Goal: Task Accomplishment & Management: Manage account settings

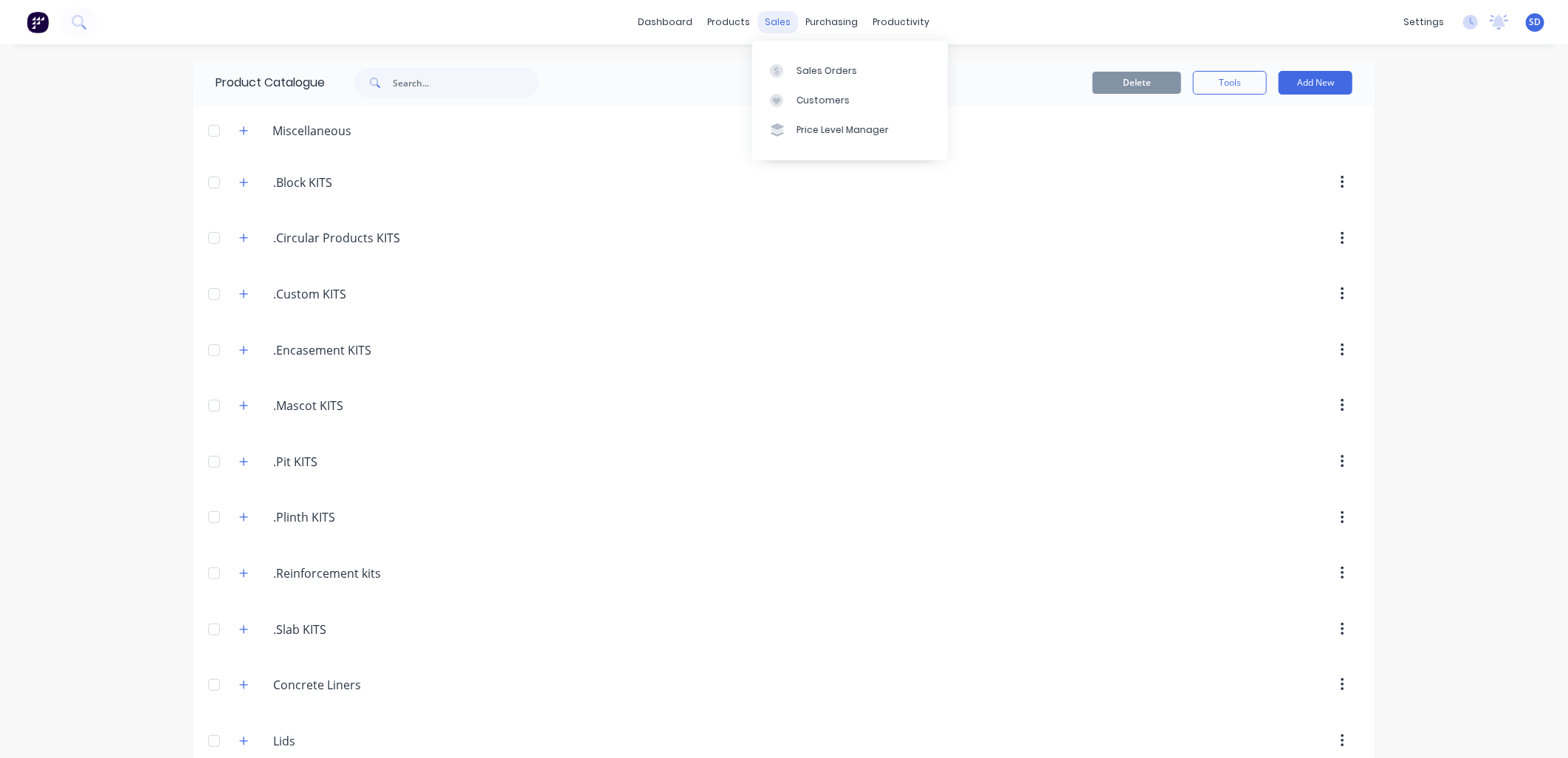
drag, startPoint x: 0, startPoint y: 0, endPoint x: 770, endPoint y: 30, distance: 770.6
click at [770, 30] on div "sales" at bounding box center [779, 22] width 40 height 22
click at [773, 25] on div "sales" at bounding box center [779, 22] width 40 height 22
click at [752, 68] on div "Product Catalogue" at bounding box center [788, 70] width 91 height 13
click at [239, 179] on icon "button" at bounding box center [243, 183] width 9 height 11
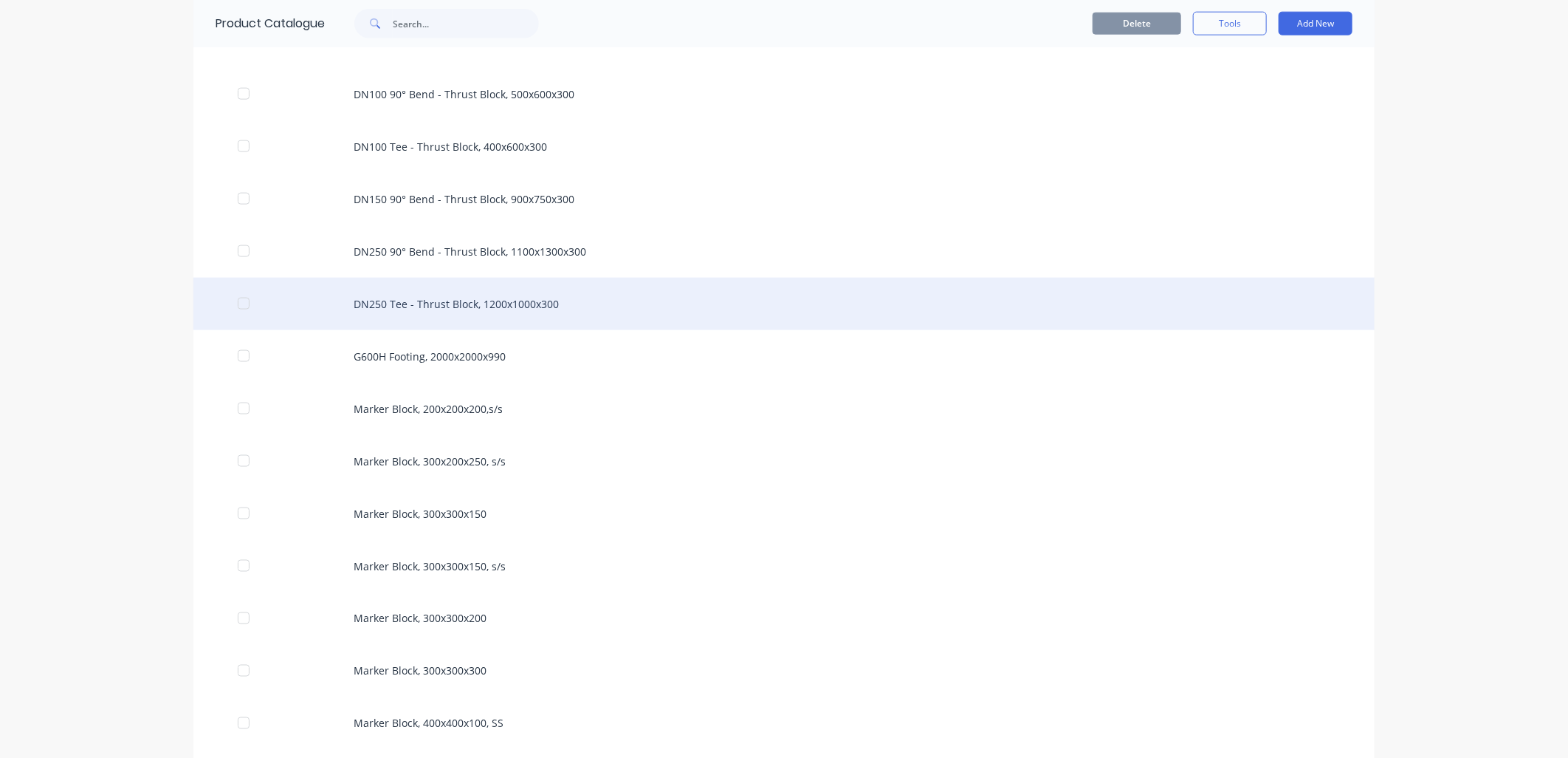
scroll to position [1149, 0]
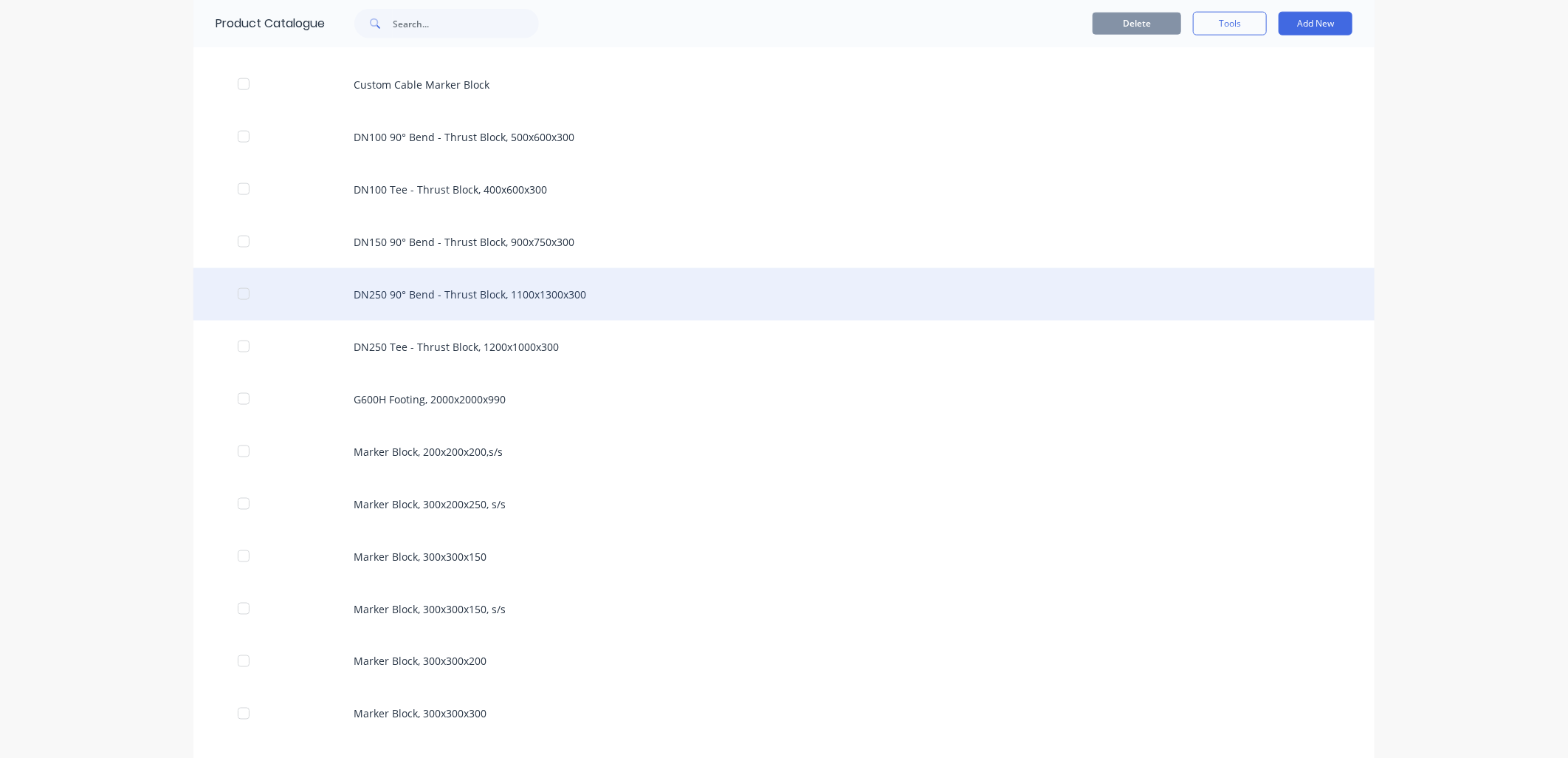
click at [461, 301] on div "DN250 90° Bend - Thrust Block, 1100x1300x300" at bounding box center [784, 294] width 1182 height 53
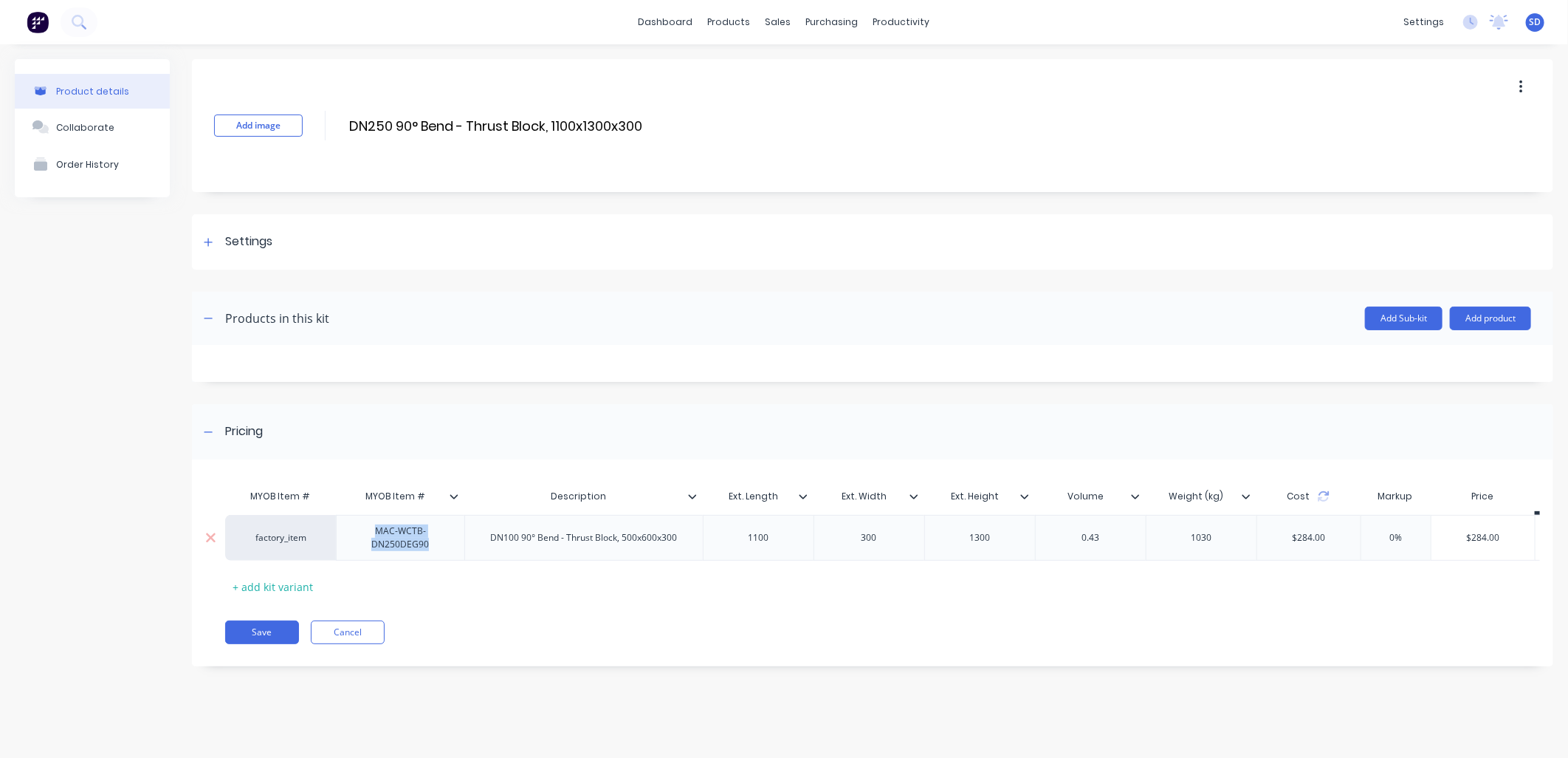
drag, startPoint x: 433, startPoint y: 548, endPoint x: 370, endPoint y: 529, distance: 65.8
click at [370, 529] on div "MAC-WCTB-DN250DEG90" at bounding box center [400, 538] width 116 height 32
copy div "MAC-WCTB-DN250DEG90"
click at [315, 541] on div "factory_item" at bounding box center [281, 538] width 82 height 13
paste input "MAC-WCTB-DN250DEG90"
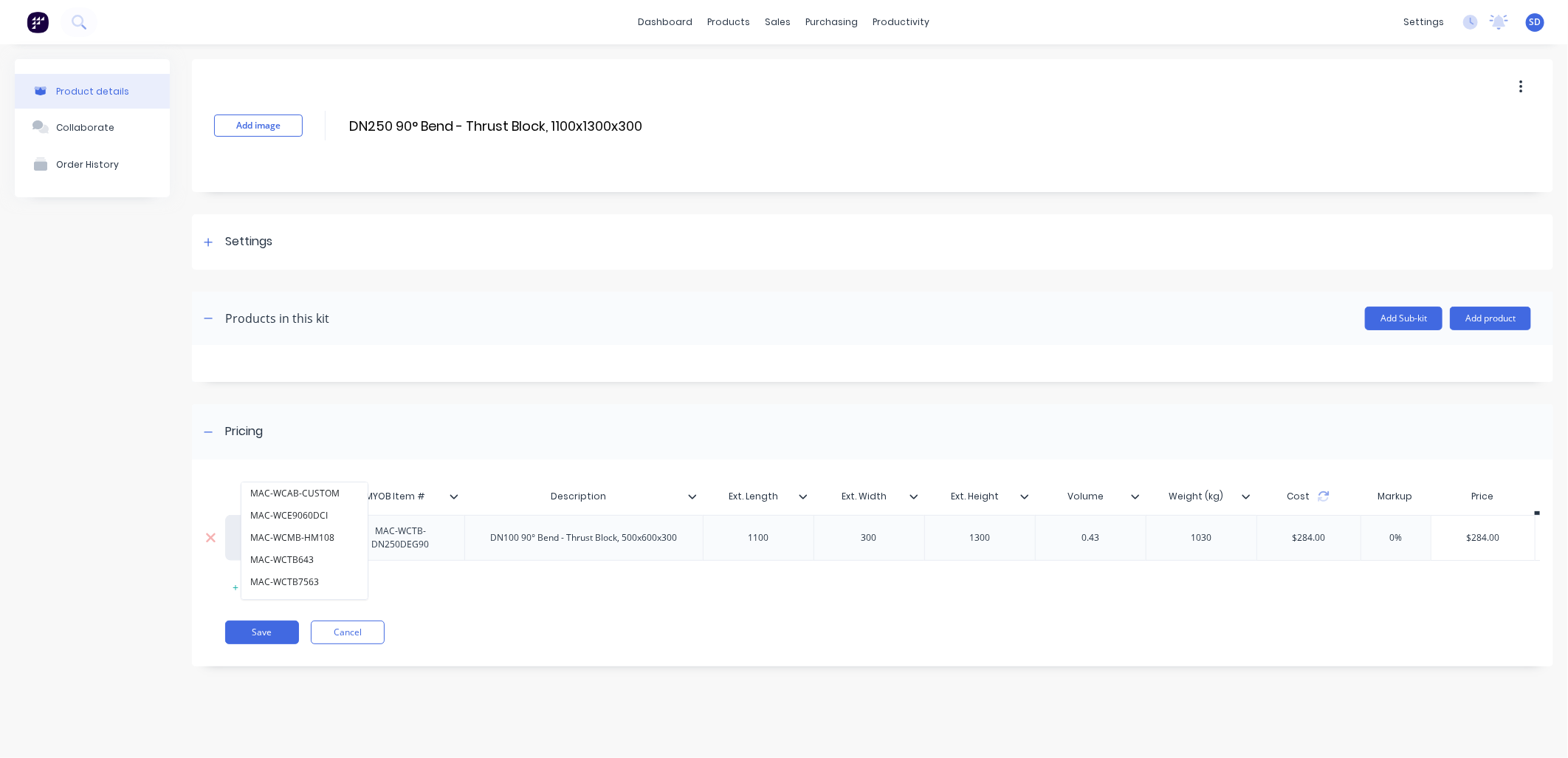
type input "M"
click at [729, 444] on div "Pricing" at bounding box center [873, 431] width 1362 height 55
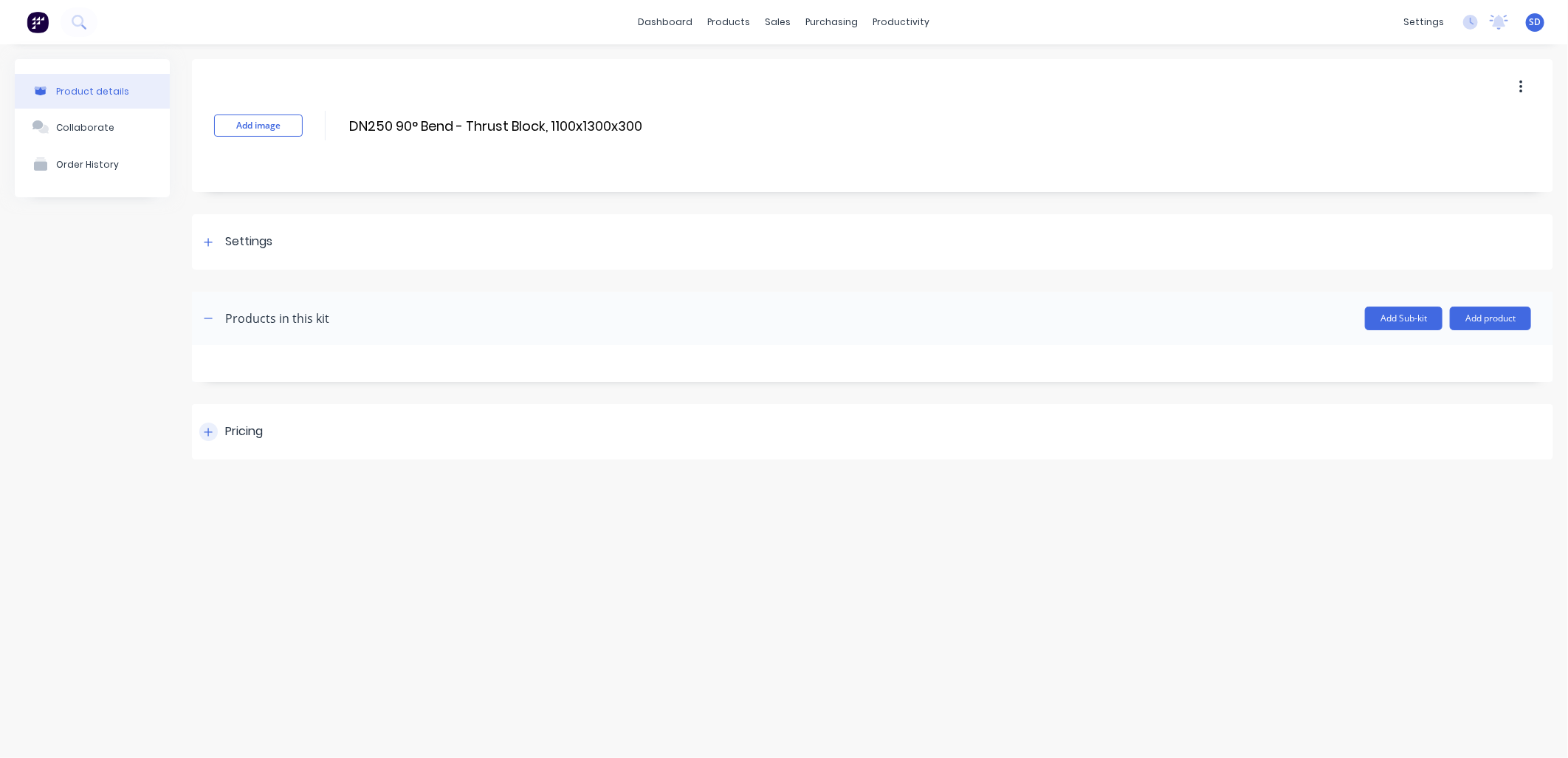
click at [202, 425] on div at bounding box center [208, 431] width 18 height 18
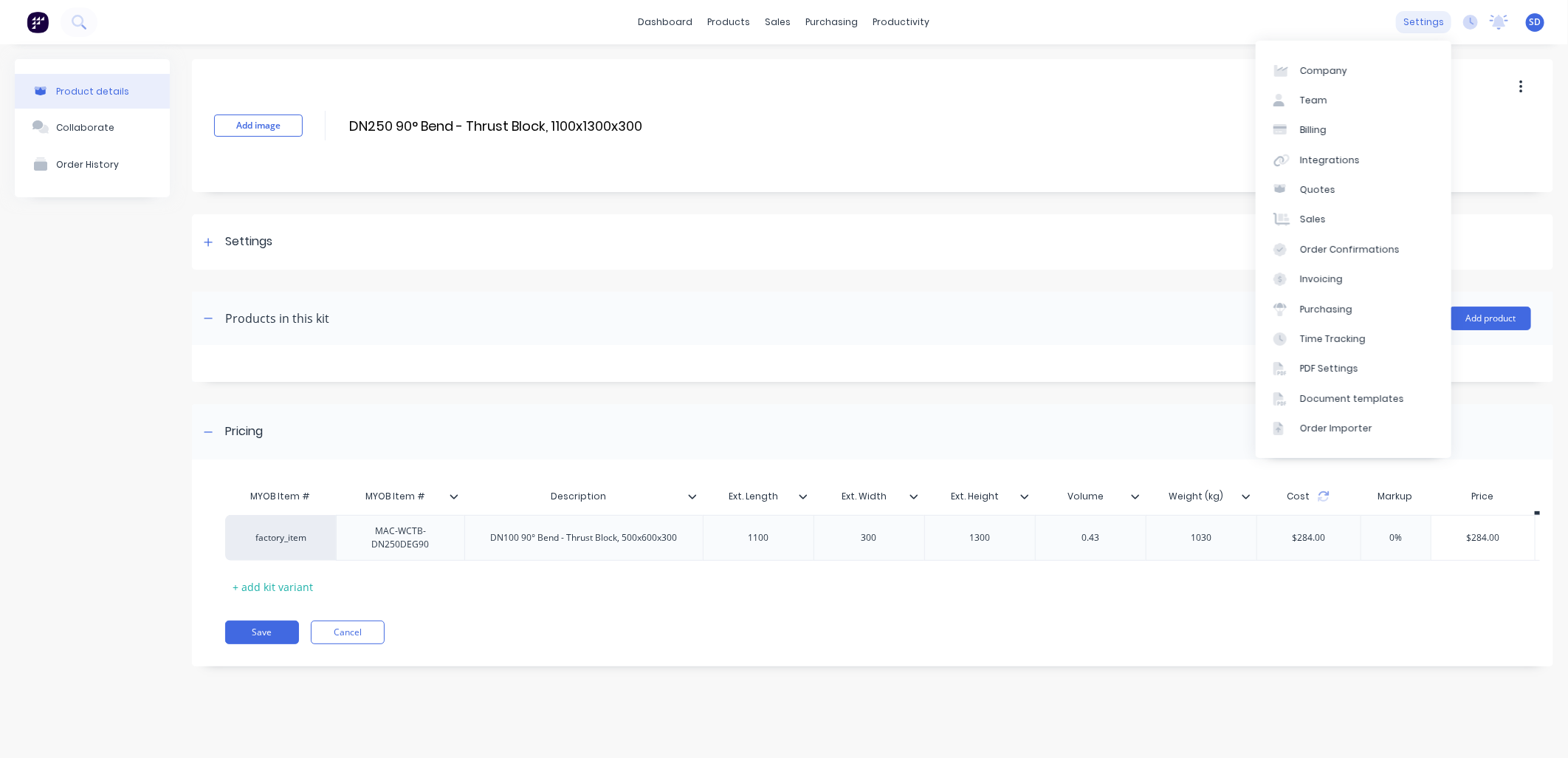
click at [1438, 11] on div "settings" at bounding box center [1423, 22] width 55 height 22
drag, startPoint x: 1342, startPoint y: 155, endPoint x: 1337, endPoint y: 162, distance: 8.6
click at [1341, 156] on div "Integrations" at bounding box center [1330, 160] width 60 height 13
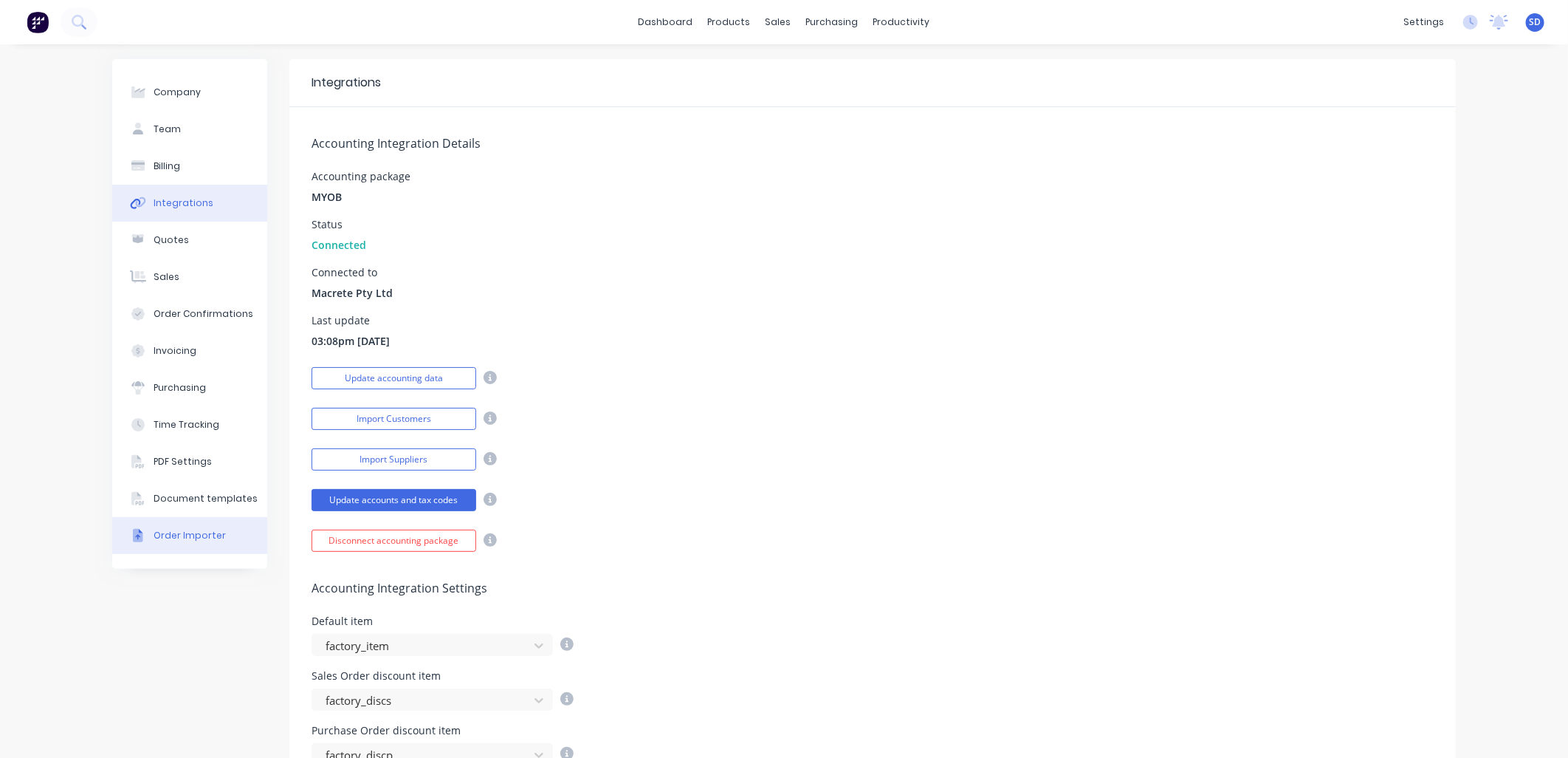
click at [177, 532] on div "Order Importer" at bounding box center [190, 535] width 72 height 13
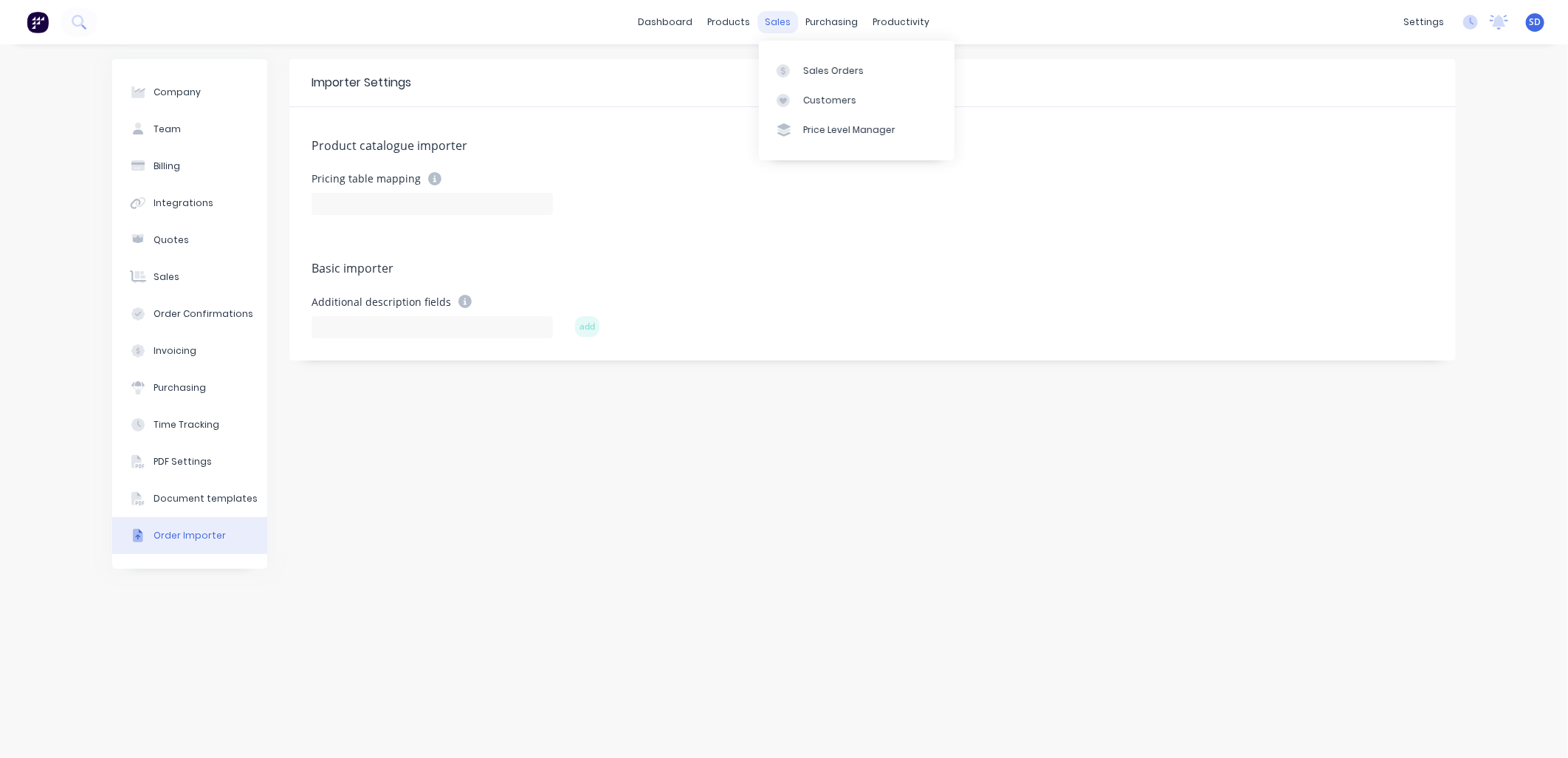
click at [770, 25] on div "sales" at bounding box center [779, 22] width 40 height 22
click at [822, 67] on div "Sales Orders" at bounding box center [833, 70] width 61 height 13
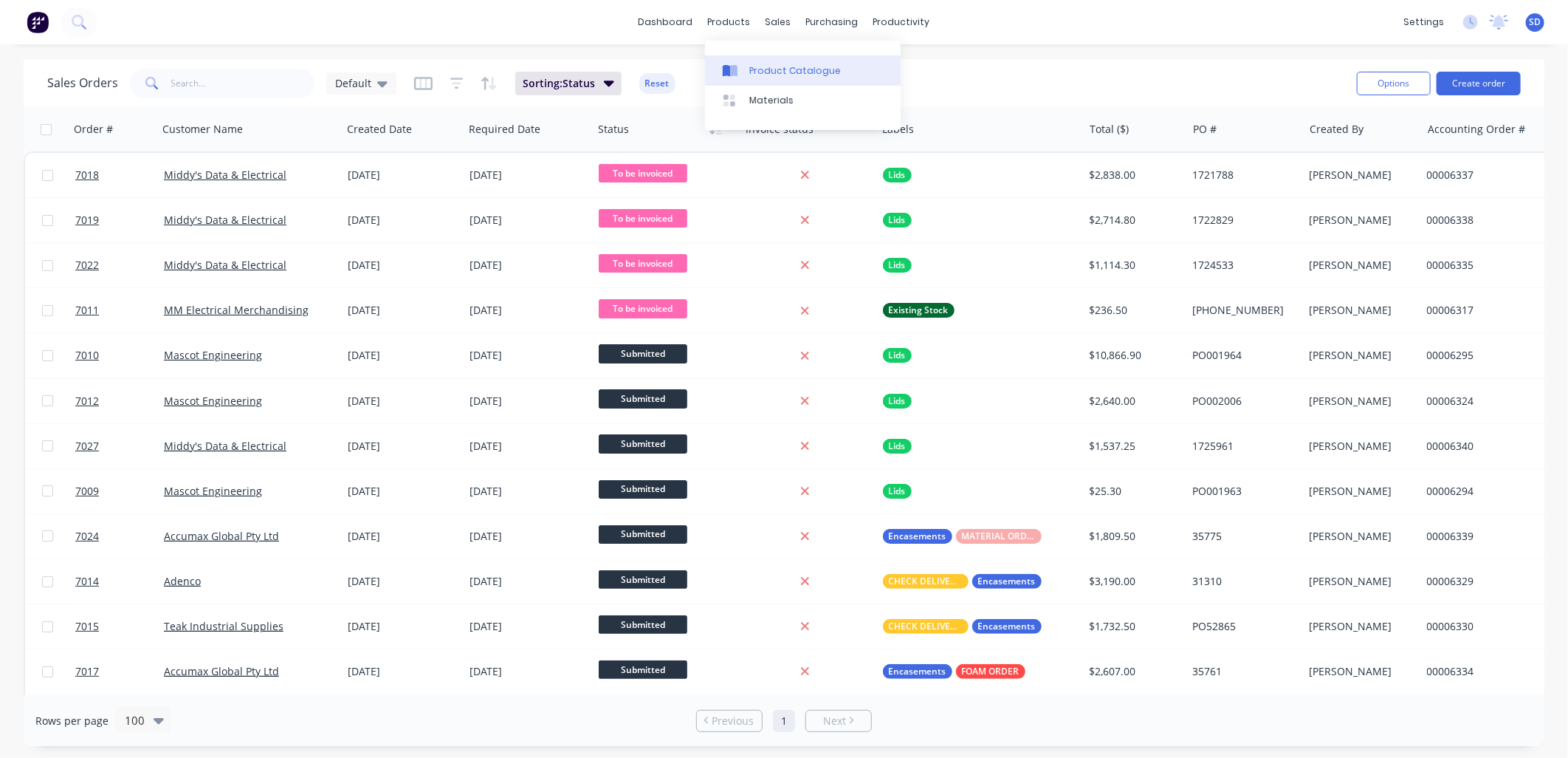
click at [761, 65] on div "Product Catalogue" at bounding box center [795, 70] width 91 height 13
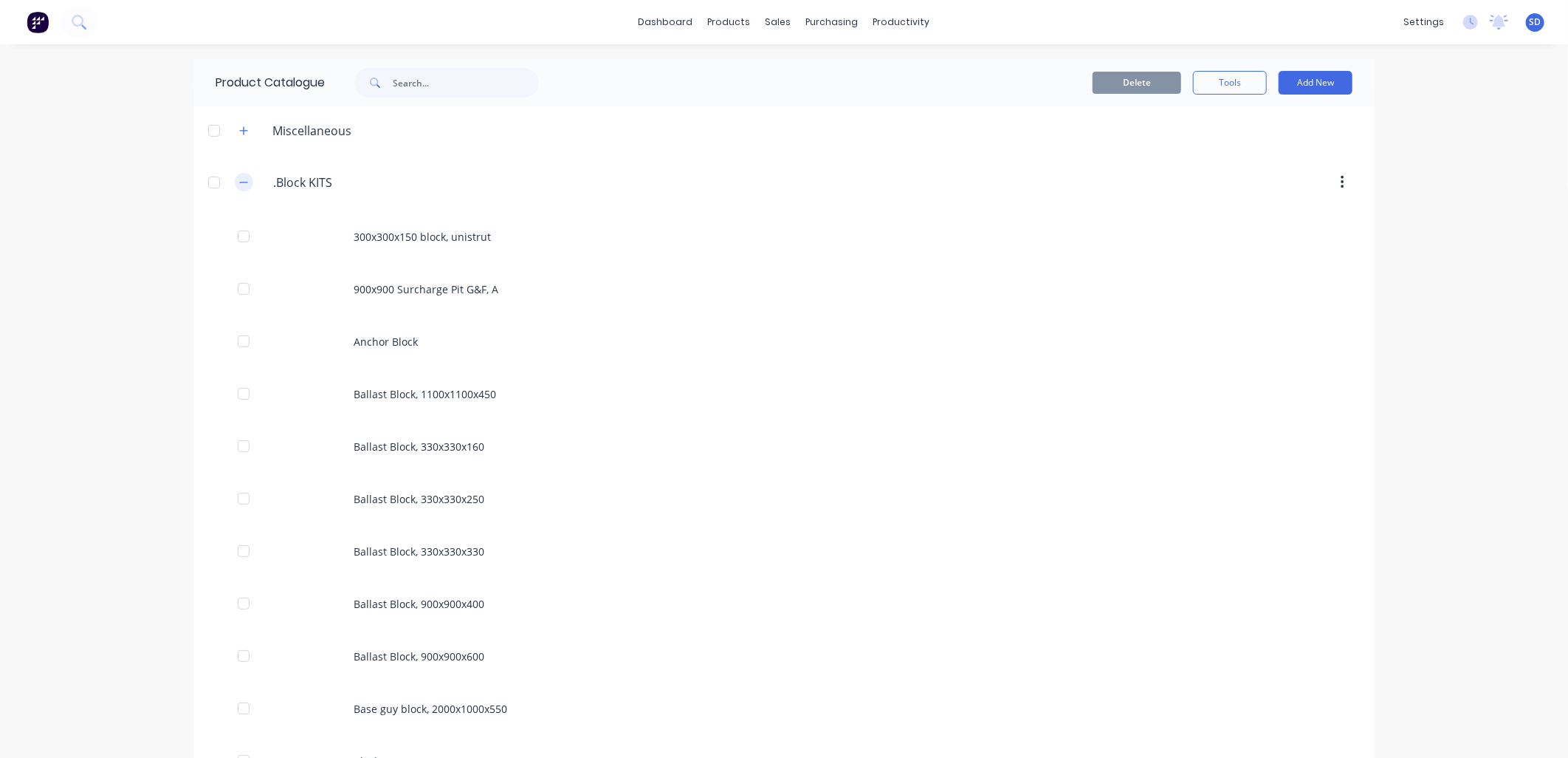
click at [239, 180] on icon "button" at bounding box center [243, 183] width 9 height 11
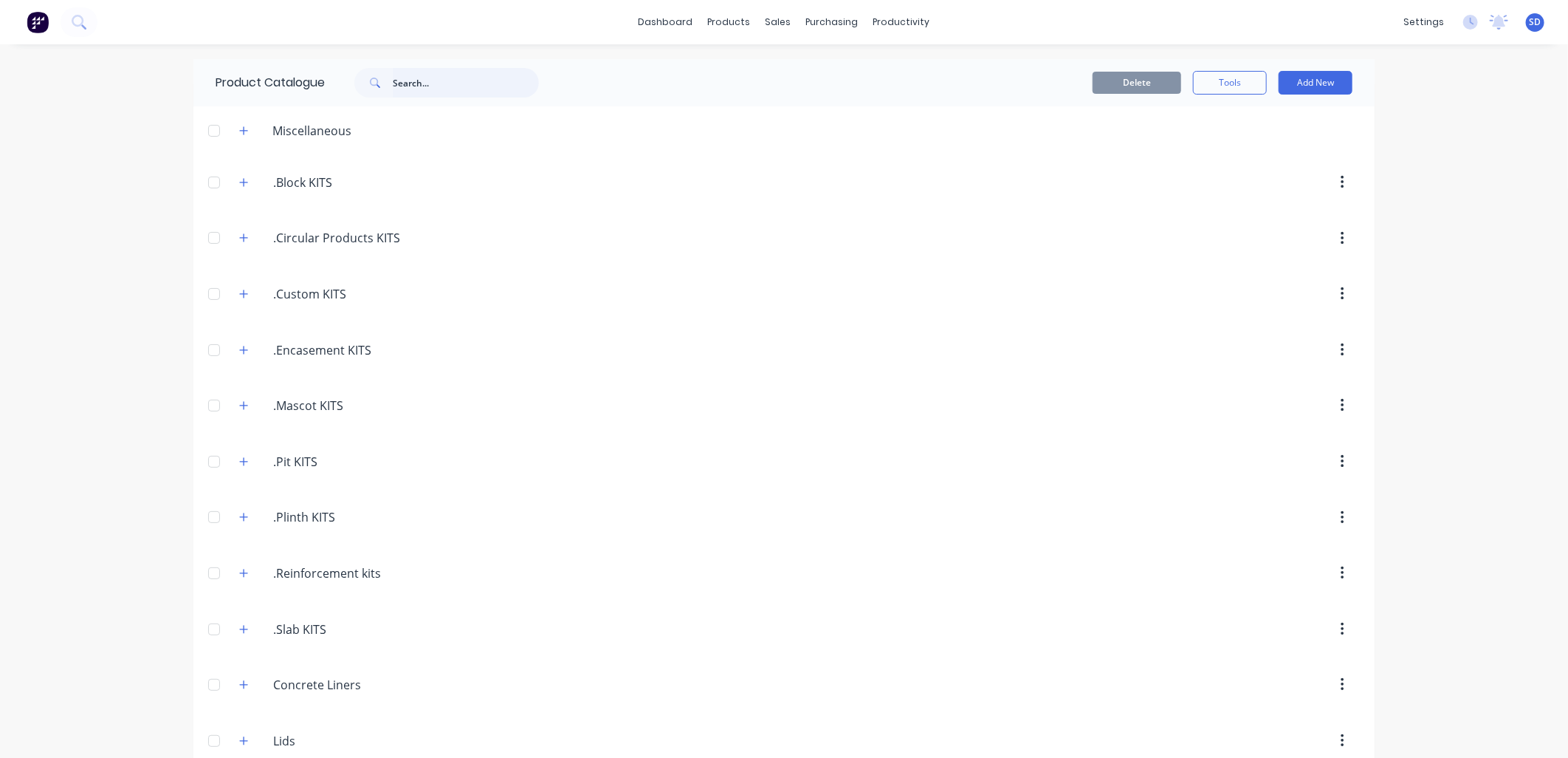
click at [425, 77] on input "text" at bounding box center [465, 83] width 147 height 30
type input "envirobund"
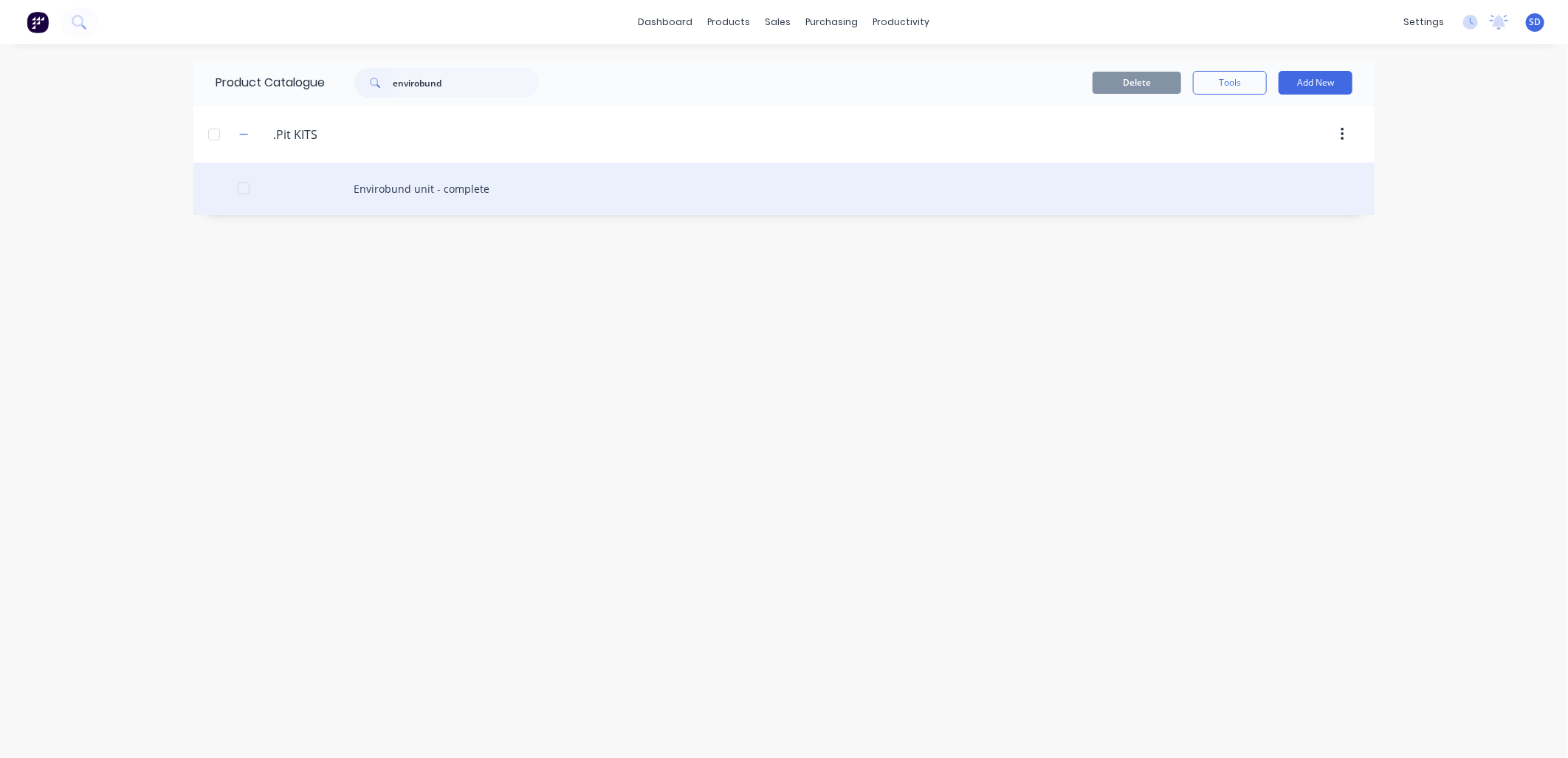
click at [416, 193] on div "Envirobund unit - complete" at bounding box center [784, 189] width 1182 height 53
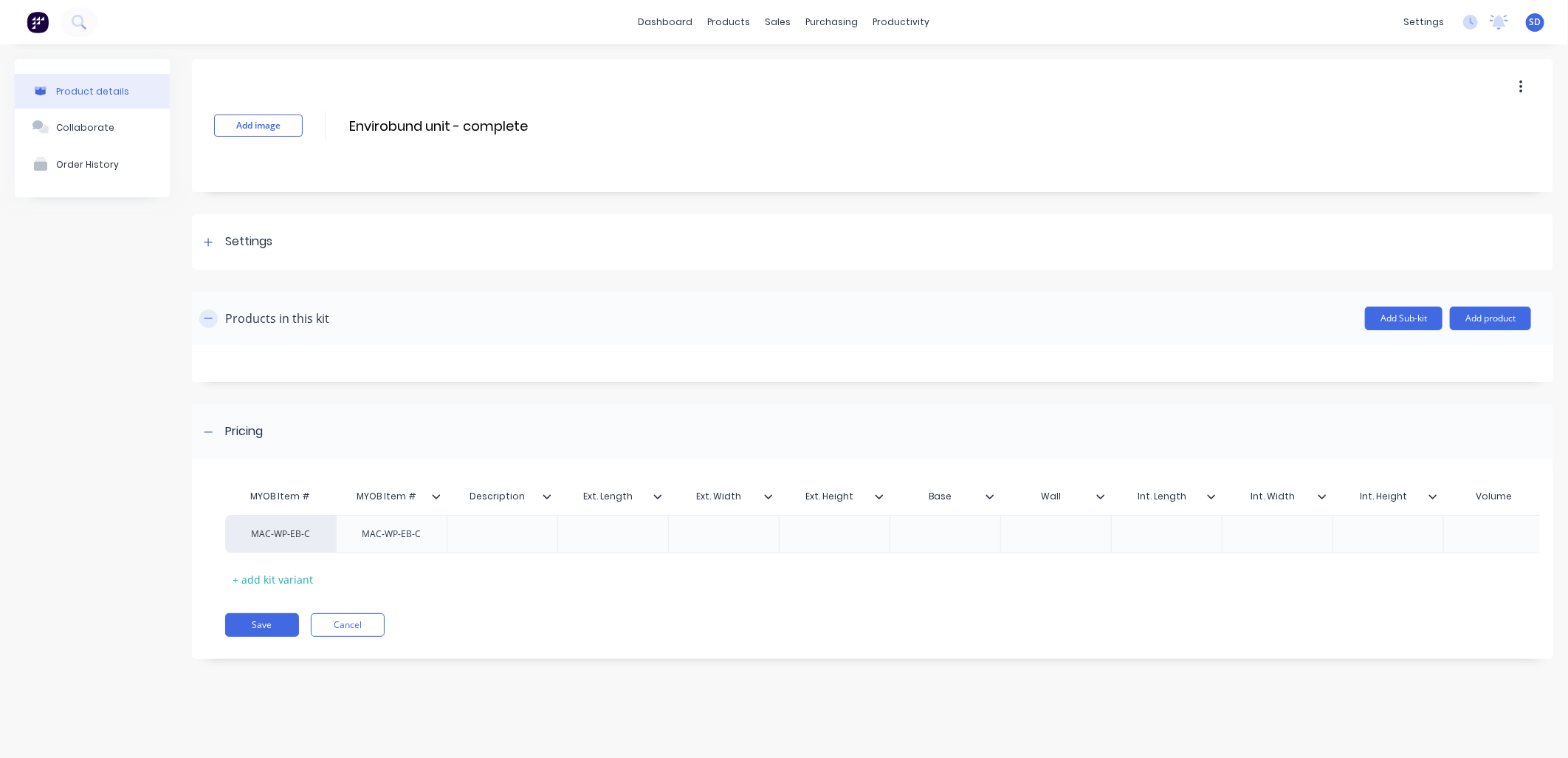
click at [209, 315] on icon "button" at bounding box center [208, 319] width 9 height 11
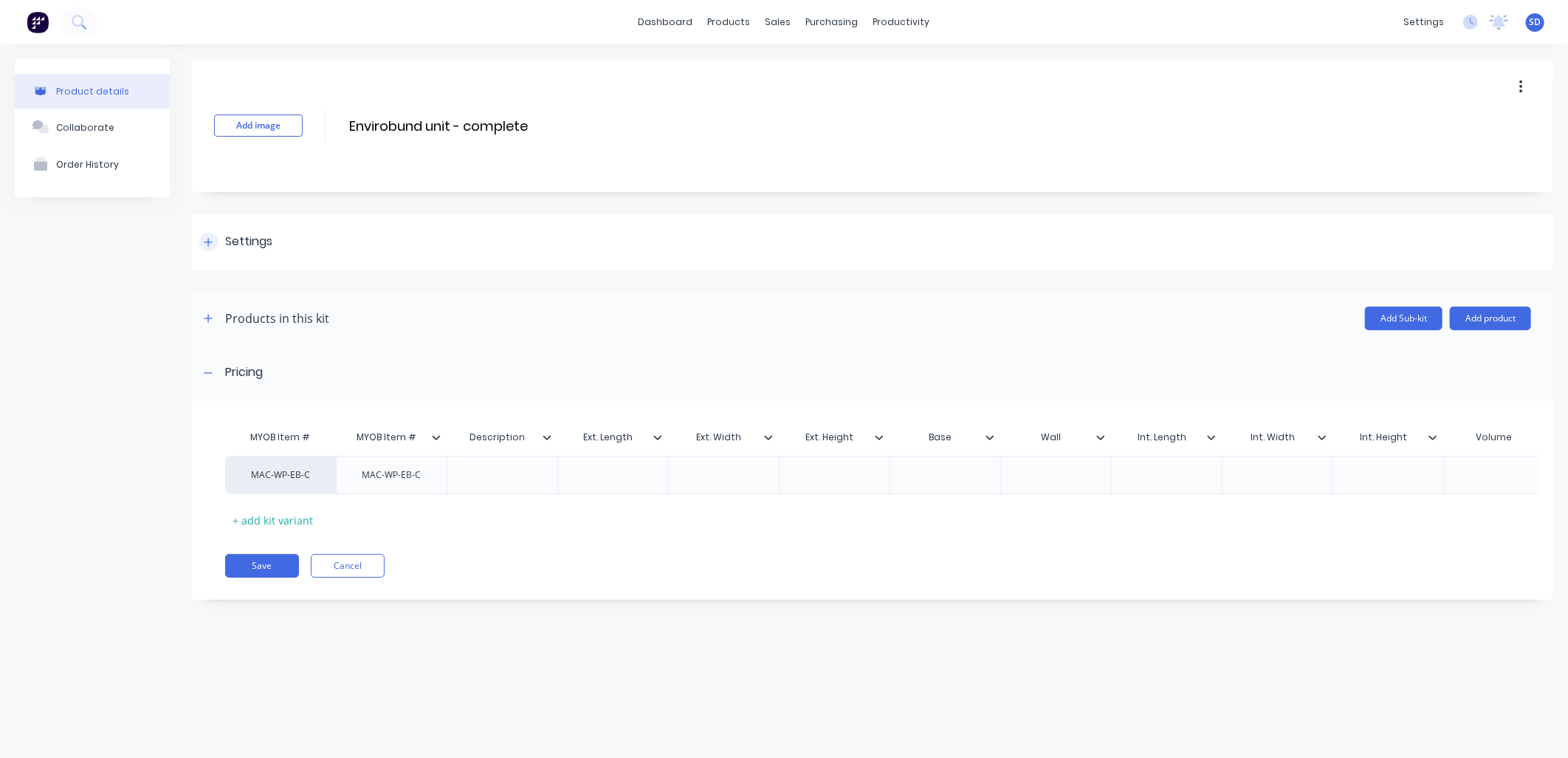
click at [218, 242] on div "Settings" at bounding box center [235, 242] width 73 height 18
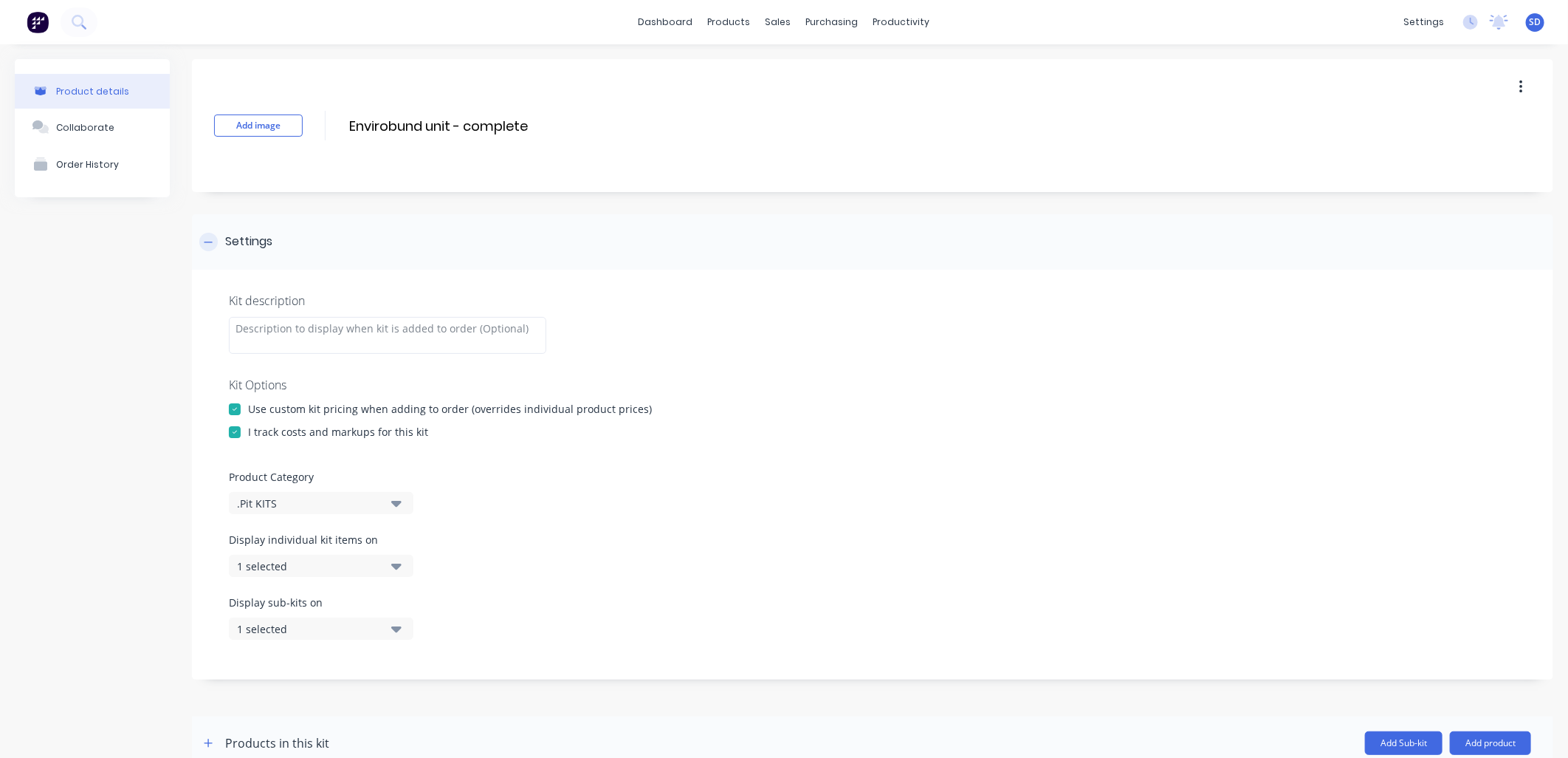
click at [216, 244] on div at bounding box center [208, 242] width 18 height 18
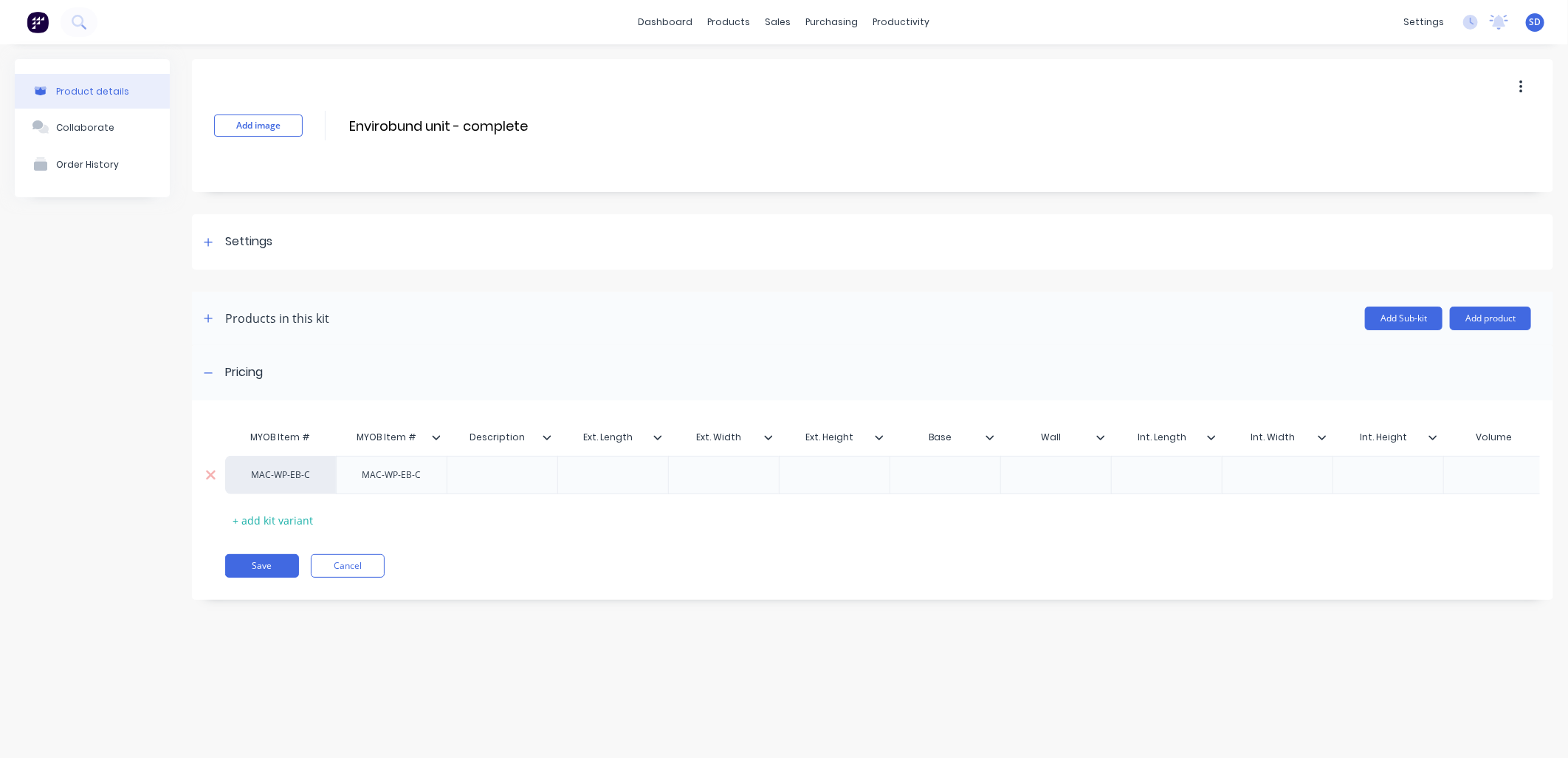
click at [490, 476] on div at bounding box center [503, 475] width 74 height 19
click at [426, 126] on input "Envirobund unit - complete" at bounding box center [478, 126] width 262 height 21
type input "Envirobund 3100 unit - complete"
click at [277, 578] on button "Save" at bounding box center [263, 566] width 74 height 24
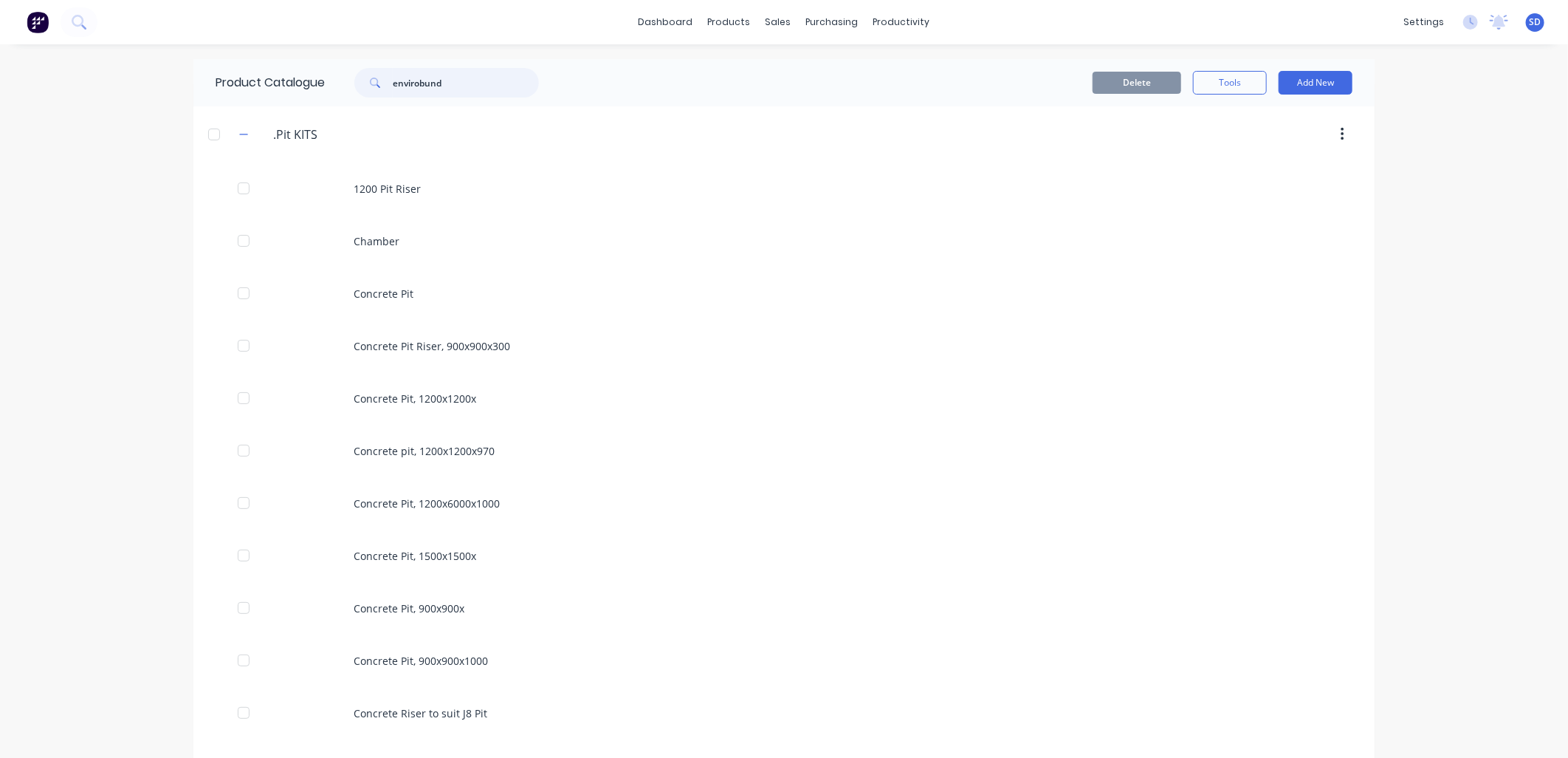
click at [449, 82] on input "envirobund" at bounding box center [465, 83] width 147 height 30
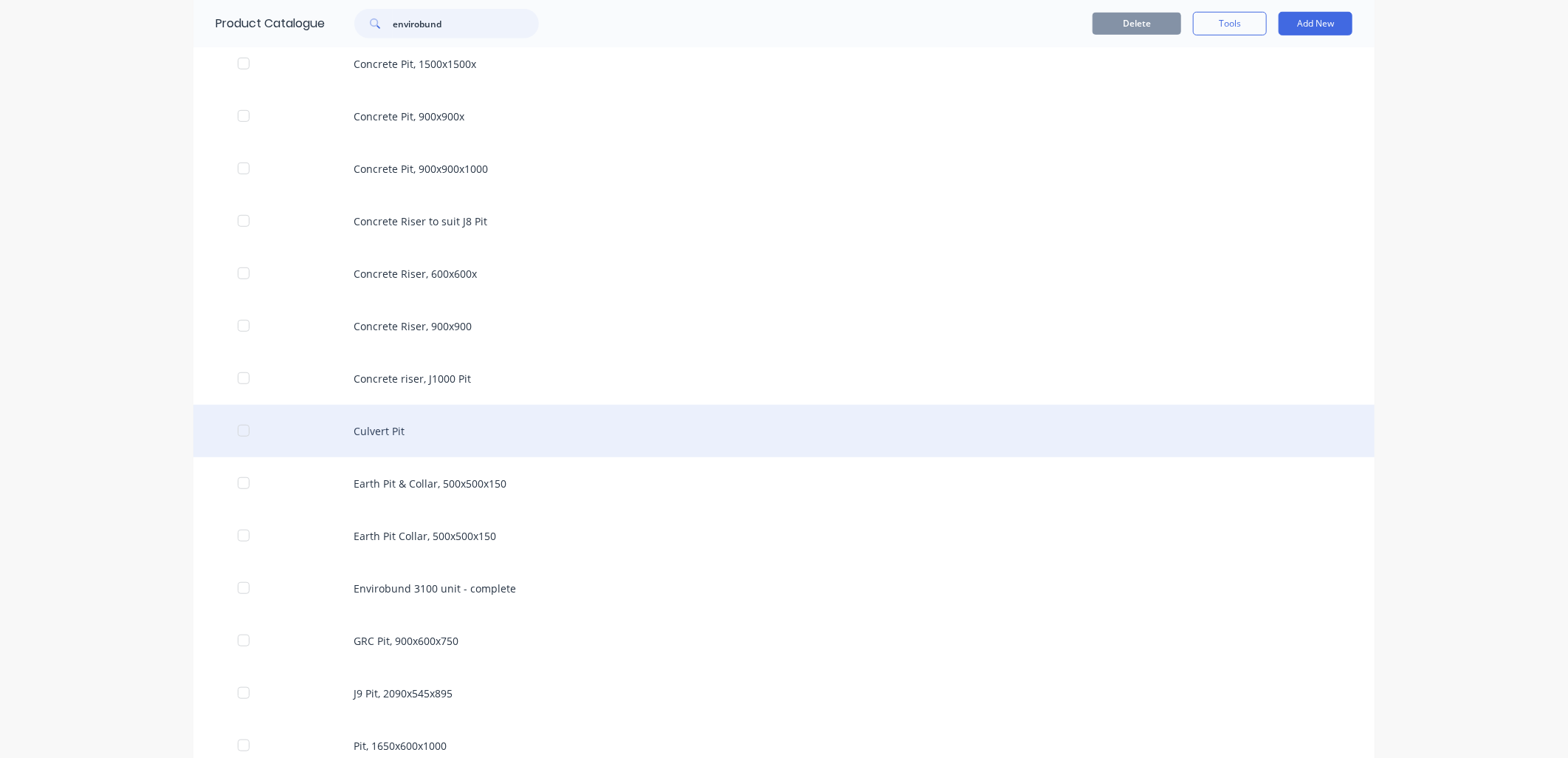
scroll to position [572, 0]
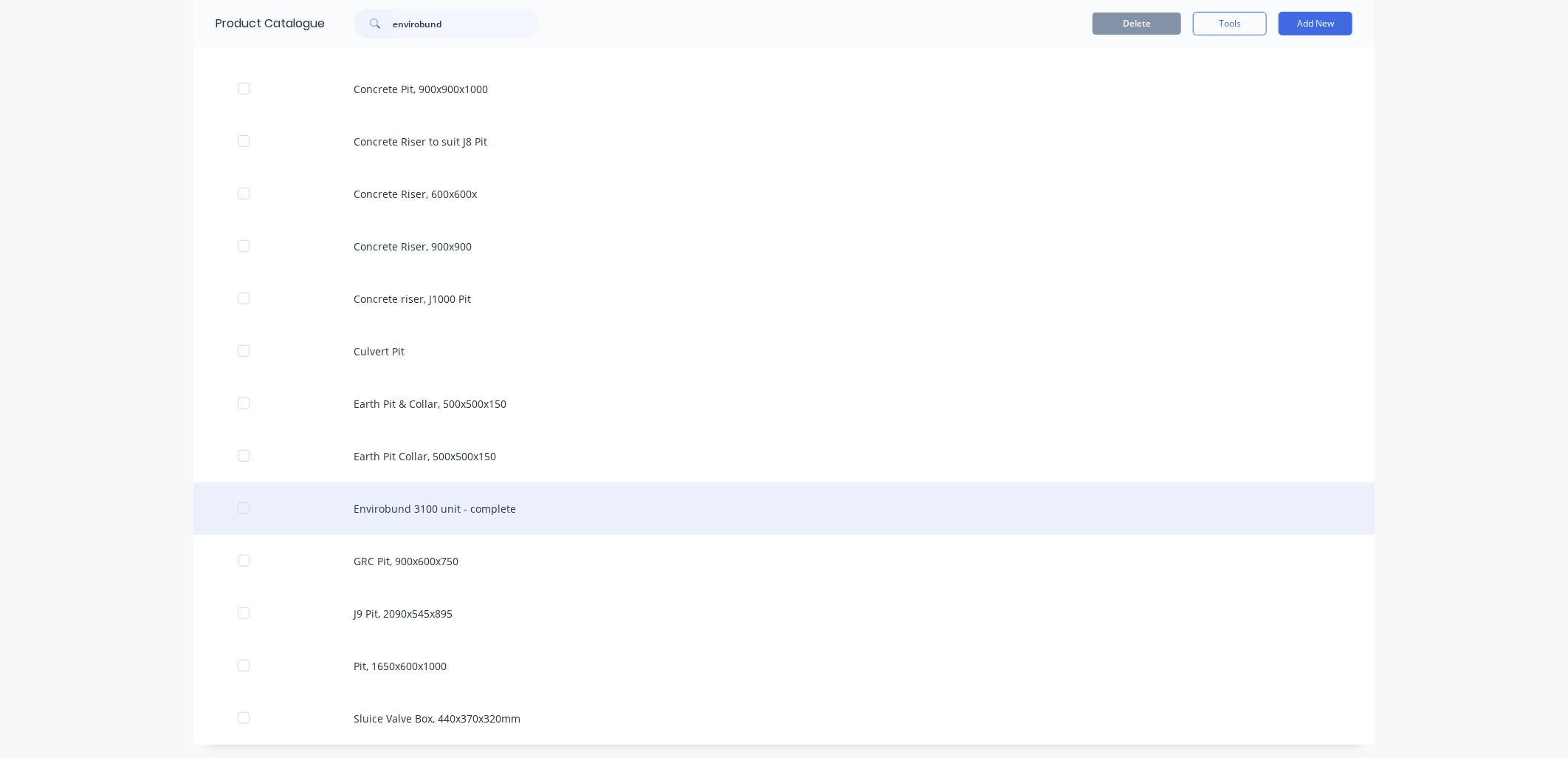
click at [465, 516] on div "Envirobund 3100 unit - complete" at bounding box center [784, 509] width 1182 height 53
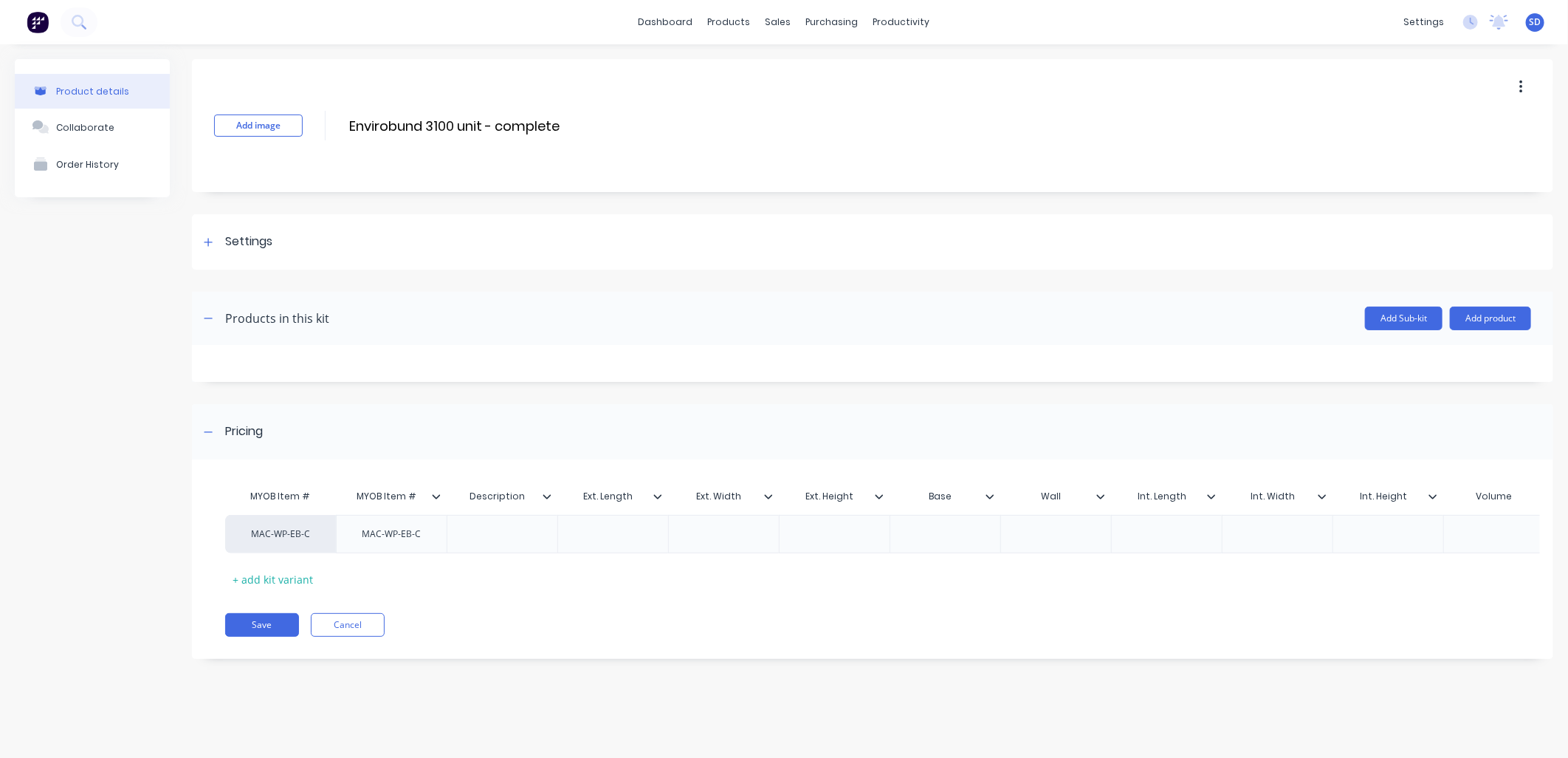
click at [1525, 89] on button "button" at bounding box center [1521, 87] width 35 height 26
click at [1451, 122] on span "Duplicate" at bounding box center [1467, 126] width 111 height 16
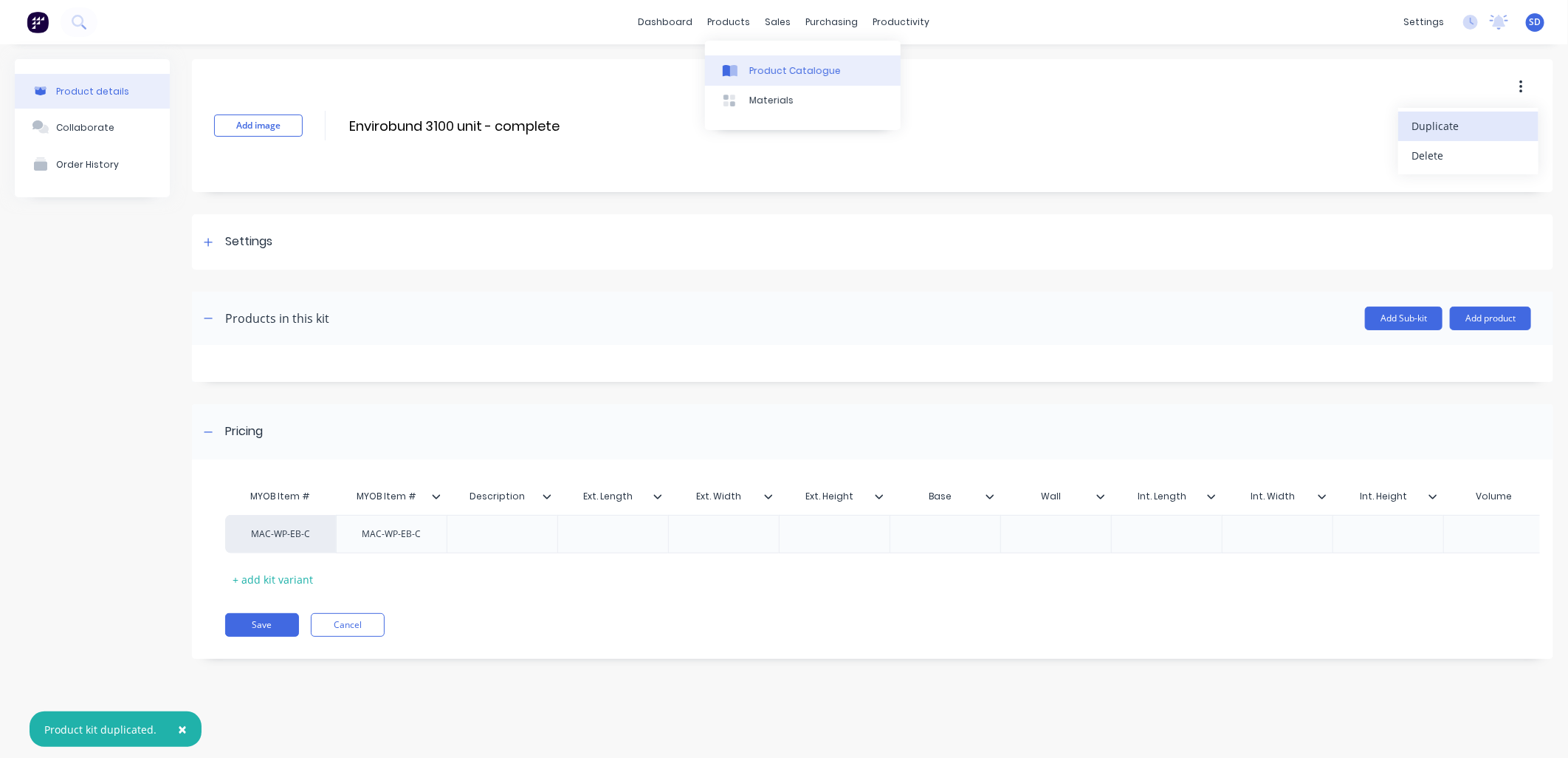
click at [764, 71] on div "Product Catalogue" at bounding box center [795, 70] width 91 height 13
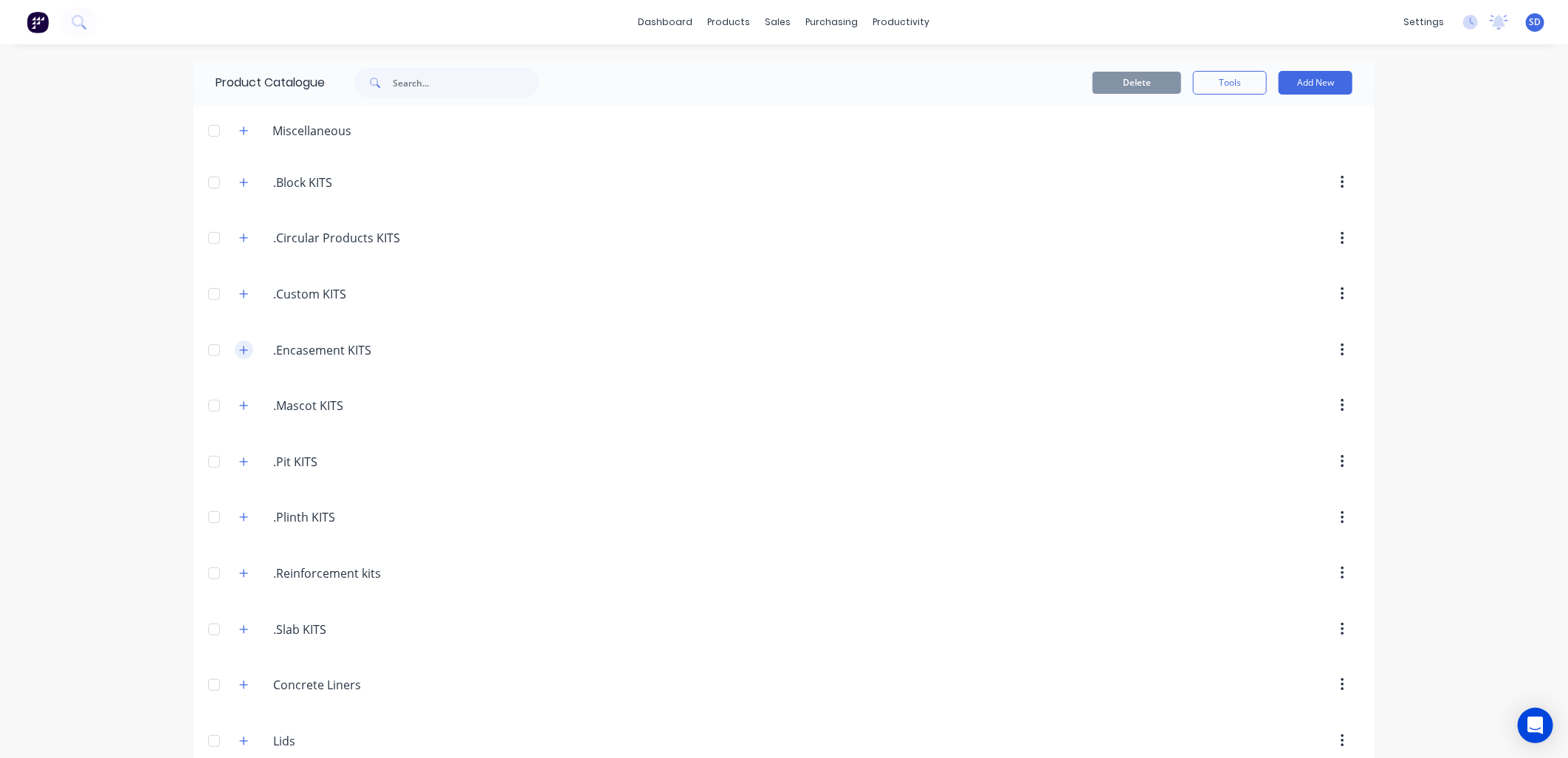
click at [239, 346] on icon "button" at bounding box center [243, 350] width 9 height 11
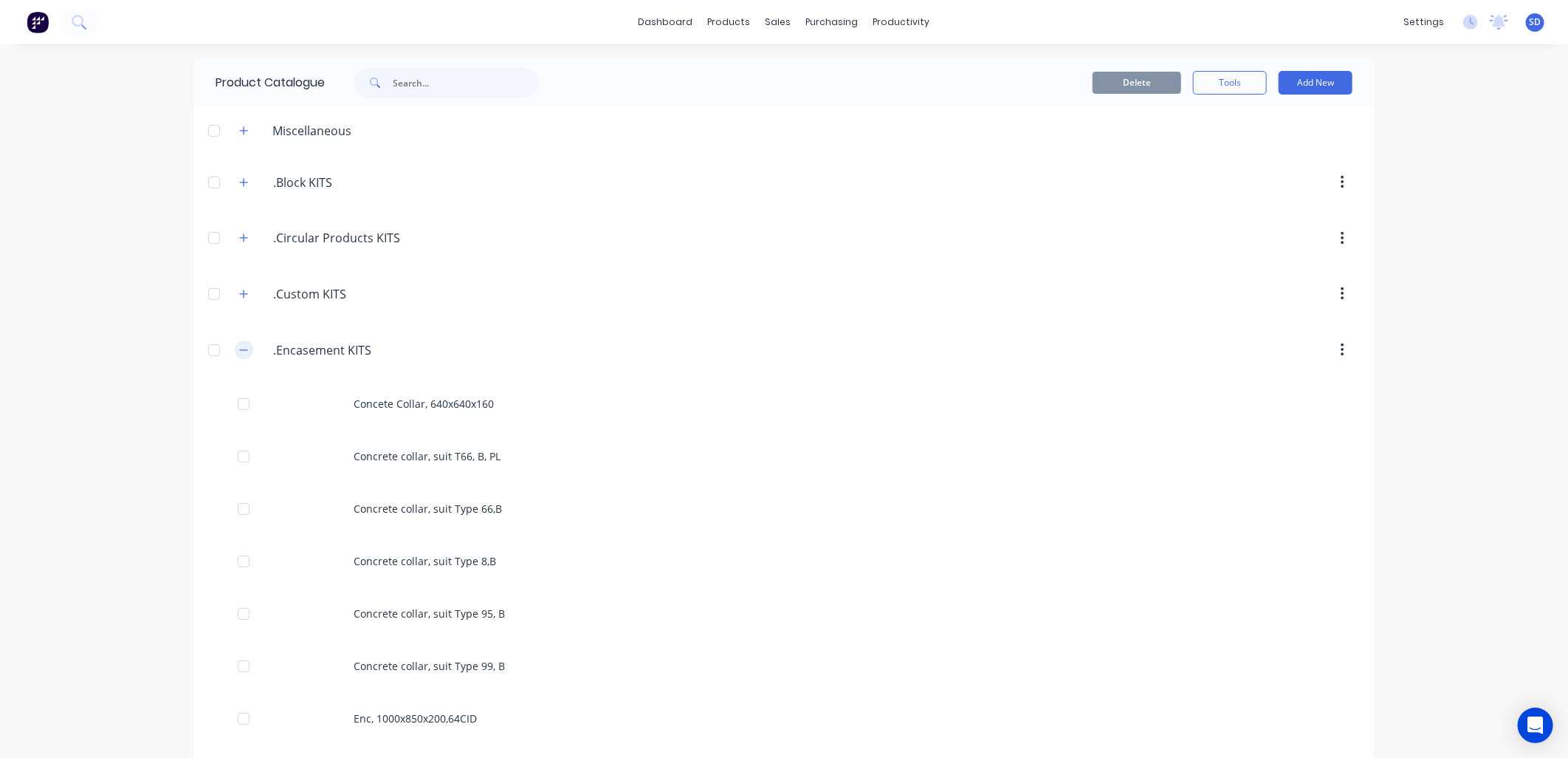
click at [239, 351] on icon "button" at bounding box center [243, 350] width 9 height 11
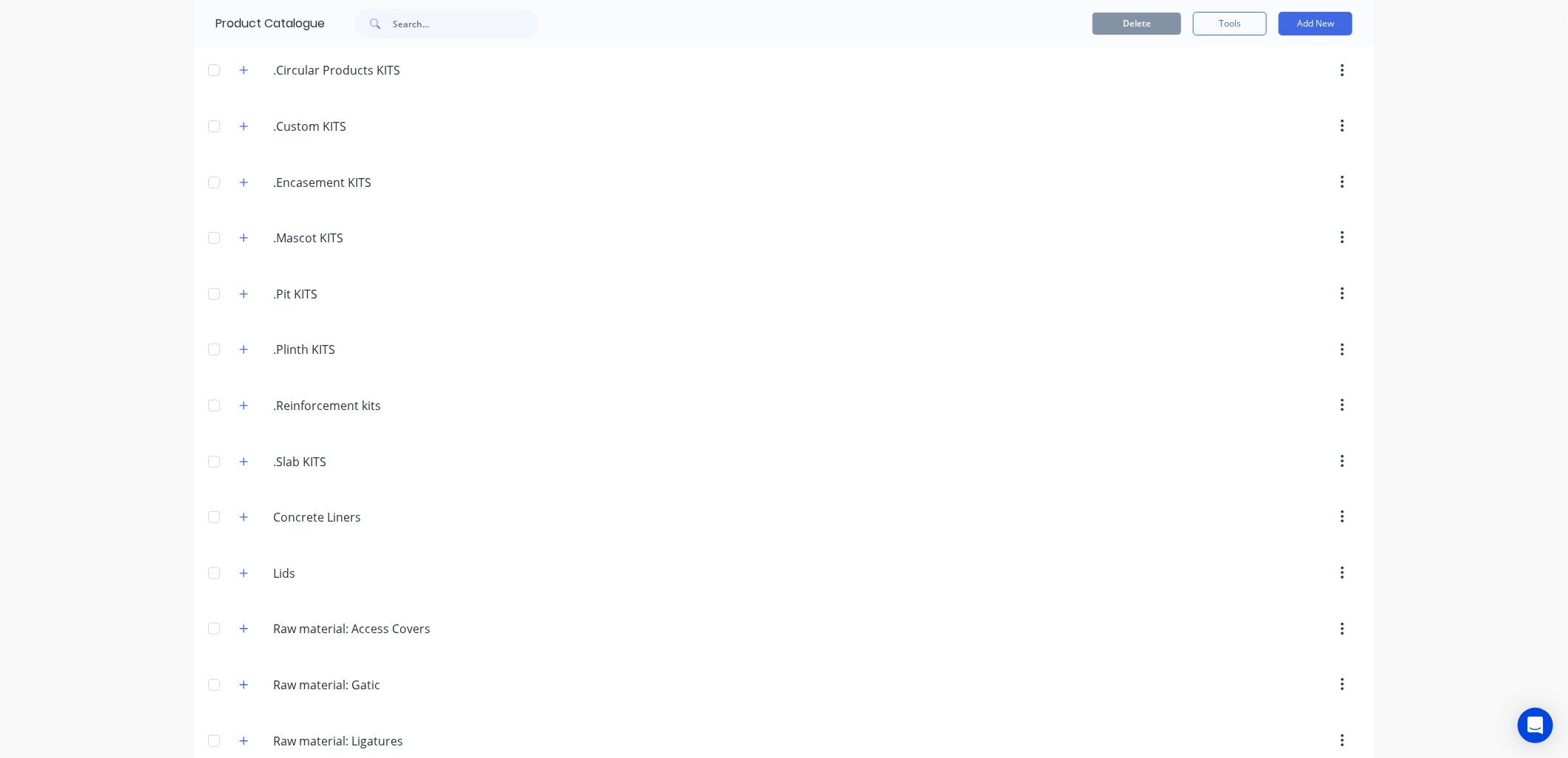
scroll to position [164, 0]
click at [240, 298] on icon "button" at bounding box center [243, 297] width 8 height 8
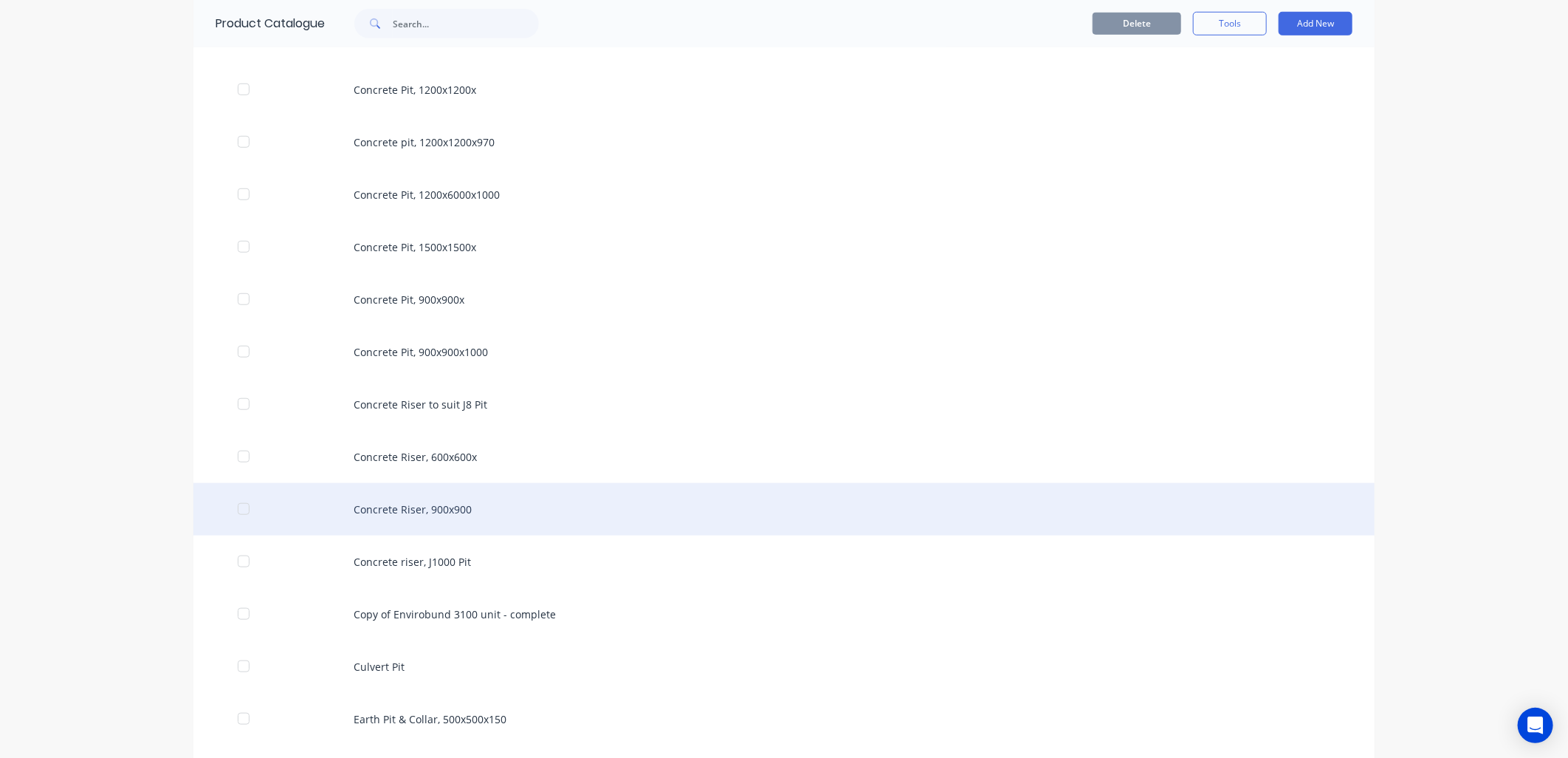
scroll to position [820, 0]
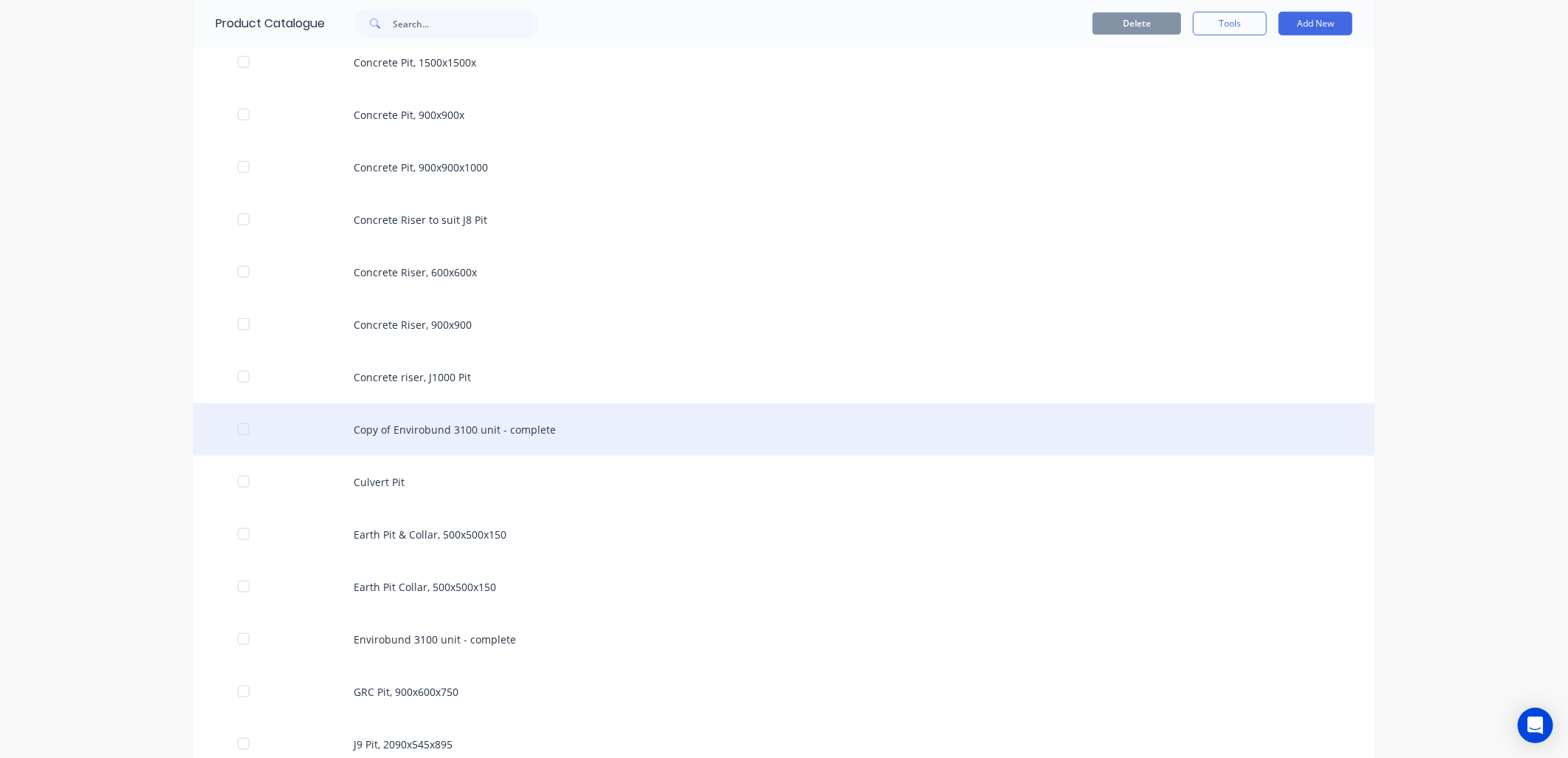
click at [456, 424] on div "Copy of Envirobund 3100 unit - complete" at bounding box center [784, 430] width 1182 height 53
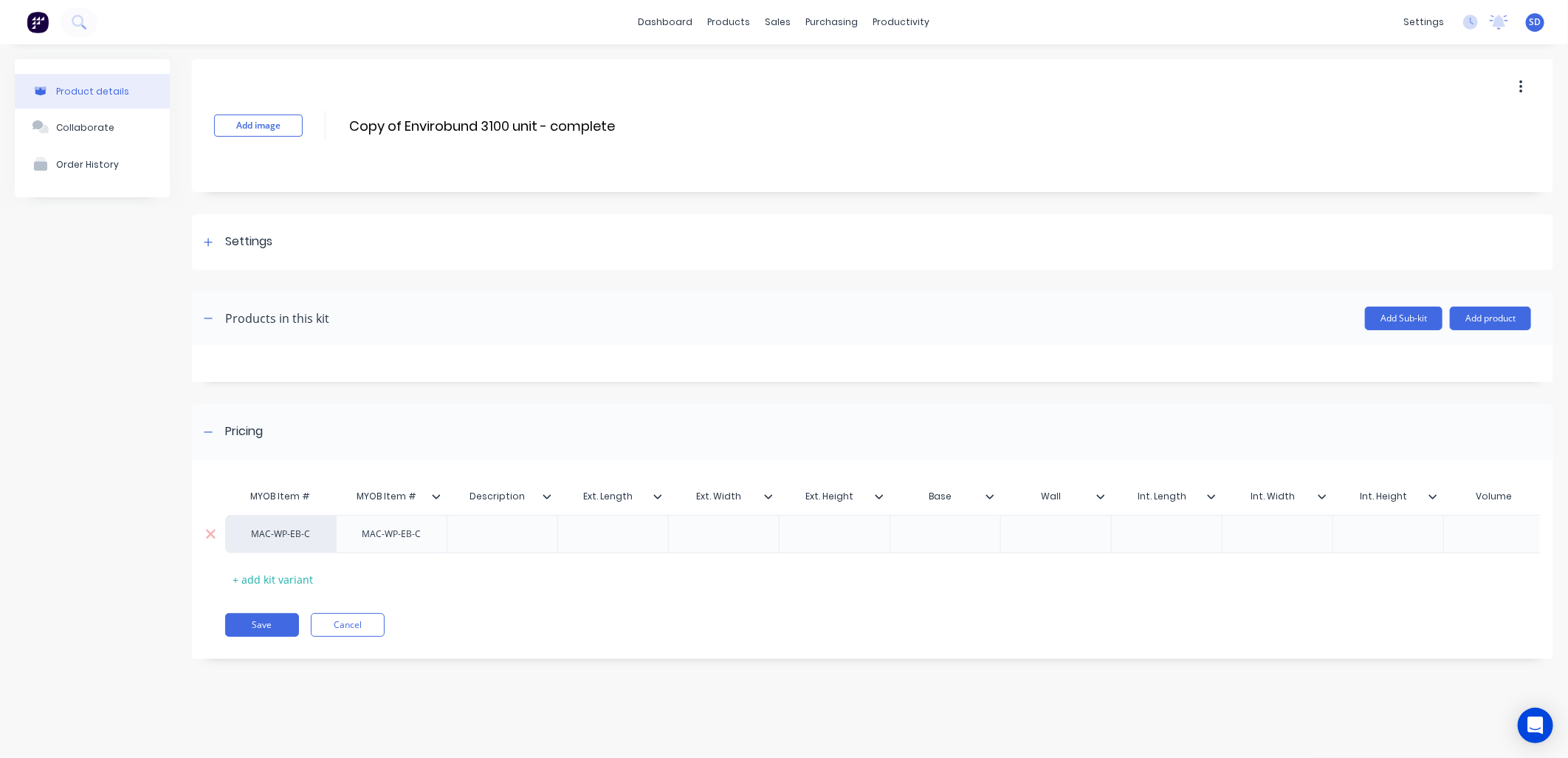
click at [318, 534] on div "MAC-WP-EB-C" at bounding box center [281, 534] width 82 height 13
click at [399, 529] on div "MAC-WP-EB-C" at bounding box center [392, 534] width 83 height 19
click at [427, 537] on div "MAC-WP-EB-C" at bounding box center [392, 534] width 83 height 19
drag, startPoint x: 435, startPoint y: 539, endPoint x: 342, endPoint y: 539, distance: 93.0
click at [342, 539] on div "MAC-WP-EB-C-M" at bounding box center [392, 538] width 111 height 46
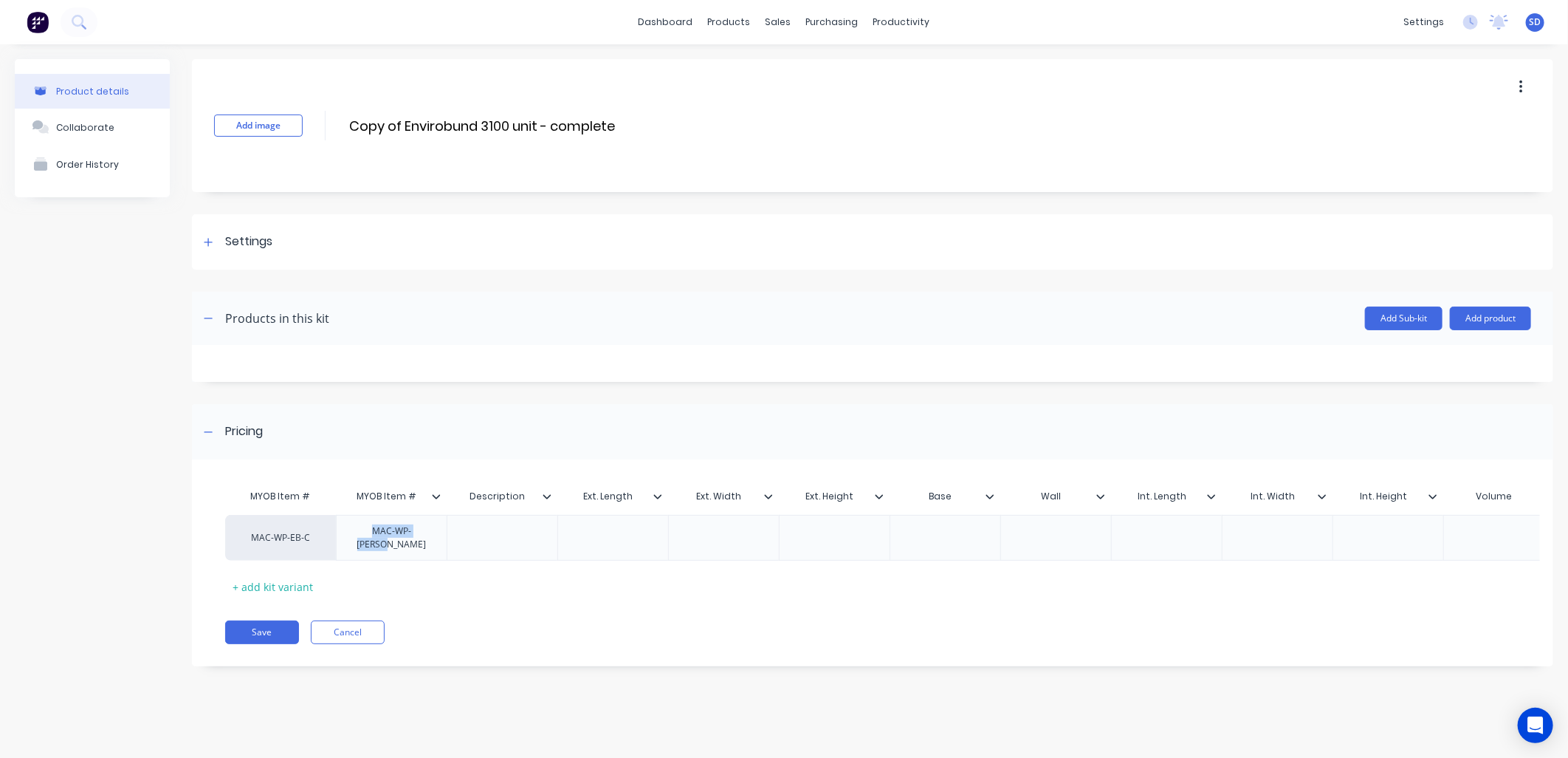
copy div "MAC-WP-EB-C-M"
click at [284, 533] on div "MAC-WP-EB-C" at bounding box center [281, 538] width 82 height 13
paste input "MAC-WP-EB-C-M"
type input "MAC-WP-EB-C-M"
click at [303, 550] on button "MAC-WP-EB-C-M" at bounding box center [305, 556] width 126 height 22
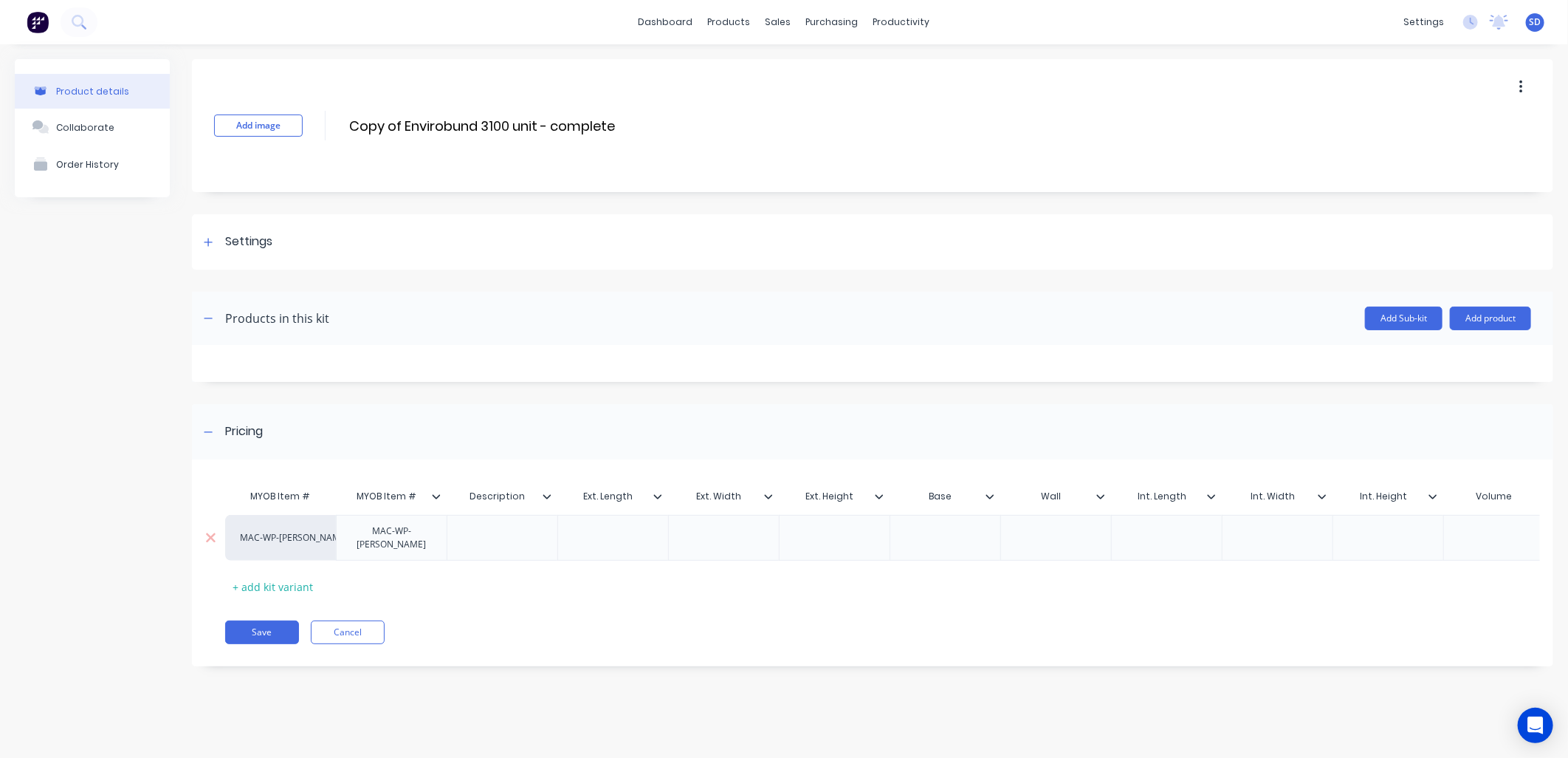
drag, startPoint x: 402, startPoint y: 121, endPoint x: 306, endPoint y: 124, distance: 96.0
click at [306, 124] on div "Add image Copy of Envirobund 3100 unit - complete Copy of Envirobund 3100 unit …" at bounding box center [873, 125] width 1362 height 133
drag, startPoint x: 450, startPoint y: 121, endPoint x: 426, endPoint y: 119, distance: 24.1
click at [426, 119] on input "Envirobund 3100 unit - complete" at bounding box center [478, 126] width 262 height 21
click at [561, 119] on input "Envirobund unit - complete" at bounding box center [478, 126] width 262 height 21
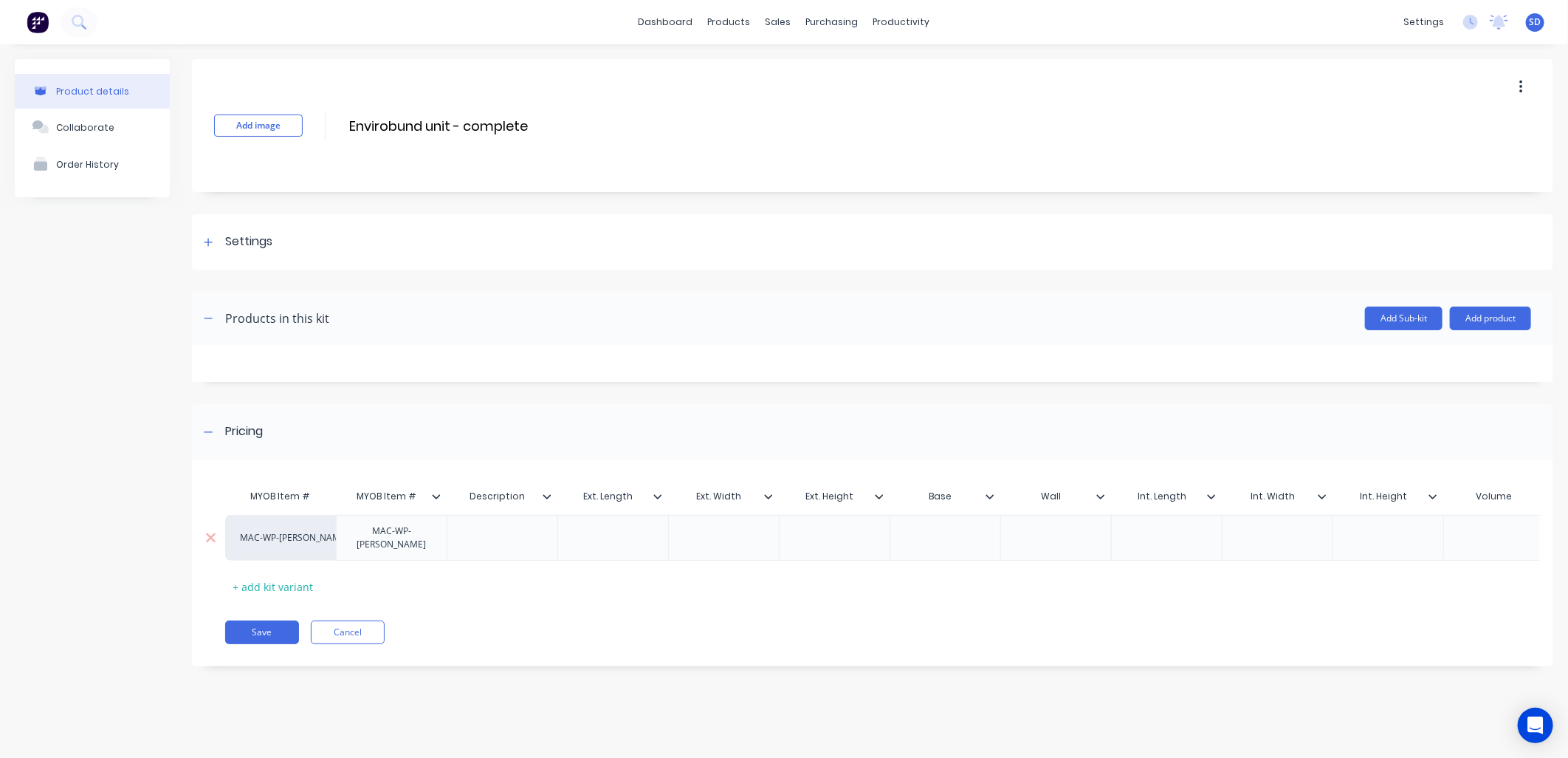
type input "Envirobund unit - complete"
click at [503, 533] on div at bounding box center [503, 538] width 74 height 19
drag, startPoint x: 535, startPoint y: 126, endPoint x: 311, endPoint y: 121, distance: 224.1
click at [311, 121] on div "Add image Envirobund unit - complete Envirobund unit - complete Enter kit name" at bounding box center [873, 125] width 1362 height 133
click at [502, 537] on div "3 - PART UNIT" at bounding box center [502, 538] width 81 height 19
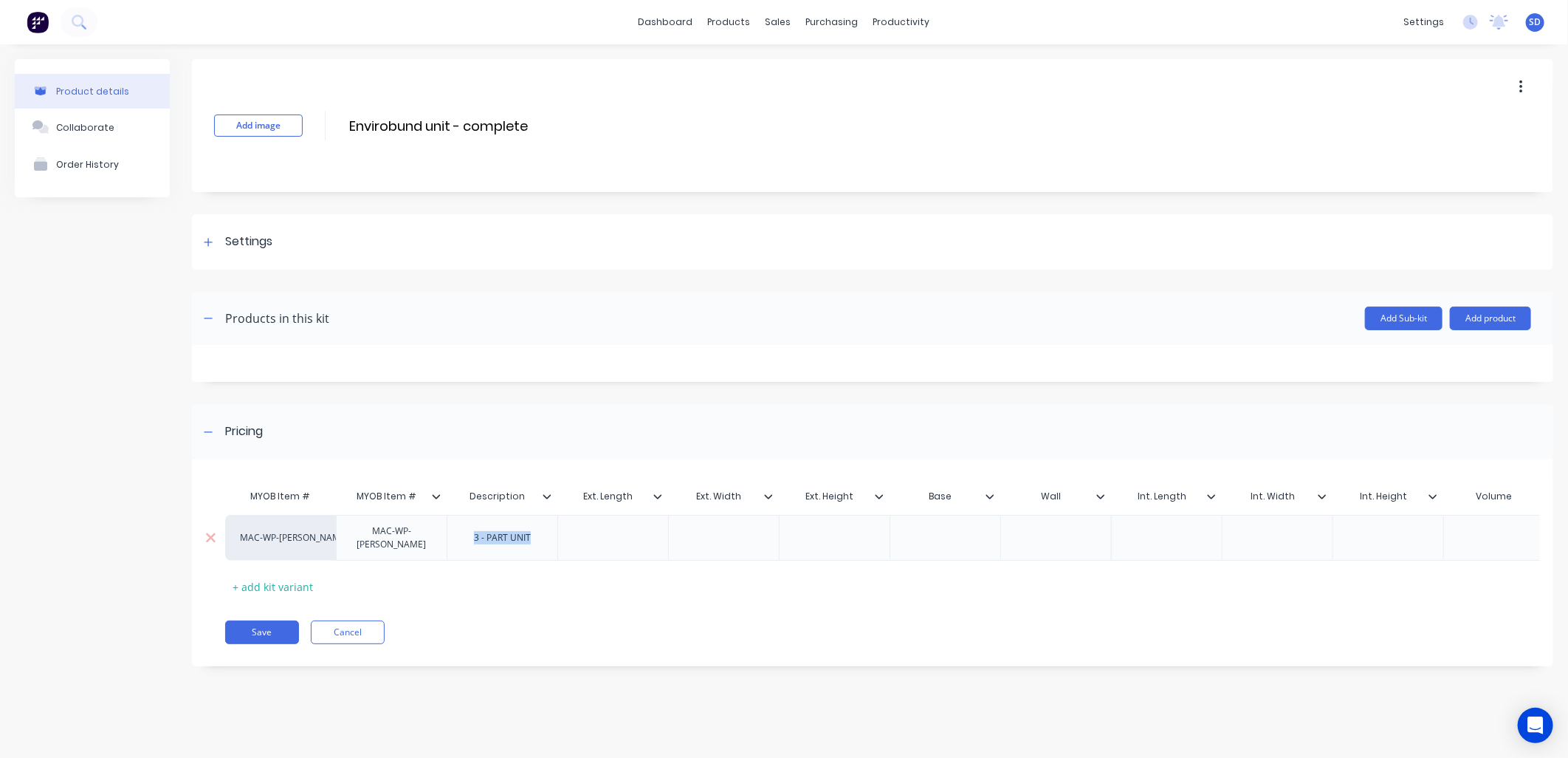
drag, startPoint x: 533, startPoint y: 533, endPoint x: 415, endPoint y: 530, distance: 118.0
click at [415, 530] on div "MAC-WP-EB-C-M MAC-WP-EB-C-M MAC-WP-EB-C-M 3 - PART UNIT $0.00 0% $0.00 $0.00 $0…" at bounding box center [1138, 538] width 1824 height 46
click at [658, 492] on icon at bounding box center [658, 496] width 9 height 9
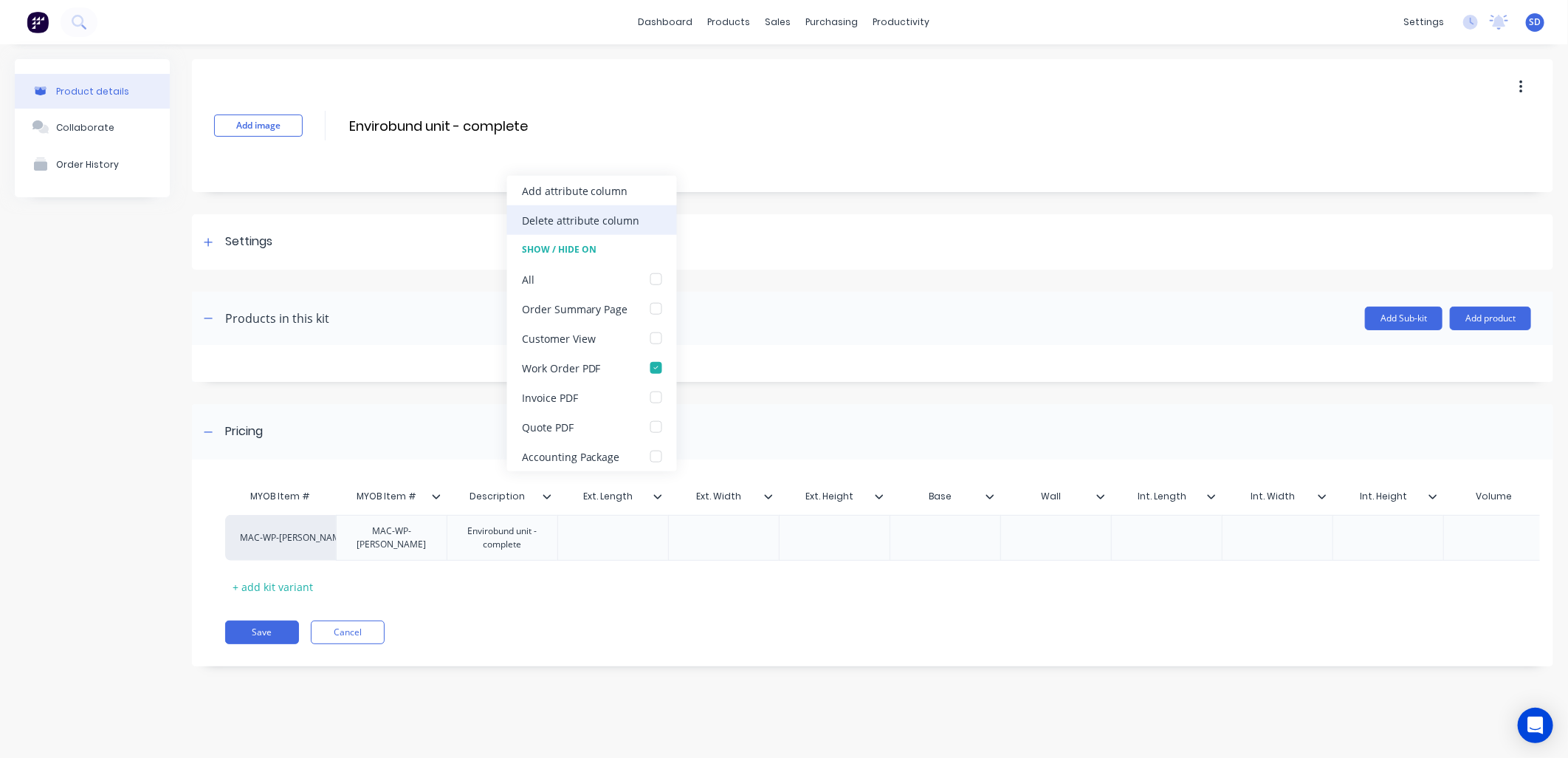
click at [583, 220] on div "Delete attribute column" at bounding box center [581, 220] width 119 height 16
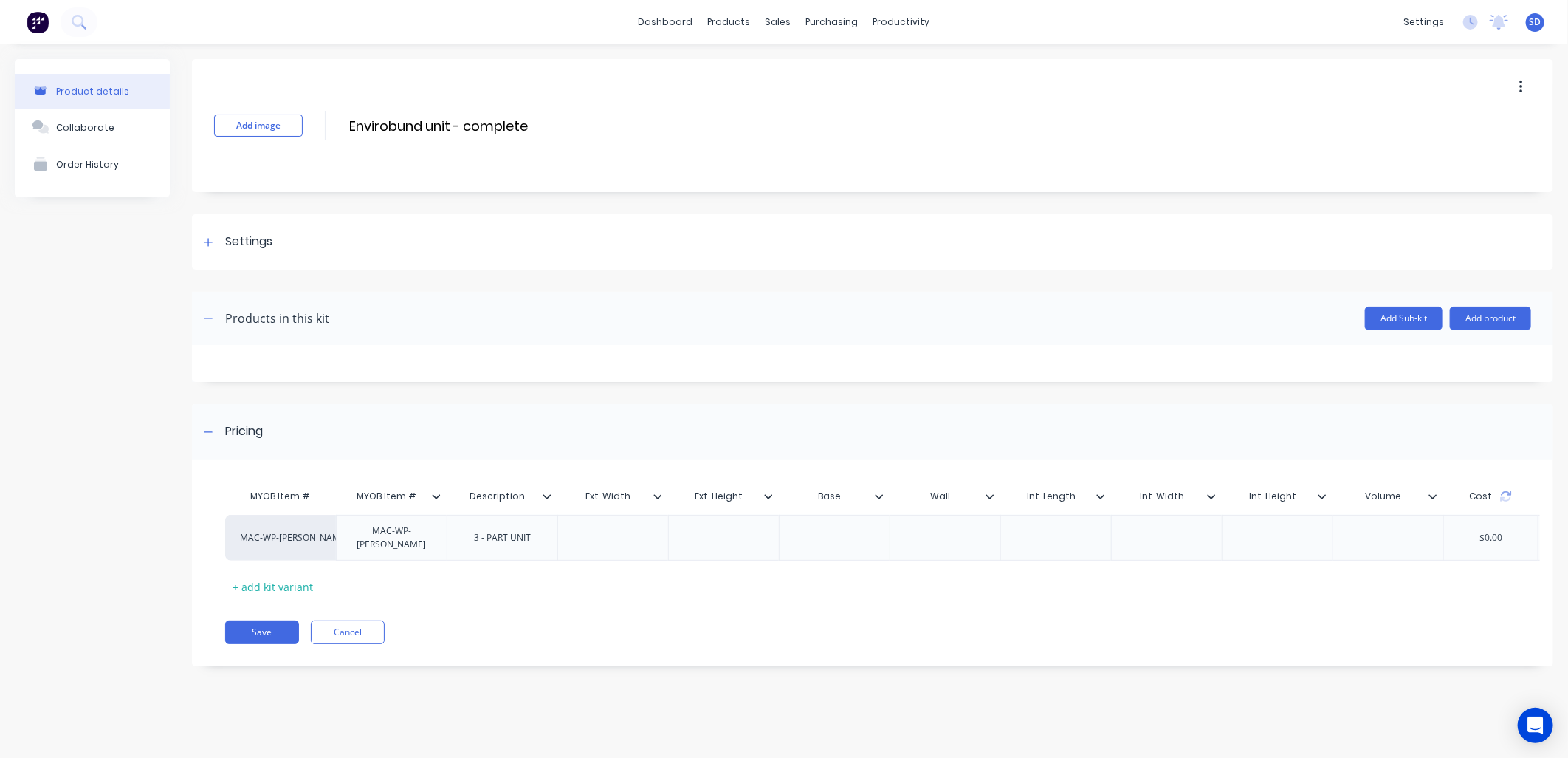
click at [665, 491] on div at bounding box center [664, 496] width 9 height 13
click at [604, 229] on div "Delete attribute column" at bounding box center [592, 220] width 169 height 30
click at [653, 493] on icon at bounding box center [658, 496] width 9 height 9
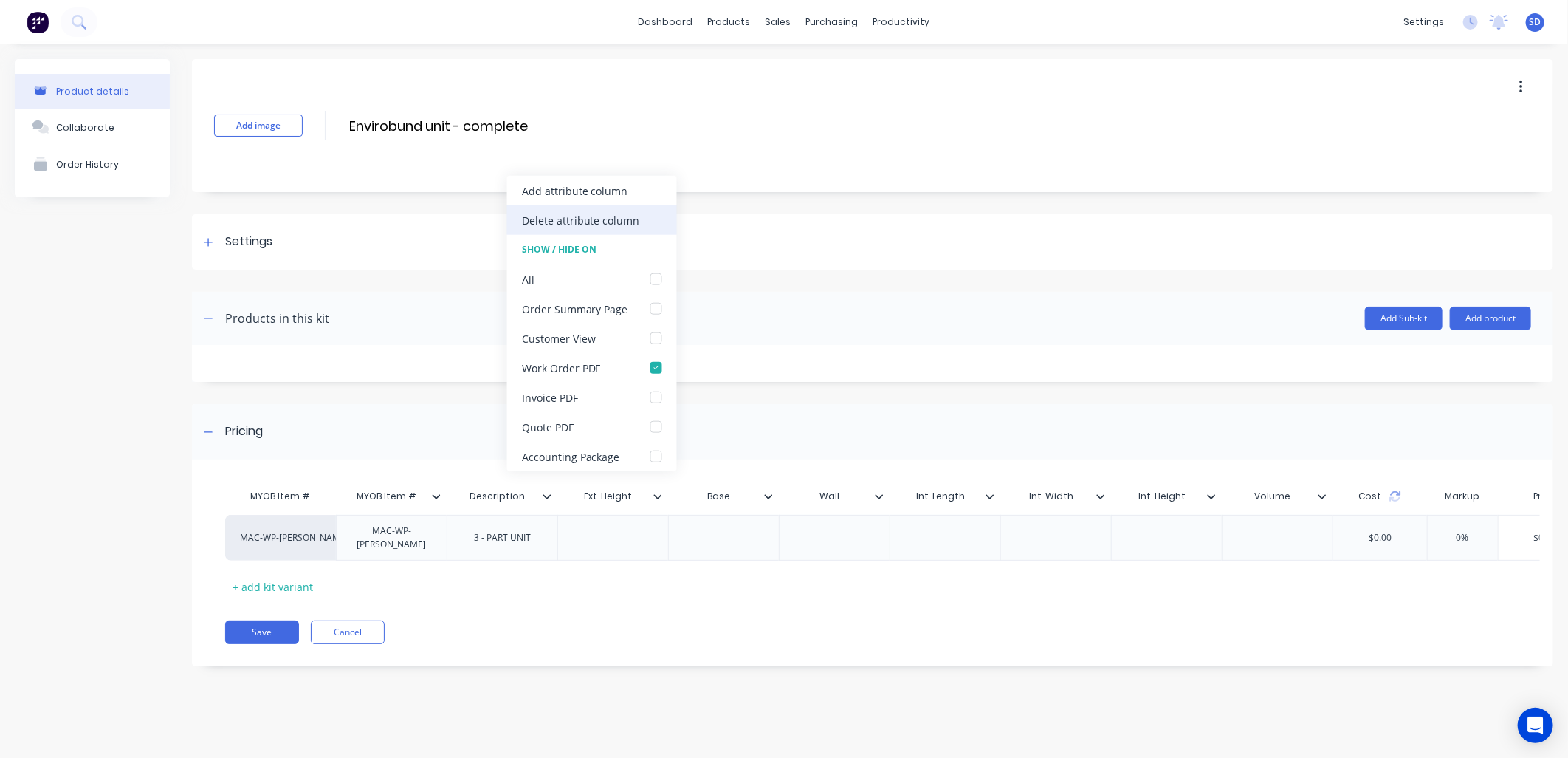
click at [576, 223] on div "Delete attribute column" at bounding box center [581, 220] width 119 height 16
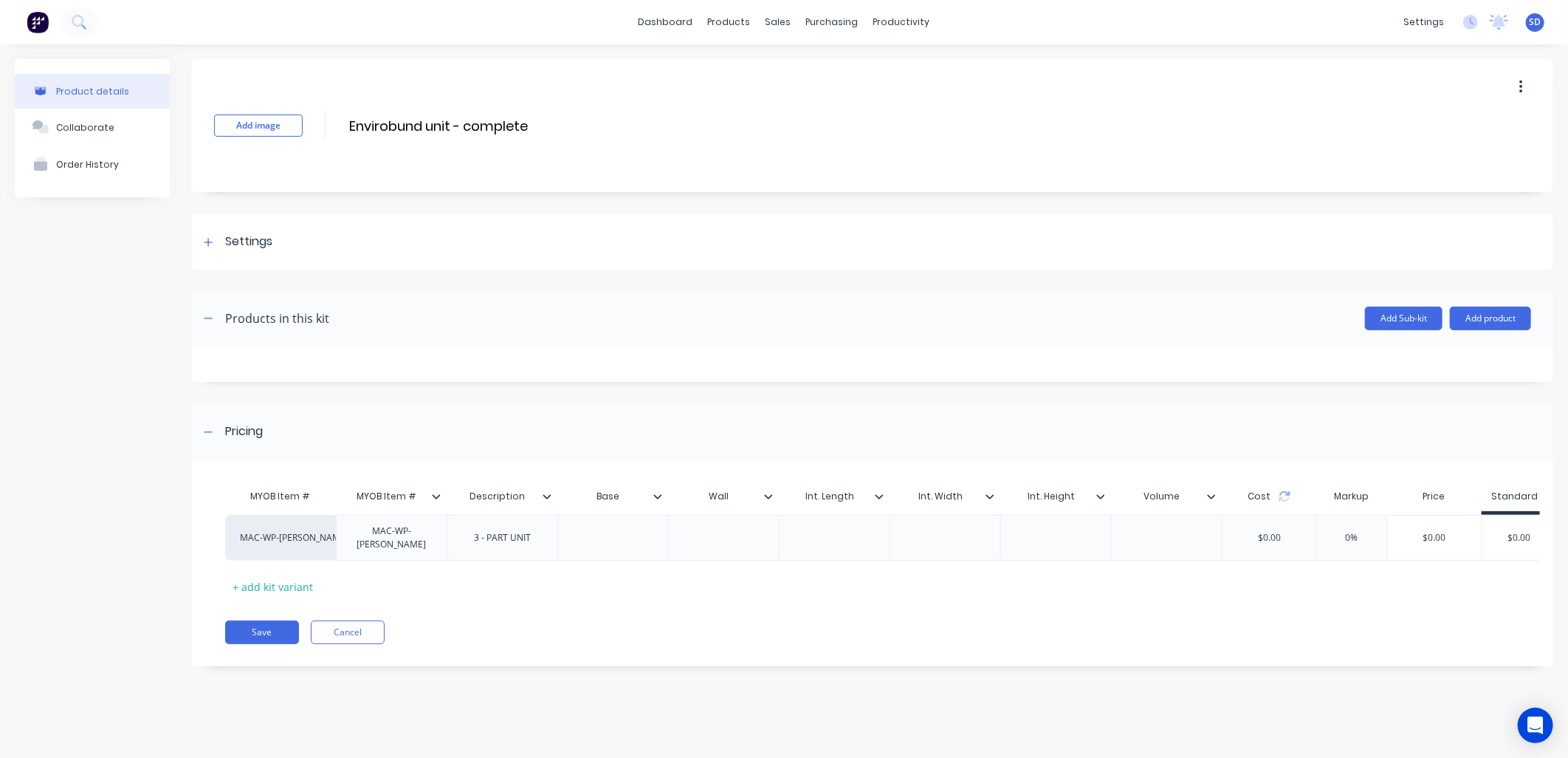
click at [654, 497] on icon at bounding box center [658, 496] width 9 height 9
click at [583, 216] on div "Delete attribute column" at bounding box center [581, 220] width 119 height 16
click at [660, 497] on icon at bounding box center [658, 496] width 9 height 9
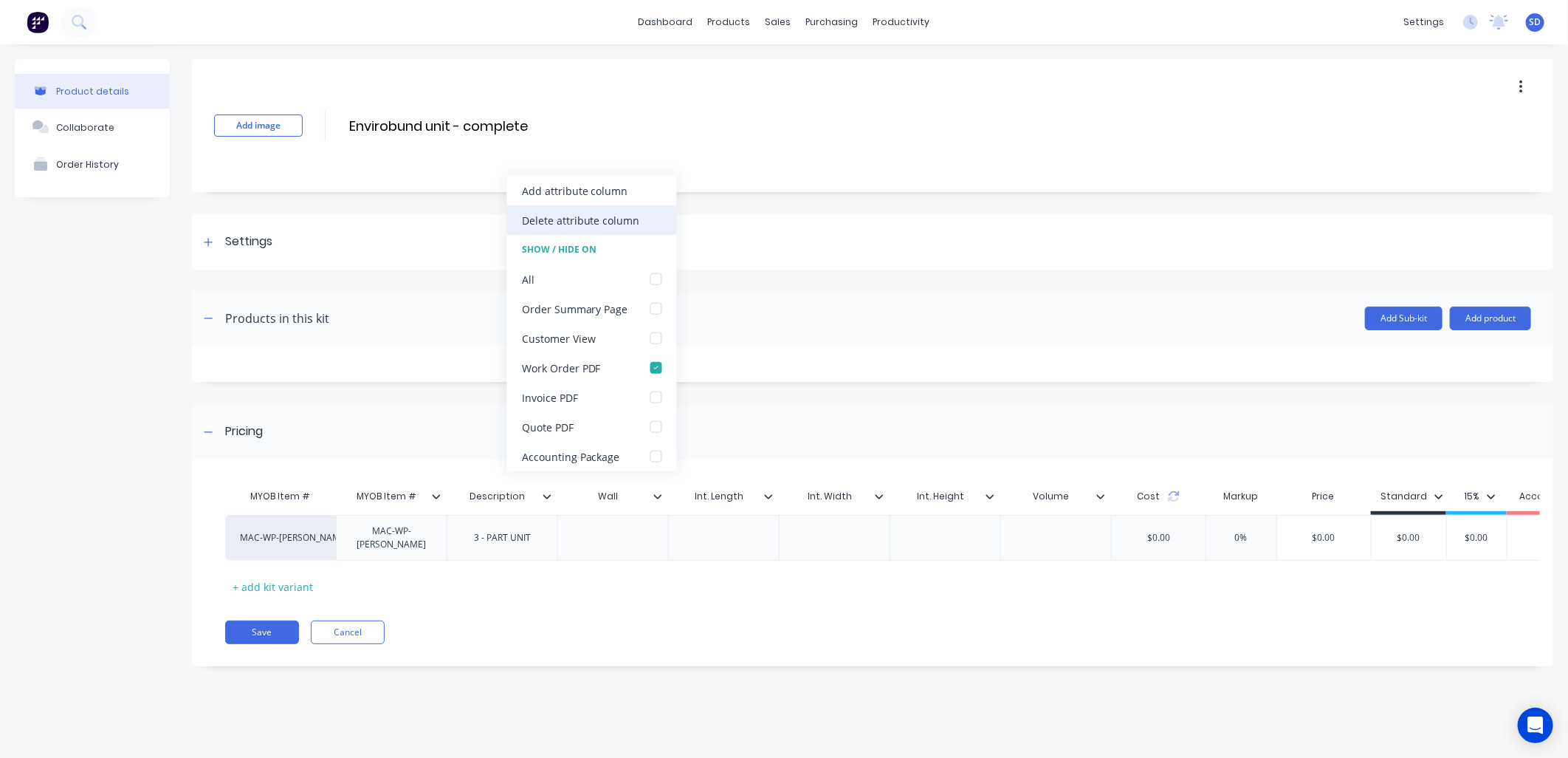
click at [576, 226] on div "Delete attribute column" at bounding box center [581, 220] width 119 height 16
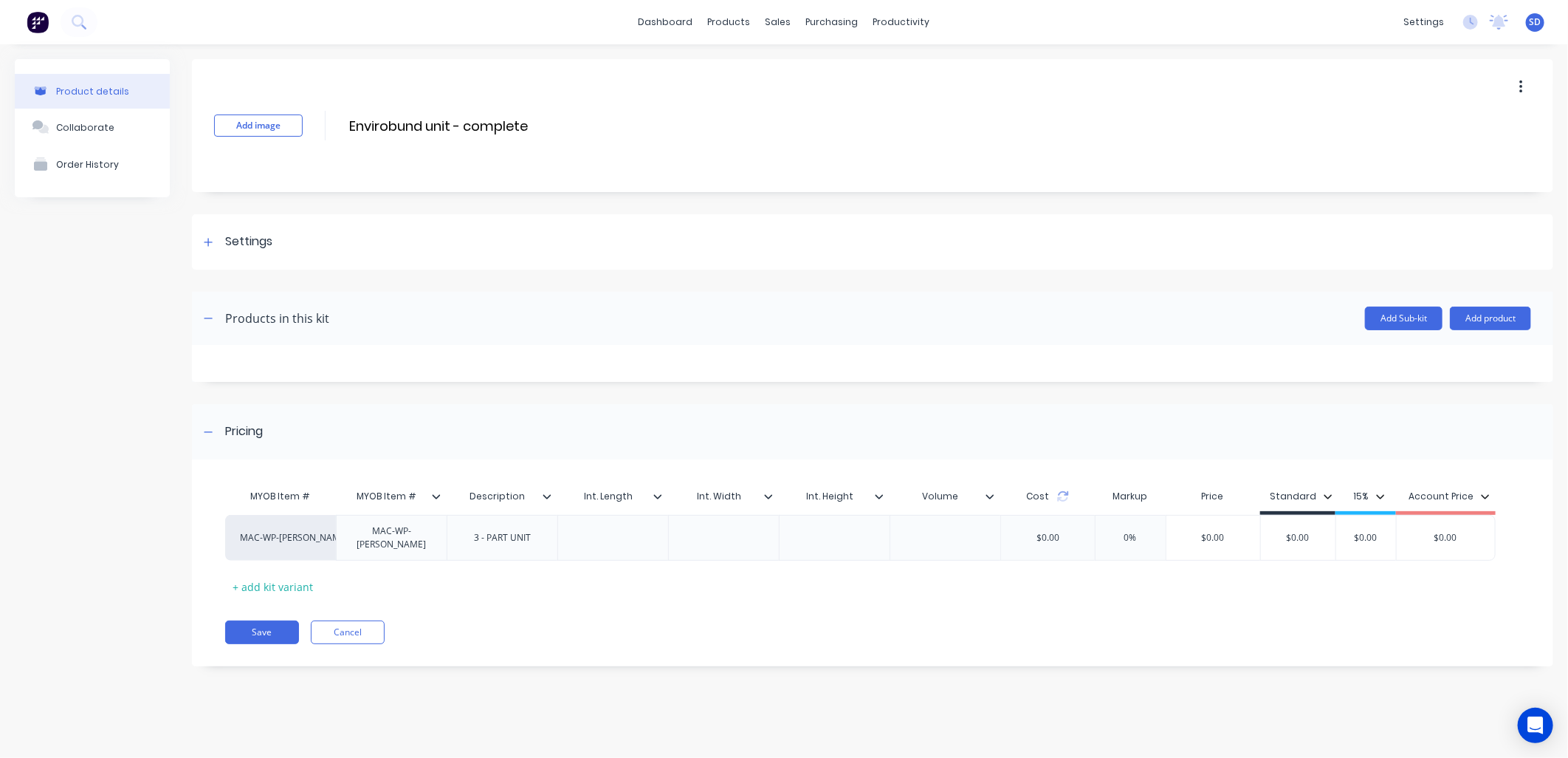
click at [659, 501] on div at bounding box center [664, 496] width 9 height 13
click at [595, 227] on div "Delete attribute column" at bounding box center [581, 220] width 119 height 16
click at [662, 498] on icon at bounding box center [658, 496] width 9 height 9
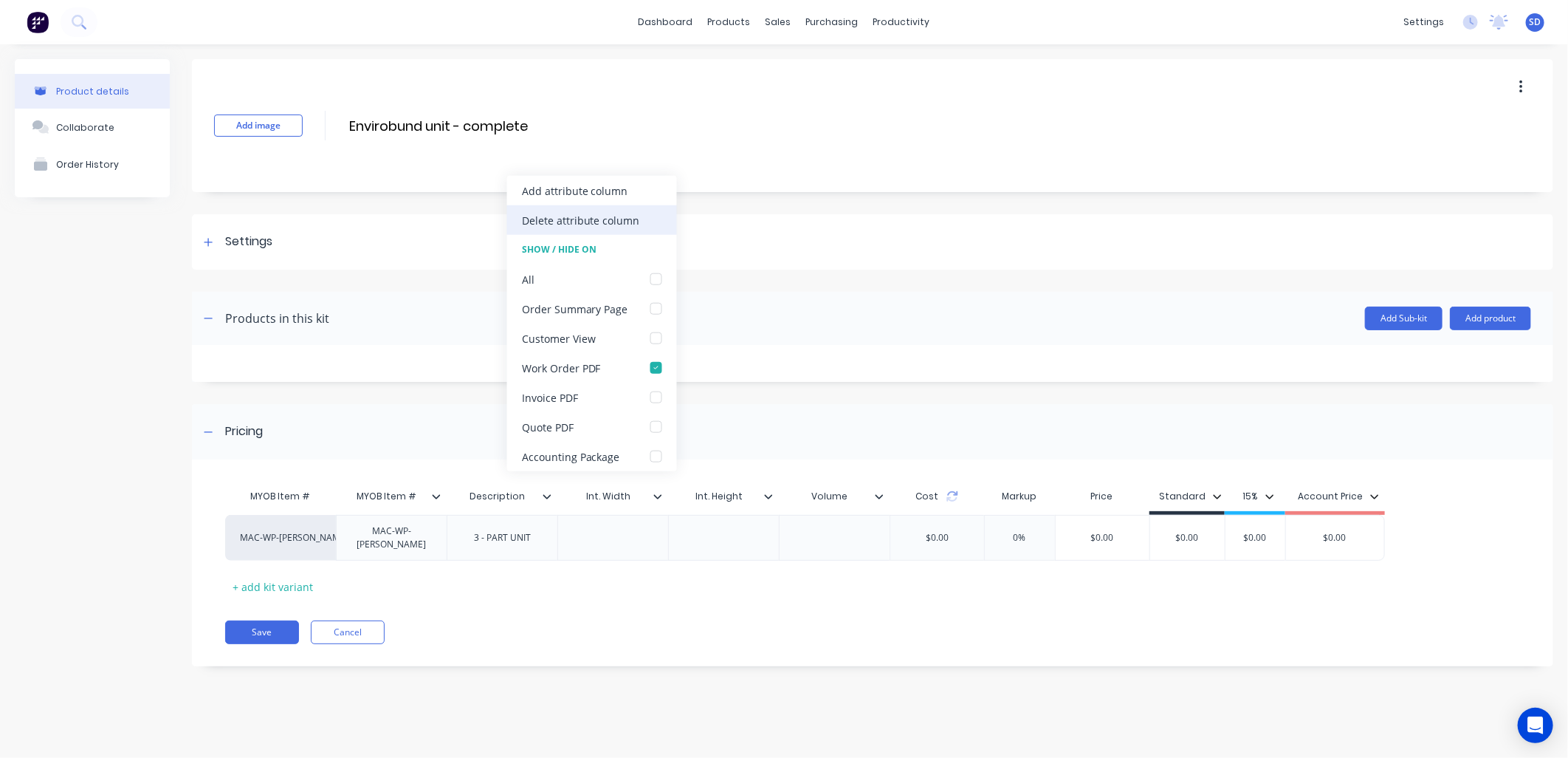
click at [611, 218] on div "Delete attribute column" at bounding box center [581, 220] width 119 height 16
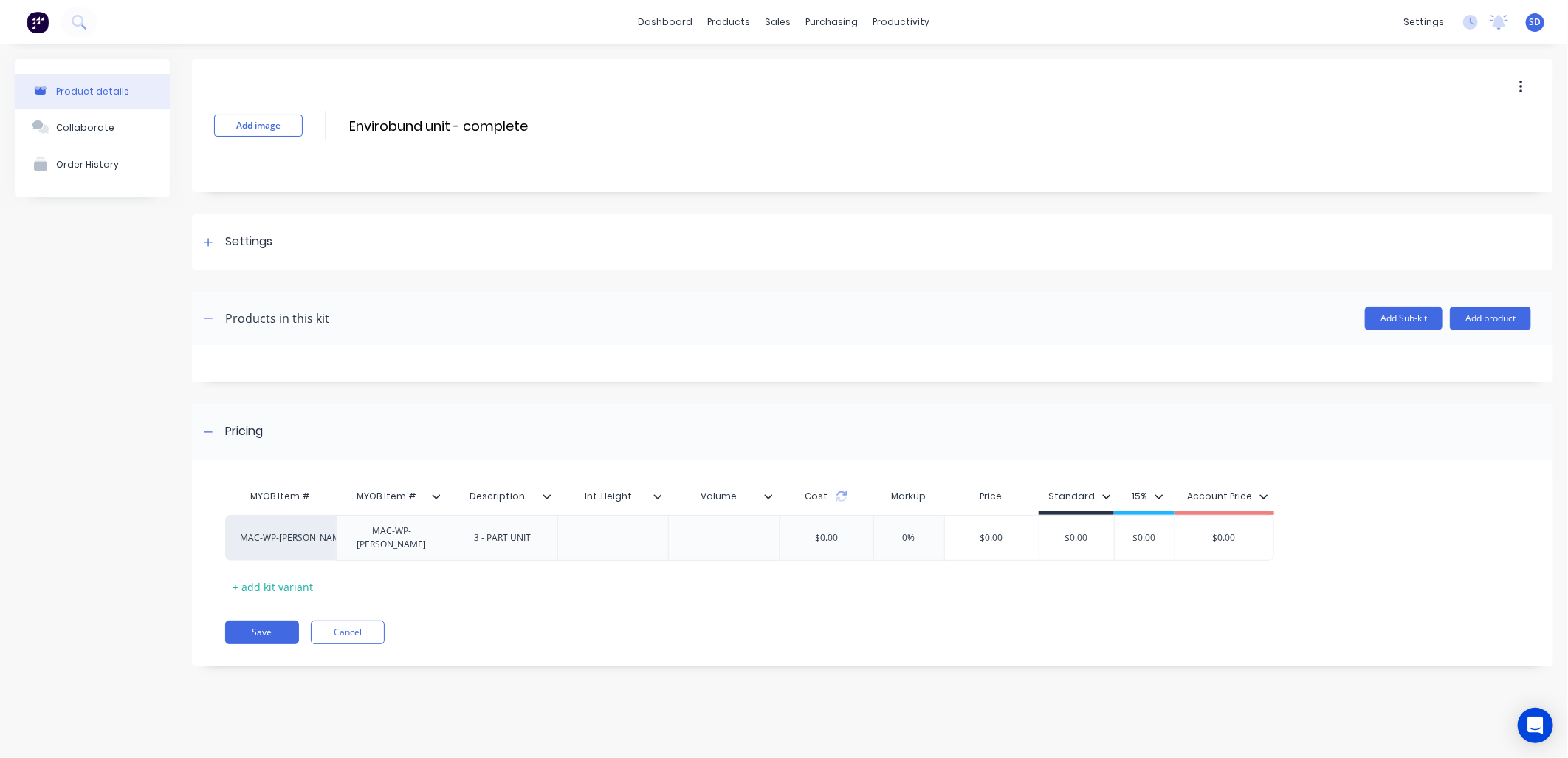
type input "Int. Height"
click at [658, 501] on input "Int. Height" at bounding box center [608, 496] width 102 height 13
click at [656, 495] on icon at bounding box center [658, 496] width 8 height 4
click at [621, 229] on div "Delete attribute column" at bounding box center [592, 220] width 169 height 30
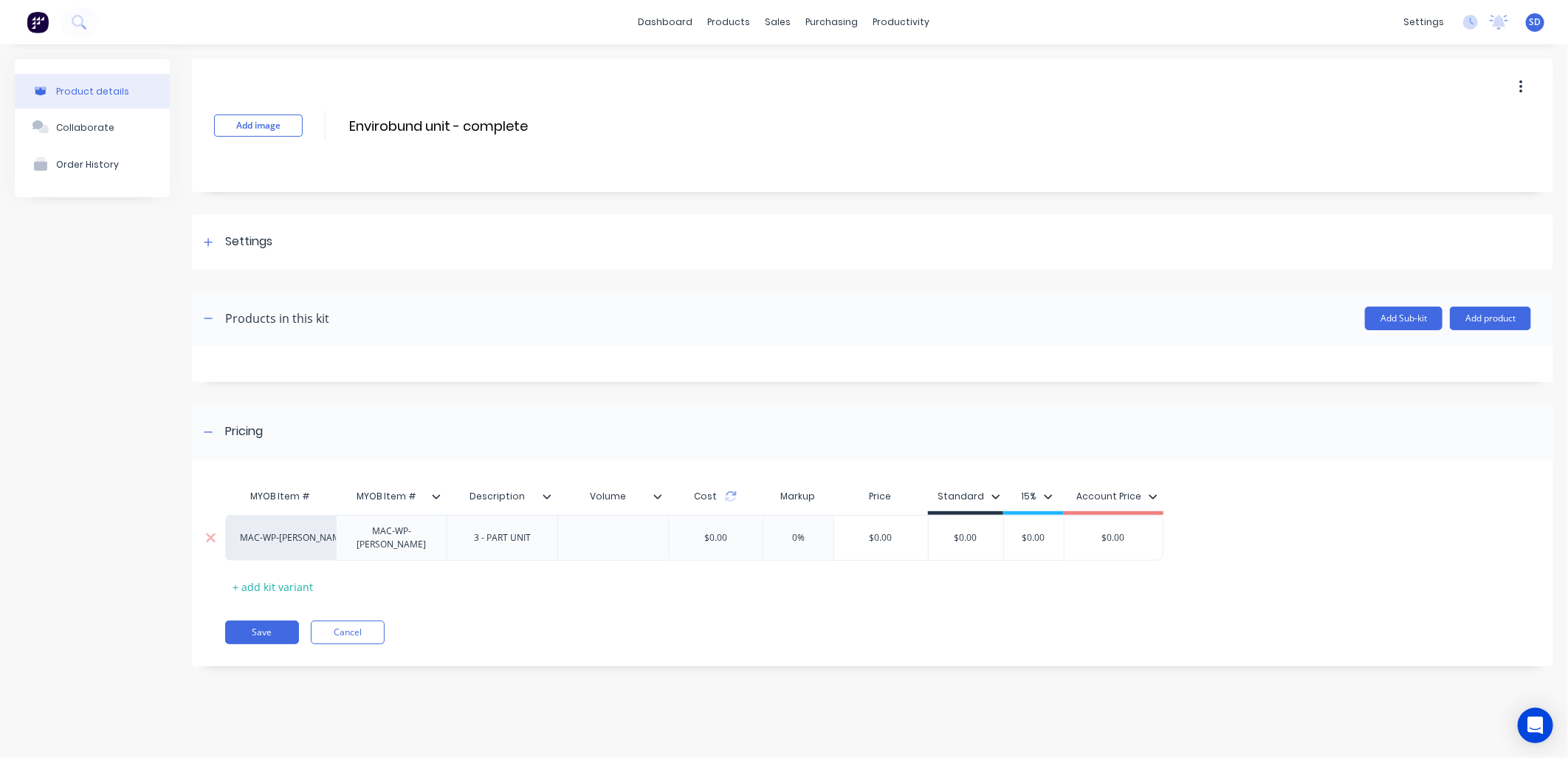
click at [607, 530] on div at bounding box center [614, 538] width 74 height 19
type input "0%"
click at [537, 117] on input "Envirobund unit - complete" at bounding box center [478, 126] width 262 height 21
drag, startPoint x: 527, startPoint y: 120, endPoint x: 285, endPoint y: 112, distance: 242.1
click at [285, 112] on div "Add image Envirobund unit - complete Envirobund unit - complete Enter kit name" at bounding box center [873, 125] width 1362 height 133
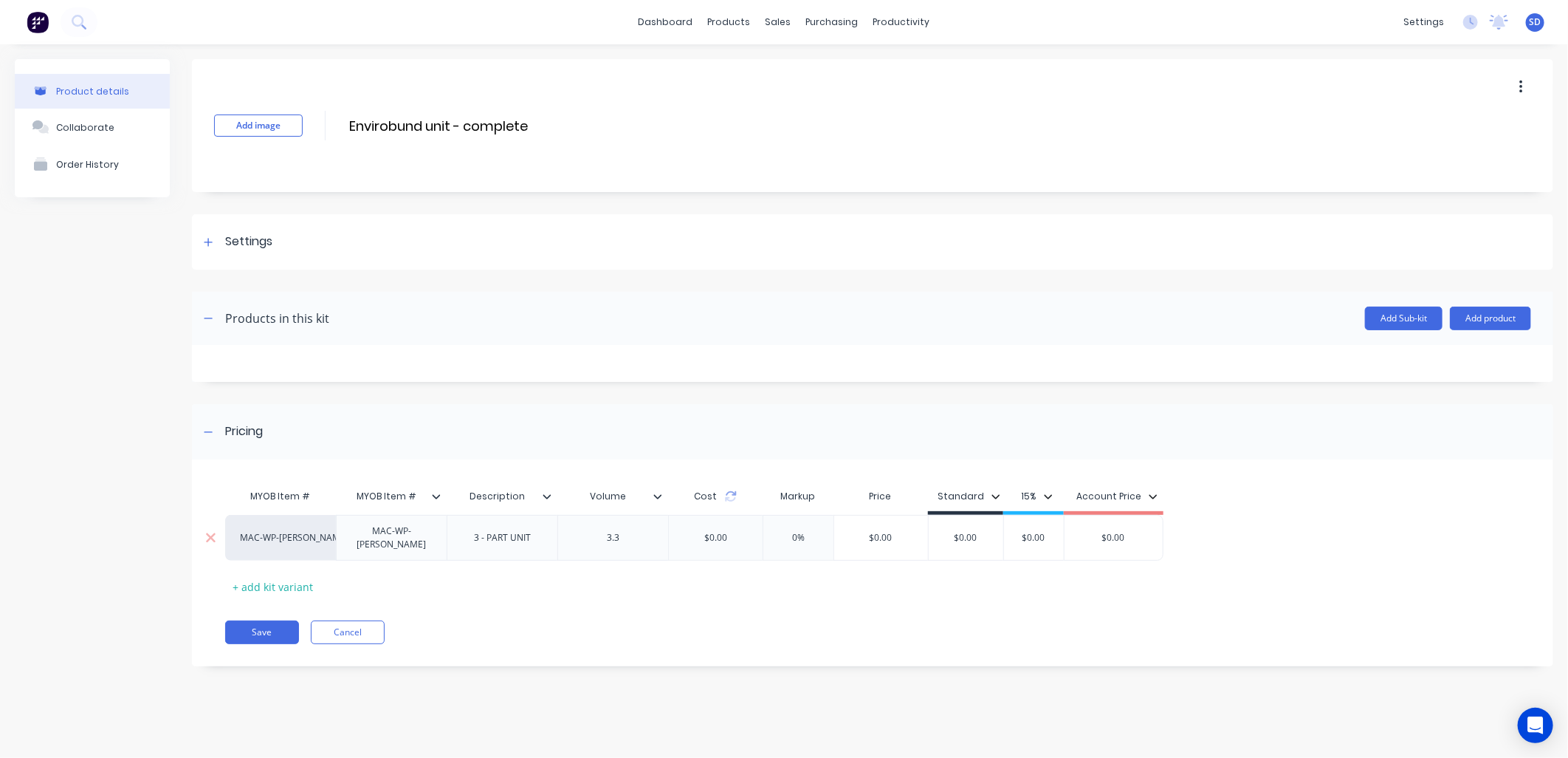
drag, startPoint x: 522, startPoint y: 518, endPoint x: 518, endPoint y: 539, distance: 21.4
click at [522, 518] on div "3 - PART UNIT" at bounding box center [502, 538] width 111 height 46
click at [514, 541] on div "3 - PART UNIT" at bounding box center [502, 538] width 81 height 19
drag, startPoint x: 539, startPoint y: 537, endPoint x: 476, endPoint y: 539, distance: 63.0
click at [476, 539] on div "3 - PART UNIT" at bounding box center [502, 538] width 81 height 19
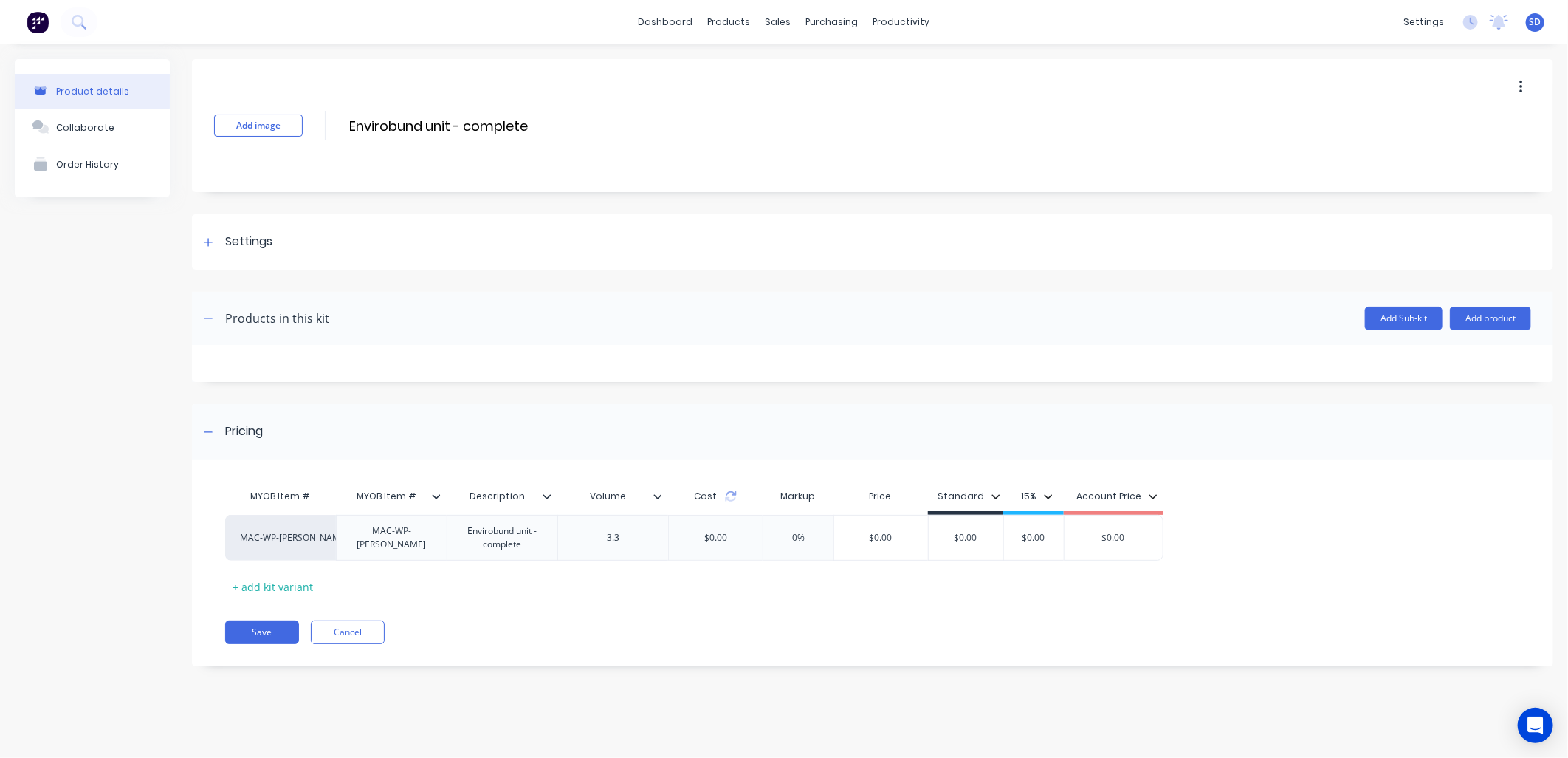
click at [550, 578] on div "MYOB Item # MYOB Item # Description Volume Cost Markup Price Standard 15% Accou…" at bounding box center [867, 539] width 1282 height 117
drag, startPoint x: 1032, startPoint y: 534, endPoint x: 1008, endPoint y: 532, distance: 24.1
click at [1008, 532] on input "$0.00" at bounding box center [1017, 538] width 75 height 13
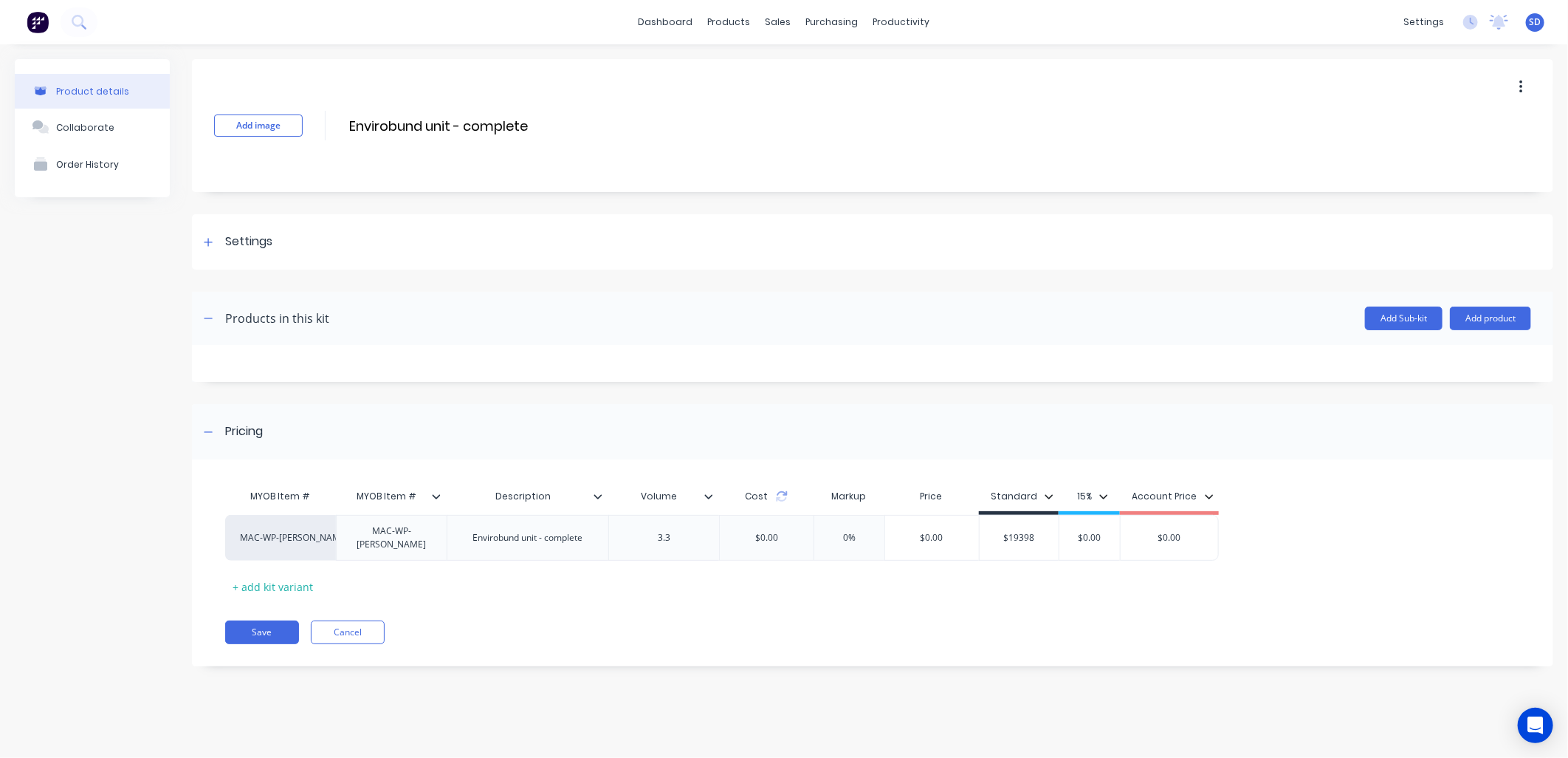
type input "$19398"
click at [1067, 620] on div "Save Cancel" at bounding box center [889, 632] width 1328 height 24
click at [259, 625] on button "Save" at bounding box center [263, 632] width 74 height 24
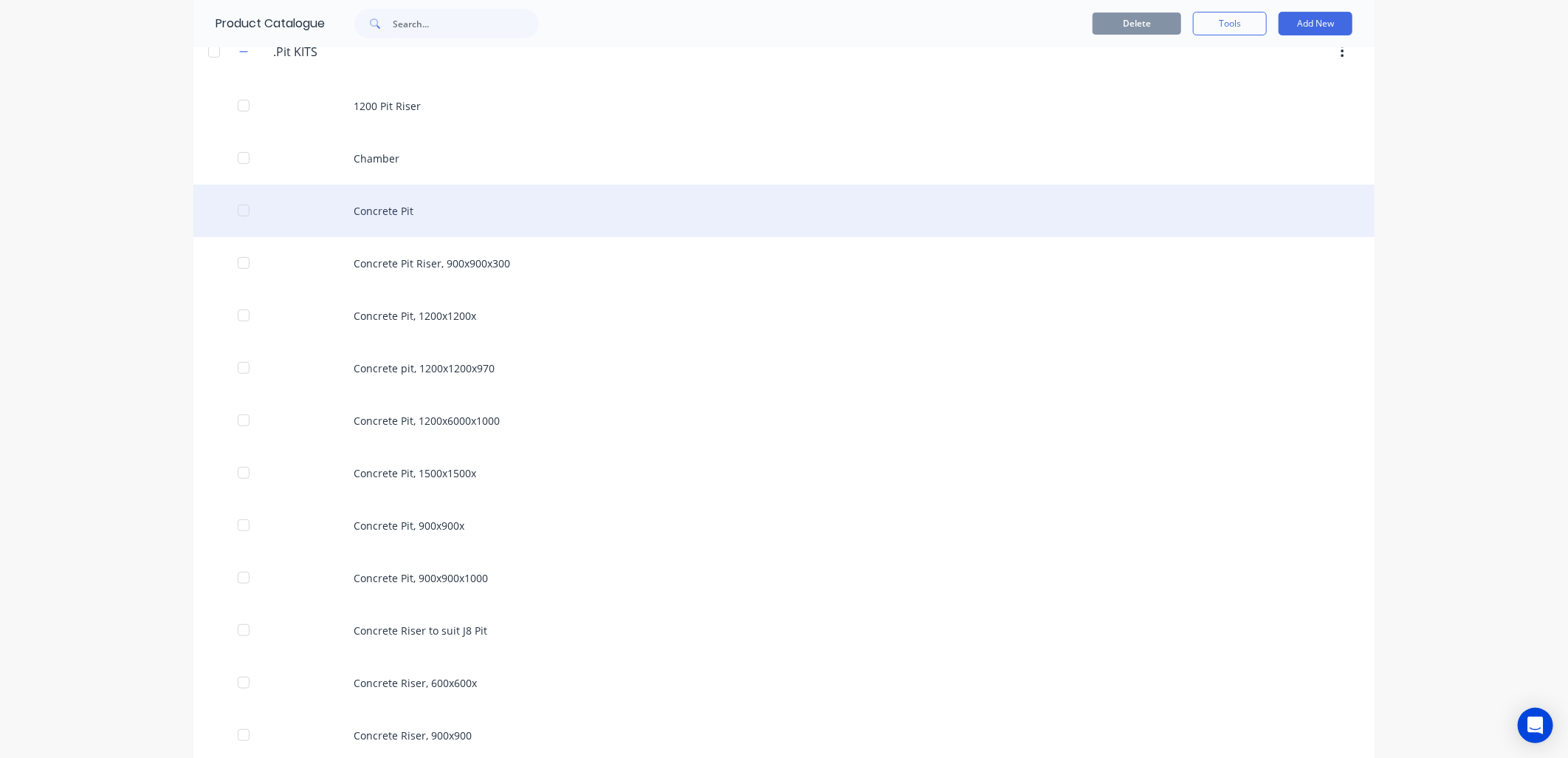
scroll to position [820, 0]
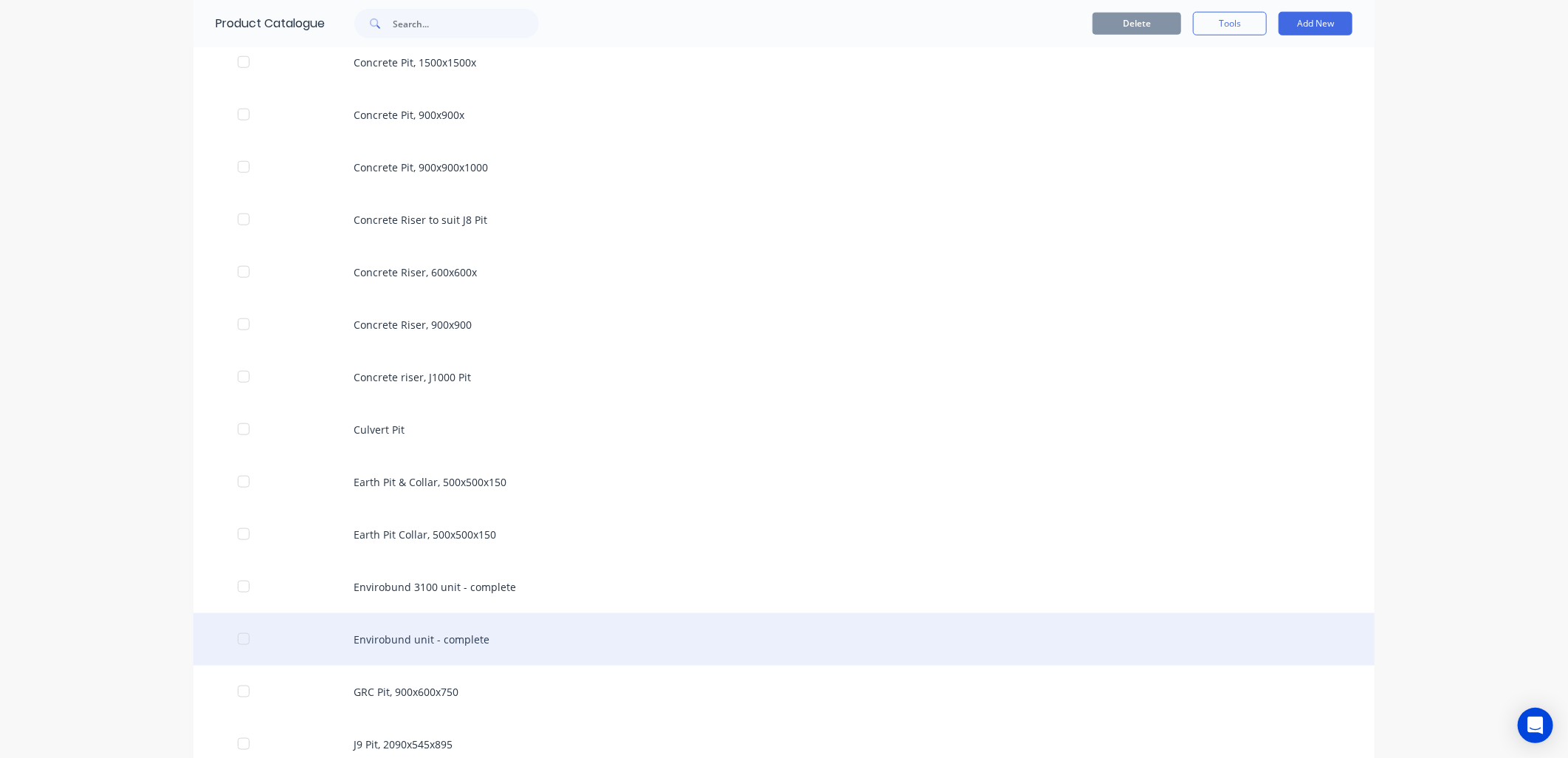
click at [444, 637] on div "Envirobund unit - complete" at bounding box center [784, 639] width 1182 height 53
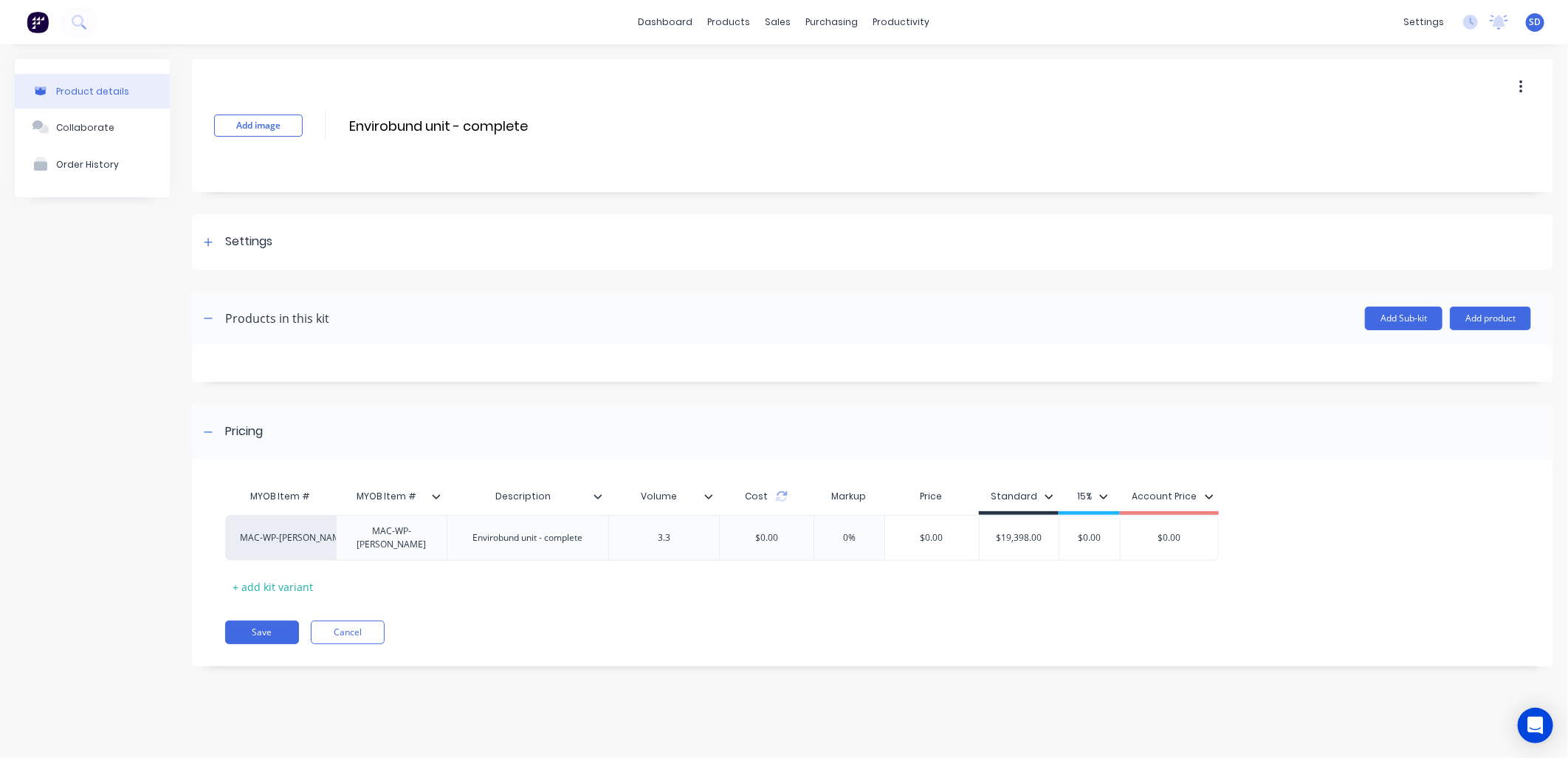
click at [1331, 555] on div "MYOB Item # MYOB Item # Description Volume Cost Markup Price Standard 15% Accou…" at bounding box center [867, 539] width 1282 height 117
click at [271, 626] on button "Save" at bounding box center [263, 632] width 74 height 24
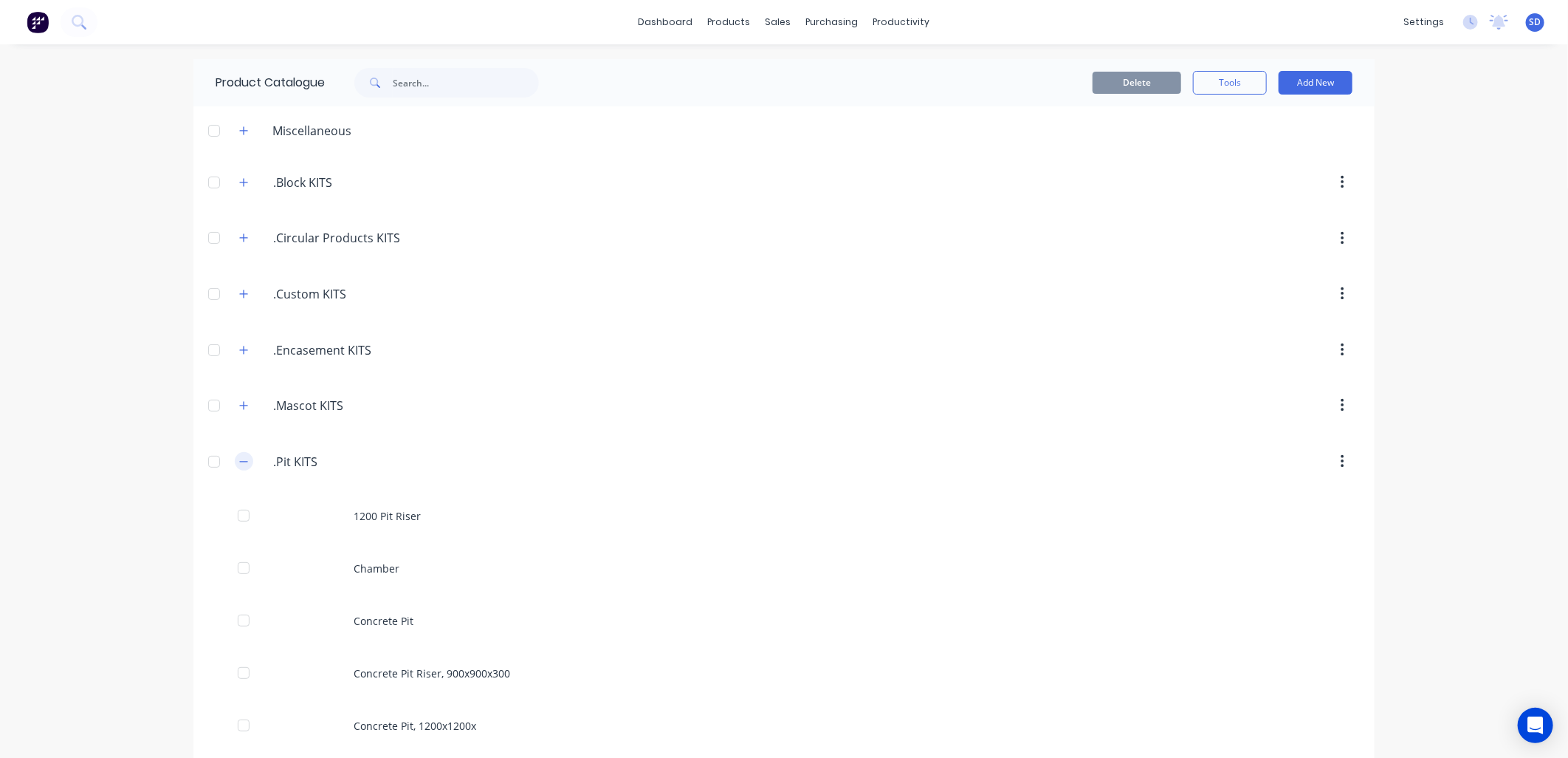
click at [239, 458] on icon "button" at bounding box center [243, 462] width 9 height 11
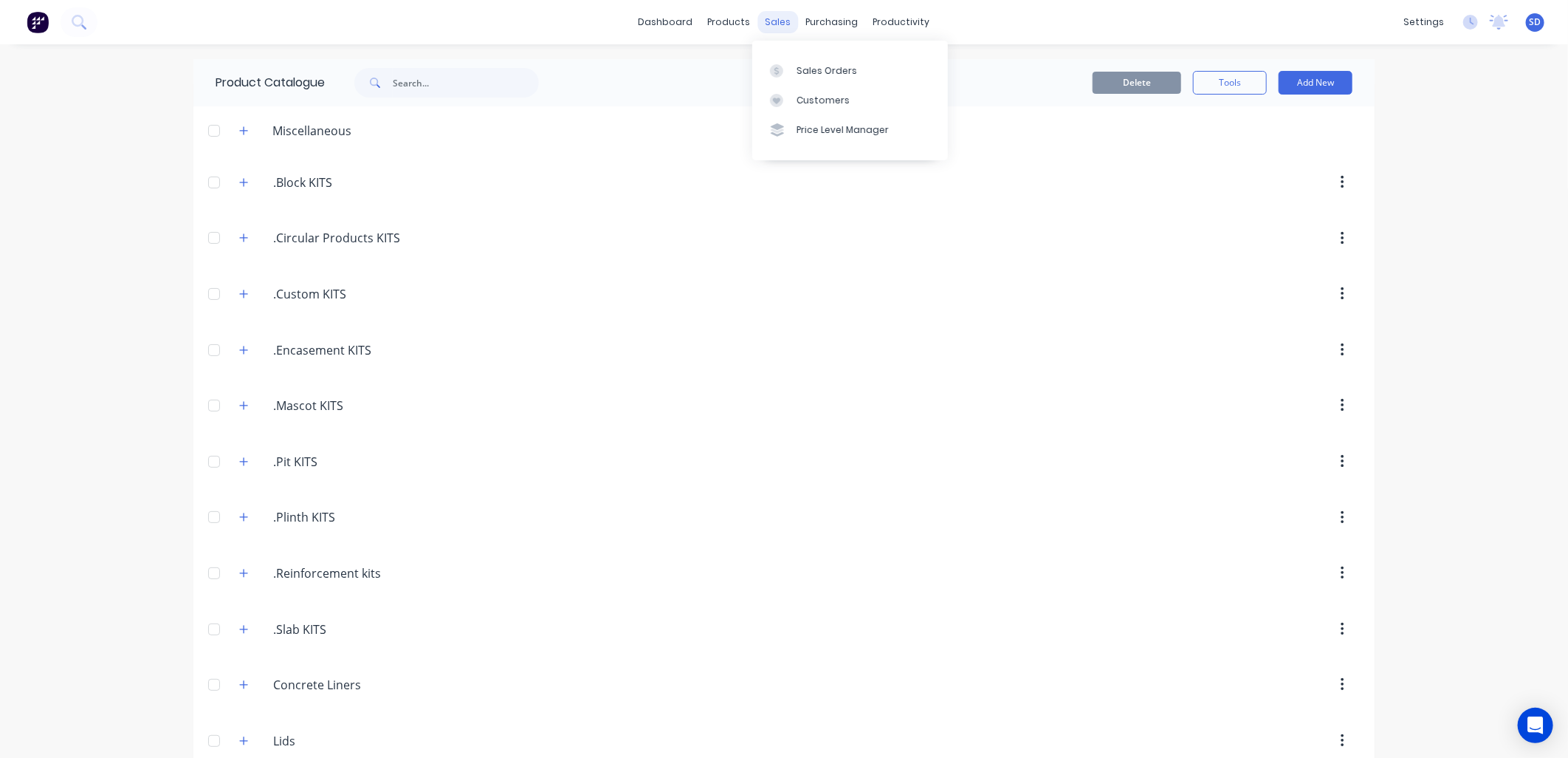
click at [778, 20] on div "sales" at bounding box center [779, 22] width 40 height 22
drag, startPoint x: 802, startPoint y: 74, endPoint x: 783, endPoint y: 124, distance: 53.5
click at [802, 74] on div "Sales Orders" at bounding box center [826, 70] width 61 height 13
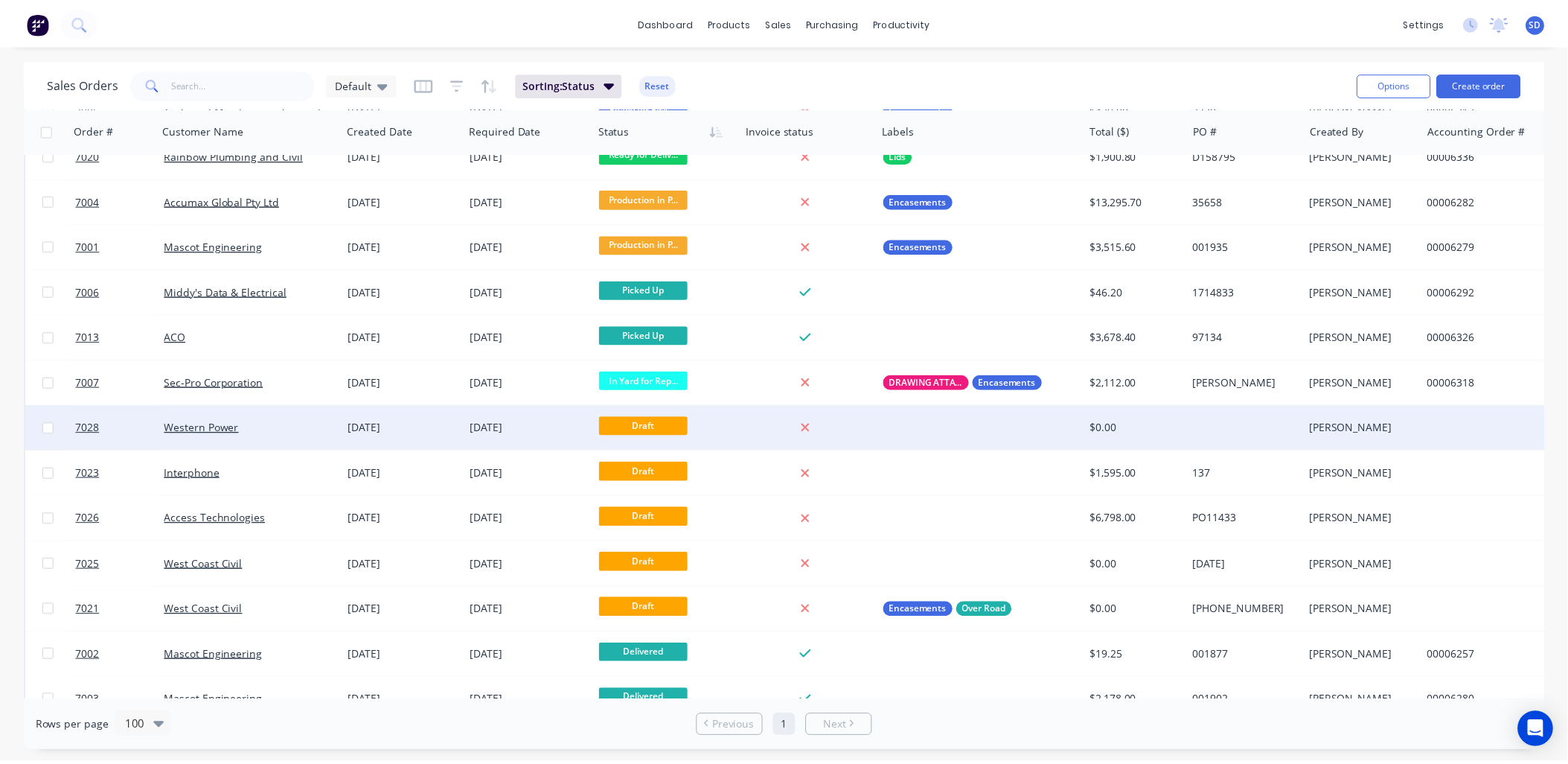
scroll to position [687, 0]
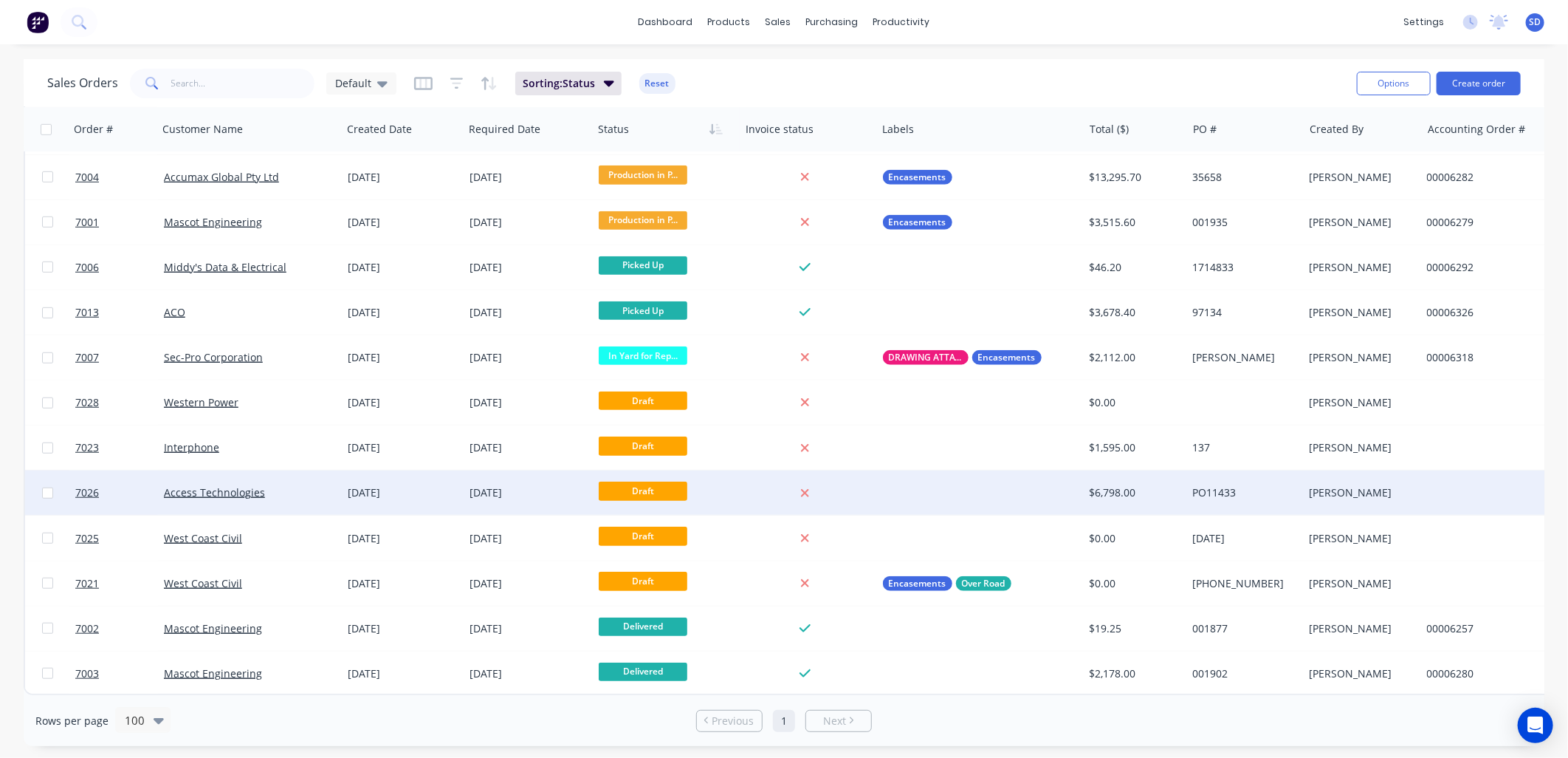
click at [299, 490] on div "Access Technologies" at bounding box center [246, 493] width 164 height 15
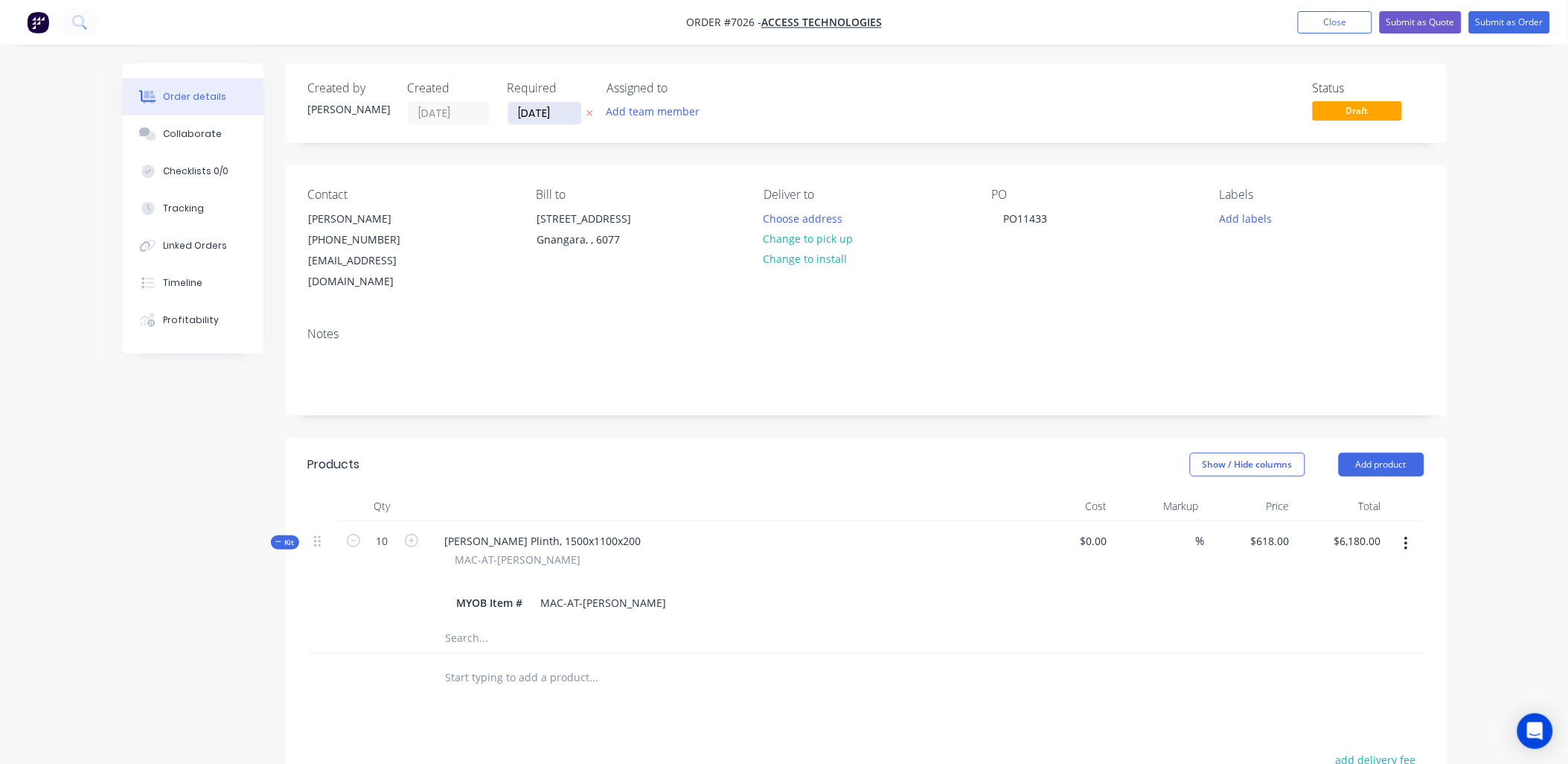
click at [543, 110] on input "22/09/25" at bounding box center [544, 112] width 73 height 22
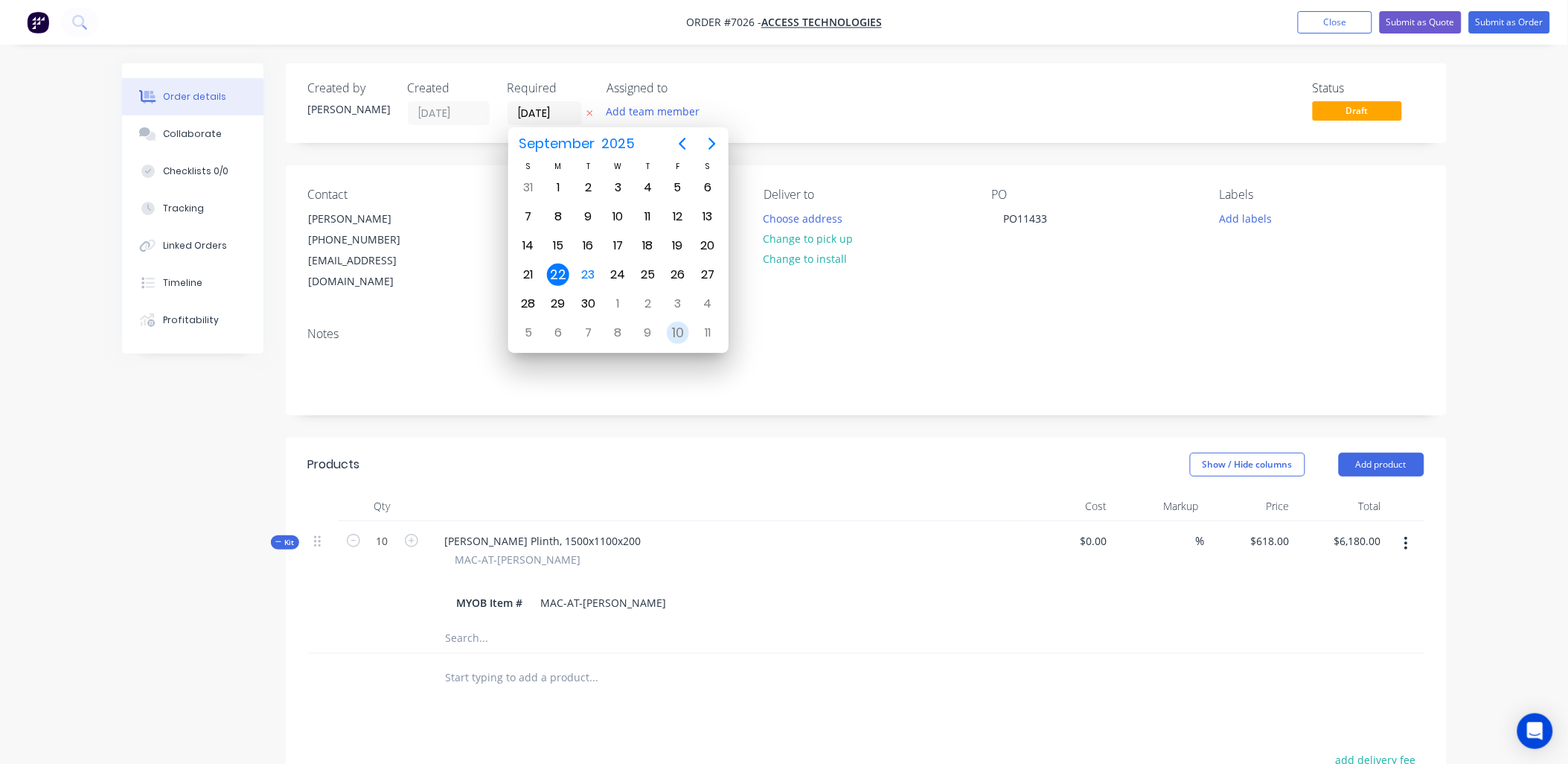
click at [667, 325] on div "10" at bounding box center [678, 332] width 22 height 22
type input "10/10/25"
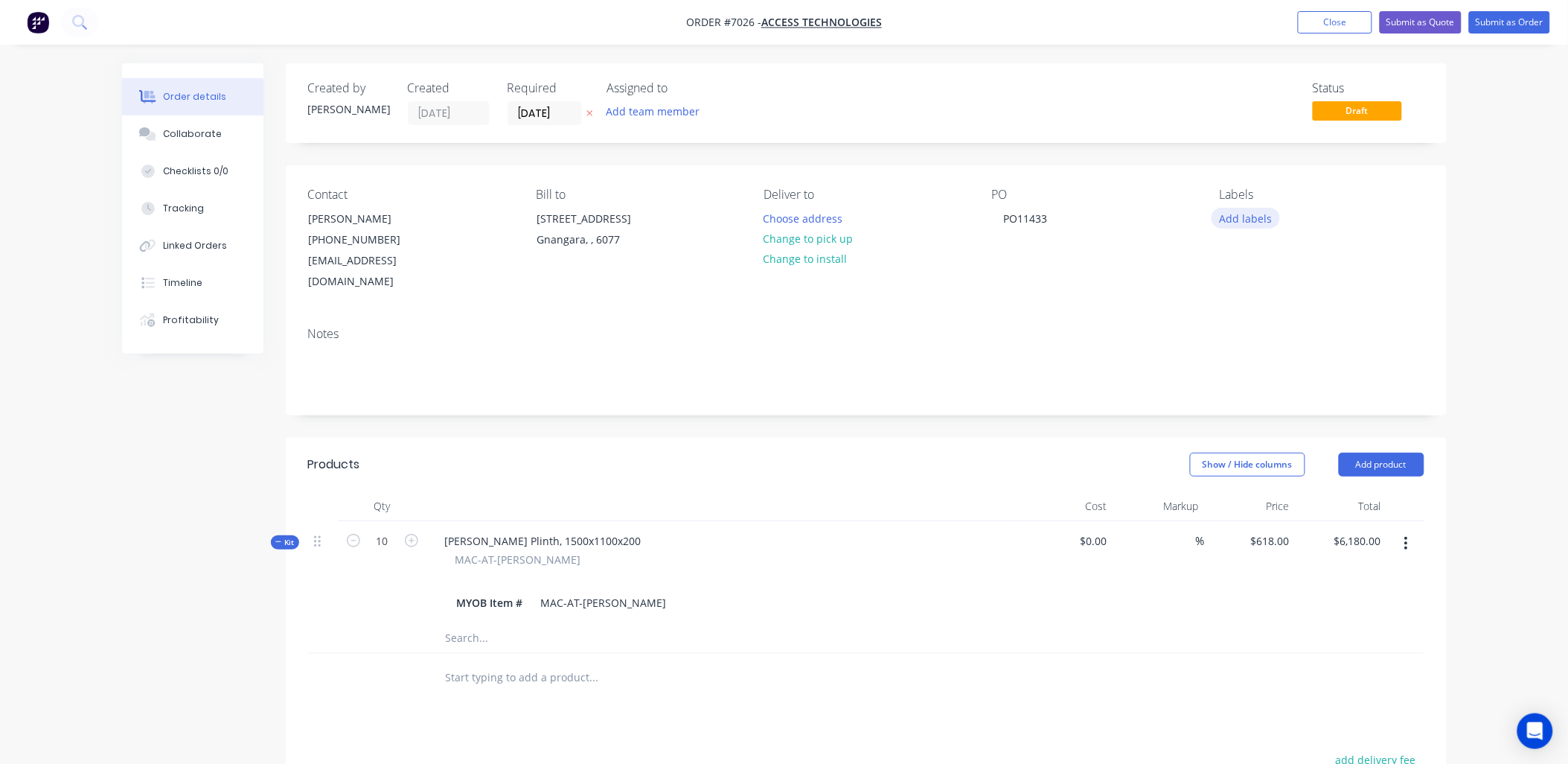
click at [1232, 212] on button "Add labels" at bounding box center [1245, 218] width 68 height 20
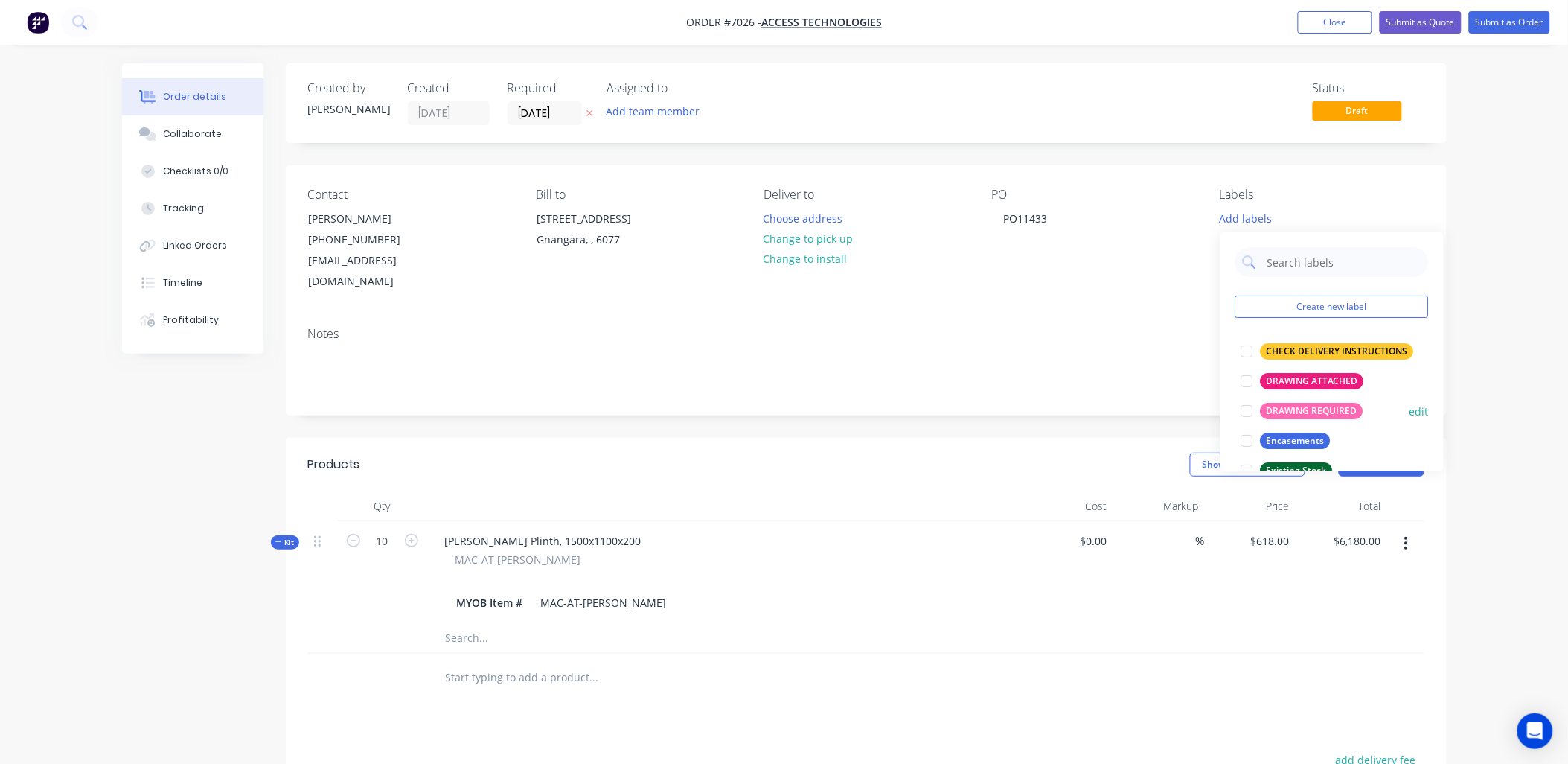
scroll to position [82, 0]
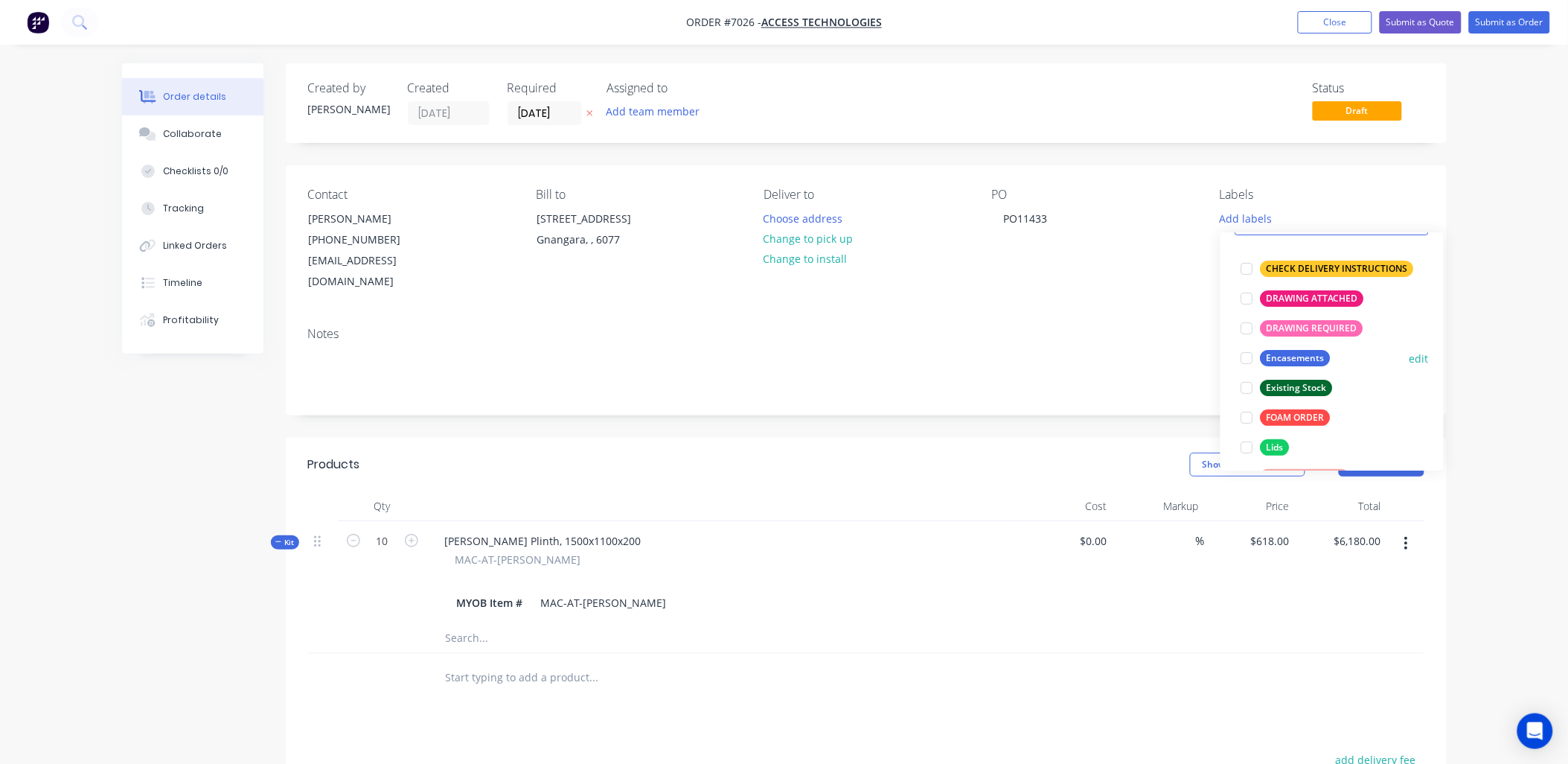
click at [1252, 359] on div at bounding box center [1248, 359] width 30 height 30
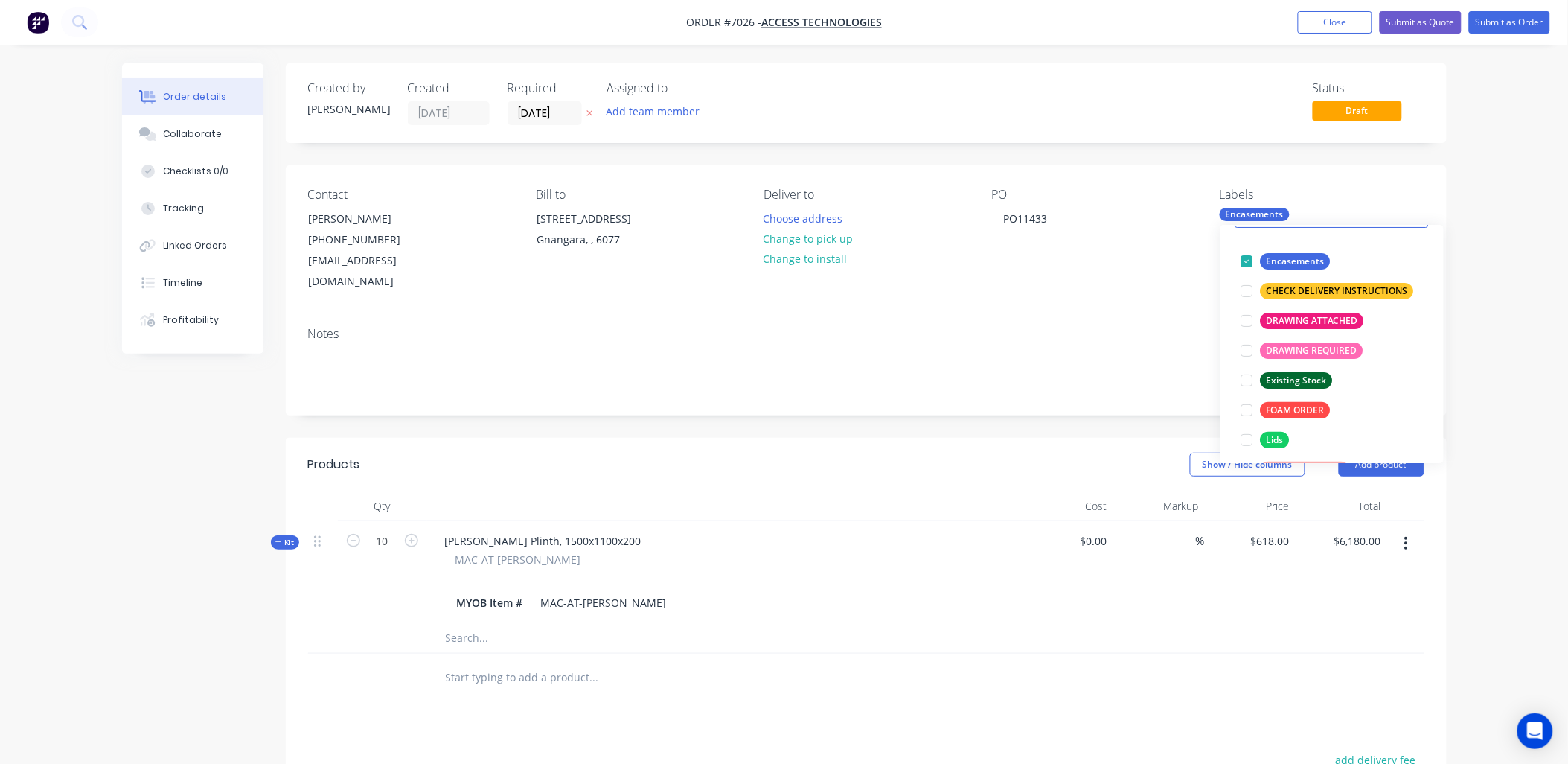
click at [1492, 256] on div "Order details Collaborate Checklists 0/0 Tracking Linked Orders Timeline Profit…" at bounding box center [784, 541] width 1568 height 1082
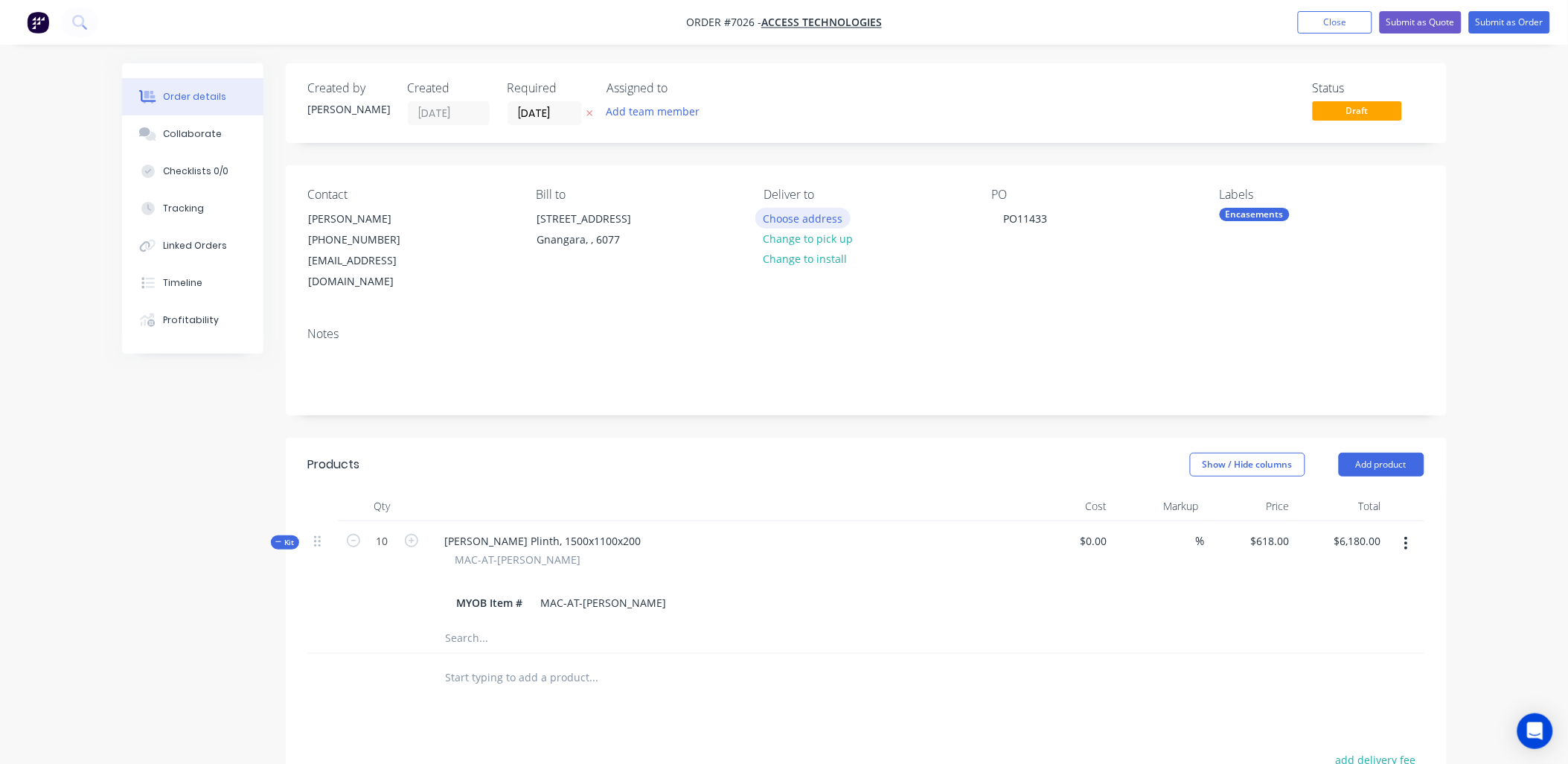
click at [795, 220] on button "Choose address" at bounding box center [803, 218] width 96 height 20
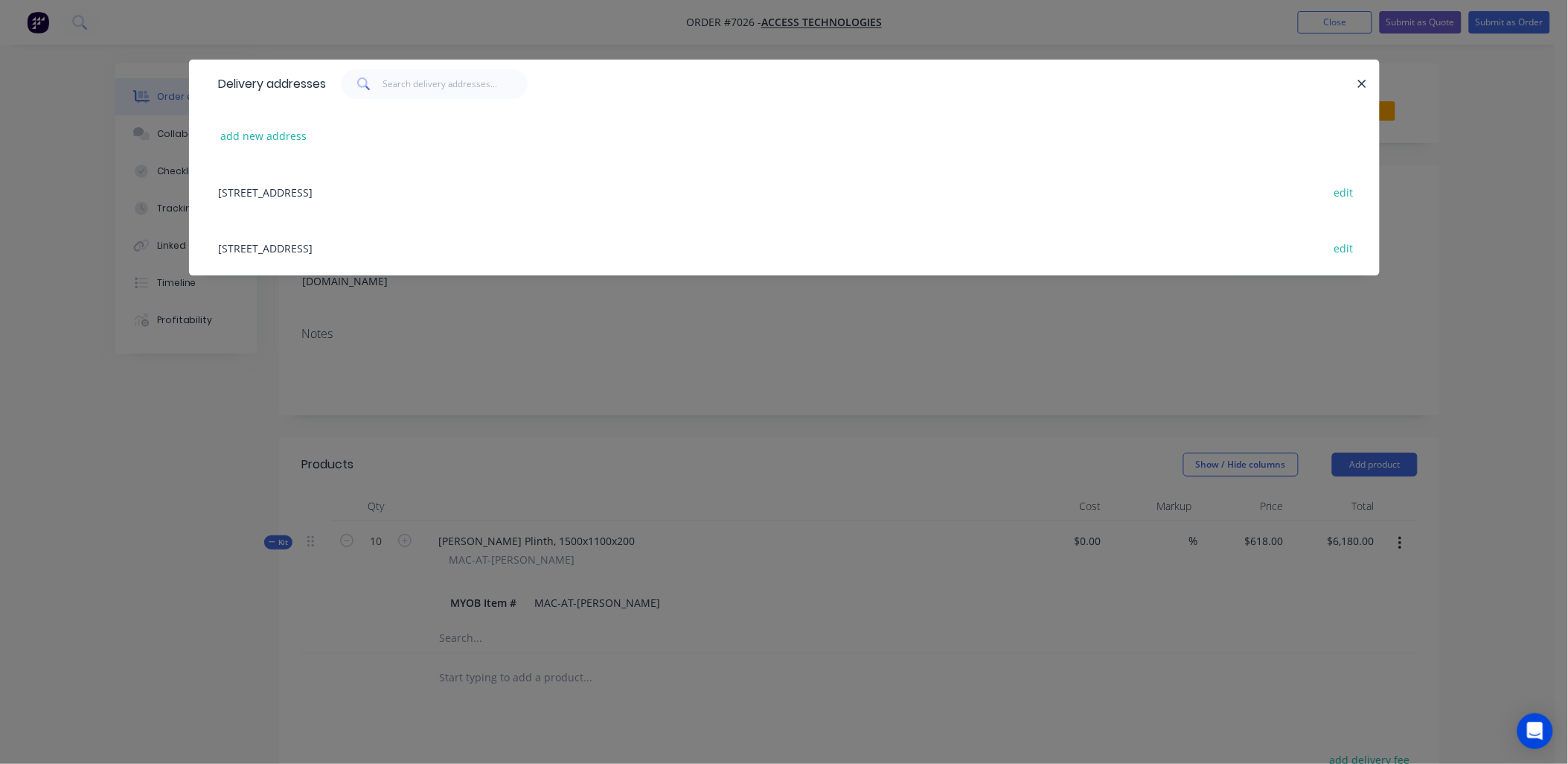
click at [318, 185] on div "7 Fortitude Boulevard, Gnangara, undefined, 6077 edit" at bounding box center [784, 191] width 1146 height 56
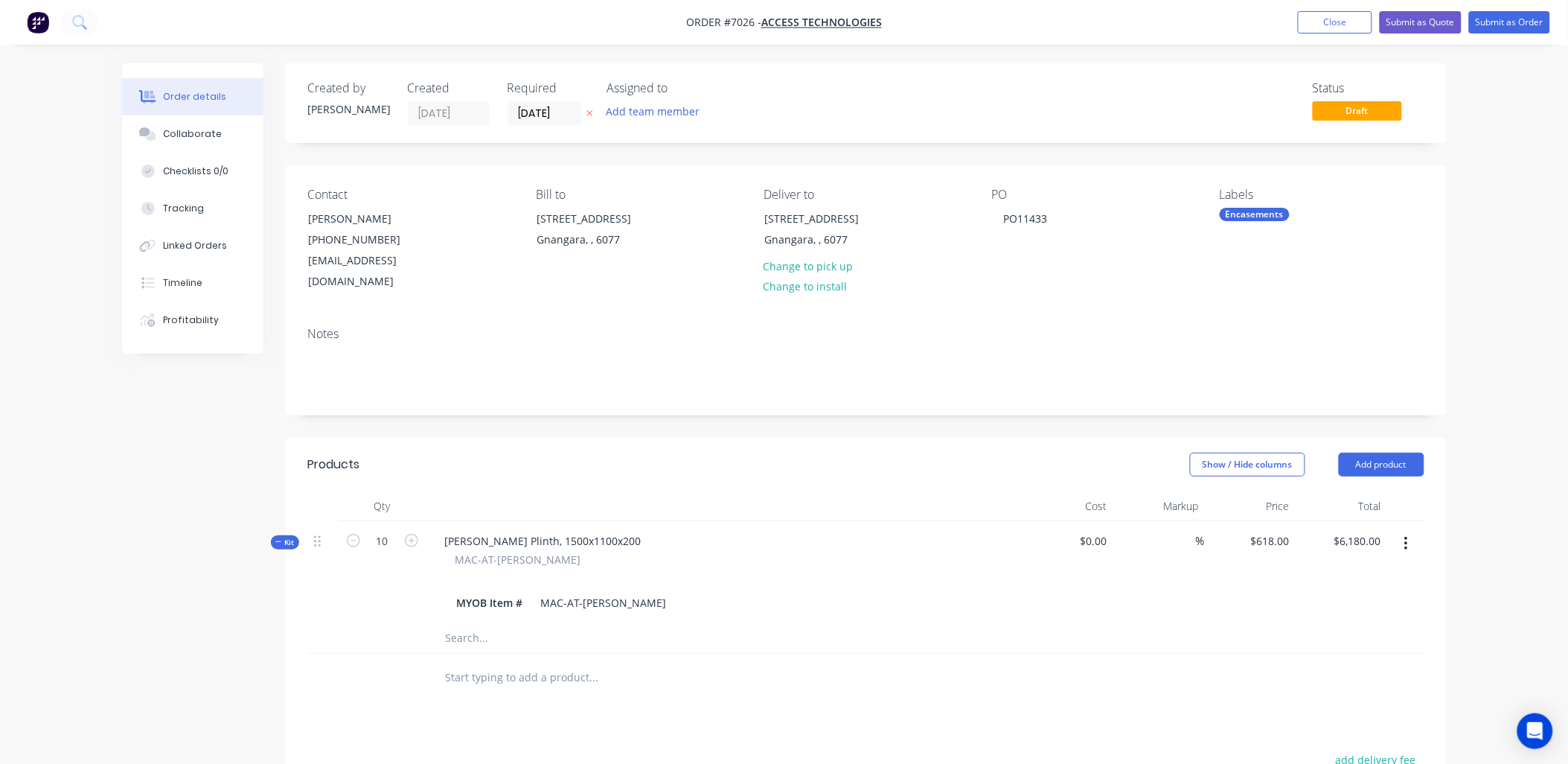
click at [1520, 350] on div "Order details Collaborate Checklists 0/0 Tracking Linked Orders Timeline Profit…" at bounding box center [784, 541] width 1568 height 1082
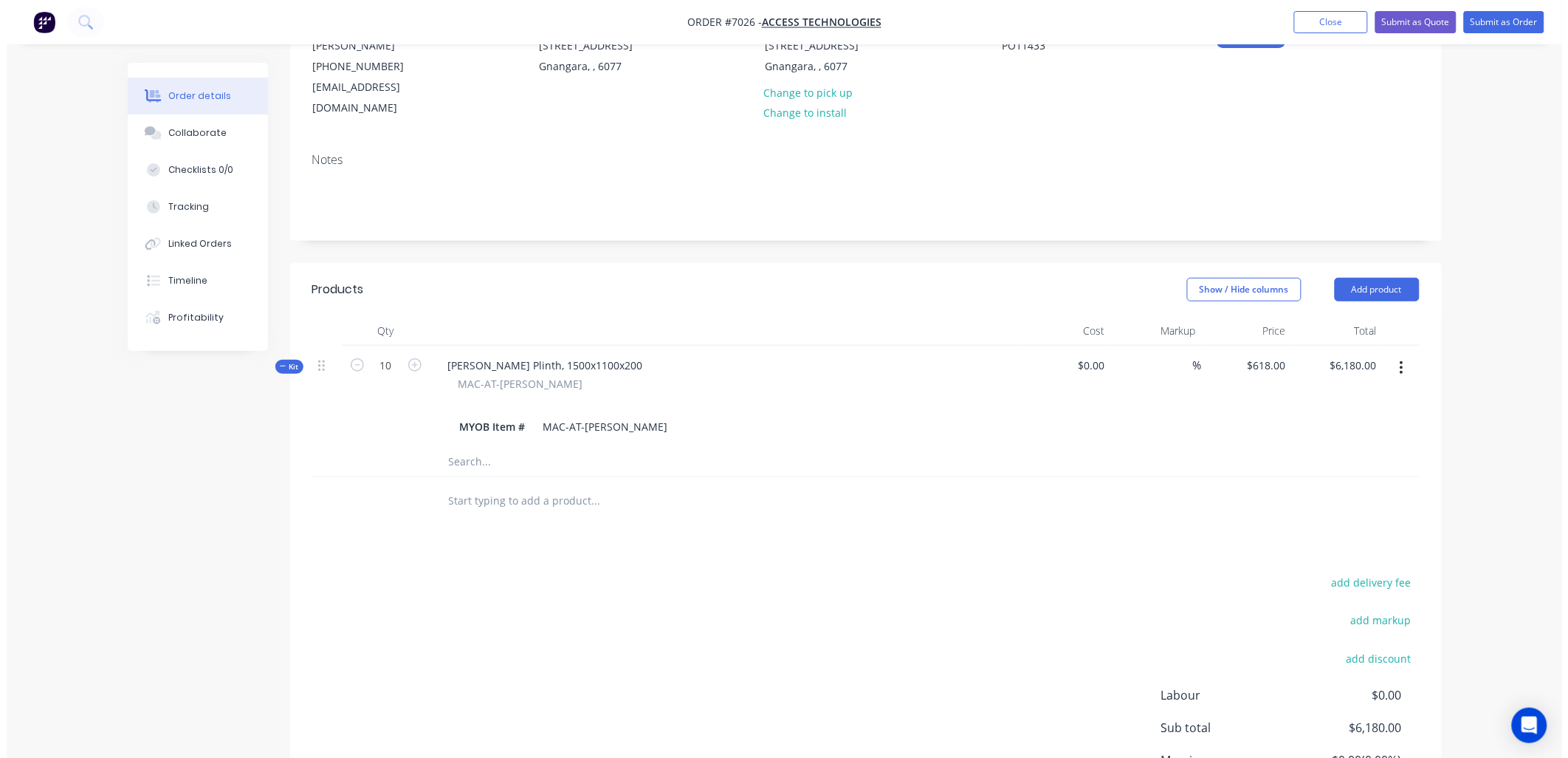
scroll to position [0, 0]
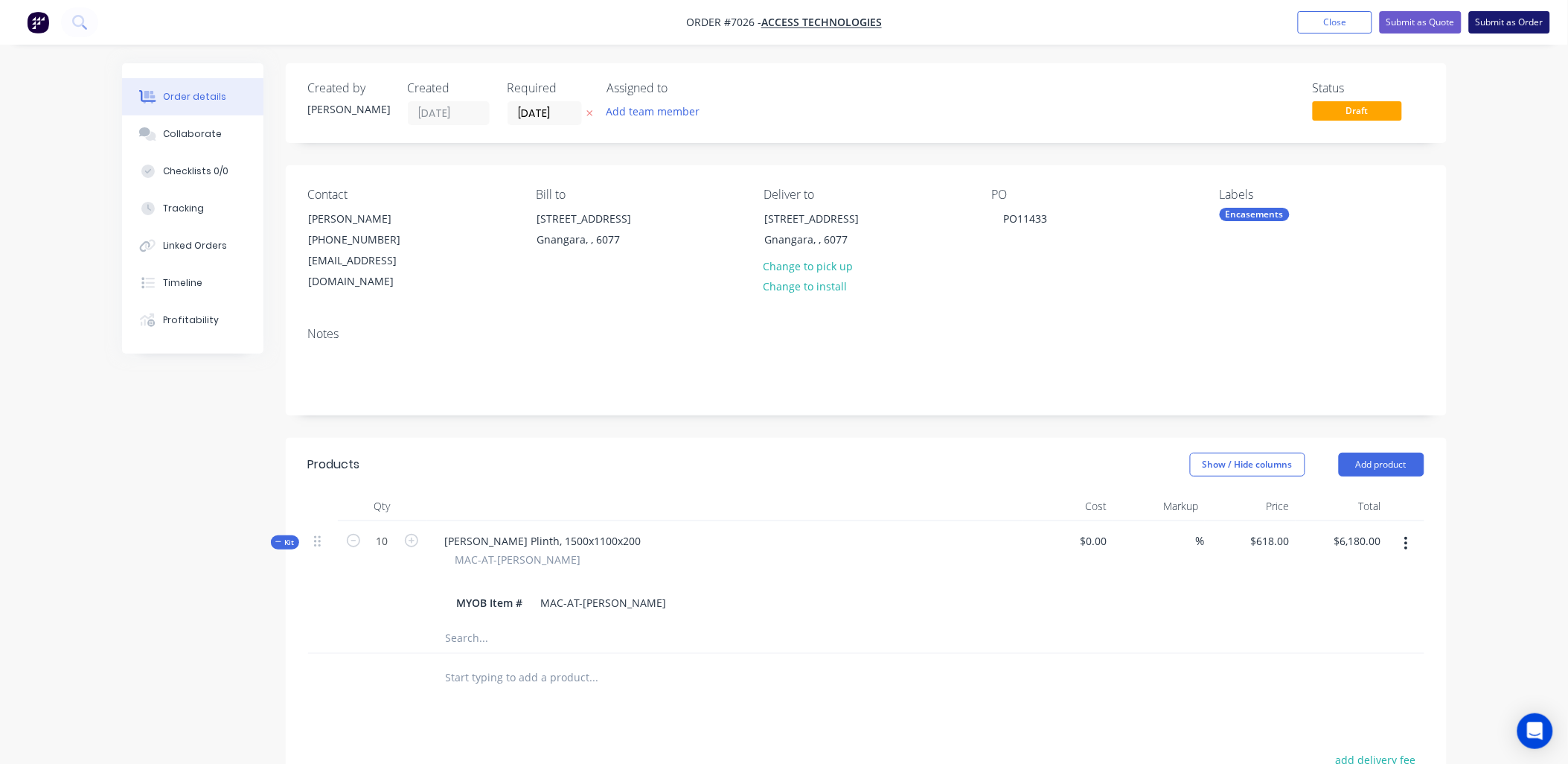
click at [1496, 18] on button "Submit as Order" at bounding box center [1510, 22] width 81 height 22
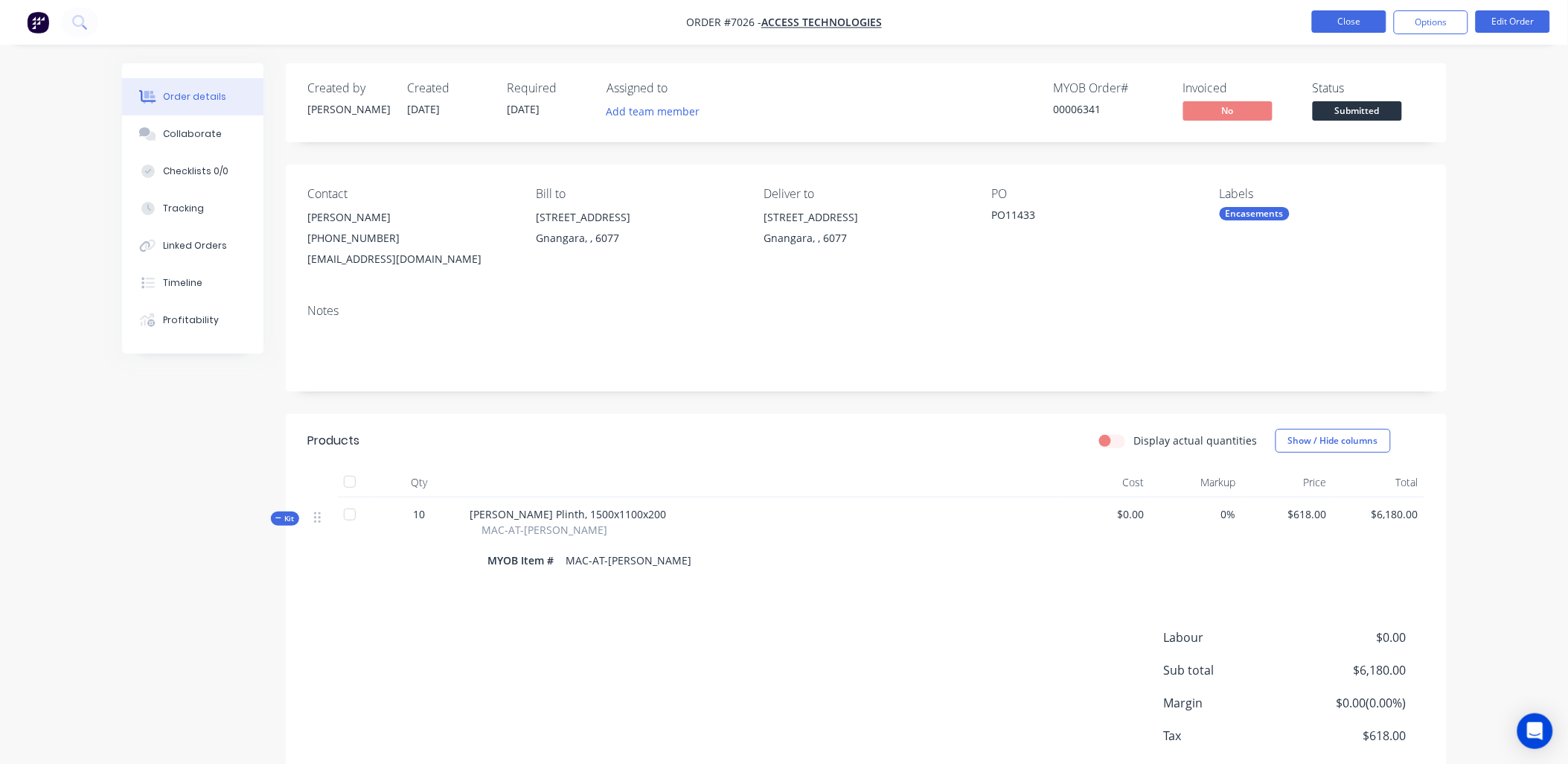
click at [1347, 17] on button "Close" at bounding box center [1349, 21] width 74 height 22
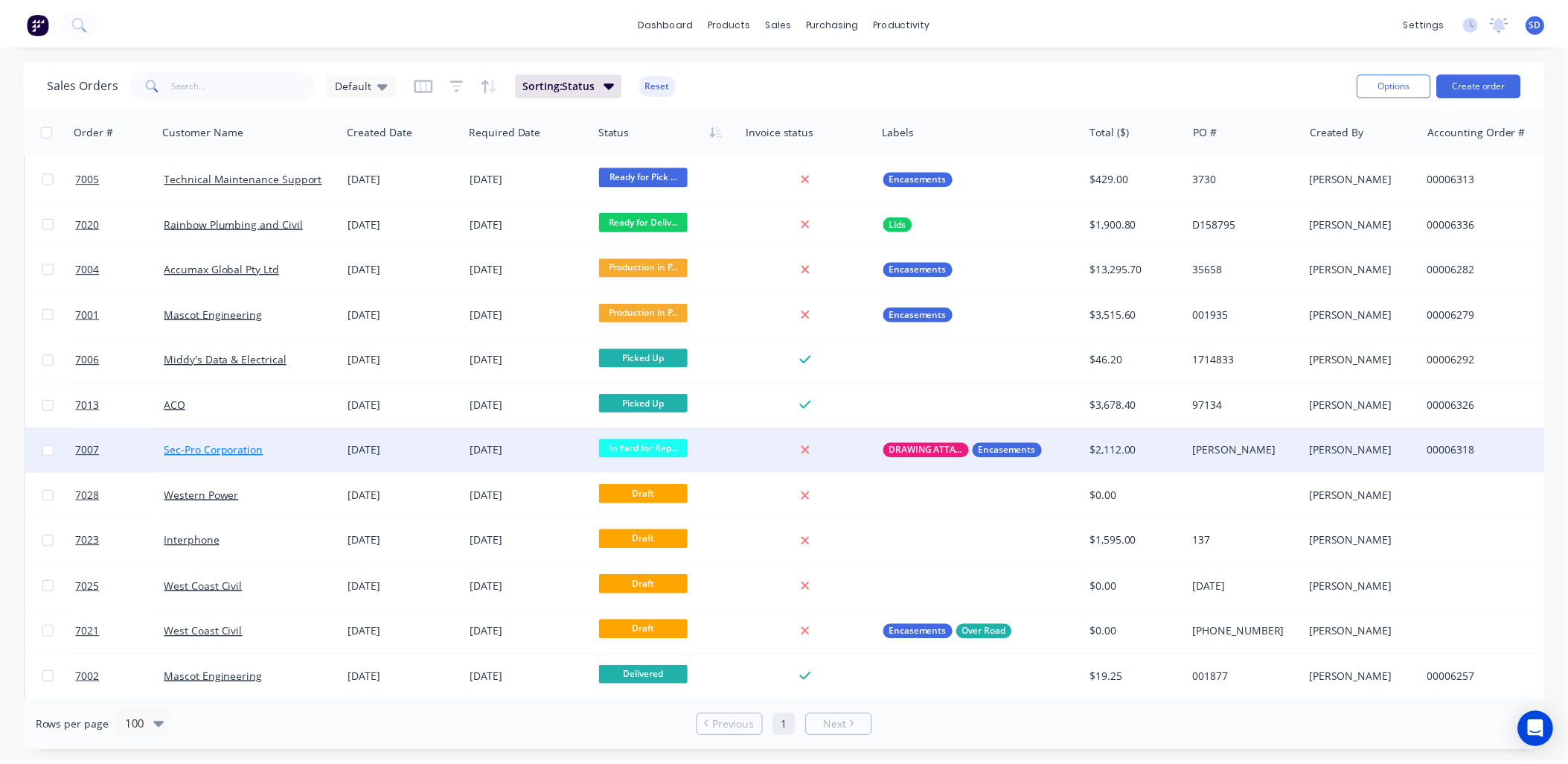
scroll to position [661, 0]
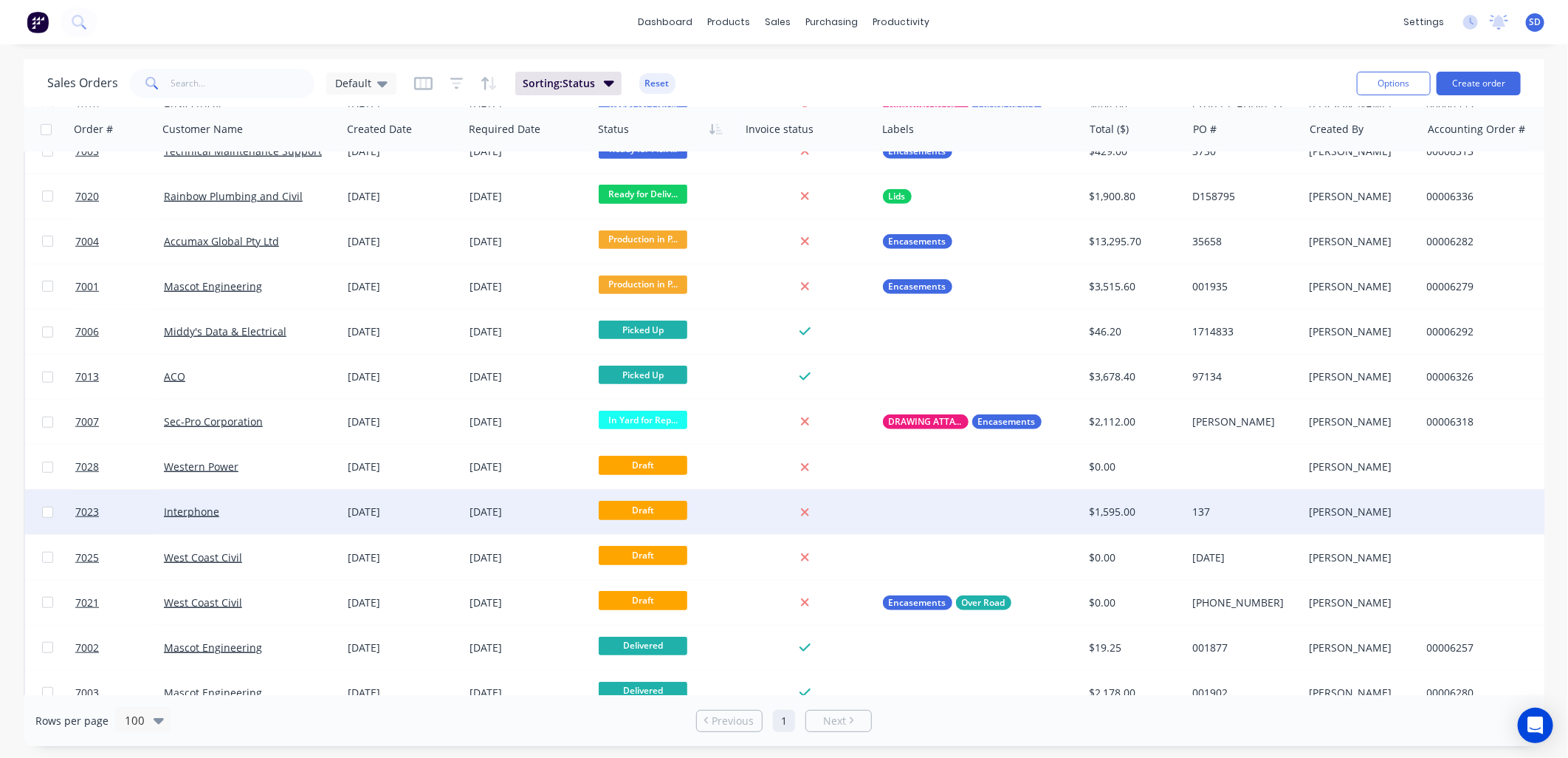
click at [252, 515] on div "Interphone" at bounding box center [246, 511] width 164 height 15
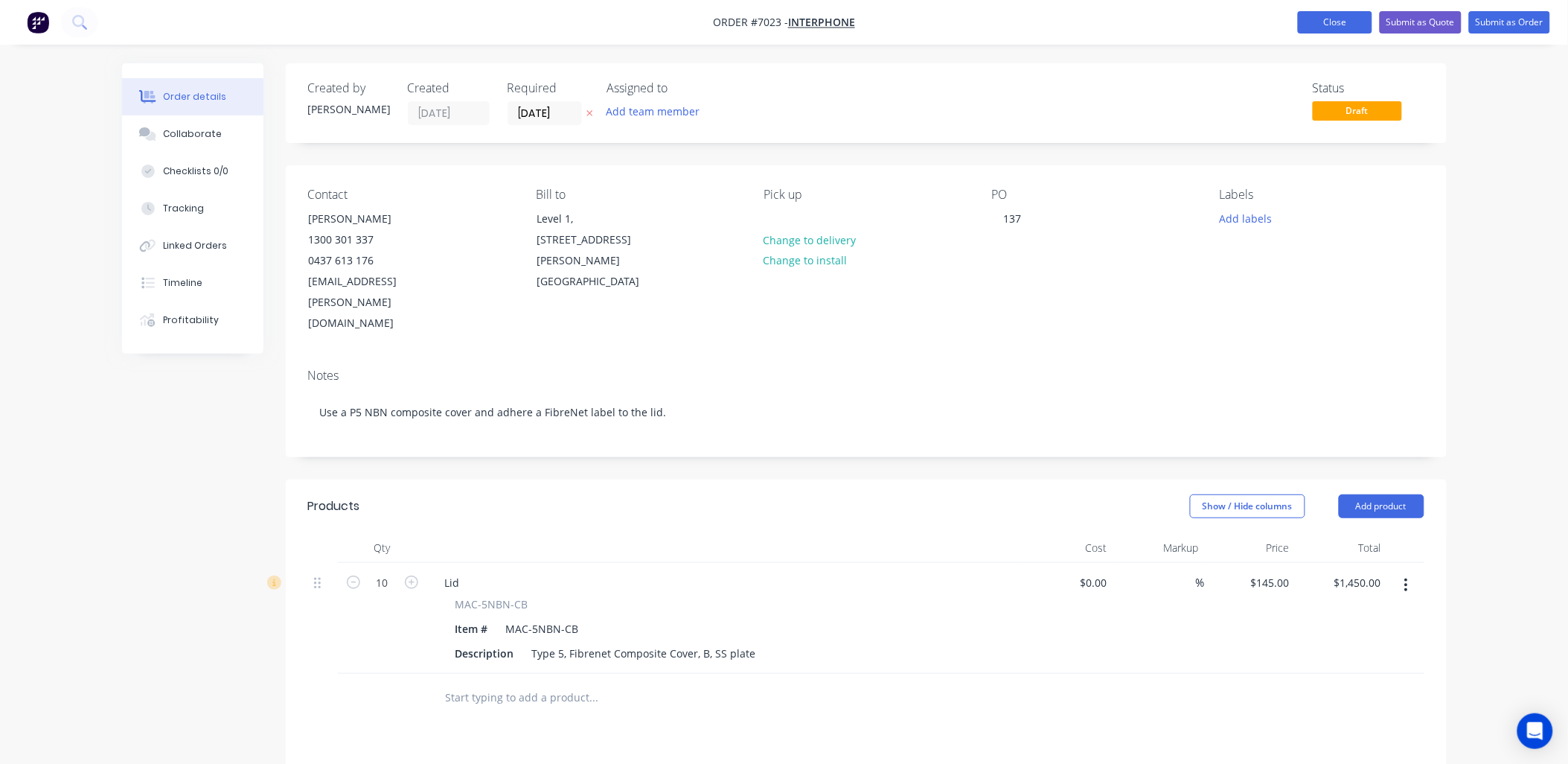
click at [1333, 30] on button "Close" at bounding box center [1335, 22] width 74 height 22
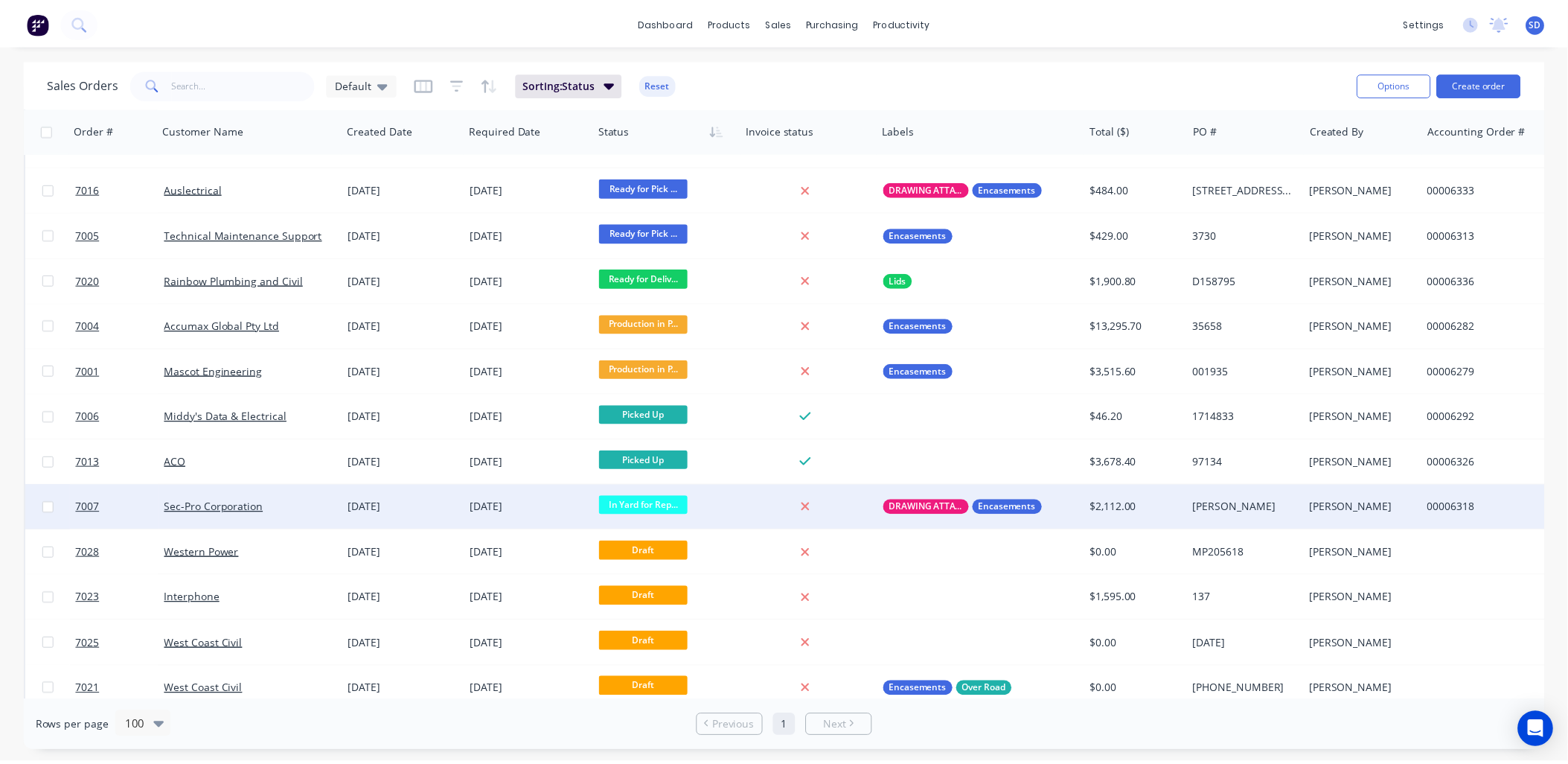
scroll to position [687, 0]
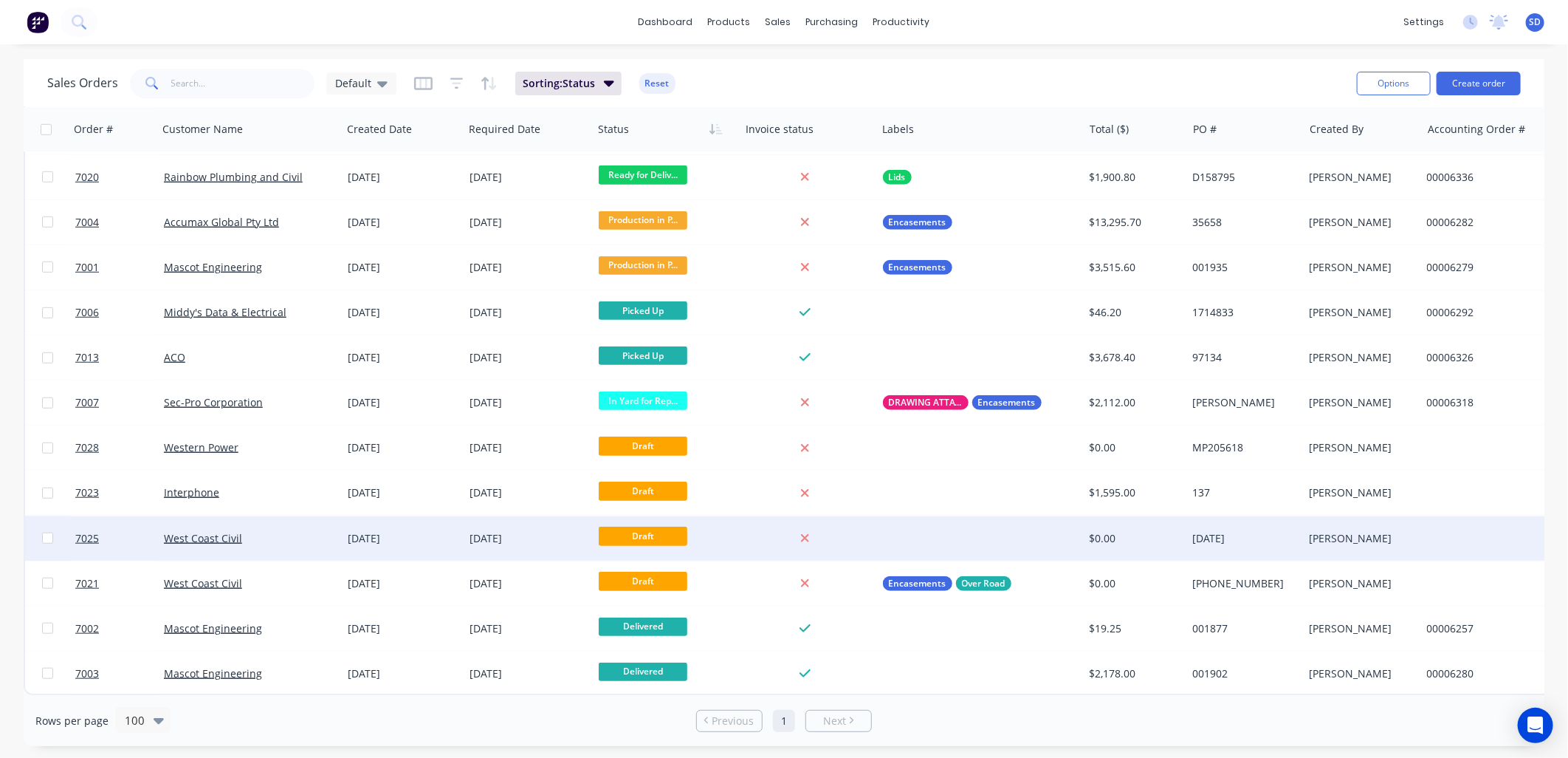
click at [248, 531] on div "West Coast Civil" at bounding box center [246, 538] width 164 height 15
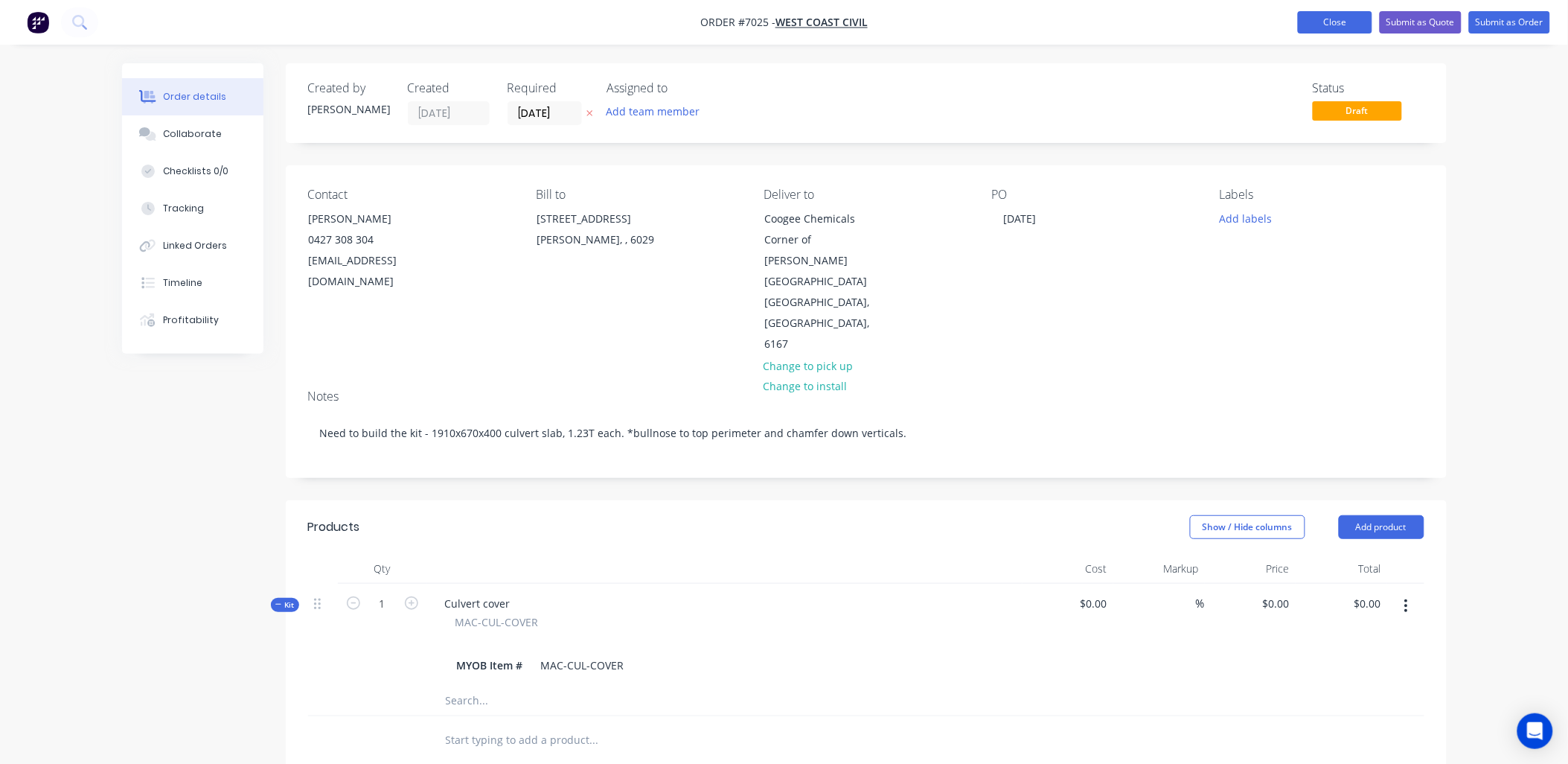
click at [1316, 27] on button "Close" at bounding box center [1335, 22] width 74 height 22
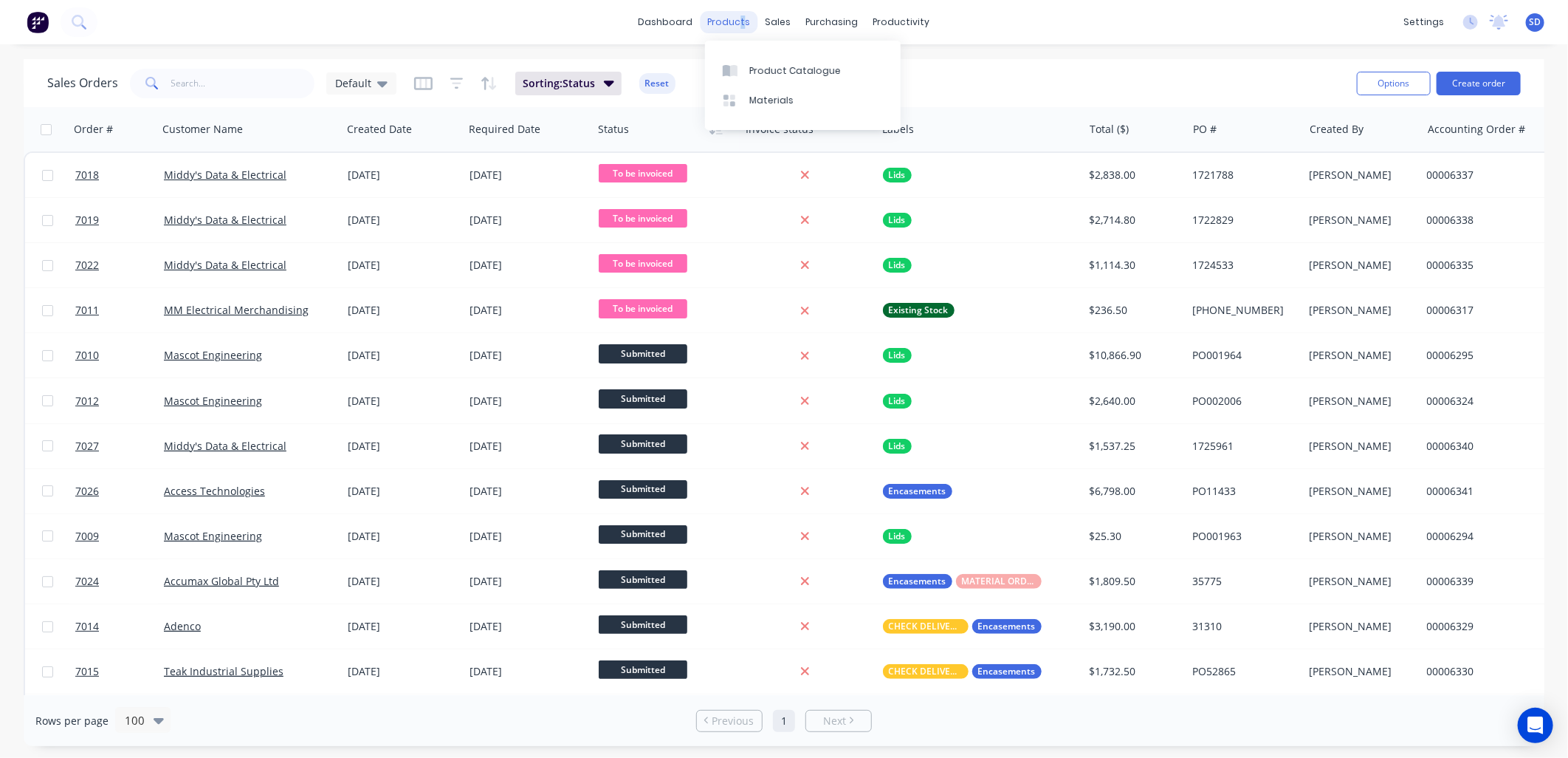
click at [744, 17] on div "products" at bounding box center [730, 22] width 58 height 22
drag, startPoint x: 744, startPoint y: 17, endPoint x: 744, endPoint y: 72, distance: 55.0
click at [744, 72] on div at bounding box center [733, 70] width 22 height 13
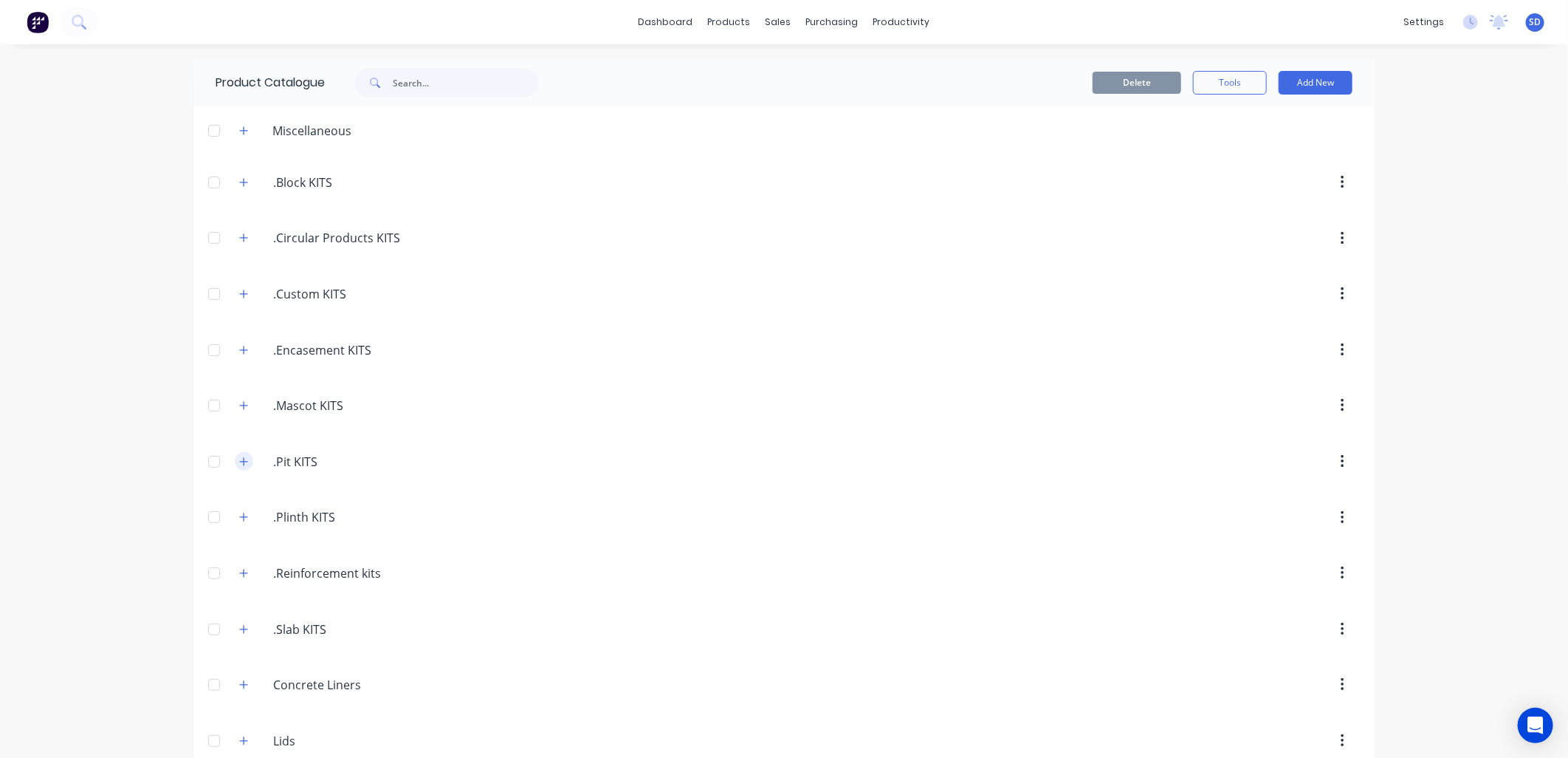
click at [240, 462] on icon "button" at bounding box center [243, 461] width 8 height 8
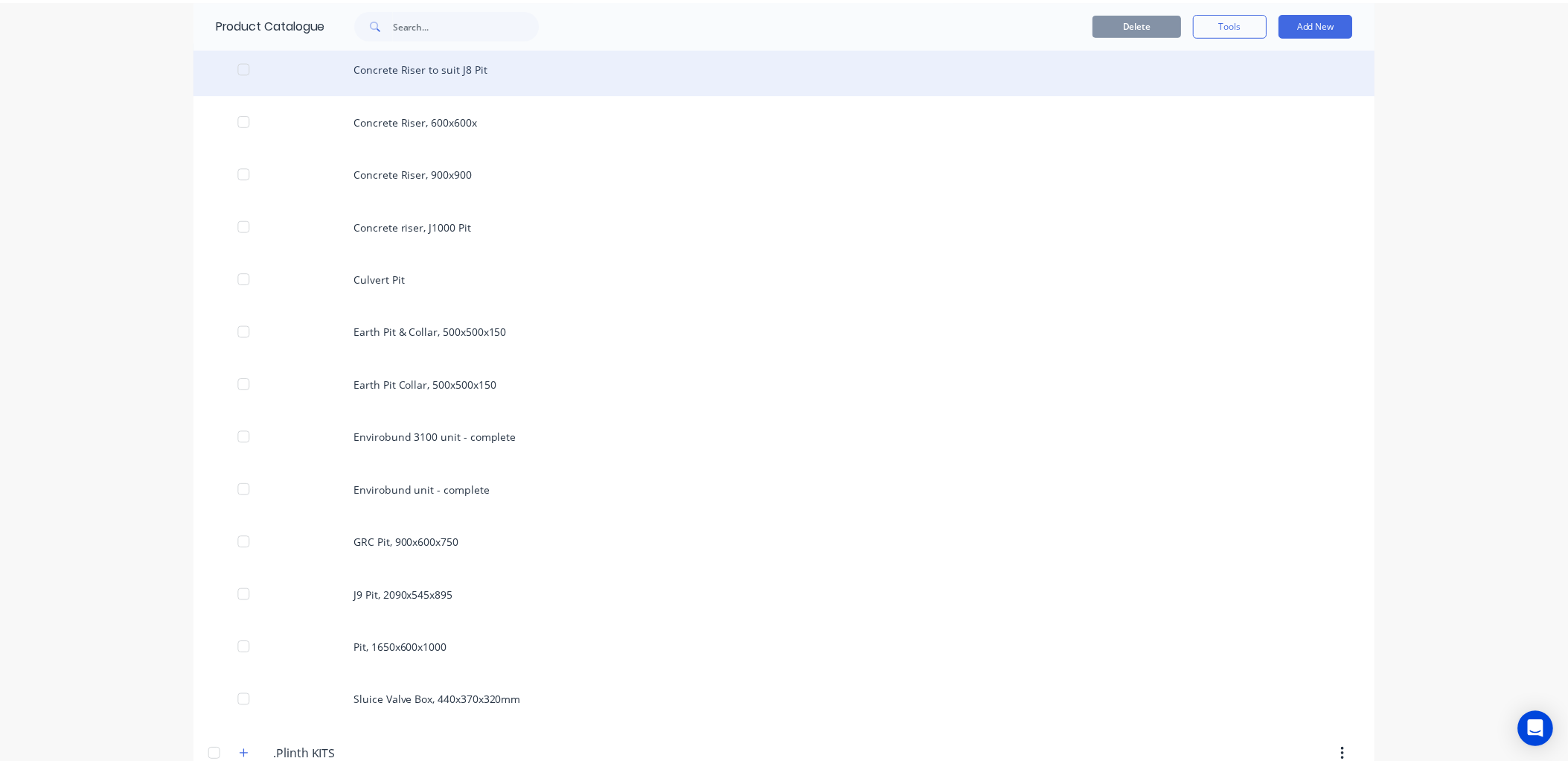
scroll to position [992, 0]
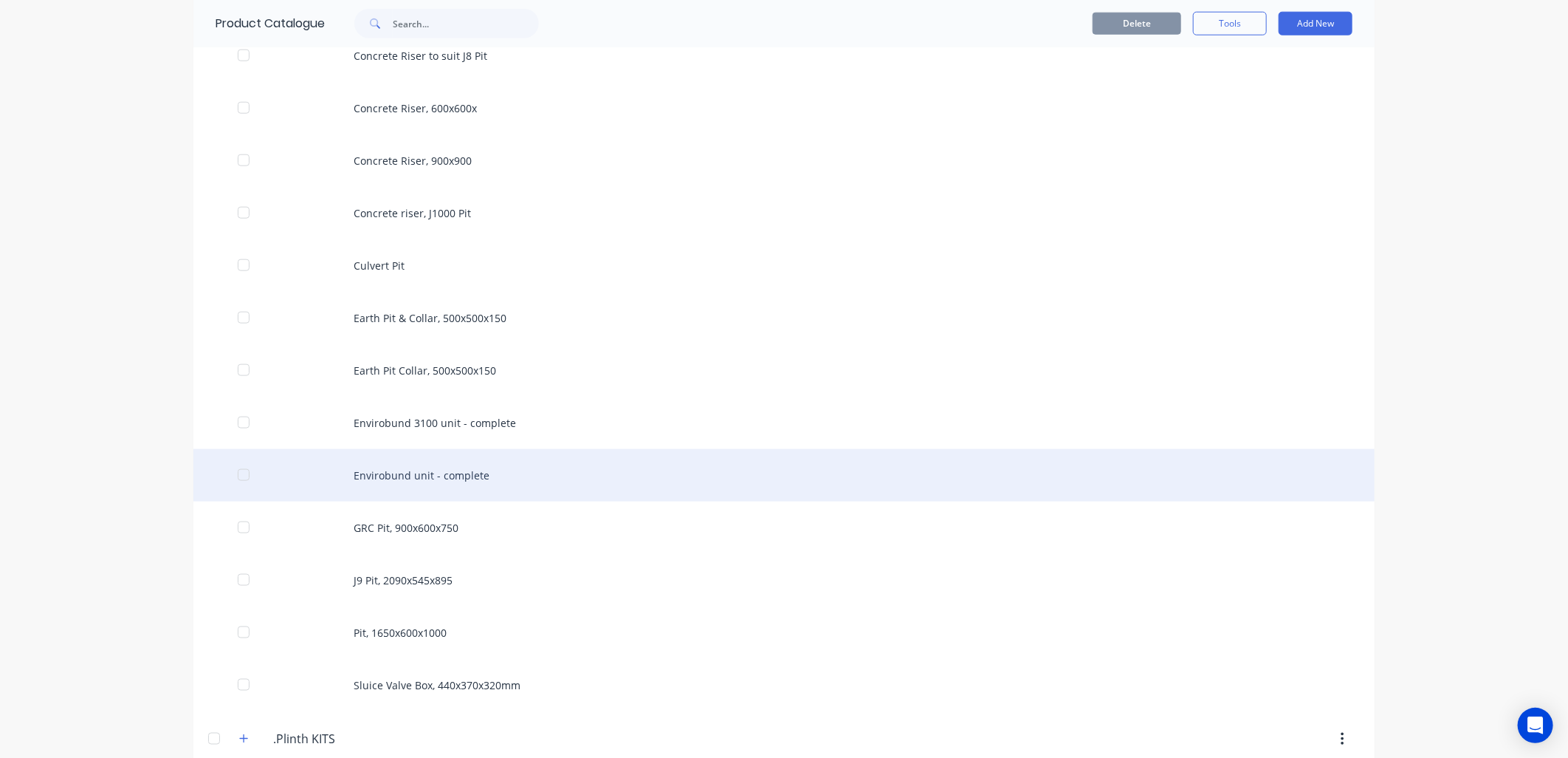
click at [449, 473] on div "Envirobund unit - complete" at bounding box center [784, 475] width 1182 height 53
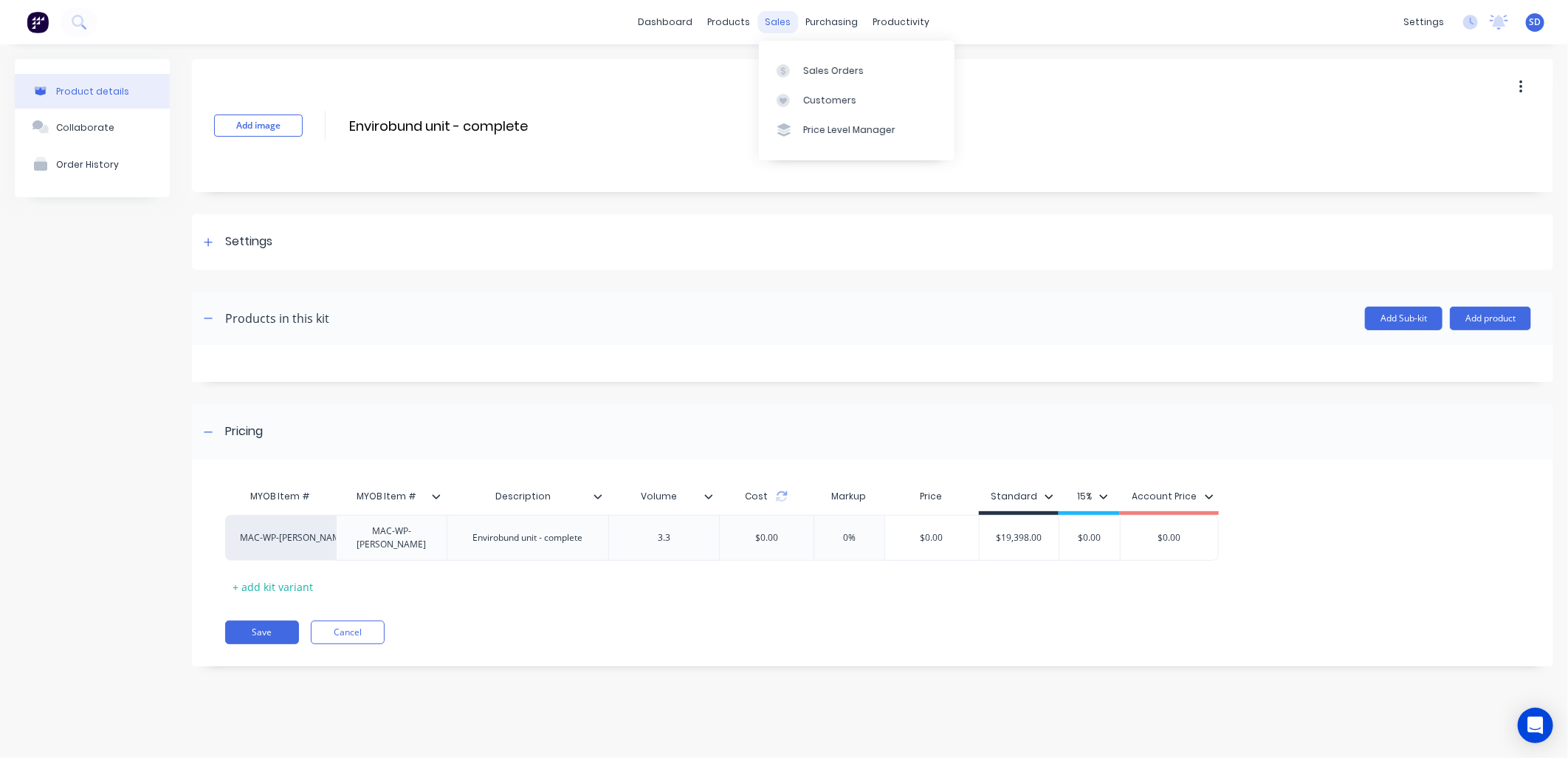
click at [778, 21] on div "sales" at bounding box center [779, 22] width 40 height 22
click at [816, 78] on link "Sales Orders" at bounding box center [857, 70] width 196 height 30
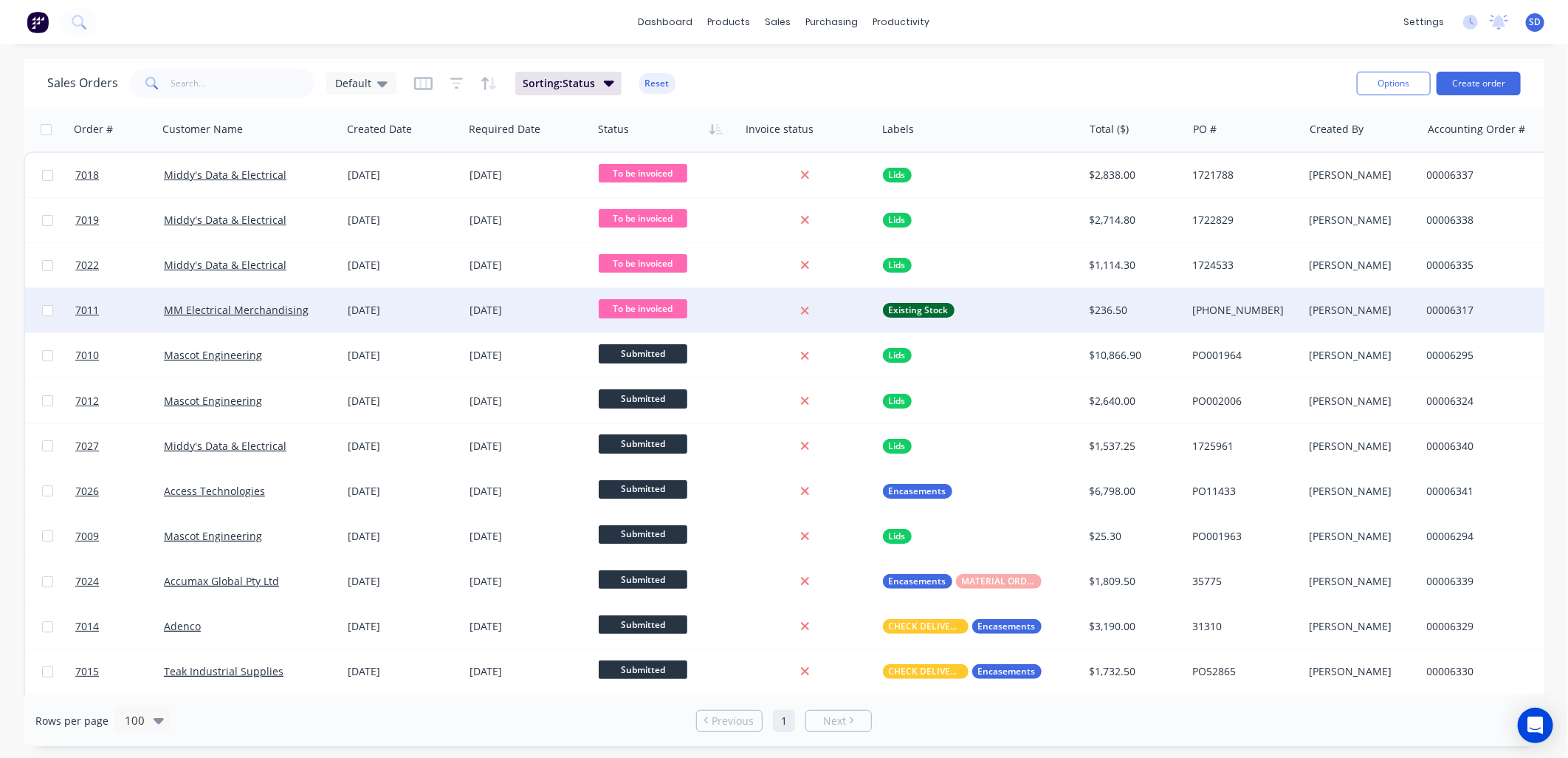
click at [323, 299] on div "MM Electrical Merchandising" at bounding box center [249, 310] width 183 height 44
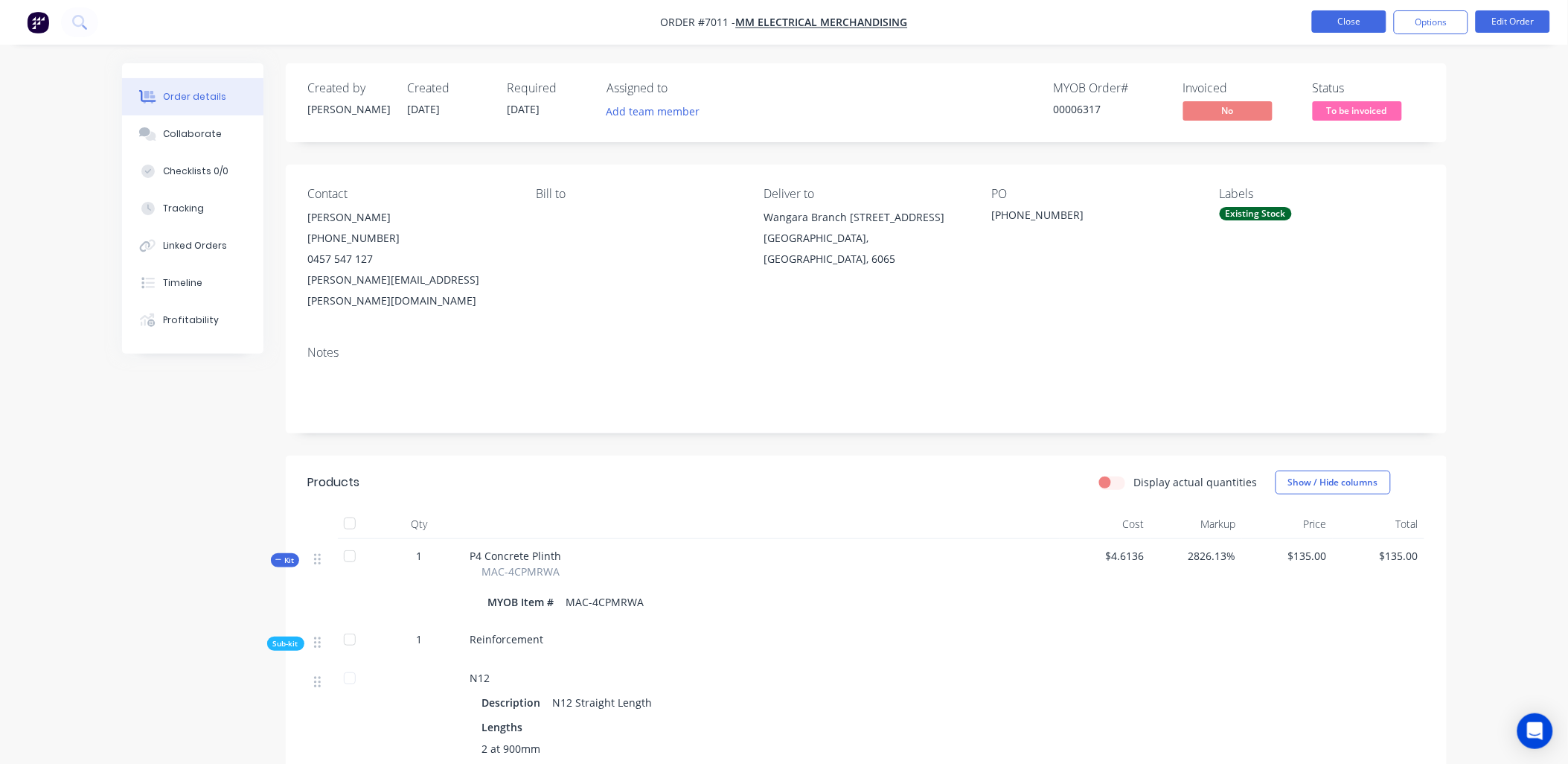
click at [1353, 25] on button "Close" at bounding box center [1349, 21] width 74 height 22
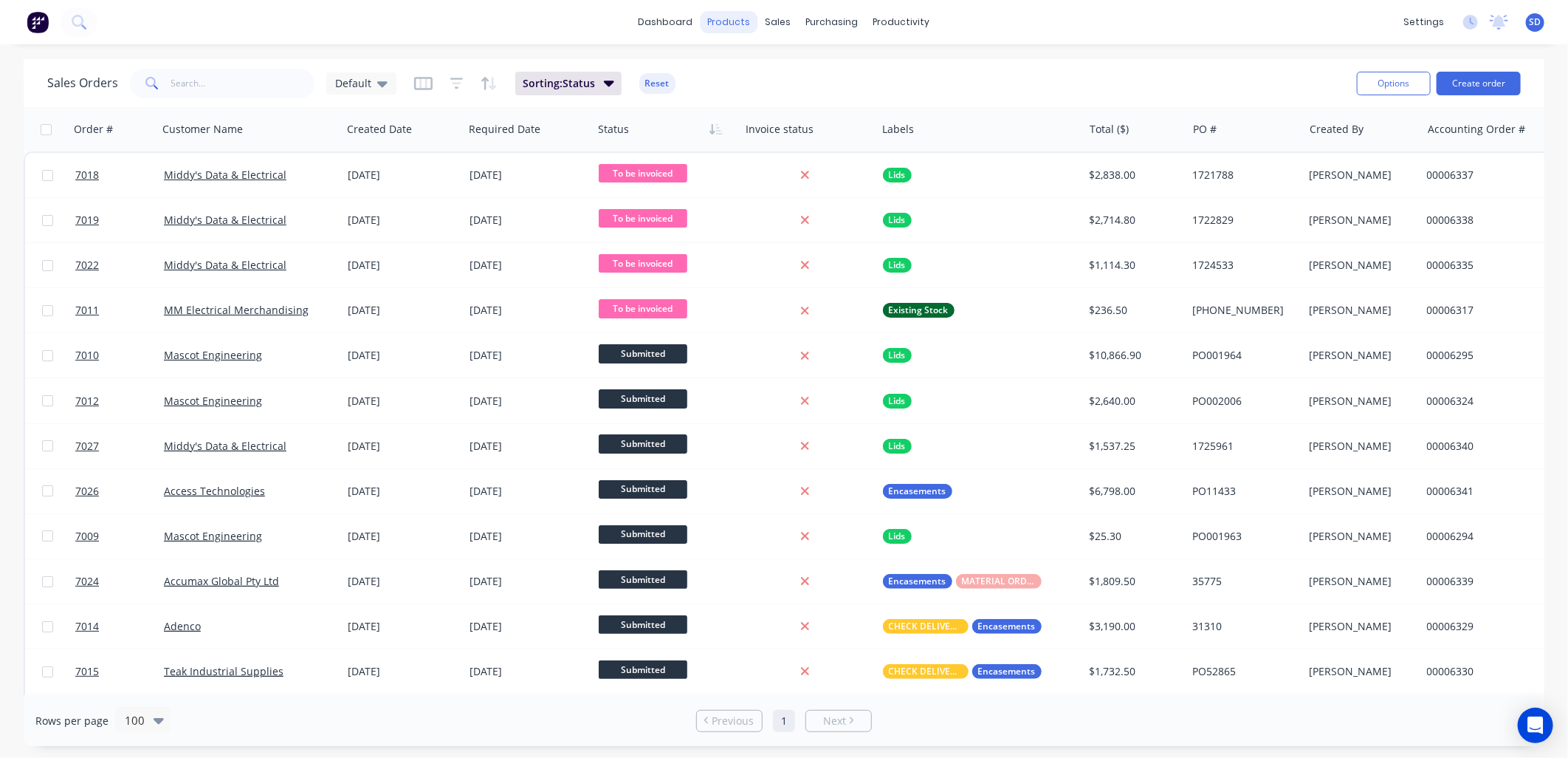
click at [731, 18] on div "products" at bounding box center [730, 22] width 58 height 22
click at [759, 69] on div "Product Catalogue" at bounding box center [795, 70] width 91 height 13
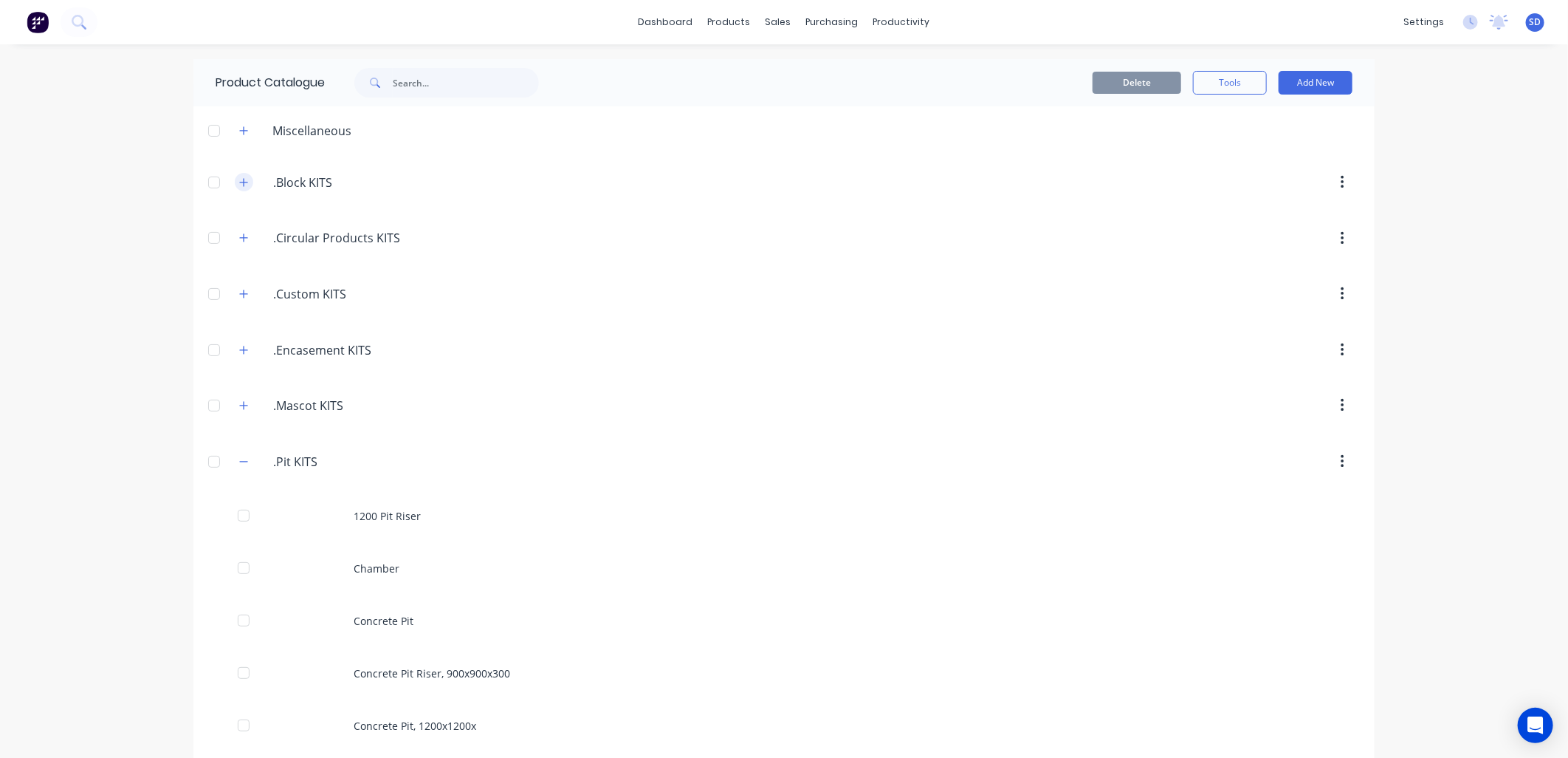
click at [239, 185] on icon "button" at bounding box center [243, 183] width 9 height 11
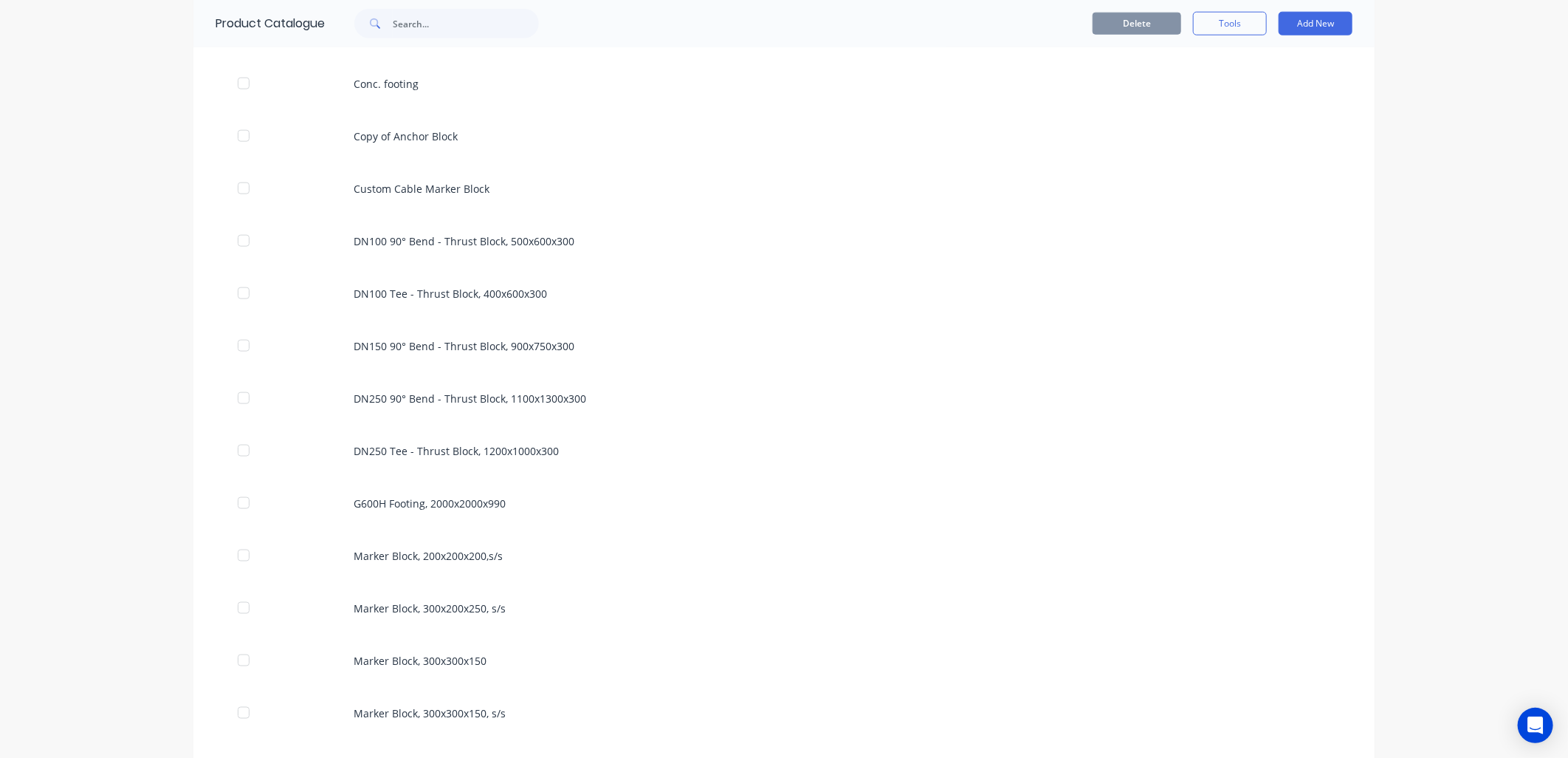
scroll to position [1066, 0]
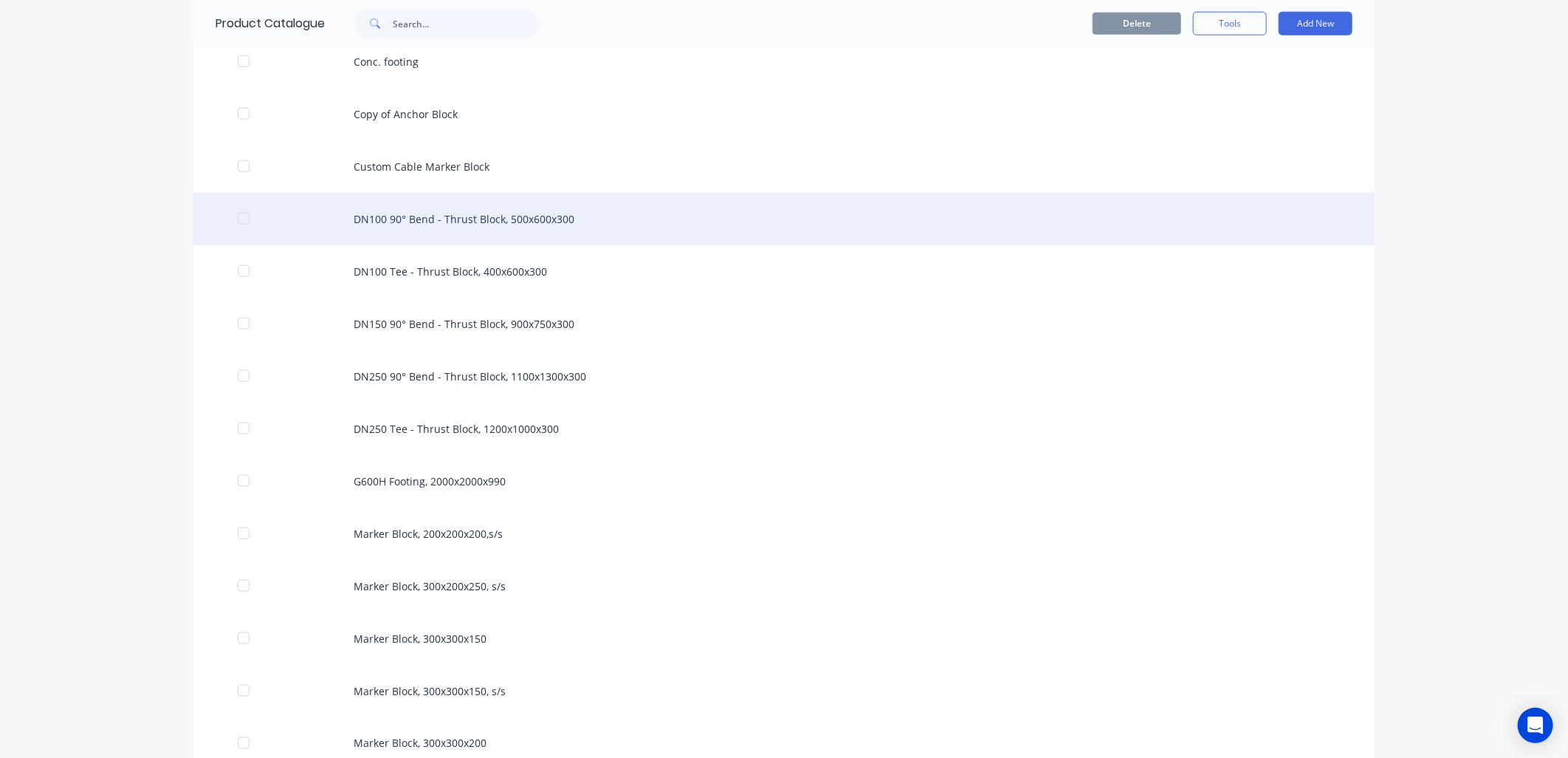
click at [497, 226] on div "DN100 90° Bend - Thrust Block, 500x600x300" at bounding box center [784, 220] width 1182 height 53
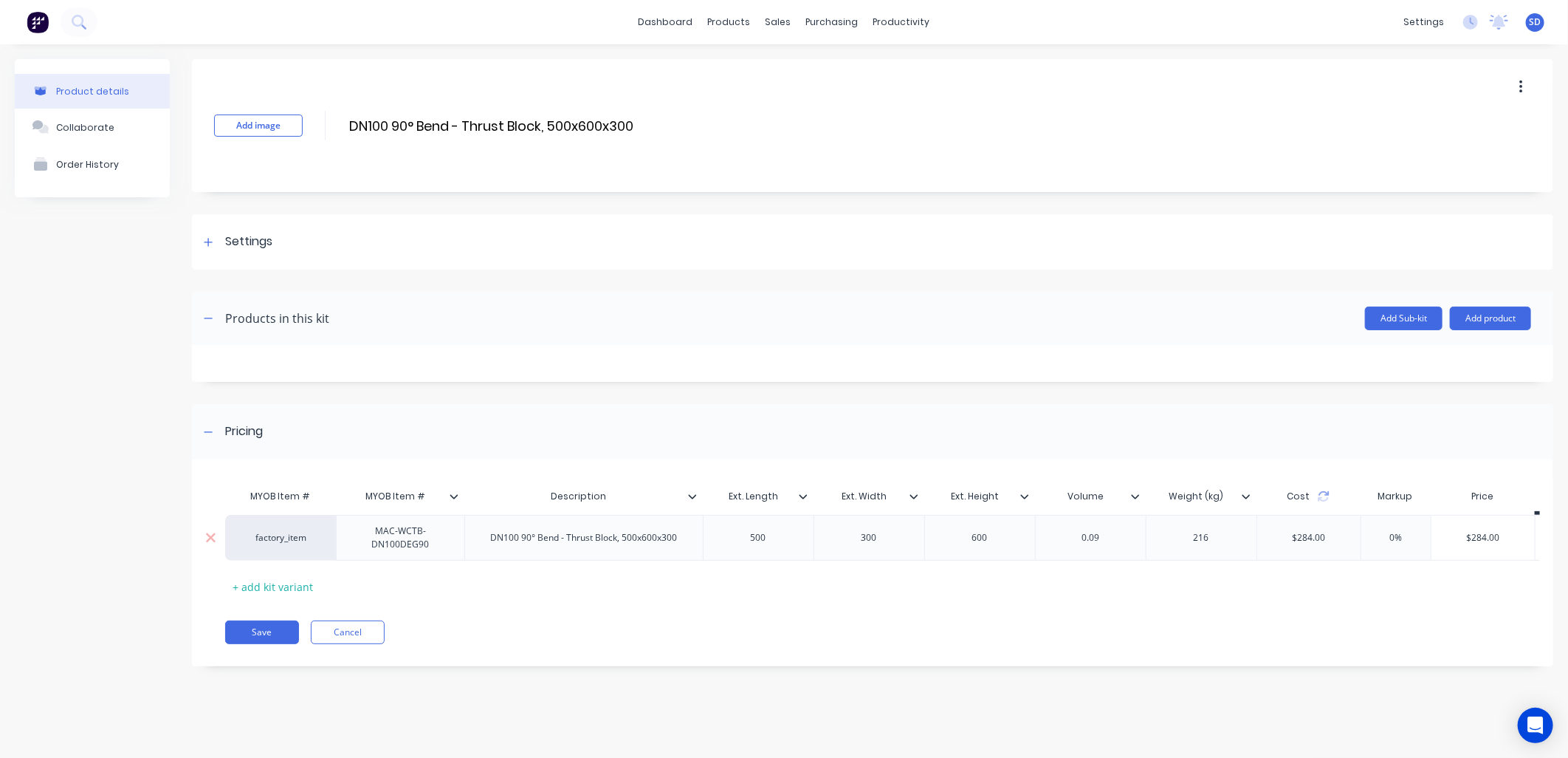
click at [434, 547] on div "MAC-WCTB-DN100DEG90" at bounding box center [400, 538] width 116 height 32
drag, startPoint x: 438, startPoint y: 546, endPoint x: 349, endPoint y: 532, distance: 90.1
click at [349, 532] on div "MAC-WCTB-DN100DEG90" at bounding box center [400, 538] width 116 height 32
copy div "MAC-WCTB-DN100DEG90"
click at [311, 541] on div "factory_item" at bounding box center [281, 538] width 82 height 13
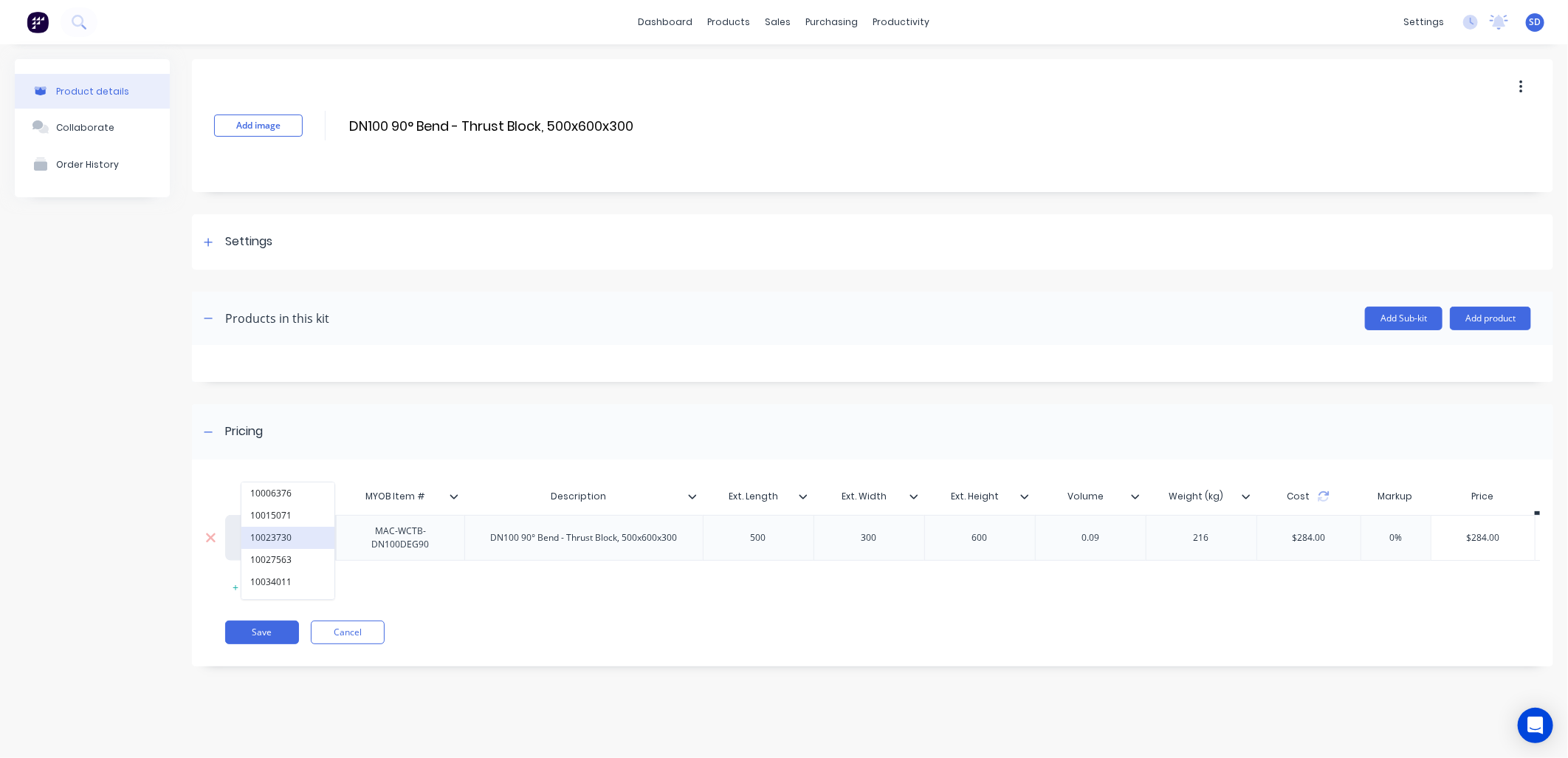
paste input "MAC-WCTB-DN100DEG90"
click at [358, 471] on div "Pricing MYOB Item # MYOB Item # Description Ext. Length Ext. Width Ext. Height …" at bounding box center [873, 535] width 1362 height 263
drag, startPoint x: 429, startPoint y: 545, endPoint x: 371, endPoint y: 531, distance: 59.7
click at [371, 531] on div "MAC-WCTB-DN100DEG90" at bounding box center [400, 538] width 116 height 32
copy div "MAC-WCTB-DN100DEG90"
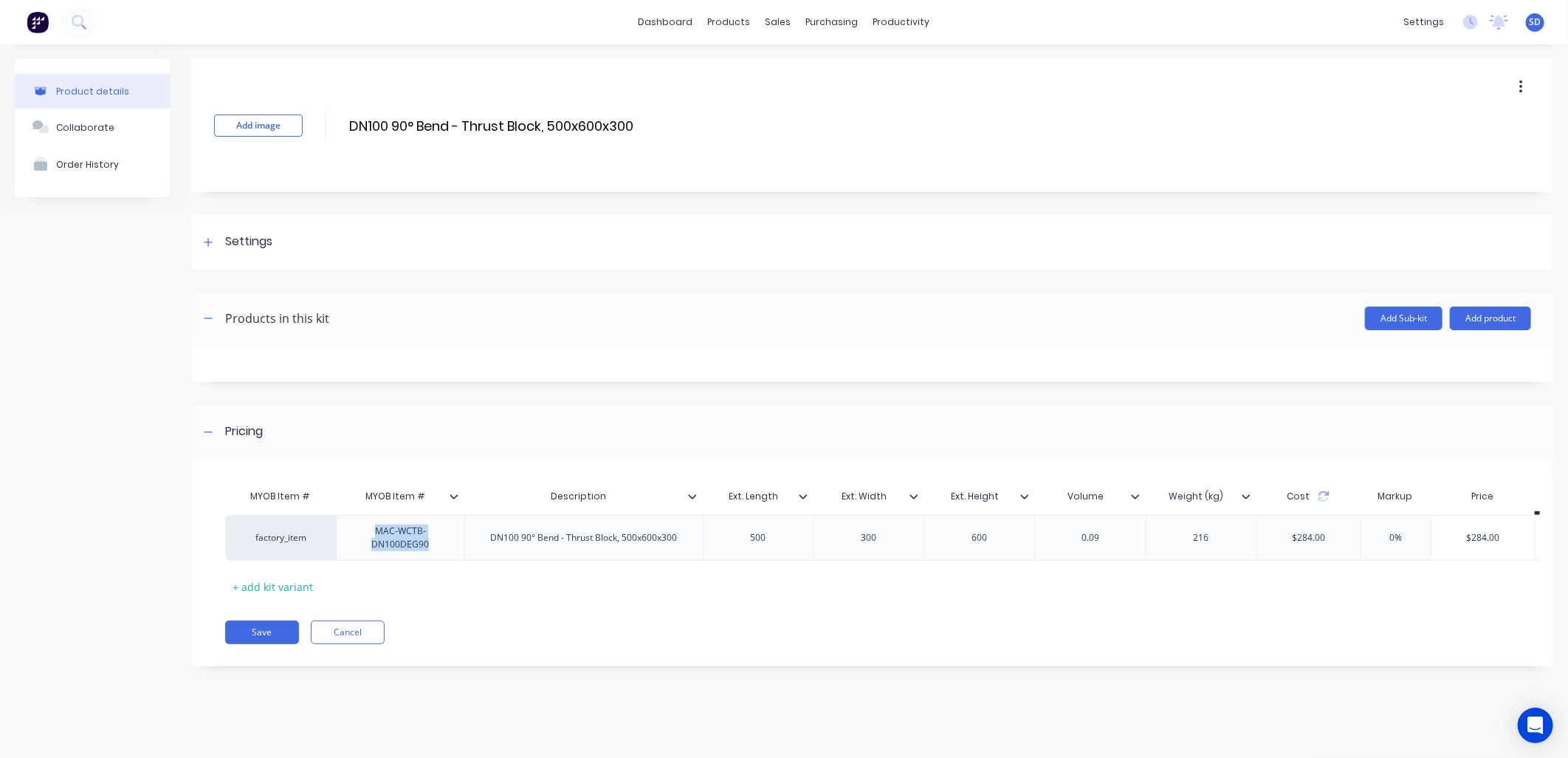
click at [298, 540] on div "factory_item" at bounding box center [281, 538] width 82 height 13
paste input "MAC-WCTB-DN100DEG90"
click at [450, 463] on div "Pricing MYOB Item # MYOB Item # Description Ext. Length Ext. Width Ext. Height …" at bounding box center [873, 535] width 1362 height 263
click at [385, 540] on div "MAC-WCTB-DN100DEG90" at bounding box center [400, 538] width 116 height 32
drag, startPoint x: 414, startPoint y: 530, endPoint x: 350, endPoint y: 528, distance: 64.0
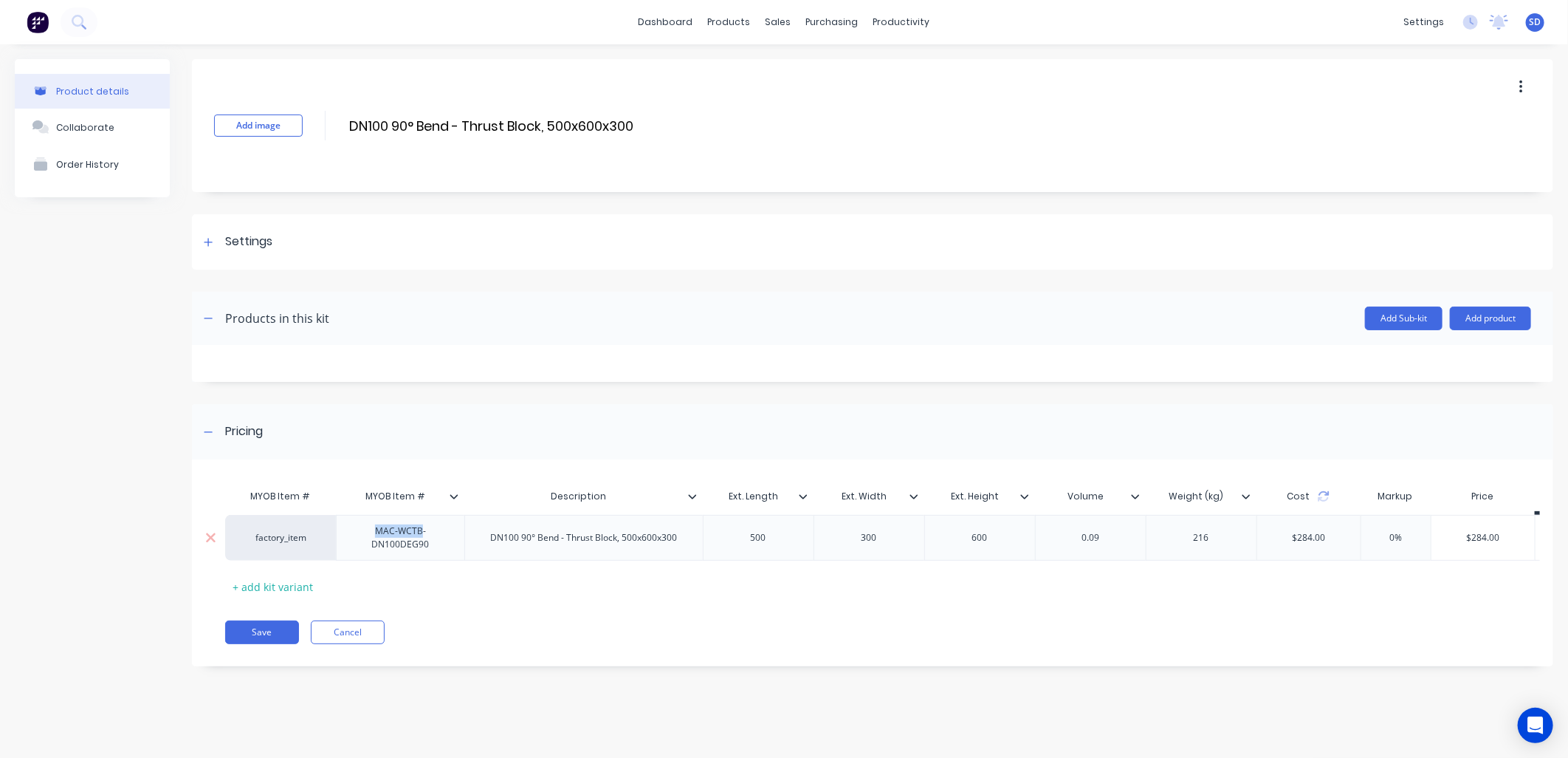
click at [350, 528] on div "MAC-WCTB-DN100DEG90" at bounding box center [400, 538] width 116 height 32
copy div "MAC-WCTB"
click at [293, 537] on div "factory_item" at bounding box center [281, 538] width 82 height 13
paste input "MAC-WCTB"
drag, startPoint x: 271, startPoint y: 535, endPoint x: 224, endPoint y: 538, distance: 47.1
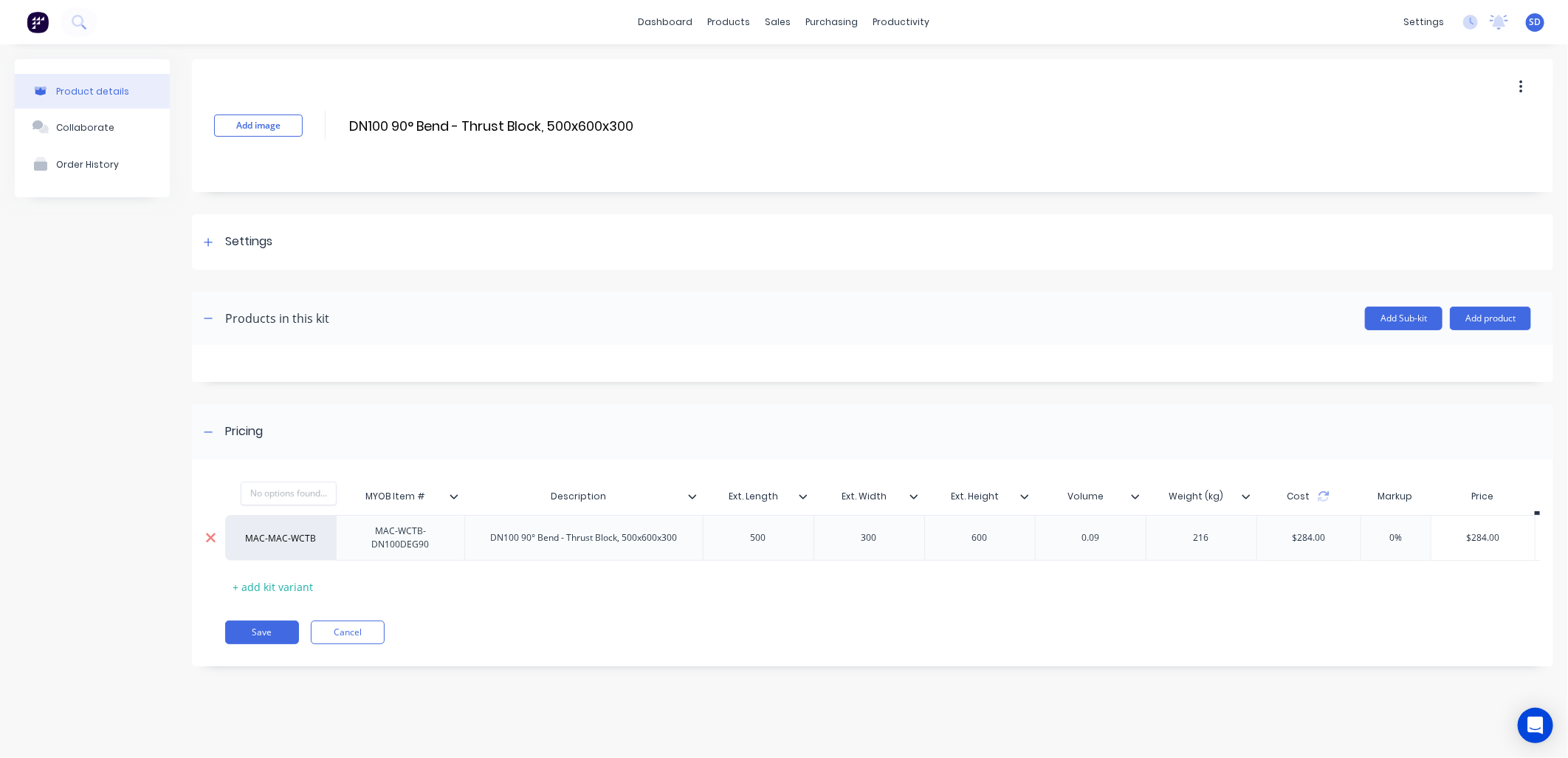
click at [226, 538] on div "factory_item MAC-MAC-WCTB No options found... MAC-WCTB-DN100DEG90 DN100 90° Ben…" at bounding box center [998, 538] width 1545 height 46
click at [318, 535] on div "factory_item" at bounding box center [281, 538] width 82 height 13
click at [543, 582] on div "MYOB Item # MYOB Item # Description Ext. Length Ext. Width Ext. Height Volume W…" at bounding box center [867, 539] width 1282 height 117
click at [297, 548] on div "factory_item MAC-WCTB" at bounding box center [281, 538] width 111 height 46
click at [293, 539] on div "factory_item" at bounding box center [281, 538] width 82 height 13
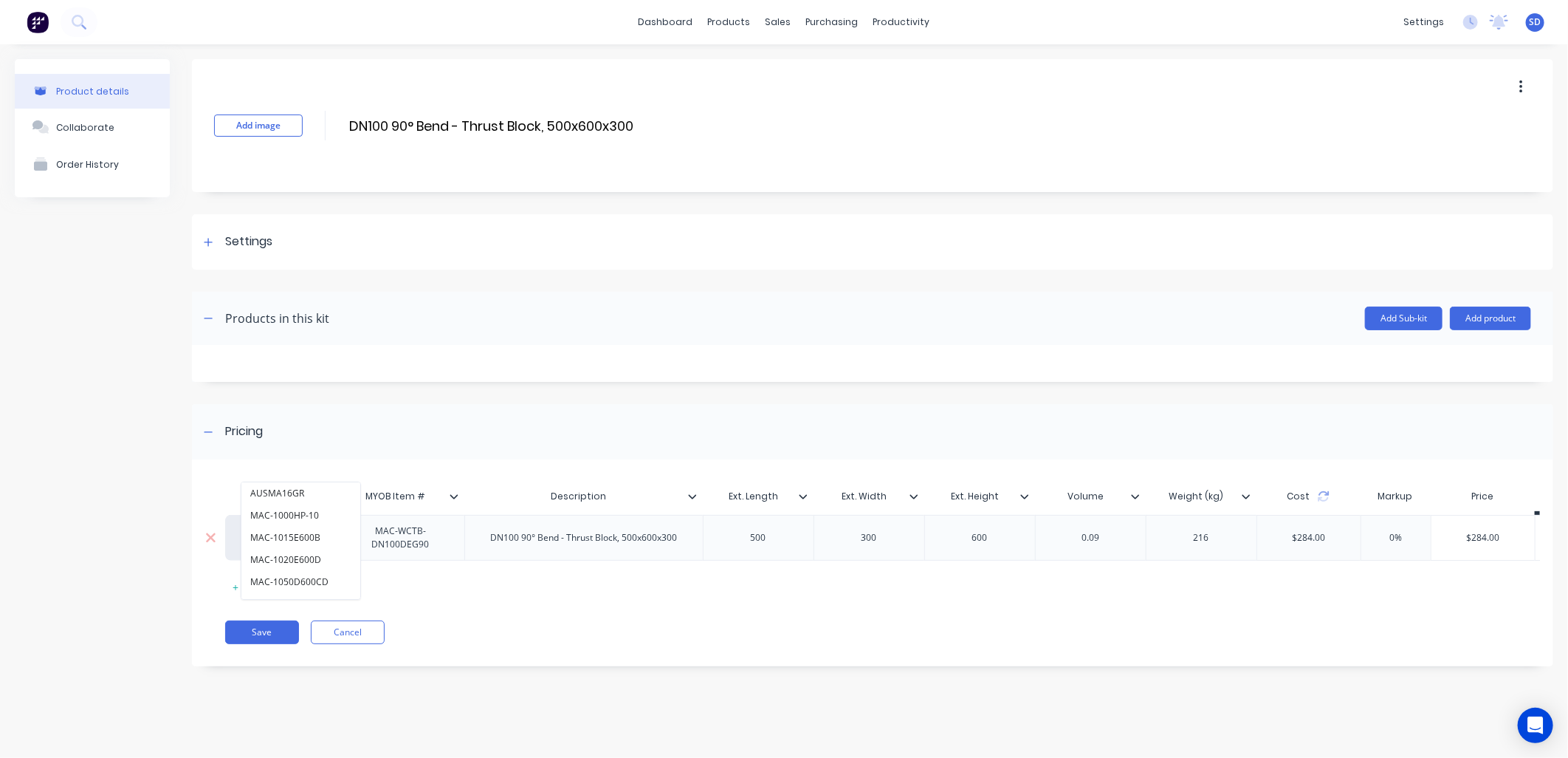
type input "M"
click at [436, 422] on div "Pricing" at bounding box center [873, 431] width 1362 height 55
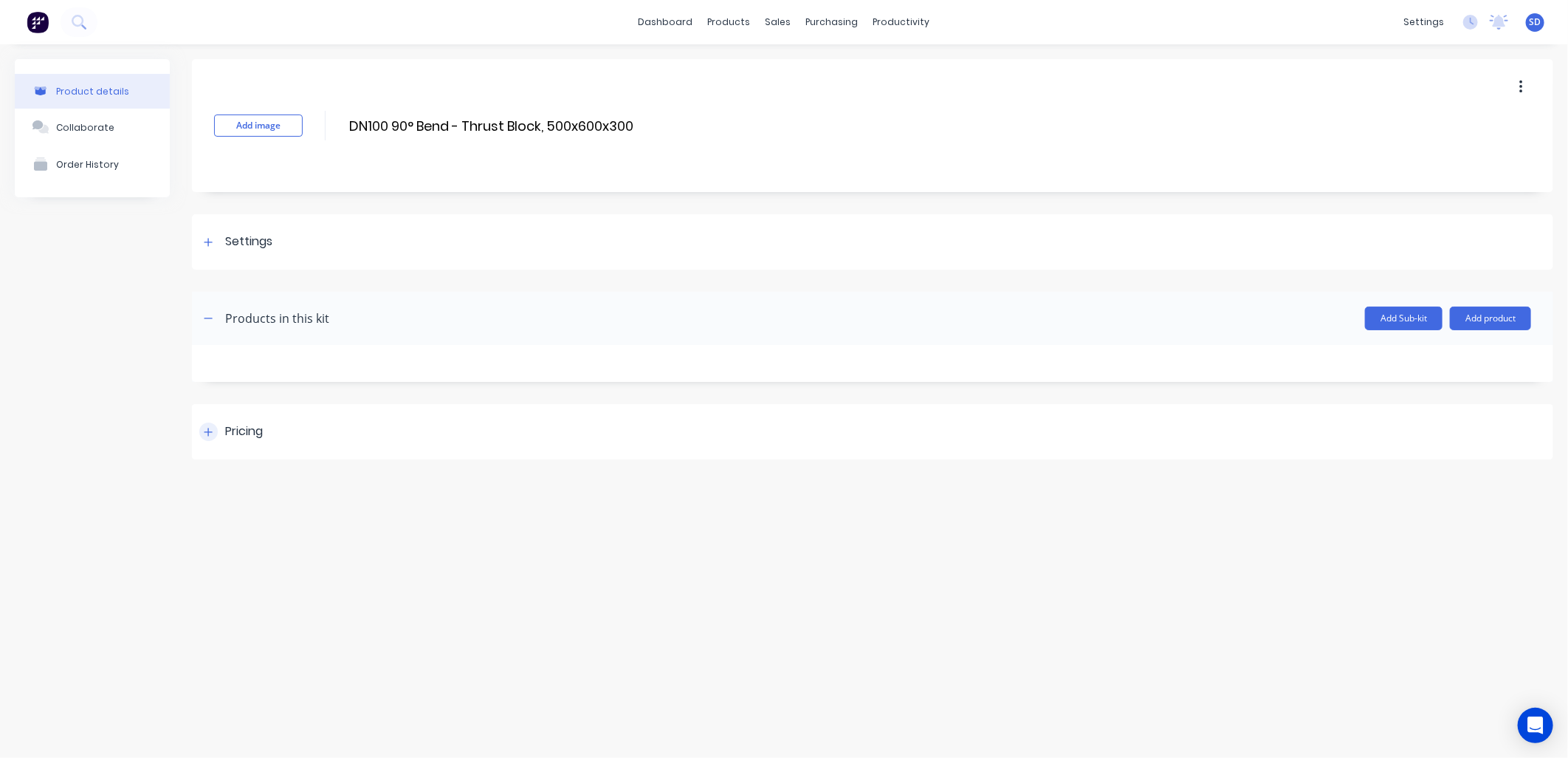
click at [212, 430] on icon at bounding box center [208, 432] width 9 height 11
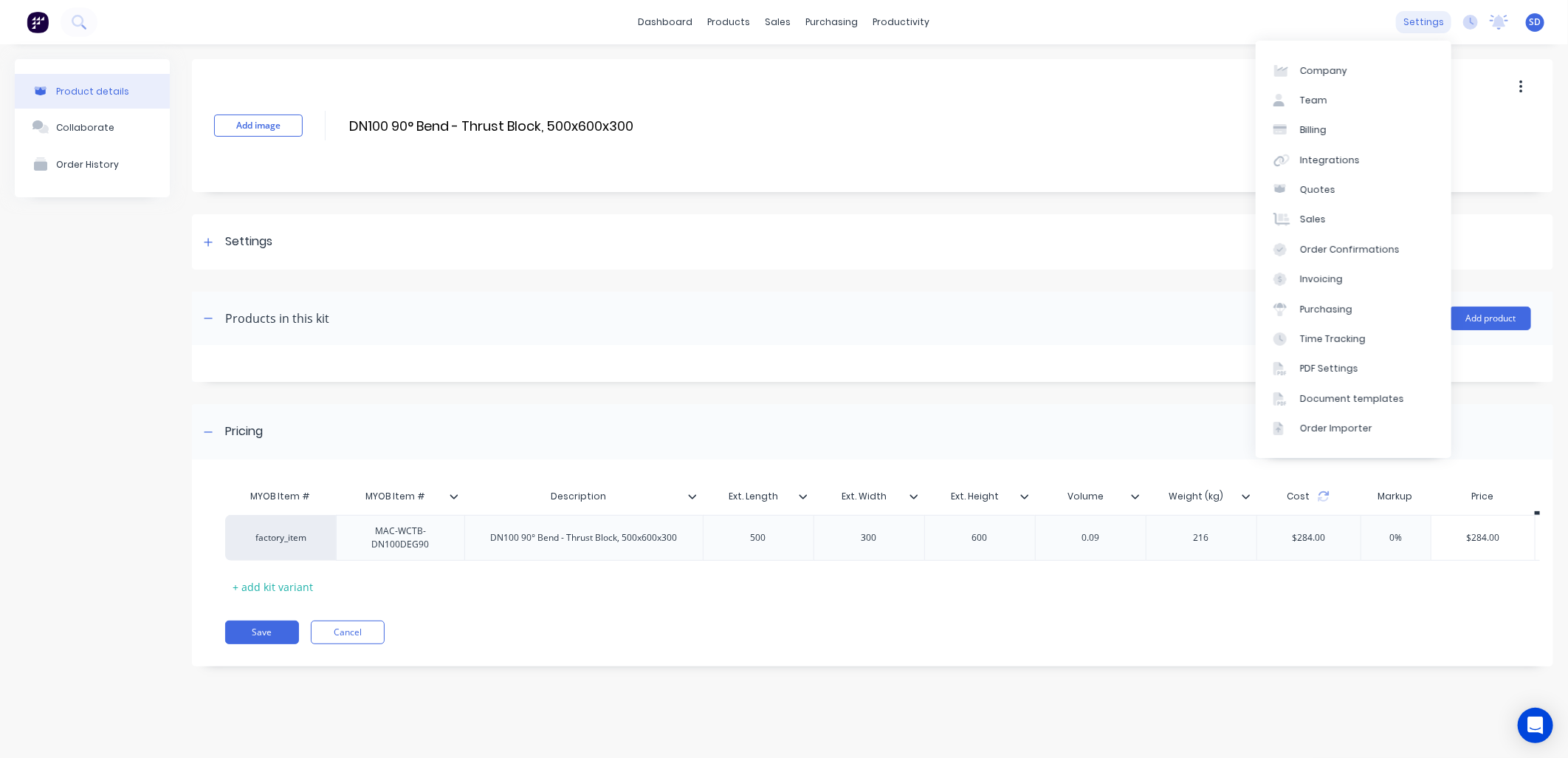
click at [1424, 13] on div "settings" at bounding box center [1423, 22] width 55 height 22
click at [1360, 165] on link "Integrations" at bounding box center [1354, 161] width 196 height 30
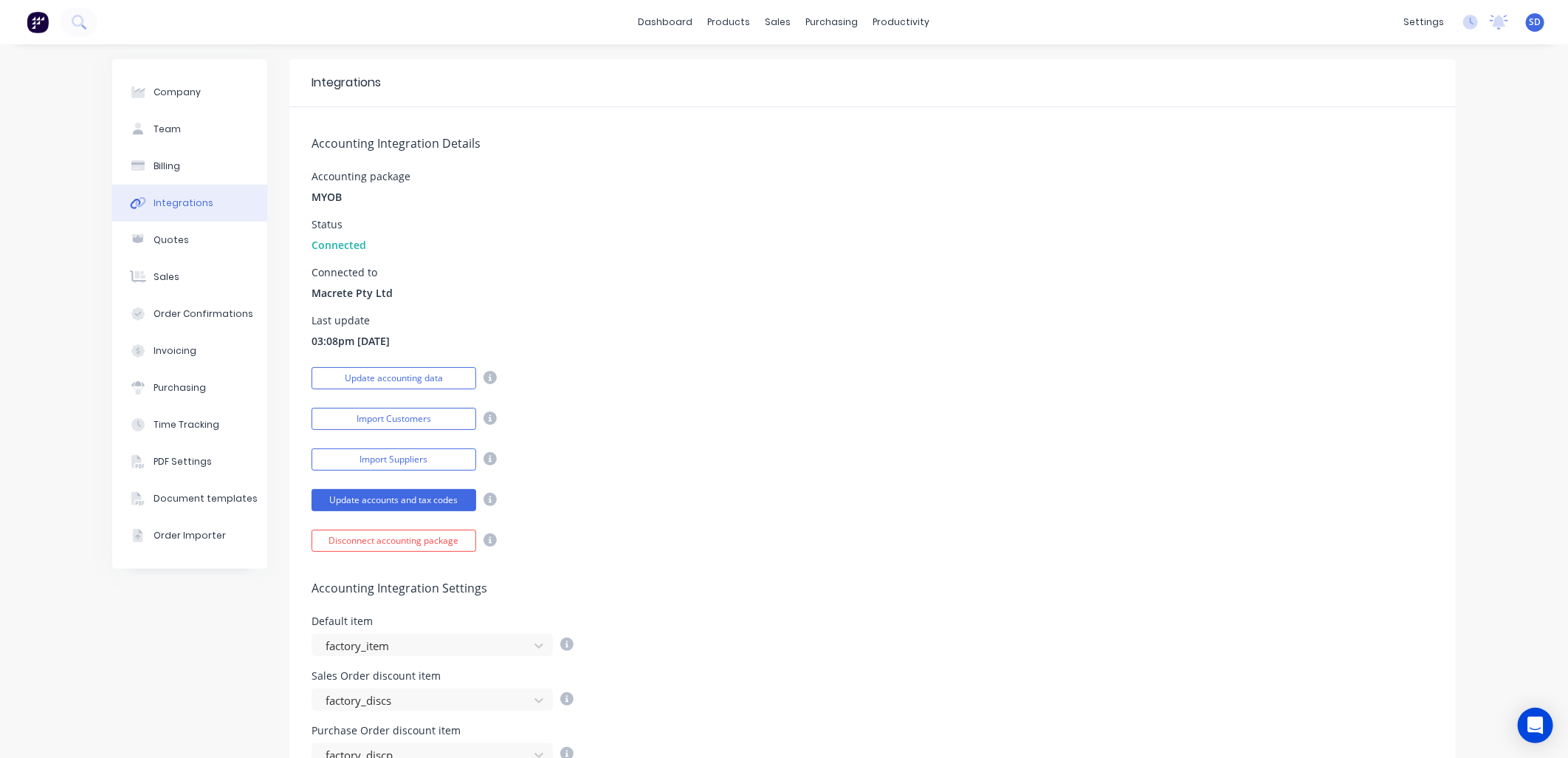
click at [337, 322] on div "Last update" at bounding box center [350, 321] width 78 height 11
click at [337, 344] on span "03:08pm 10/09/25" at bounding box center [350, 341] width 78 height 16
click at [485, 375] on icon at bounding box center [490, 377] width 13 height 13
click at [407, 381] on button "Update accounting data" at bounding box center [394, 378] width 165 height 22
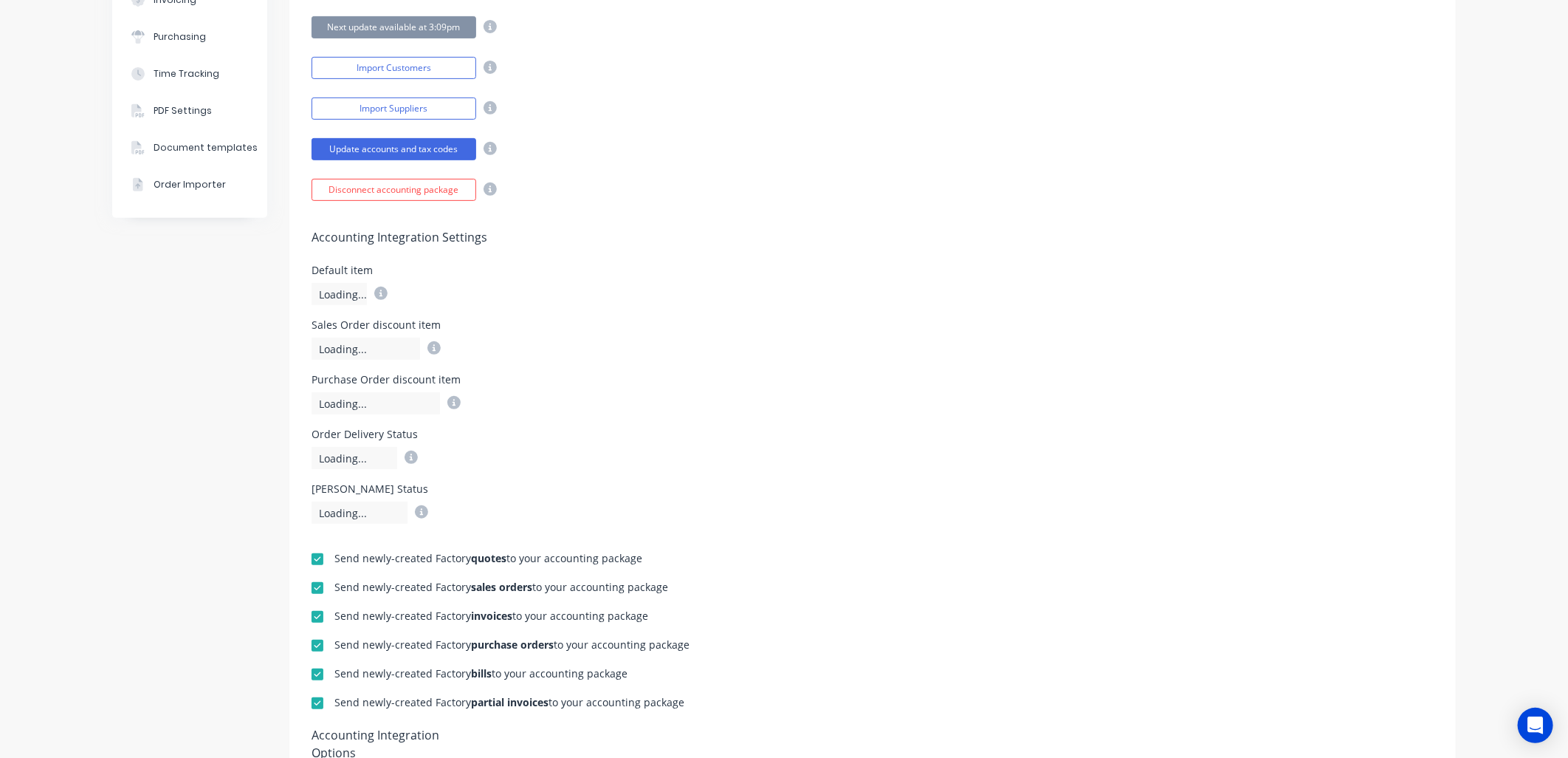
scroll to position [328, 0]
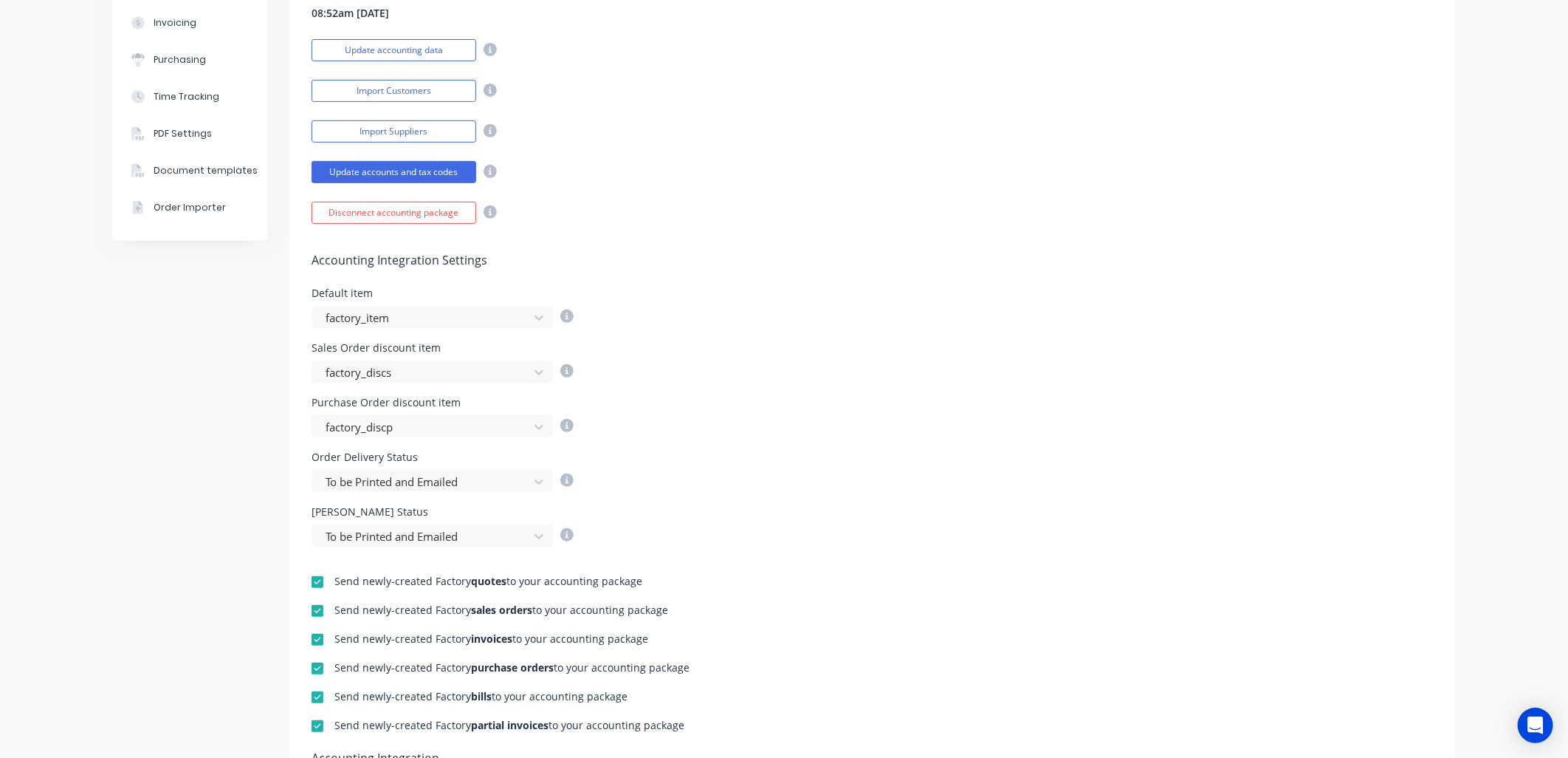
click at [828, 375] on div "Sales Order discount item factory_discs" at bounding box center [873, 362] width 1122 height 40
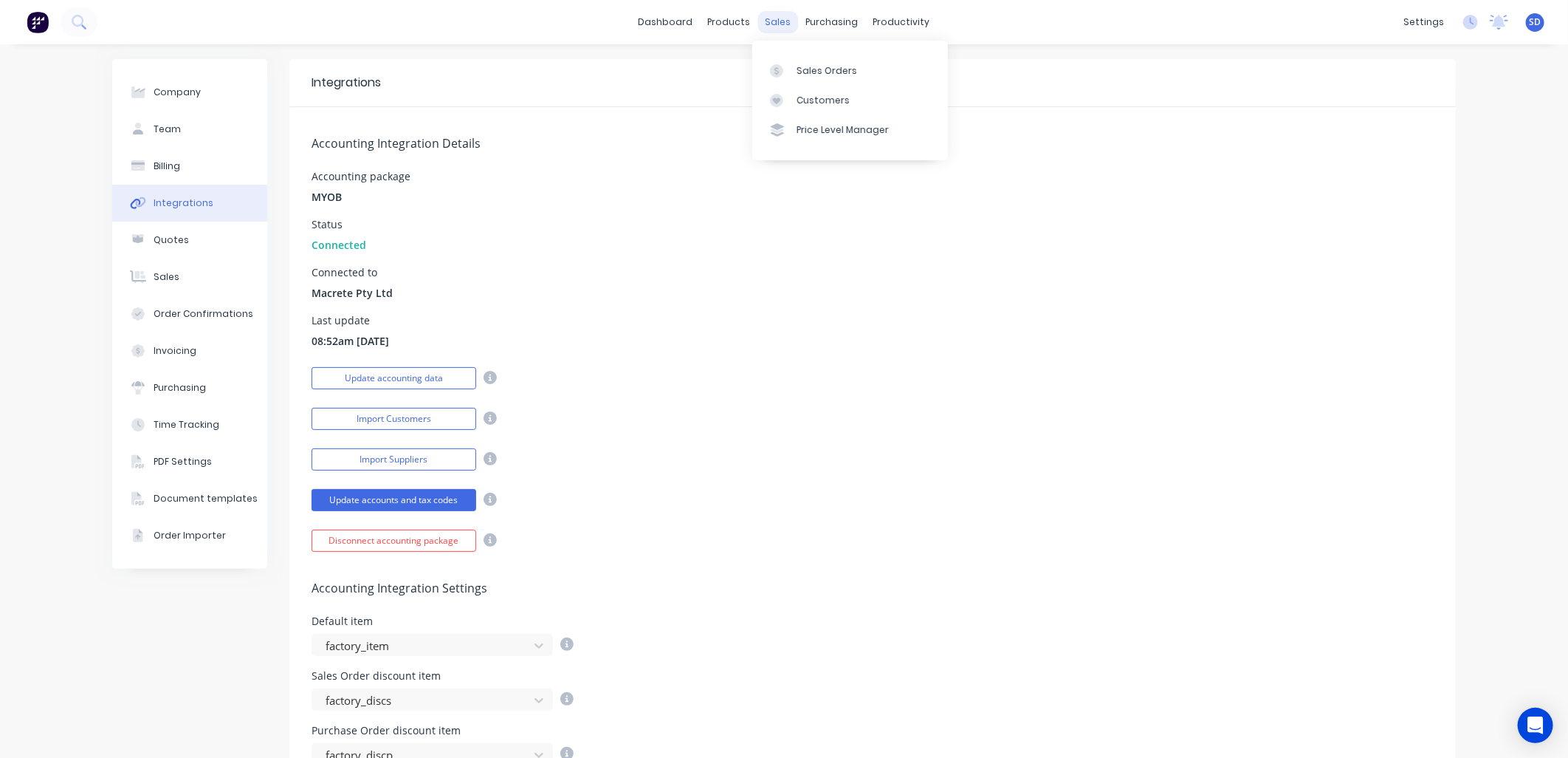
click at [773, 25] on div "sales" at bounding box center [779, 22] width 40 height 22
click at [766, 68] on div "Product Catalogue" at bounding box center [788, 70] width 91 height 13
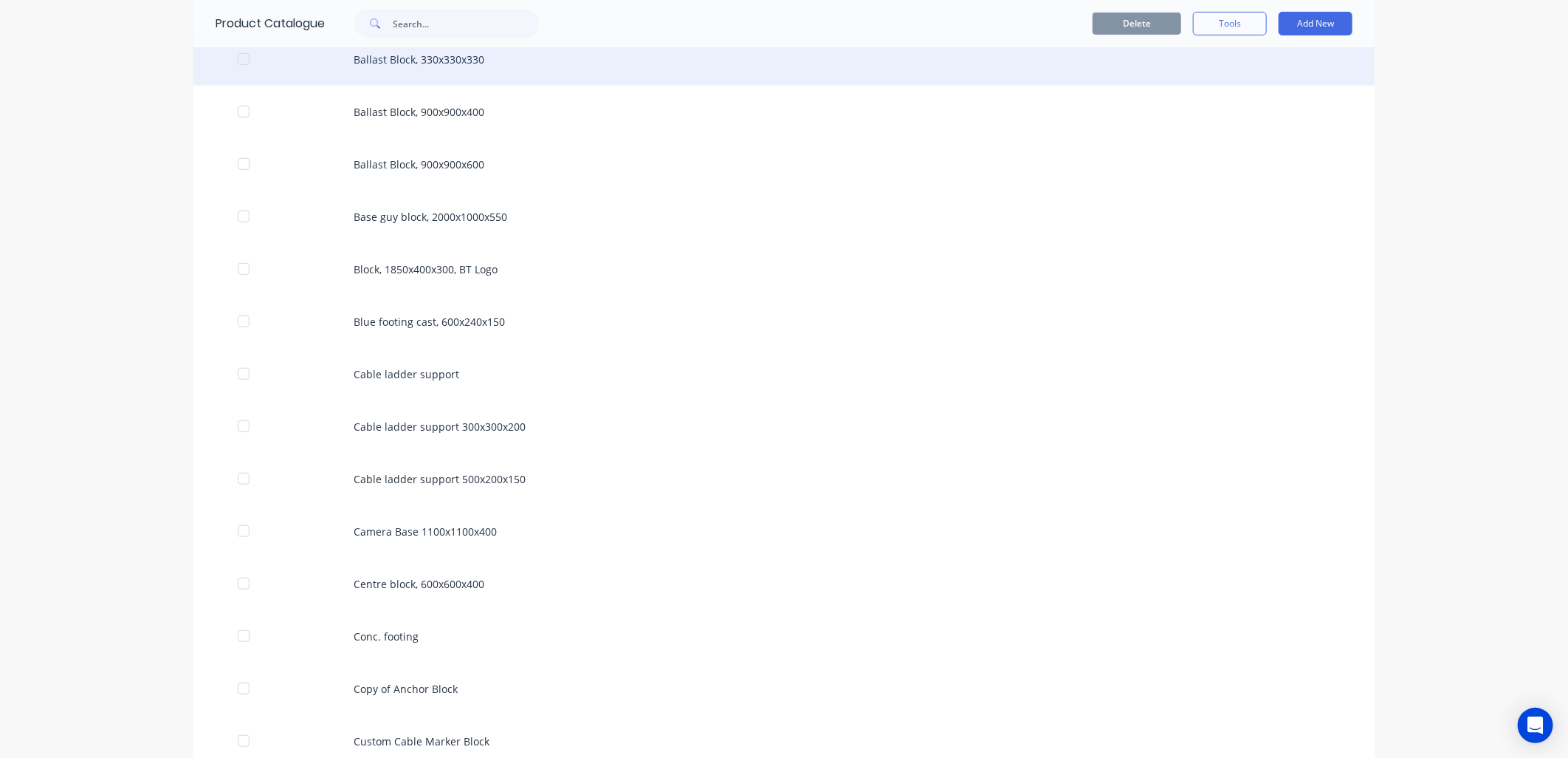
scroll to position [985, 0]
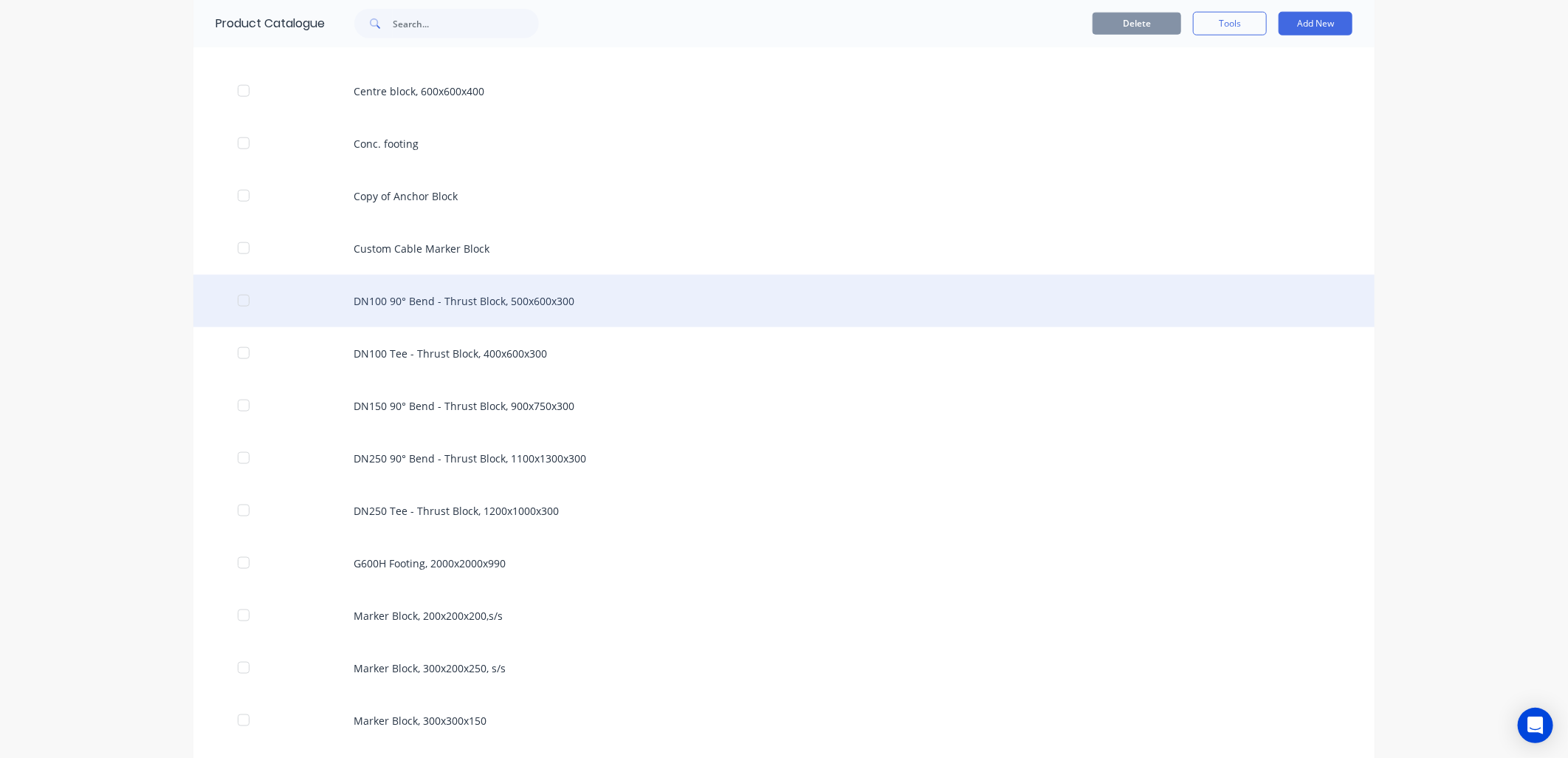
click at [412, 300] on div "DN100 90° Bend - Thrust Block, 500x600x300" at bounding box center [784, 301] width 1182 height 53
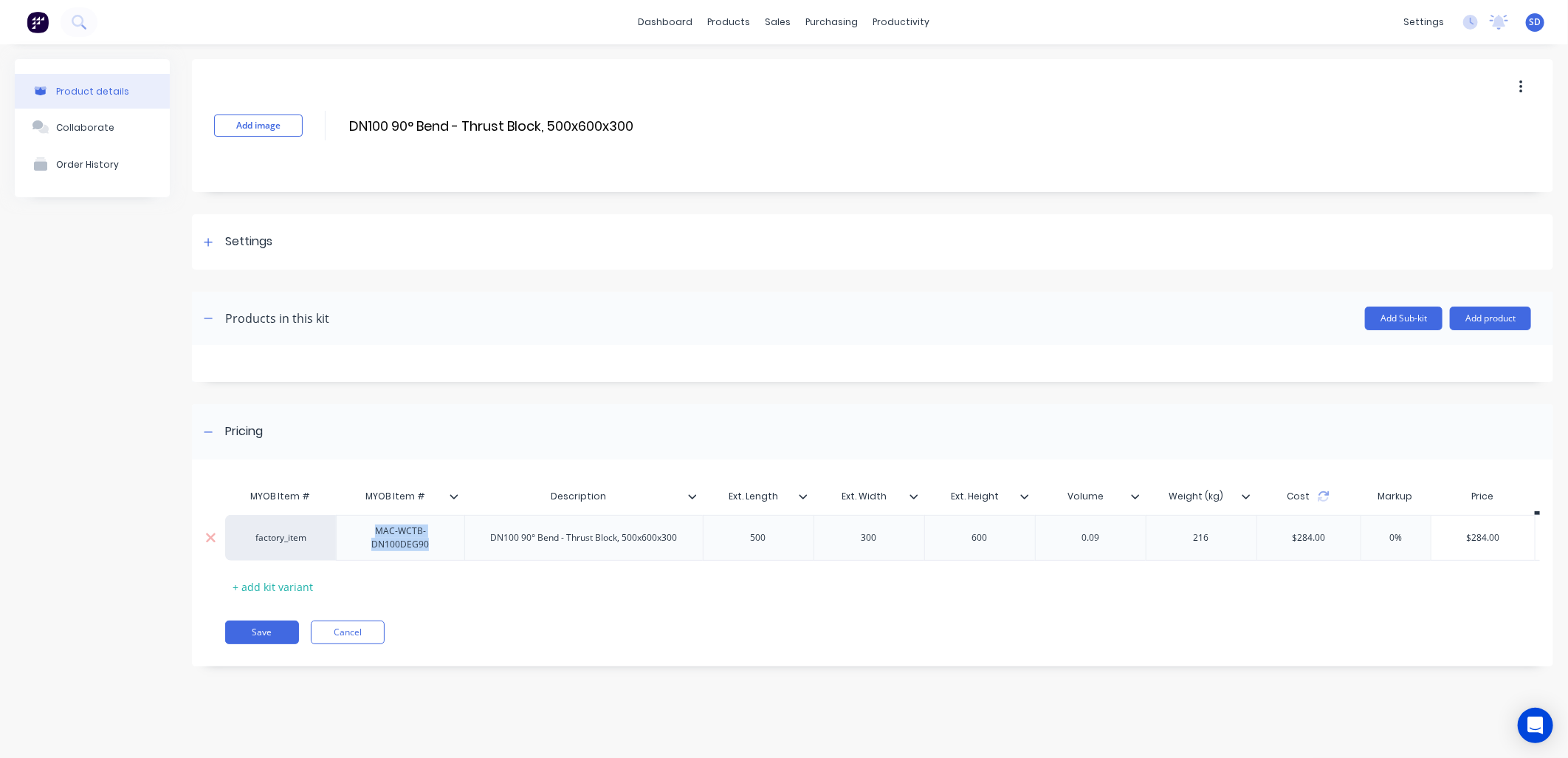
drag, startPoint x: 435, startPoint y: 545, endPoint x: 362, endPoint y: 528, distance: 75.0
click at [362, 528] on div "MAC-WCTB-DN100DEG90" at bounding box center [400, 538] width 116 height 32
copy div "MAC-WCTB-DN100DEG90"
click at [285, 537] on div "factory_item" at bounding box center [281, 538] width 82 height 13
paste input "MAC-WCTB-DN100DEG90"
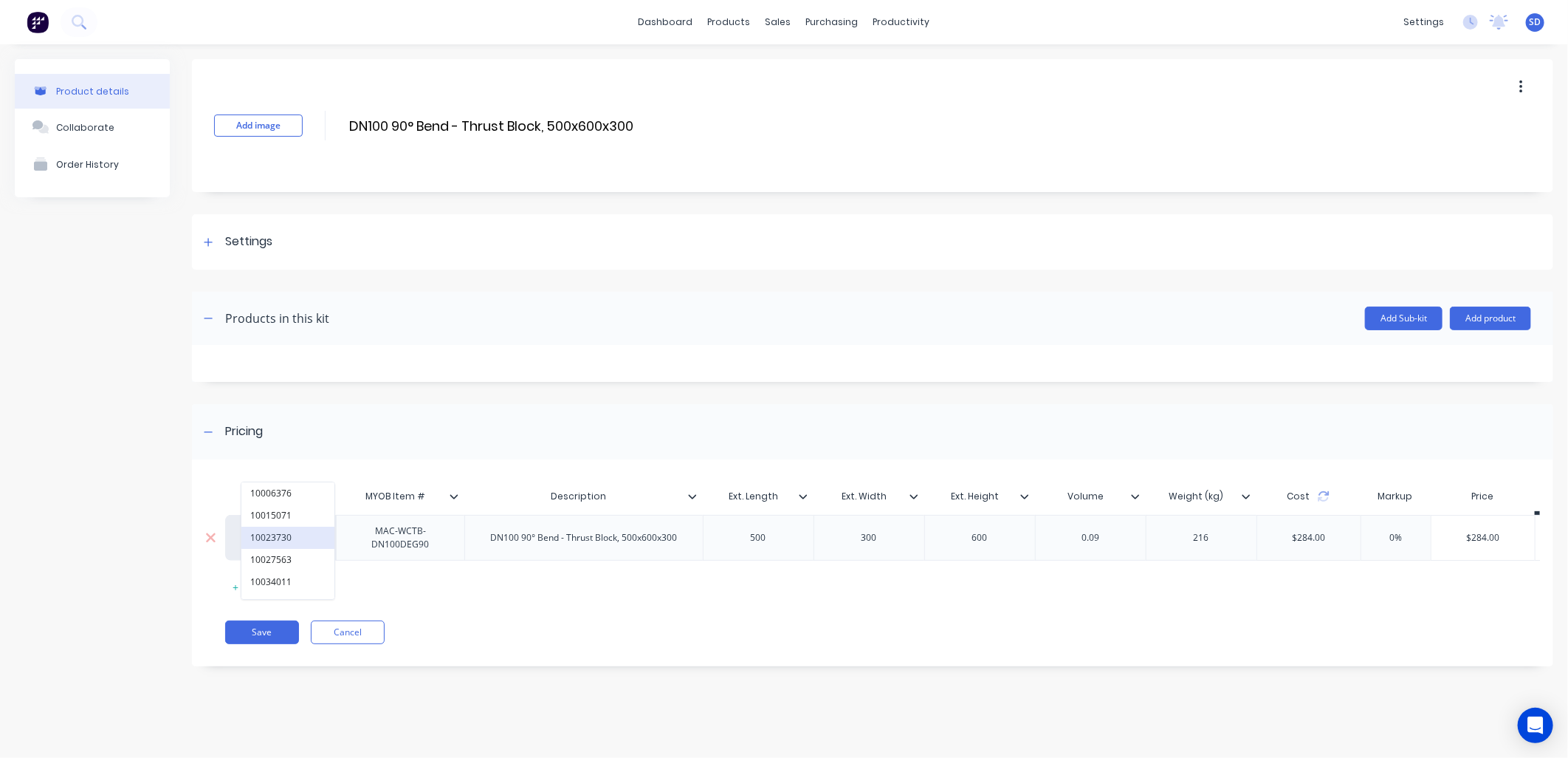
scroll to position [0, 26]
type input "MAC-WCTB-DN100DEG90"
click at [315, 498] on button "MAC-WCTB-DN100DEG90" at bounding box center [305, 493] width 126 height 22
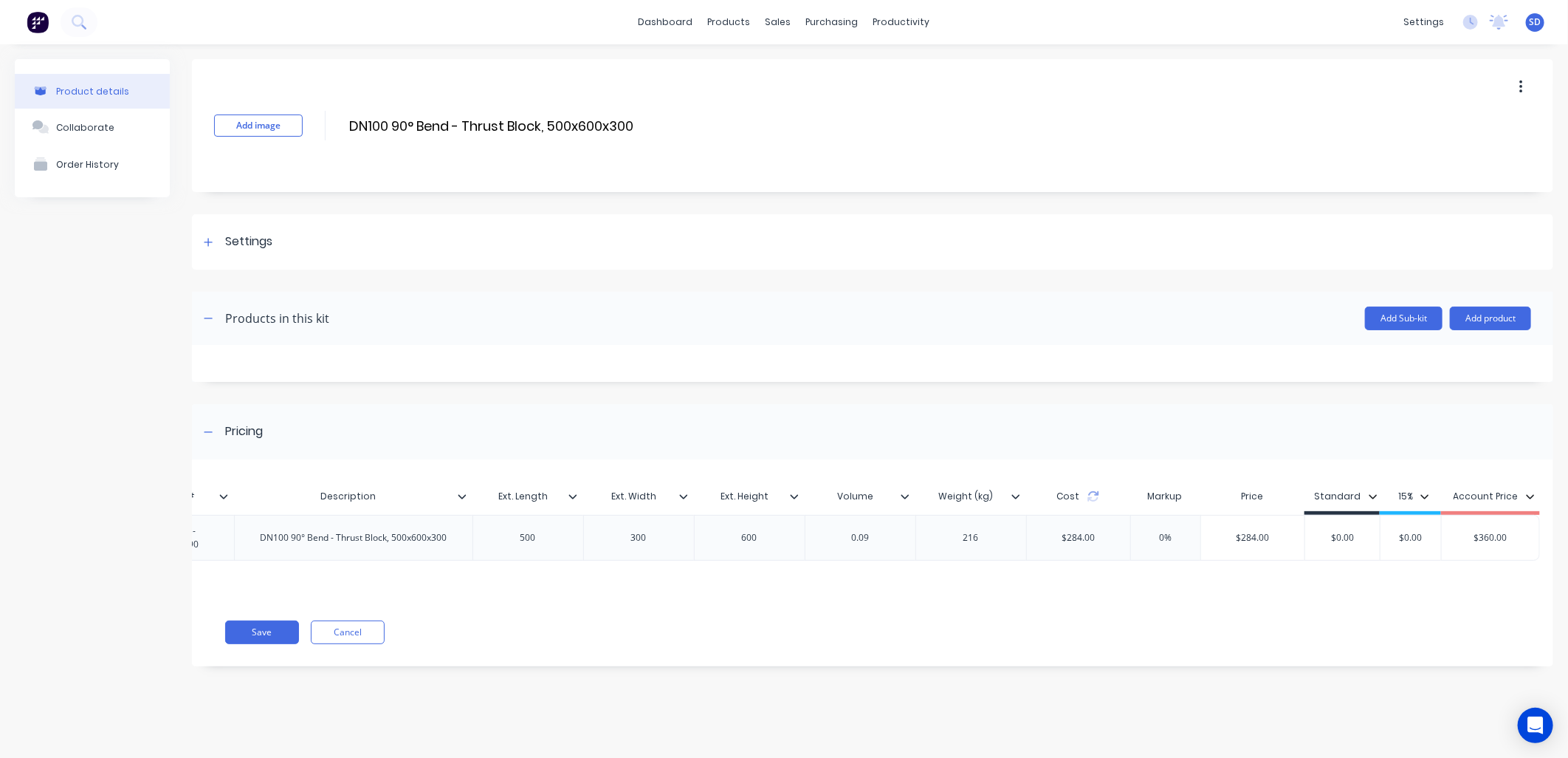
scroll to position [0, 0]
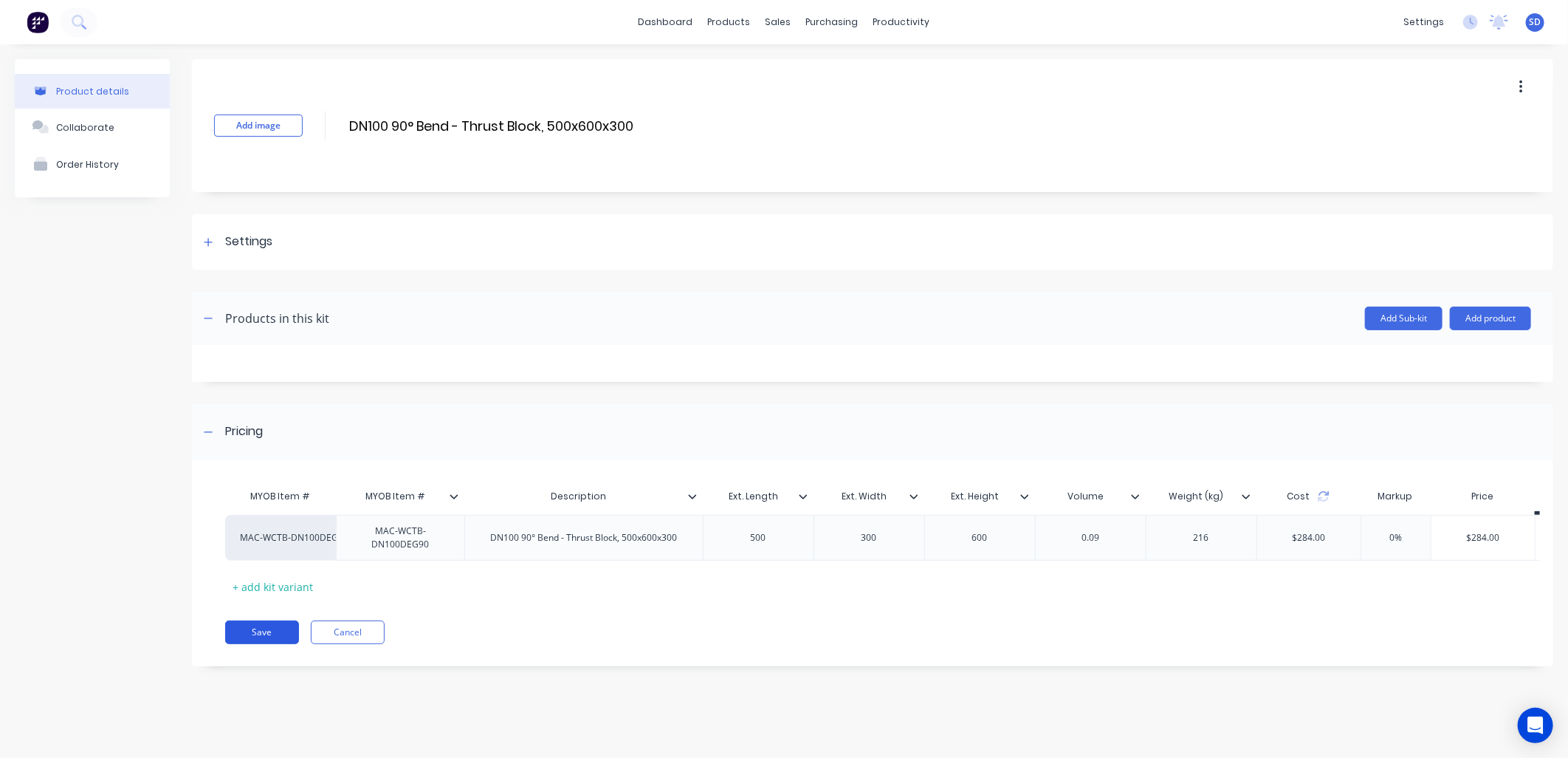
click at [255, 644] on button "Save" at bounding box center [263, 632] width 74 height 24
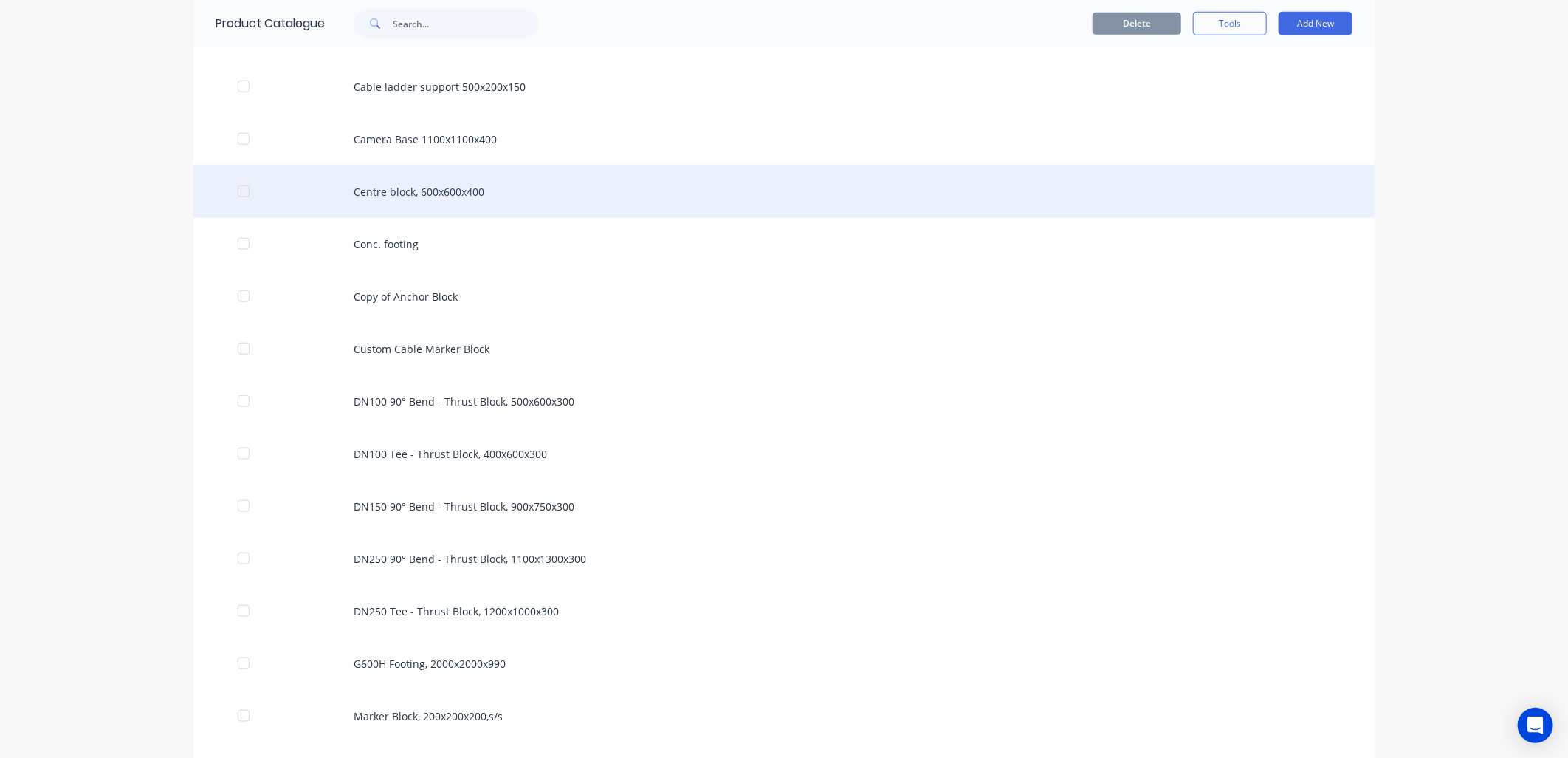
scroll to position [903, 0]
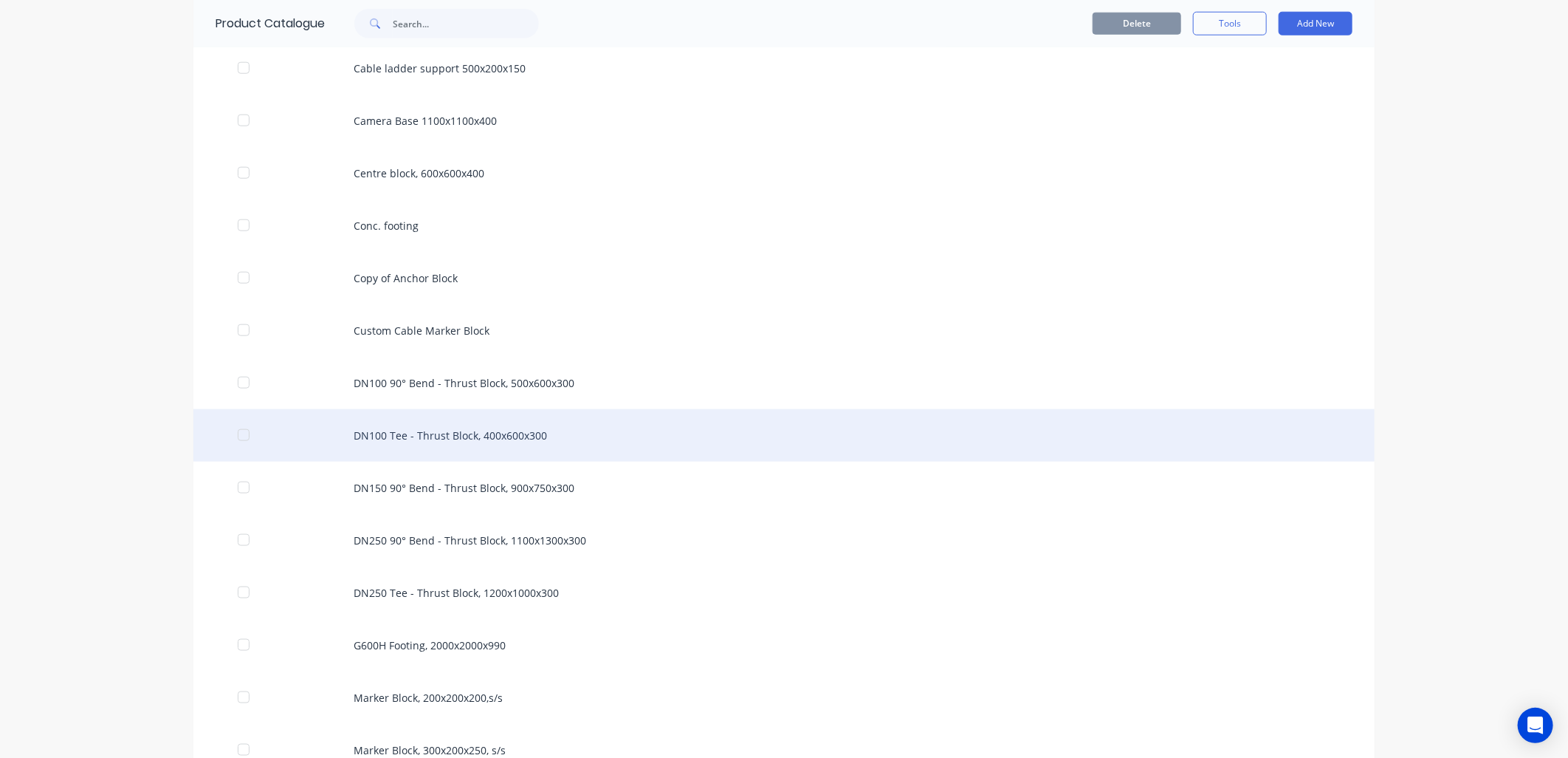
click at [416, 431] on div "DN100 Tee - Thrust Block, 400x600x300" at bounding box center [784, 436] width 1182 height 53
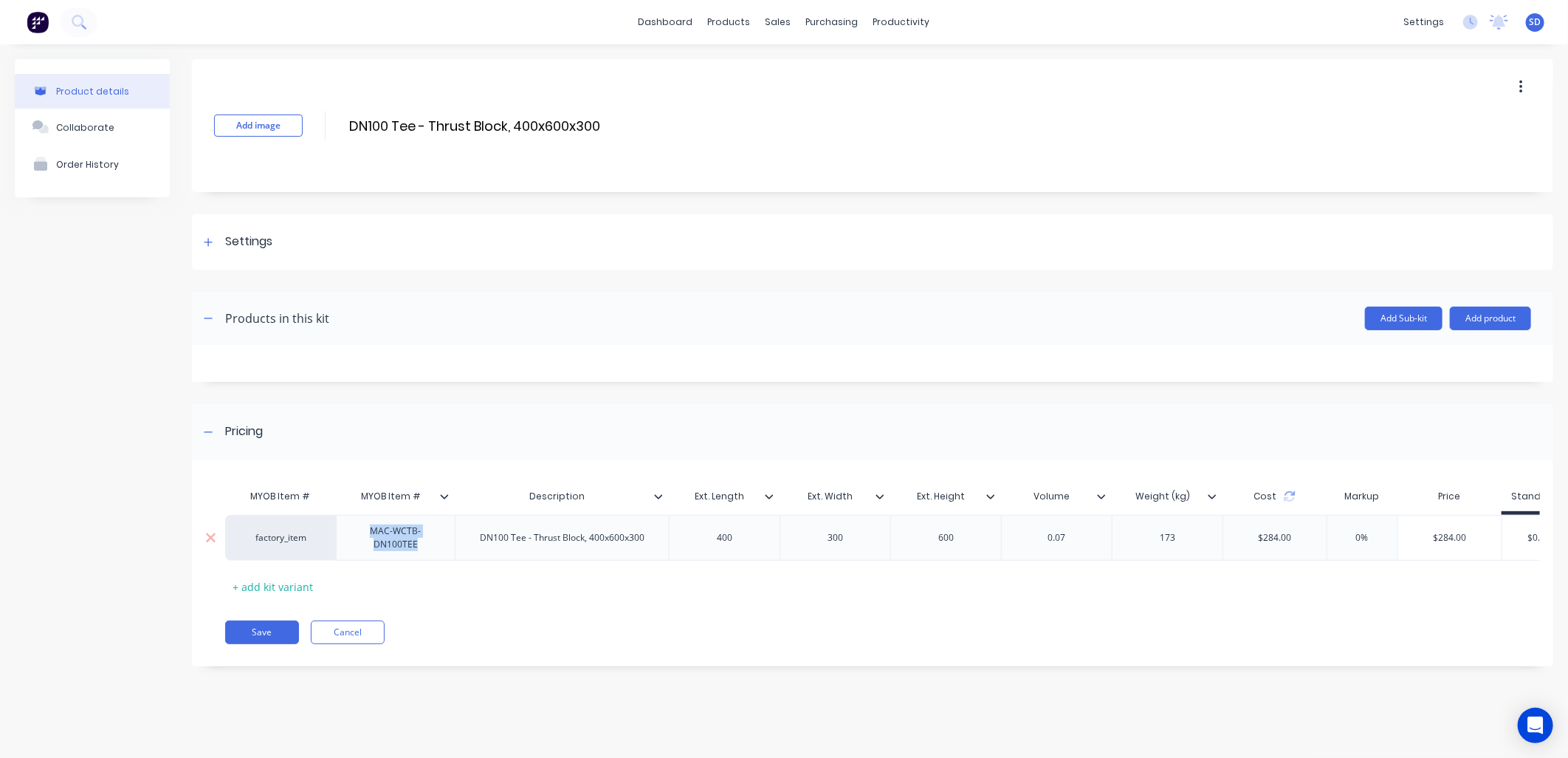
drag, startPoint x: 425, startPoint y: 549, endPoint x: 357, endPoint y: 537, distance: 69.1
click at [357, 537] on div "MAC-WCTB-DN100TEE" at bounding box center [395, 538] width 106 height 32
copy div "MAC-WCTB-DN100TEE"
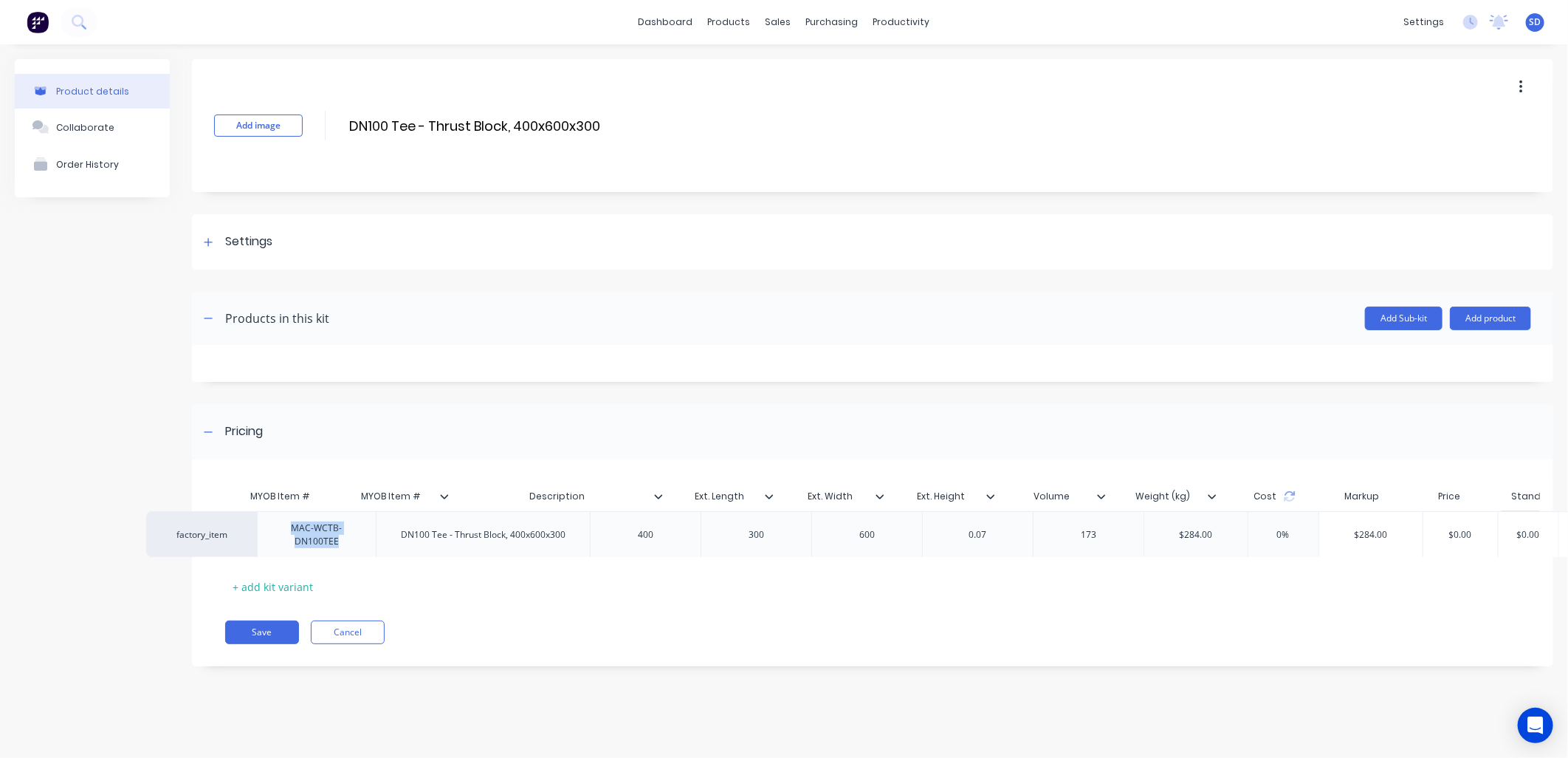
click at [271, 537] on div "factory_item MAC-WCTB-DN100TEE DN100 Tee - Thrust Block, 400x600x300 400 300 60…" at bounding box center [867, 538] width 1282 height 46
drag, startPoint x: 305, startPoint y: 537, endPoint x: 272, endPoint y: 537, distance: 33.0
click at [237, 537] on div "factory_item MAC-WCTB-DN100TEE DN100 Tee - Thrust Block, 400x600x300 400 300 60…" at bounding box center [867, 538] width 1282 height 46
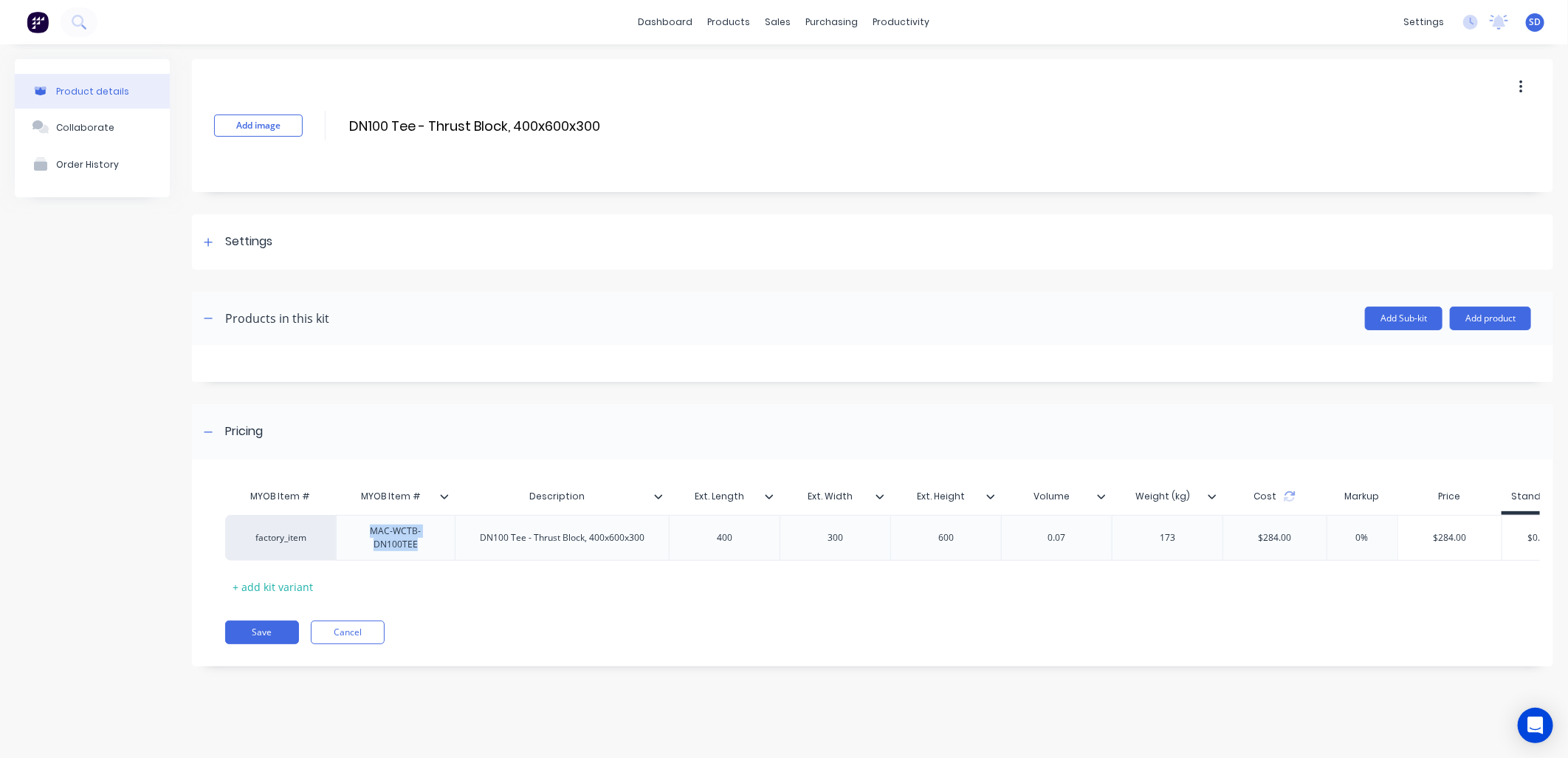
click at [266, 536] on div "factory_item MAC-WCTB-DN100TEE DN100 Tee - Thrust Block, 400x600x300 400 300 60…" at bounding box center [867, 538] width 1282 height 46
click at [281, 538] on div "factory_item" at bounding box center [281, 538] width 82 height 13
click at [305, 538] on div "10023730" at bounding box center [281, 538] width 82 height 13
paste input "MAC-WCTB-DN100TEE"
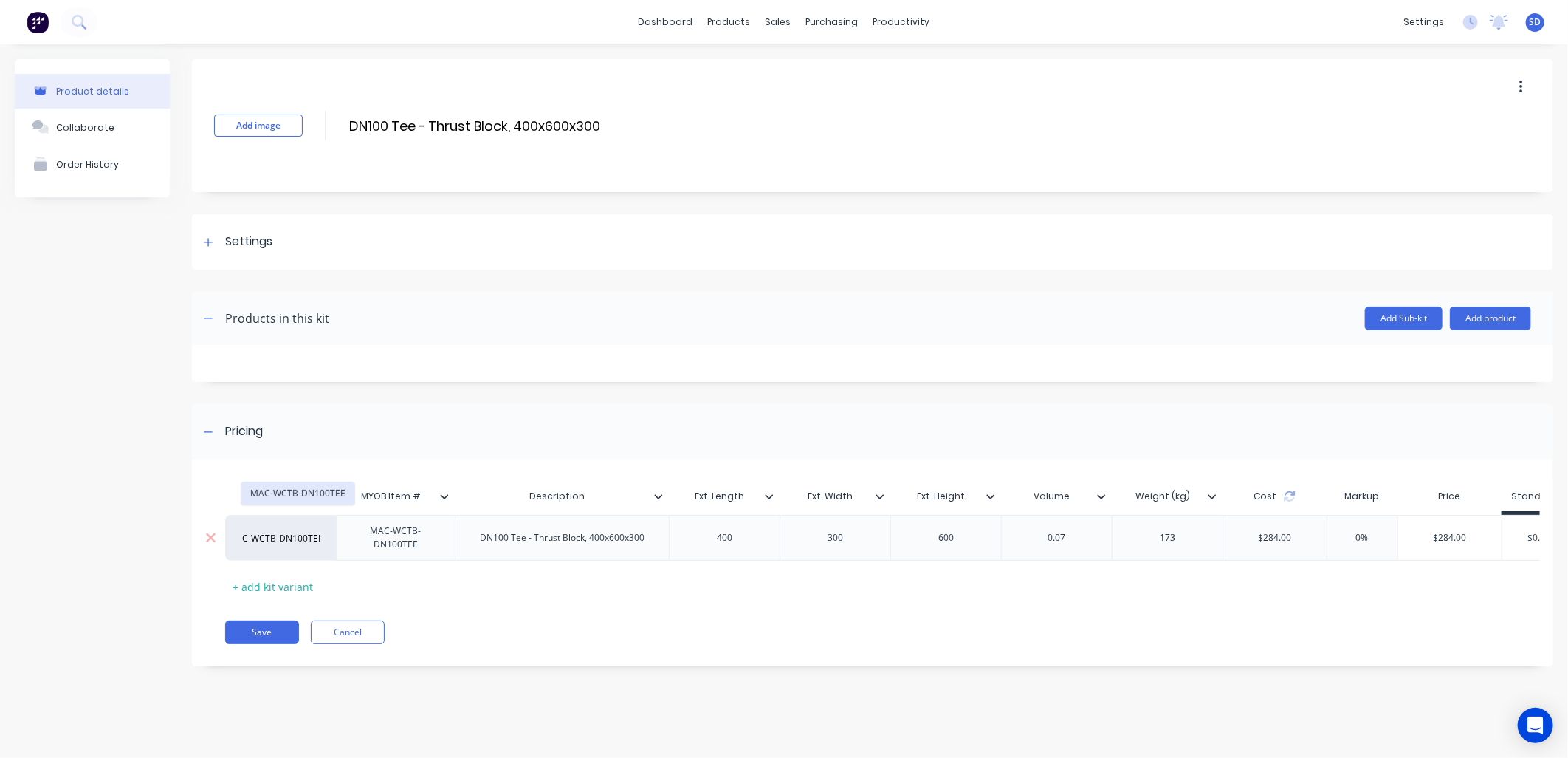
type input "MAC-WCTB-DN100TEE"
click at [305, 490] on button "MAC-WCTB-DN100TEE" at bounding box center [298, 493] width 113 height 22
click at [262, 644] on button "Save" at bounding box center [263, 632] width 74 height 24
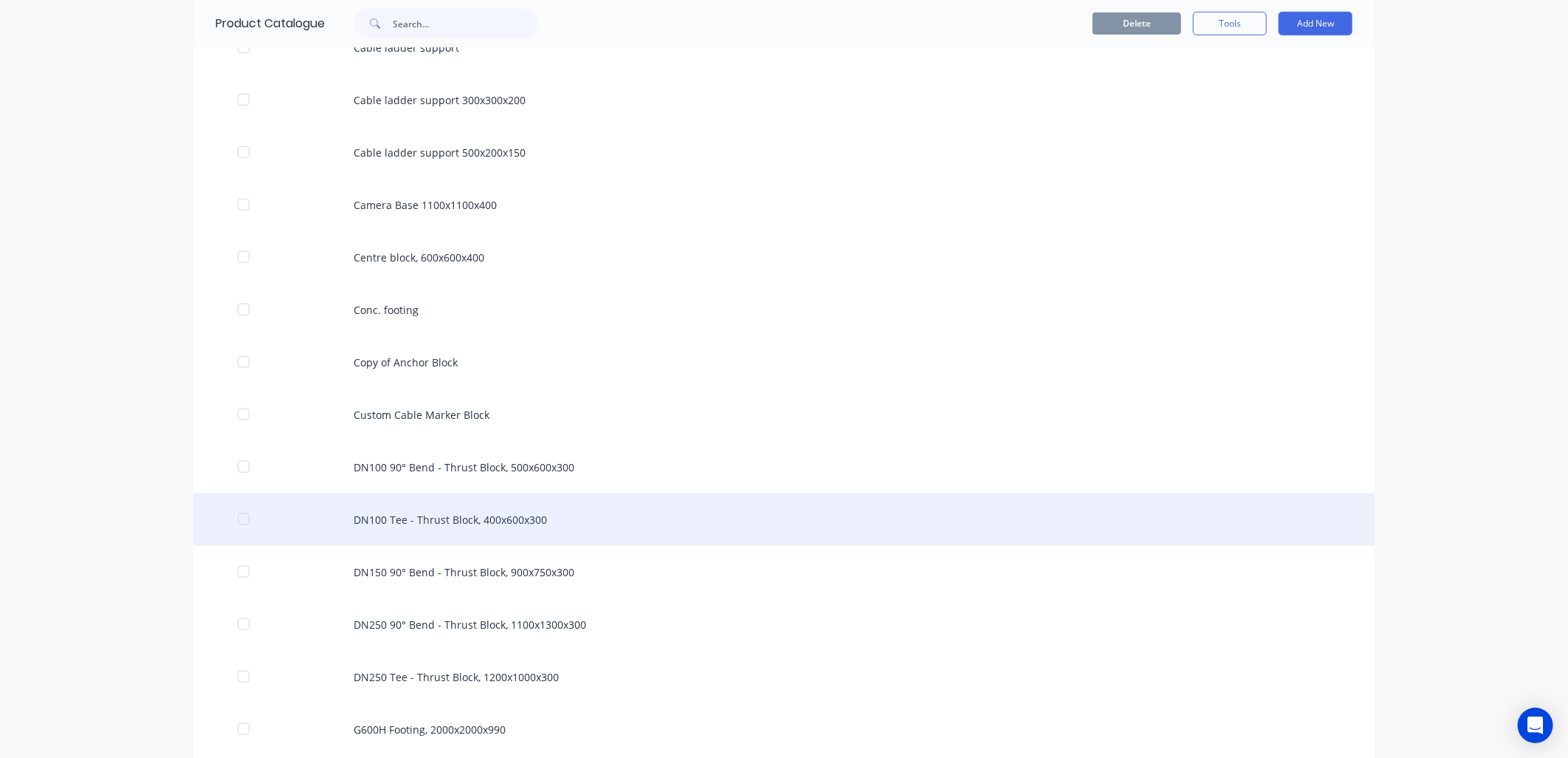
scroll to position [820, 0]
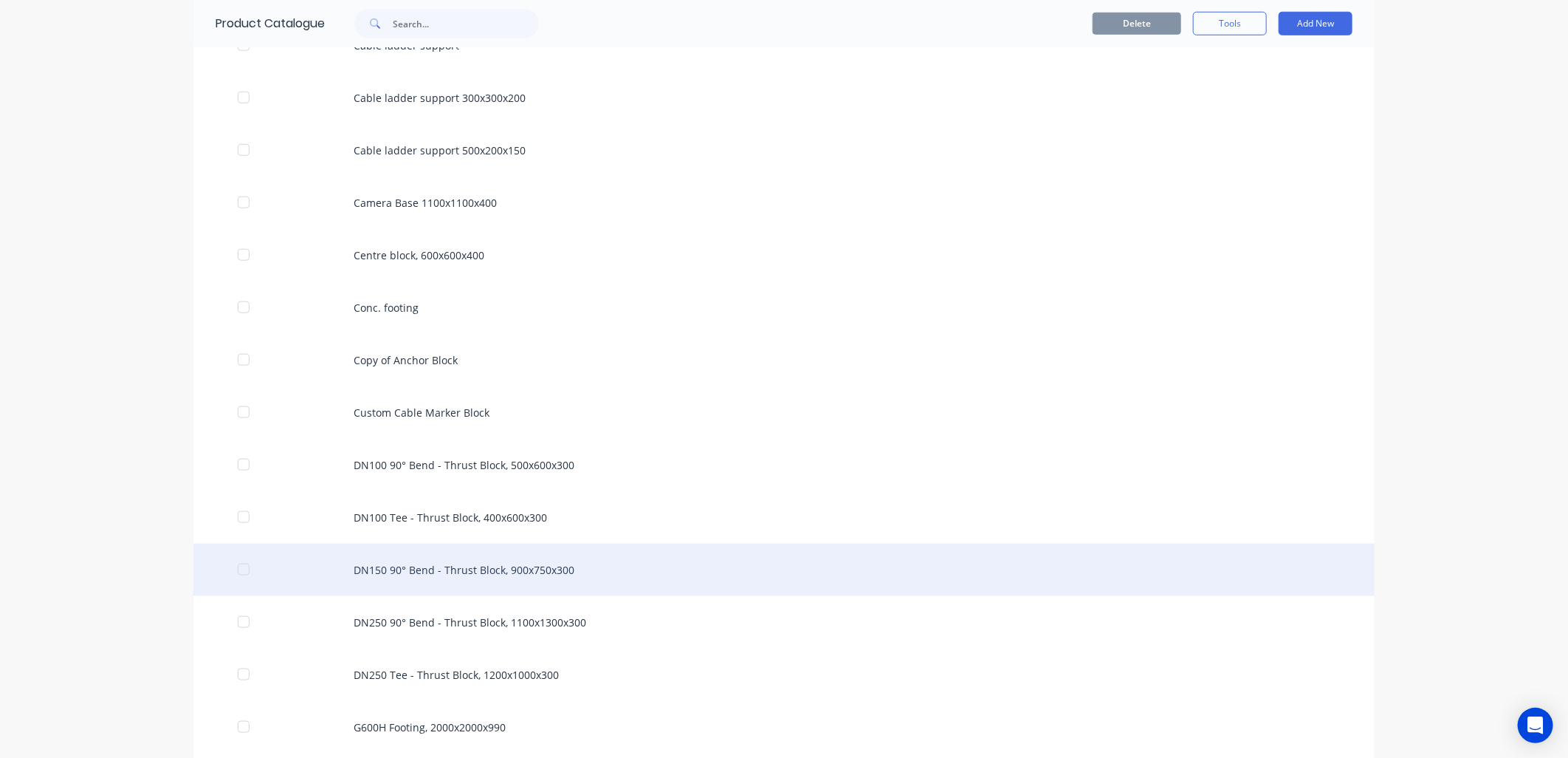
click at [438, 578] on div "DN150 90° Bend - Thrust Block, 900x750x300" at bounding box center [784, 570] width 1182 height 53
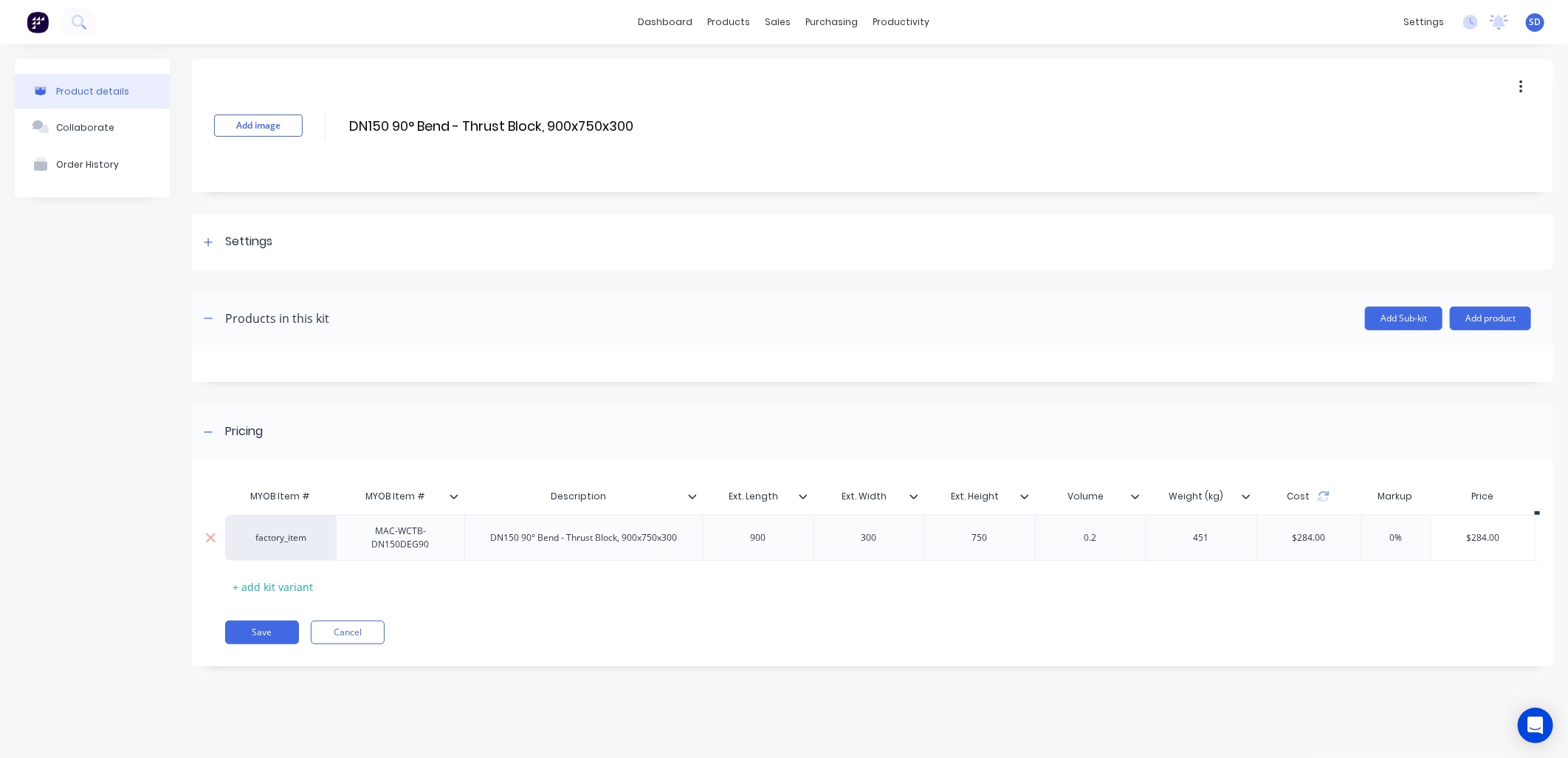
click at [407, 547] on div "MAC-WCTB-DN150DEG90" at bounding box center [400, 538] width 116 height 32
drag, startPoint x: 429, startPoint y: 546, endPoint x: 374, endPoint y: 523, distance: 59.6
click at [374, 523] on div "MAC-WCTB-DN150DEG90" at bounding box center [400, 538] width 116 height 32
copy div "MAC-WCTB-DN150DEG90"
click at [306, 532] on div "factory_item" at bounding box center [281, 538] width 82 height 13
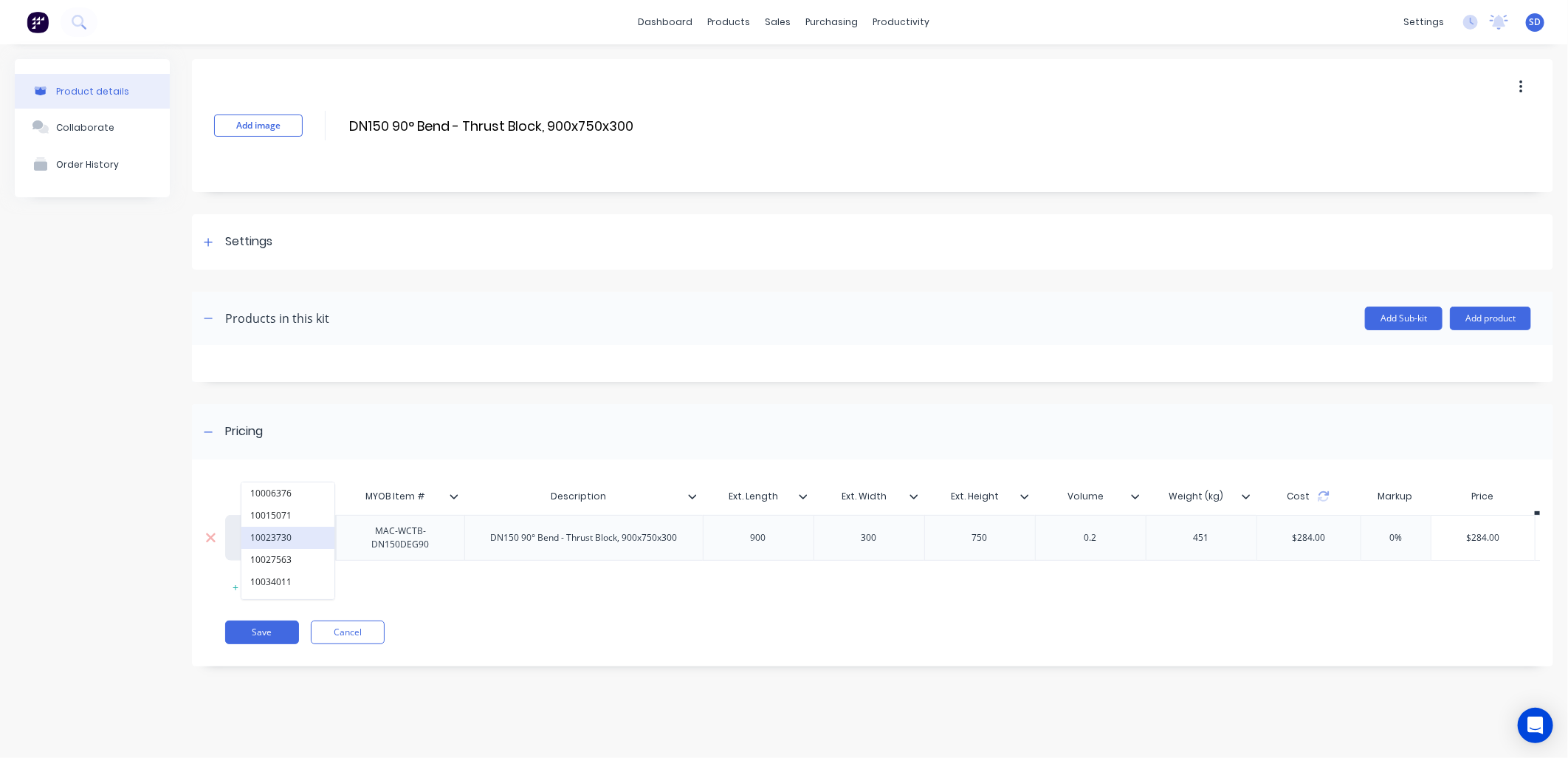
paste input "MAC-WCTB-DN150DEG90"
type input "MAC-WCTB-DN150DEG90"
click at [320, 496] on button "MAC-WCTB-DN150DEG90" at bounding box center [305, 493] width 126 height 22
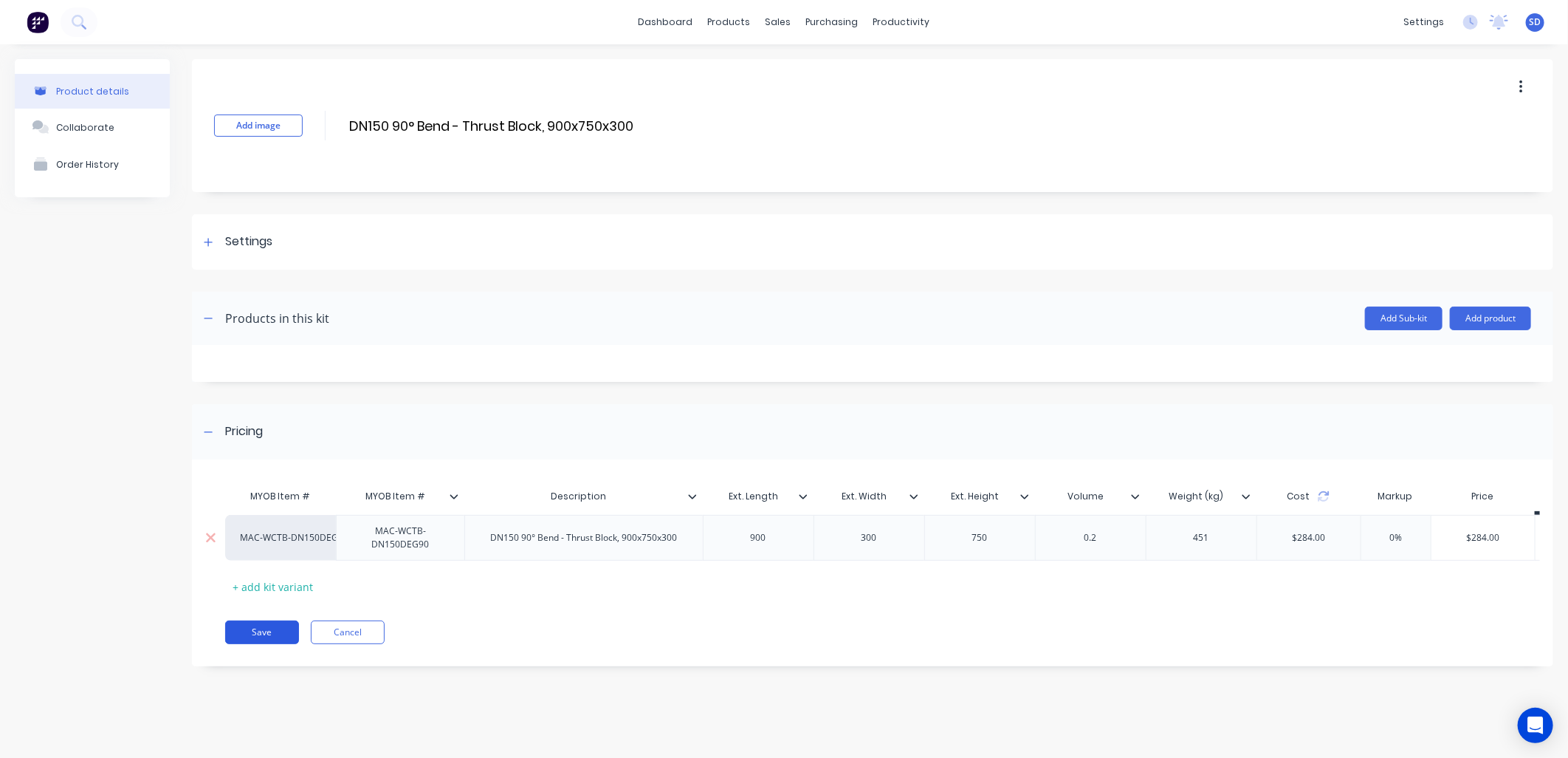
click at [270, 643] on button "Save" at bounding box center [263, 632] width 74 height 24
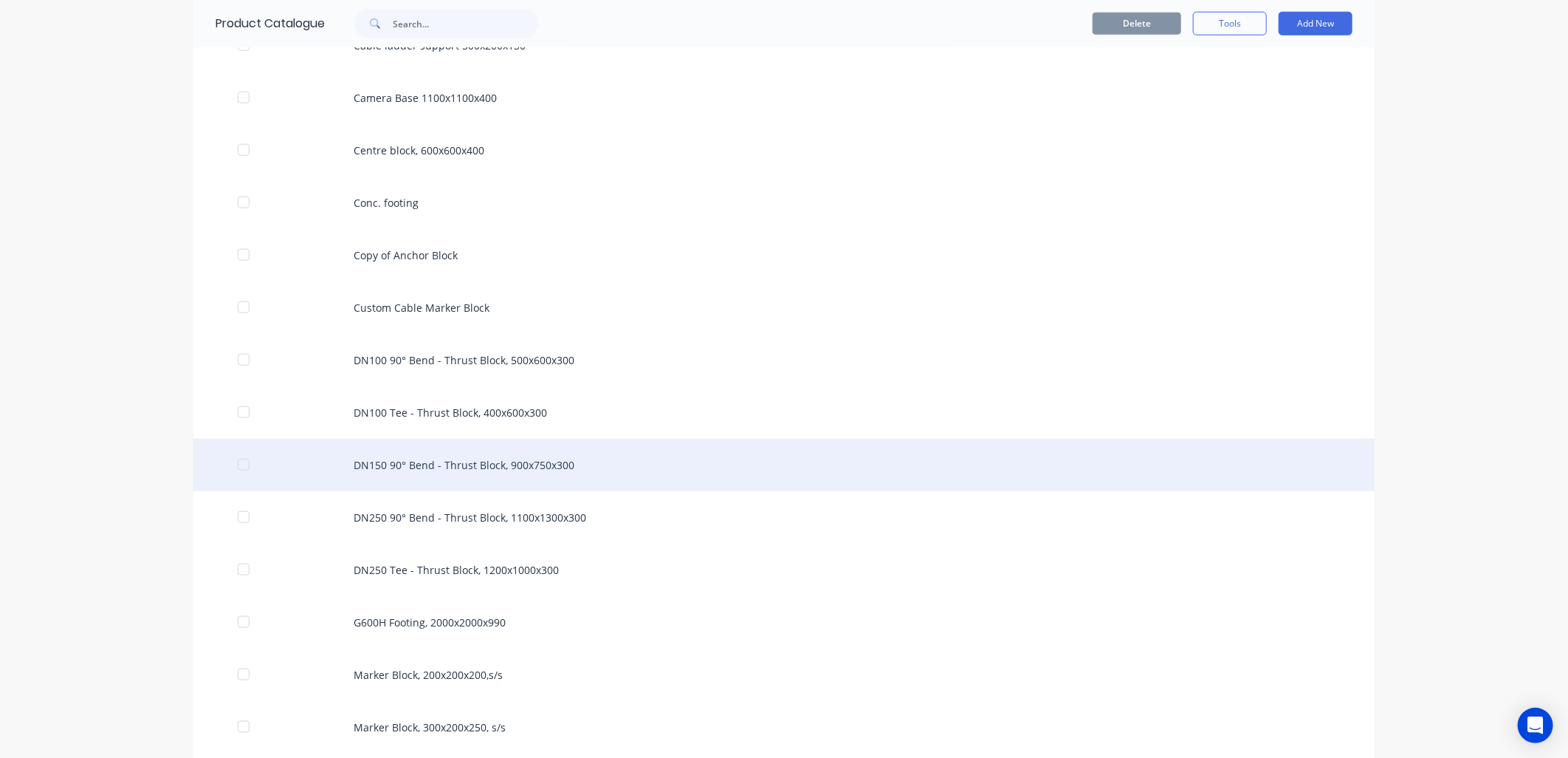
scroll to position [985, 0]
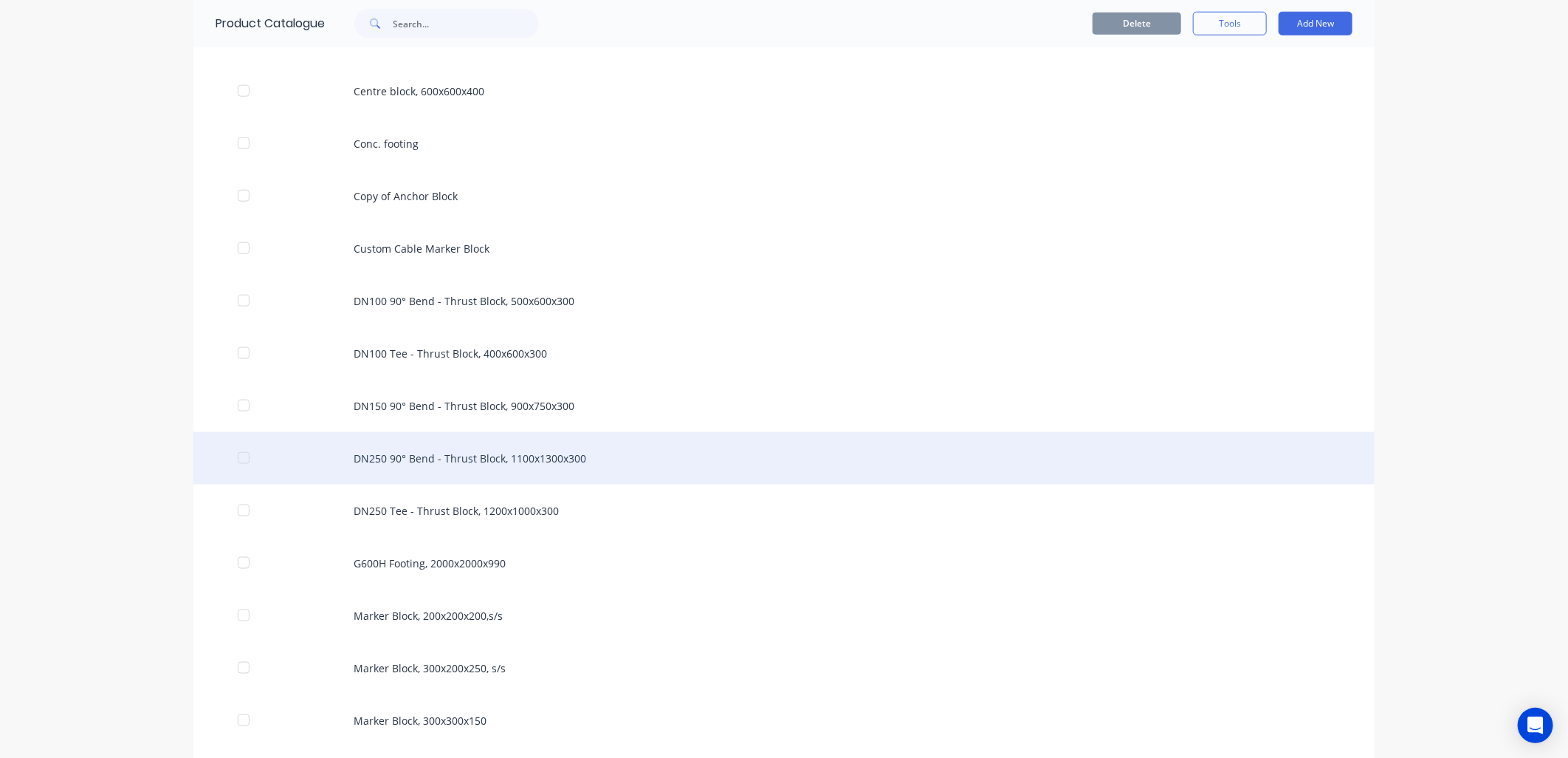
click at [443, 467] on div "DN250 90° Bend - Thrust Block, 1100x1300x300" at bounding box center [784, 458] width 1182 height 53
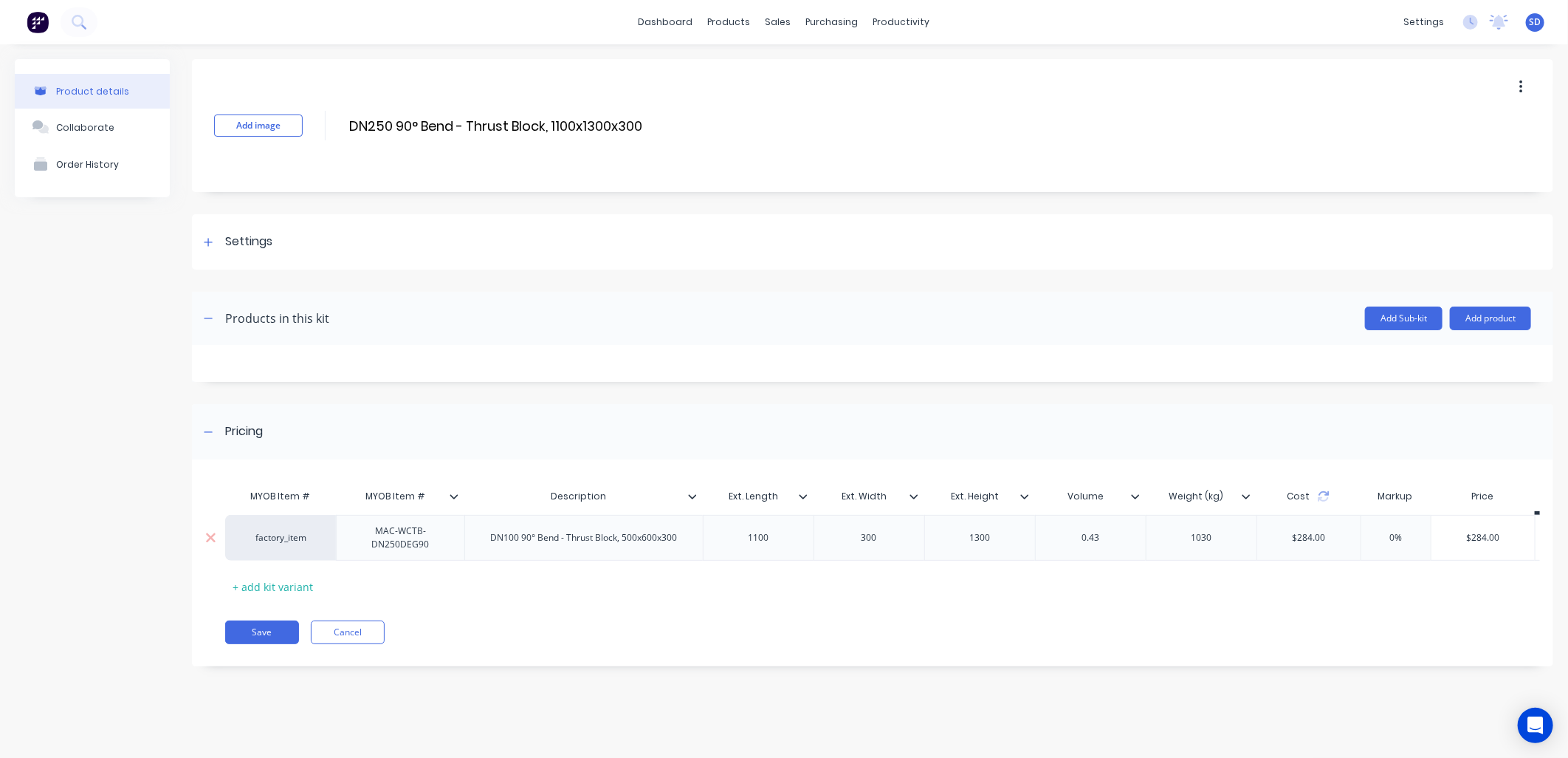
click at [397, 538] on div "MAC-WCTB-DN250DEG90" at bounding box center [400, 538] width 116 height 32
drag, startPoint x: 434, startPoint y: 547, endPoint x: 366, endPoint y: 523, distance: 72.1
click at [366, 523] on div "MAC-WCTB-DN250DEG90" at bounding box center [400, 538] width 116 height 32
copy div "MAC-WCTB-DN250DEG90"
click at [300, 538] on div "factory_item" at bounding box center [281, 538] width 82 height 13
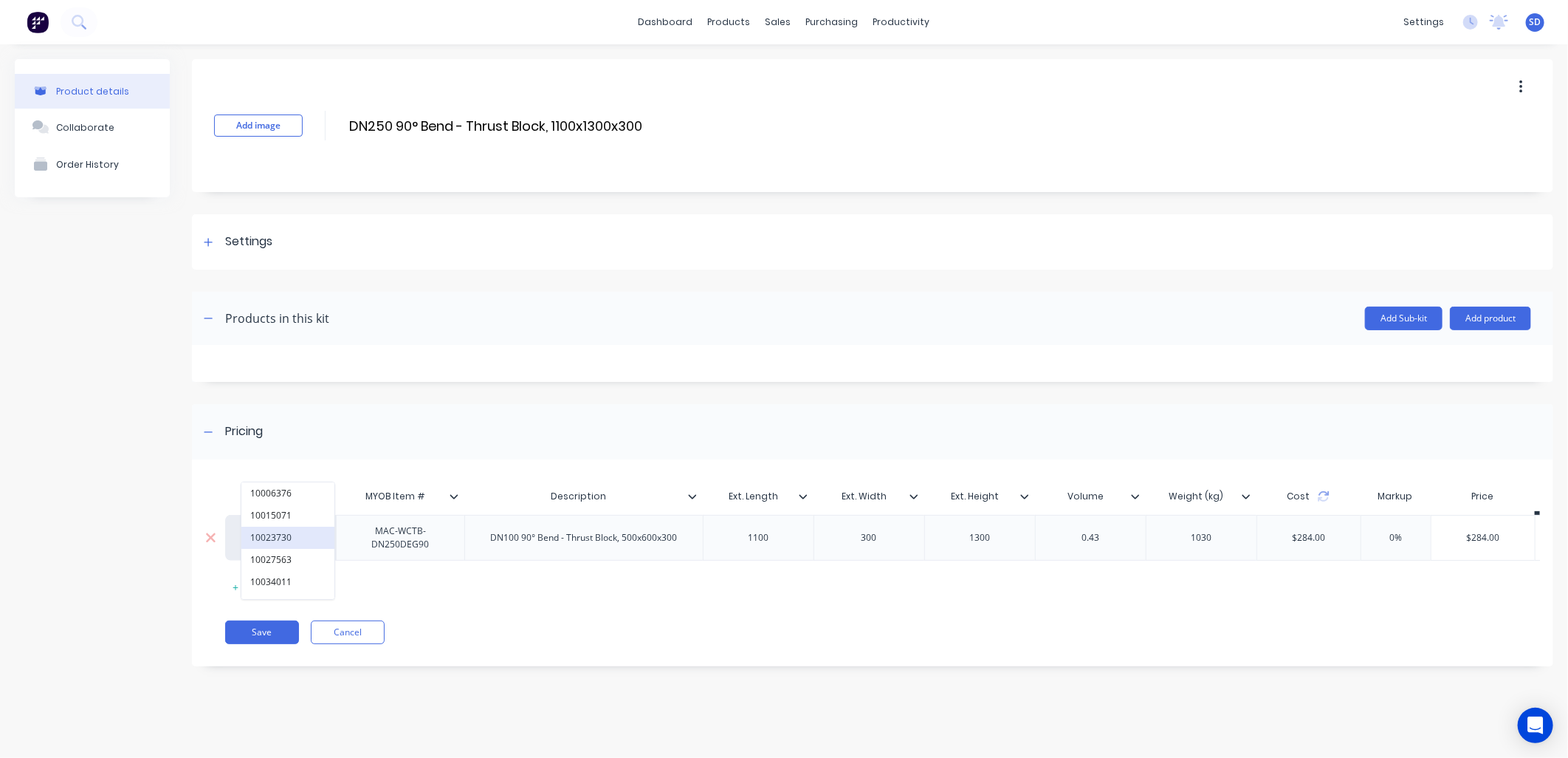
paste input "MAC-WCTB-DN250DEG90"
type input "MAC-WCTB-DN250DEG90"
click at [322, 493] on button "MAC-WCTB-DN250DEG90" at bounding box center [305, 493] width 126 height 22
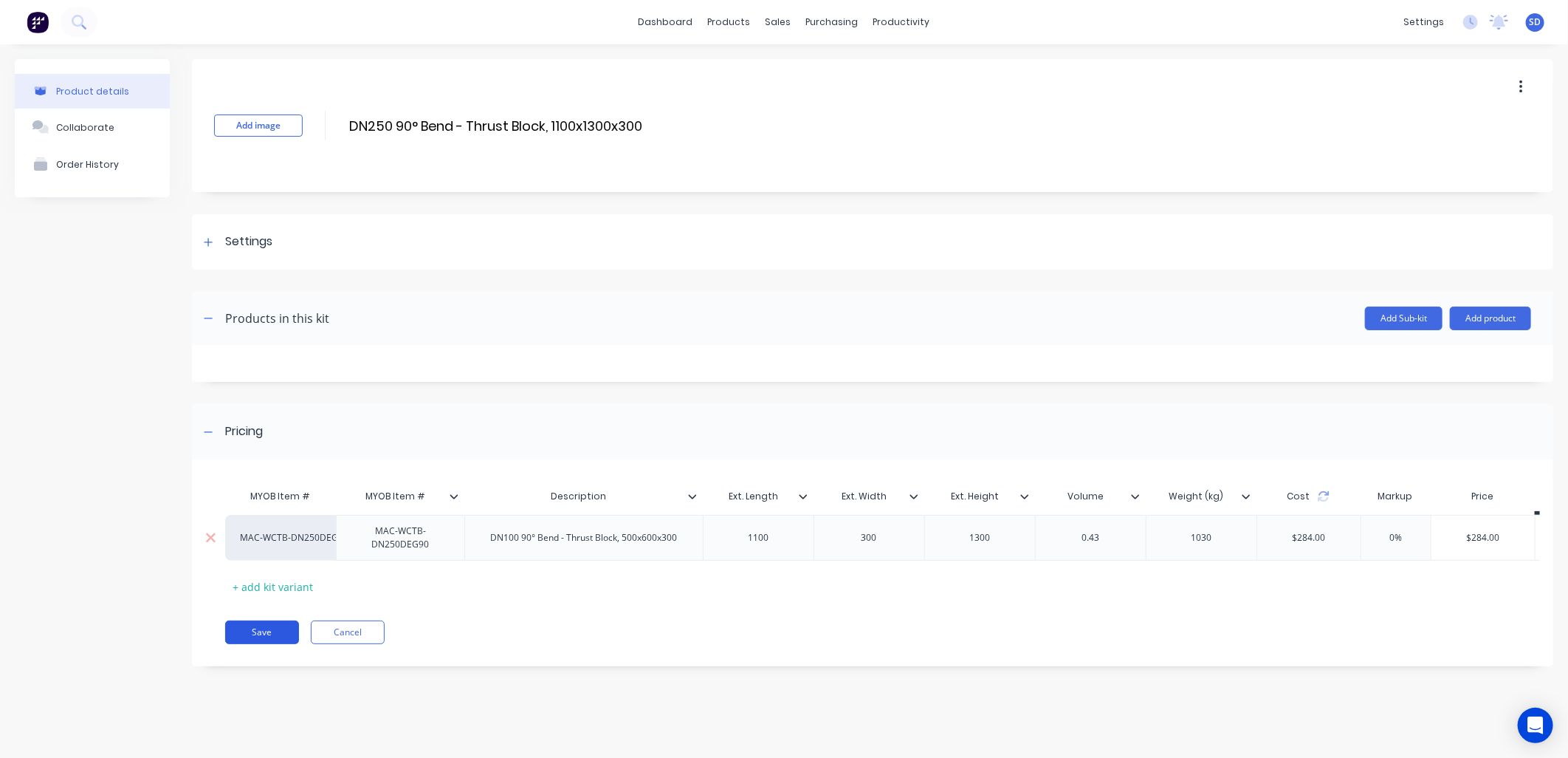
click at [275, 640] on button "Save" at bounding box center [263, 632] width 74 height 24
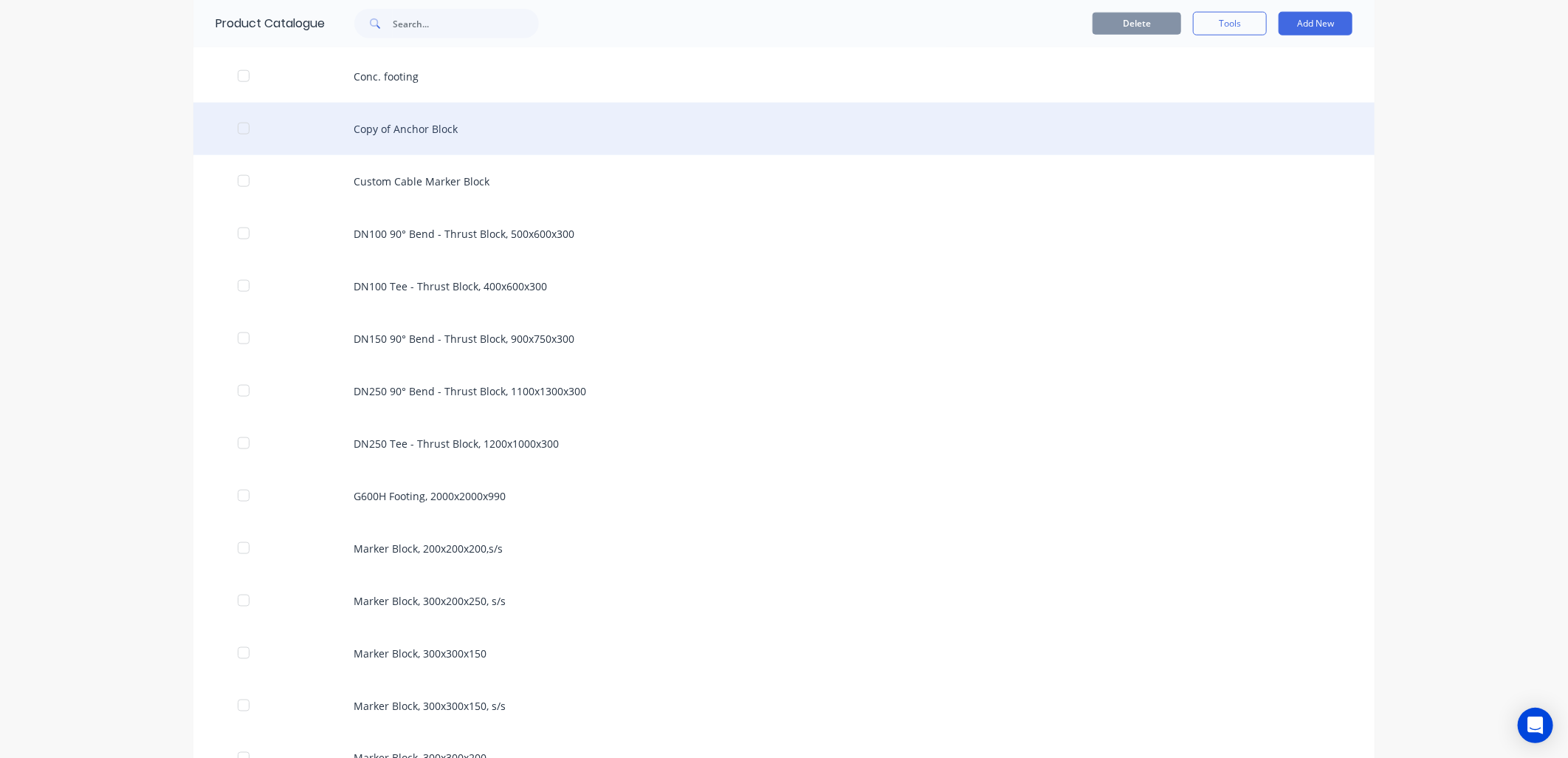
scroll to position [1066, 0]
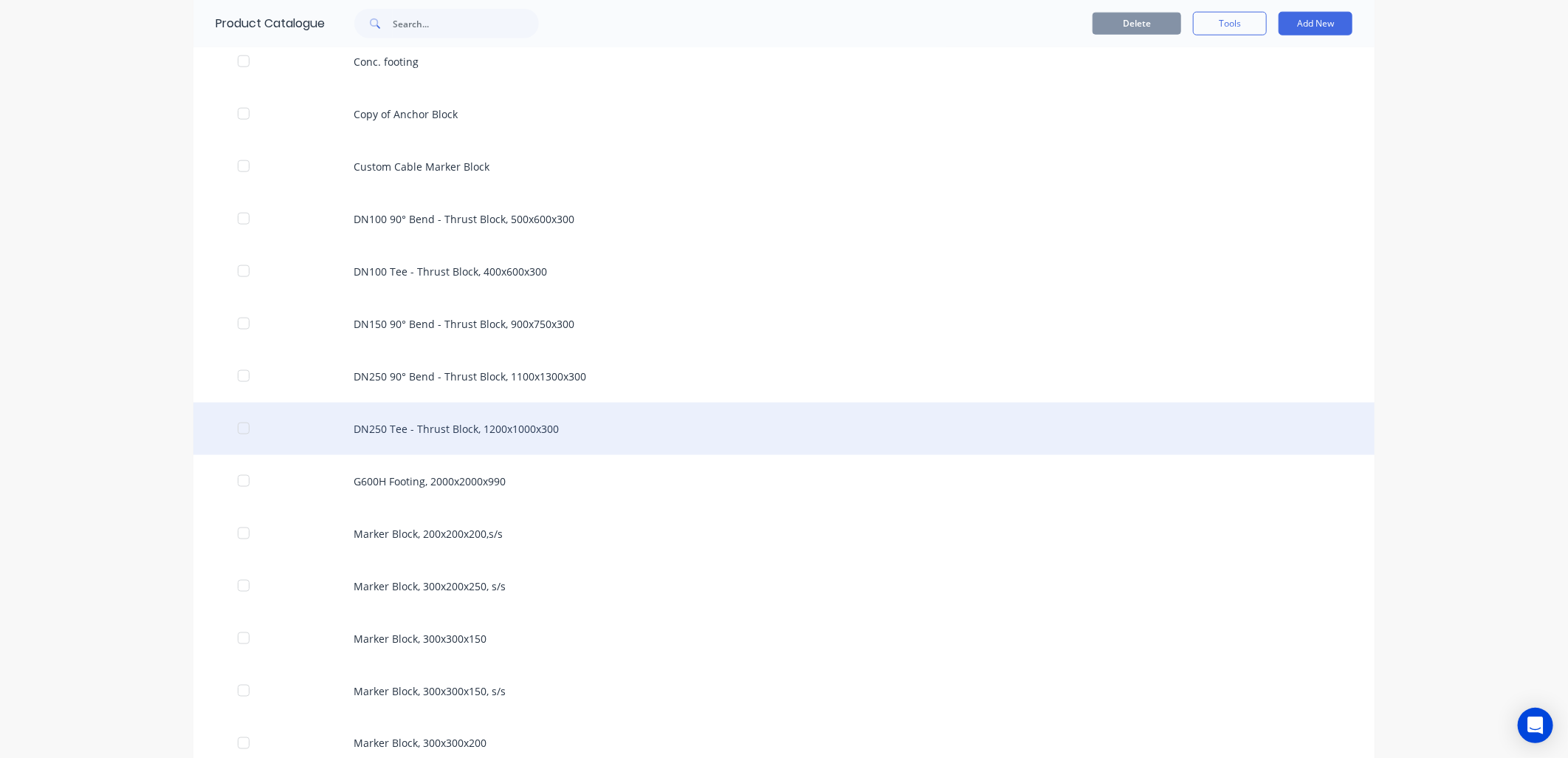
click at [433, 432] on div "DN250 Tee - Thrust Block, 1200x1000x300" at bounding box center [784, 429] width 1182 height 53
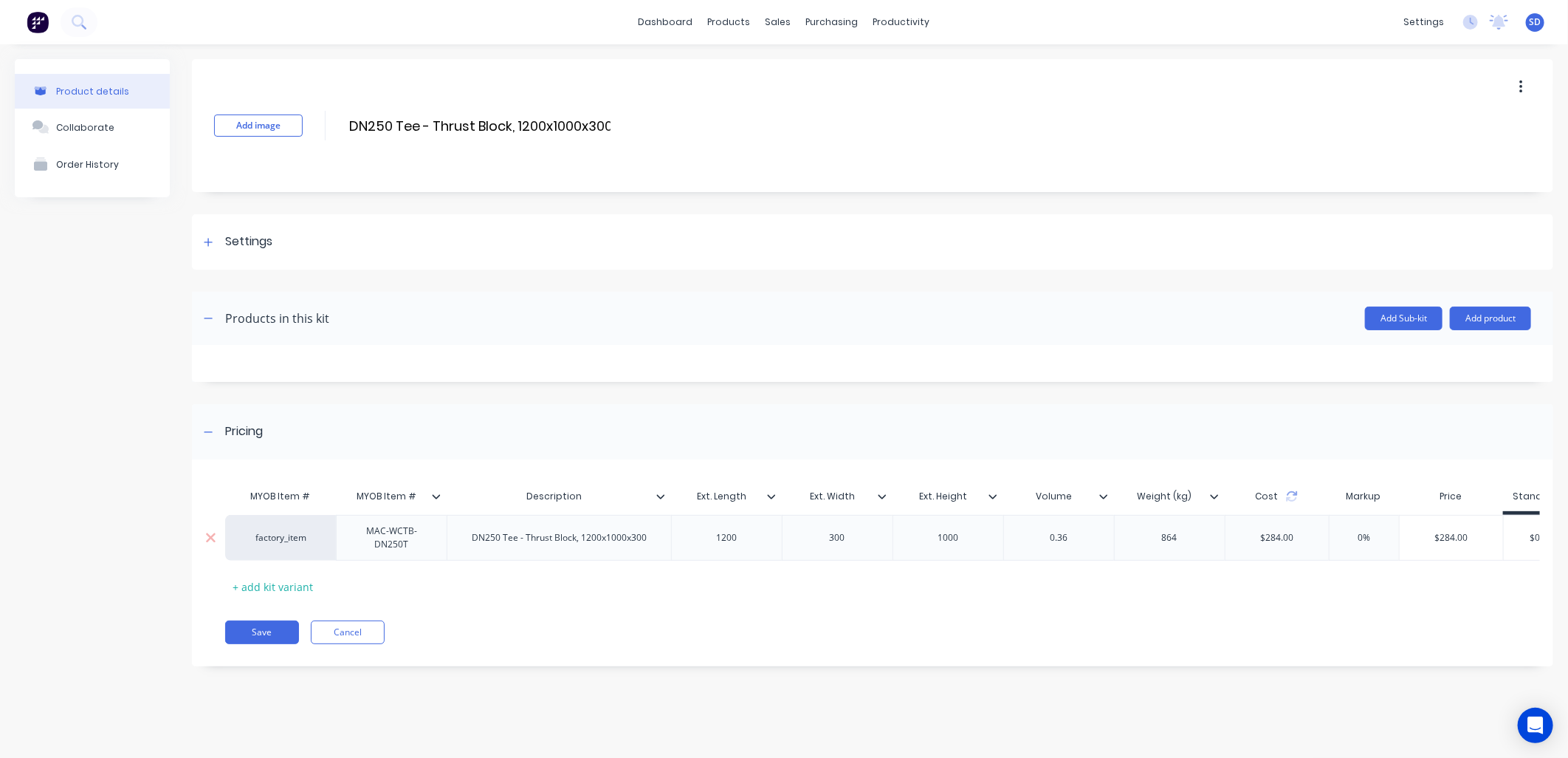
click at [423, 544] on div "MAC-WCTB-DN250T" at bounding box center [392, 538] width 98 height 32
drag, startPoint x: 374, startPoint y: 530, endPoint x: 362, endPoint y: 523, distance: 13.9
click at [362, 523] on div "MAC-WCTB-DN250T" at bounding box center [392, 538] width 98 height 32
copy div "MAC-WCTB-DN250T"
drag, startPoint x: 313, startPoint y: 539, endPoint x: 259, endPoint y: 534, distance: 54.2
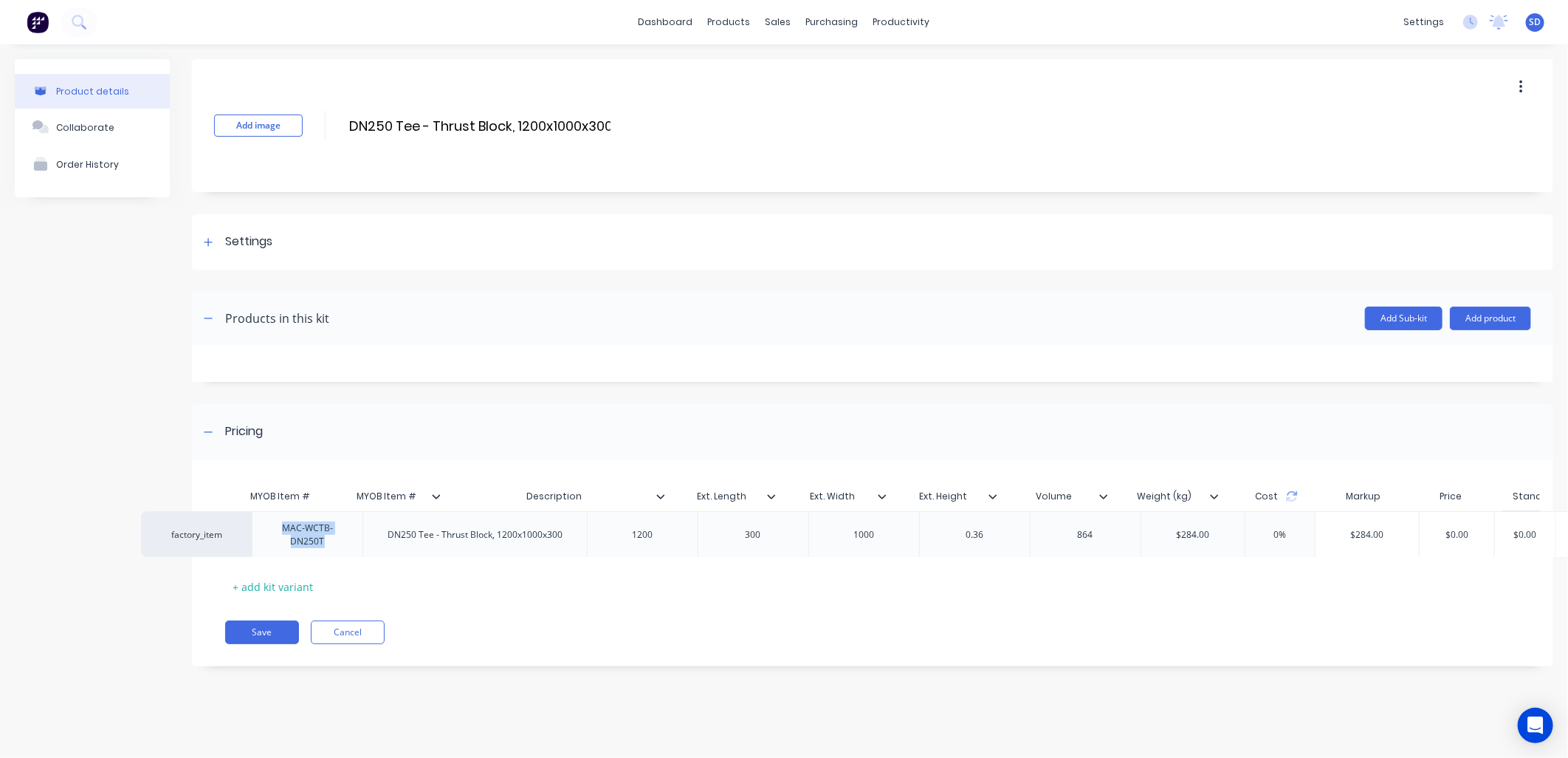
click at [248, 534] on div "factory_item MAC-WCTB-DN250T DN250 Tee - Thrust Block, 1200x1000x300 1200 300 1…" at bounding box center [867, 538] width 1282 height 46
drag, startPoint x: 308, startPoint y: 534, endPoint x: 271, endPoint y: 532, distance: 37.1
click at [260, 532] on div "factory_item MAC-WCTB-DN250T DN250 Tee - Thrust Block, 1200x1000x300 1200 300 1…" at bounding box center [867, 538] width 1282 height 46
drag, startPoint x: 301, startPoint y: 536, endPoint x: 263, endPoint y: 536, distance: 38.0
click at [255, 537] on div "factory_item MAC-WCTB-DN250T DN250 Tee - Thrust Block, 1200x1000x300 1200 300 1…" at bounding box center [867, 538] width 1282 height 46
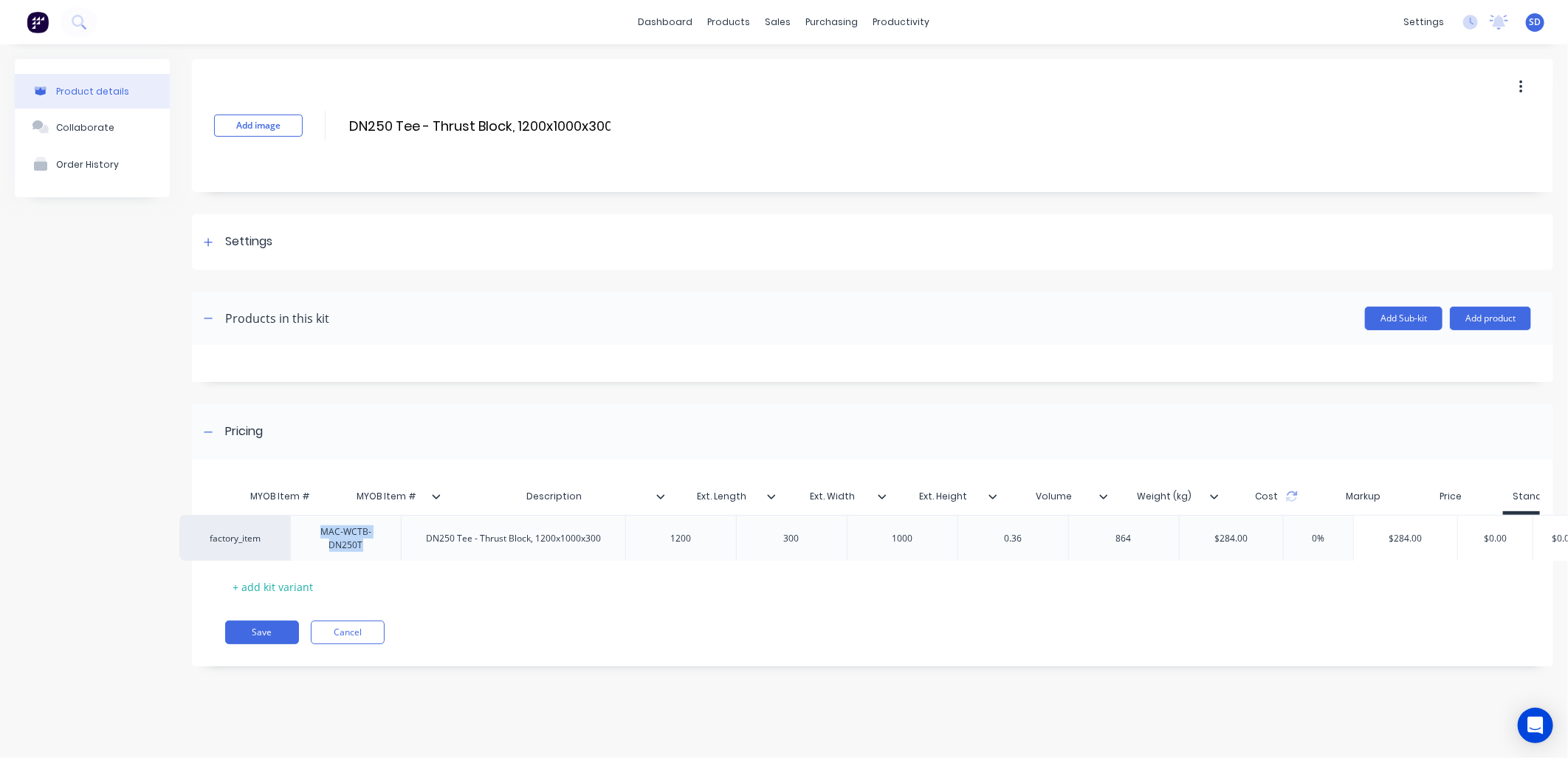
drag, startPoint x: 303, startPoint y: 536, endPoint x: 285, endPoint y: 537, distance: 18.0
click at [259, 537] on div "factory_item MAC-WCTB-DN250T DN250 Tee - Thrust Block, 1200x1000x300 1200 300 1…" at bounding box center [867, 538] width 1282 height 46
drag, startPoint x: 306, startPoint y: 538, endPoint x: 284, endPoint y: 539, distance: 22.0
click at [282, 541] on div "factory_item MAC-WCTB-DN250T DN250 Tee - Thrust Block, 1200x1000x300 1200 300 1…" at bounding box center [867, 538] width 1282 height 46
click at [277, 538] on div "factory_item MAC-WCTB-DN250T DN250 Tee - Thrust Block, 1200x1000x300 1200 300 1…" at bounding box center [867, 538] width 1282 height 46
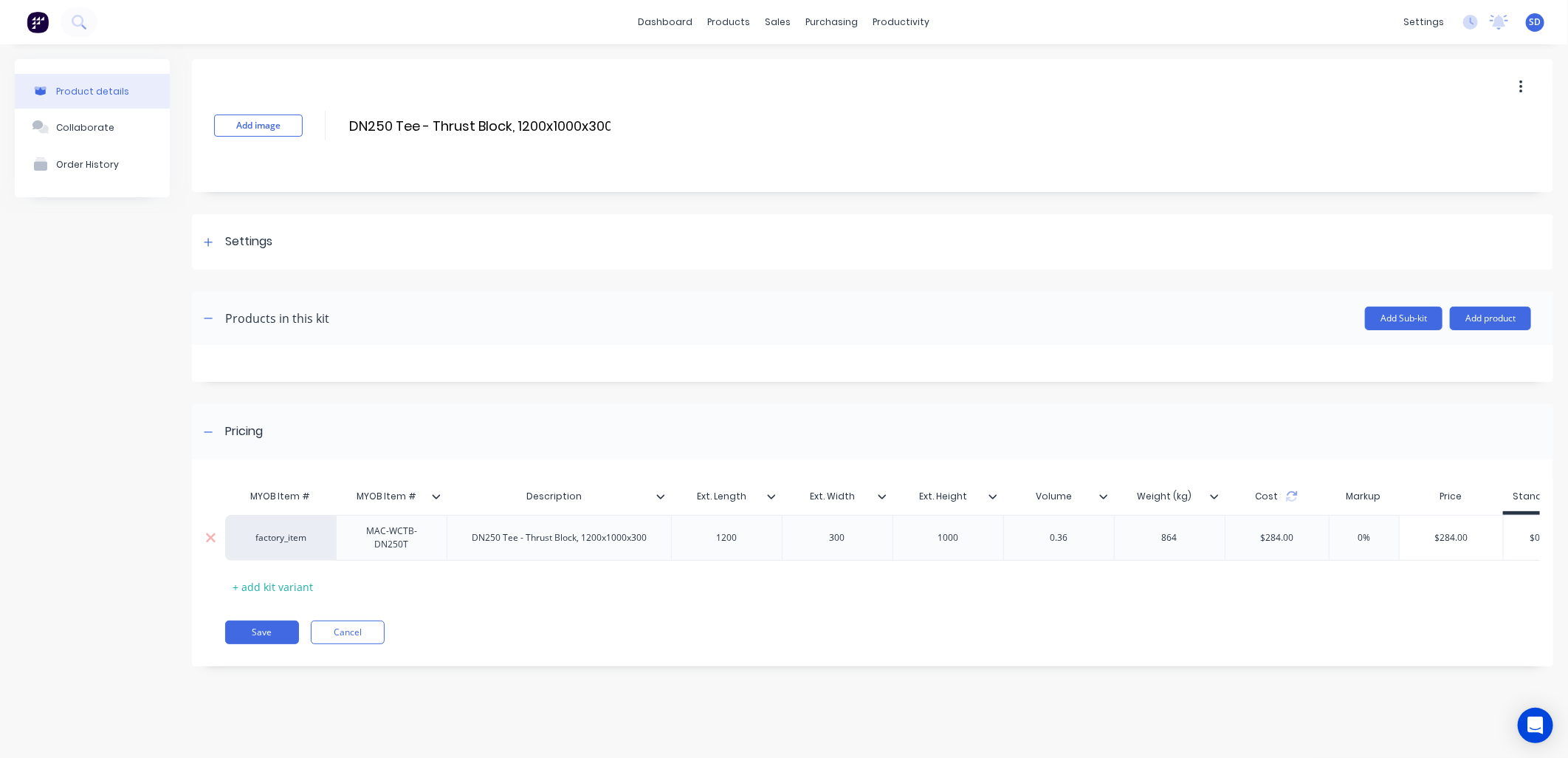
click at [283, 537] on div "factory_item" at bounding box center [281, 538] width 82 height 13
paste input "MAC-WCTB-DN250T"
type input "MAC-WCTB-DN250T"
click at [304, 492] on button "MAC-WCTB-DN250TEE" at bounding box center [298, 493] width 113 height 22
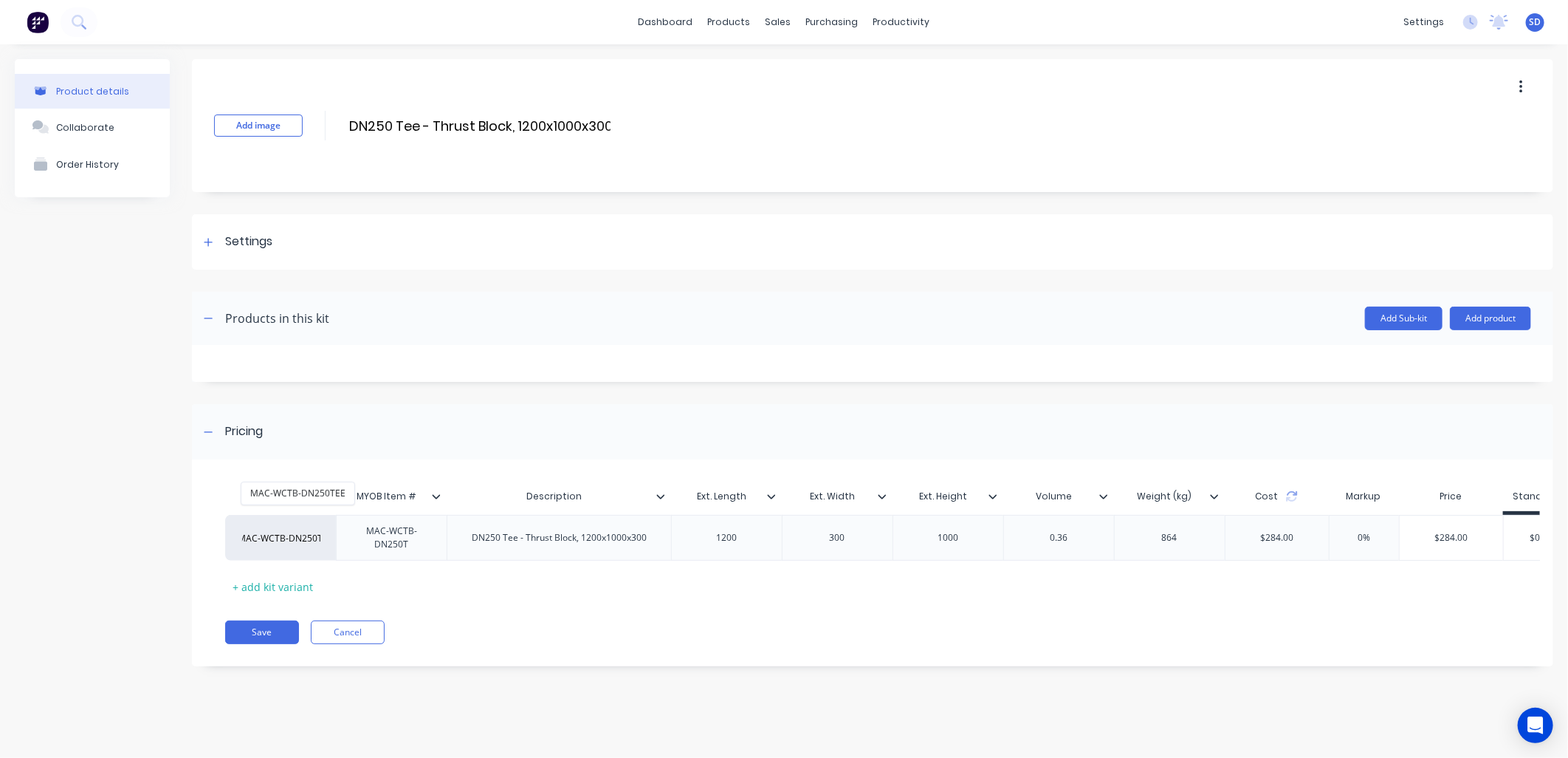
scroll to position [0, 0]
click at [282, 644] on button "Save" at bounding box center [263, 632] width 74 height 24
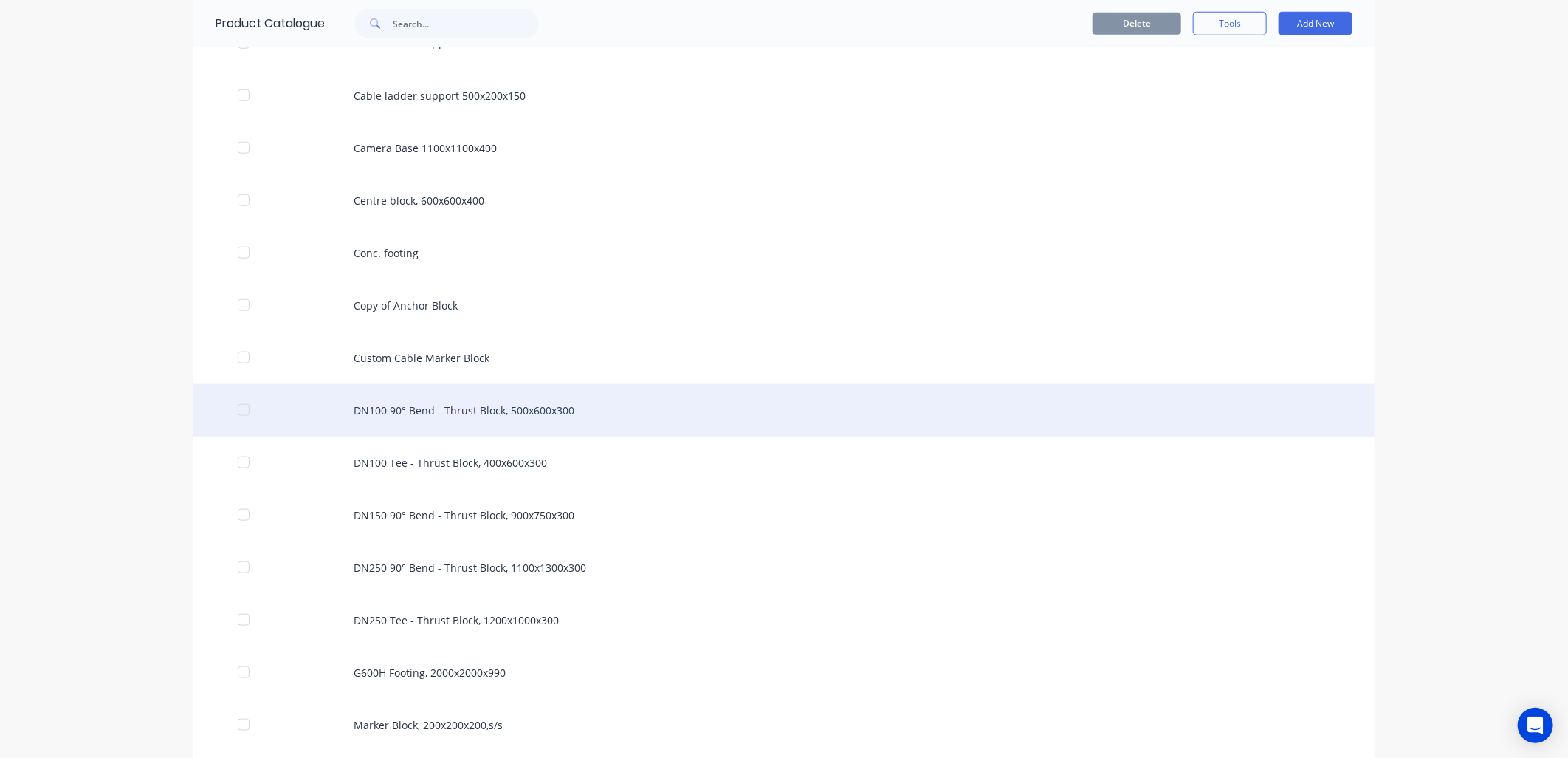
scroll to position [1066, 0]
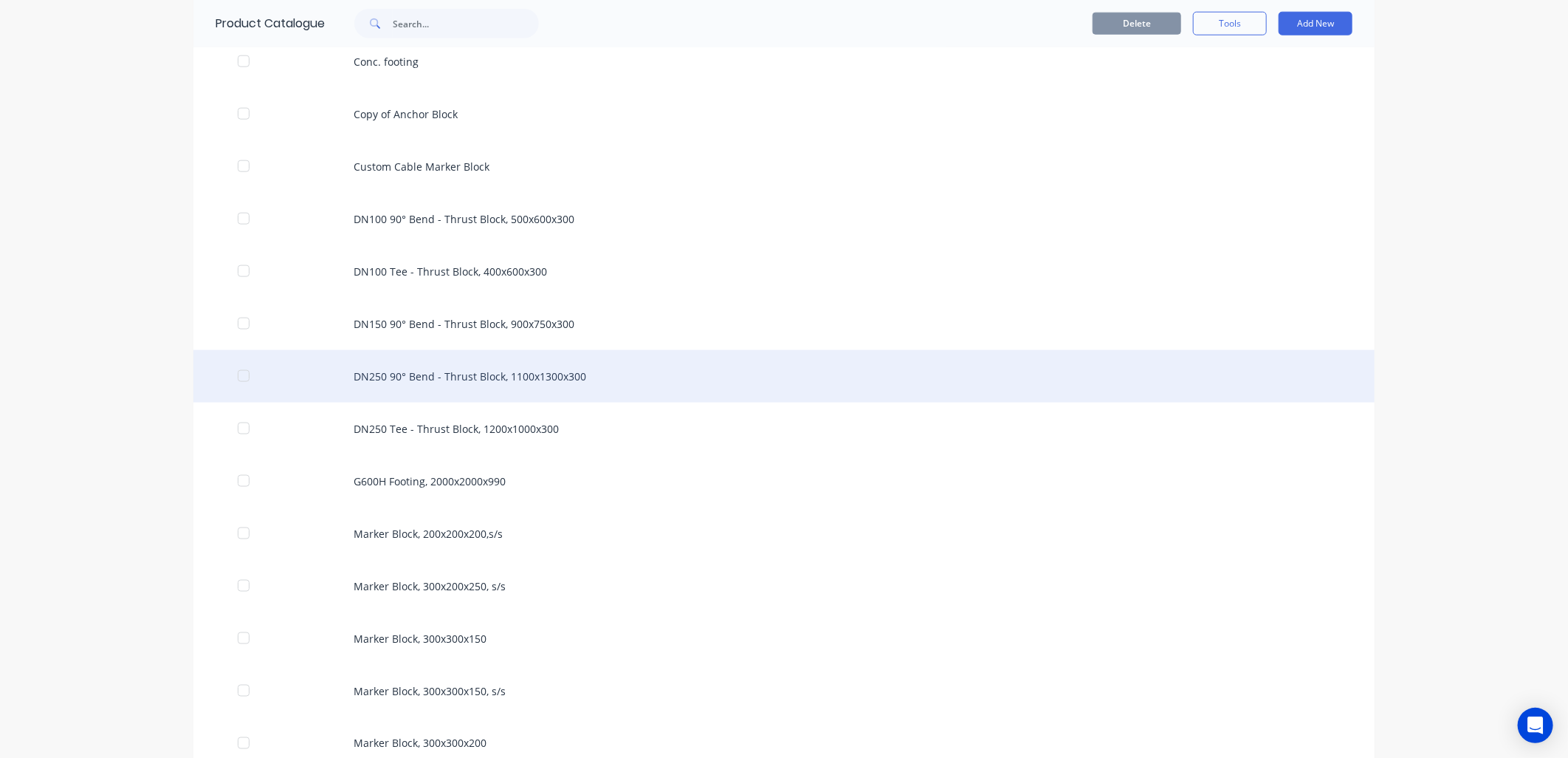
click at [432, 375] on div "DN250 90° Bend - Thrust Block, 1100x1300x300" at bounding box center [784, 377] width 1182 height 53
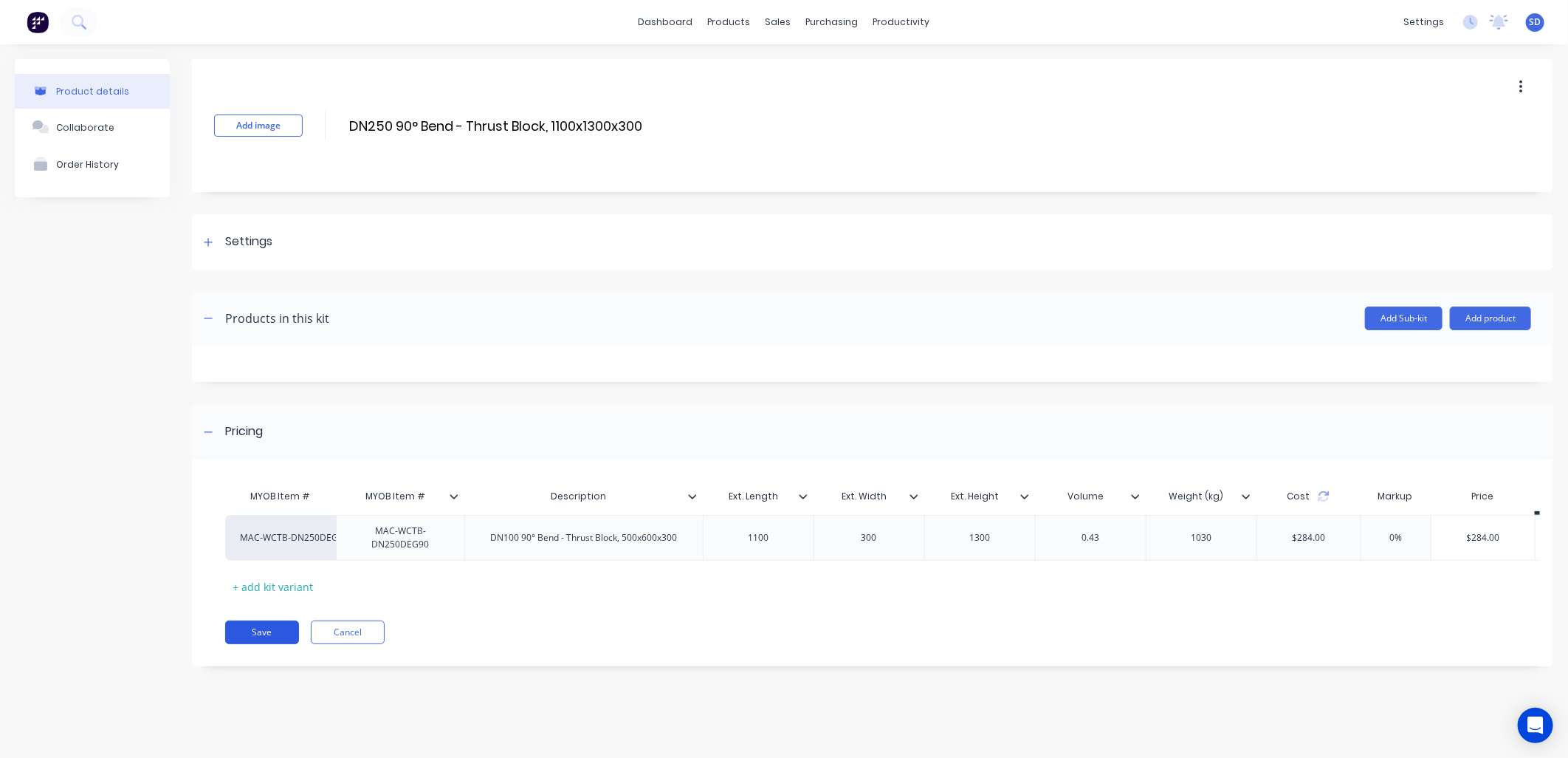
click at [262, 644] on button "Save" at bounding box center [263, 632] width 74 height 24
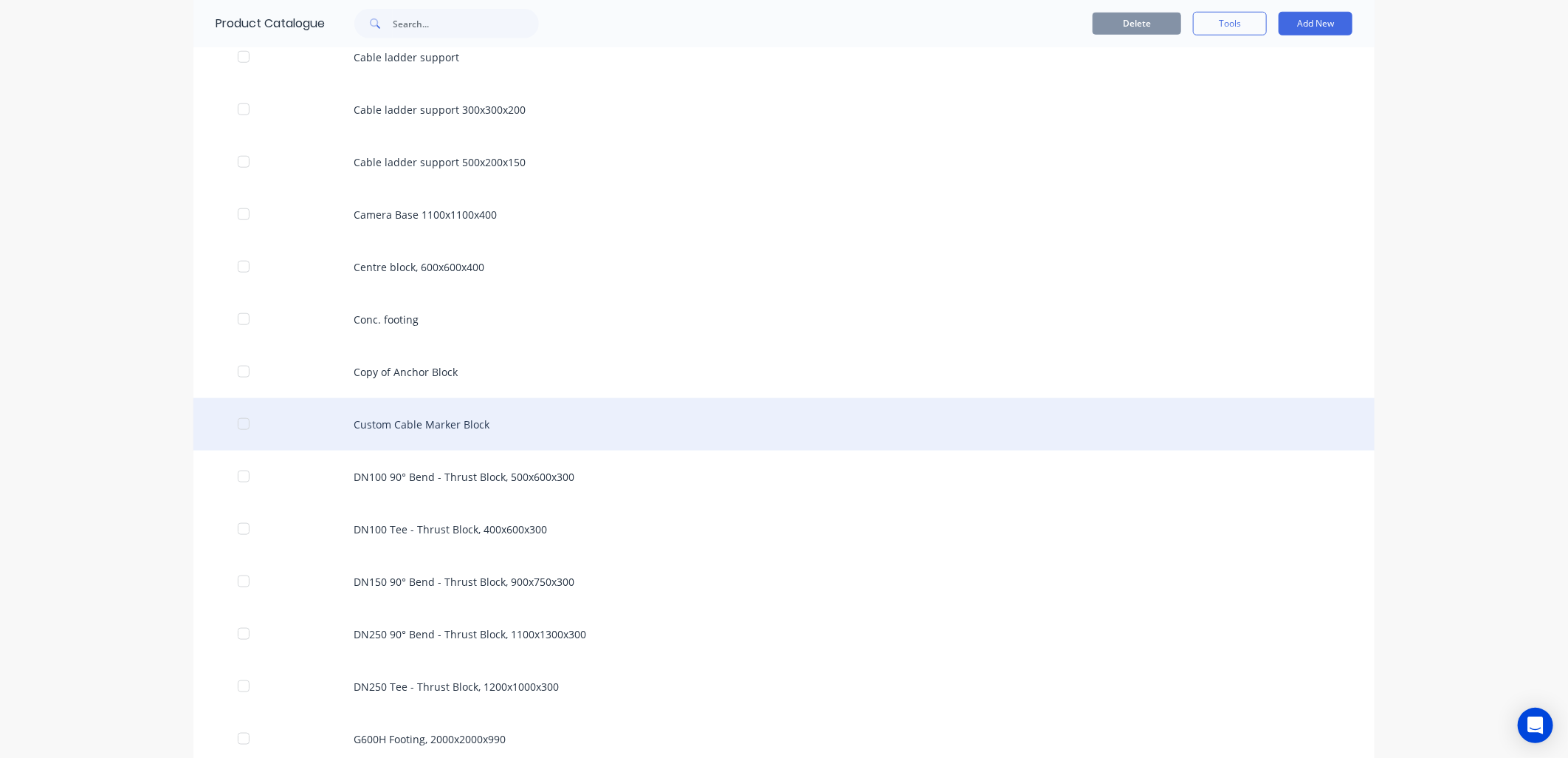
scroll to position [820, 0]
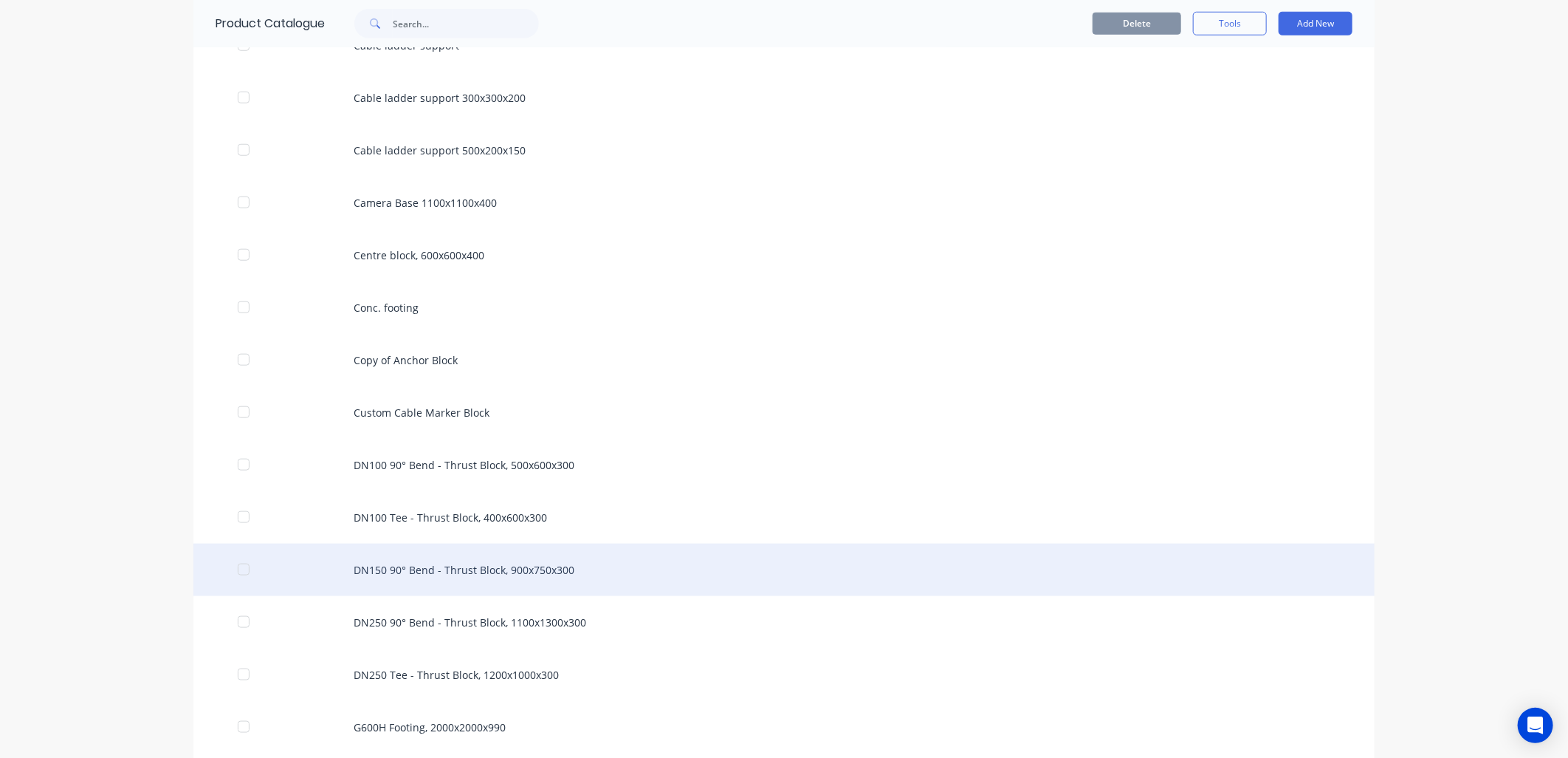
click at [464, 571] on div "DN150 90° Bend - Thrust Block, 900x750x300" at bounding box center [784, 570] width 1182 height 53
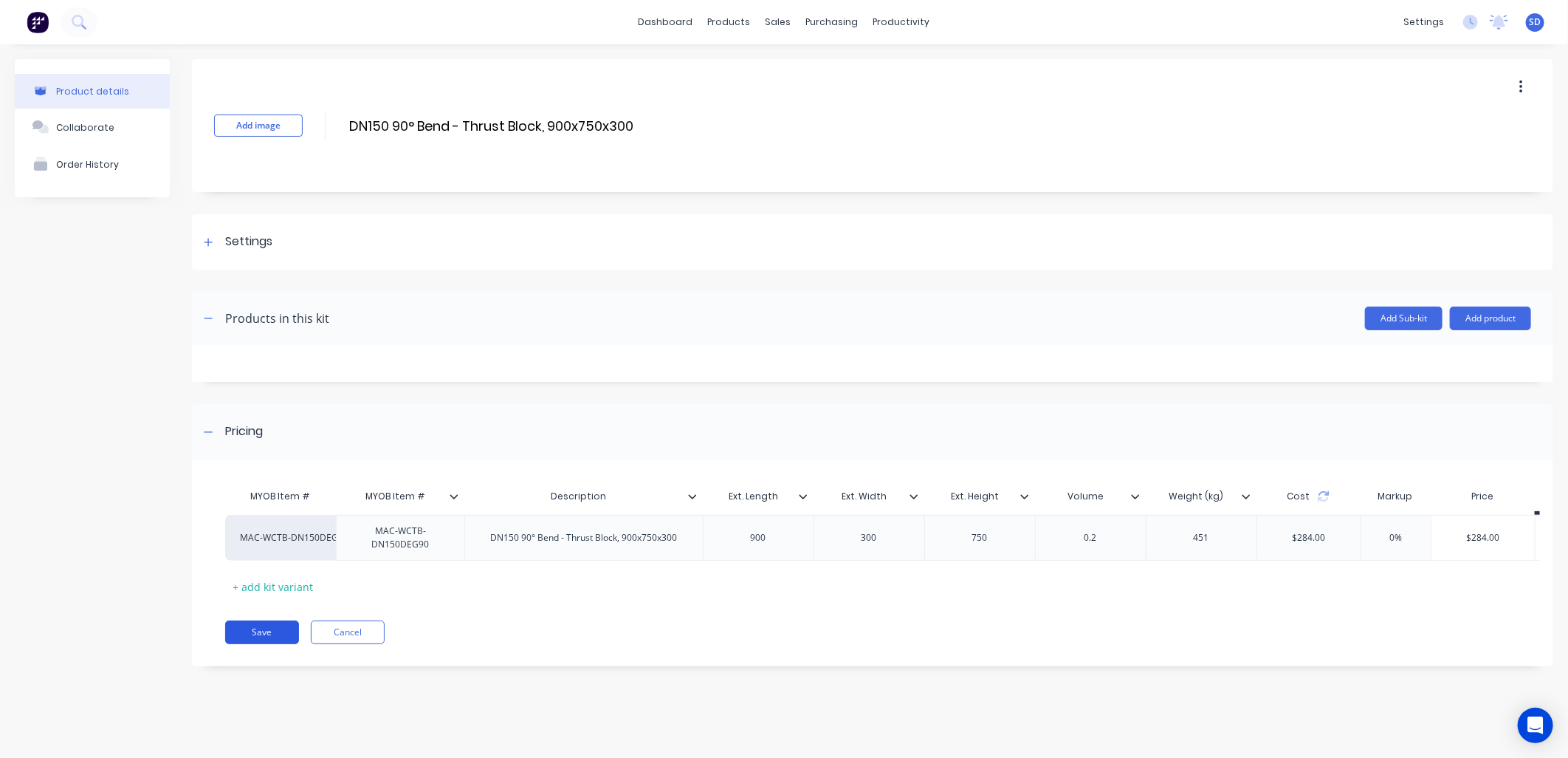
click at [257, 639] on button "Save" at bounding box center [263, 632] width 74 height 24
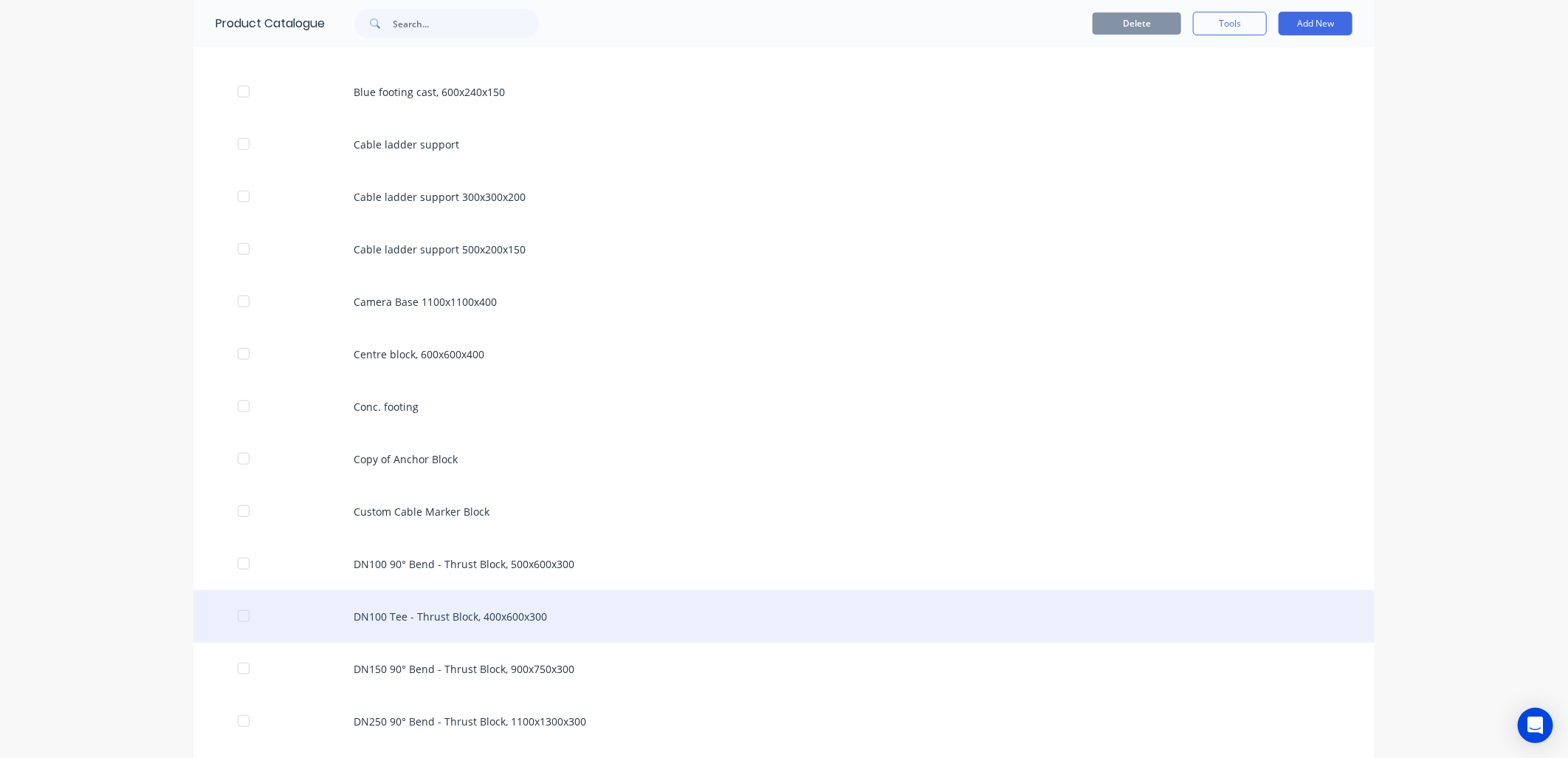
scroll to position [739, 0]
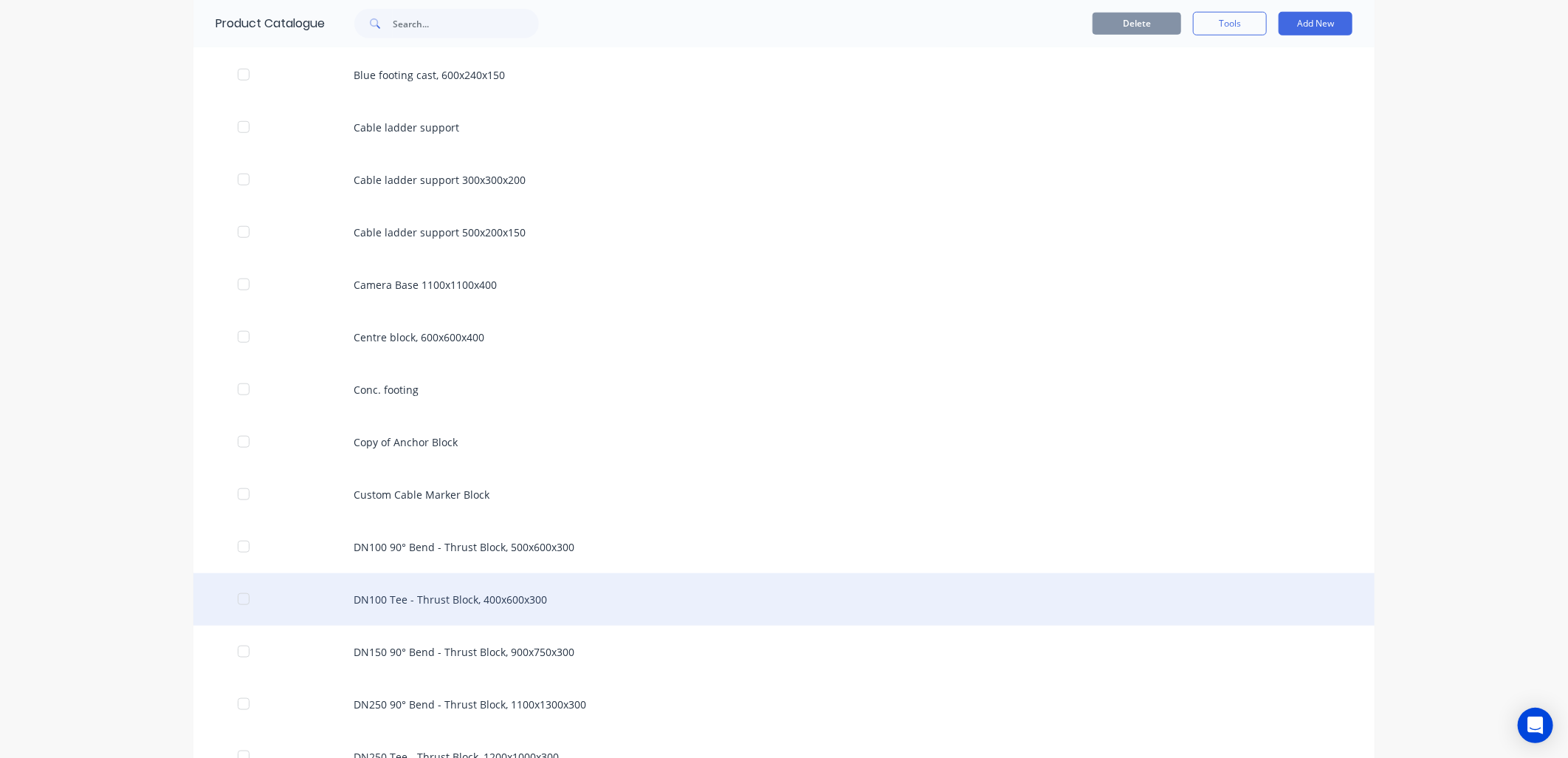
click at [485, 596] on div "DN100 Tee - Thrust Block, 400x600x300" at bounding box center [784, 600] width 1182 height 53
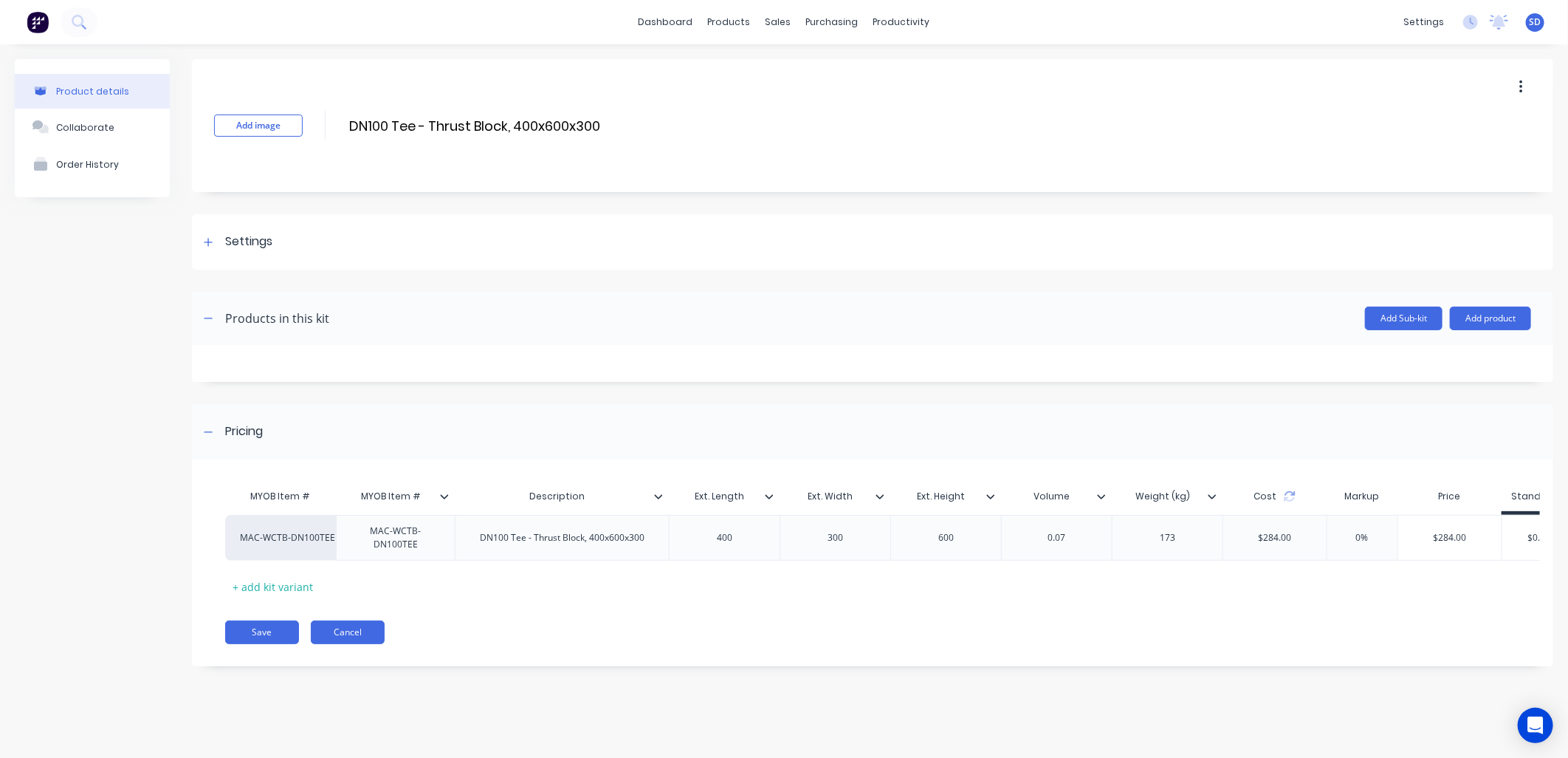
click at [348, 644] on button "Cancel" at bounding box center [348, 632] width 74 height 24
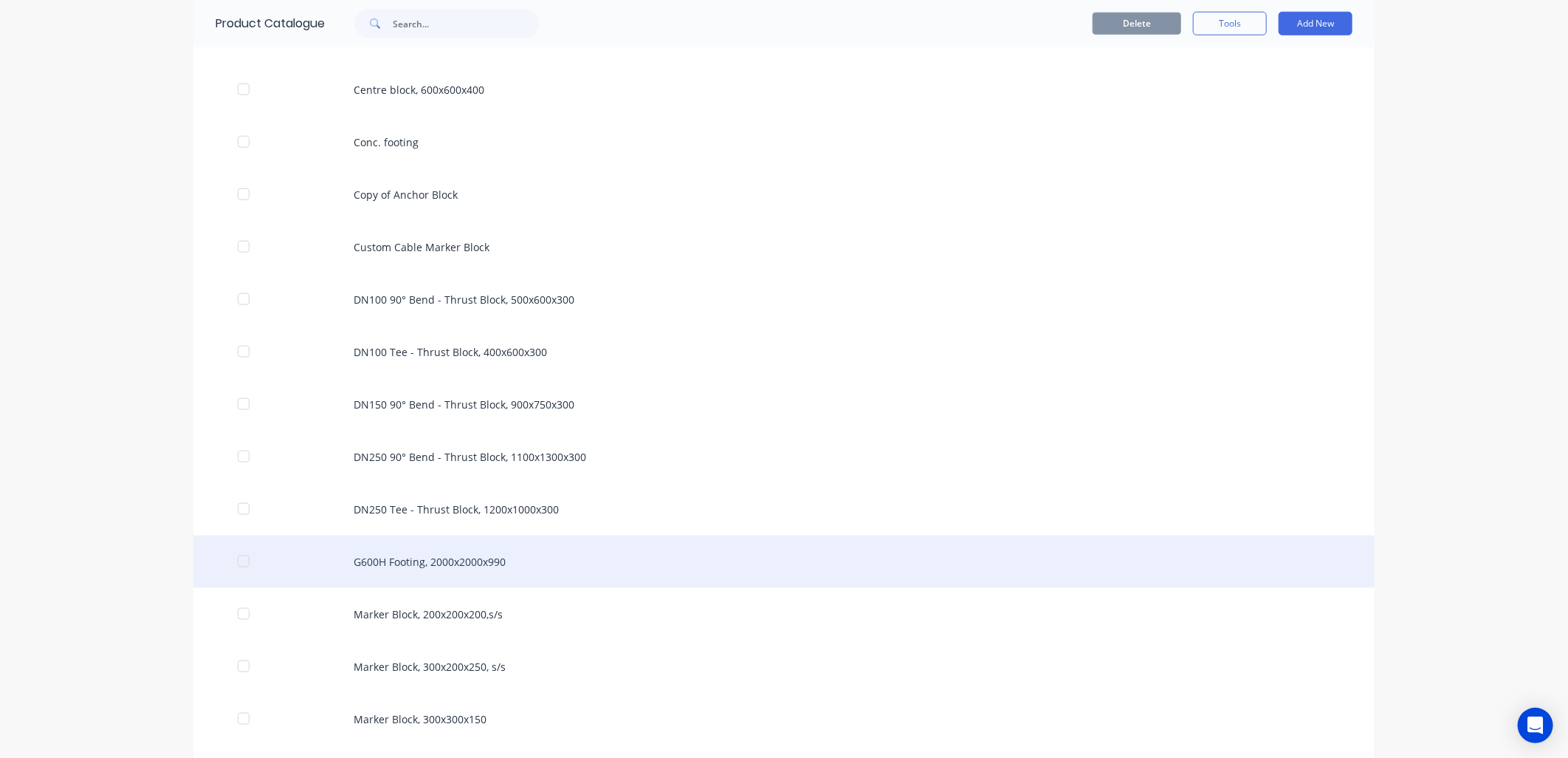
scroll to position [985, 0]
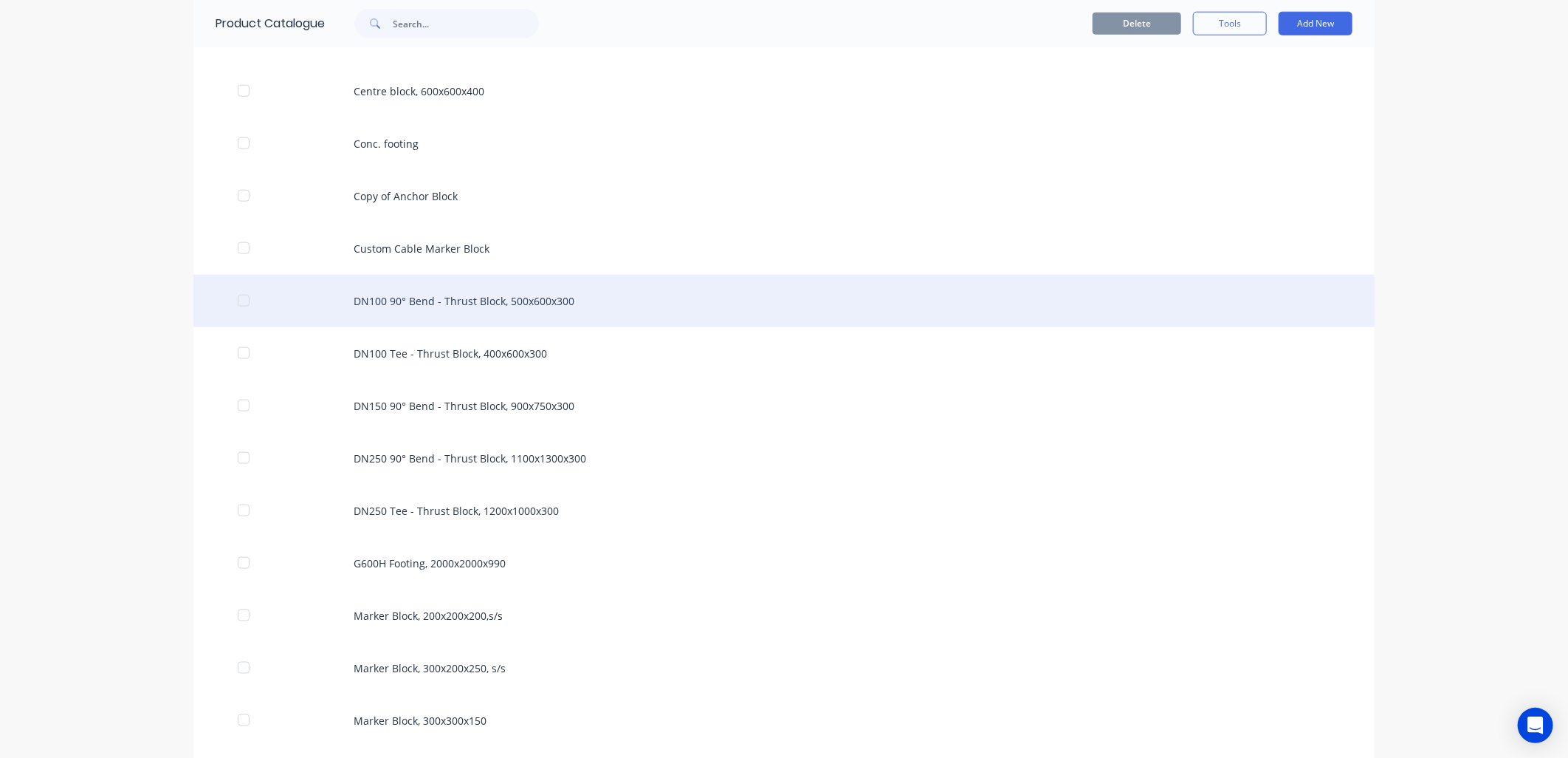
click at [445, 314] on div "DN100 90° Bend - Thrust Block, 500x600x300" at bounding box center [784, 301] width 1182 height 53
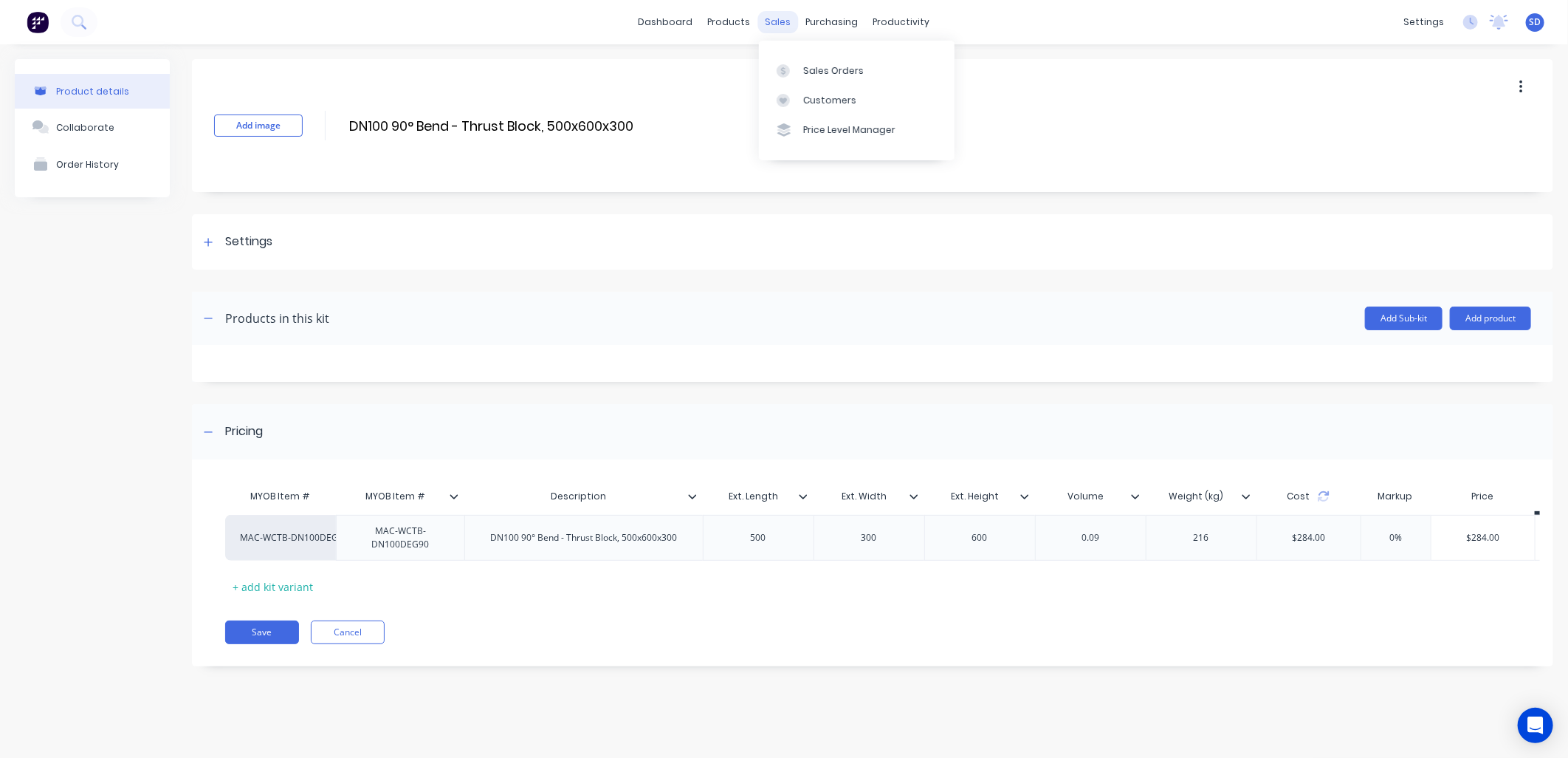
click at [781, 25] on div "sales" at bounding box center [779, 22] width 40 height 22
click at [813, 71] on div "Sales Orders" at bounding box center [833, 70] width 61 height 13
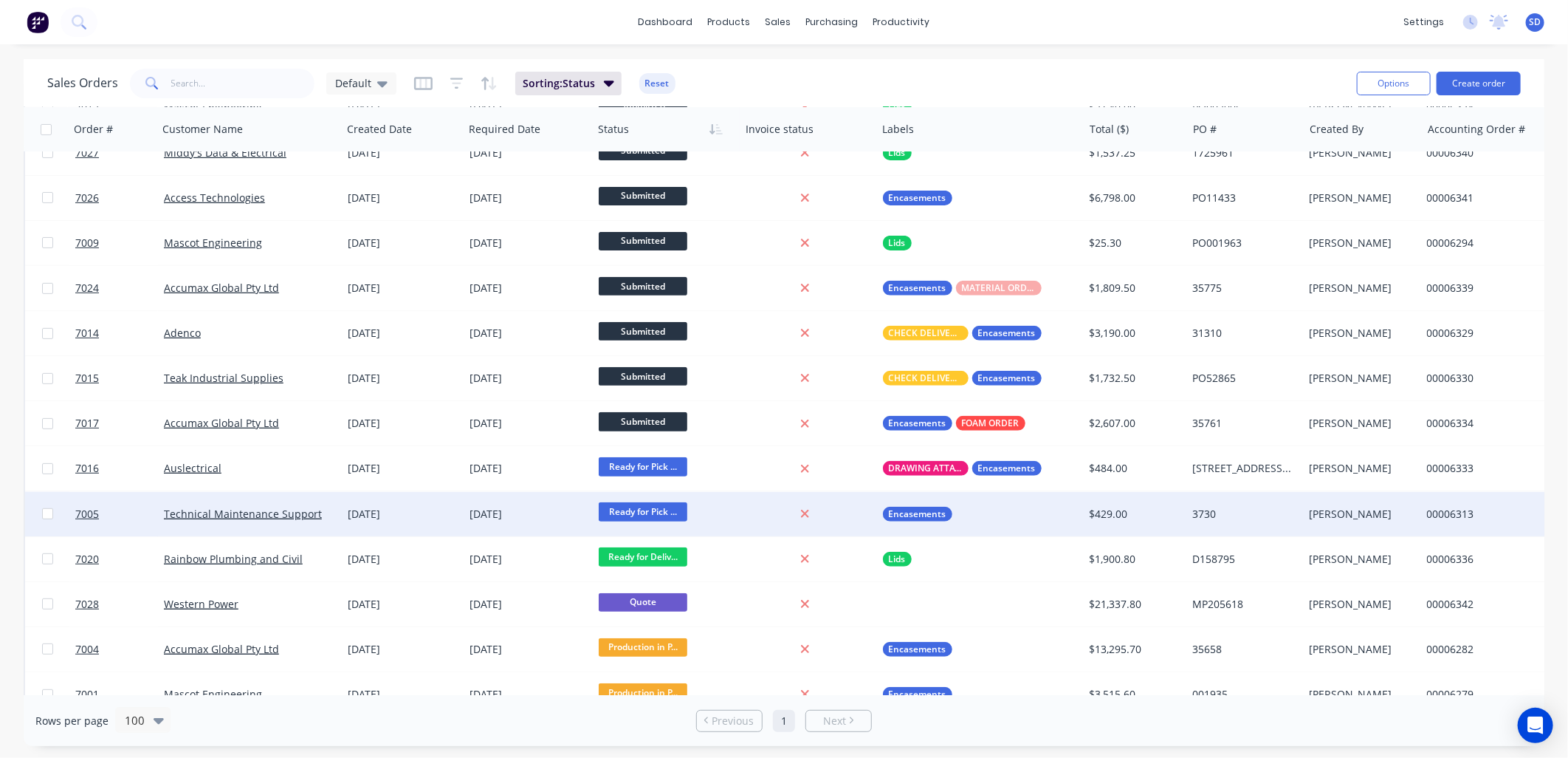
scroll to position [328, 0]
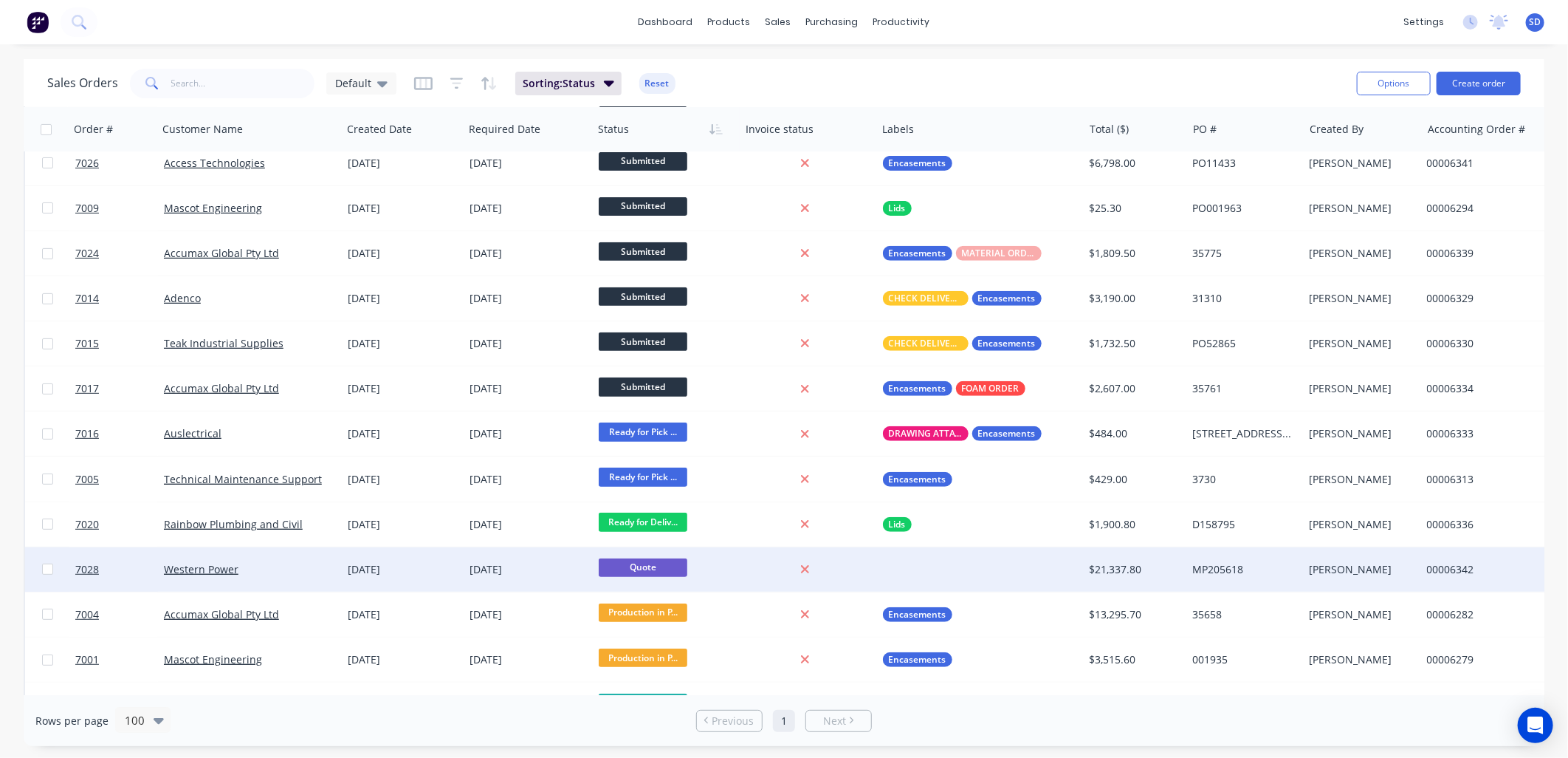
click at [259, 565] on div "Western Power" at bounding box center [246, 569] width 164 height 15
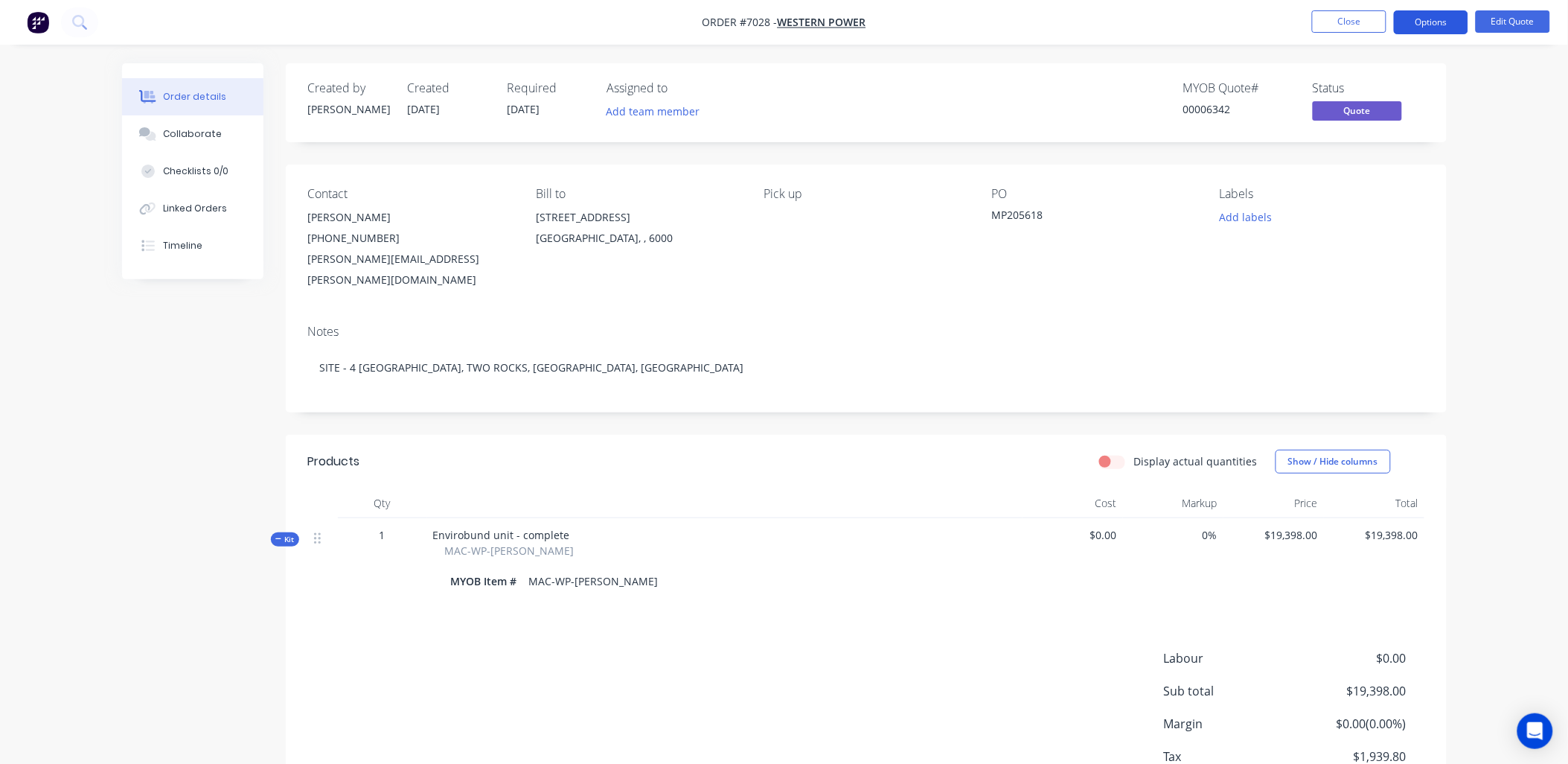
click at [1445, 19] on button "Options" at bounding box center [1431, 22] width 74 height 24
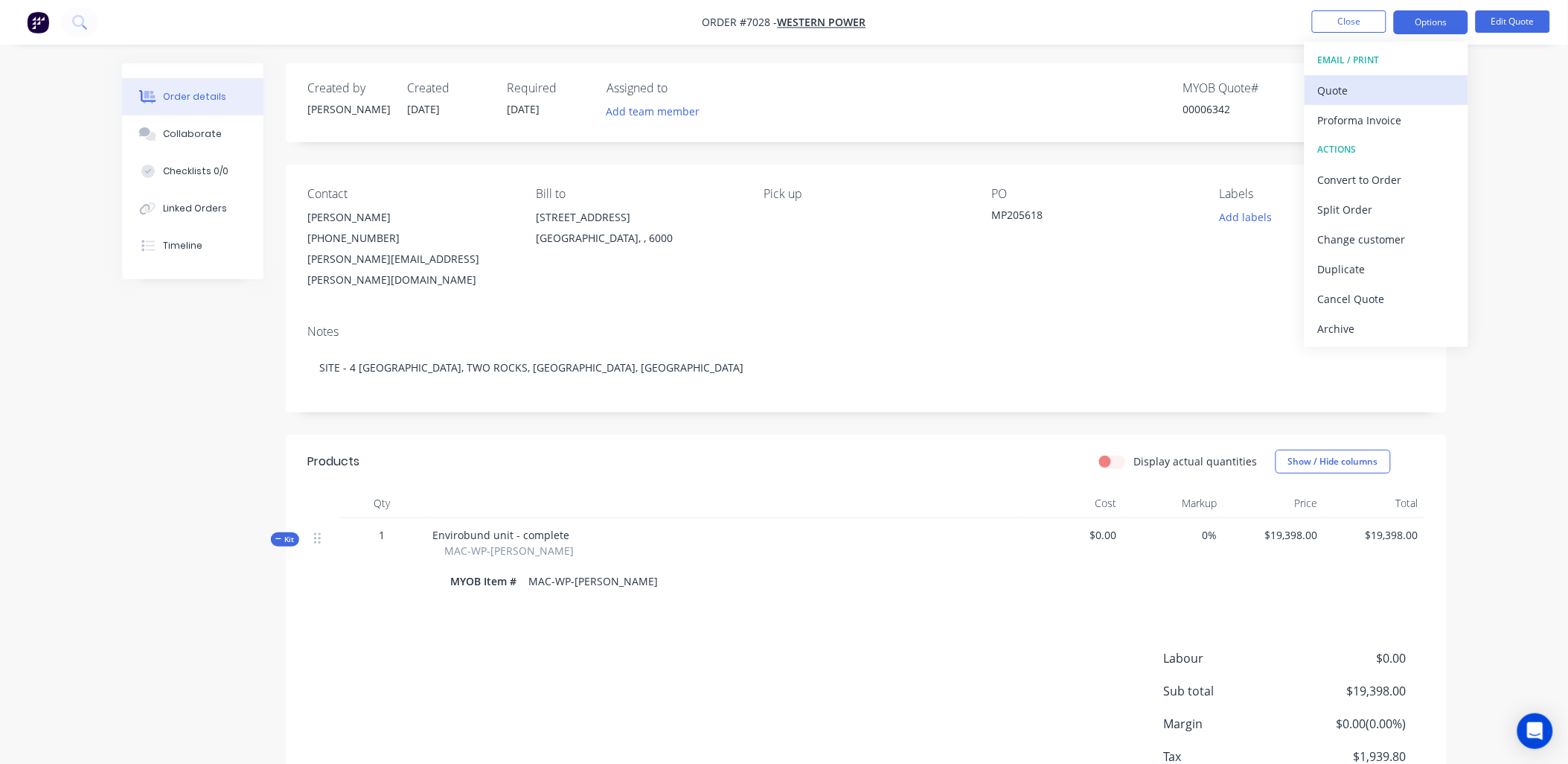
click at [1358, 96] on div "Quote" at bounding box center [1386, 90] width 137 height 21
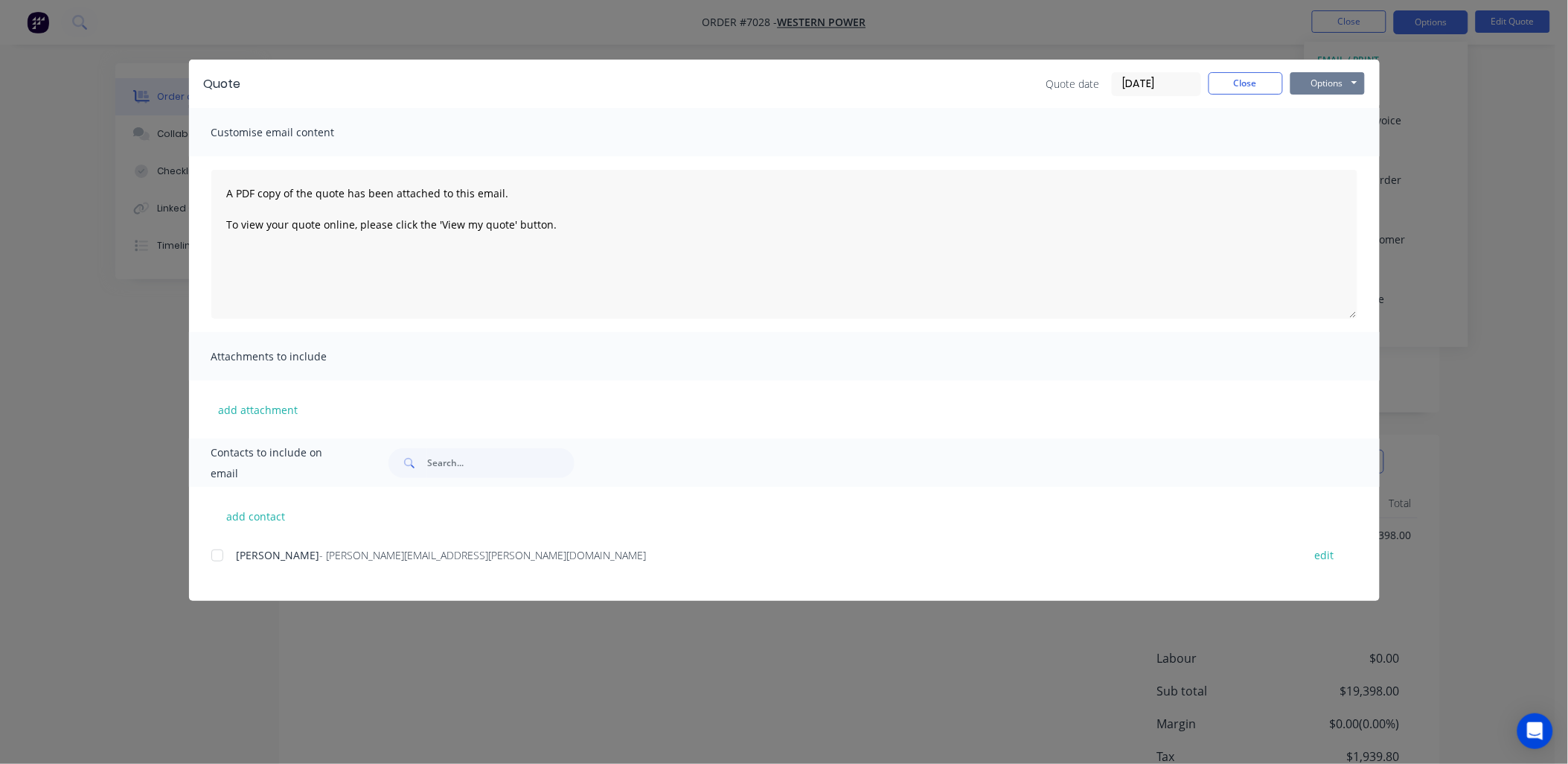
click at [1334, 88] on button "Options" at bounding box center [1327, 83] width 74 height 22
click at [1472, 161] on div "Quote Quote date 23/09/25 Close Options Preview Print Email Customise email con…" at bounding box center [784, 382] width 1568 height 764
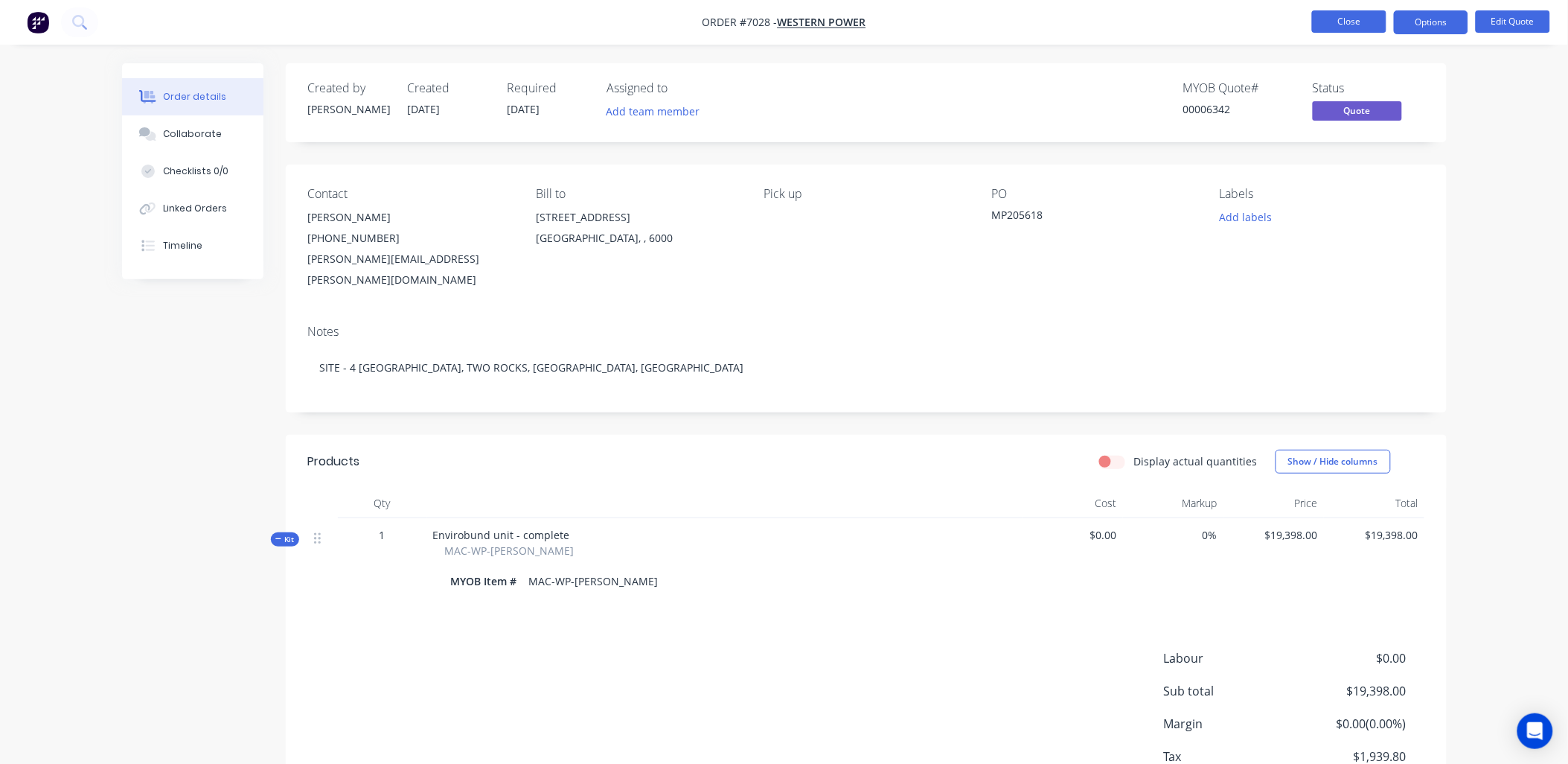
click at [1366, 15] on button "Close" at bounding box center [1349, 21] width 74 height 22
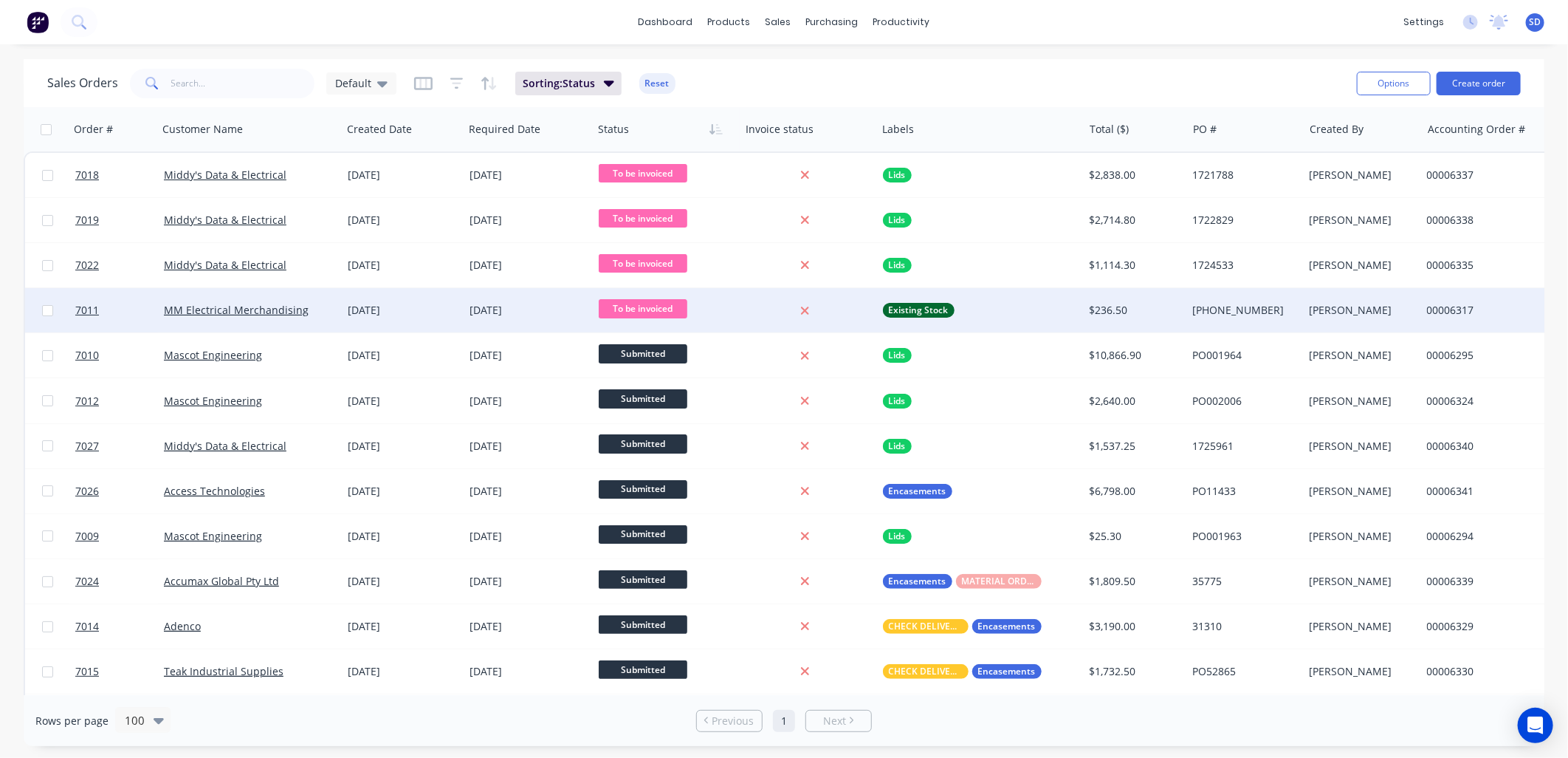
click at [326, 311] on div "MM Electrical Merchandising" at bounding box center [246, 310] width 164 height 15
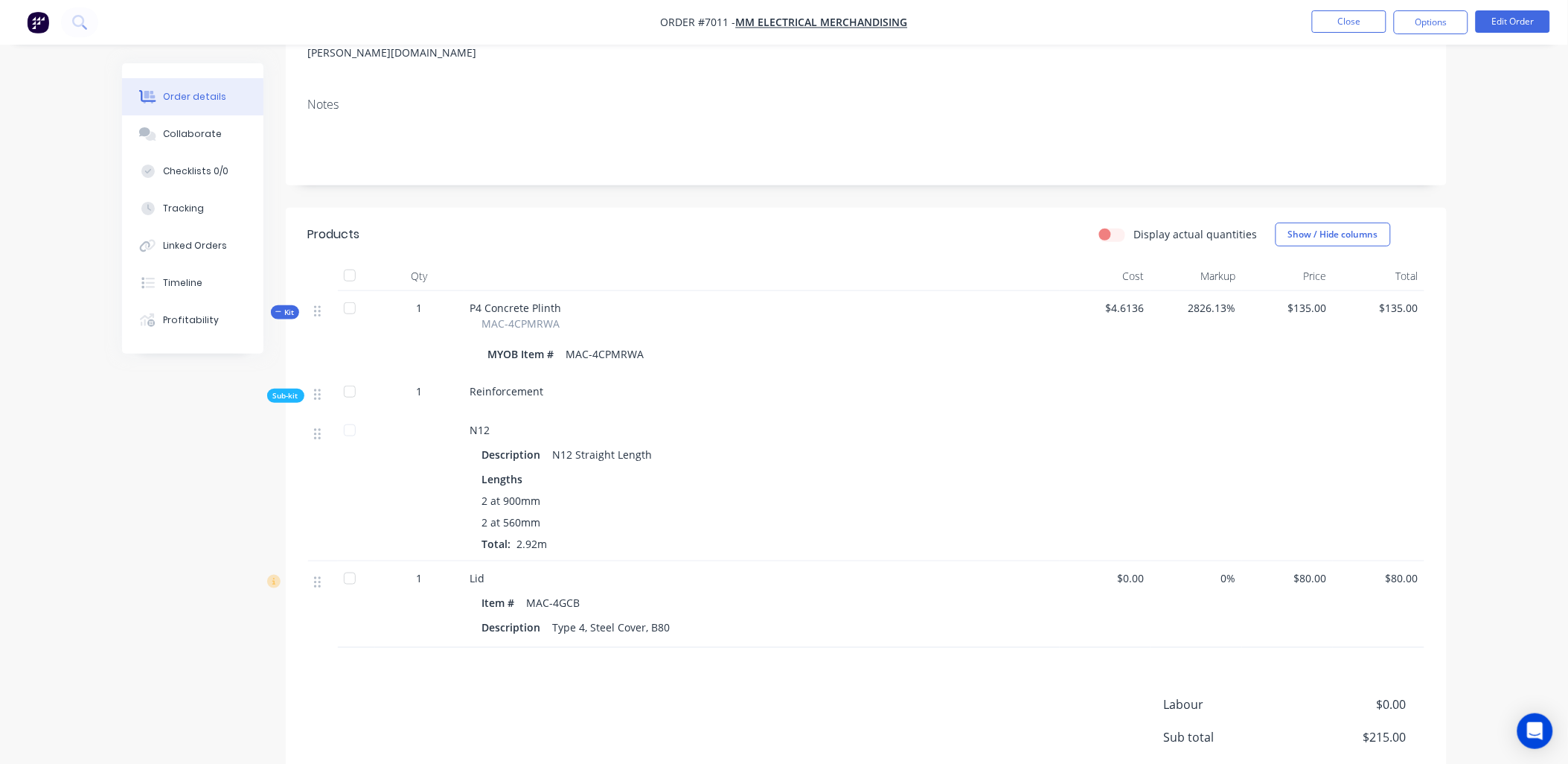
click at [281, 307] on span "Kit" at bounding box center [285, 313] width 19 height 12
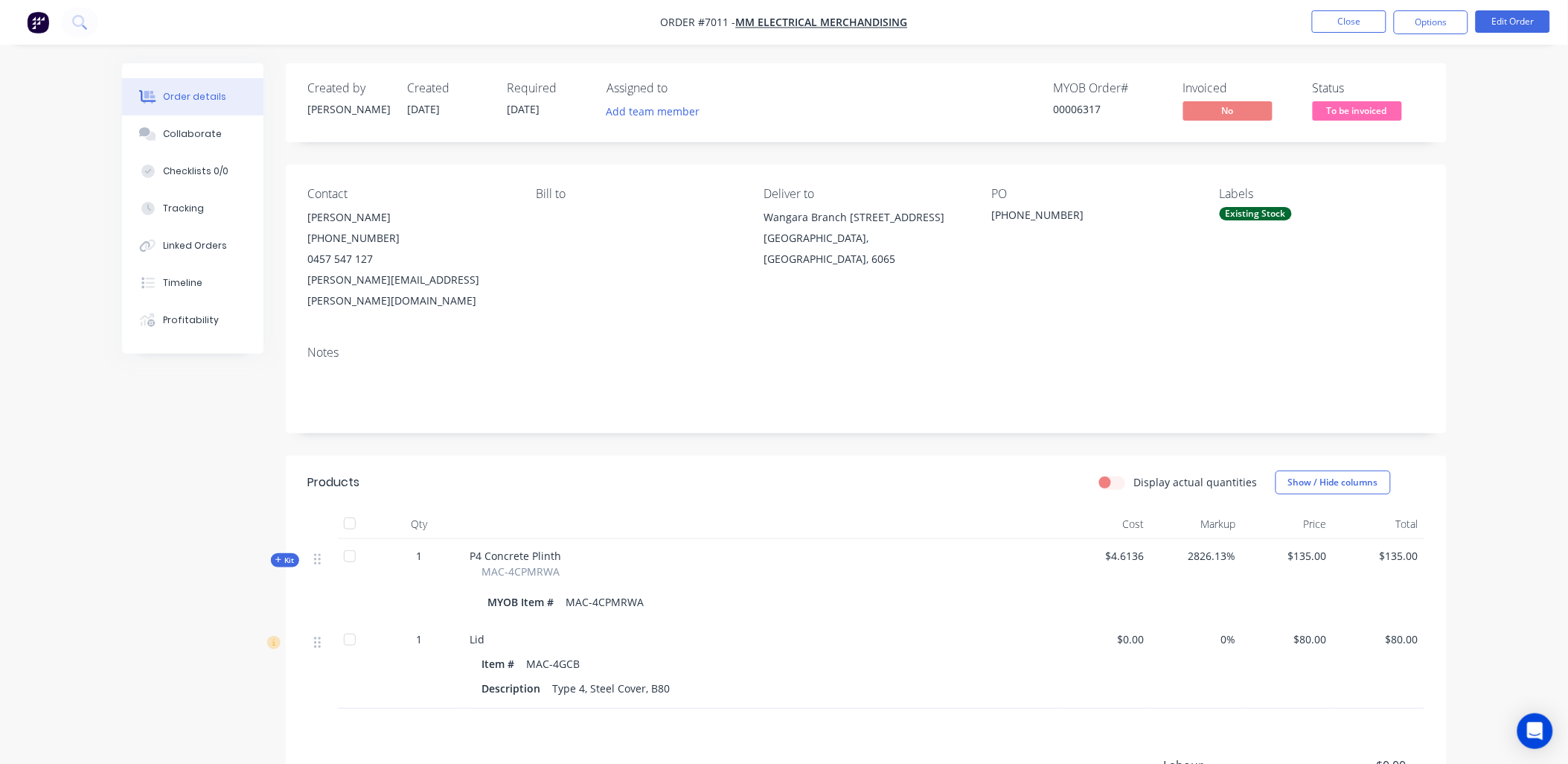
click at [561, 217] on div "Bill to" at bounding box center [638, 249] width 204 height 124
click at [545, 218] on div "Bill to" at bounding box center [638, 249] width 204 height 124
click at [796, 214] on div "Wangara Branch 54 Prosperity Way" at bounding box center [865, 218] width 204 height 21
click at [1446, 25] on button "Options" at bounding box center [1431, 22] width 74 height 24
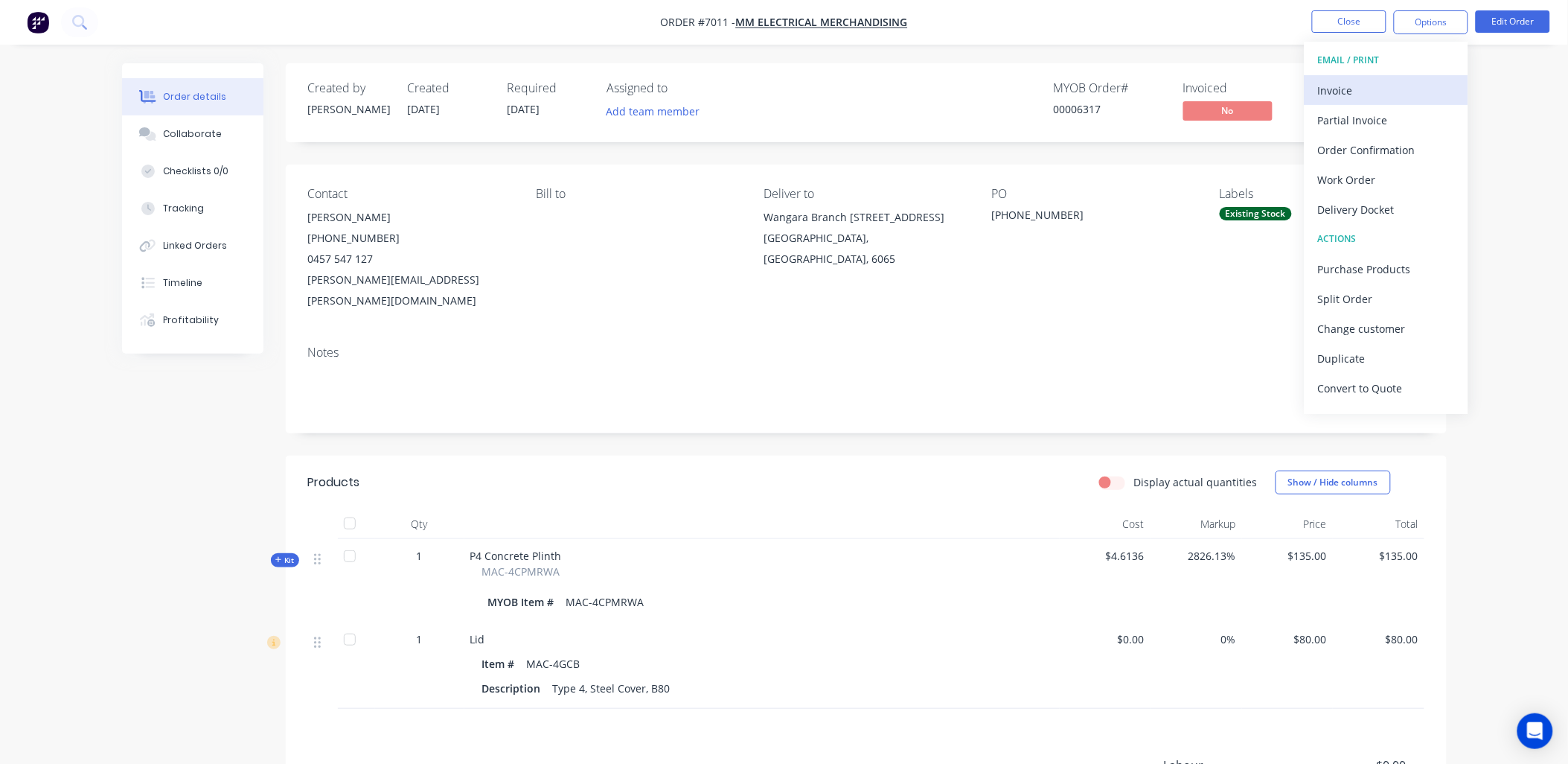
click at [1392, 81] on div "Invoice" at bounding box center [1386, 90] width 137 height 21
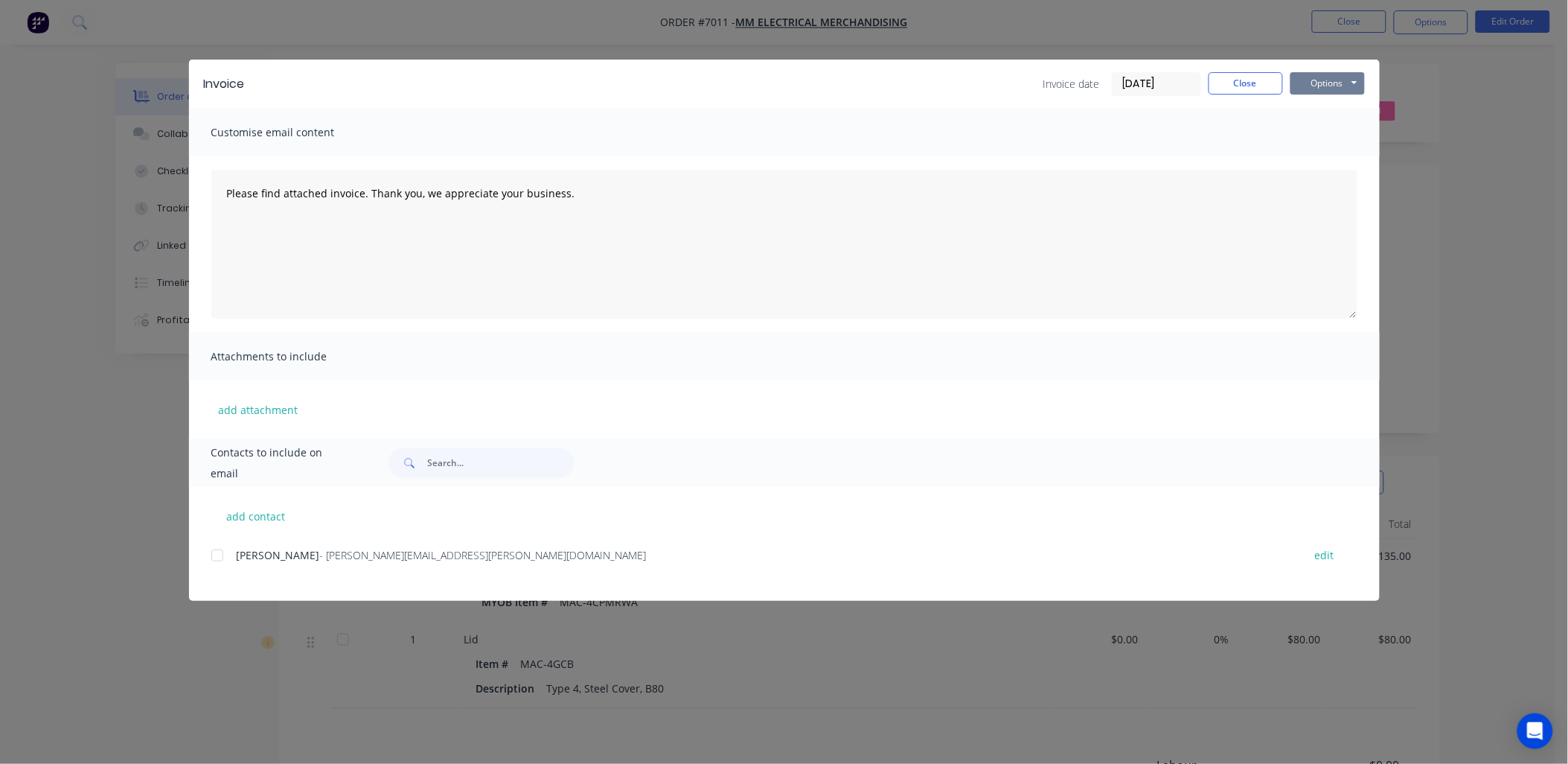
click at [1346, 79] on button "Options" at bounding box center [1327, 83] width 74 height 22
click at [1318, 106] on button "Preview" at bounding box center [1338, 110] width 96 height 25
click at [1252, 79] on button "Close" at bounding box center [1246, 83] width 74 height 22
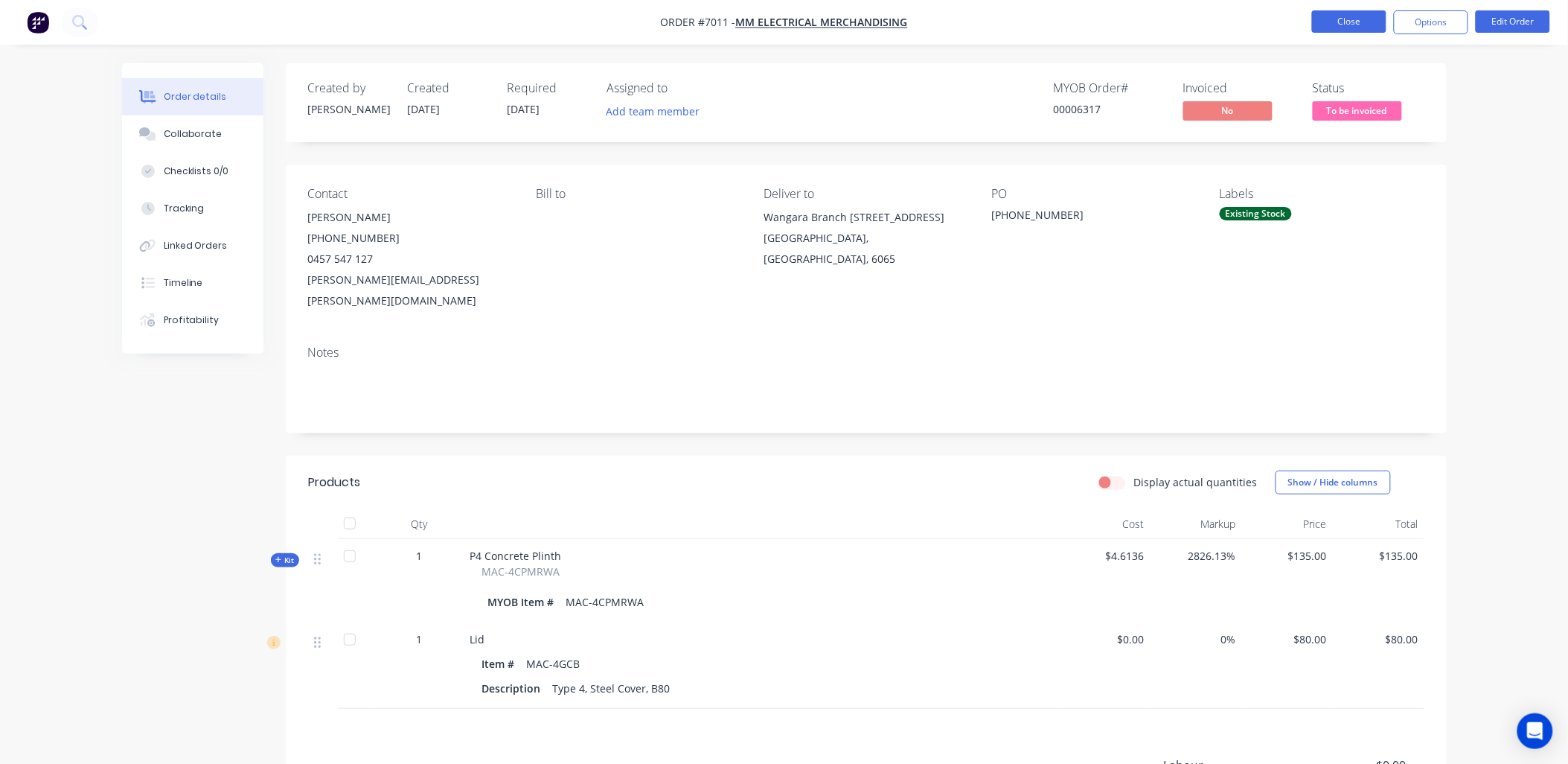
click at [1358, 21] on button "Close" at bounding box center [1349, 21] width 74 height 22
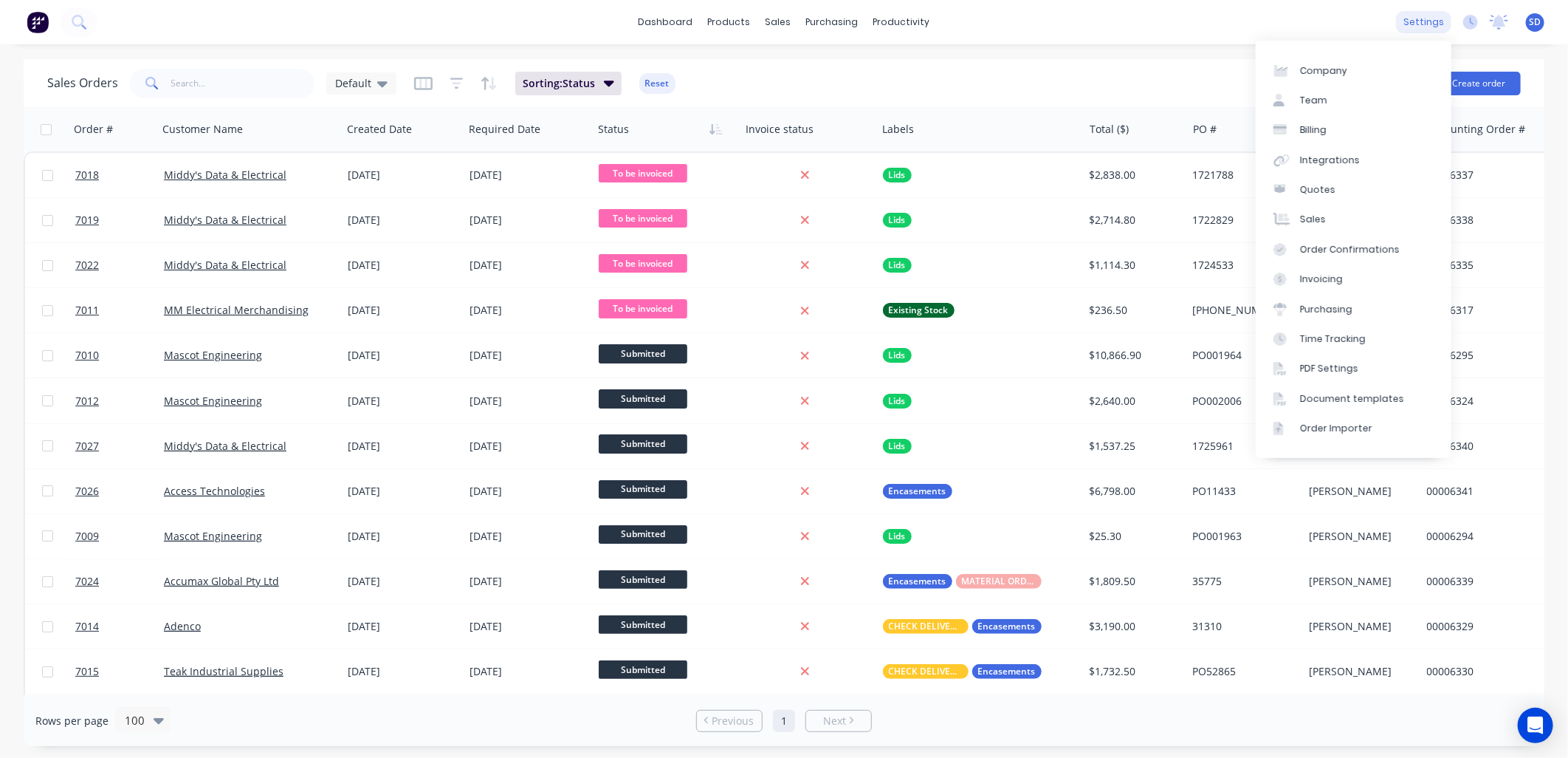
drag, startPoint x: 1428, startPoint y: 25, endPoint x: 1413, endPoint y: 30, distance: 15.8
click at [1428, 25] on div "settings" at bounding box center [1423, 22] width 55 height 22
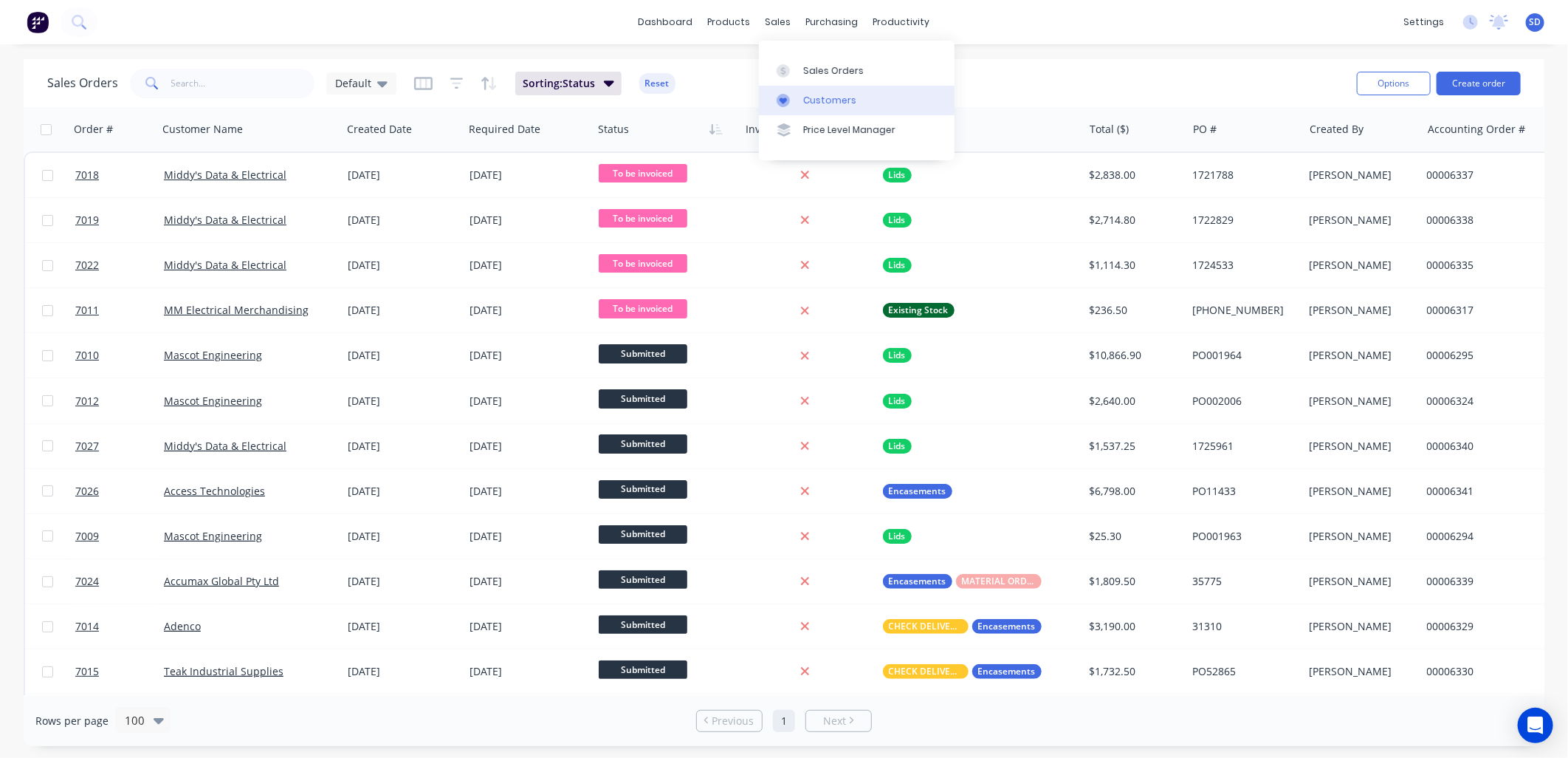
click at [816, 92] on link "Customers" at bounding box center [857, 101] width 196 height 30
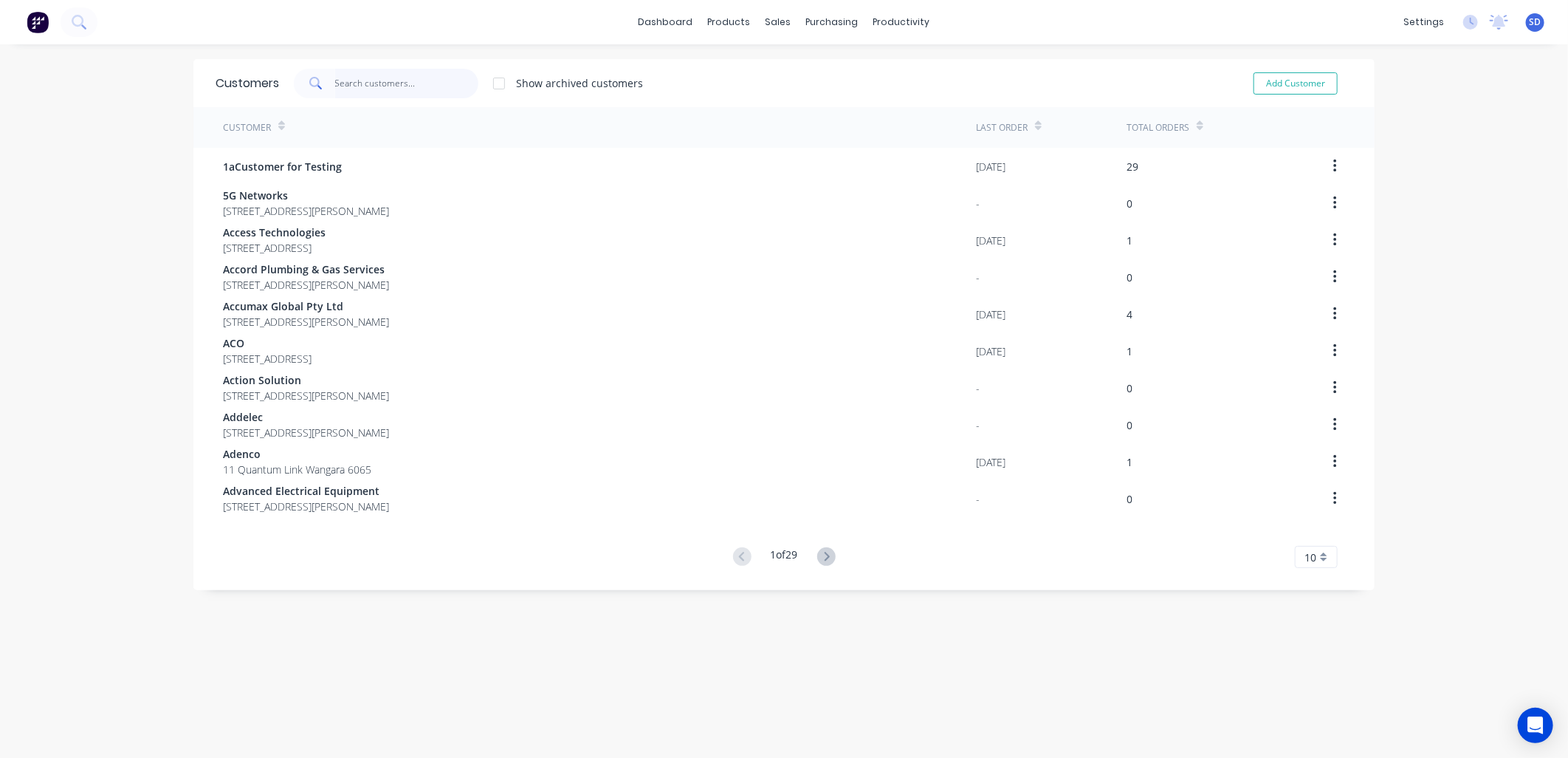
click at [362, 79] on input "text" at bounding box center [407, 83] width 144 height 30
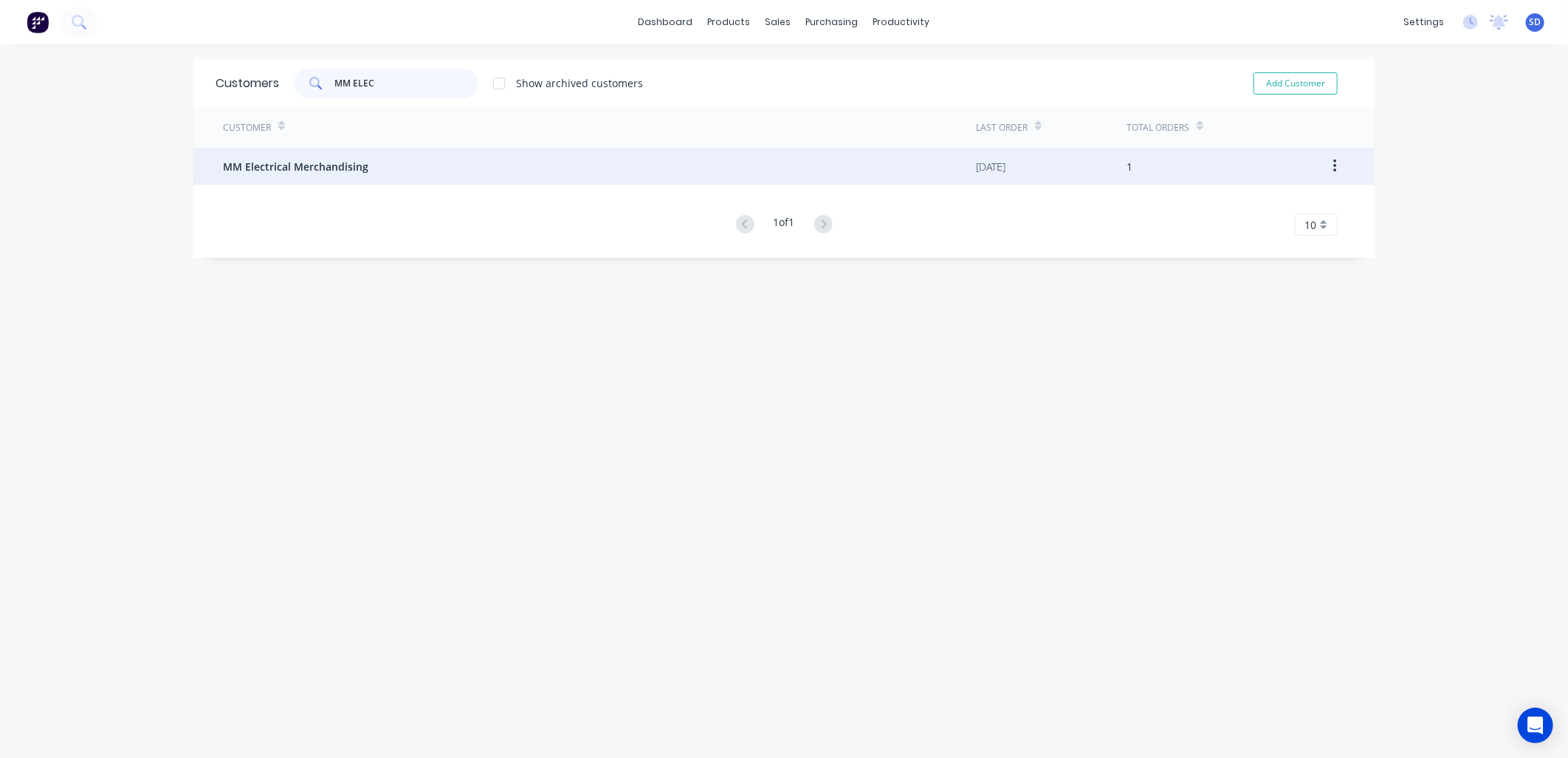
type input "MM ELEC"
click at [373, 174] on div "MM Electrical Merchandising" at bounding box center [600, 166] width 753 height 37
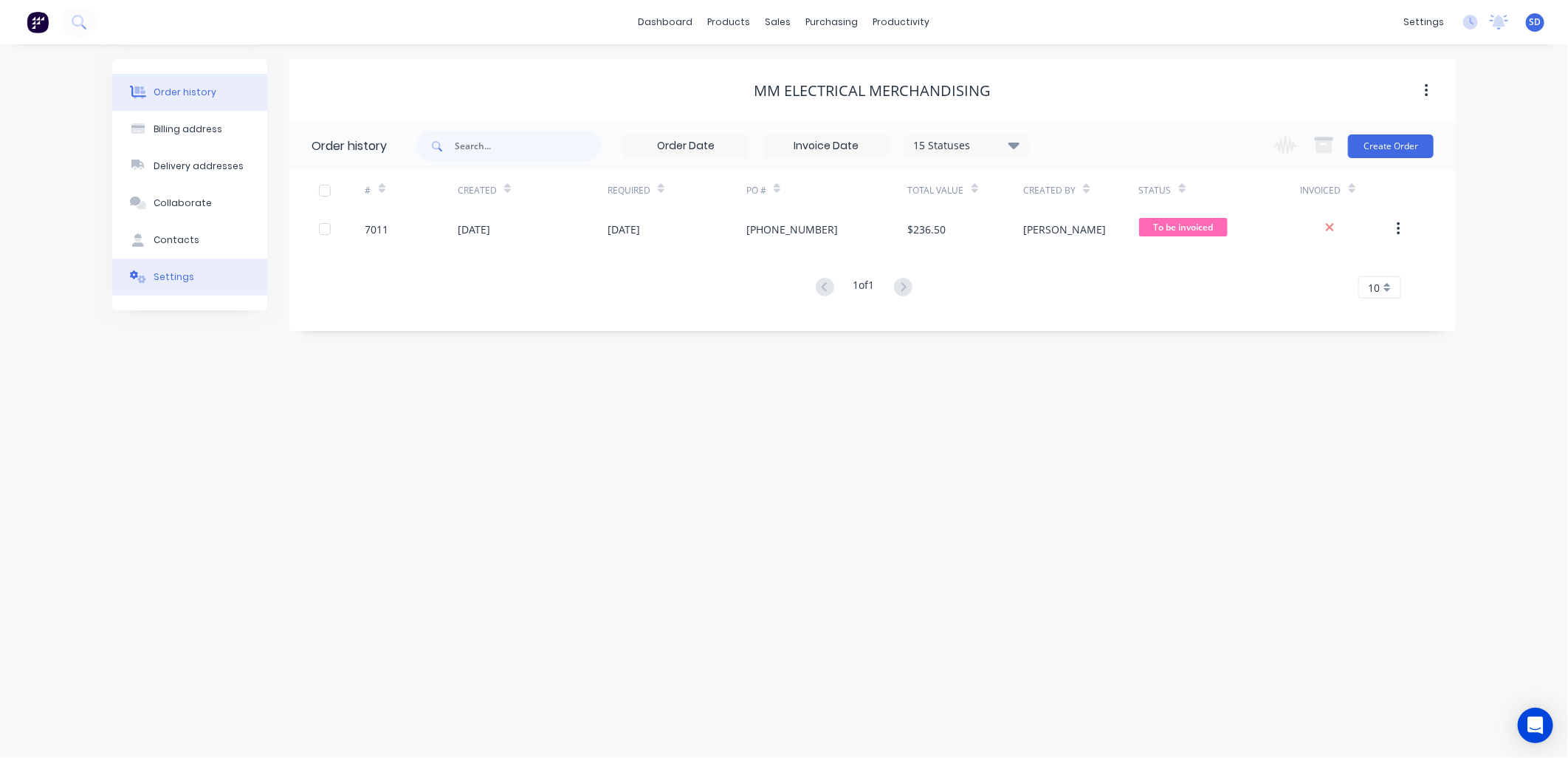
click at [180, 272] on div "Settings" at bounding box center [174, 277] width 40 height 13
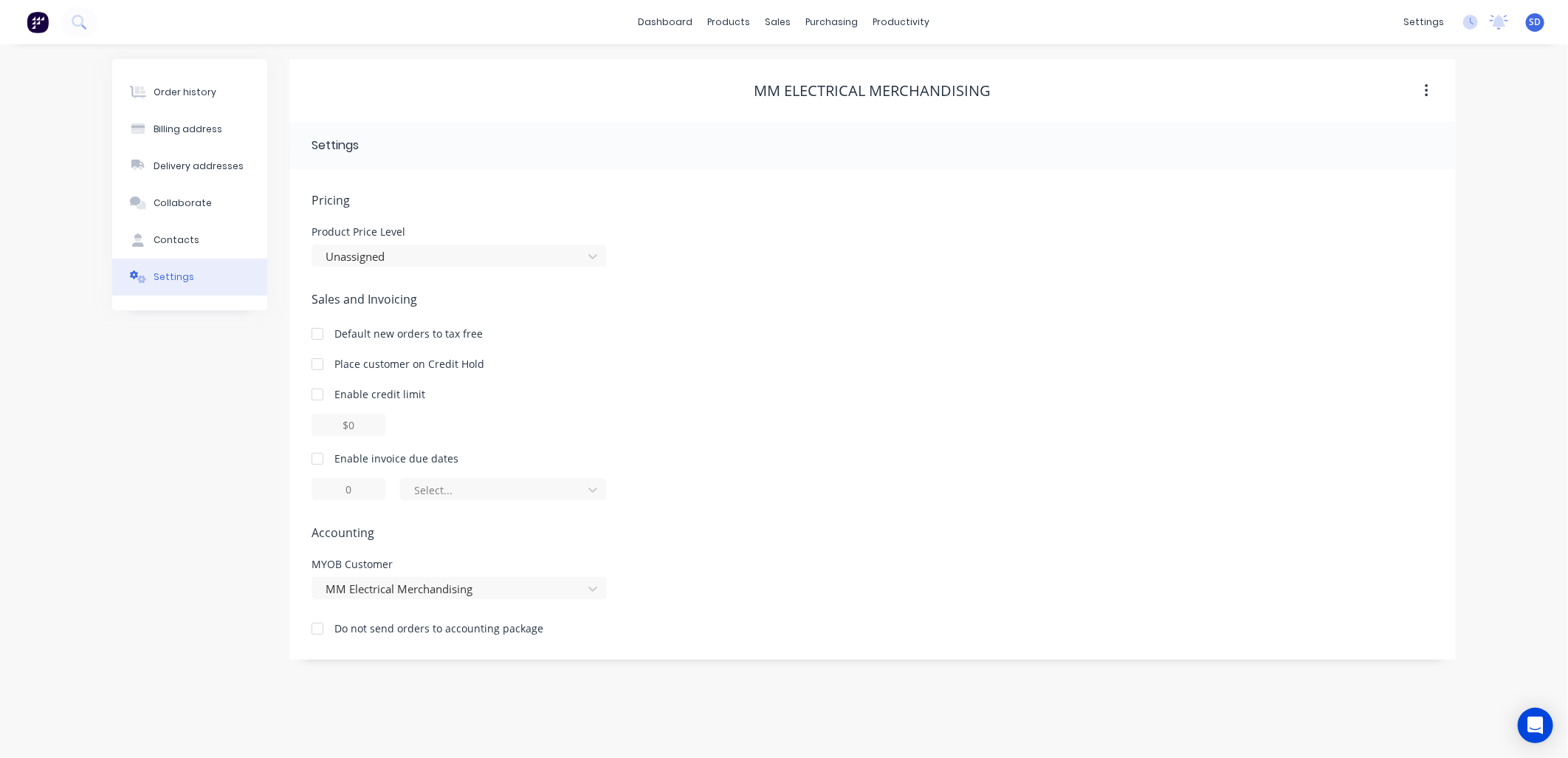
click at [318, 458] on div at bounding box center [318, 458] width 30 height 30
type input "1"
click at [480, 496] on div at bounding box center [493, 490] width 162 height 18
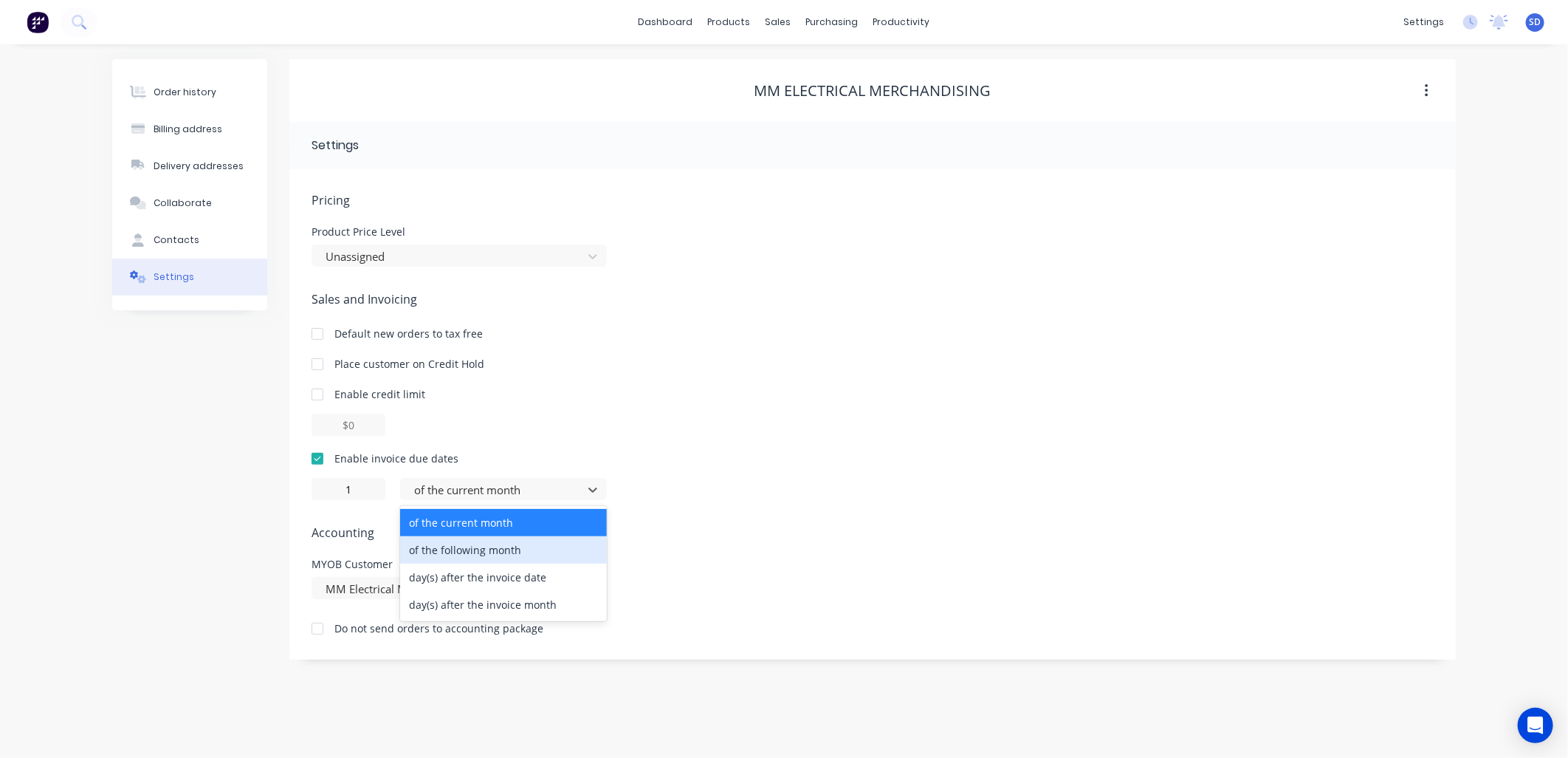
click at [484, 551] on div "of the following month" at bounding box center [503, 550] width 206 height 27
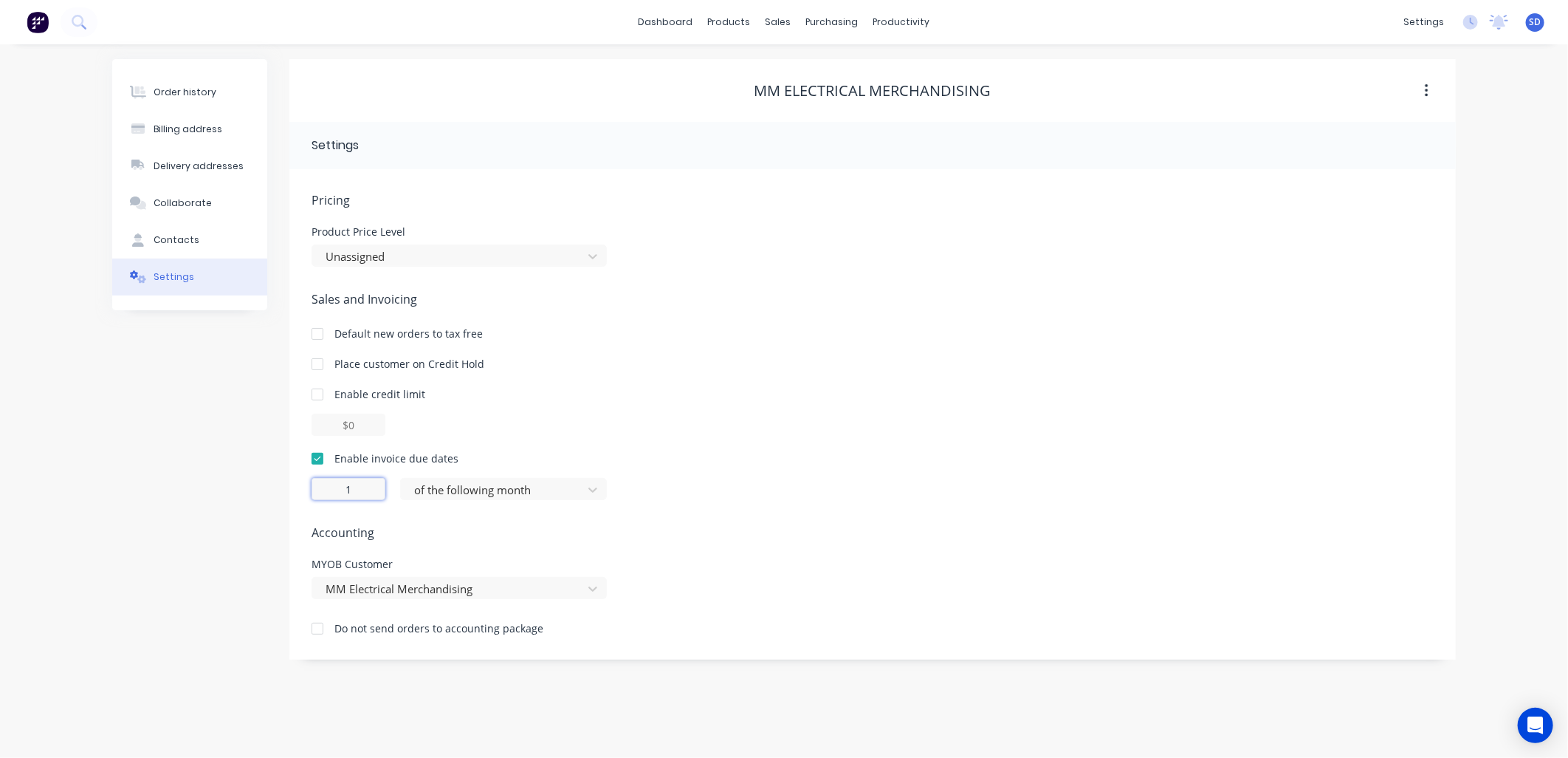
click at [364, 488] on input "1" at bounding box center [349, 488] width 74 height 22
type input "30"
click at [769, 451] on div "Enable invoice due dates" at bounding box center [873, 458] width 1122 height 16
click at [174, 239] on div "Contacts" at bounding box center [176, 240] width 46 height 13
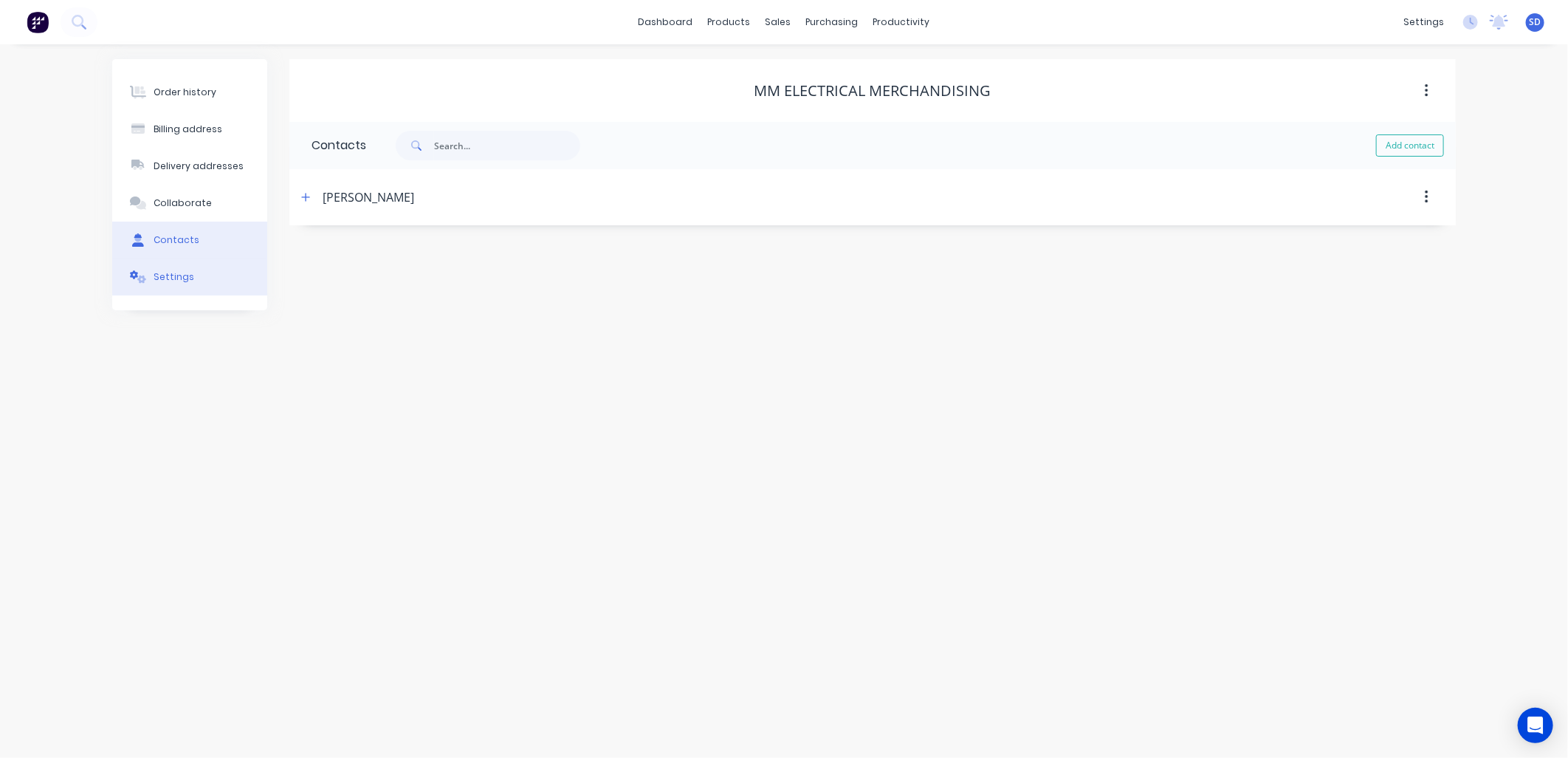
click at [174, 276] on div "Settings" at bounding box center [174, 277] width 40 height 13
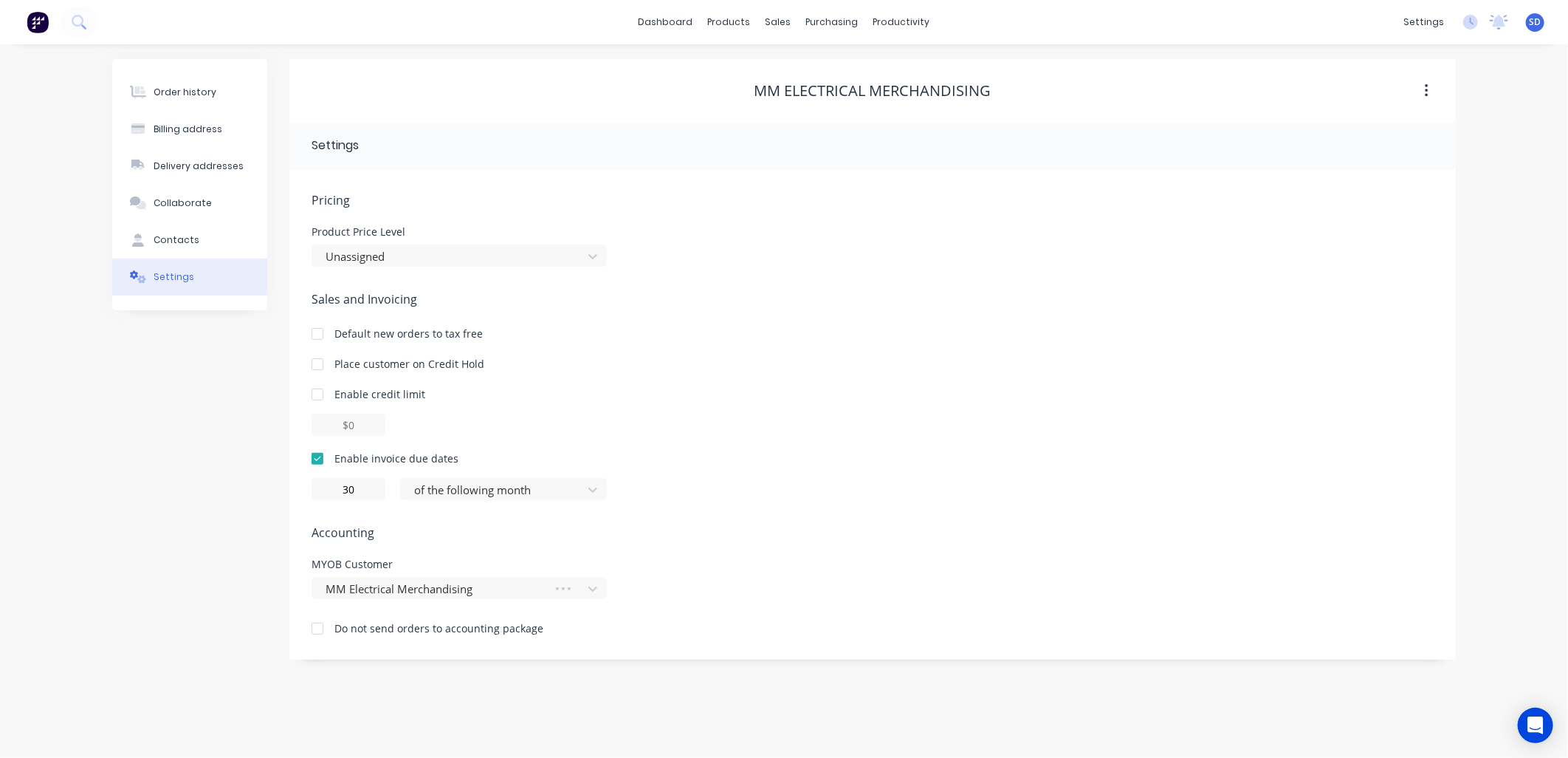
click at [191, 94] on div "Order history" at bounding box center [184, 92] width 62 height 13
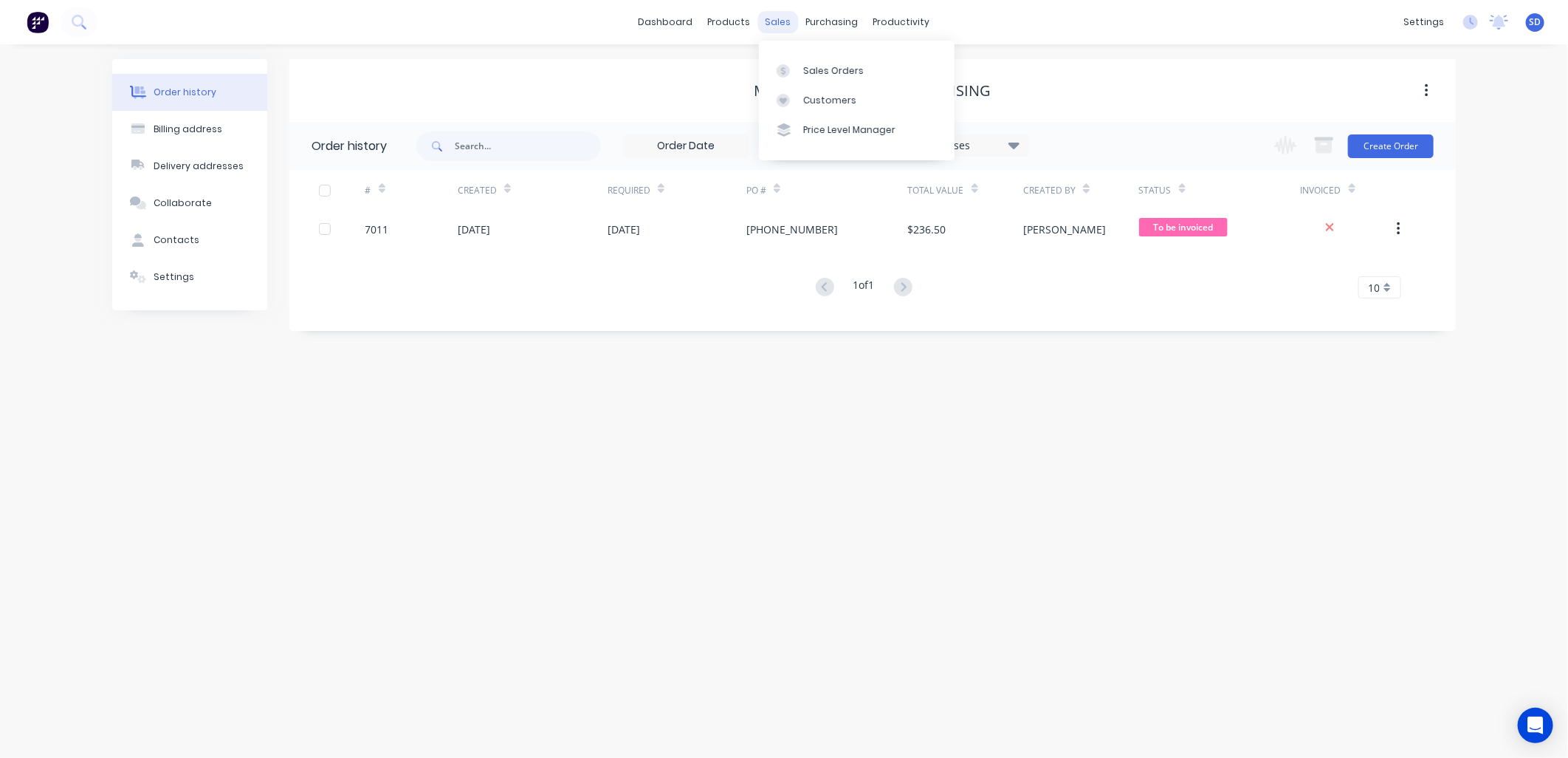
click at [785, 19] on div "sales" at bounding box center [779, 22] width 40 height 22
click at [822, 71] on div "Sales Orders" at bounding box center [833, 70] width 61 height 13
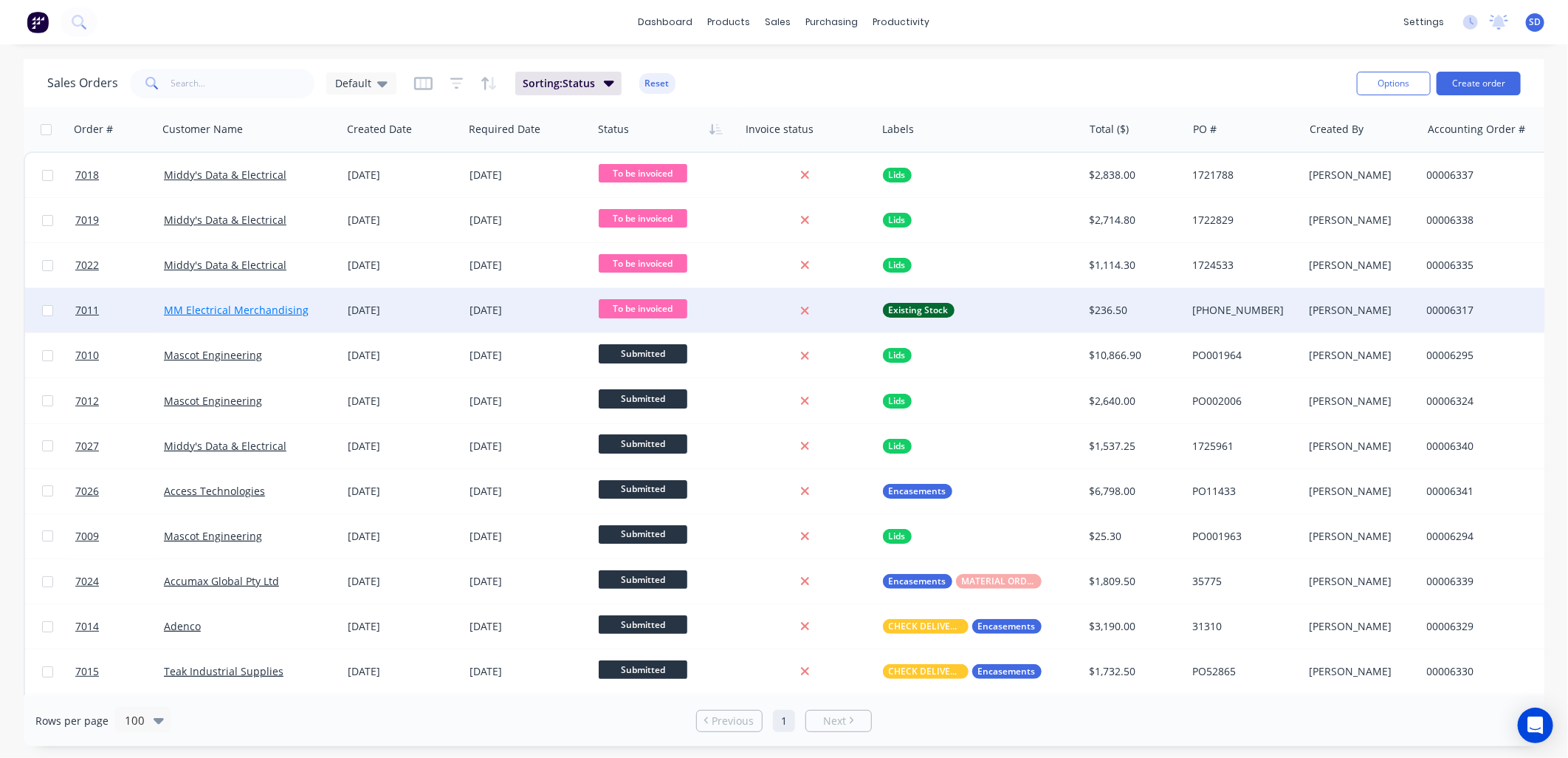
click at [237, 313] on link "MM Electrical Merchandising" at bounding box center [236, 310] width 145 height 14
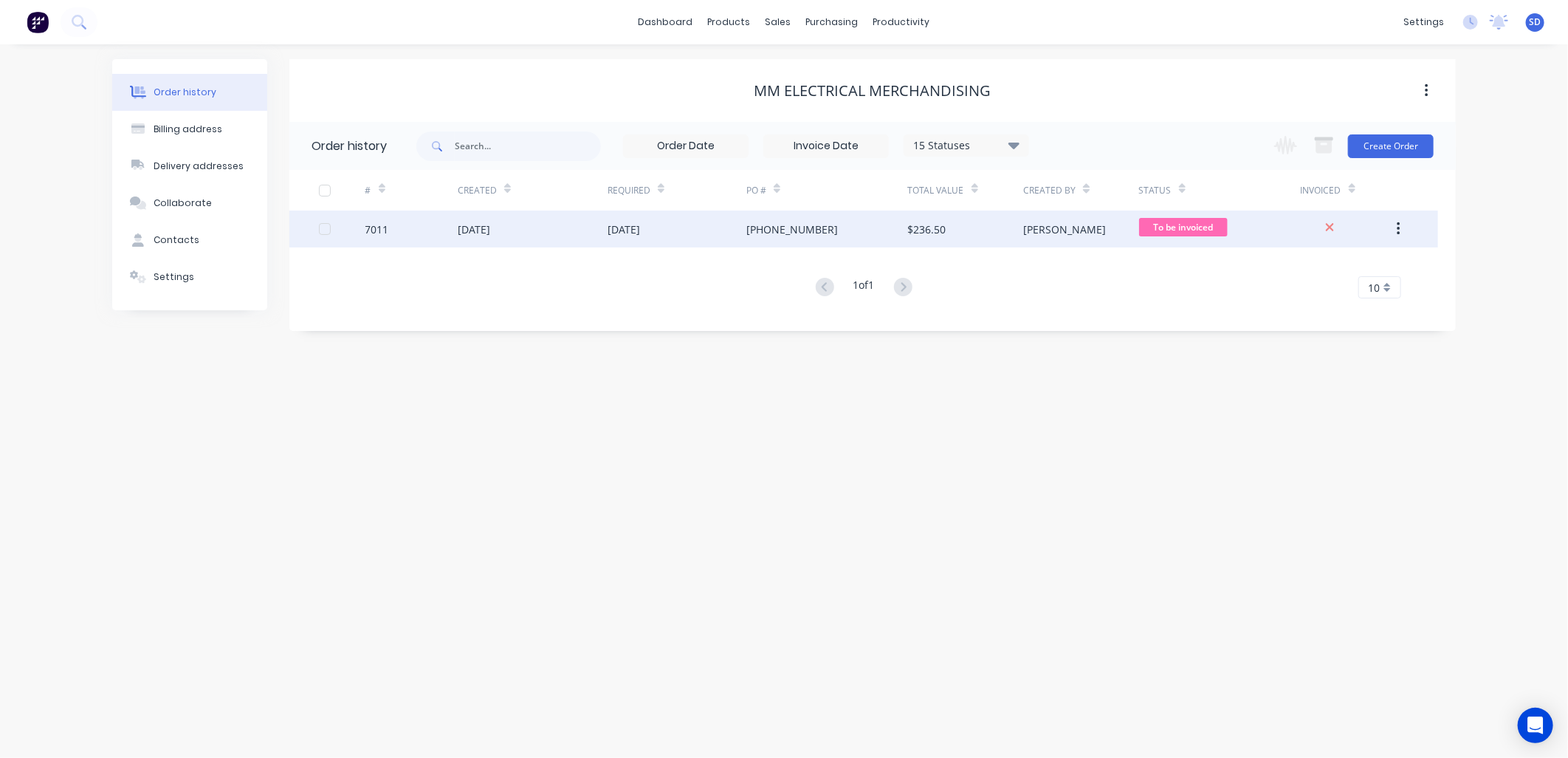
click at [551, 226] on div "15 Sep 2025" at bounding box center [532, 229] width 150 height 37
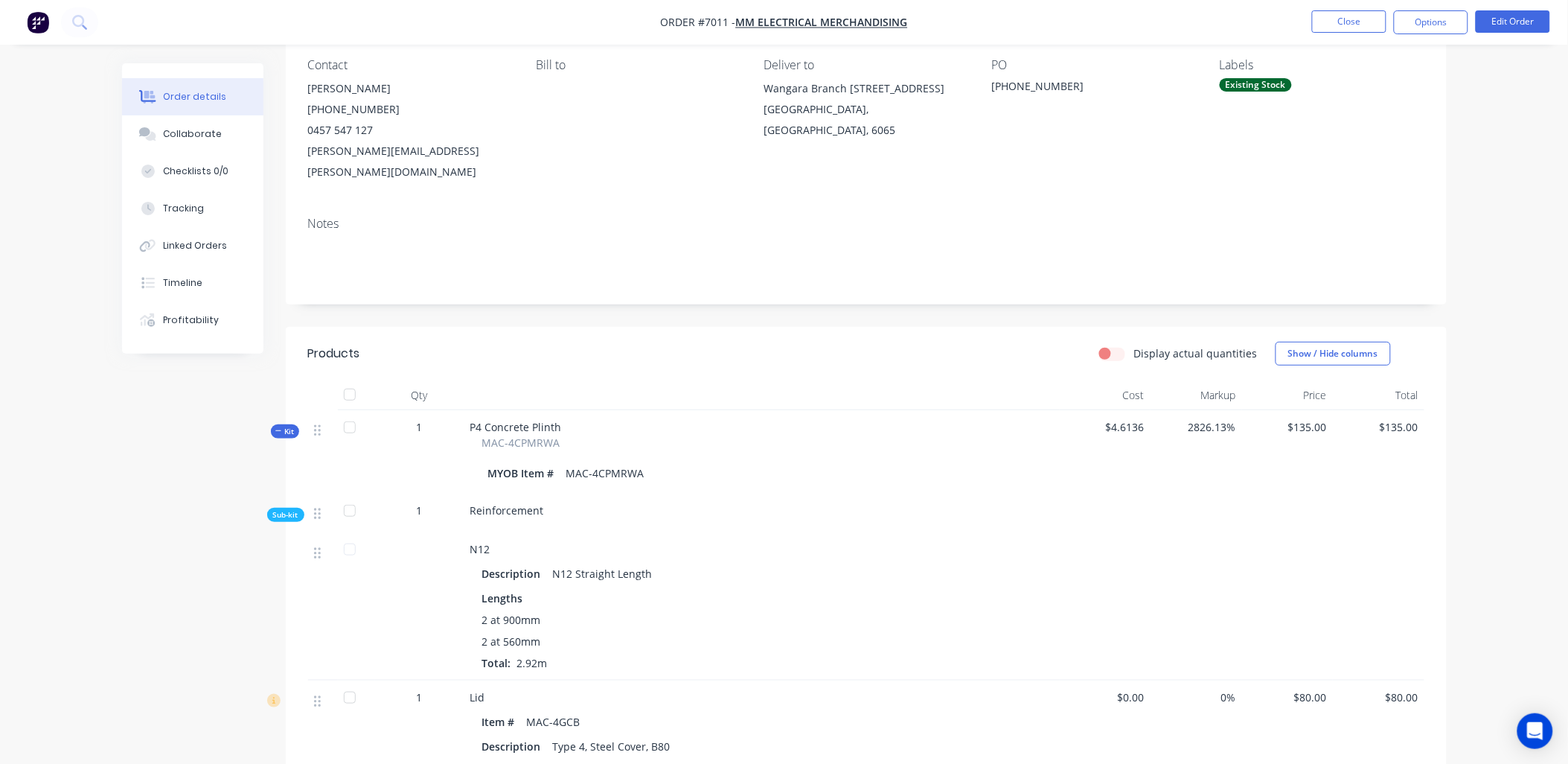
scroll to position [377, 0]
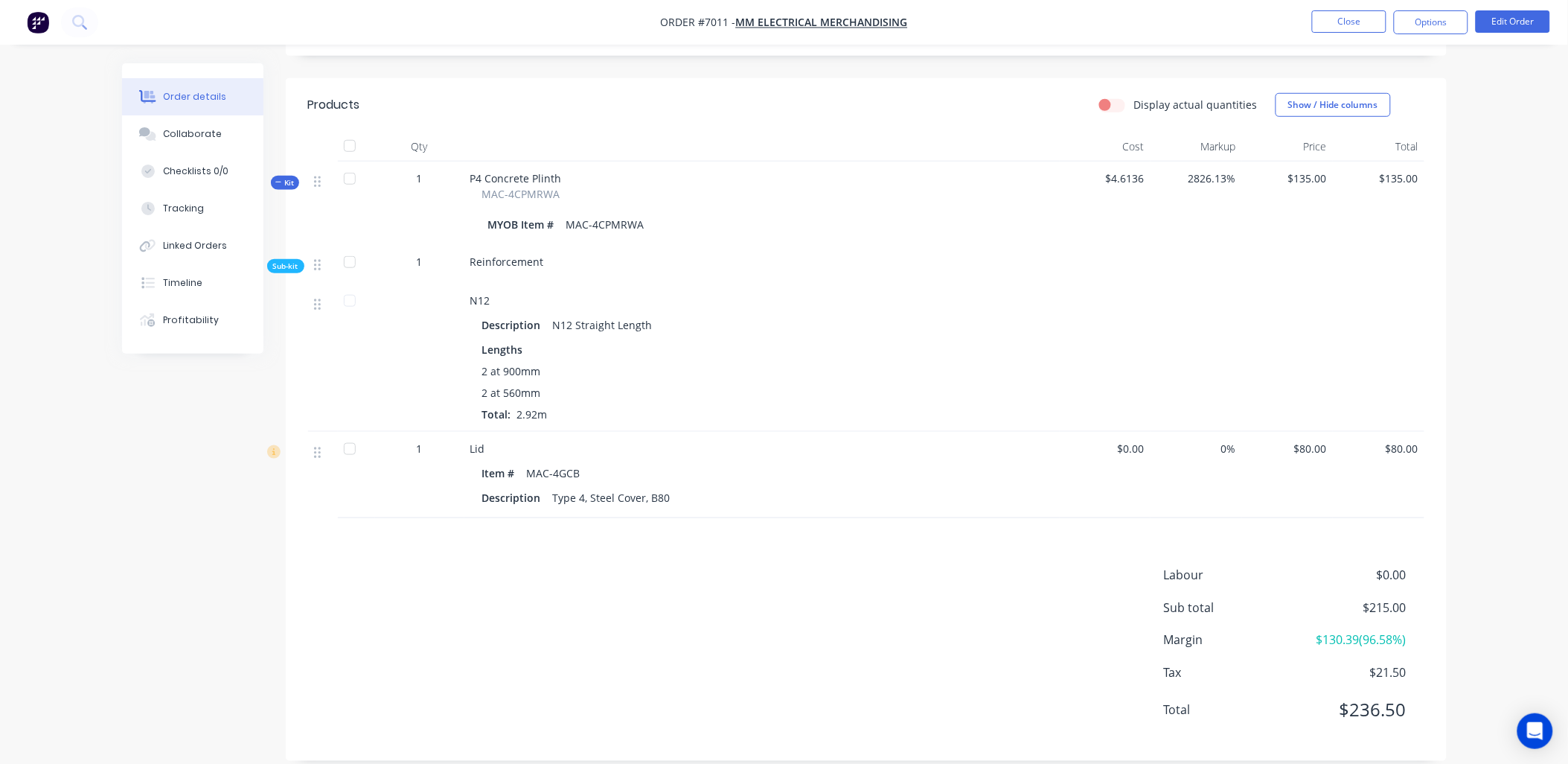
click at [278, 179] on icon at bounding box center [279, 182] width 7 height 7
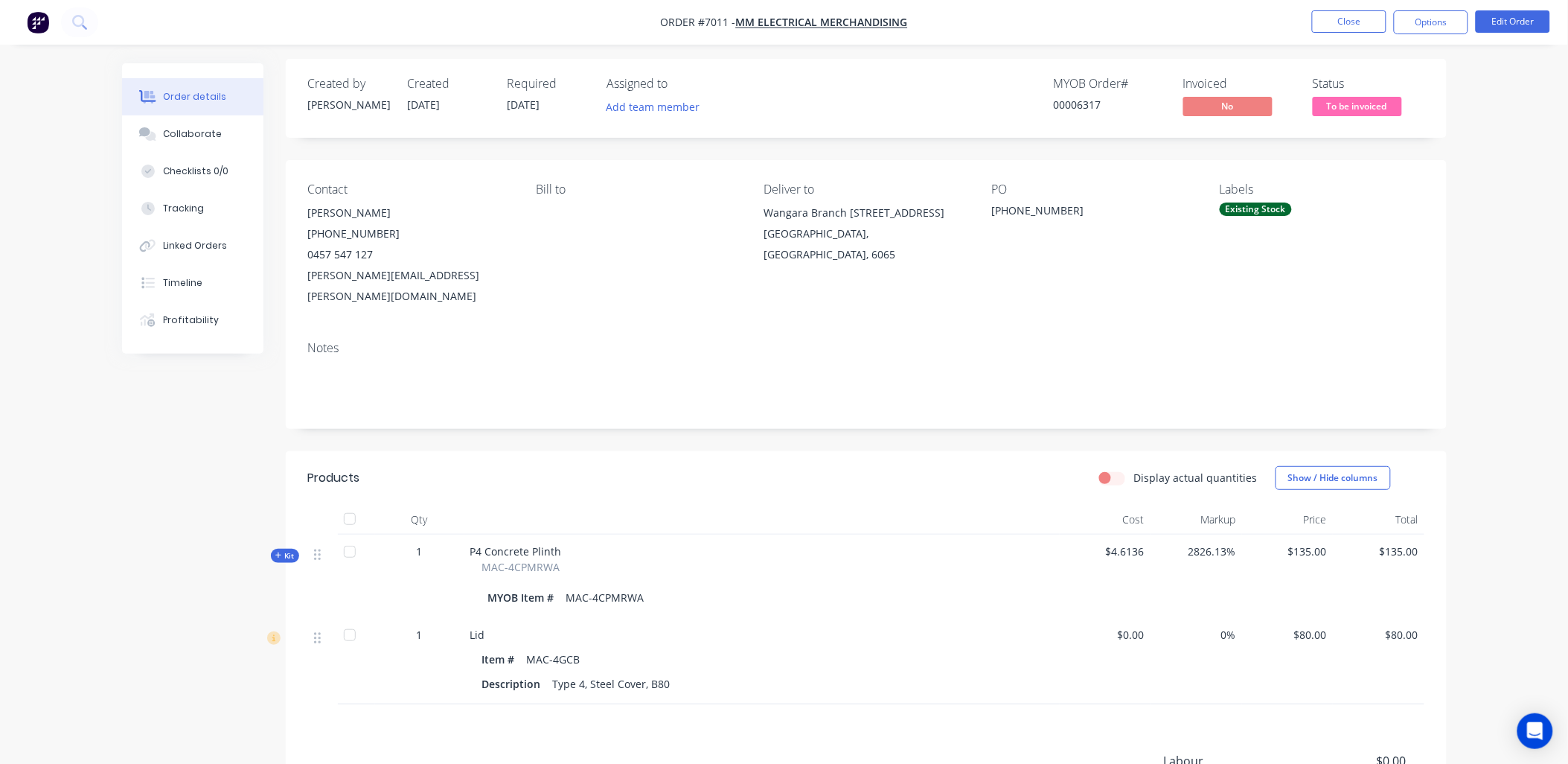
scroll to position [0, 0]
click at [1359, 110] on span "To be invoiced" at bounding box center [1357, 110] width 89 height 19
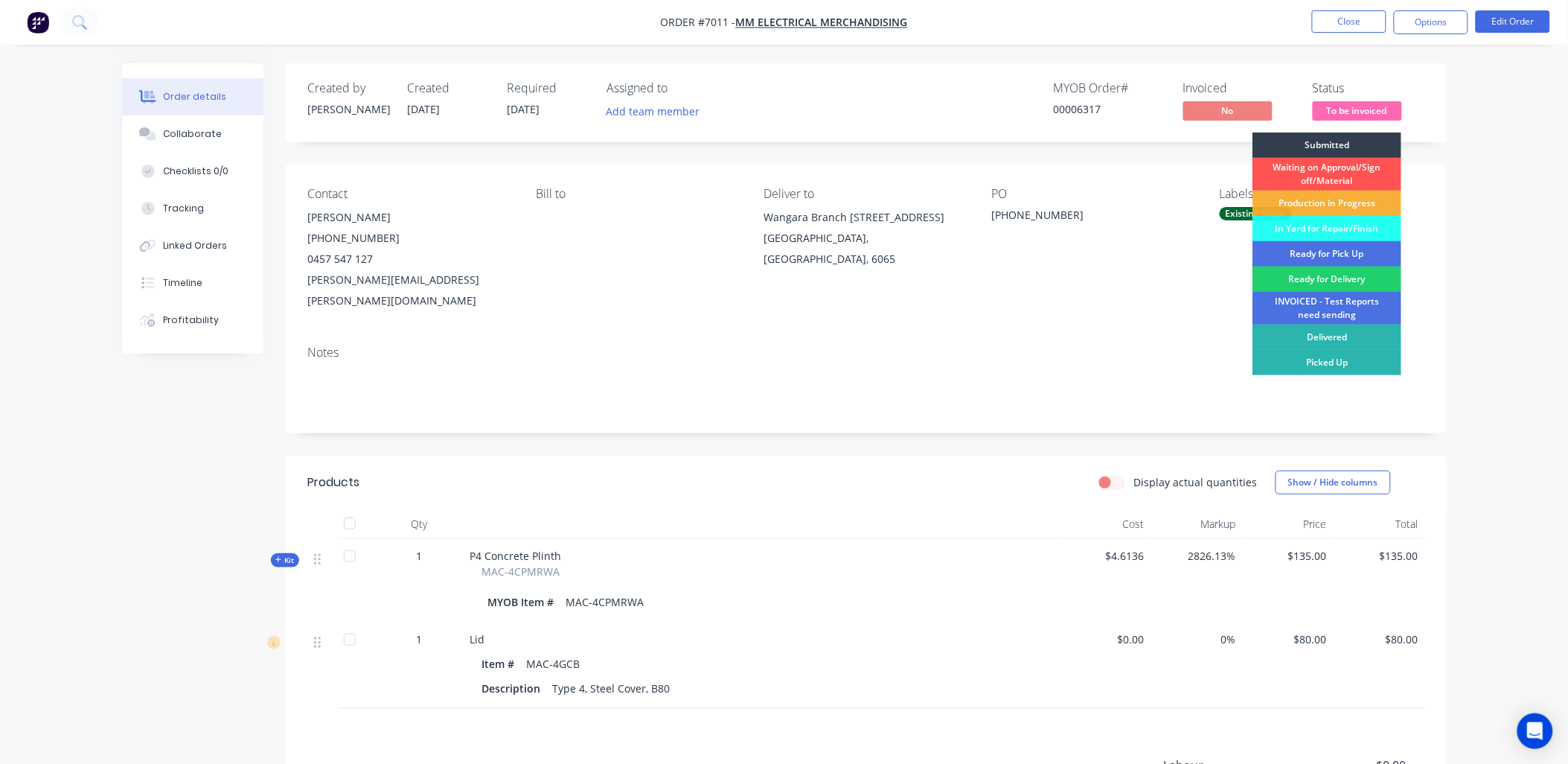
click at [1456, 89] on div "Order details Collaborate Checklists 0/0 Tracking Linked Orders Timeline Profit…" at bounding box center [784, 518] width 1355 height 911
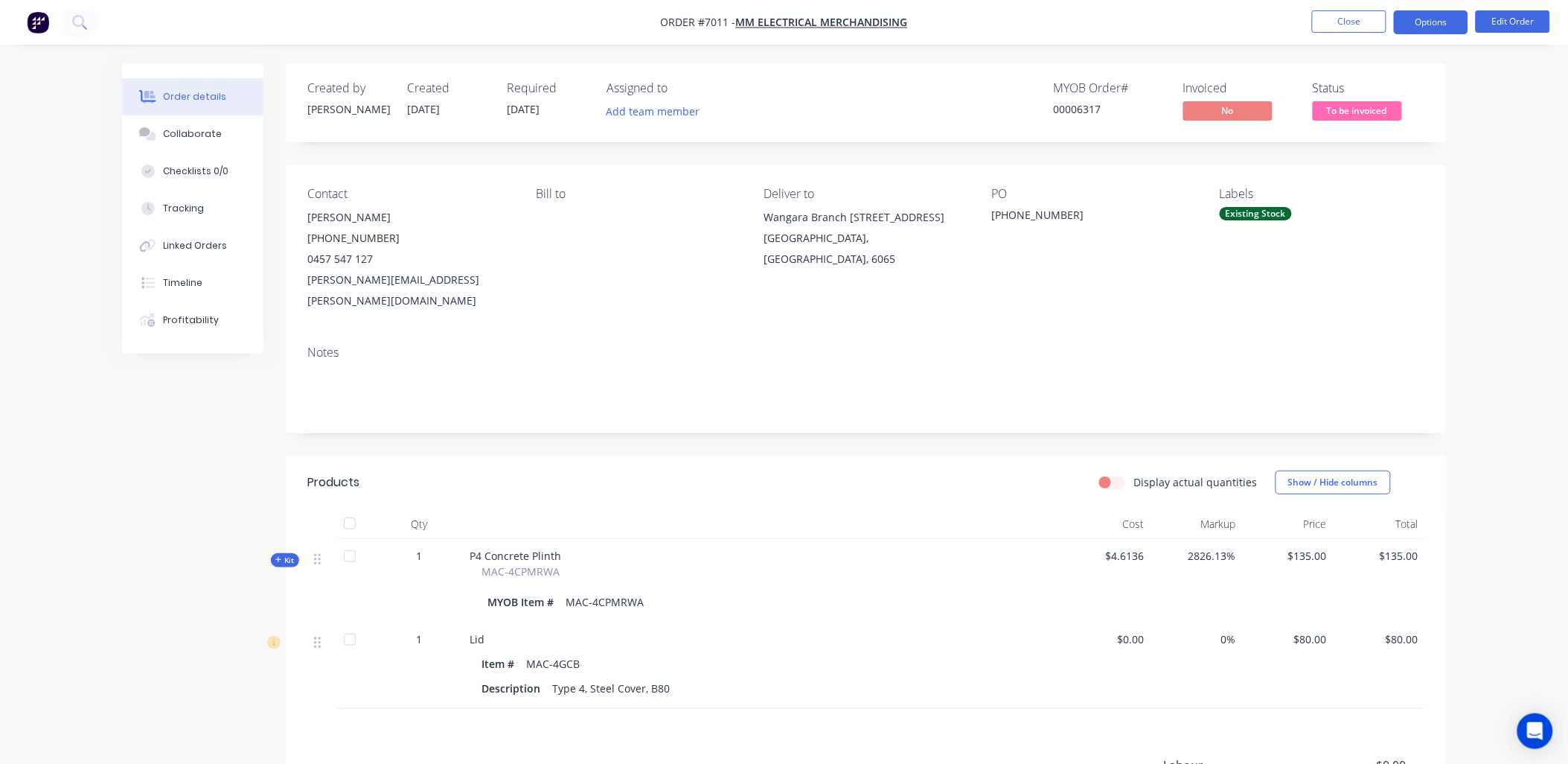
click at [1426, 24] on button "Options" at bounding box center [1431, 22] width 74 height 24
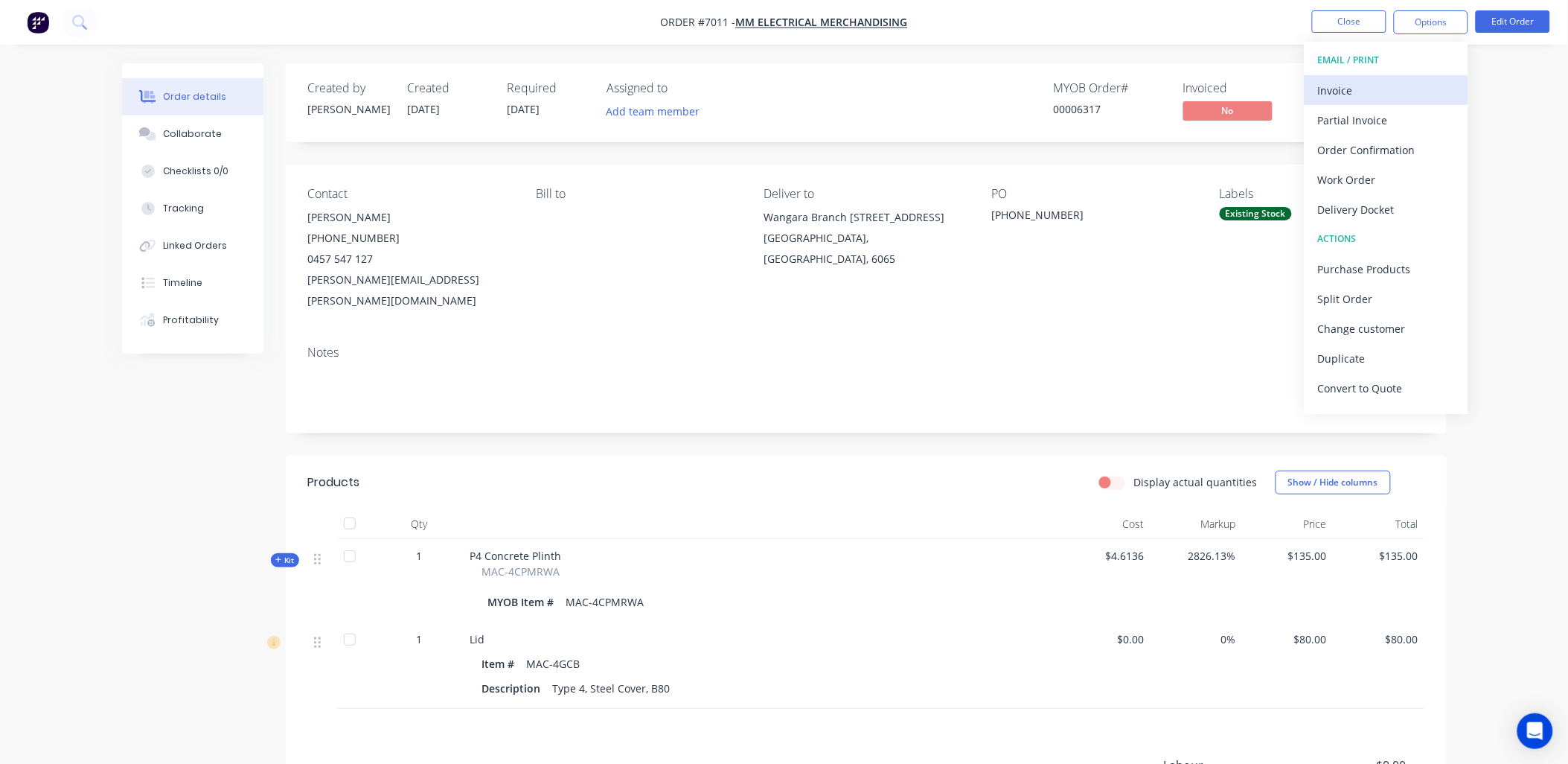
click at [1357, 94] on div "Invoice" at bounding box center [1386, 90] width 137 height 21
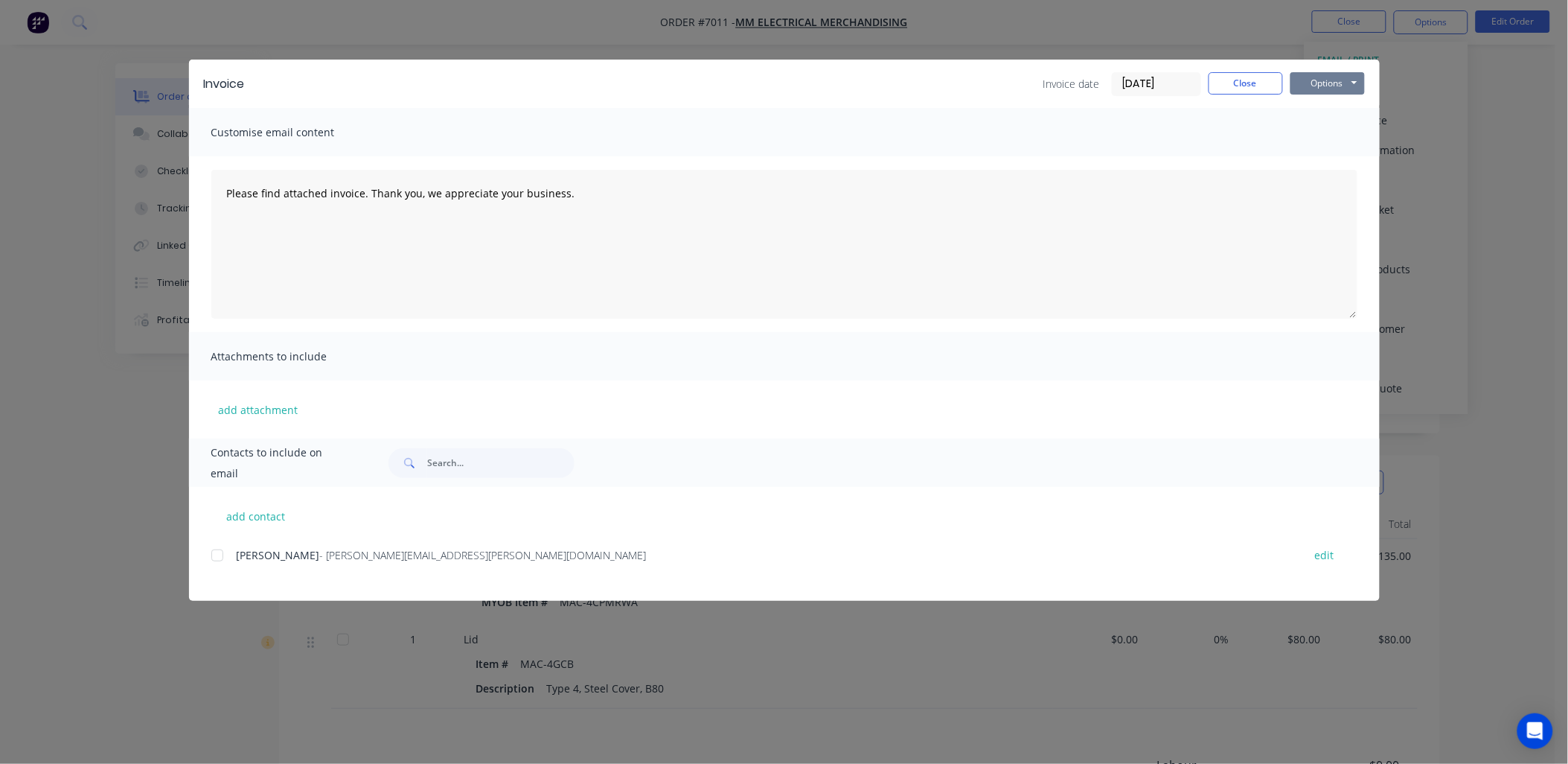
click at [1337, 79] on button "Options" at bounding box center [1327, 83] width 74 height 22
click at [1337, 107] on button "Preview" at bounding box center [1338, 110] width 96 height 25
click at [1244, 78] on button "Close" at bounding box center [1246, 83] width 74 height 22
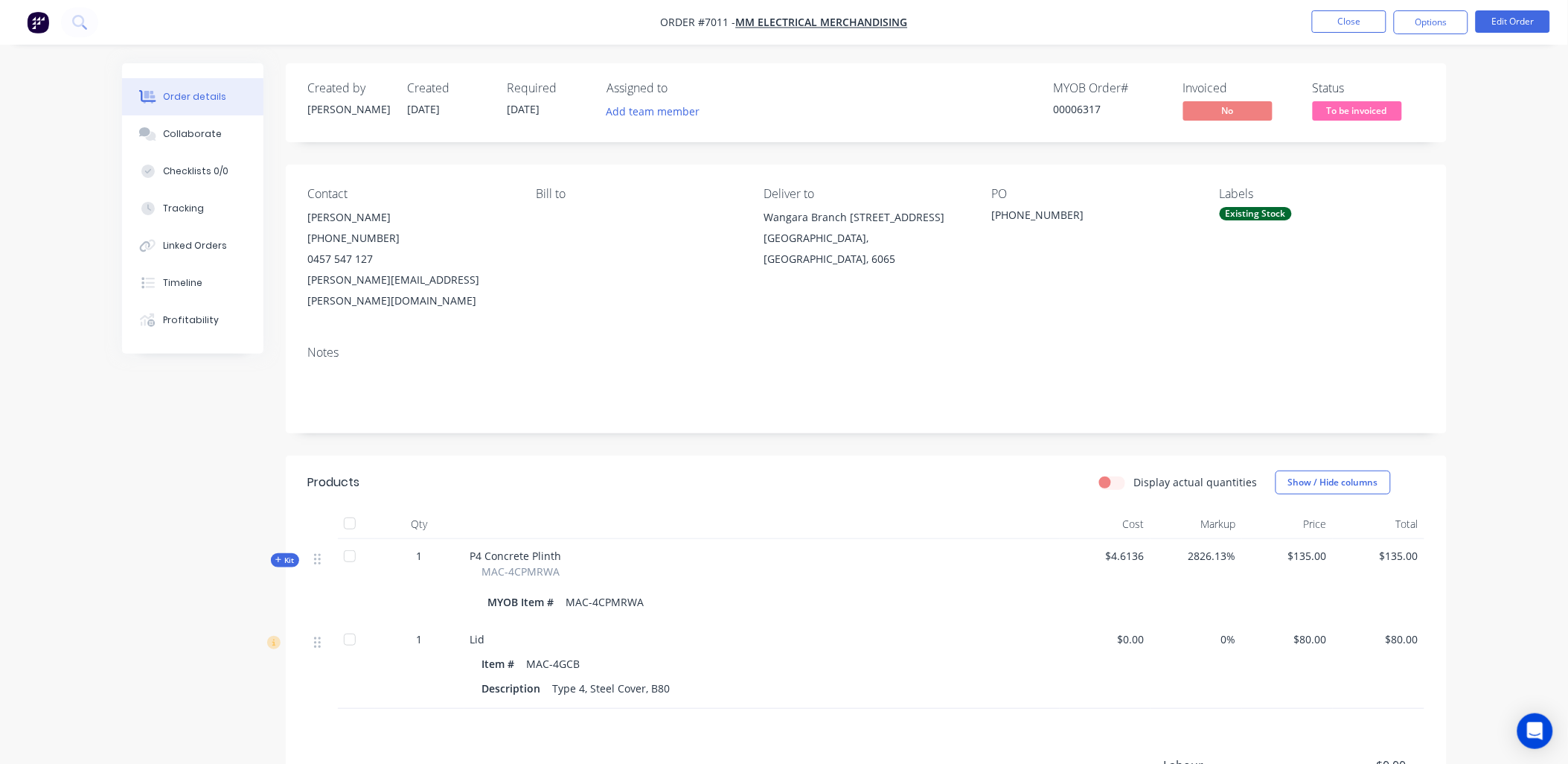
drag, startPoint x: 1509, startPoint y: 328, endPoint x: 1255, endPoint y: 321, distance: 254.1
click at [1509, 328] on div "Order details Collaborate Checklists 0/0 Tracking Linked Orders Timeline Profit…" at bounding box center [784, 487] width 1568 height 974
click at [1439, 21] on button "Options" at bounding box center [1431, 22] width 74 height 24
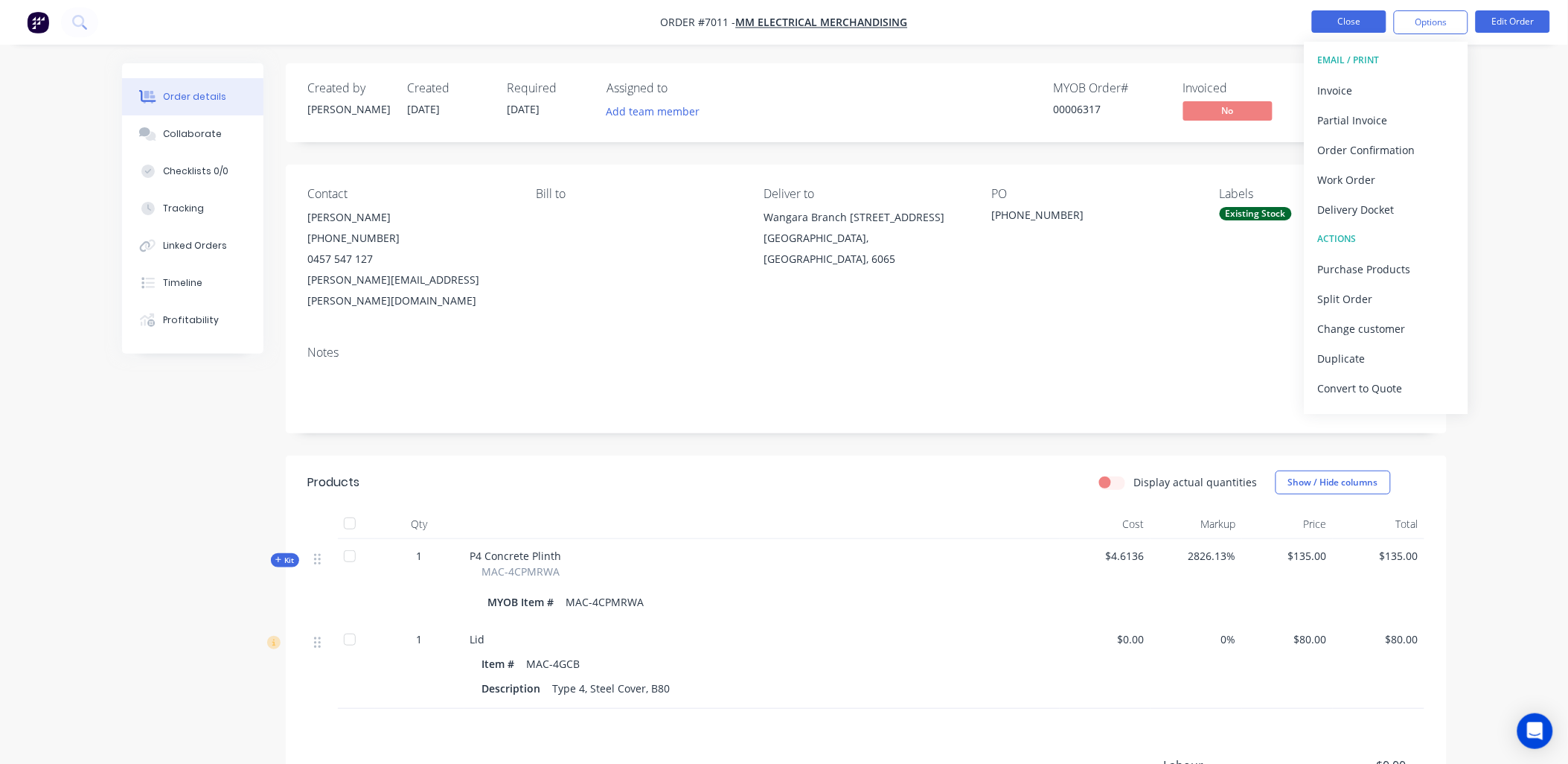
click at [1373, 13] on button "Close" at bounding box center [1349, 21] width 74 height 22
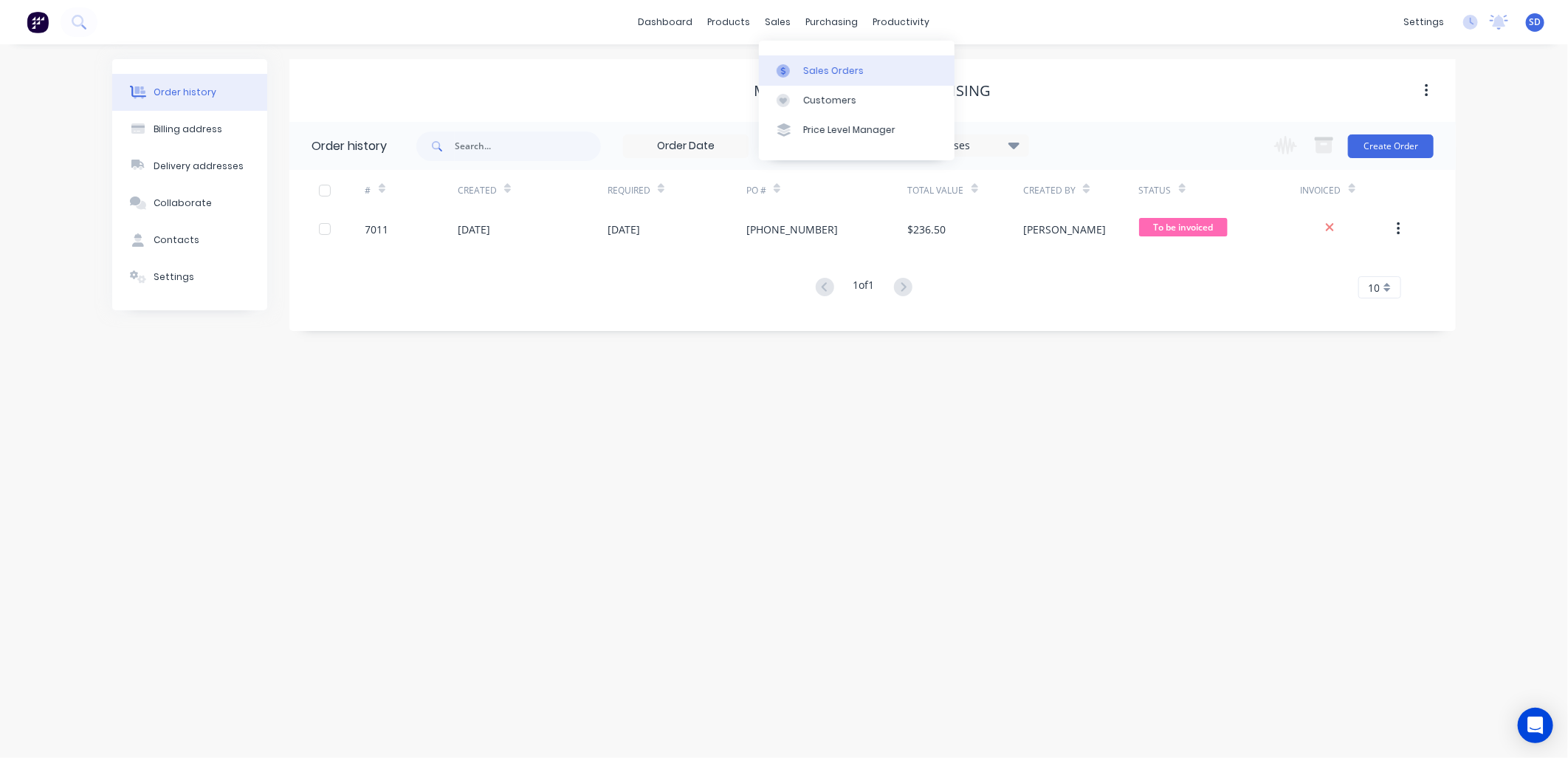
click at [800, 75] on link "Sales Orders" at bounding box center [857, 70] width 196 height 30
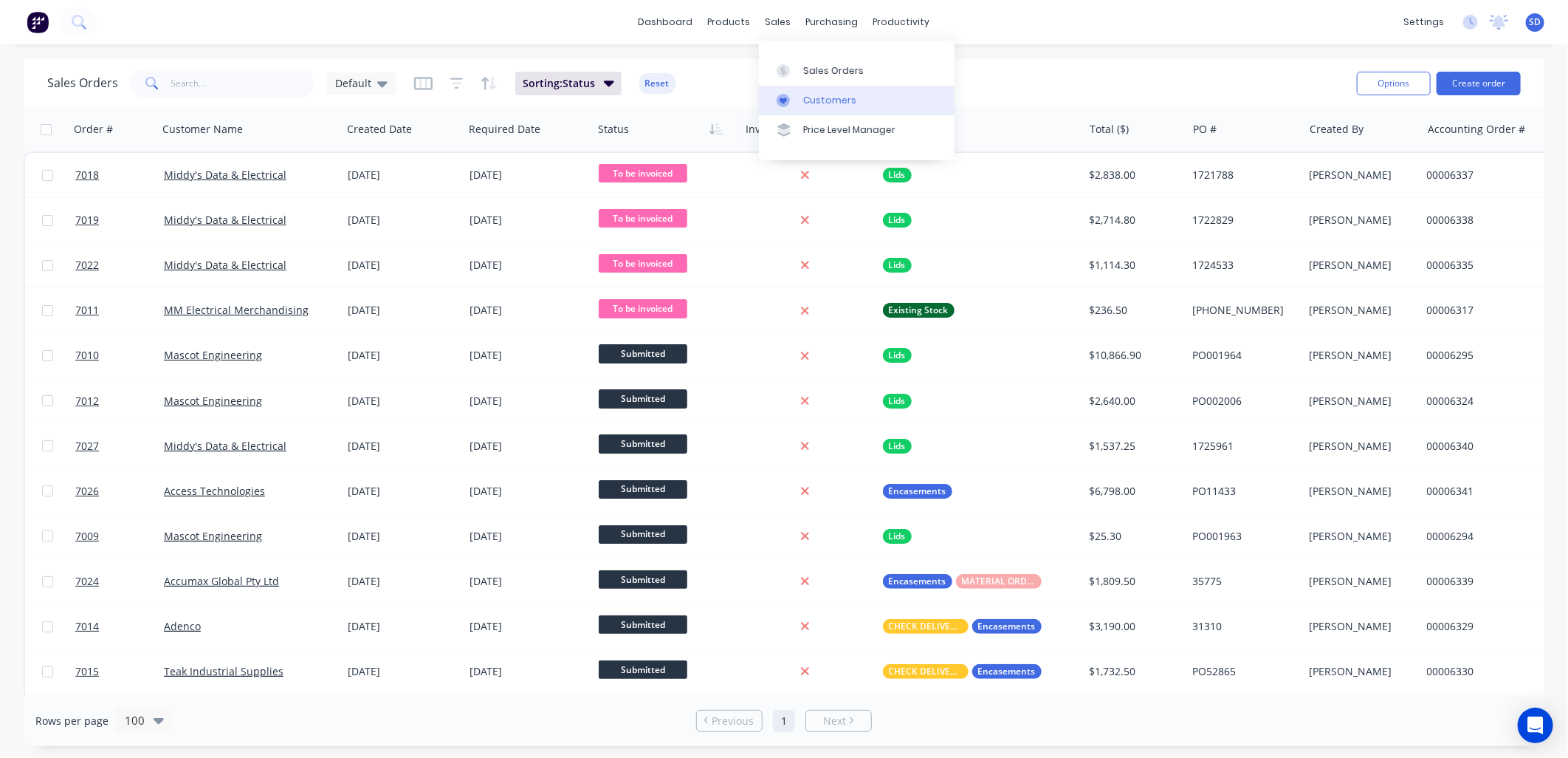
click at [813, 100] on div "Customers" at bounding box center [830, 100] width 54 height 13
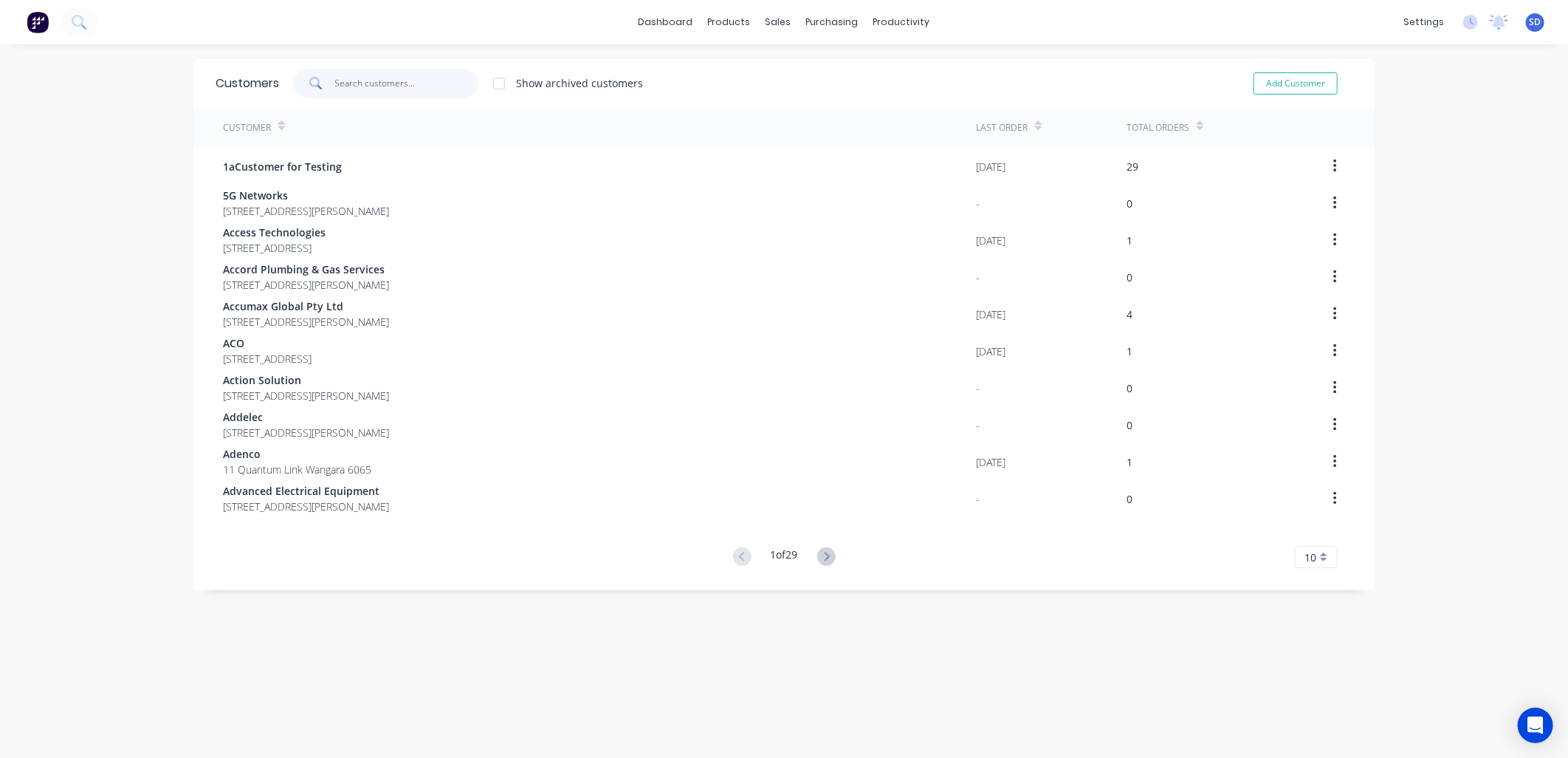
click at [355, 87] on input "text" at bounding box center [407, 83] width 144 height 30
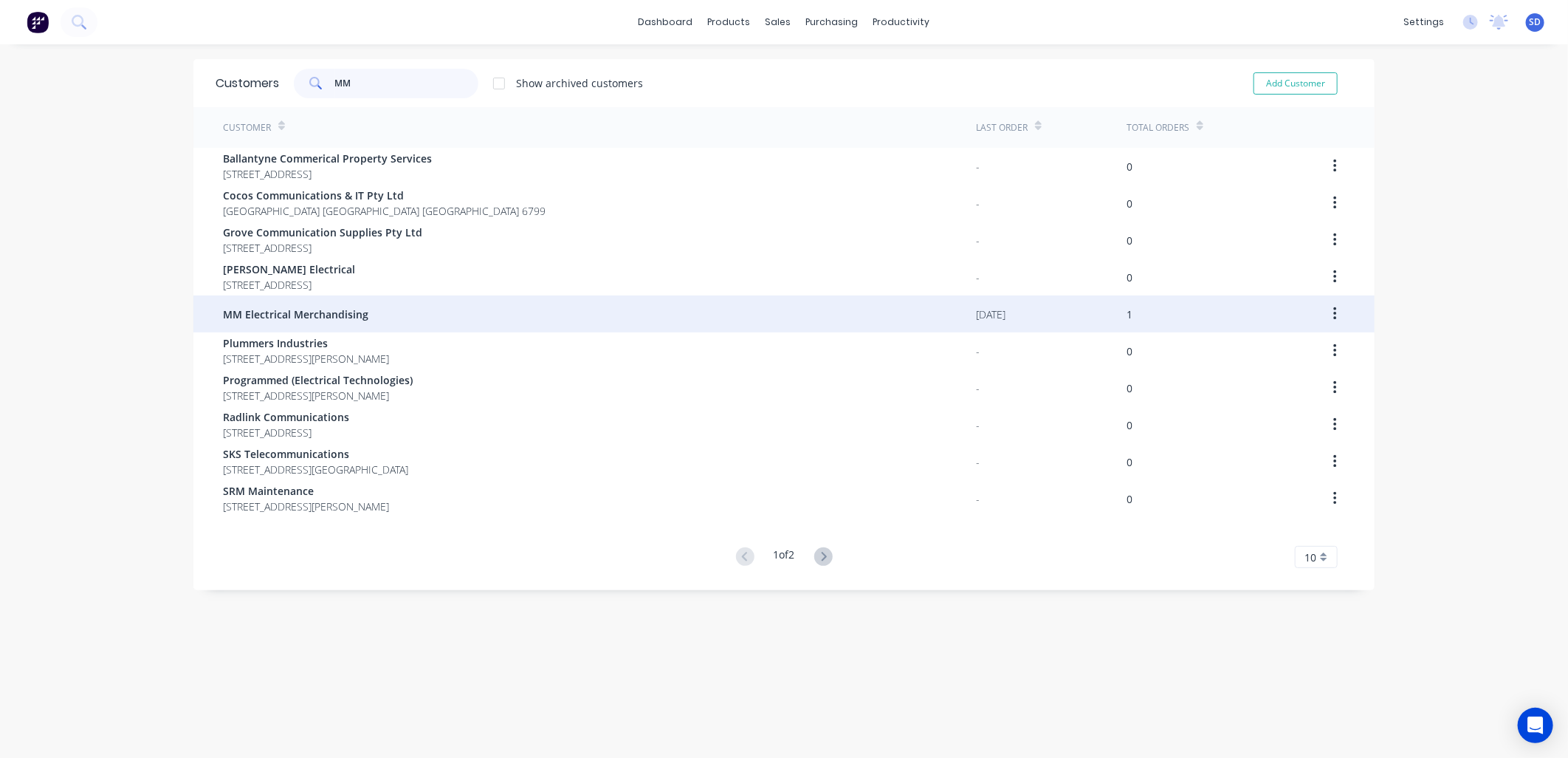
type input "MM"
click at [300, 314] on span "MM Electrical Merchandising" at bounding box center [296, 314] width 146 height 16
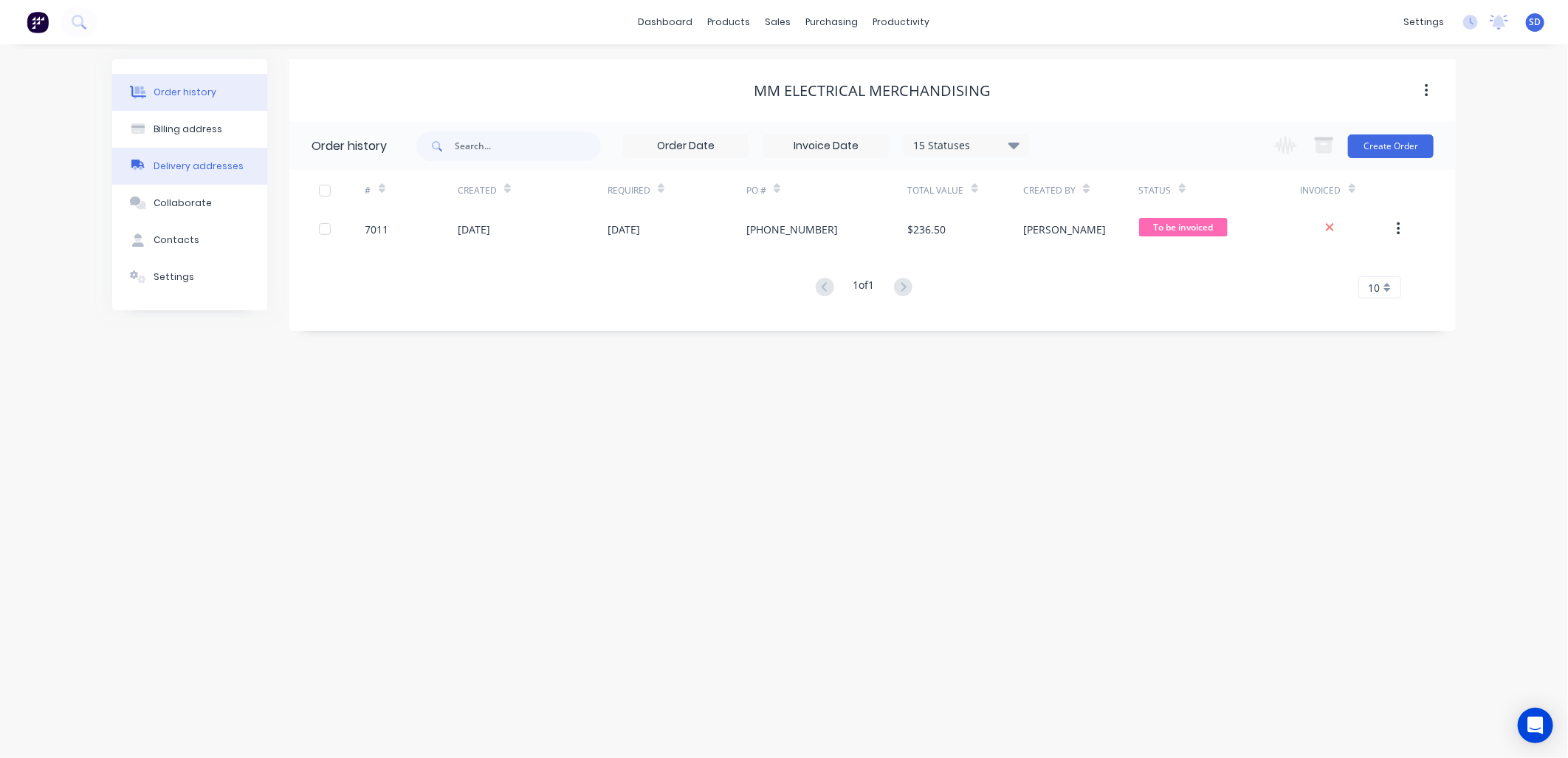
click at [200, 168] on div "Delivery addresses" at bounding box center [198, 166] width 90 height 13
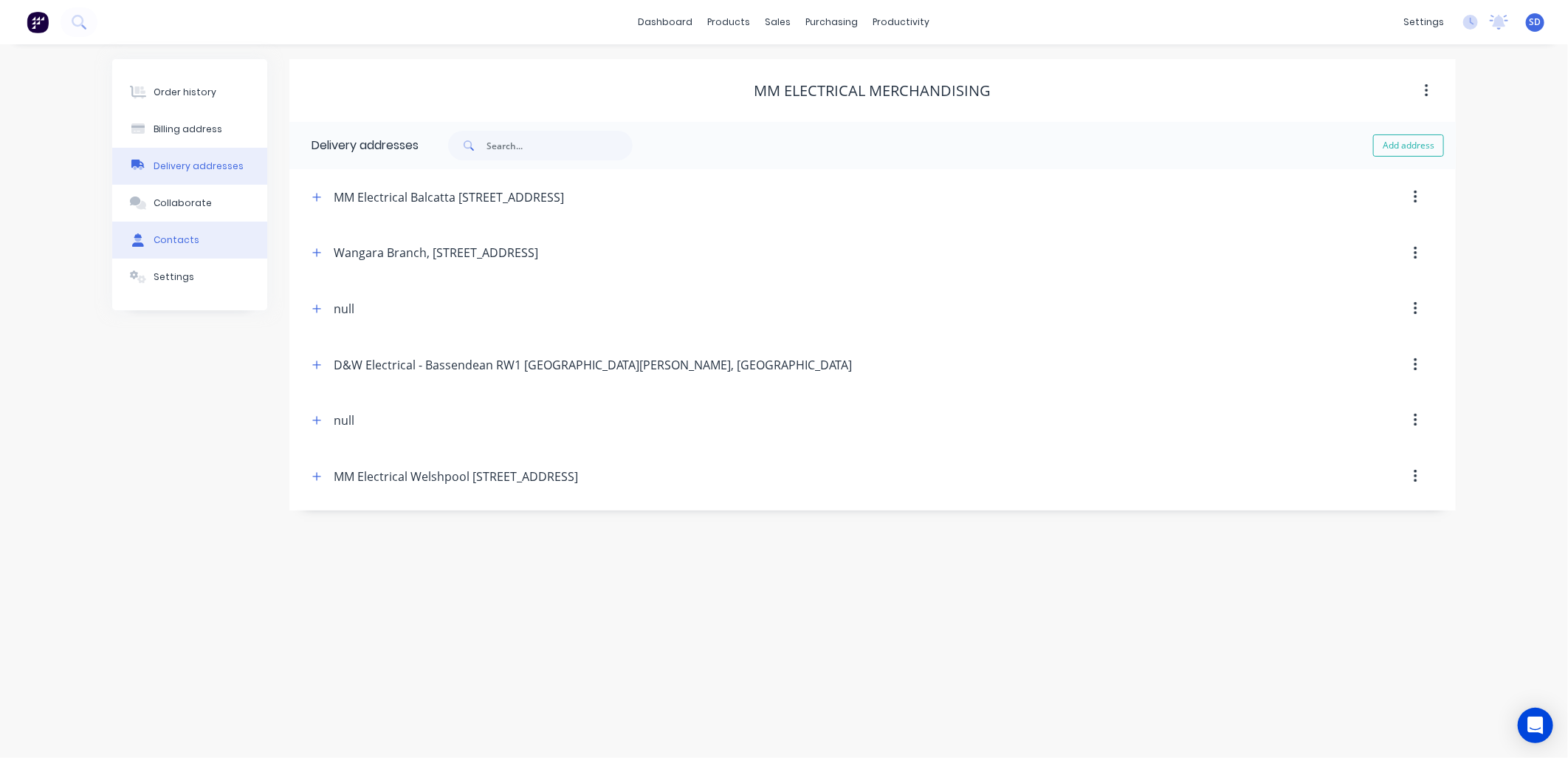
click at [180, 251] on button "Contacts" at bounding box center [190, 240] width 155 height 37
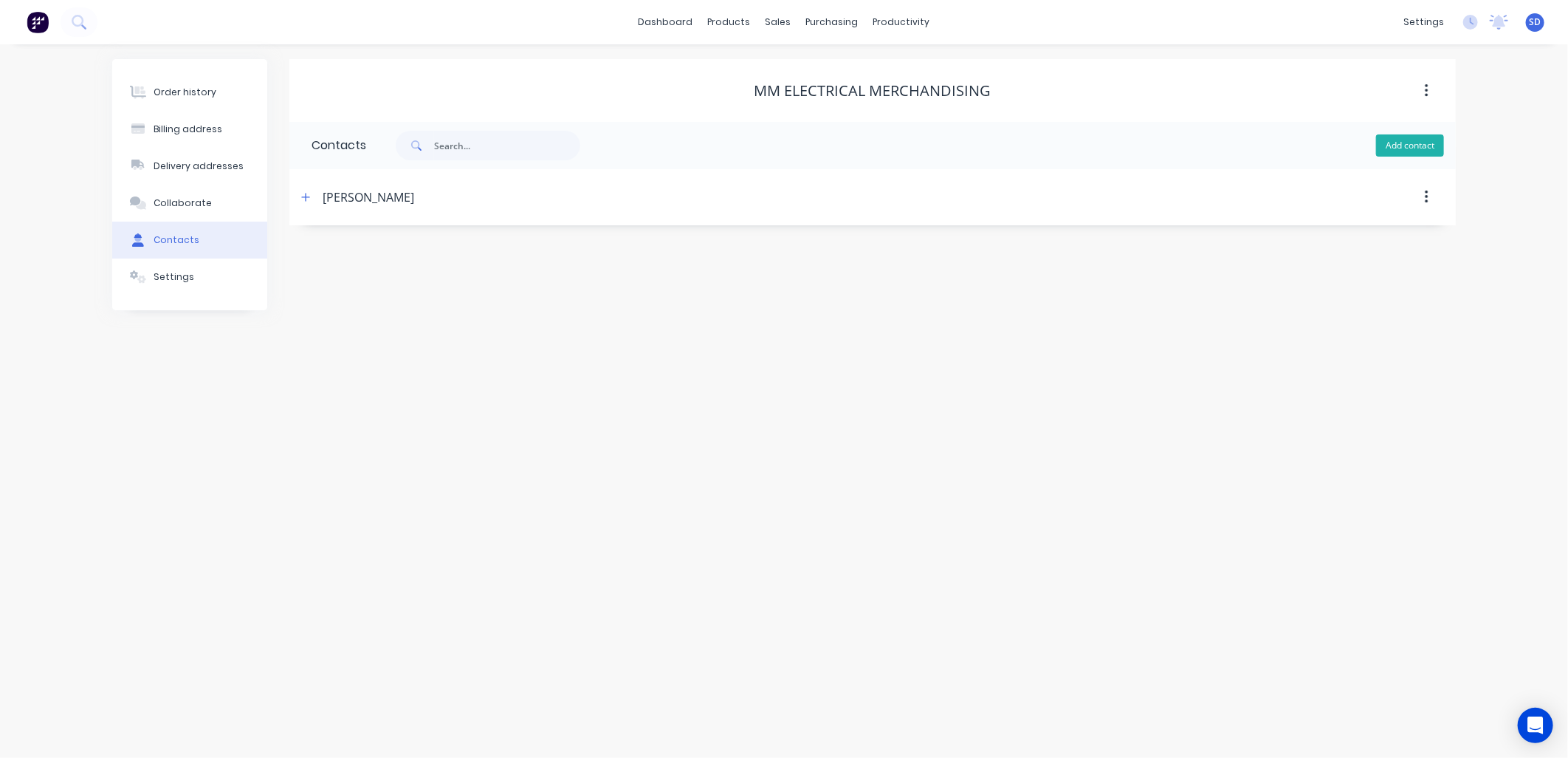
click at [1406, 151] on button "Add contact" at bounding box center [1410, 145] width 68 height 22
select select "AU"
click at [334, 309] on input "text" at bounding box center [432, 311] width 241 height 22
paste input "wangara.admin@mmem.com.au"
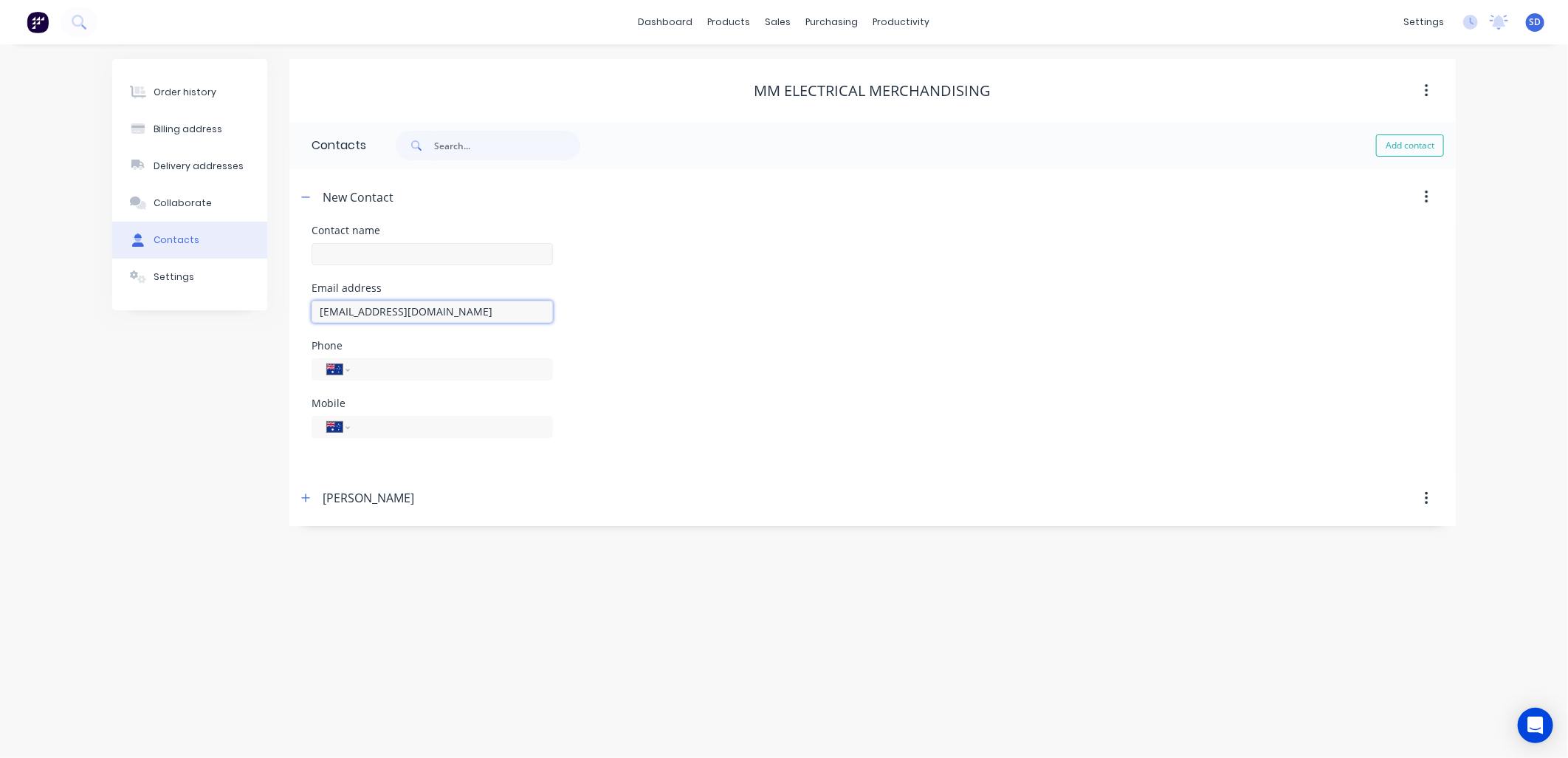
type input "wangara.admin@mmem.com.au"
click at [340, 257] on input "text" at bounding box center [432, 254] width 241 height 22
type input "i"
type input "Invoicing"
click at [587, 242] on div "Contact name Invoicing Required" at bounding box center [873, 260] width 1122 height 69
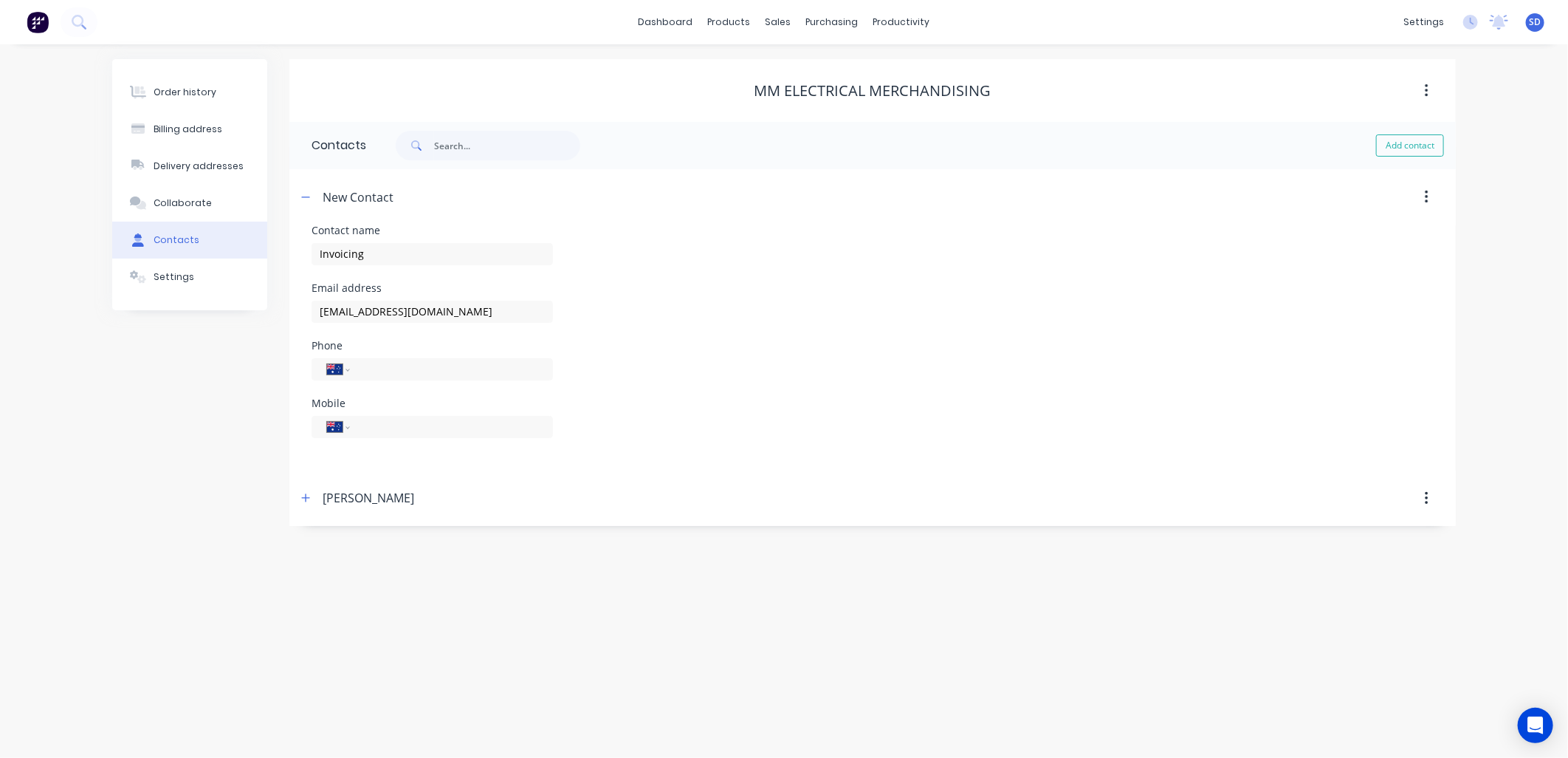
select select "AU"
click at [1400, 144] on button "Add contact" at bounding box center [1410, 145] width 68 height 22
select select "AU"
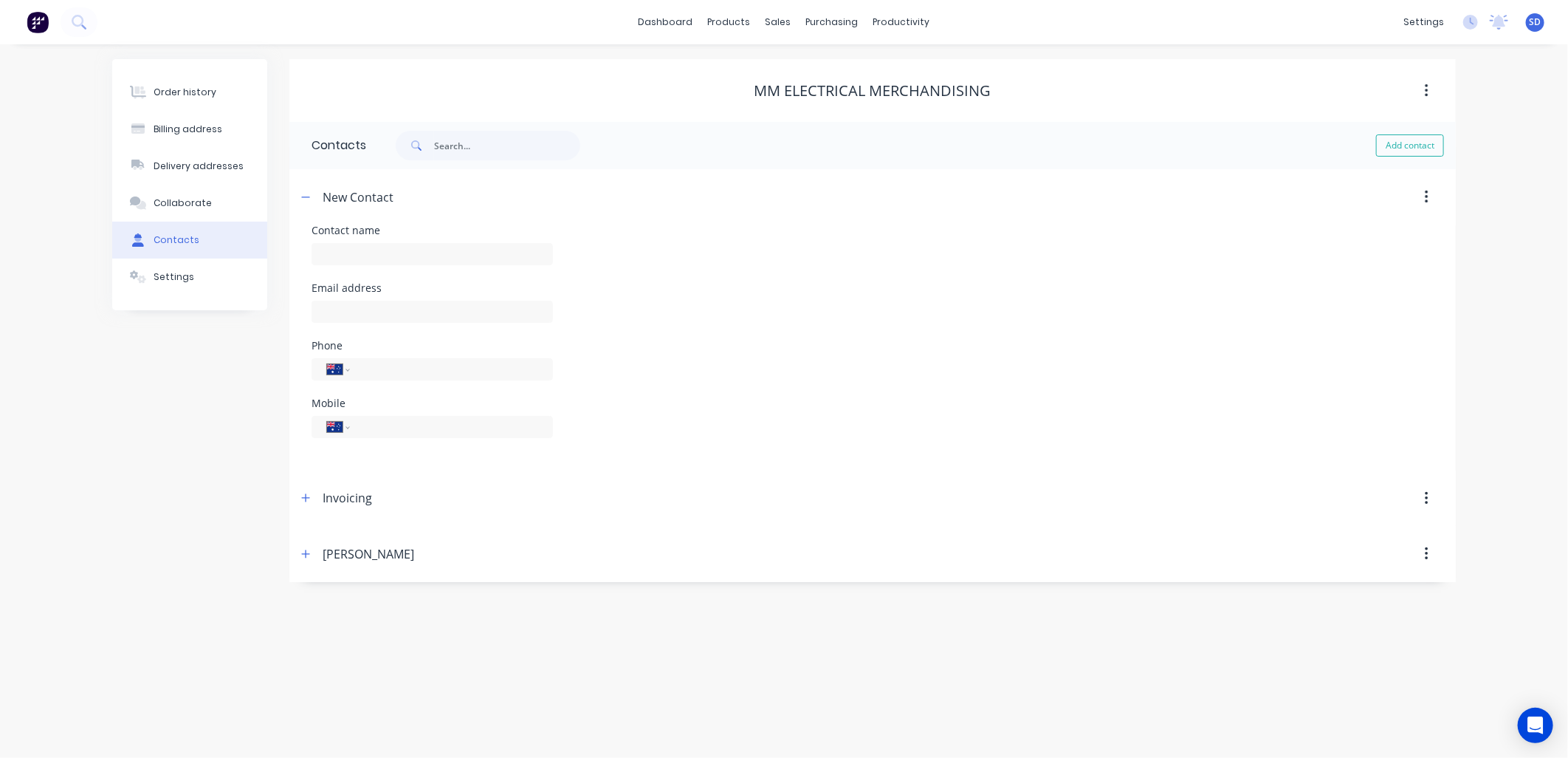
click at [1428, 198] on icon "button" at bounding box center [1426, 197] width 3 height 13
click at [1333, 233] on div "Delete" at bounding box center [1374, 236] width 114 height 21
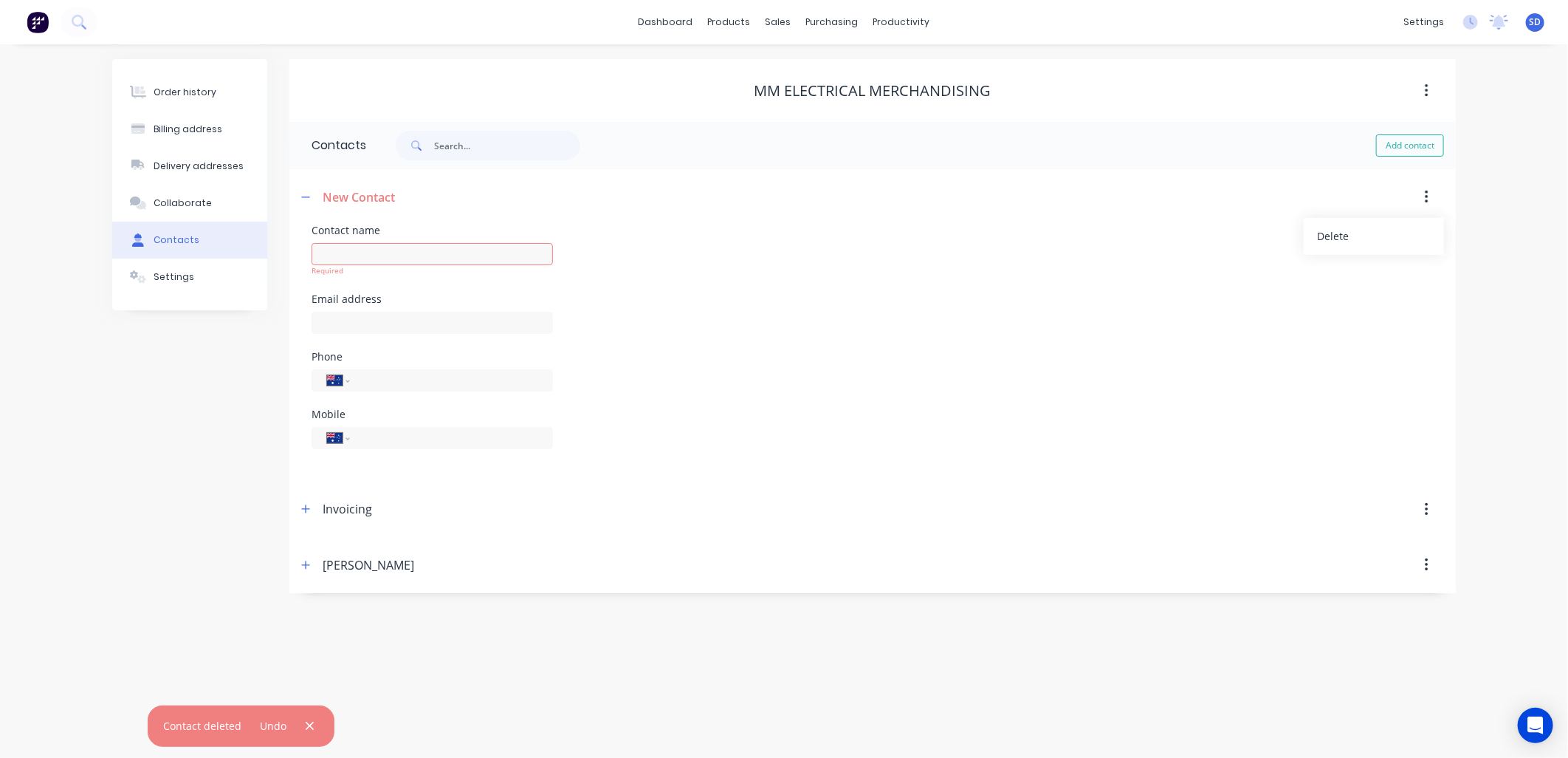
click at [307, 726] on icon "button" at bounding box center [309, 726] width 10 height 13
click at [705, 222] on header "New Contact" at bounding box center [873, 198] width 1167 height 56
click at [1420, 191] on button "button" at bounding box center [1428, 197] width 35 height 26
click at [1326, 239] on div "Delete" at bounding box center [1374, 236] width 114 height 21
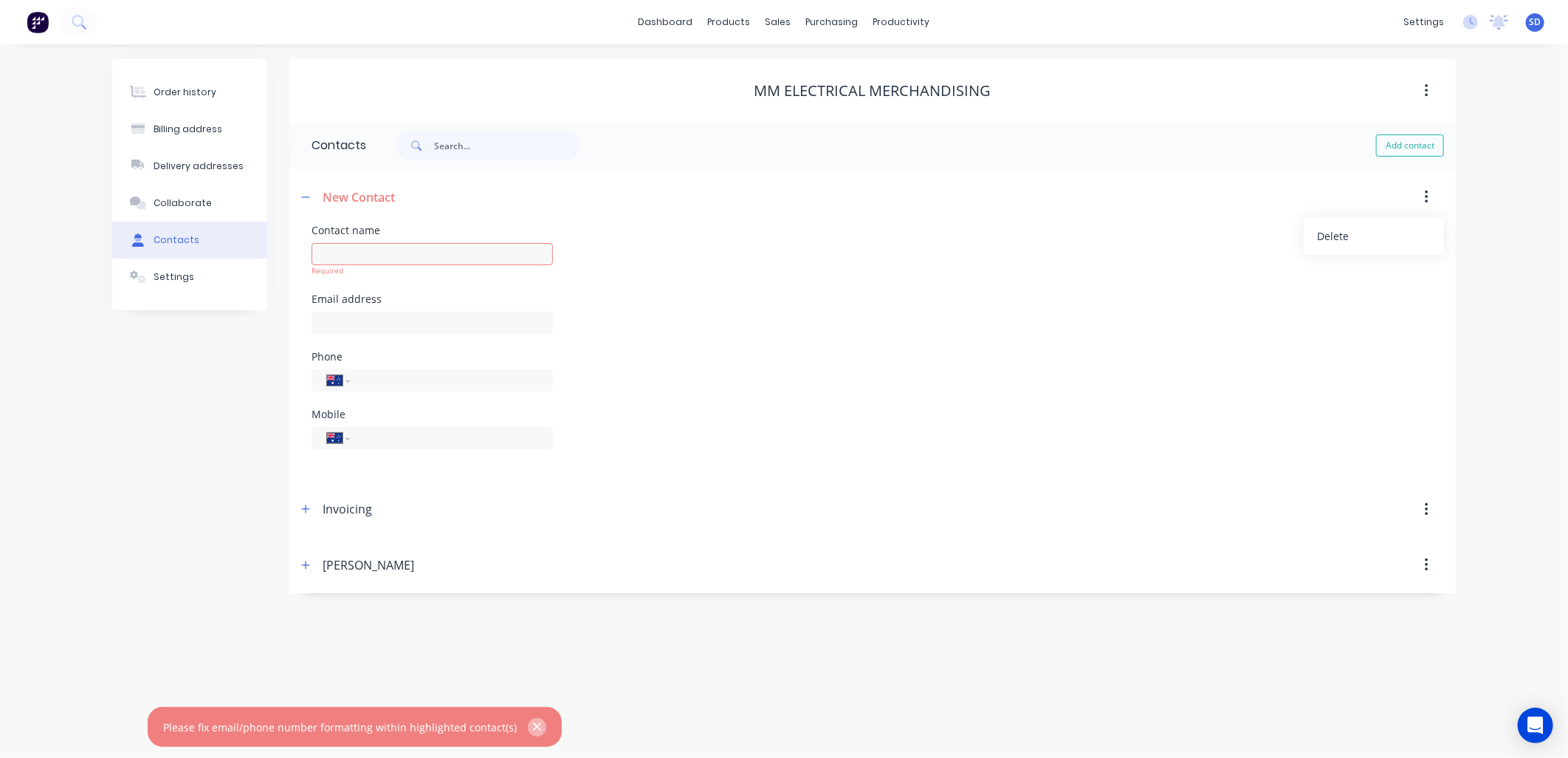
click at [532, 730] on icon "button" at bounding box center [536, 726] width 10 height 13
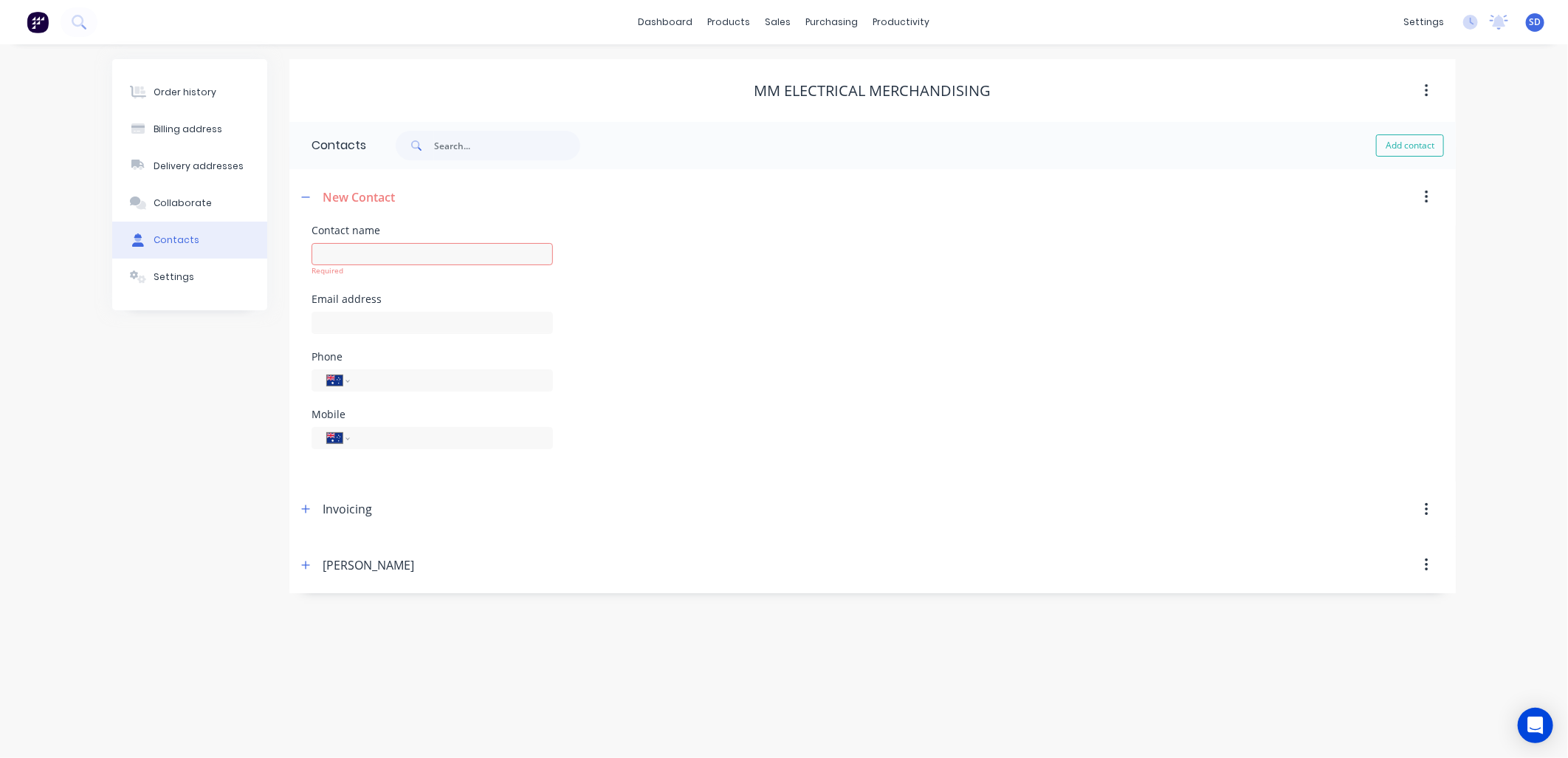
click at [610, 710] on div "Order history Billing address Delivery addresses Collaborate Contacts Settings …" at bounding box center [784, 401] width 1568 height 713
click at [202, 197] on div "Collaborate" at bounding box center [183, 203] width 58 height 13
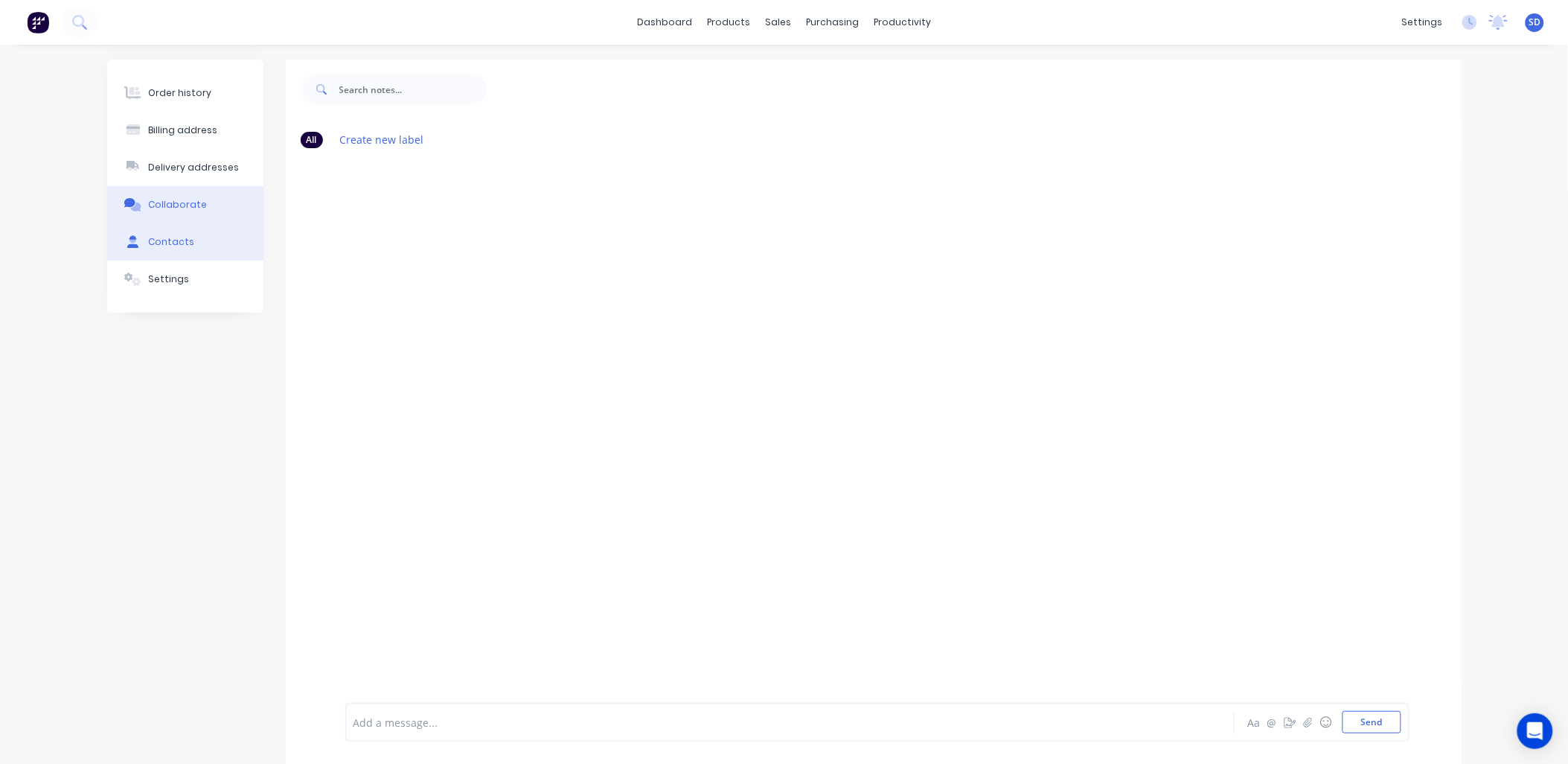
click at [181, 235] on div "Contacts" at bounding box center [171, 242] width 46 height 13
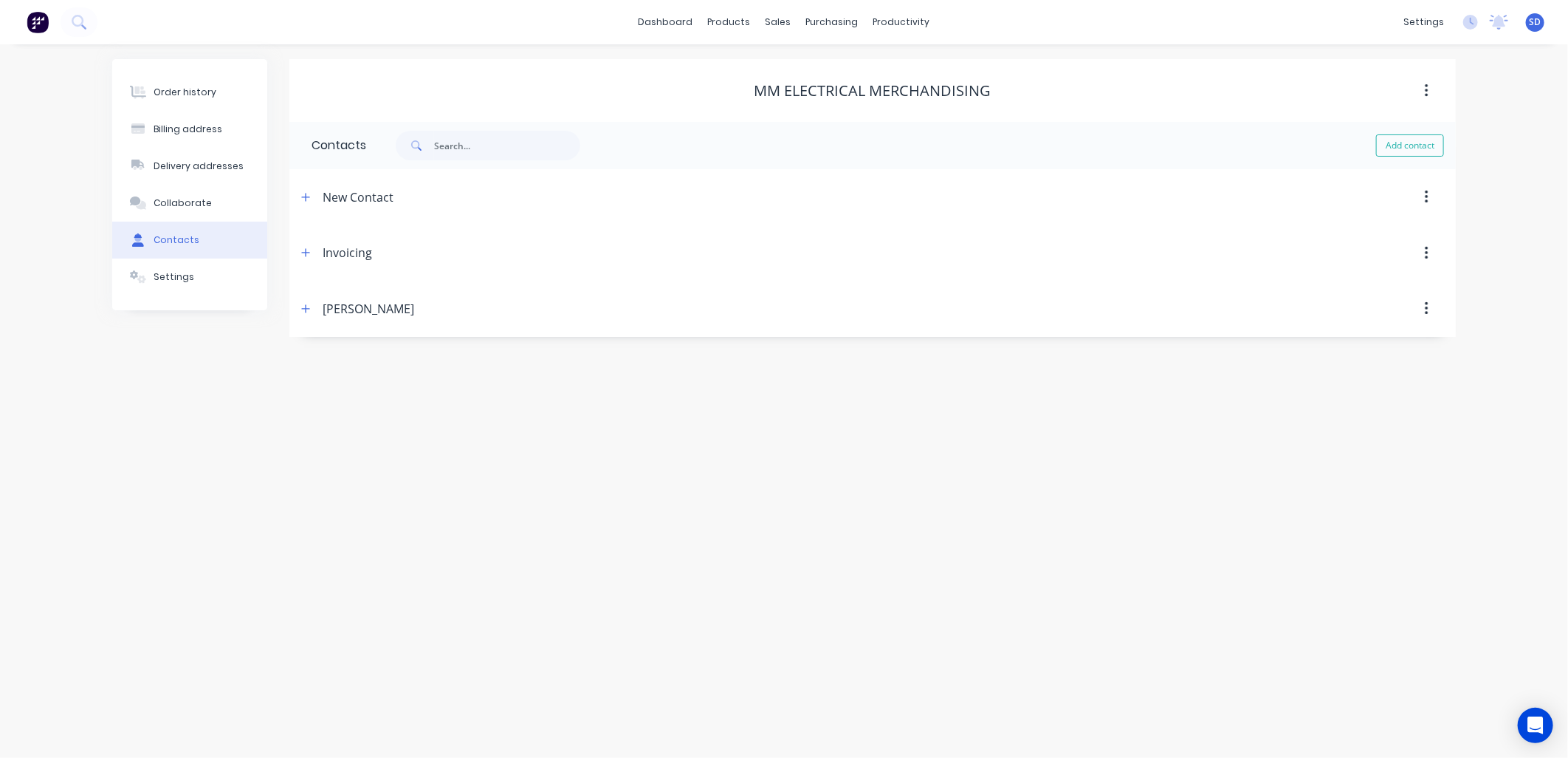
click at [1423, 198] on button "button" at bounding box center [1428, 197] width 35 height 26
click at [1320, 252] on div "Delete" at bounding box center [1374, 236] width 140 height 37
click at [1329, 239] on div "Delete" at bounding box center [1374, 236] width 114 height 21
click at [470, 618] on div "Order history Billing address Delivery addresses Collaborate Contacts Settings …" at bounding box center [784, 401] width 1568 height 713
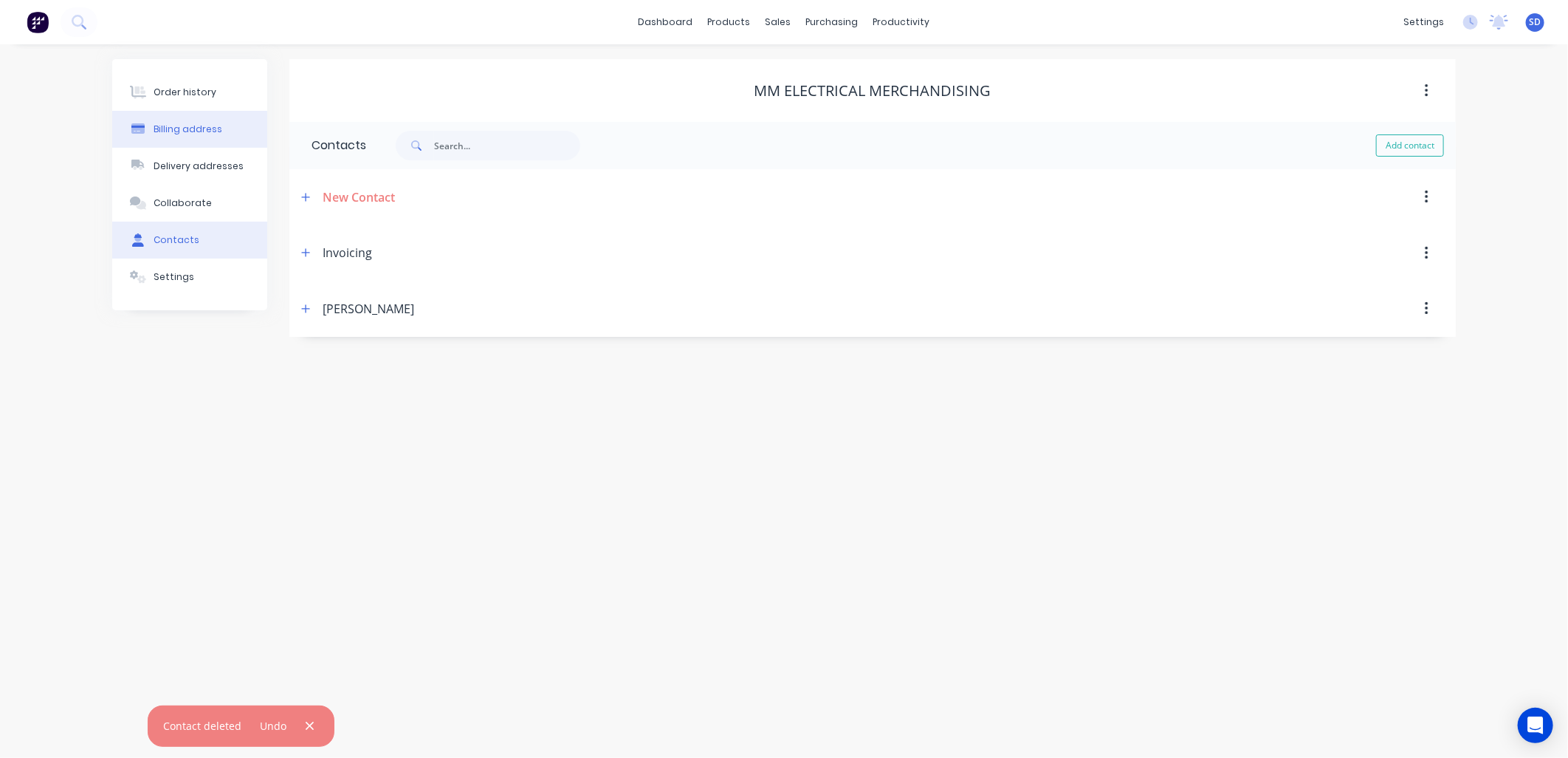
drag, startPoint x: 175, startPoint y: 94, endPoint x: 180, endPoint y: 121, distance: 27.5
click at [175, 95] on div "Order history" at bounding box center [184, 92] width 62 height 13
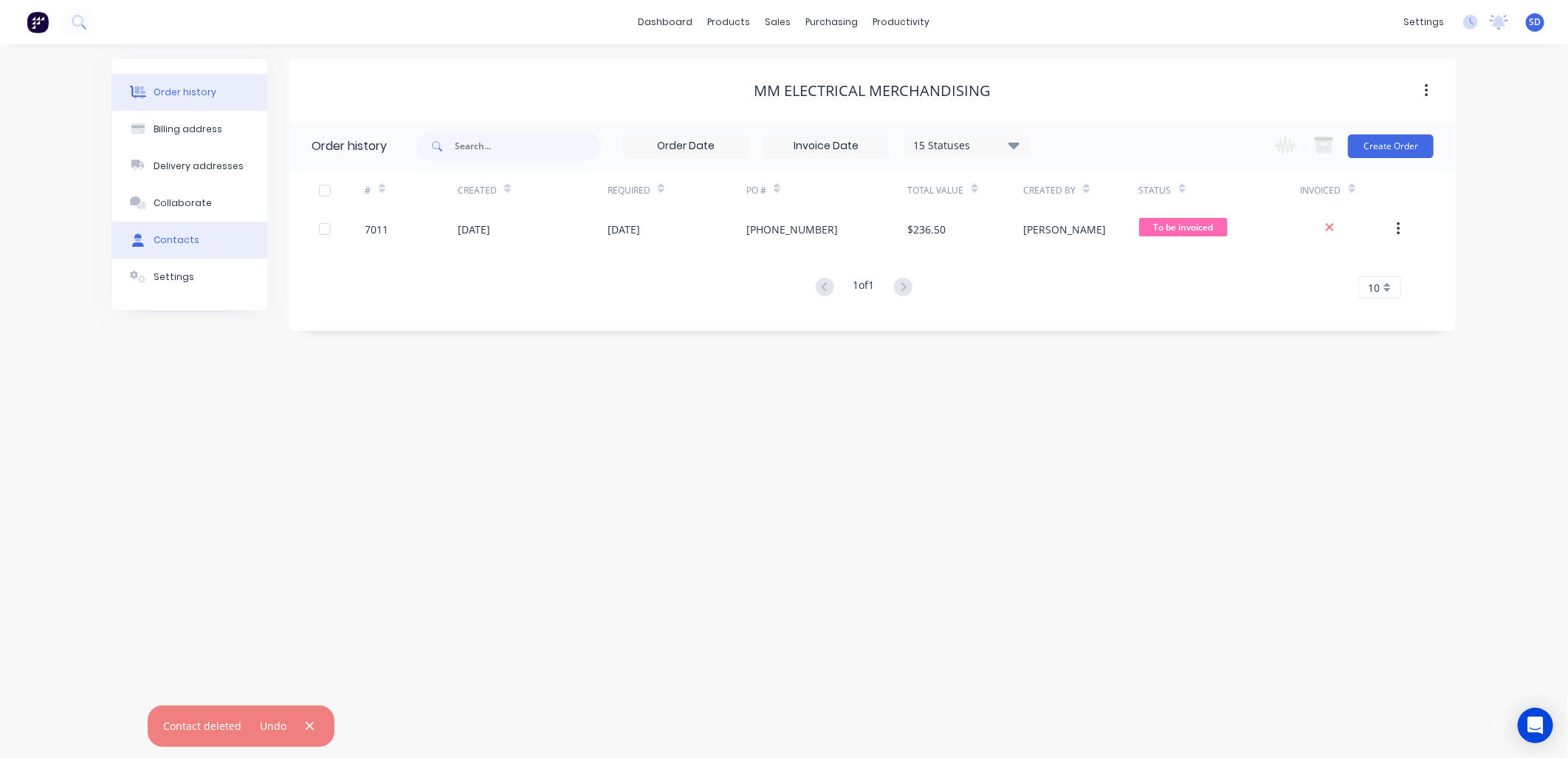
click at [200, 226] on button "Contacts" at bounding box center [190, 240] width 155 height 37
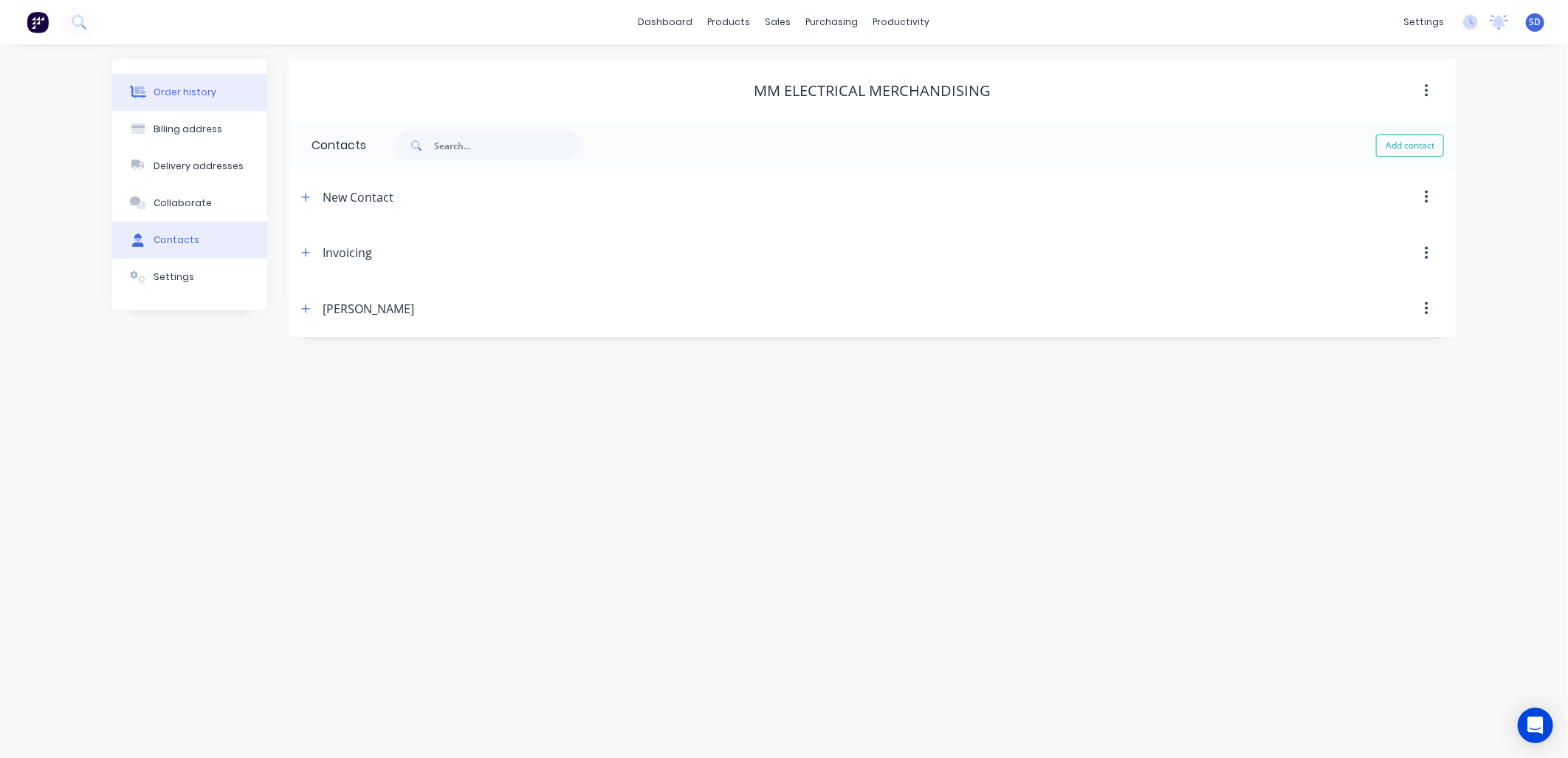
click at [216, 86] on button "Order history" at bounding box center [190, 92] width 155 height 37
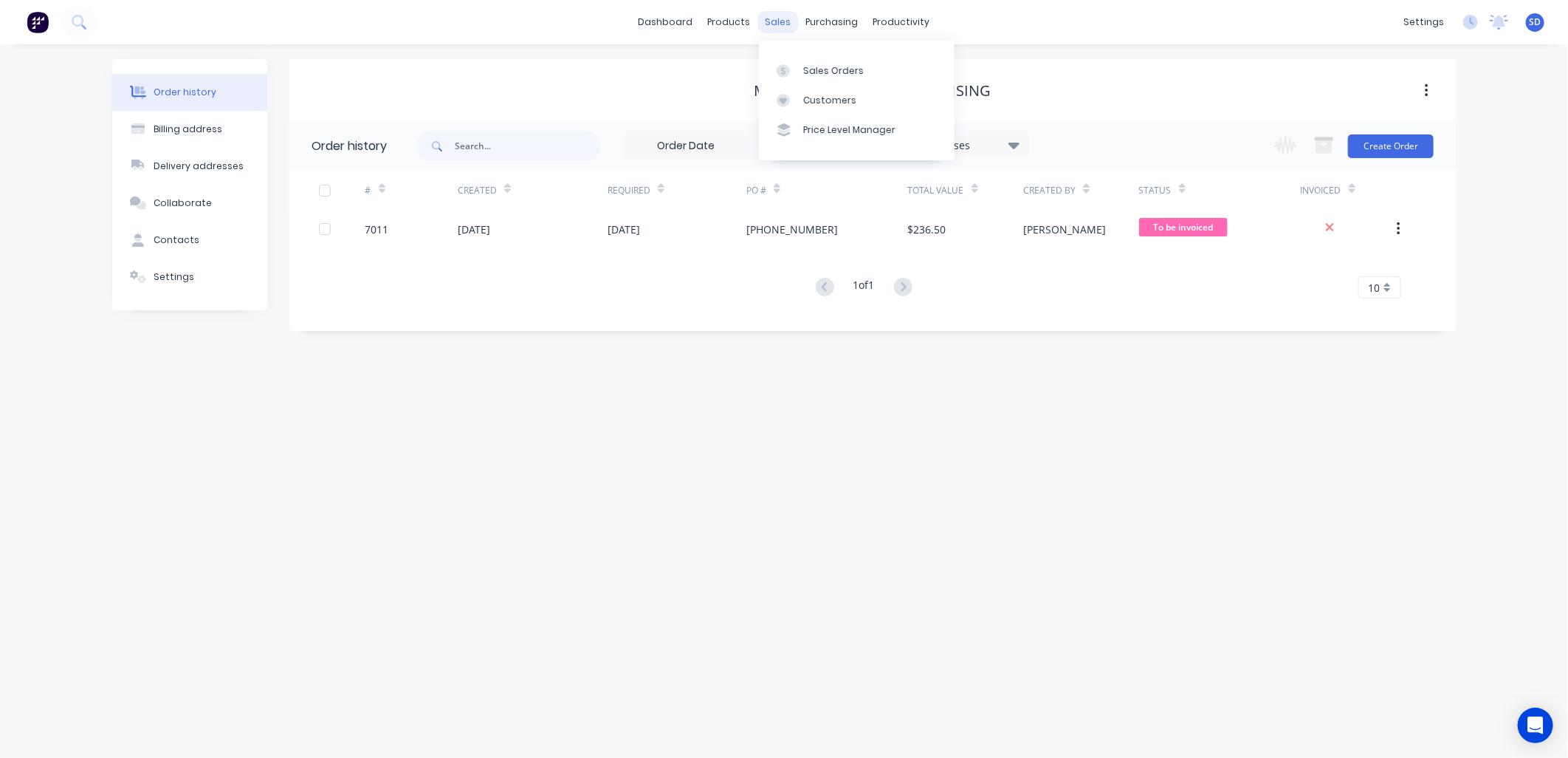
click at [770, 21] on div "sales" at bounding box center [779, 22] width 40 height 22
click at [820, 74] on div "Sales Orders" at bounding box center [833, 70] width 61 height 13
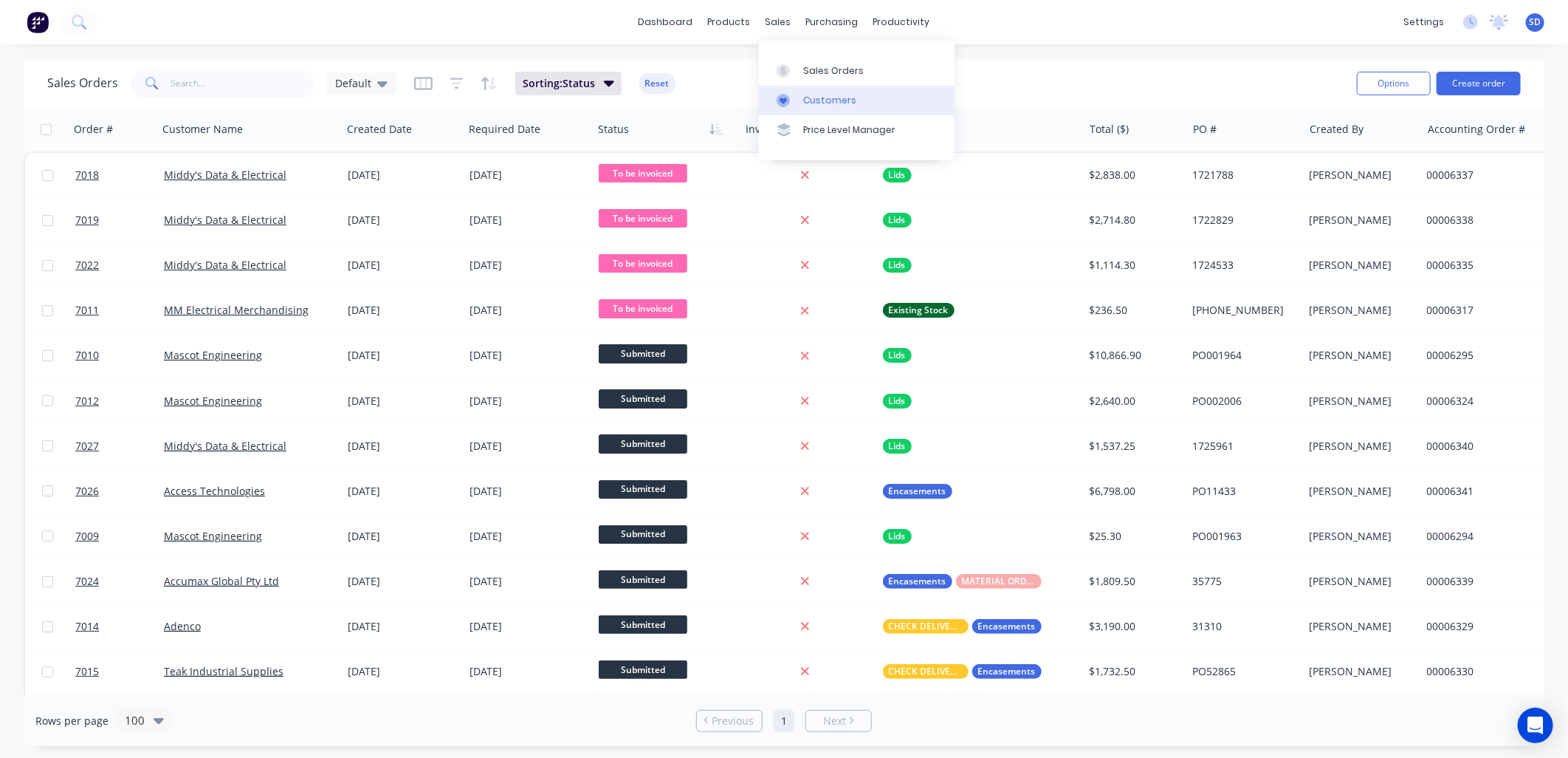
click at [812, 105] on div "Customers" at bounding box center [830, 100] width 54 height 13
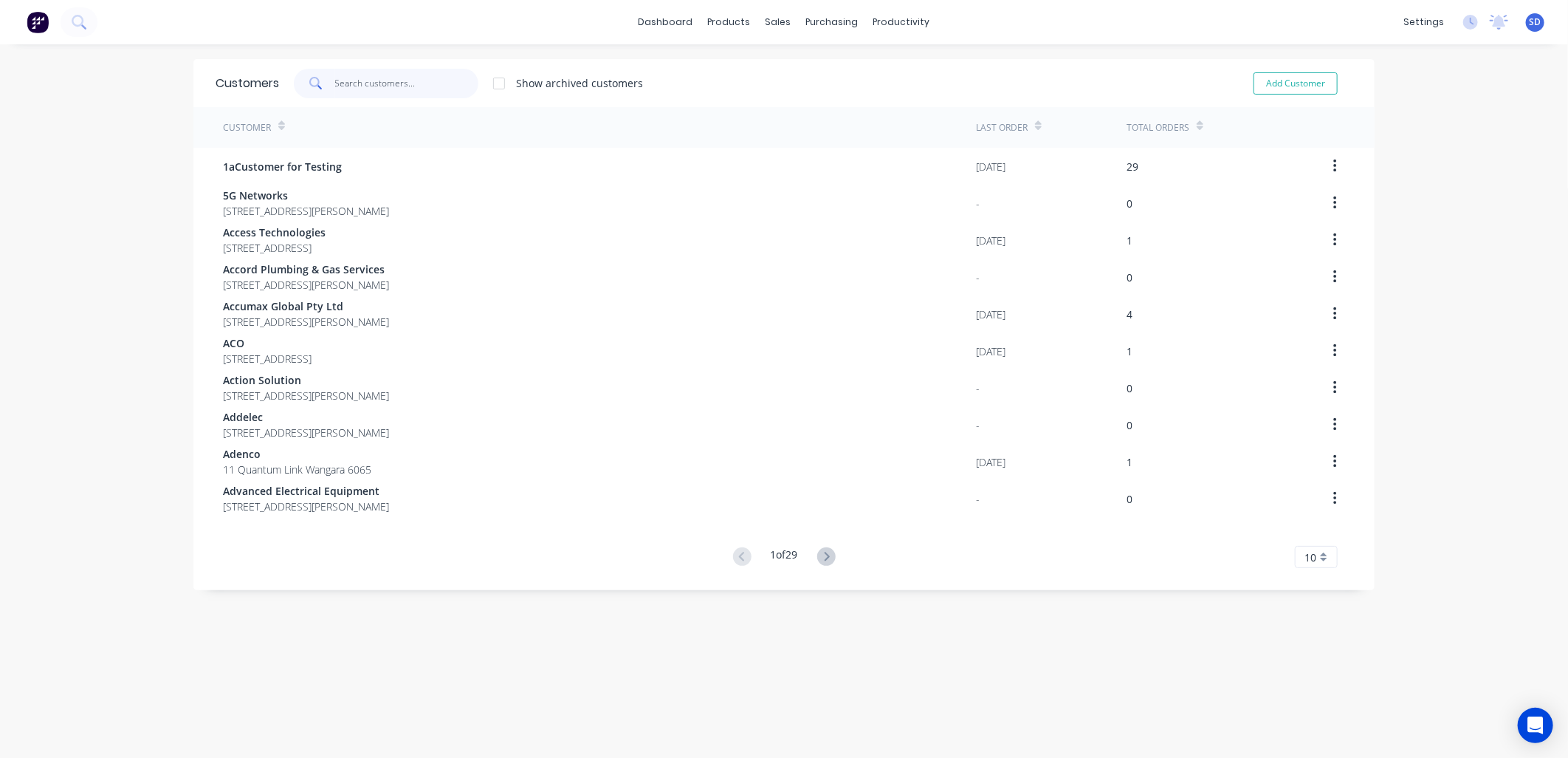
click at [386, 90] on input "text" at bounding box center [407, 83] width 144 height 30
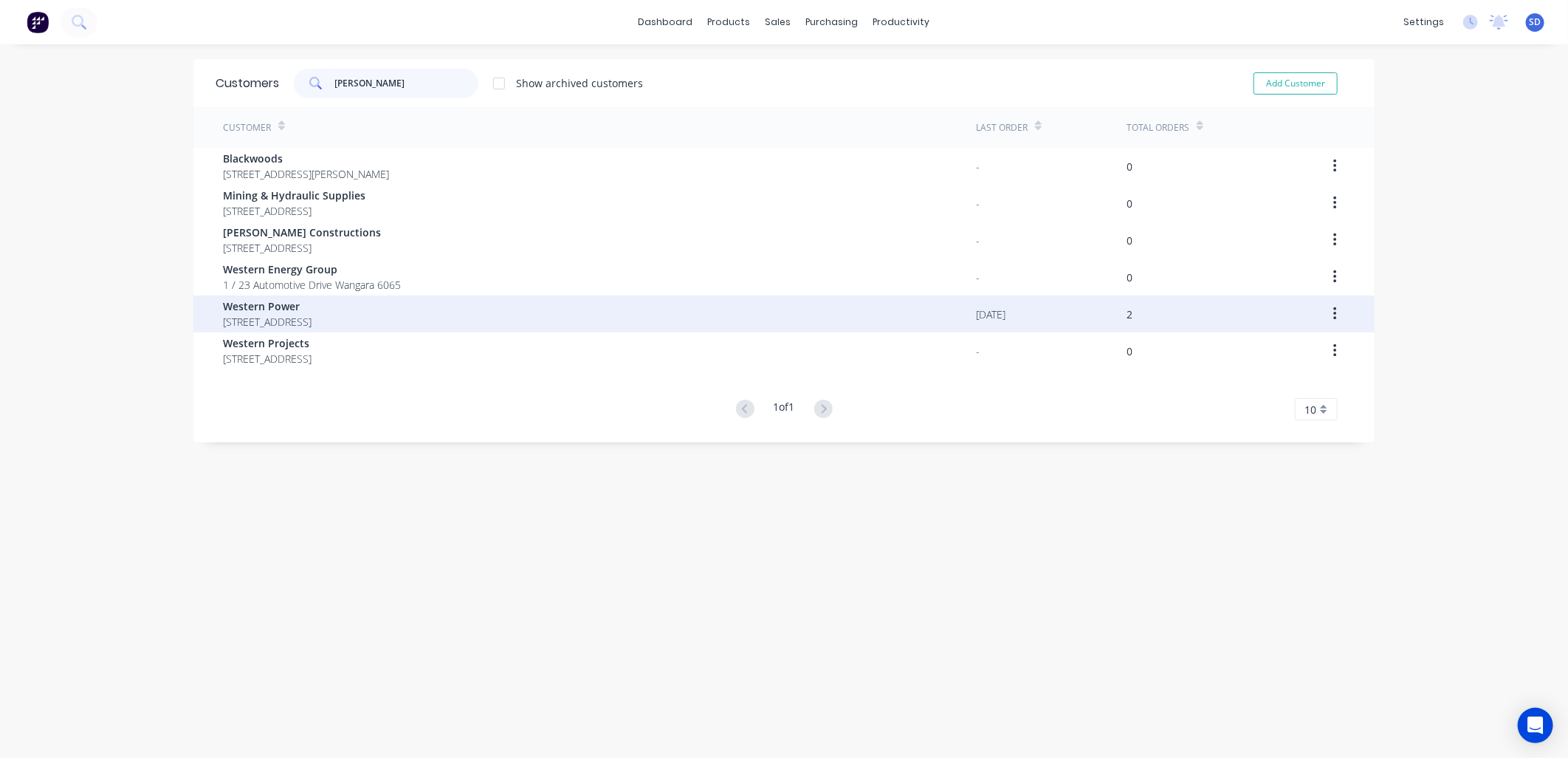
type input "wester"
click at [291, 307] on span "Western Power" at bounding box center [267, 307] width 89 height 16
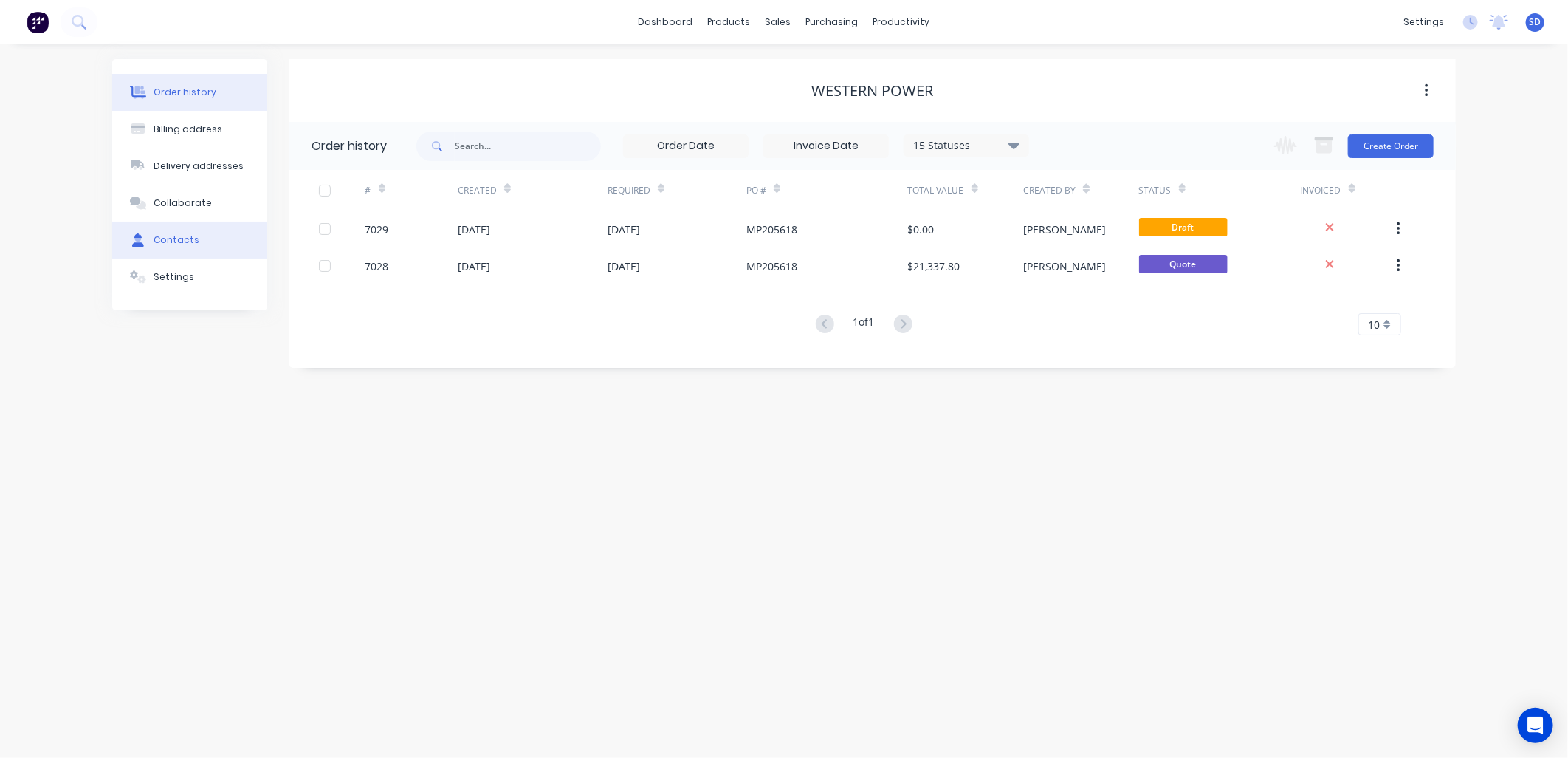
click at [172, 238] on div "Contacts" at bounding box center [176, 240] width 46 height 13
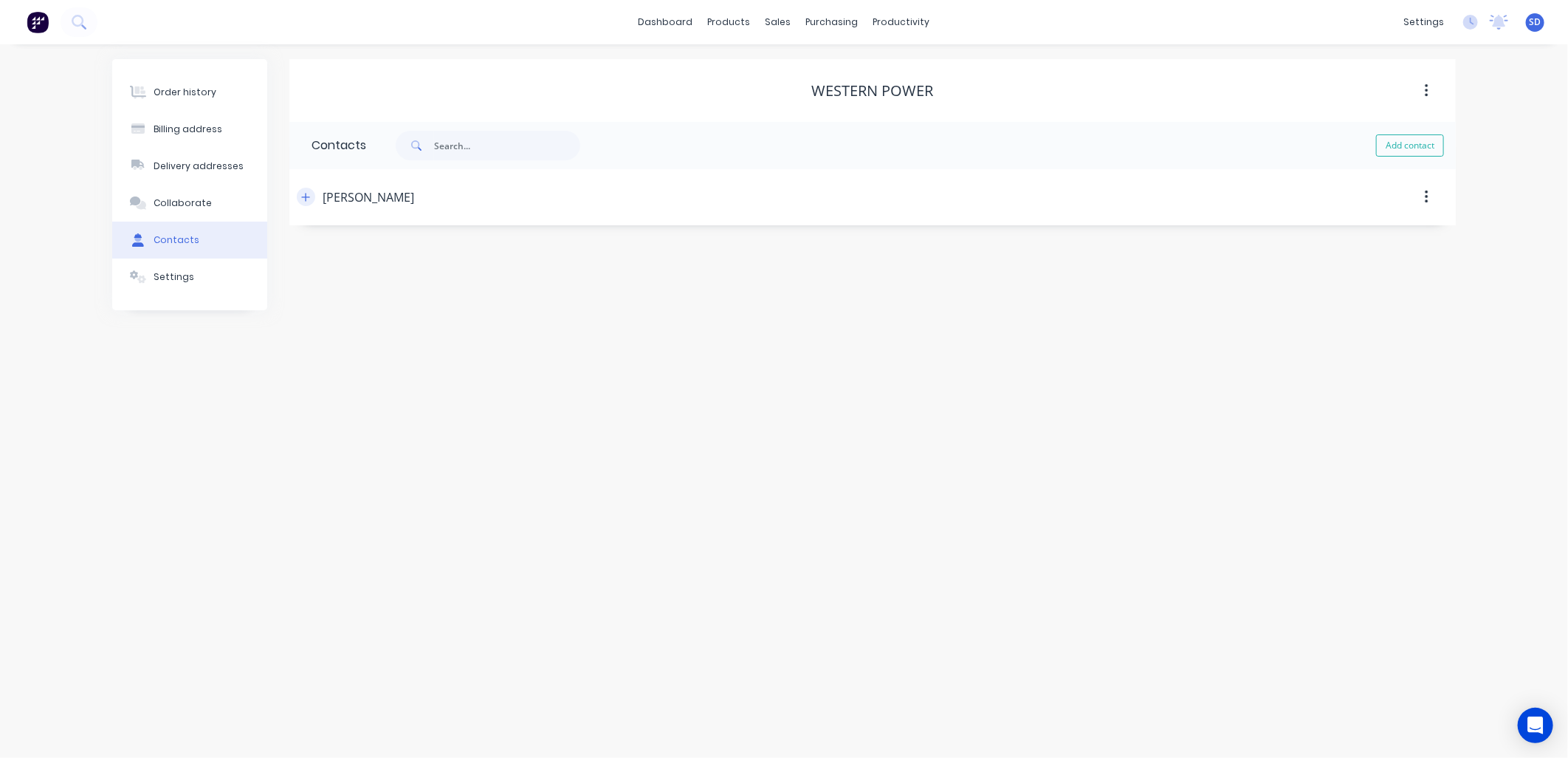
click at [301, 195] on icon "button" at bounding box center [306, 198] width 9 height 11
click at [305, 196] on icon "button" at bounding box center [306, 198] width 9 height 11
click at [772, 19] on div "sales" at bounding box center [779, 22] width 40 height 22
click at [1424, 30] on div "settings" at bounding box center [1423, 22] width 55 height 22
click at [1338, 183] on link "Quotes" at bounding box center [1354, 190] width 196 height 30
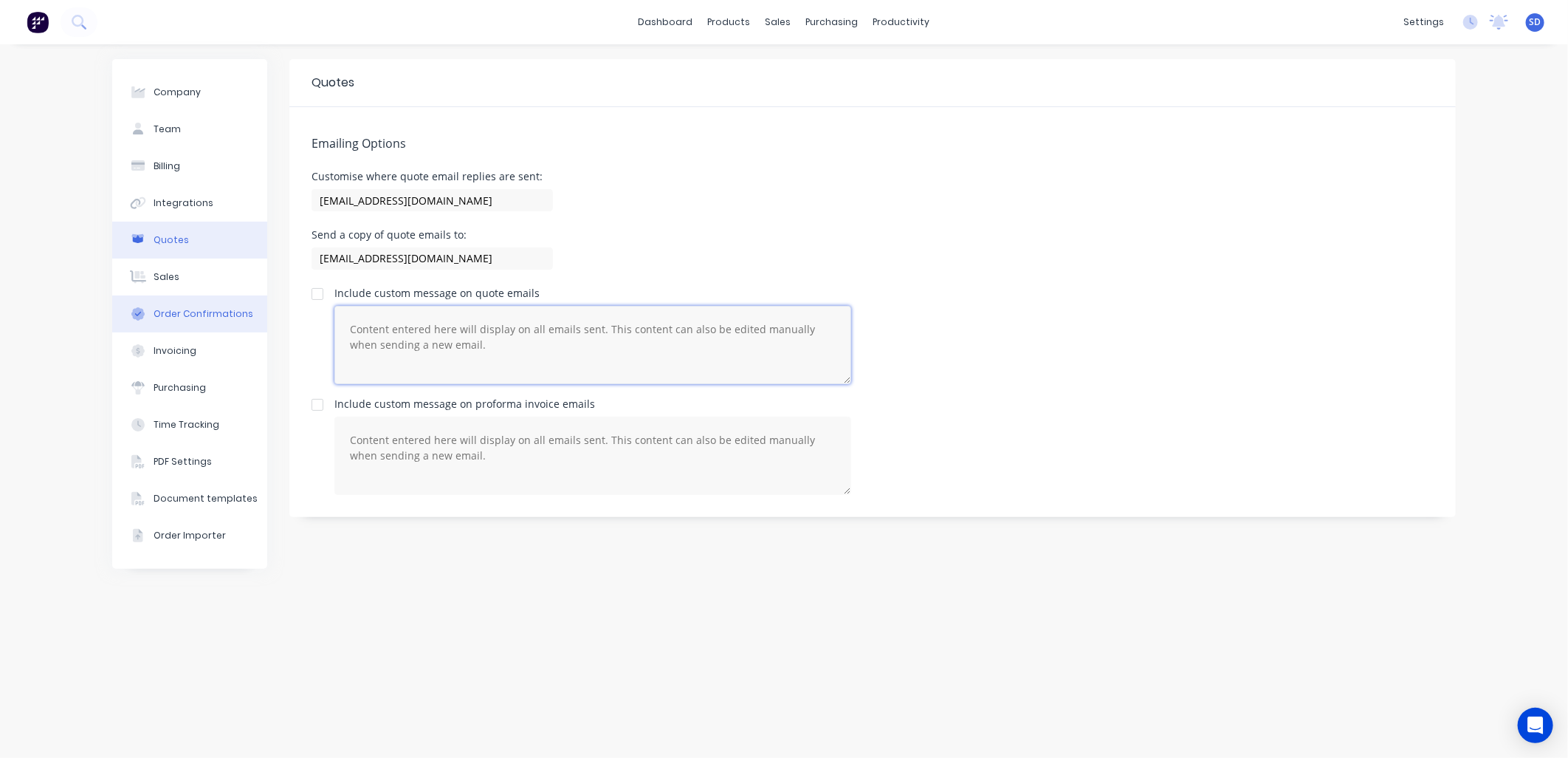
drag, startPoint x: 465, startPoint y: 344, endPoint x: 264, endPoint y: 301, distance: 205.5
click at [264, 301] on div "Company Team Billing Integrations Quotes Sales Order Confirmations Invoicing Pu…" at bounding box center [784, 401] width 1344 height 684
click at [629, 332] on textarea "Please find quotation attached as requested" at bounding box center [593, 344] width 517 height 78
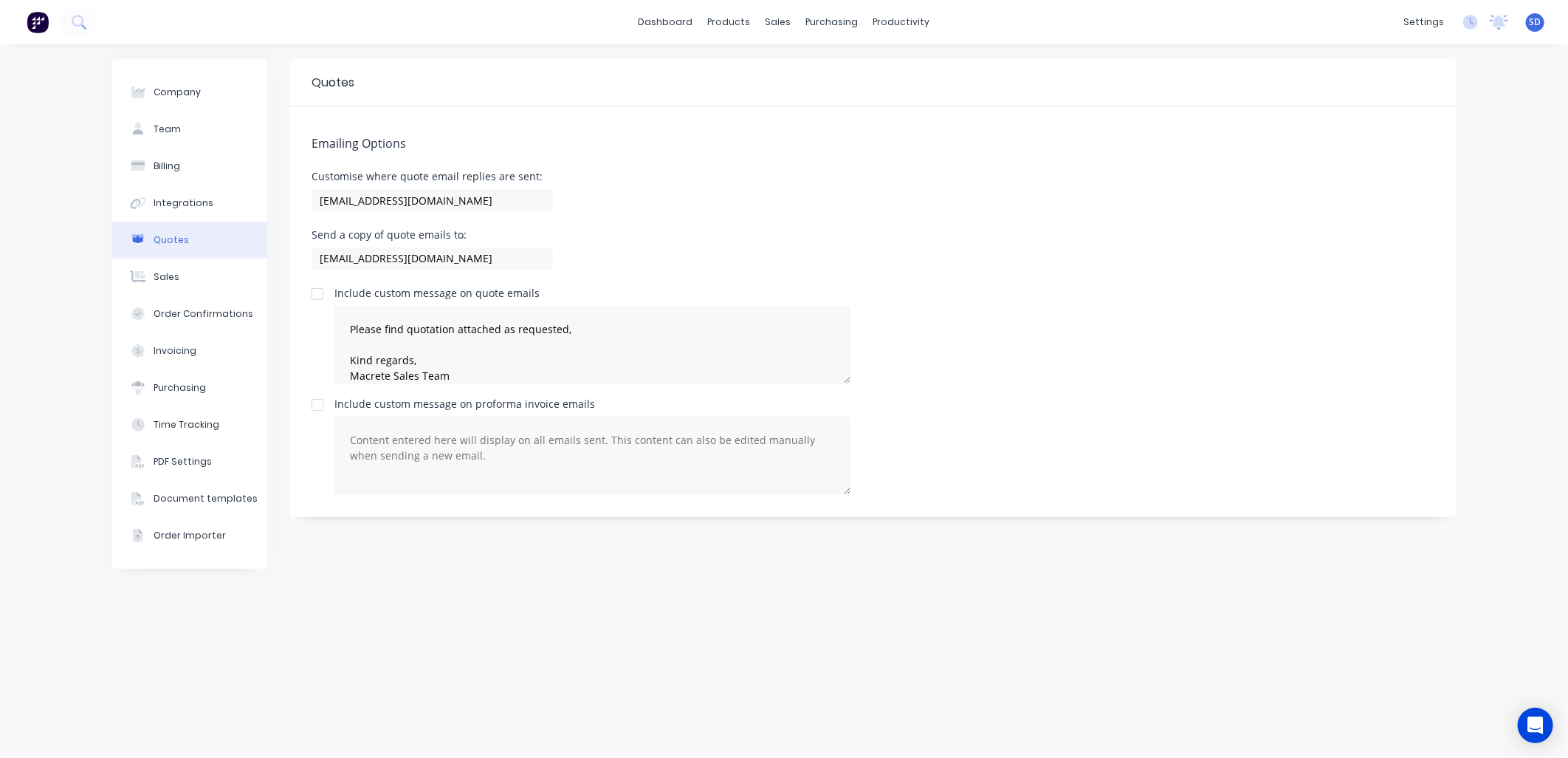
click at [1121, 368] on div "Include custom message on quote emails Please find quotation attached as reques…" at bounding box center [873, 336] width 1122 height 96
click at [313, 294] on div at bounding box center [318, 294] width 30 height 30
click at [1124, 360] on div "Include custom message on quote emails Please find quotation attached as reques…" at bounding box center [873, 336] width 1122 height 96
click at [610, 328] on textarea "Please find quotation attached as requested, Kind regards, Macrete Sales Team" at bounding box center [593, 344] width 517 height 78
type textarea "Please find quotation attached as requested. Kind regards, Macrete Sales Team"
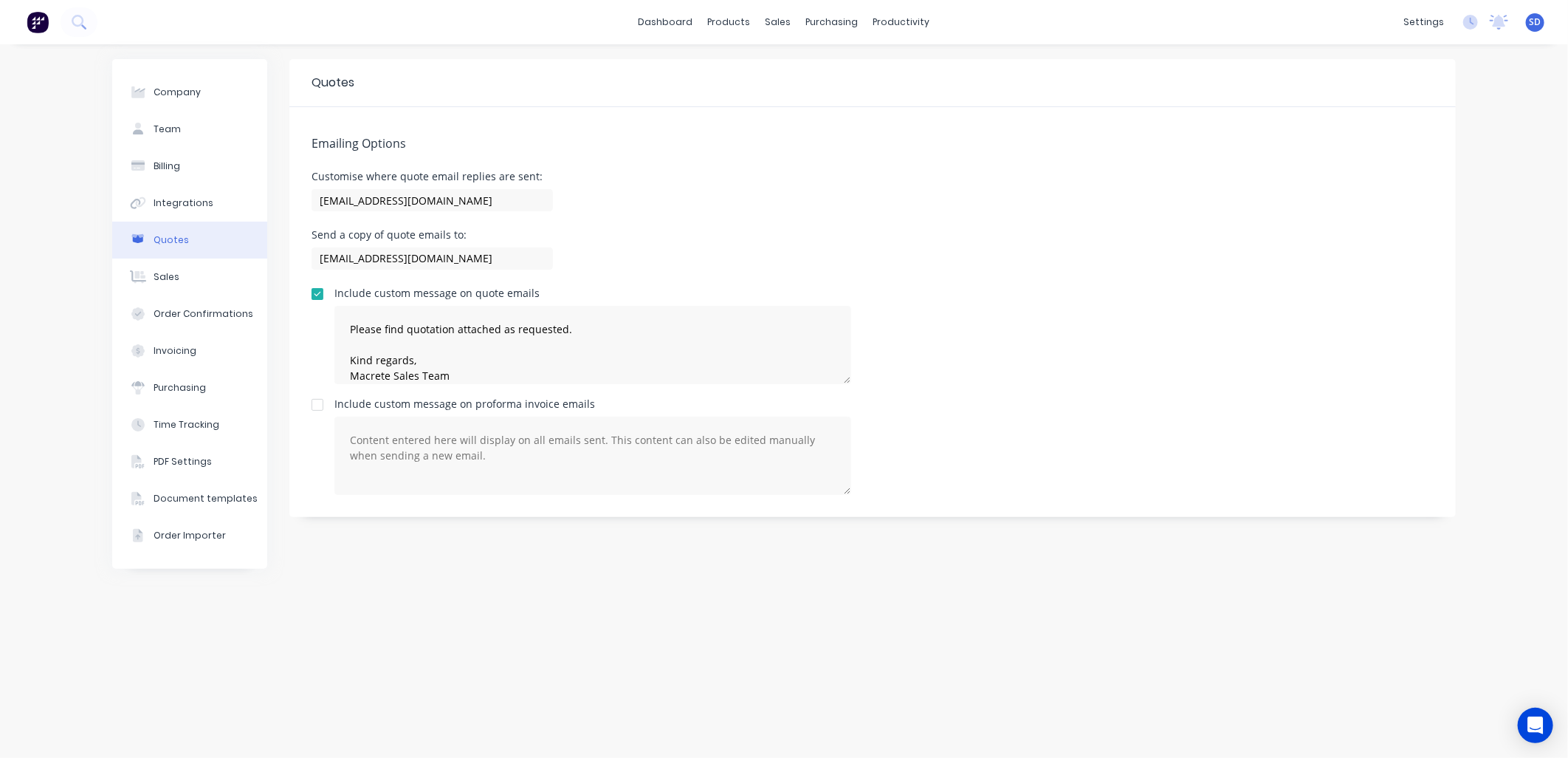
click at [1025, 336] on div "Include custom message on quote emails Please find quotation attached as reques…" at bounding box center [873, 336] width 1122 height 96
click at [1001, 318] on div "Include custom message on quote emails Please find quotation attached as reques…" at bounding box center [873, 336] width 1122 height 96
click at [187, 203] on div "Integrations" at bounding box center [183, 203] width 60 height 13
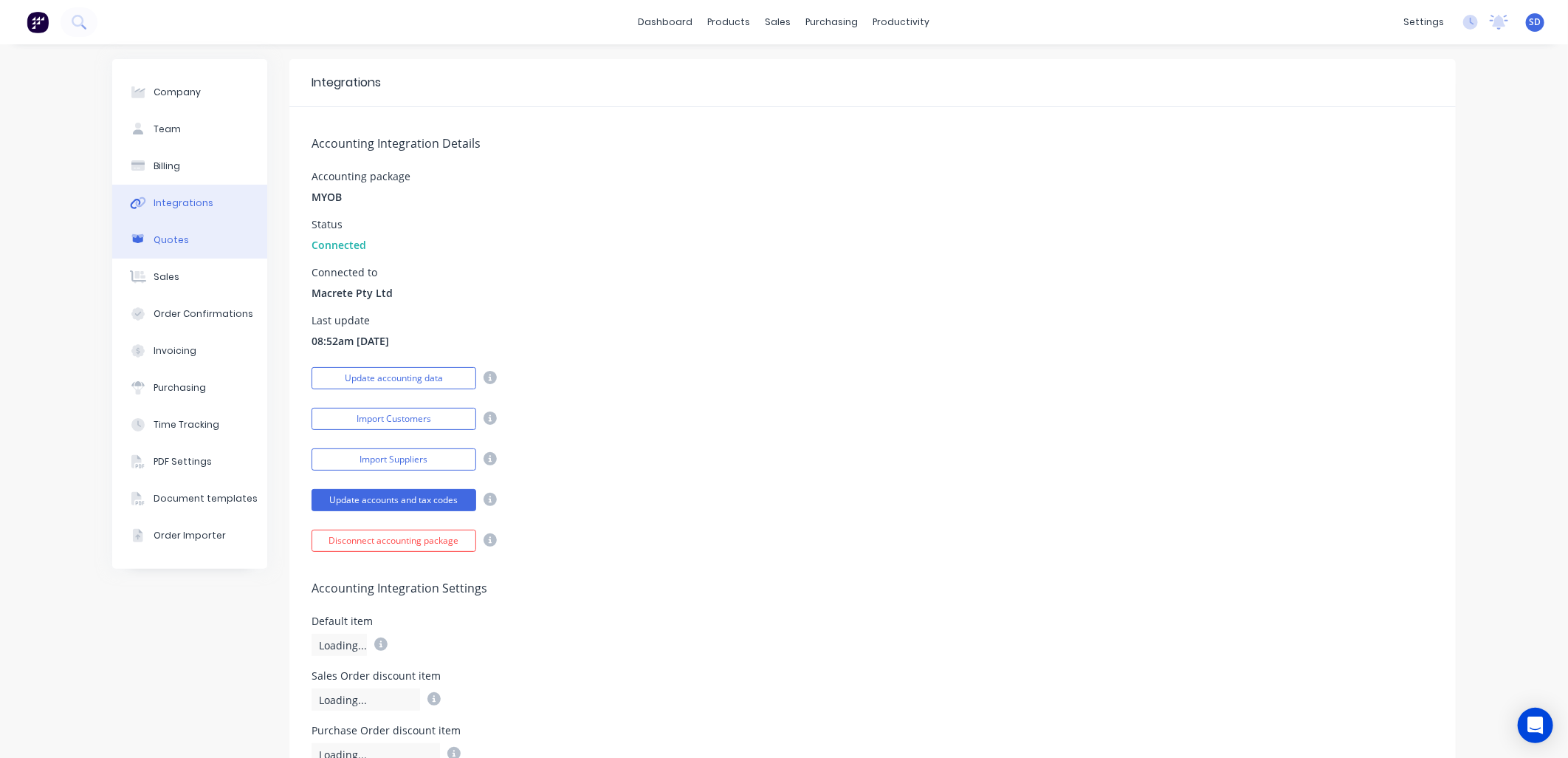
click at [183, 234] on button "Quotes" at bounding box center [190, 240] width 155 height 37
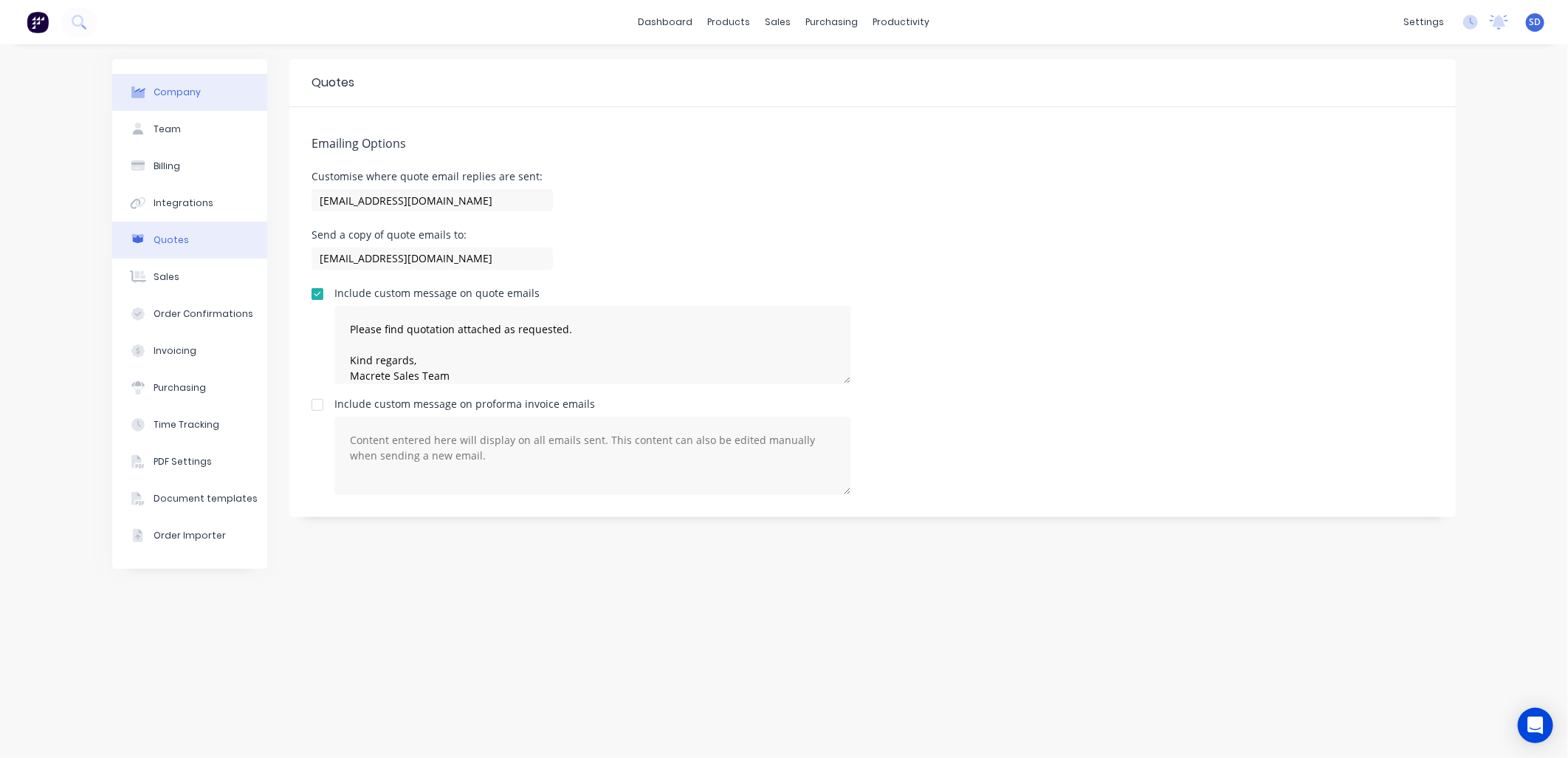
click at [182, 102] on button "Company" at bounding box center [190, 92] width 155 height 37
select select "AU"
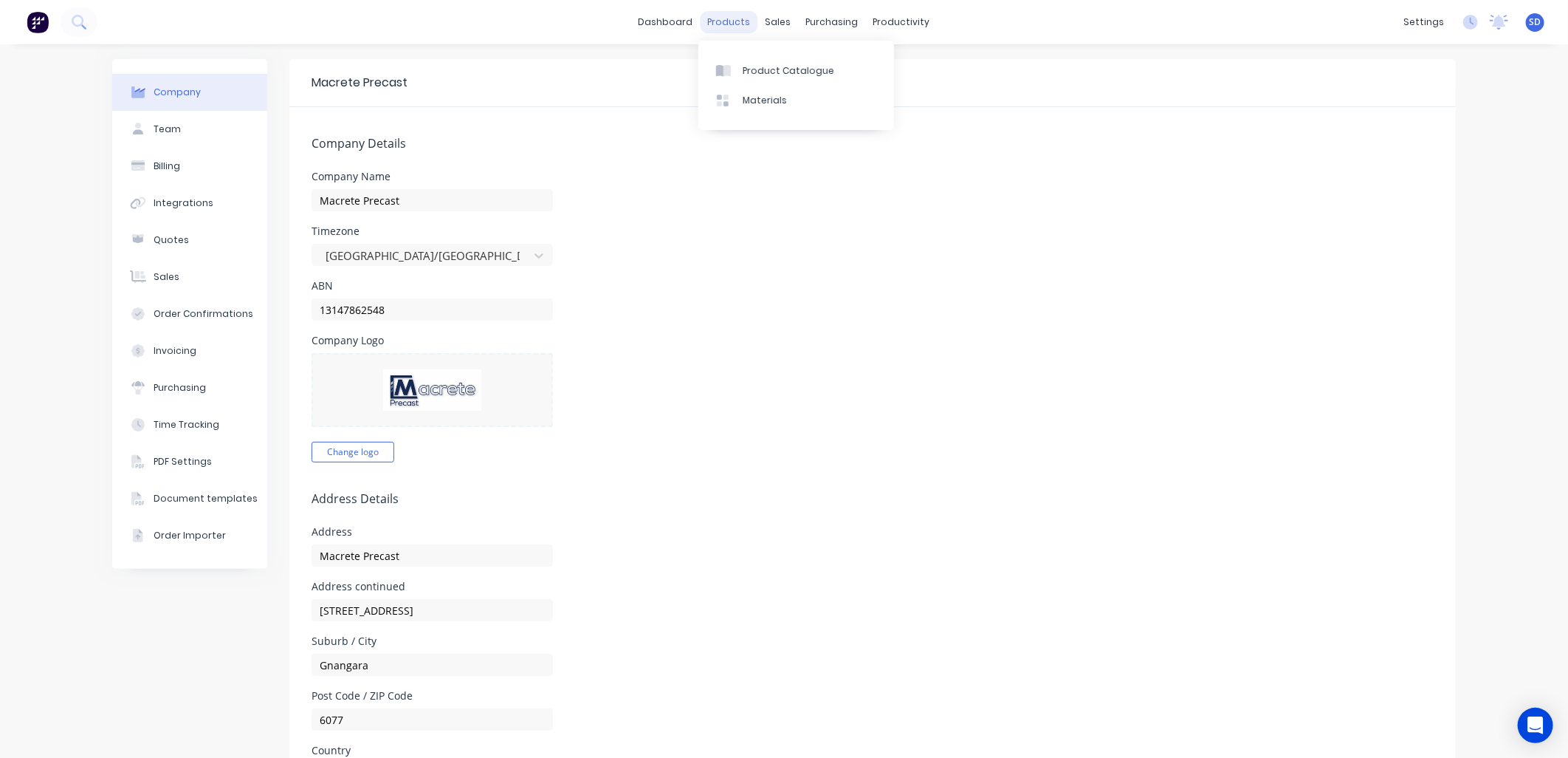
click at [738, 24] on div "products" at bounding box center [730, 22] width 58 height 22
click at [829, 18] on div "purchasing" at bounding box center [832, 22] width 68 height 22
drag, startPoint x: 744, startPoint y: 17, endPoint x: 755, endPoint y: 18, distance: 11.0
click at [746, 17] on div "products" at bounding box center [730, 22] width 58 height 22
click at [773, 17] on div "sales" at bounding box center [779, 22] width 40 height 22
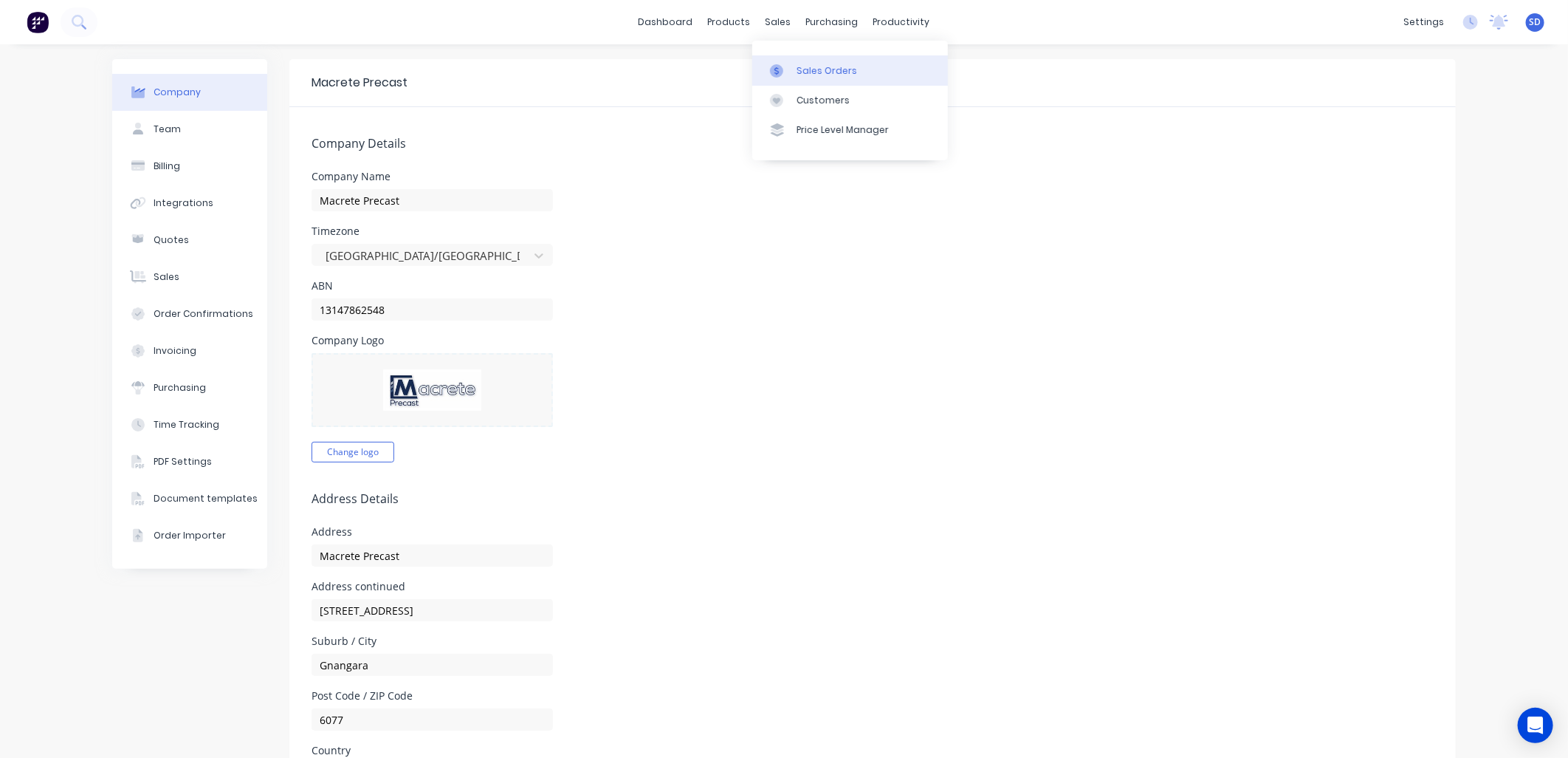
click at [827, 72] on div "Sales Orders" at bounding box center [826, 70] width 61 height 13
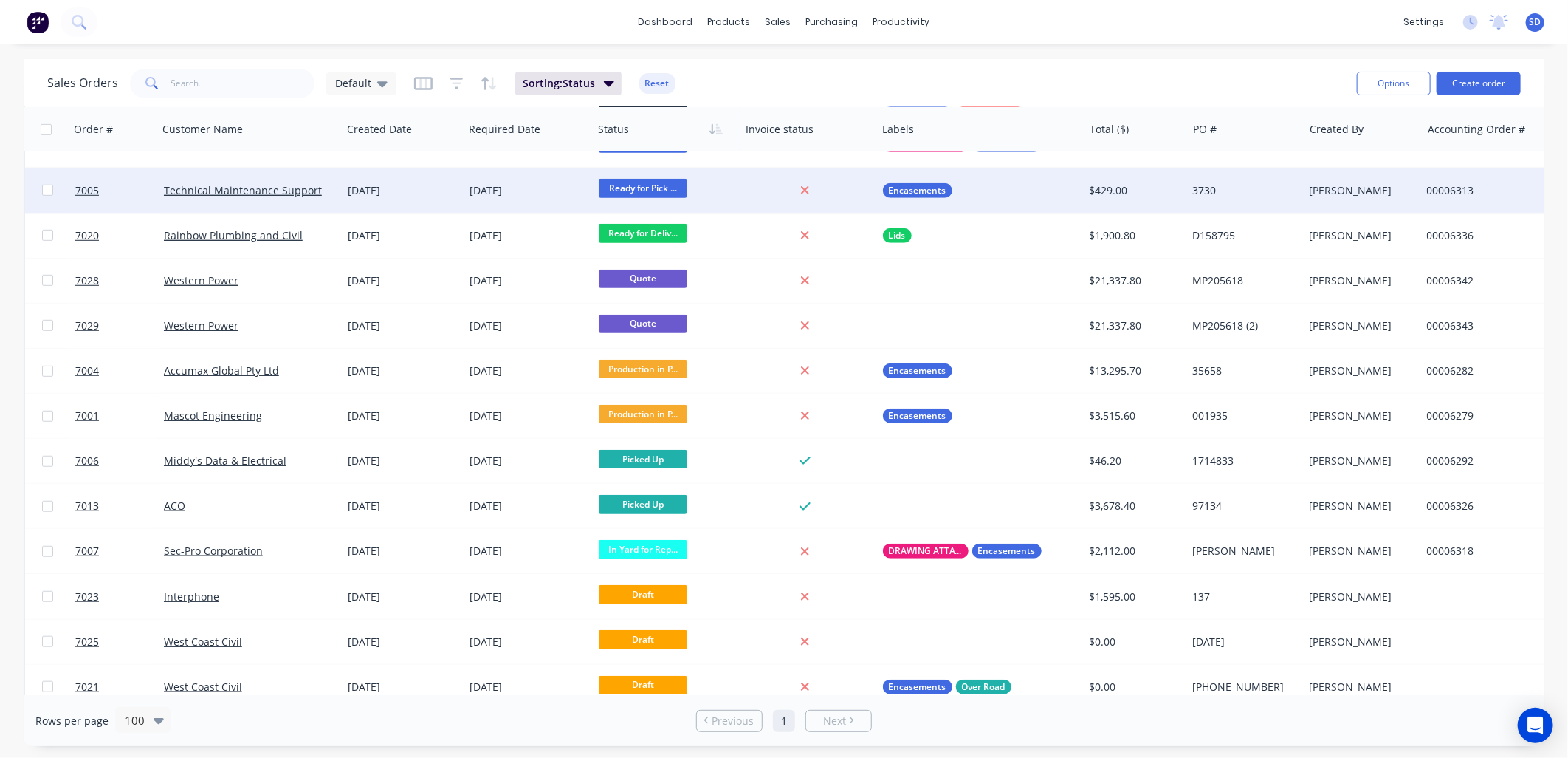
scroll to position [563, 0]
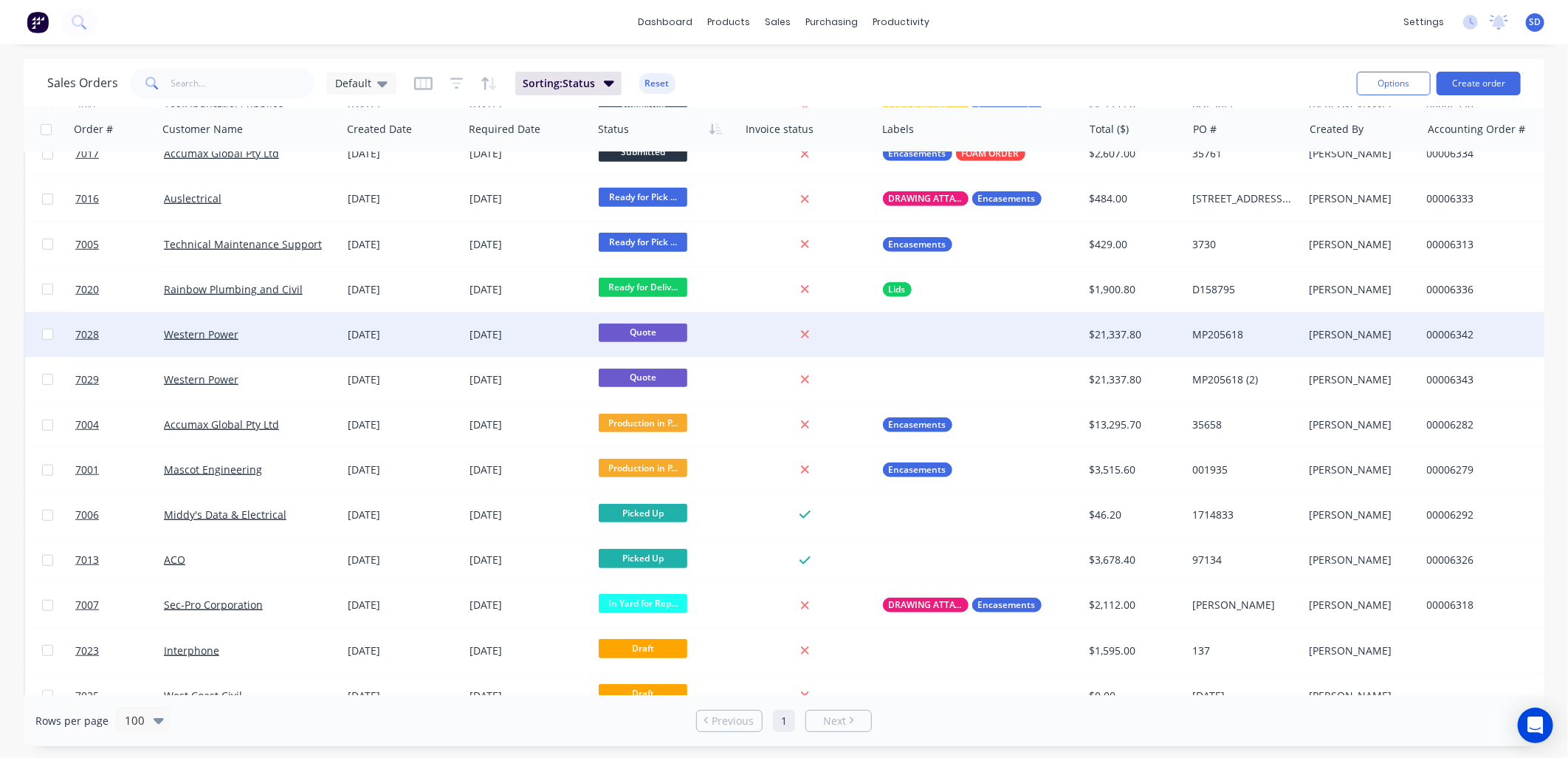
click at [281, 337] on div "Western Power" at bounding box center [246, 335] width 164 height 15
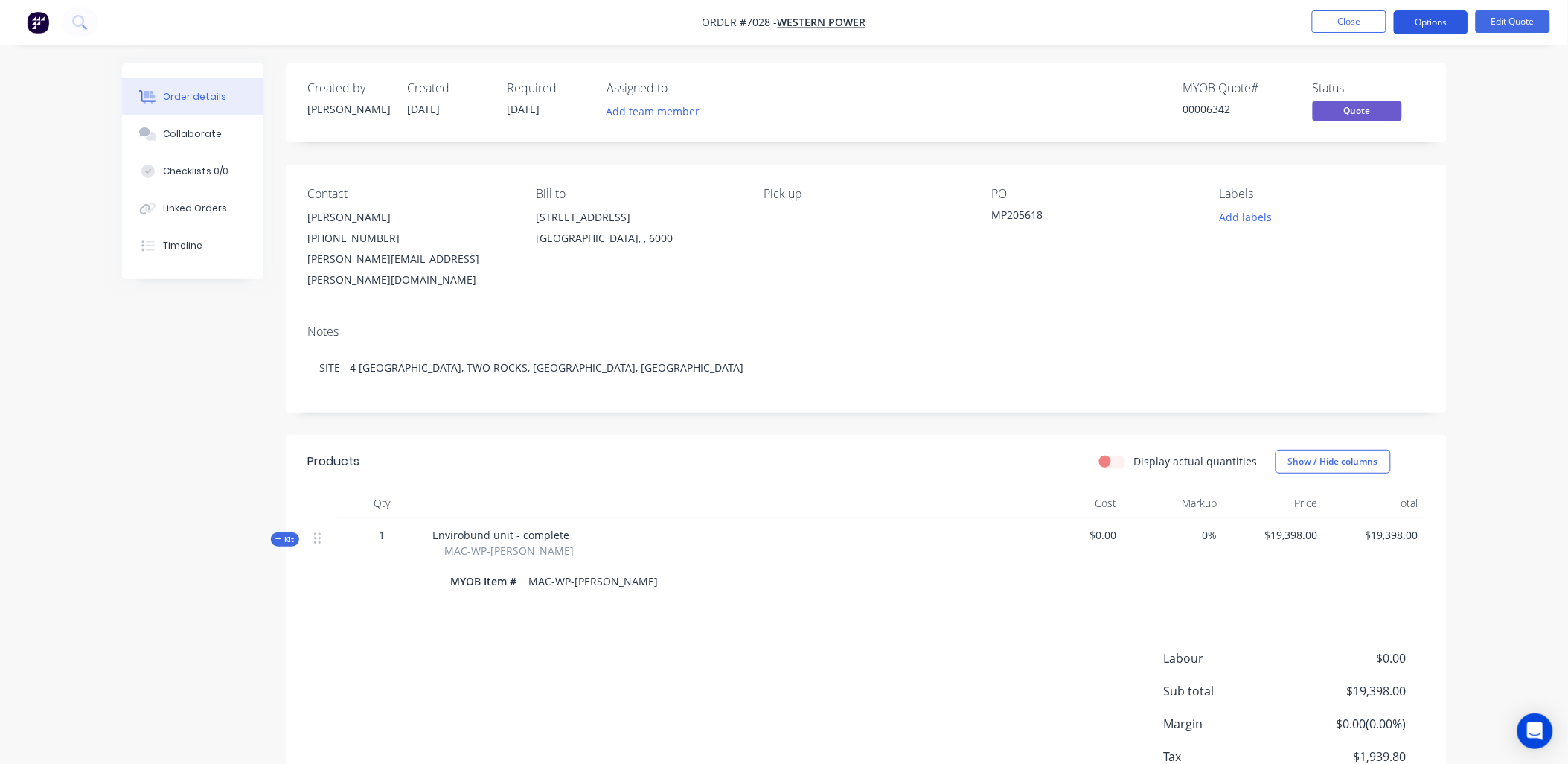
click at [1441, 30] on button "Options" at bounding box center [1431, 22] width 74 height 24
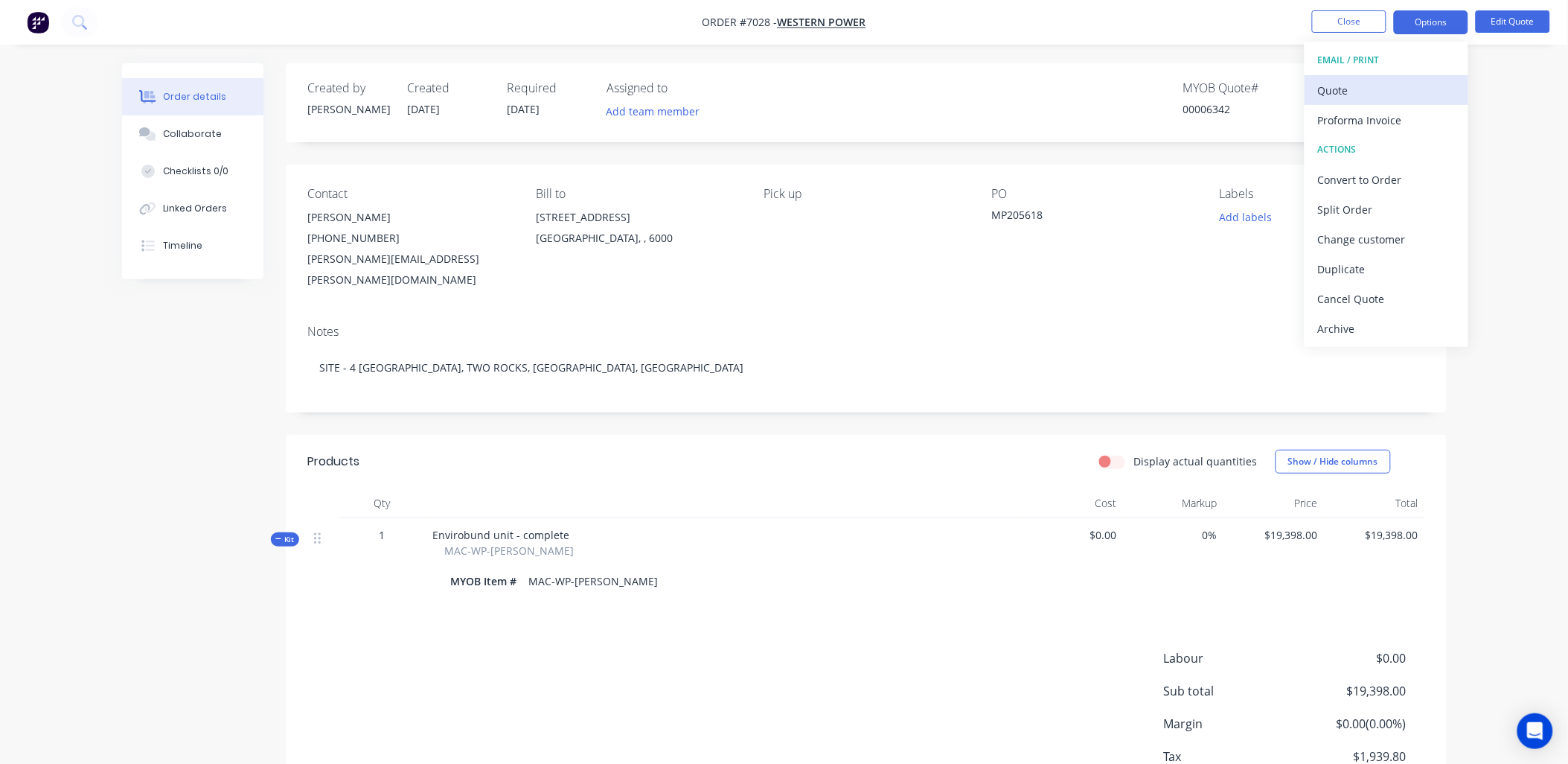
click at [1364, 84] on div "Quote" at bounding box center [1386, 90] width 137 height 21
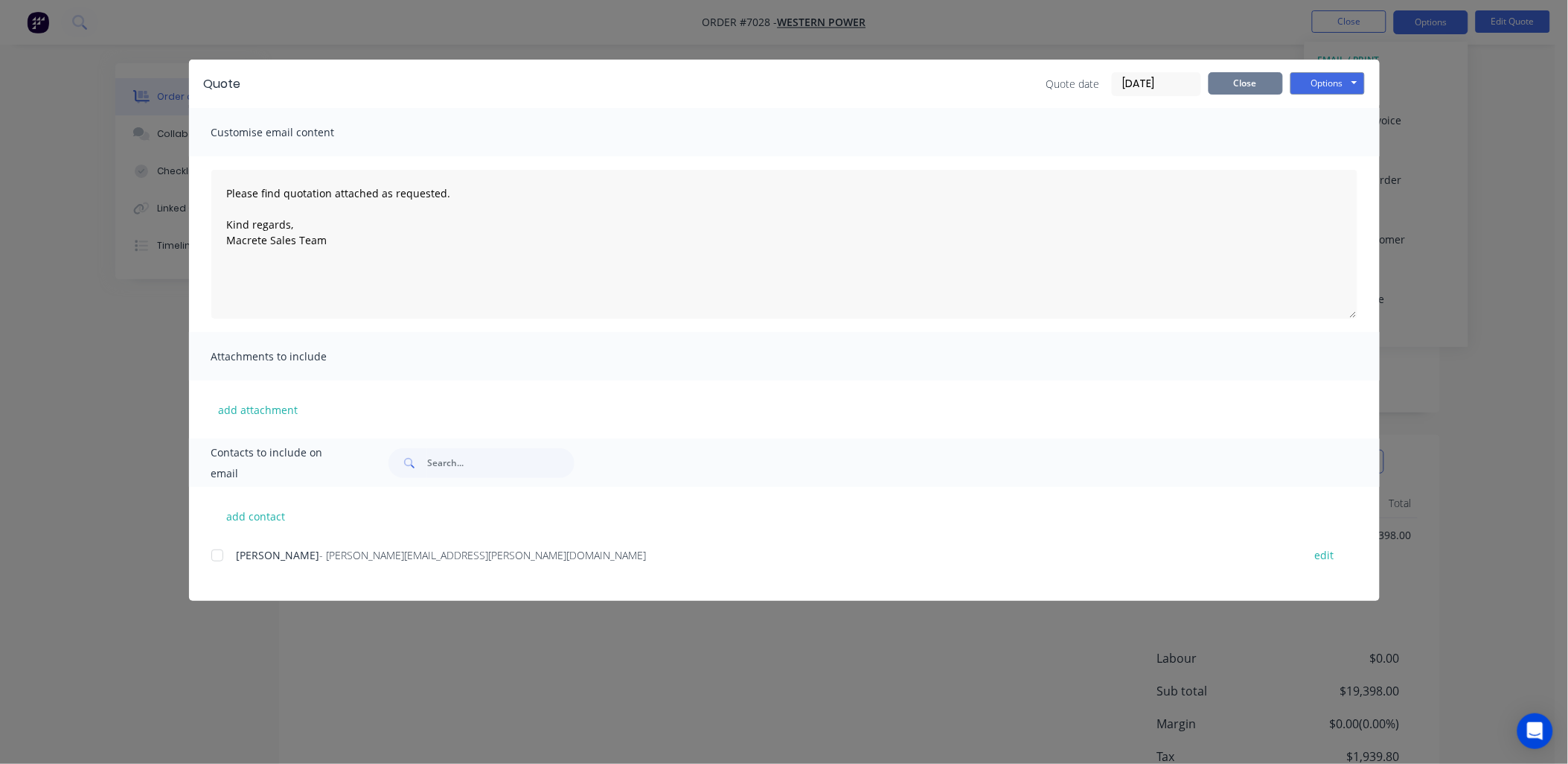
click at [1252, 83] on button "Close" at bounding box center [1246, 83] width 74 height 22
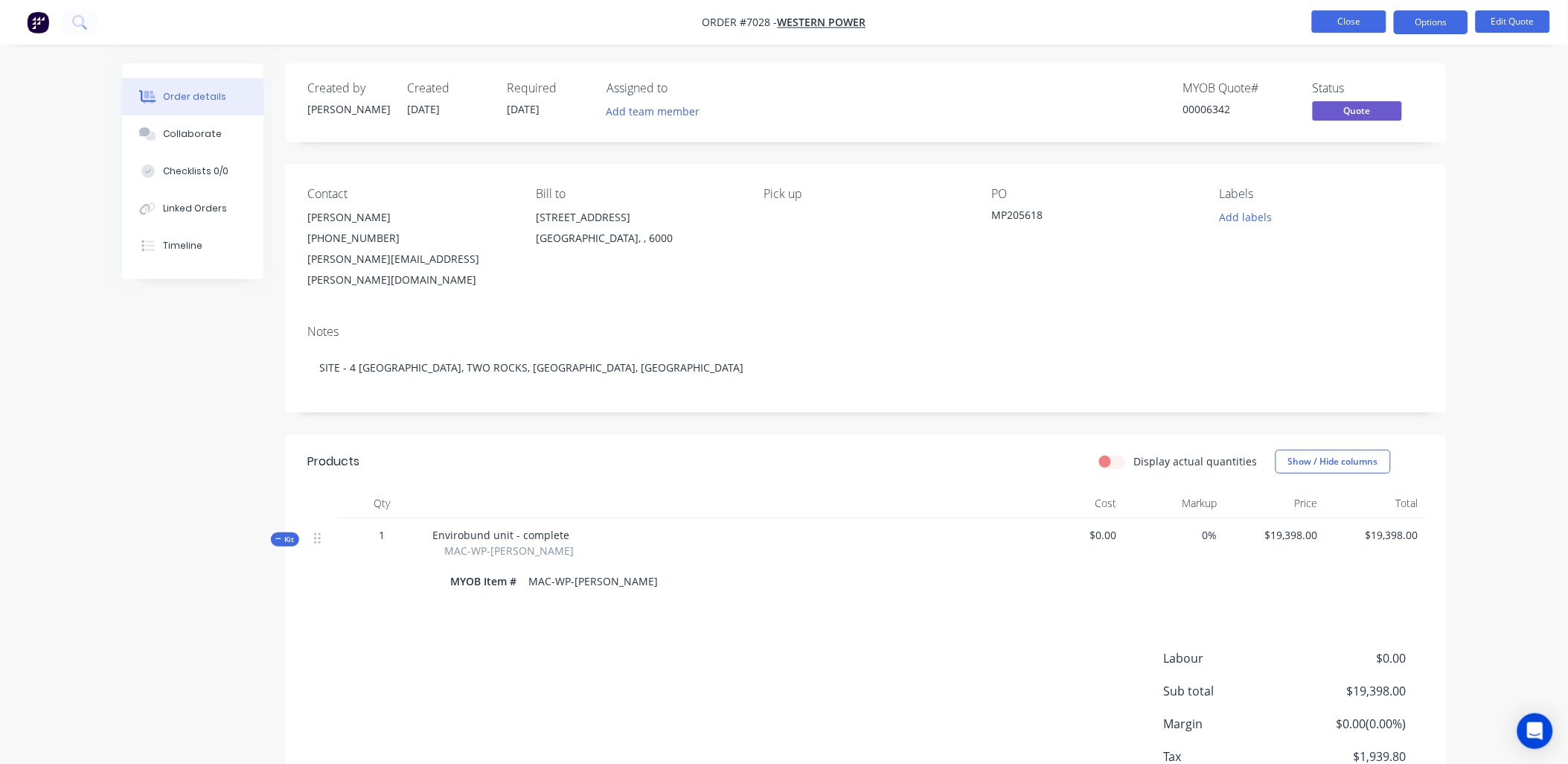
click at [1351, 19] on button "Close" at bounding box center [1349, 21] width 74 height 22
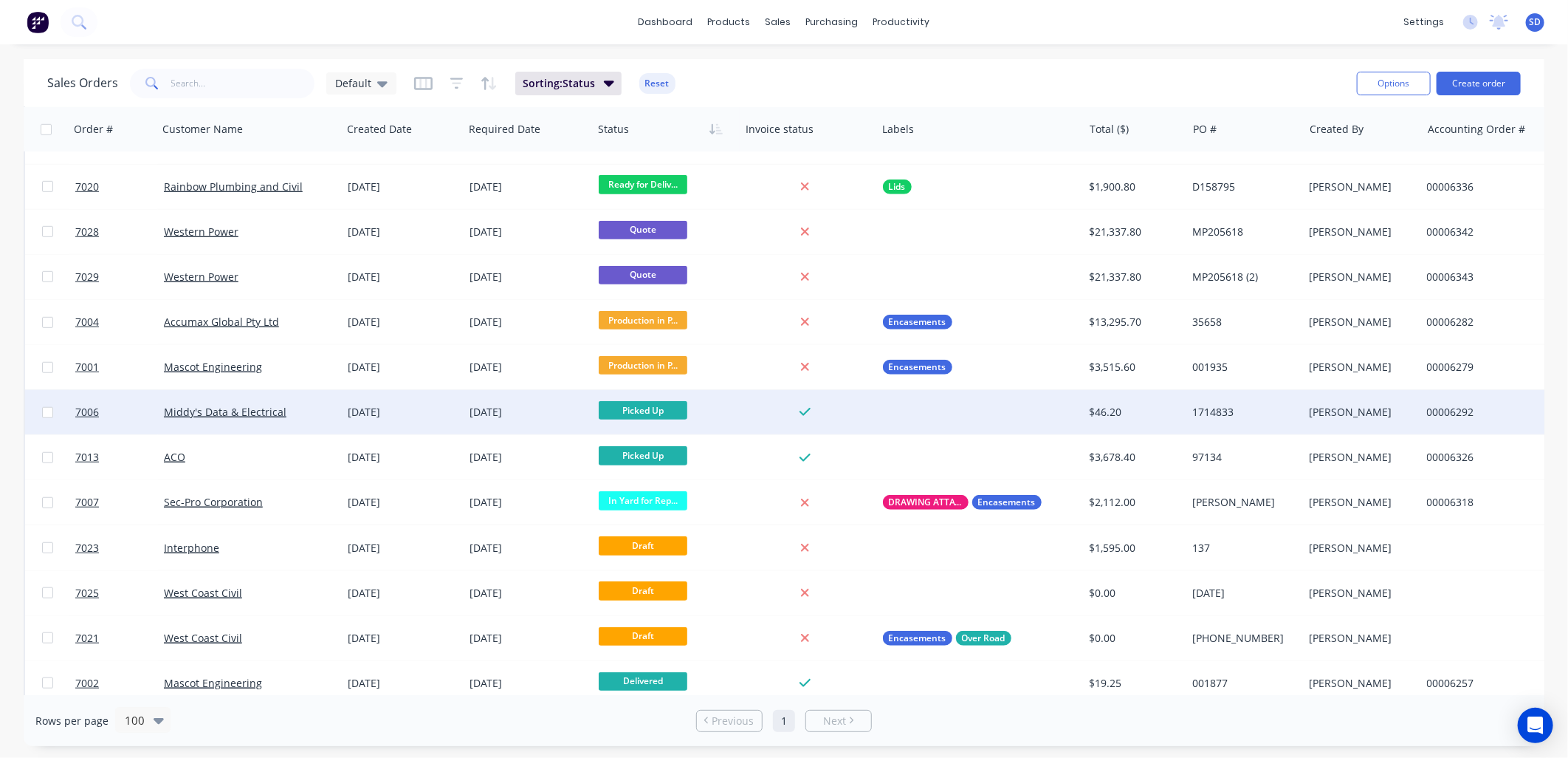
scroll to position [563, 0]
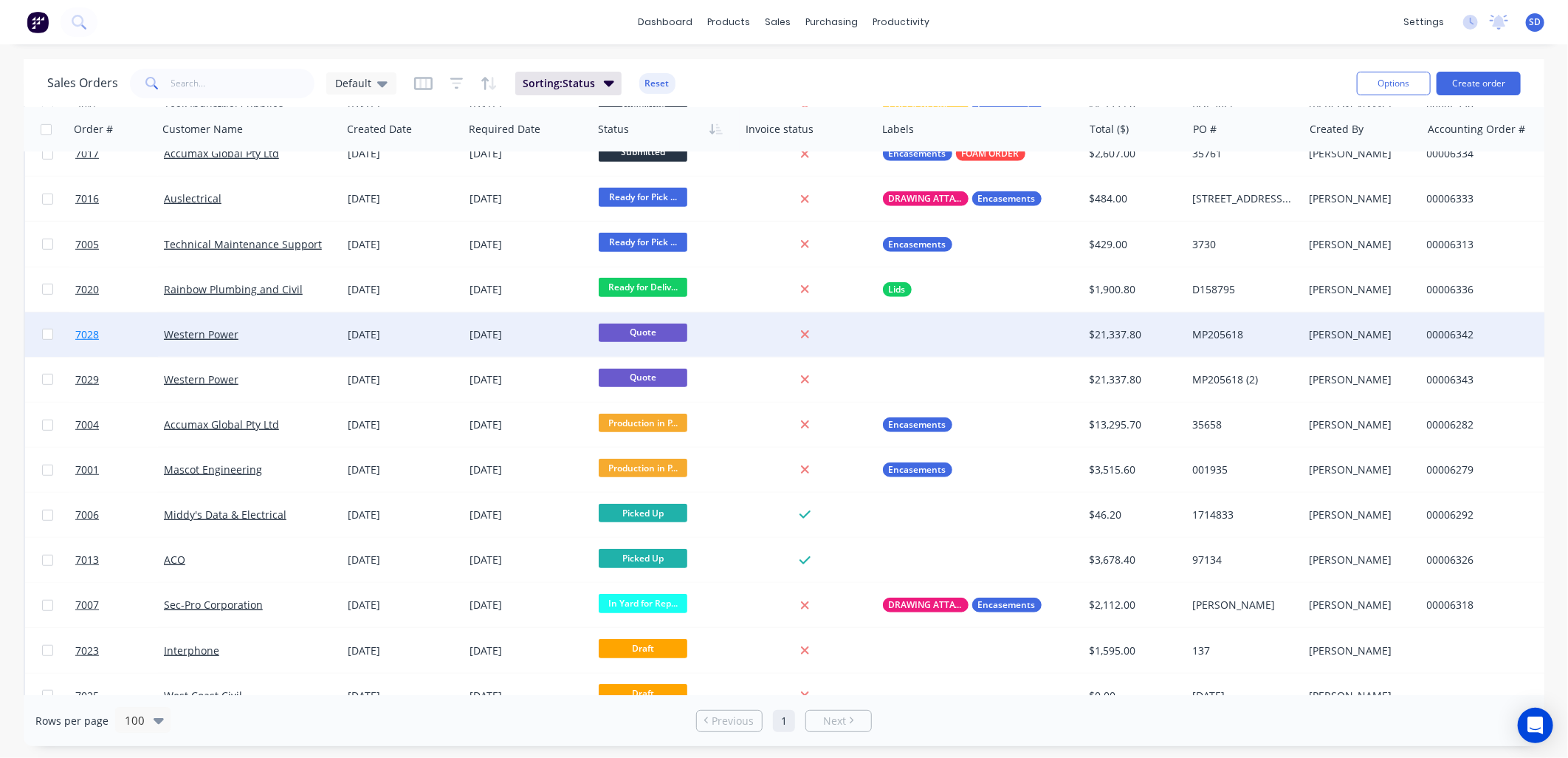
click at [141, 337] on link "7028" at bounding box center [119, 335] width 89 height 44
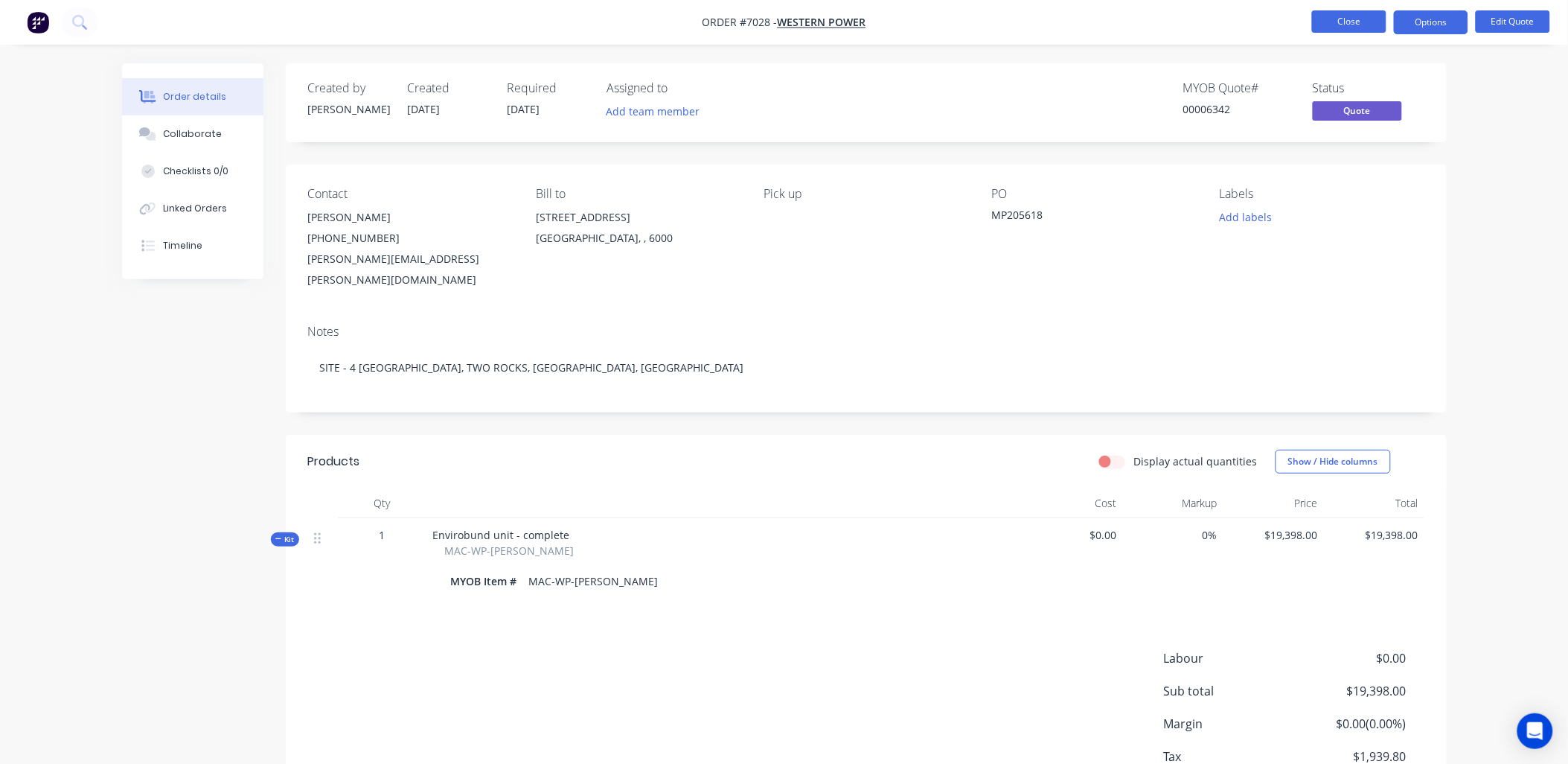
click at [1348, 19] on button "Close" at bounding box center [1349, 21] width 74 height 22
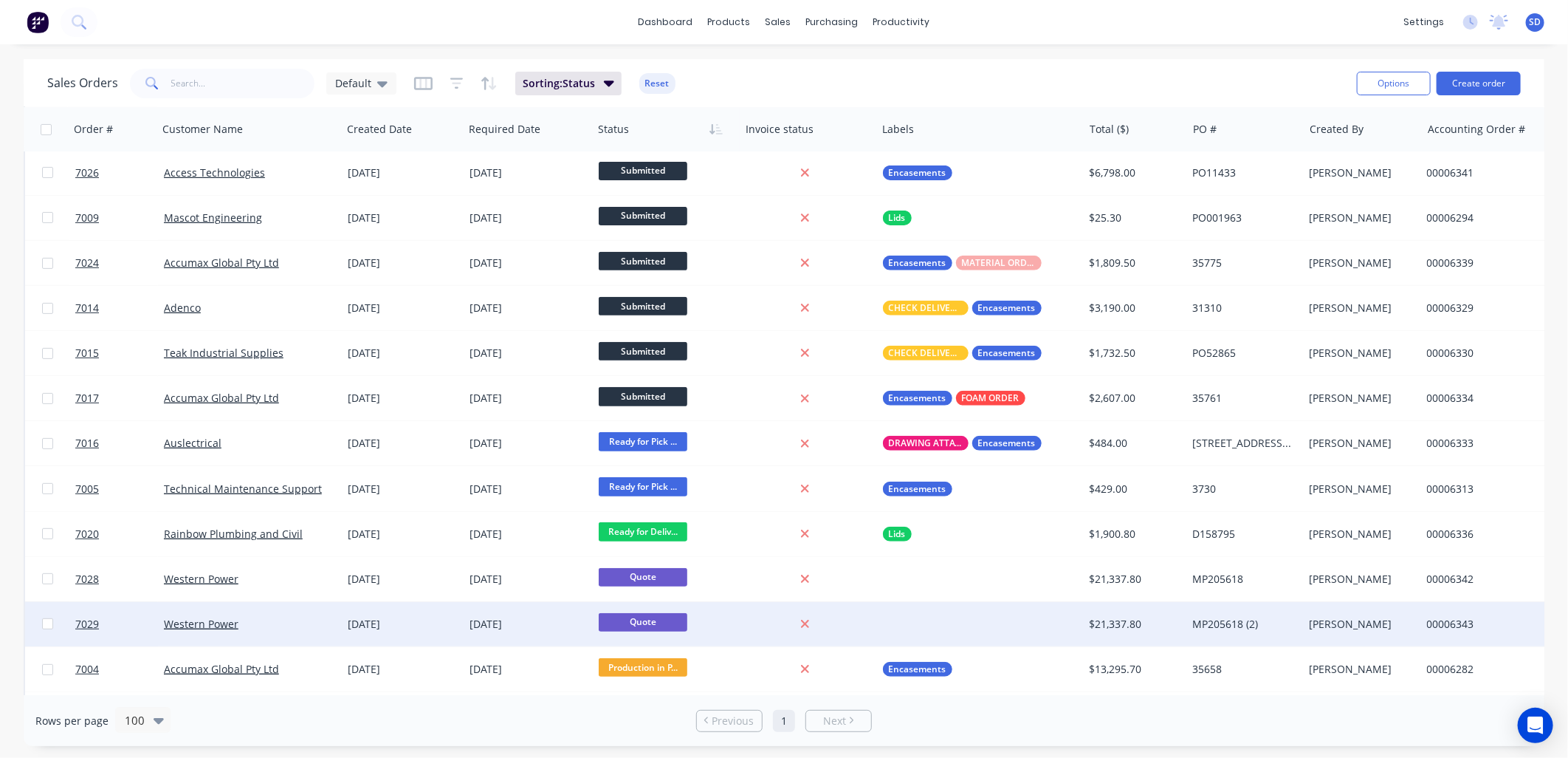
scroll to position [410, 0]
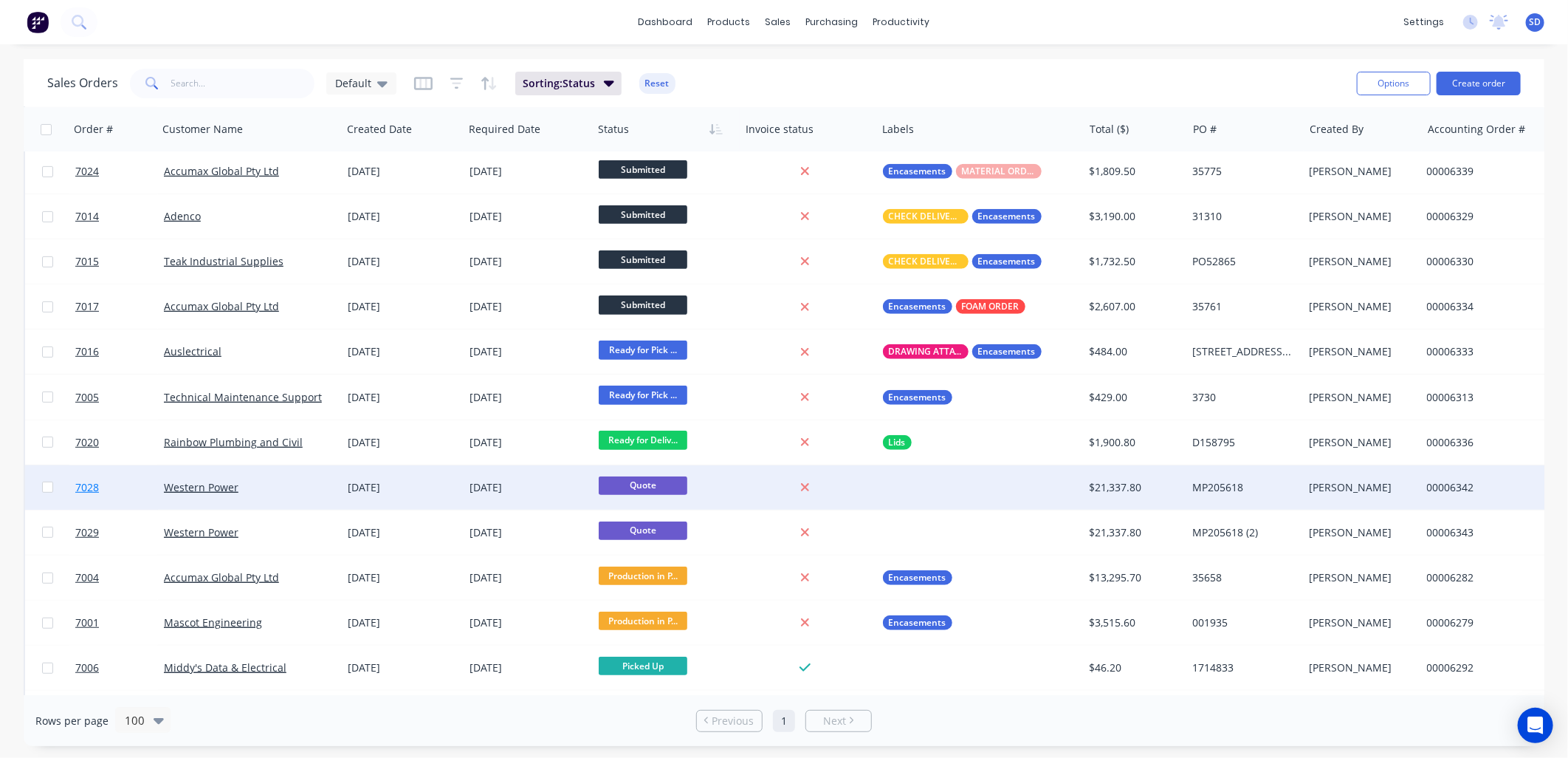
click at [136, 481] on link "7028" at bounding box center [119, 487] width 89 height 44
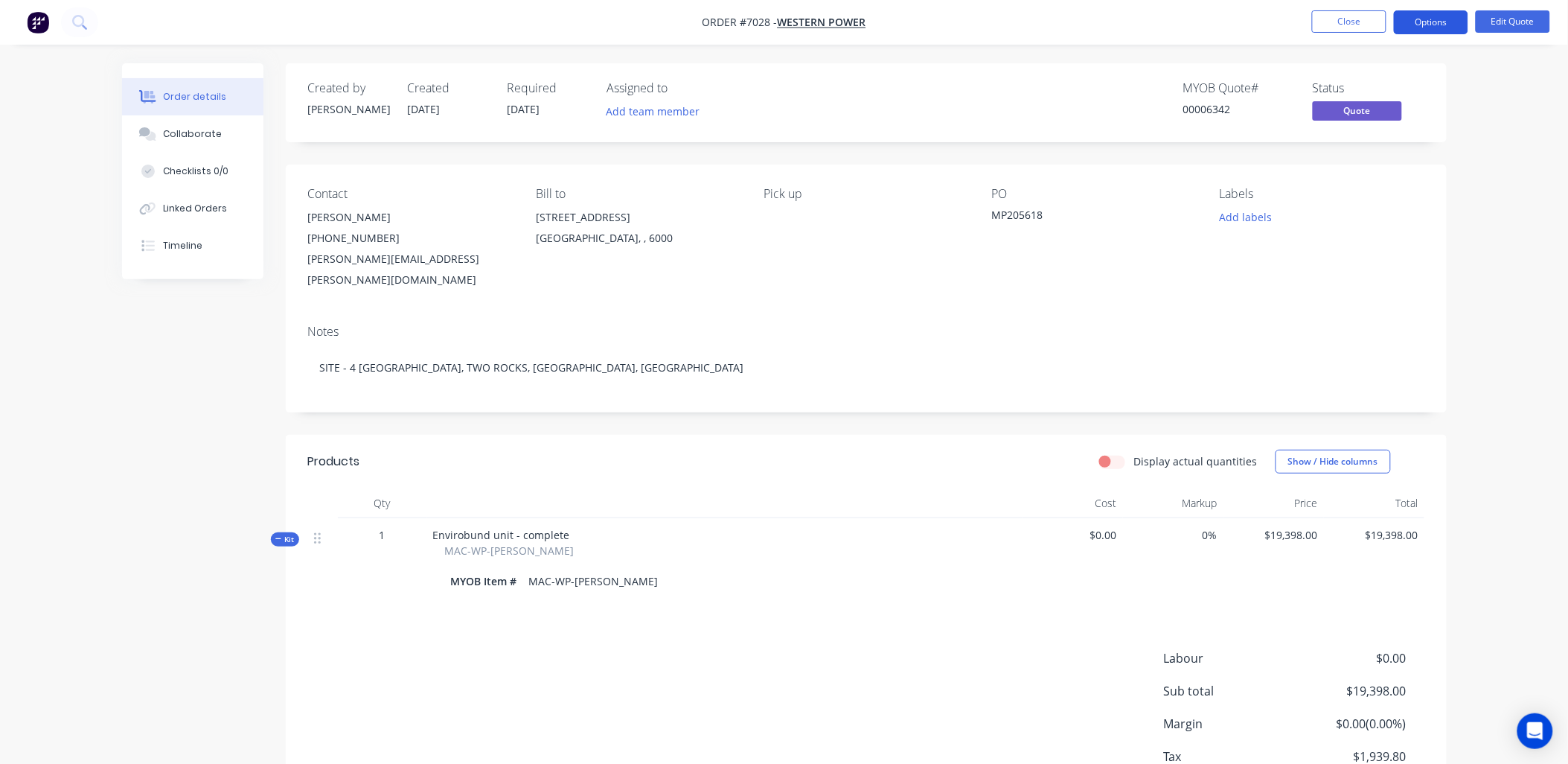
click at [1418, 25] on button "Options" at bounding box center [1431, 22] width 74 height 24
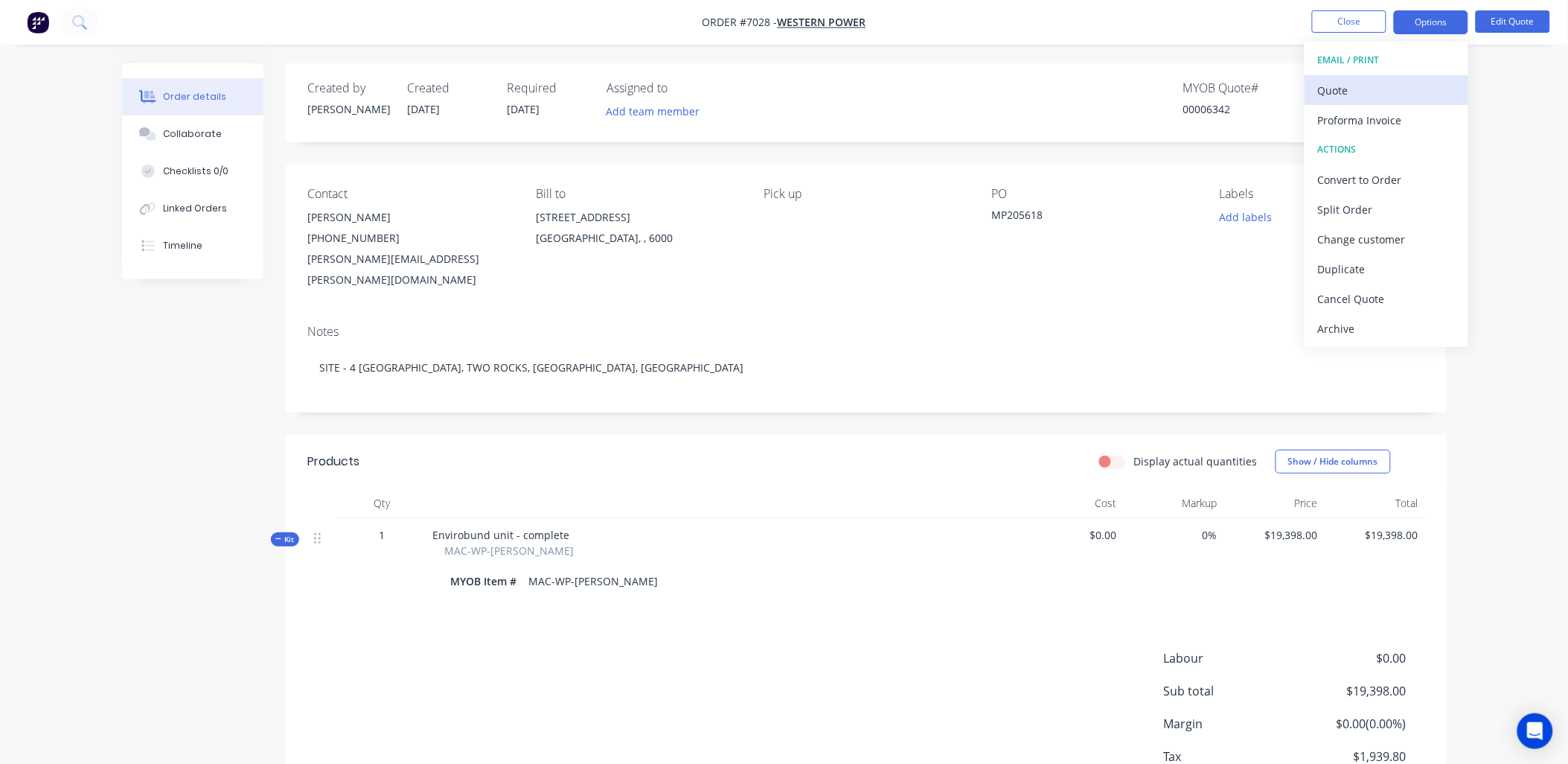
click at [1363, 93] on div "Quote" at bounding box center [1386, 90] width 137 height 21
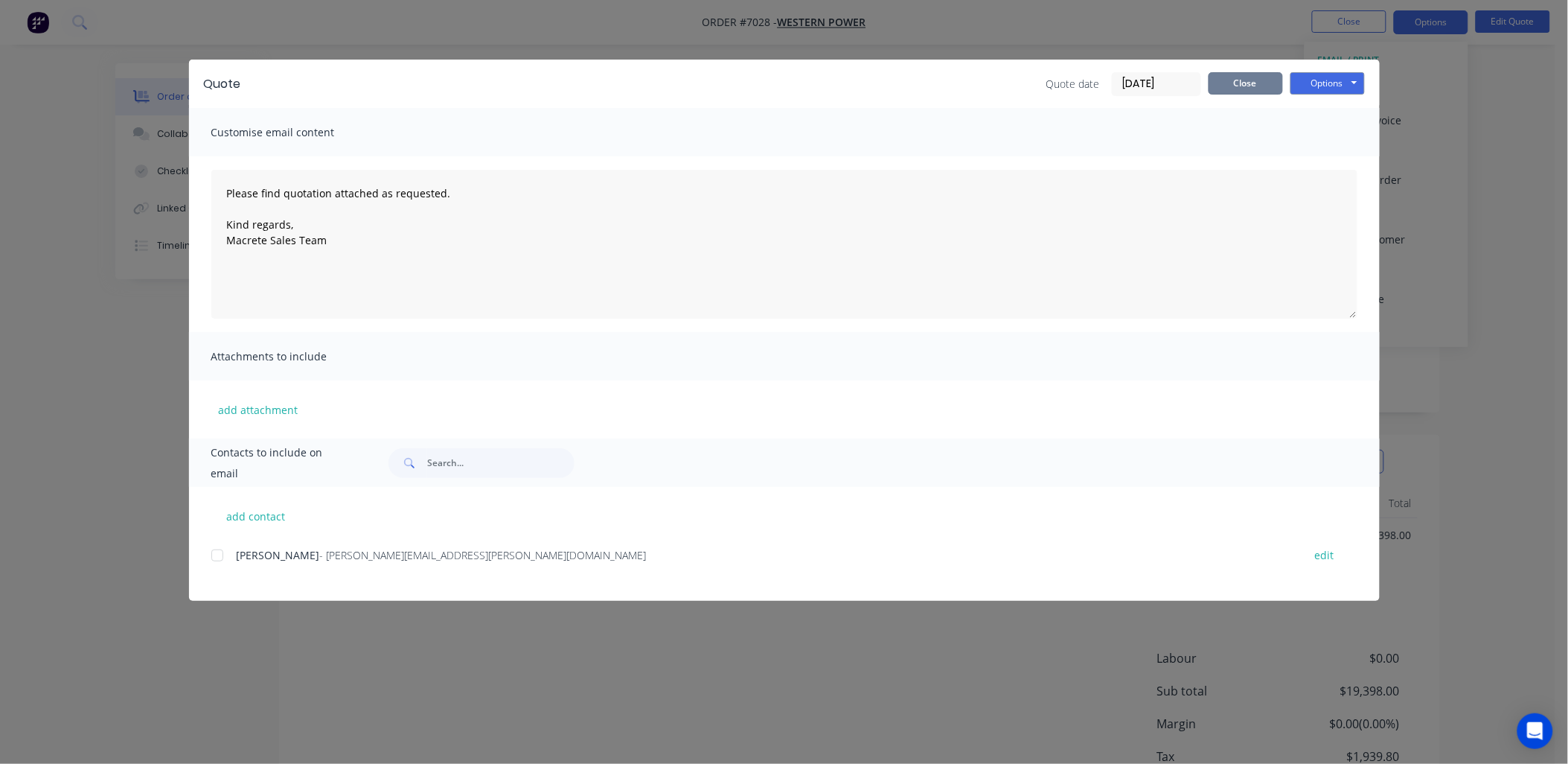
click at [1251, 77] on button "Close" at bounding box center [1246, 83] width 74 height 22
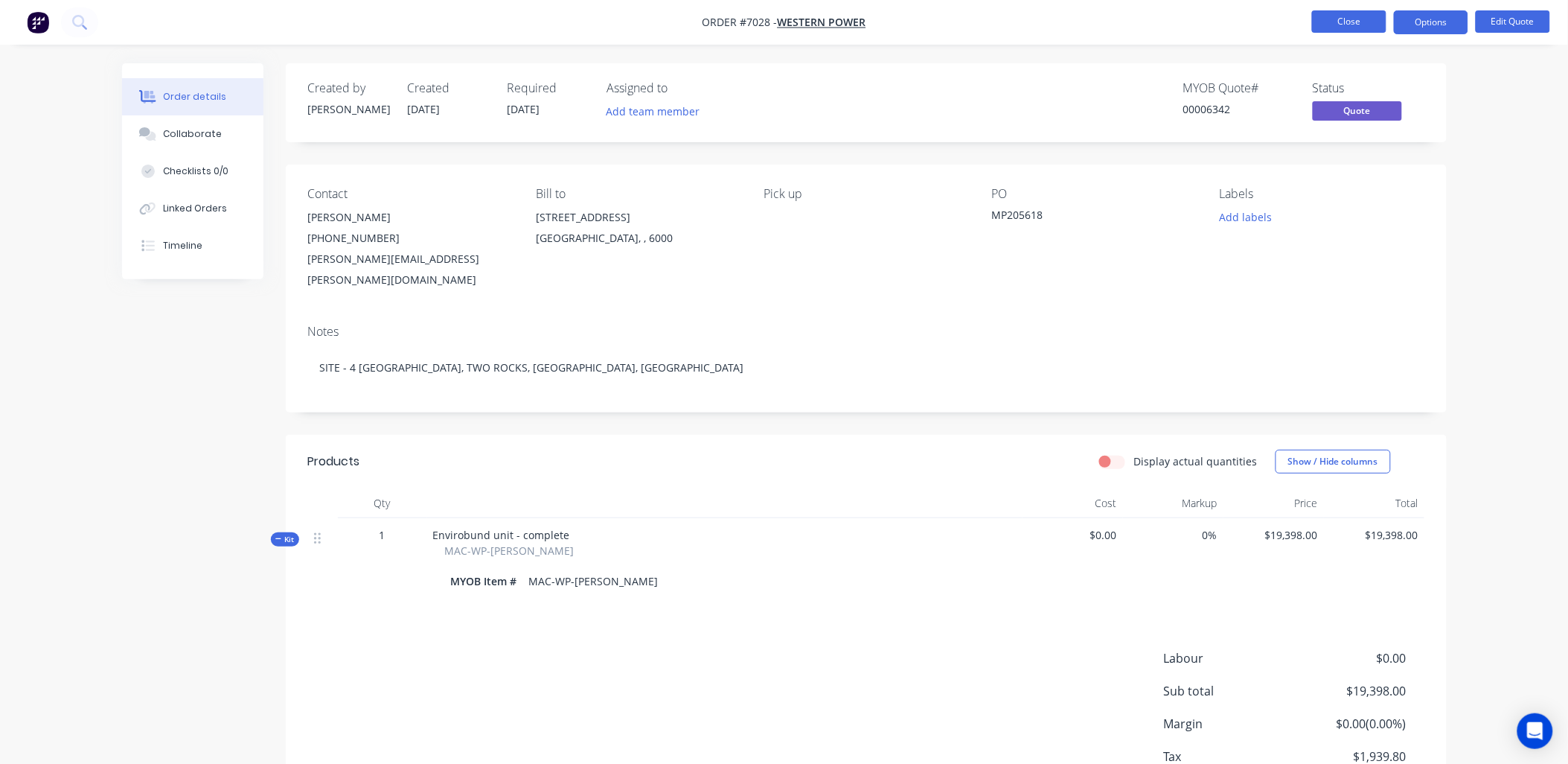
click at [1351, 17] on button "Close" at bounding box center [1349, 21] width 74 height 22
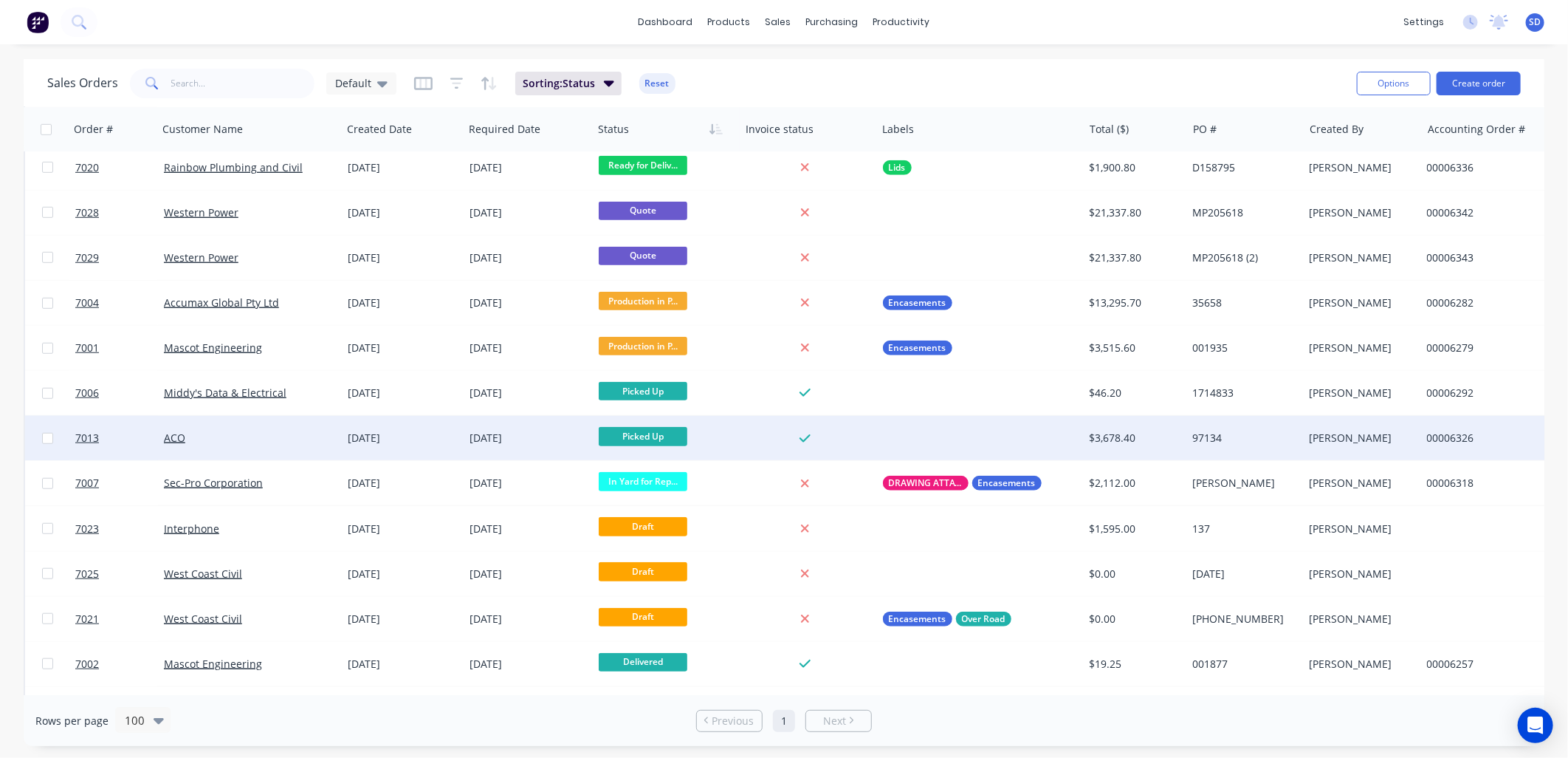
scroll to position [645, 0]
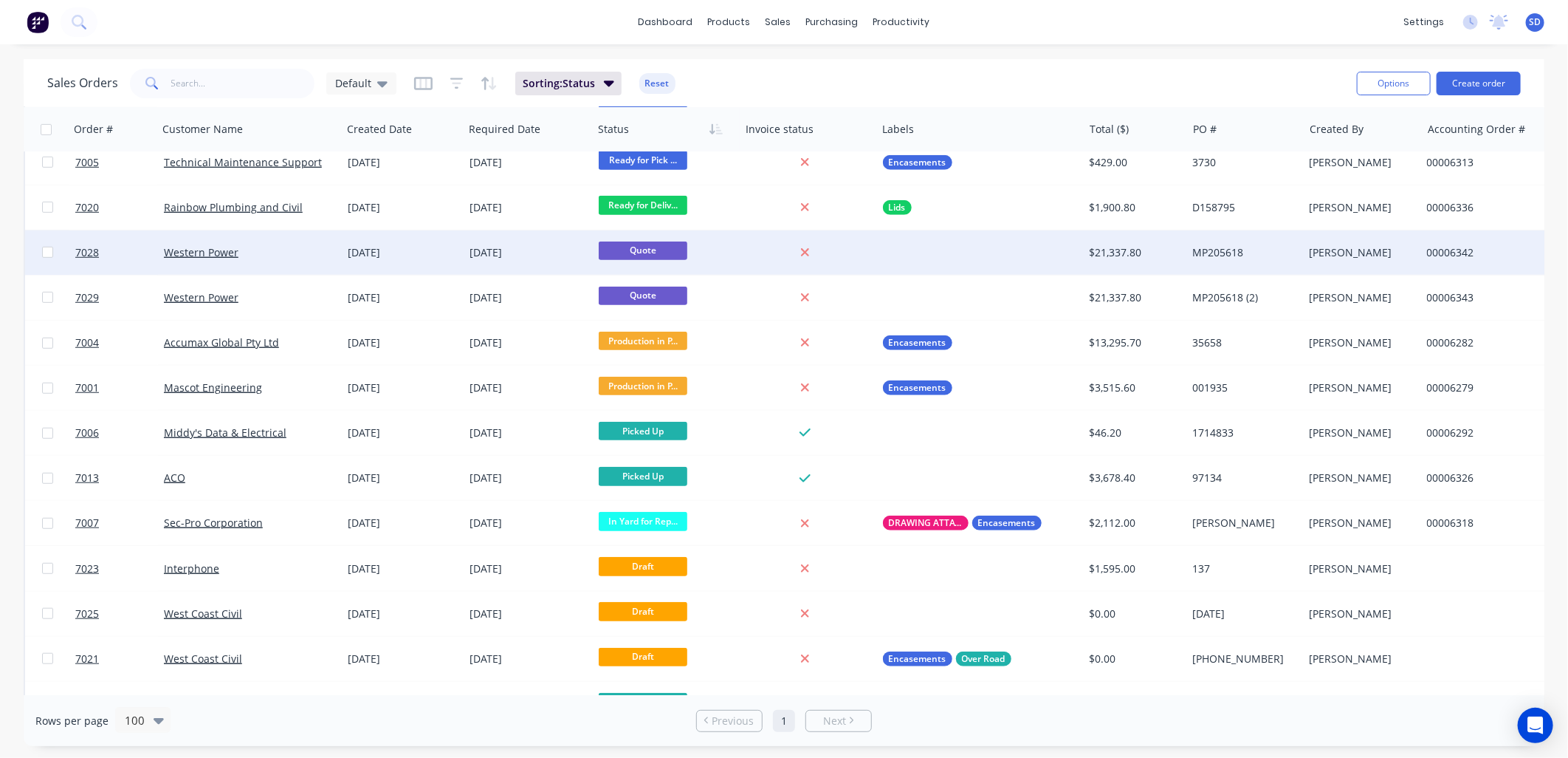
click at [289, 251] on div "Western Power" at bounding box center [246, 252] width 164 height 15
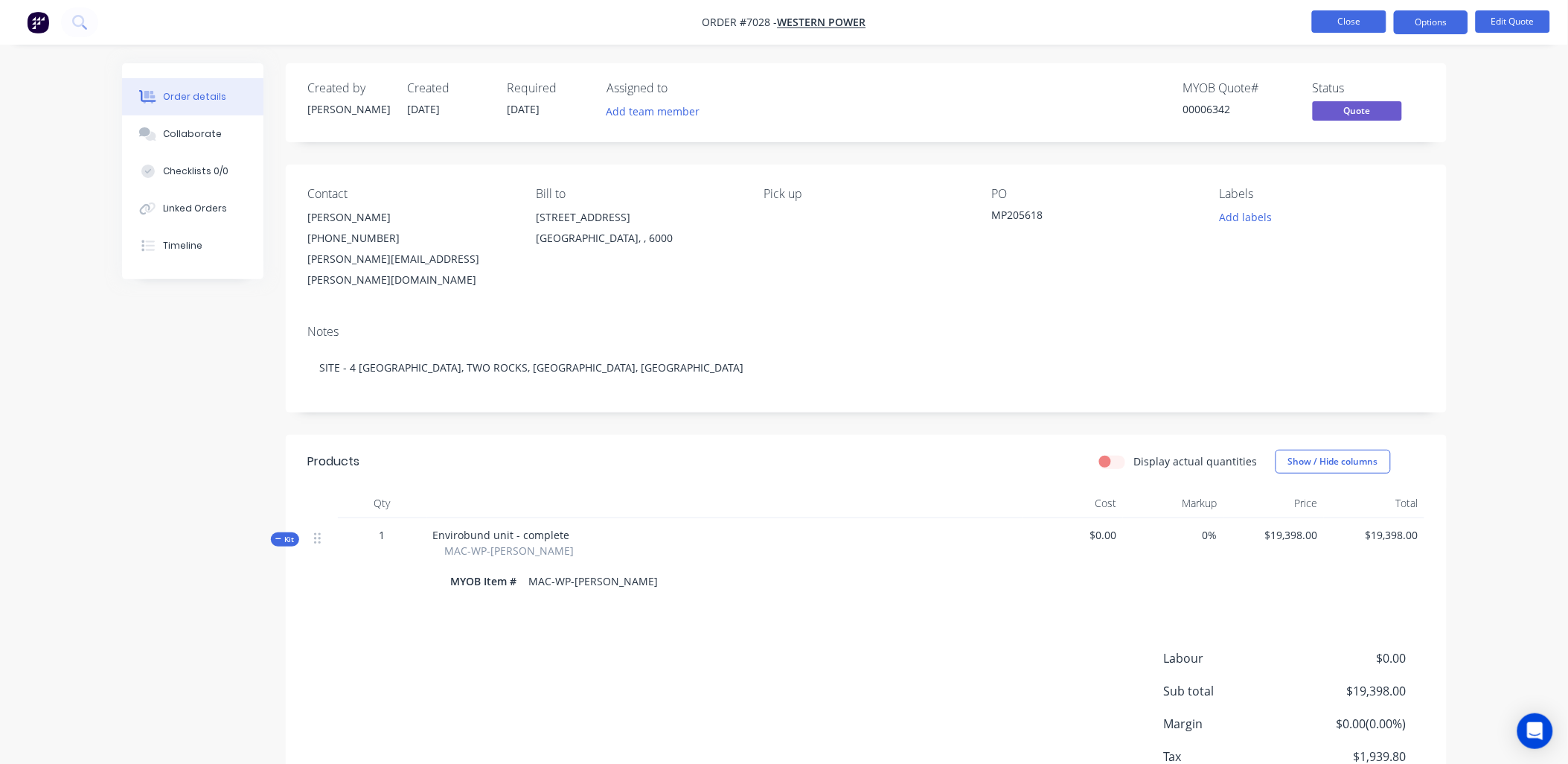
click at [1338, 20] on button "Close" at bounding box center [1349, 21] width 74 height 22
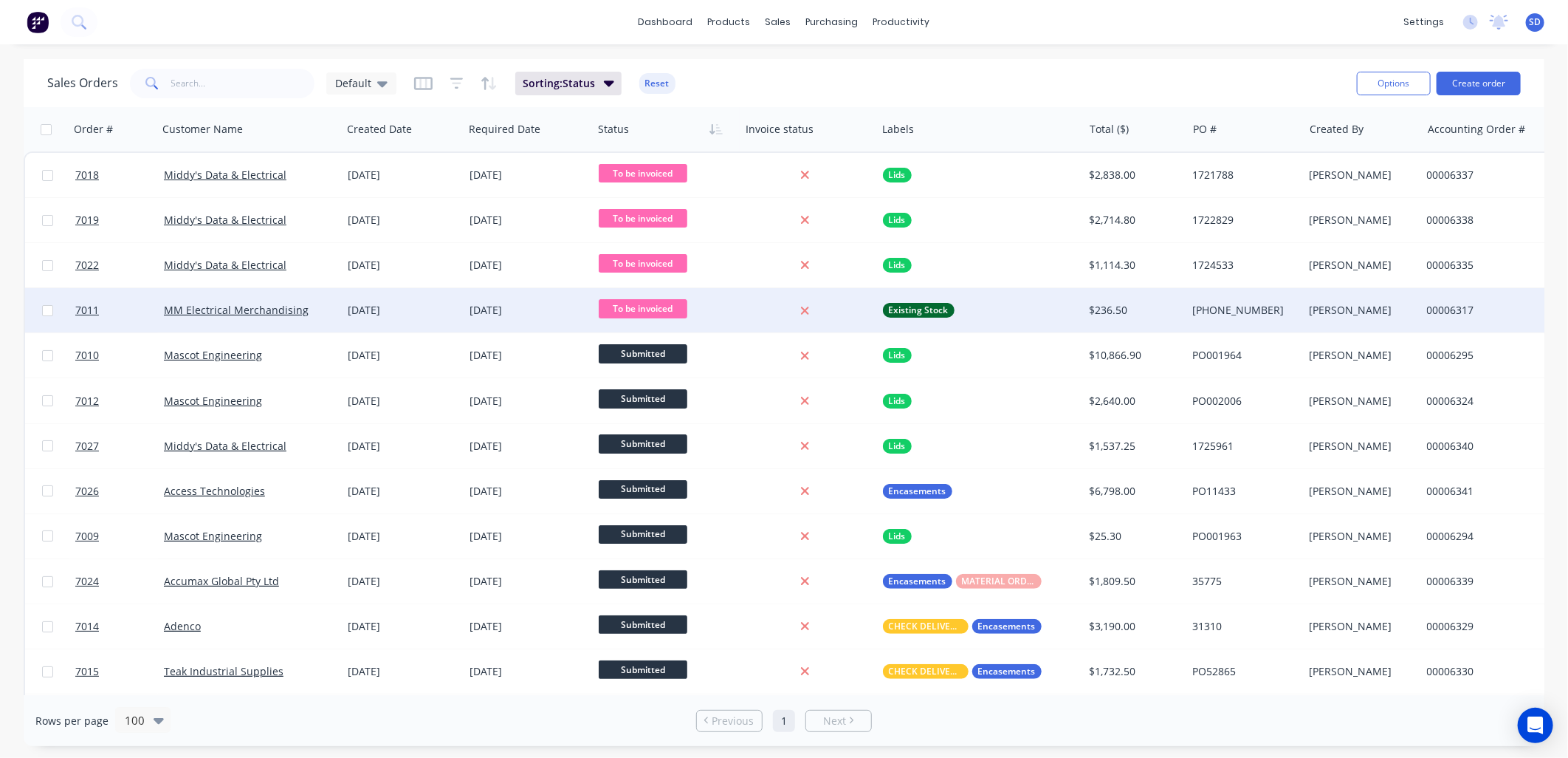
click at [313, 308] on div "MM Electrical Merchandising" at bounding box center [246, 310] width 164 height 15
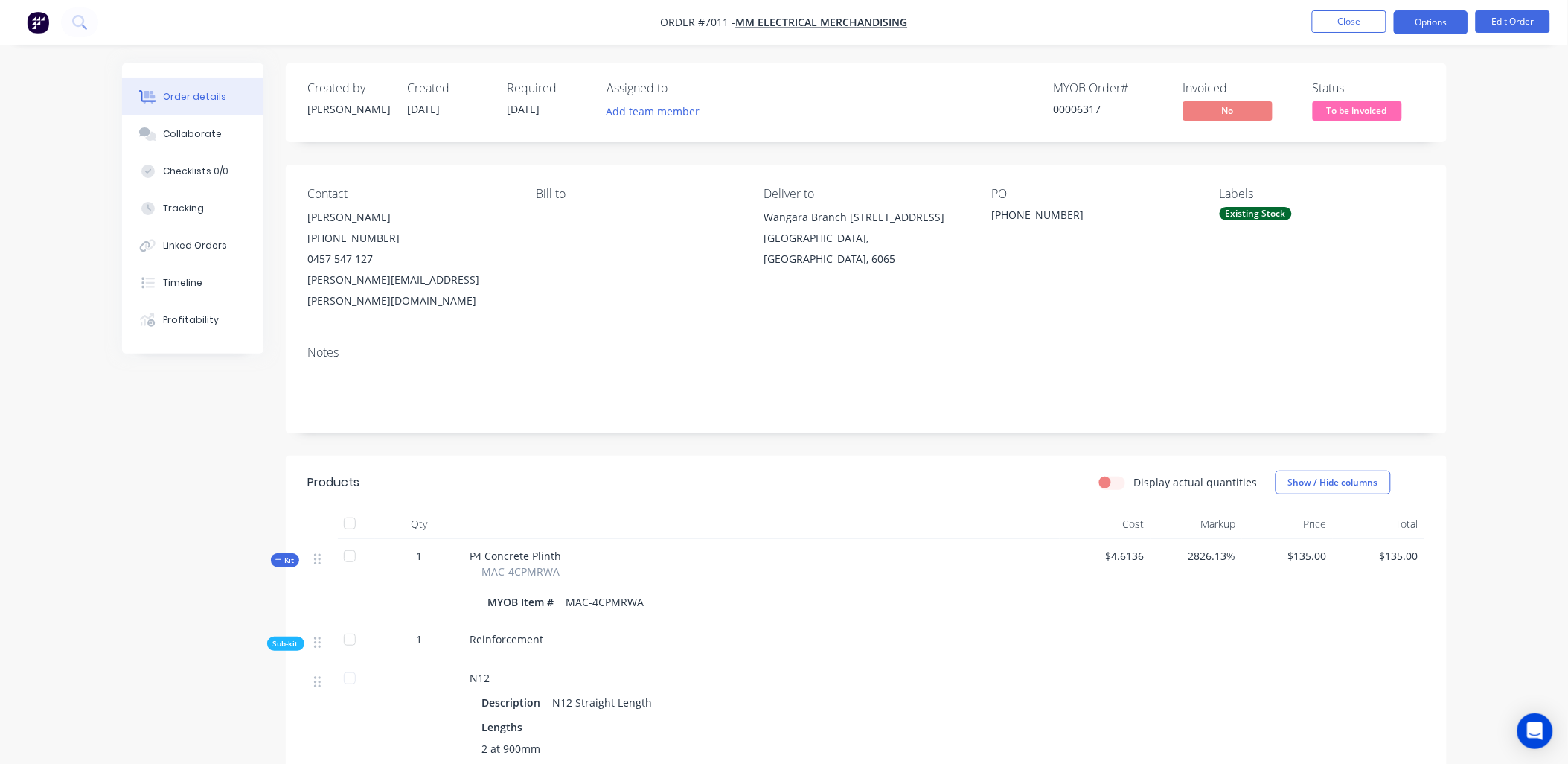
click at [1430, 20] on button "Options" at bounding box center [1431, 22] width 74 height 24
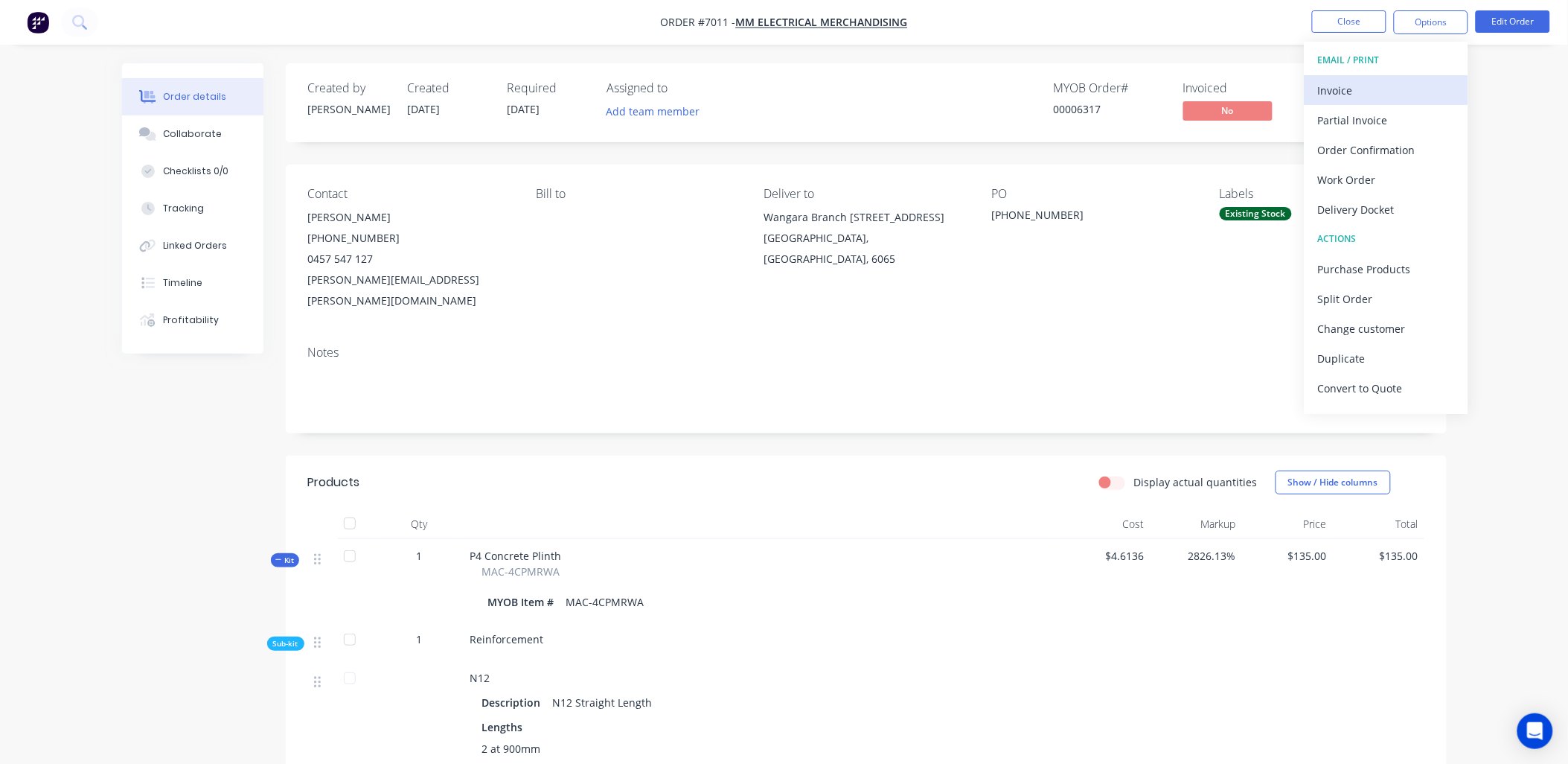
click at [1375, 88] on div "Invoice" at bounding box center [1386, 90] width 137 height 21
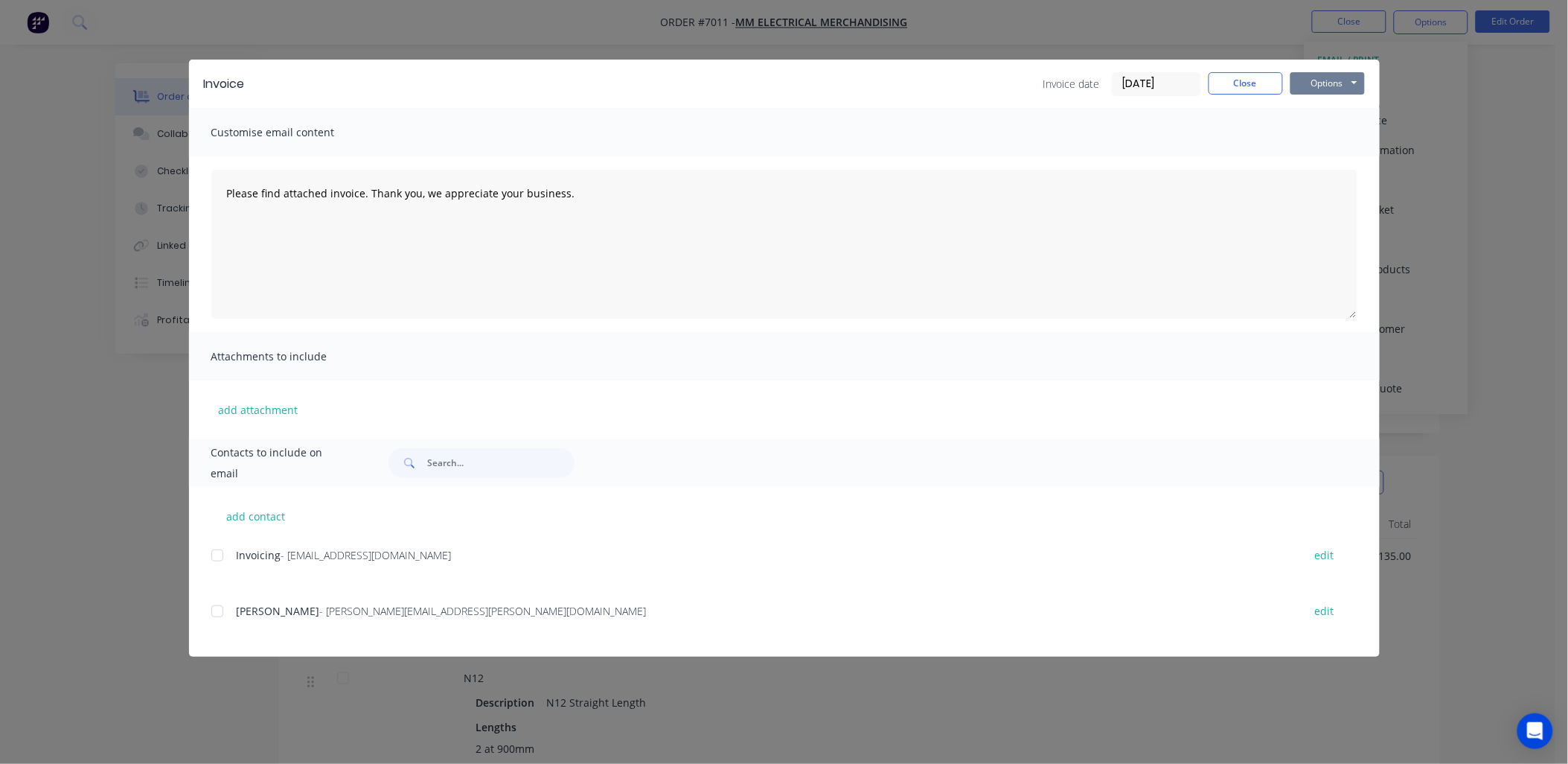
click at [1351, 82] on button "Options" at bounding box center [1327, 83] width 74 height 22
click at [1347, 106] on button "Preview" at bounding box center [1338, 110] width 96 height 25
click at [221, 554] on div at bounding box center [218, 556] width 30 height 30
click at [1333, 73] on button "Options" at bounding box center [1327, 83] width 74 height 22
click at [1337, 155] on button "Email" at bounding box center [1338, 159] width 96 height 25
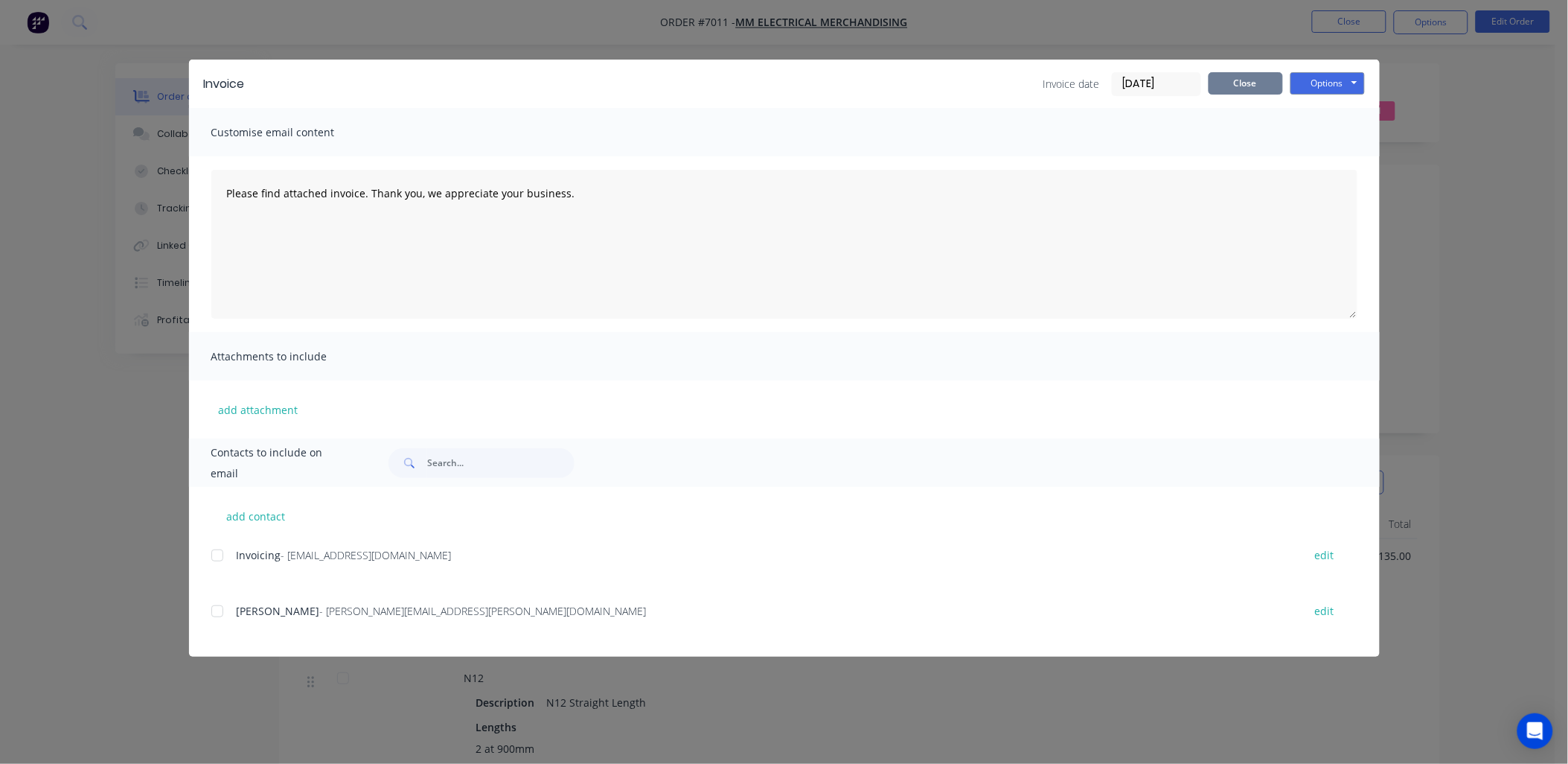
click at [1243, 75] on button "Close" at bounding box center [1246, 83] width 74 height 22
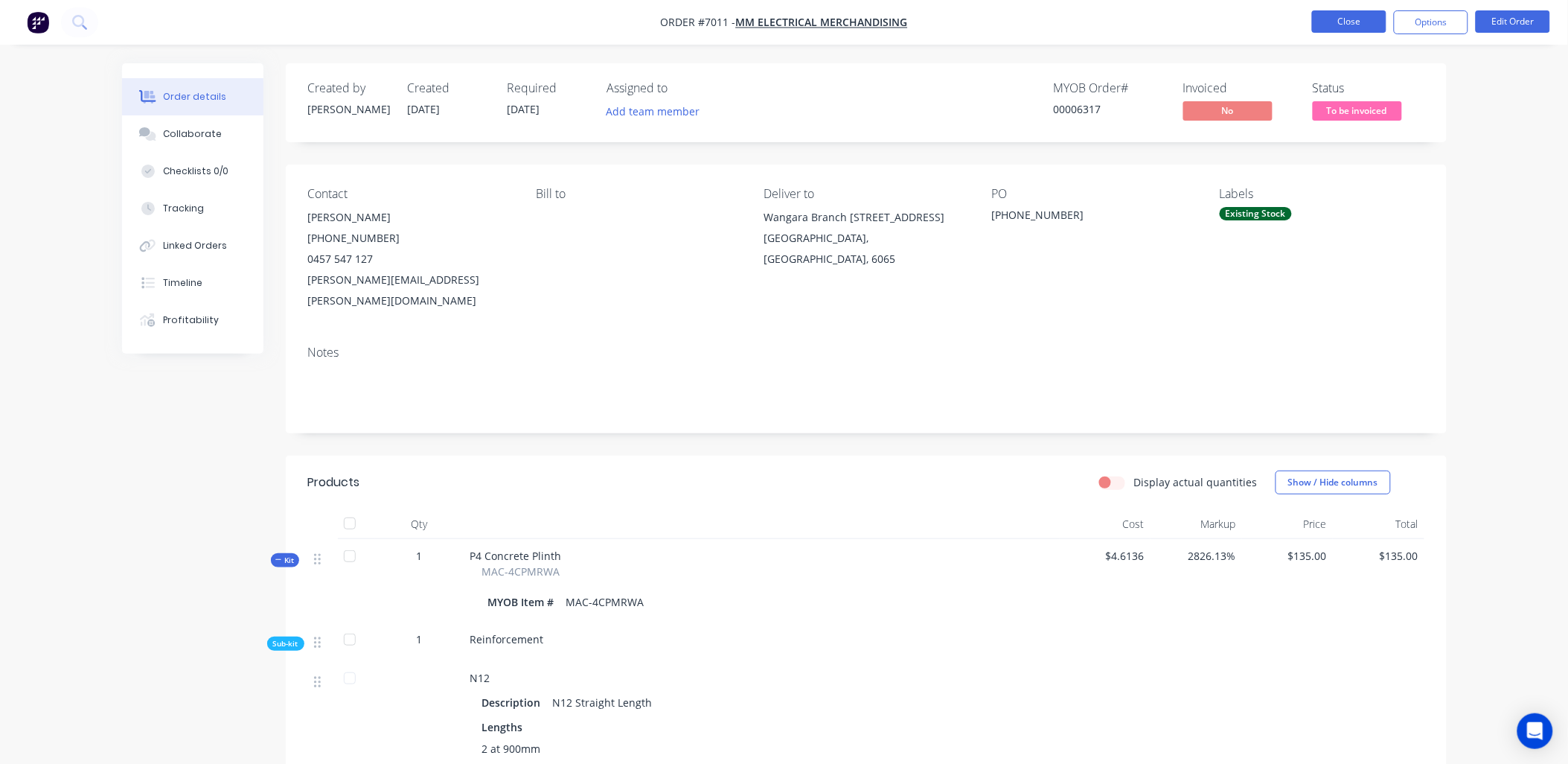
click at [1348, 22] on button "Close" at bounding box center [1349, 21] width 74 height 22
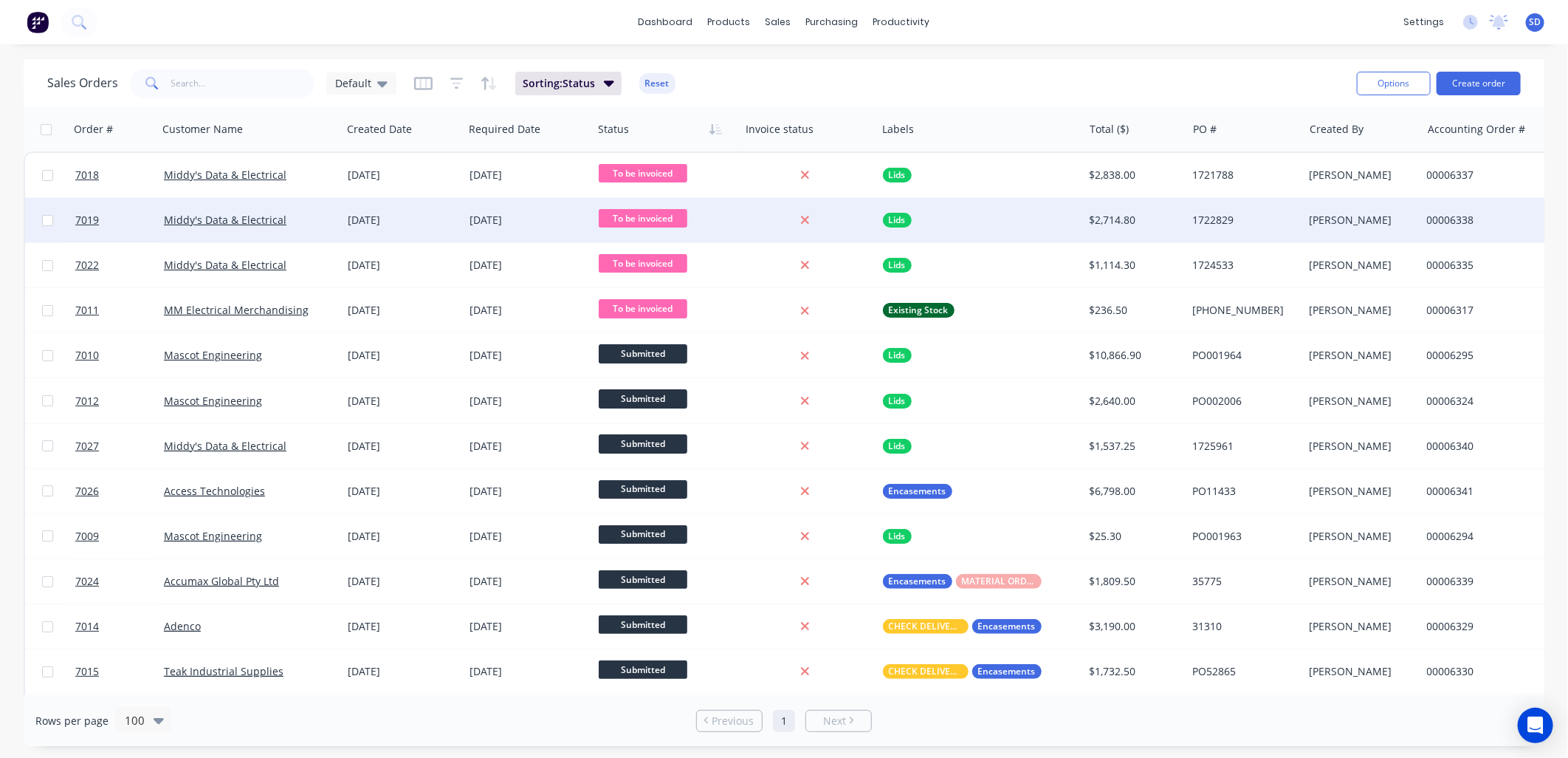
click at [315, 226] on div "Middy's Data & Electrical" at bounding box center [246, 220] width 164 height 15
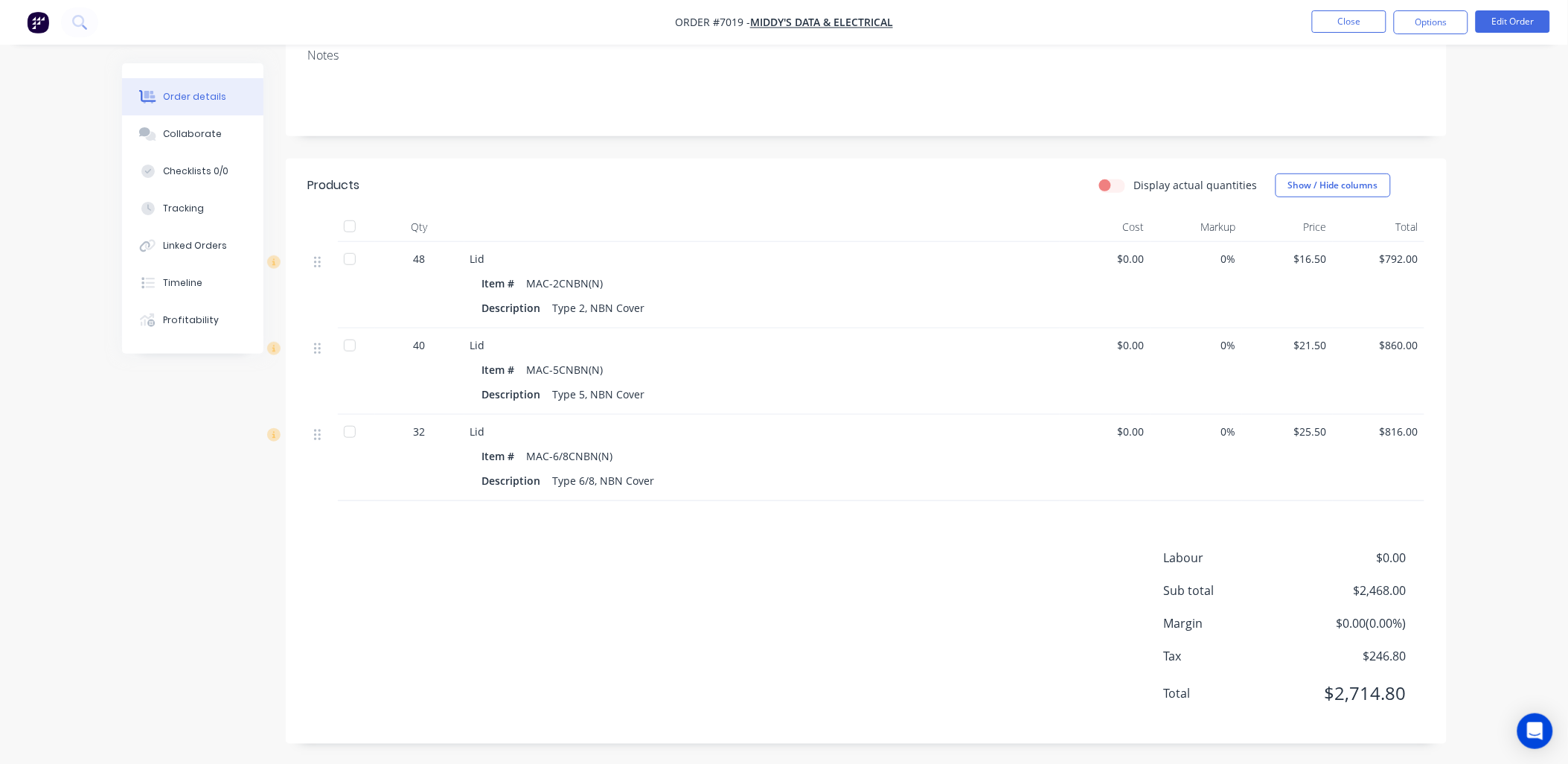
scroll to position [258, 0]
click at [1348, 26] on button "Close" at bounding box center [1349, 21] width 74 height 22
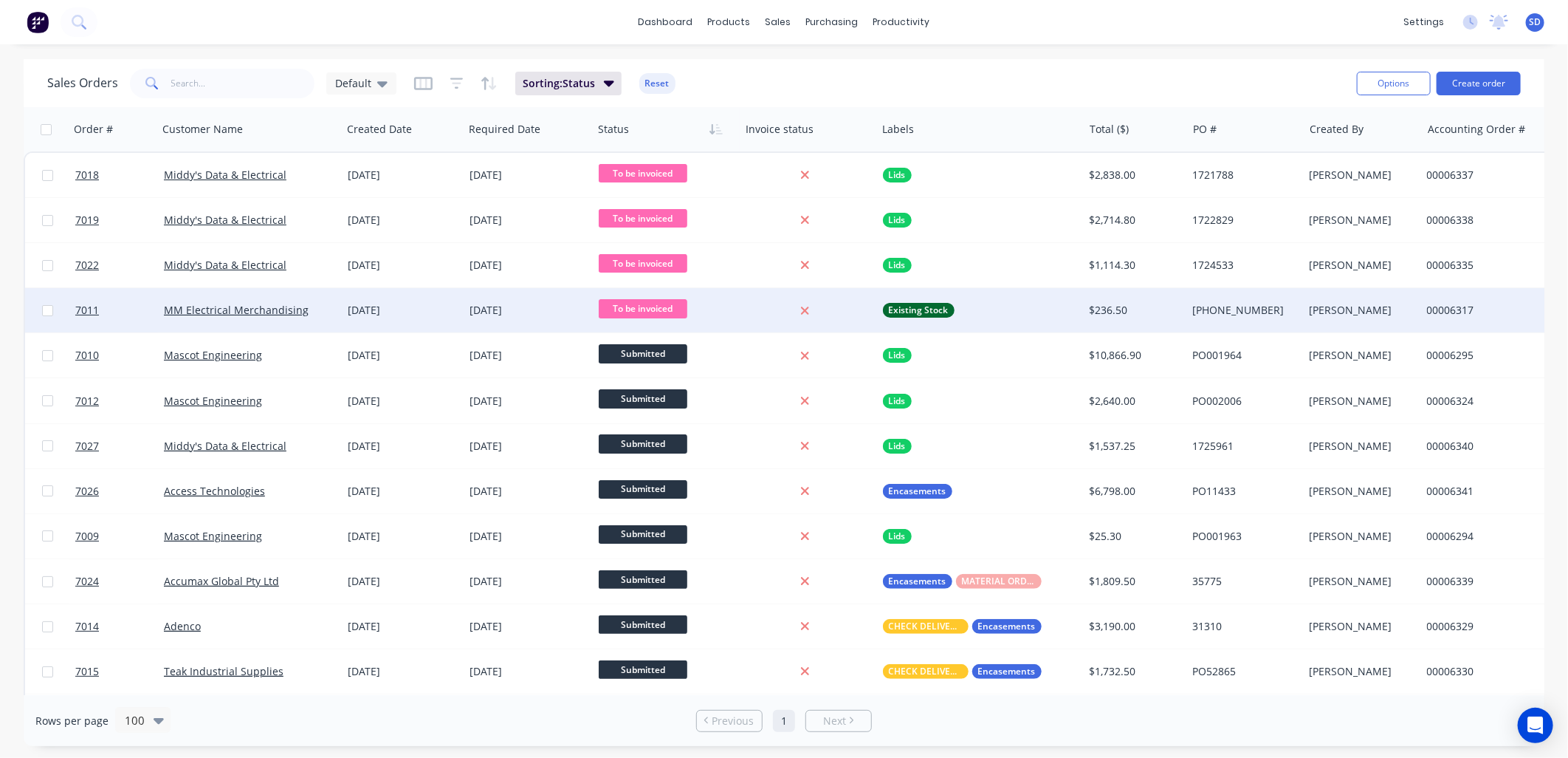
click at [320, 300] on div "MM Electrical Merchandising" at bounding box center [249, 310] width 183 height 44
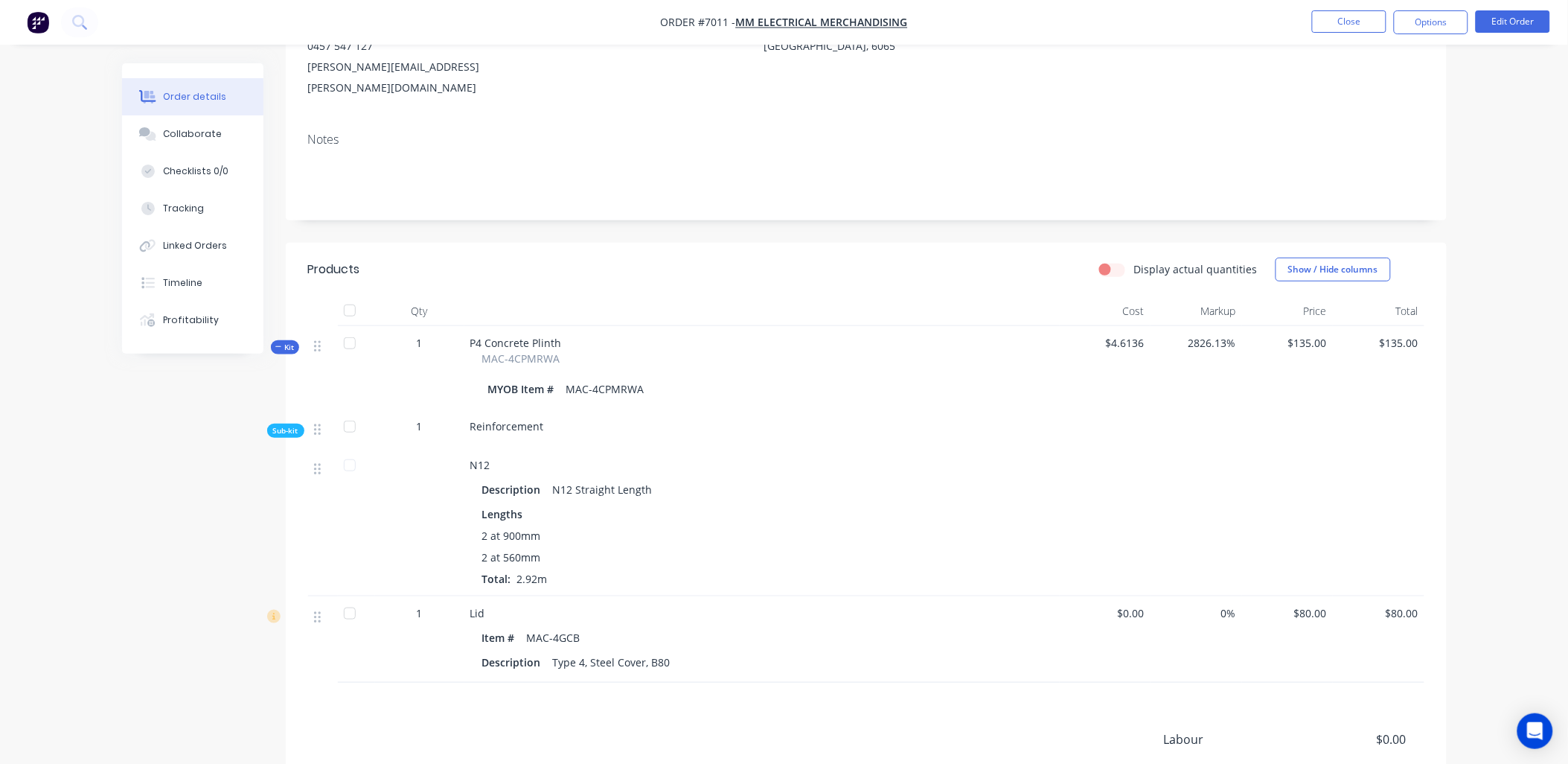
scroll to position [248, 0]
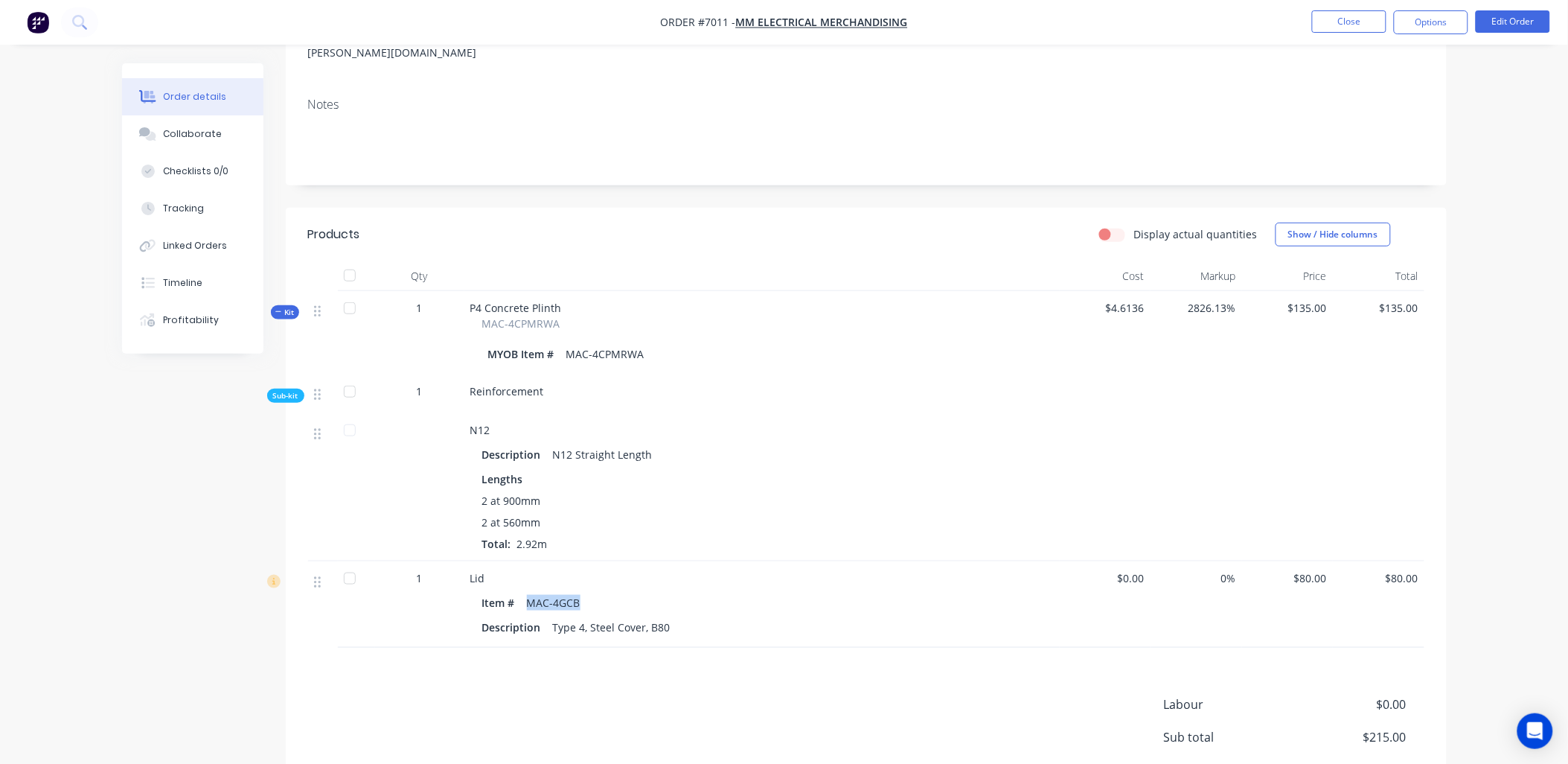
drag, startPoint x: 583, startPoint y: 583, endPoint x: 530, endPoint y: 584, distance: 53.0
click at [530, 592] on div "Item # MAC-4GCB" at bounding box center [762, 603] width 559 height 21
copy div "MAC-4GCB"
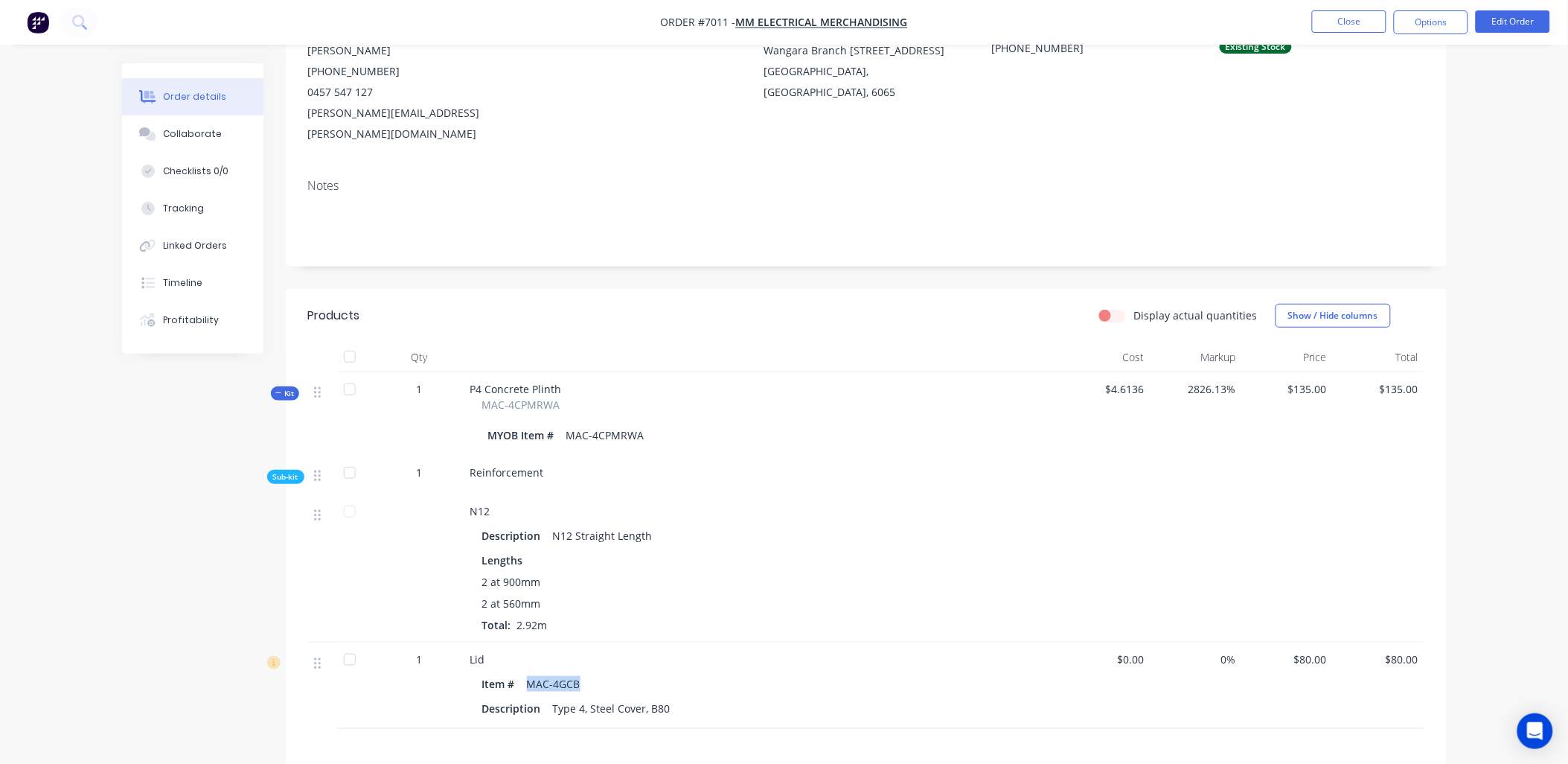
scroll to position [0, 0]
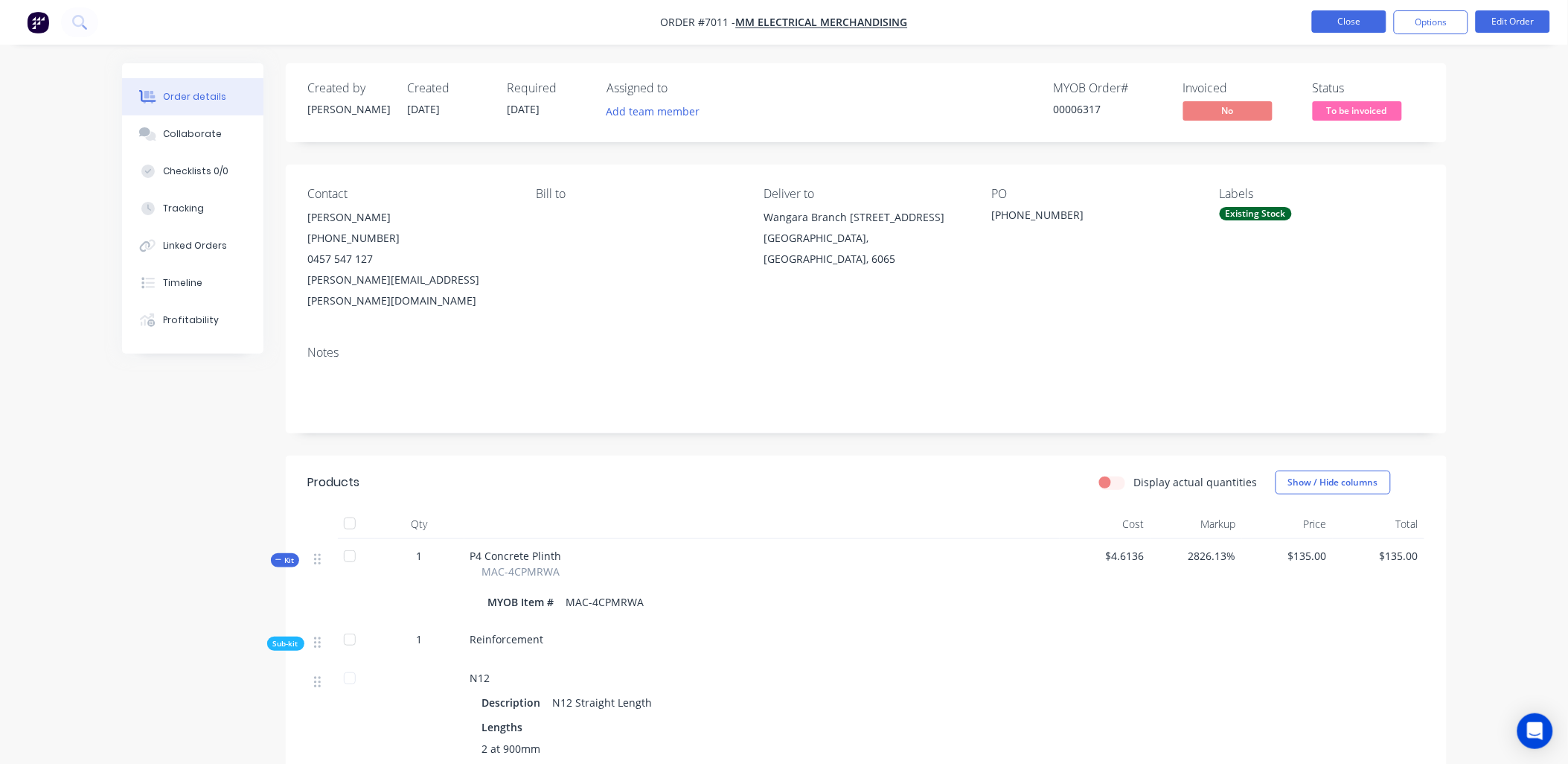
click at [1372, 19] on button "Close" at bounding box center [1349, 21] width 74 height 22
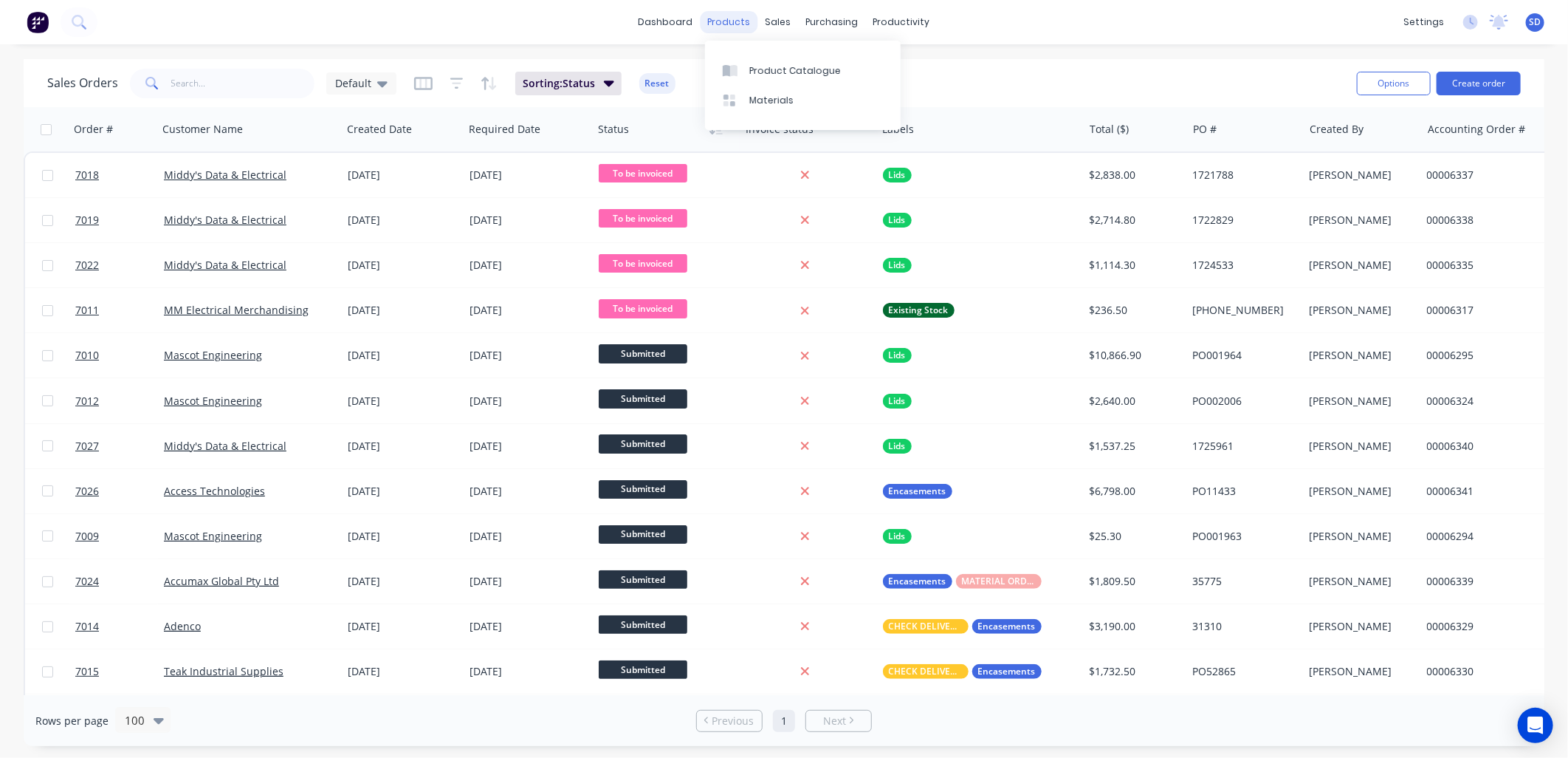
click at [745, 25] on div "products" at bounding box center [730, 22] width 58 height 22
click at [726, 18] on div "products" at bounding box center [730, 22] width 58 height 22
click at [761, 69] on div "Product Catalogue" at bounding box center [795, 70] width 91 height 13
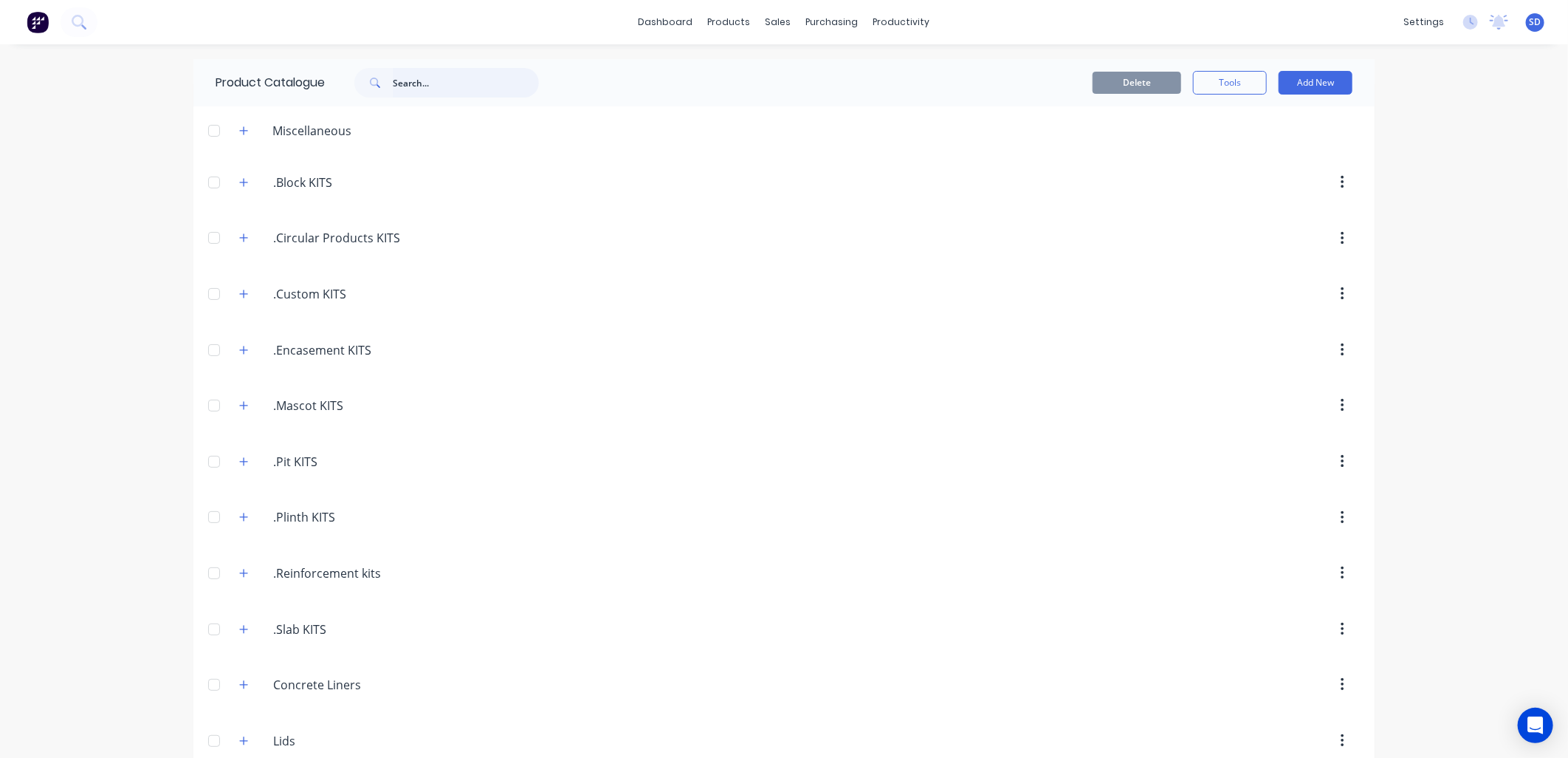
click at [425, 76] on input "text" at bounding box center [465, 83] width 147 height 30
paste input "MAC-4GCB"
type input "M"
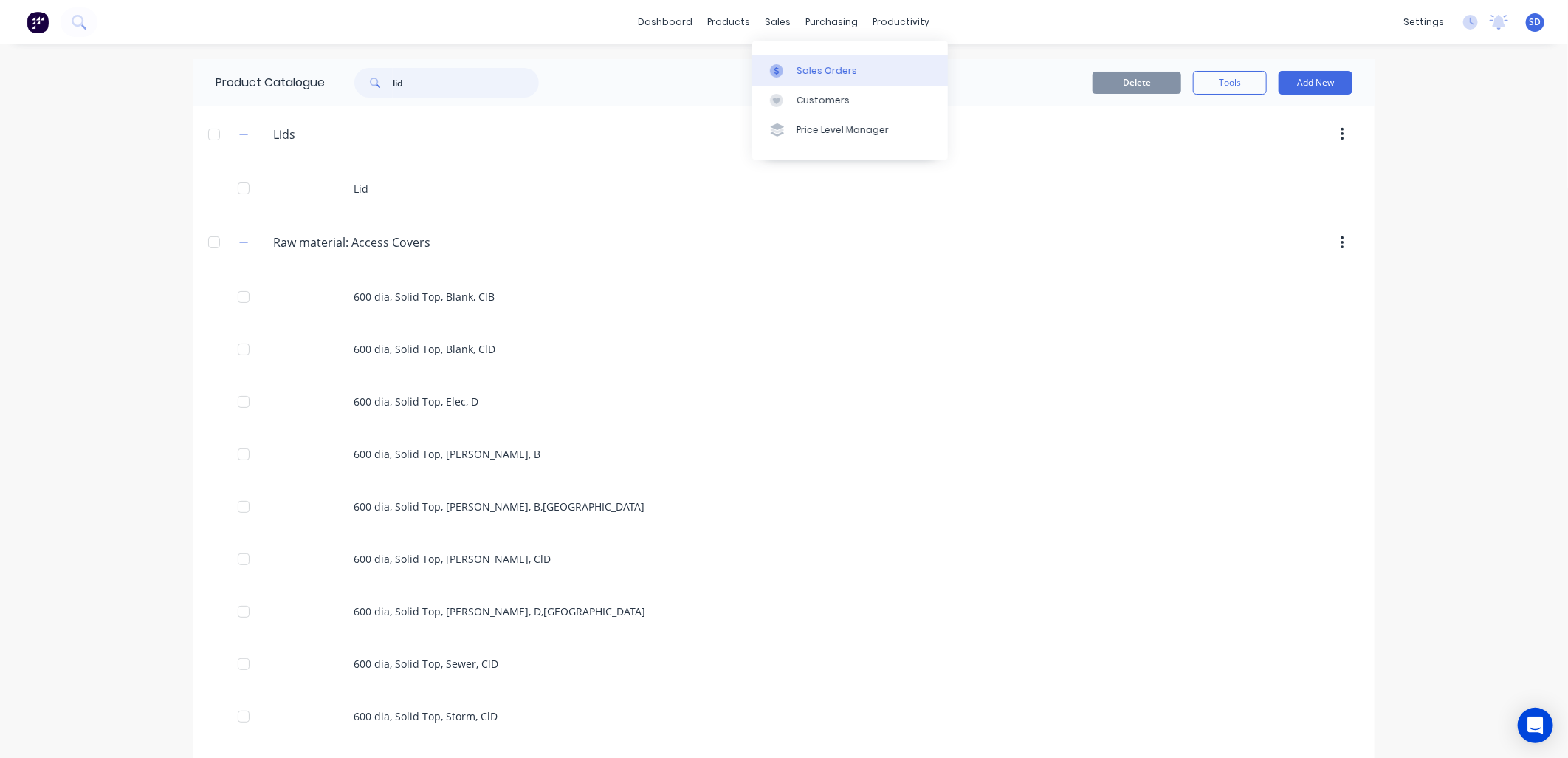
type input "lid"
click at [797, 69] on div "Sales Orders" at bounding box center [826, 70] width 61 height 13
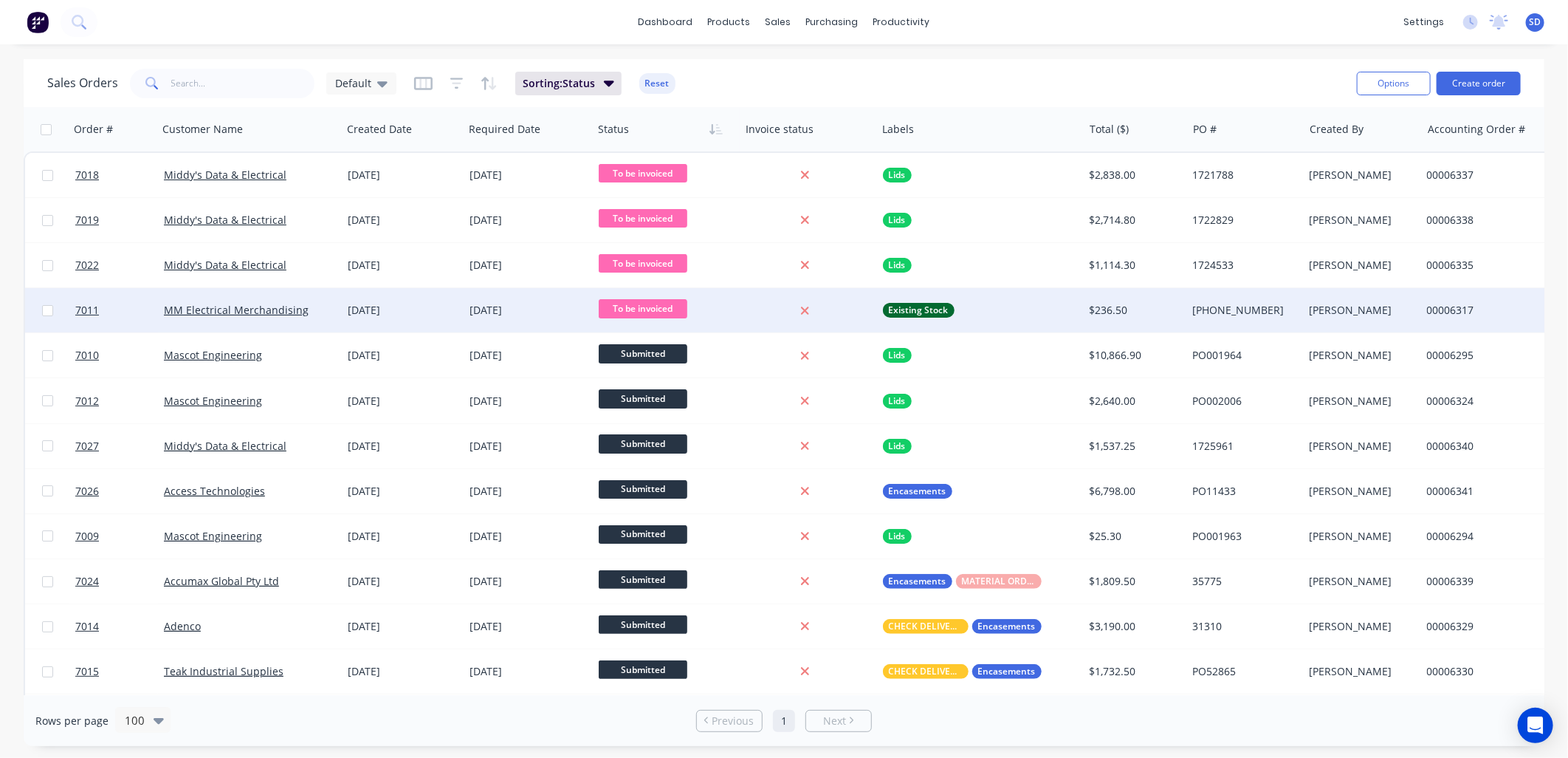
click at [332, 308] on div "MM Electrical Merchandising" at bounding box center [250, 310] width 172 height 15
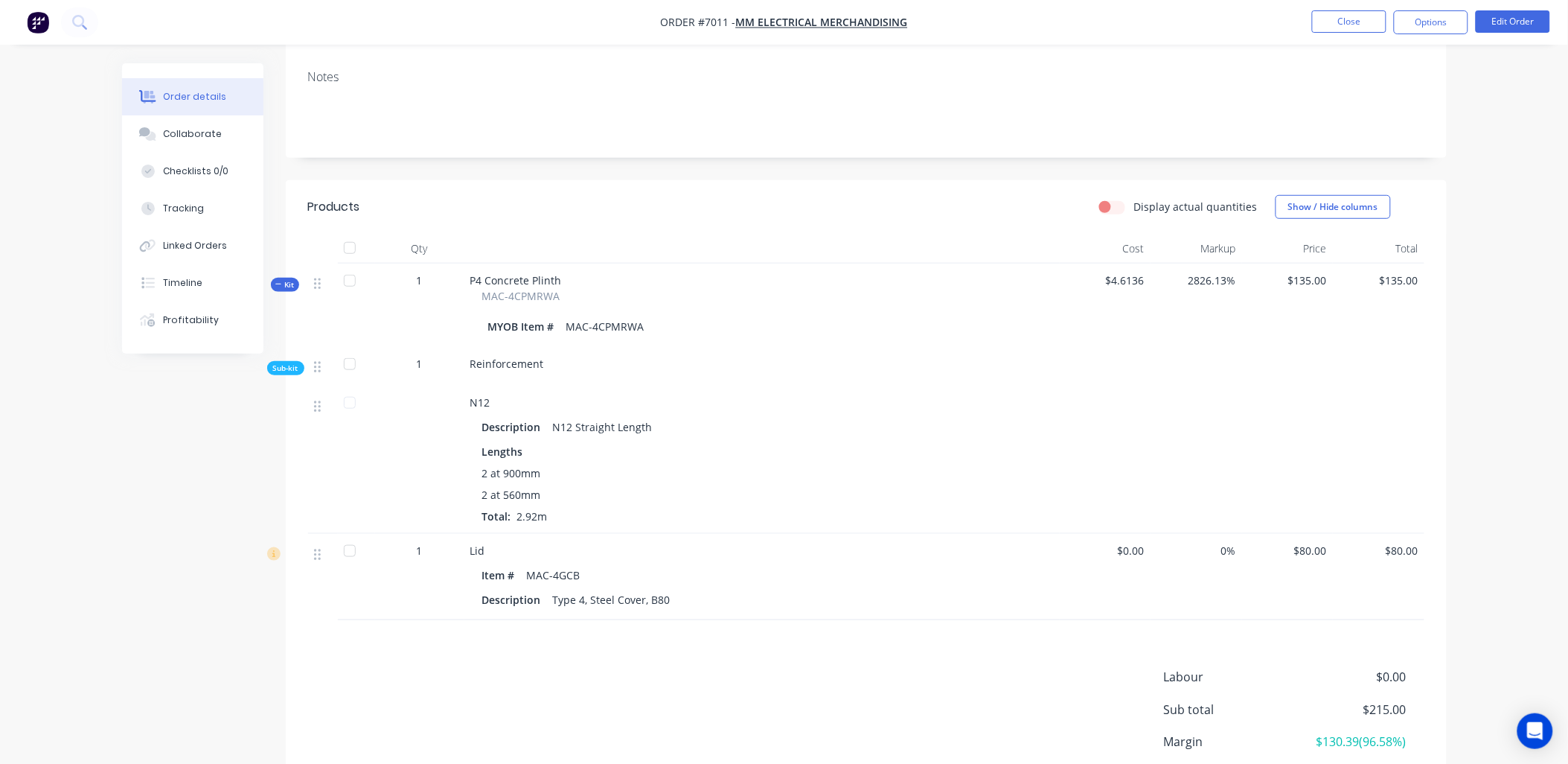
scroll to position [330, 0]
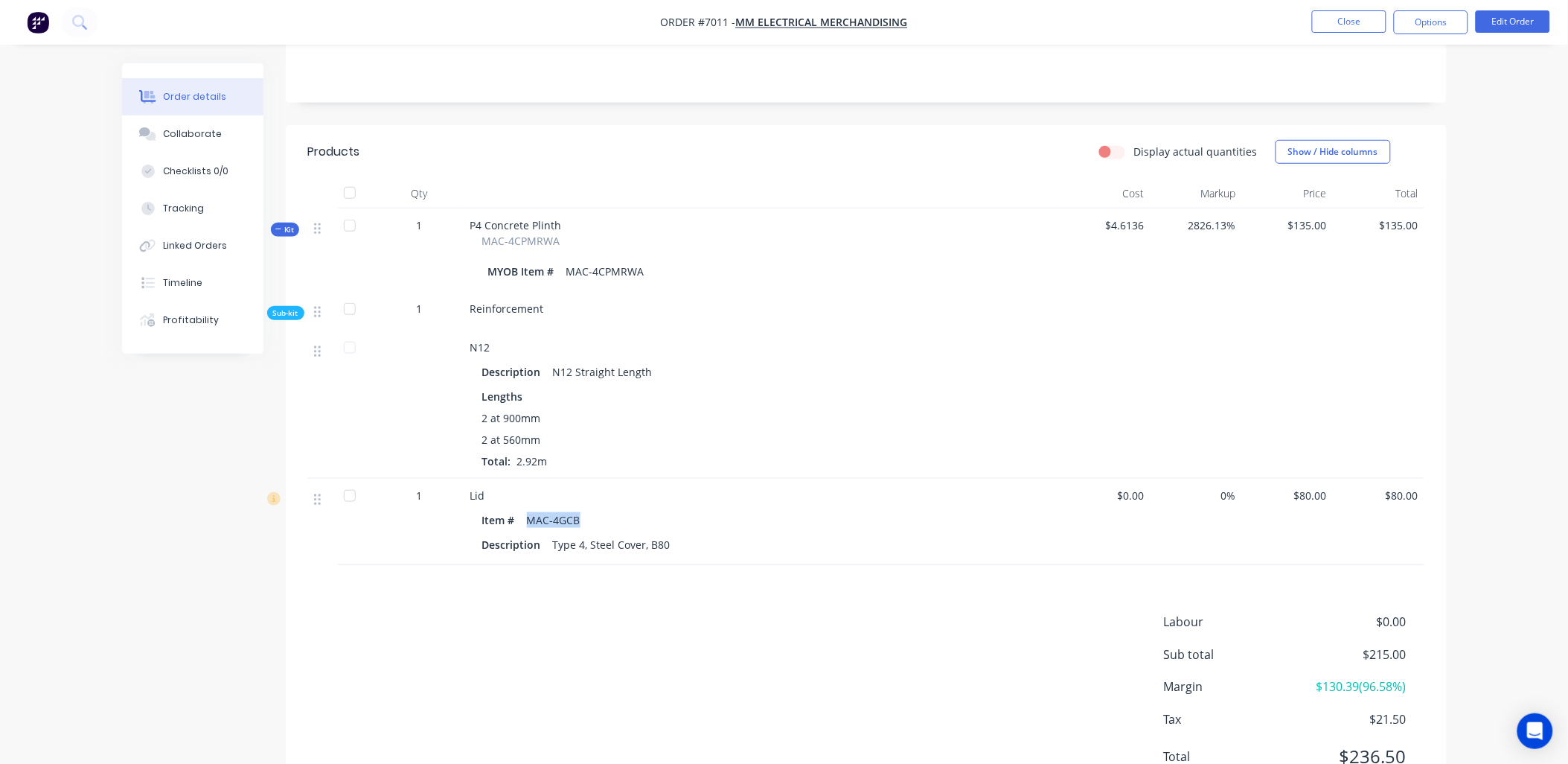
drag, startPoint x: 583, startPoint y: 499, endPoint x: 527, endPoint y: 496, distance: 56.1
click at [527, 509] on div "MAC-4GCB" at bounding box center [554, 520] width 65 height 21
copy div "MAC-4GCB"
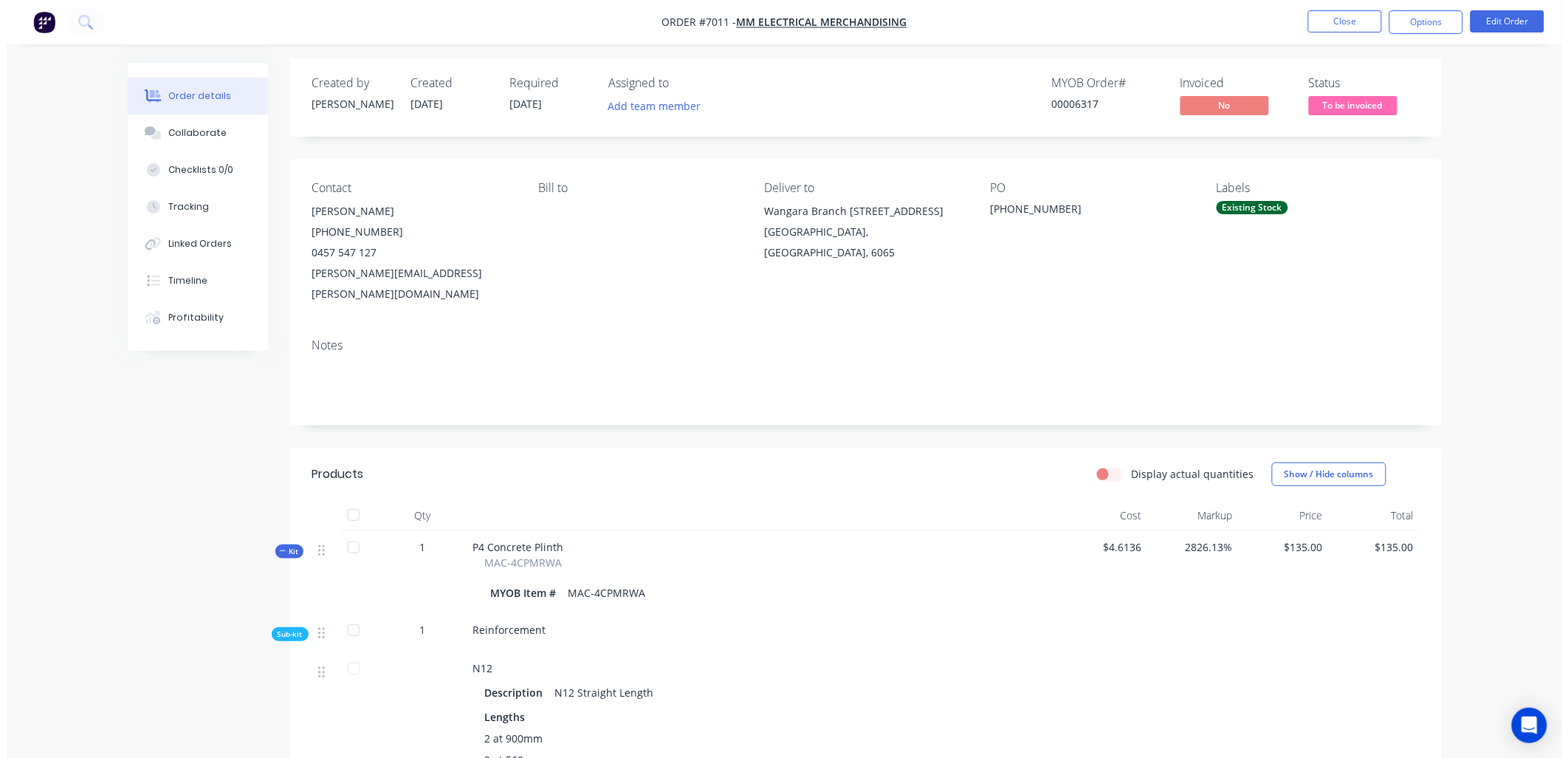
scroll to position [0, 0]
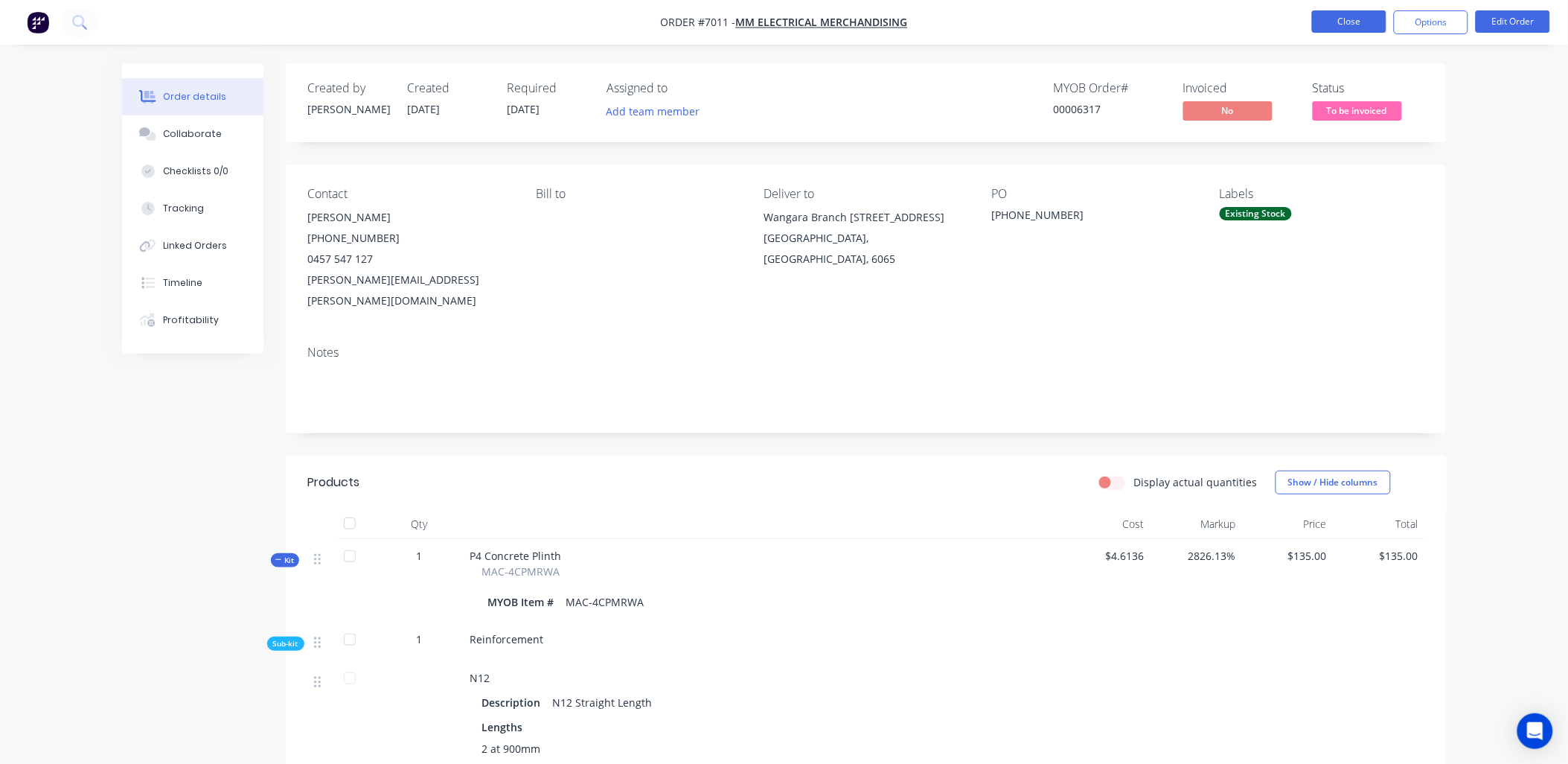
click at [1364, 22] on button "Close" at bounding box center [1349, 21] width 74 height 22
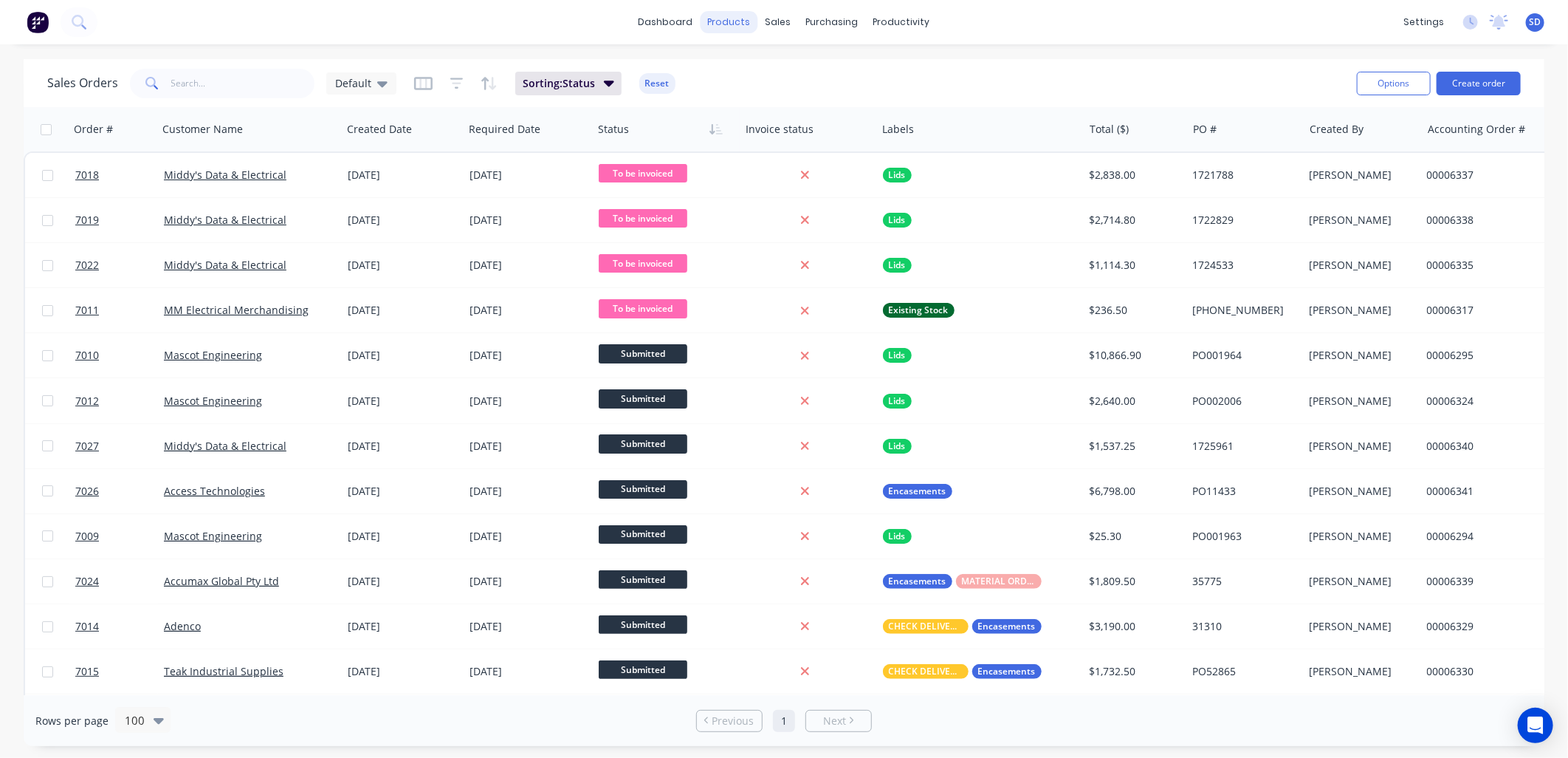
click at [730, 17] on div "products" at bounding box center [730, 22] width 58 height 22
click at [780, 68] on div "Product Catalogue" at bounding box center [795, 70] width 91 height 13
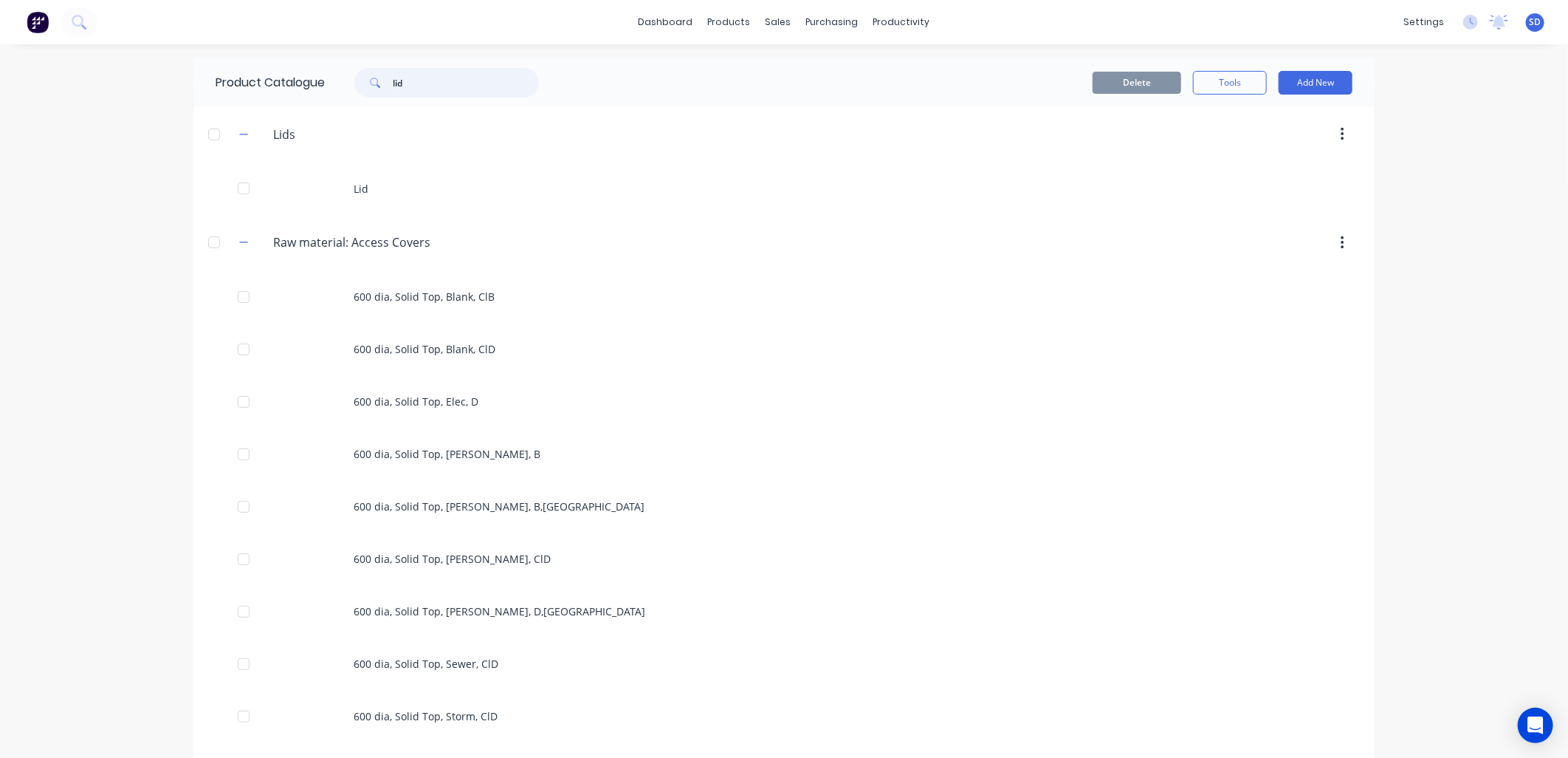
drag, startPoint x: 425, startPoint y: 82, endPoint x: 372, endPoint y: 76, distance: 53.3
click at [372, 76] on div "lid" at bounding box center [447, 83] width 184 height 30
paste input "MAC-4GCB"
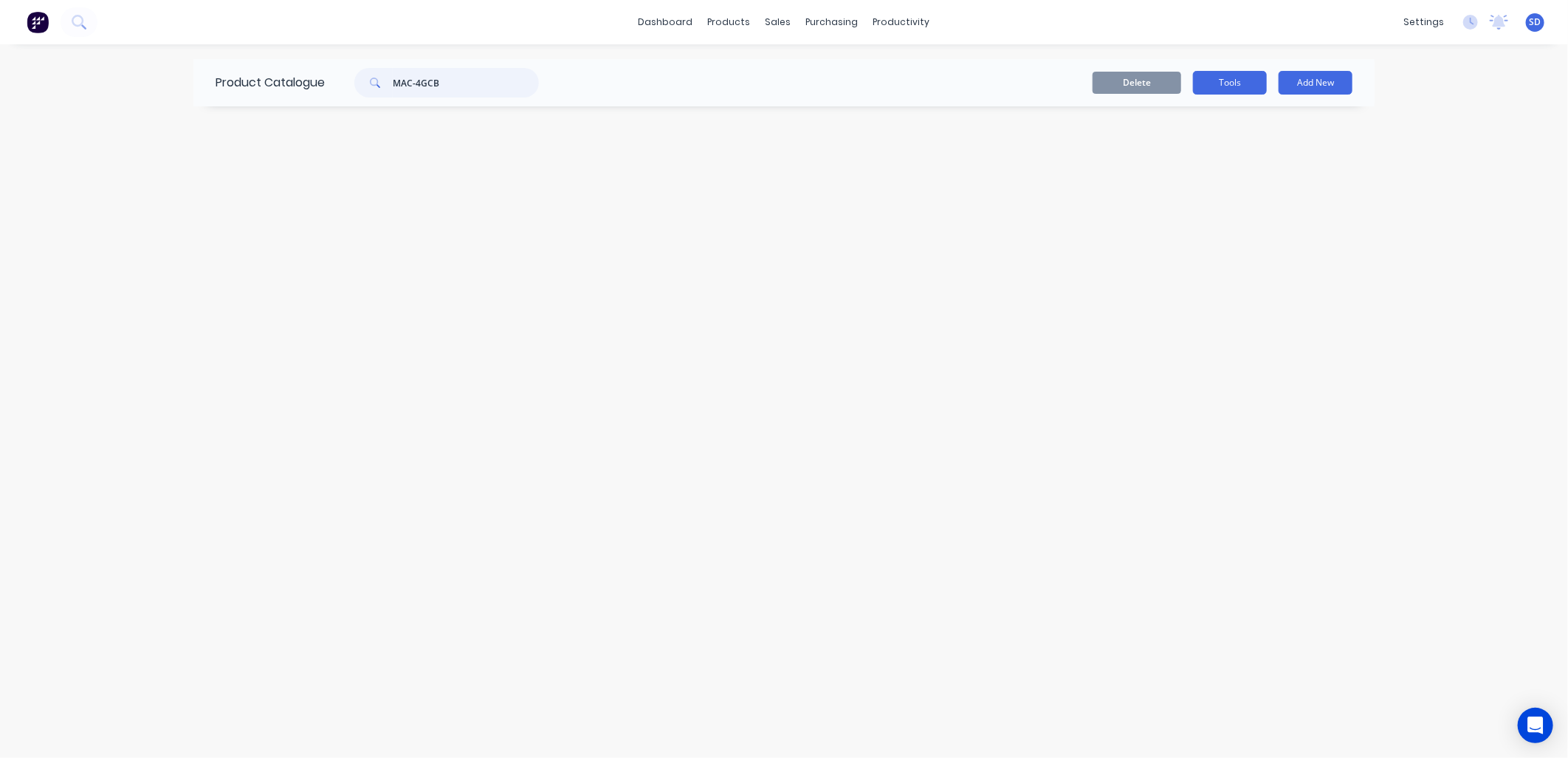
type input "MAC-4GCB"
click at [1222, 84] on button "Tools" at bounding box center [1230, 83] width 74 height 24
click at [936, 165] on div "Product Catalogue MAC-4GCB Delete Tools Duplicate product Stocktake Add New" at bounding box center [784, 401] width 1182 height 684
drag, startPoint x: 459, startPoint y: 91, endPoint x: 291, endPoint y: 86, distance: 168.1
click at [291, 86] on div "Product Catalogue MAC-4GCB" at bounding box center [385, 83] width 383 height 47
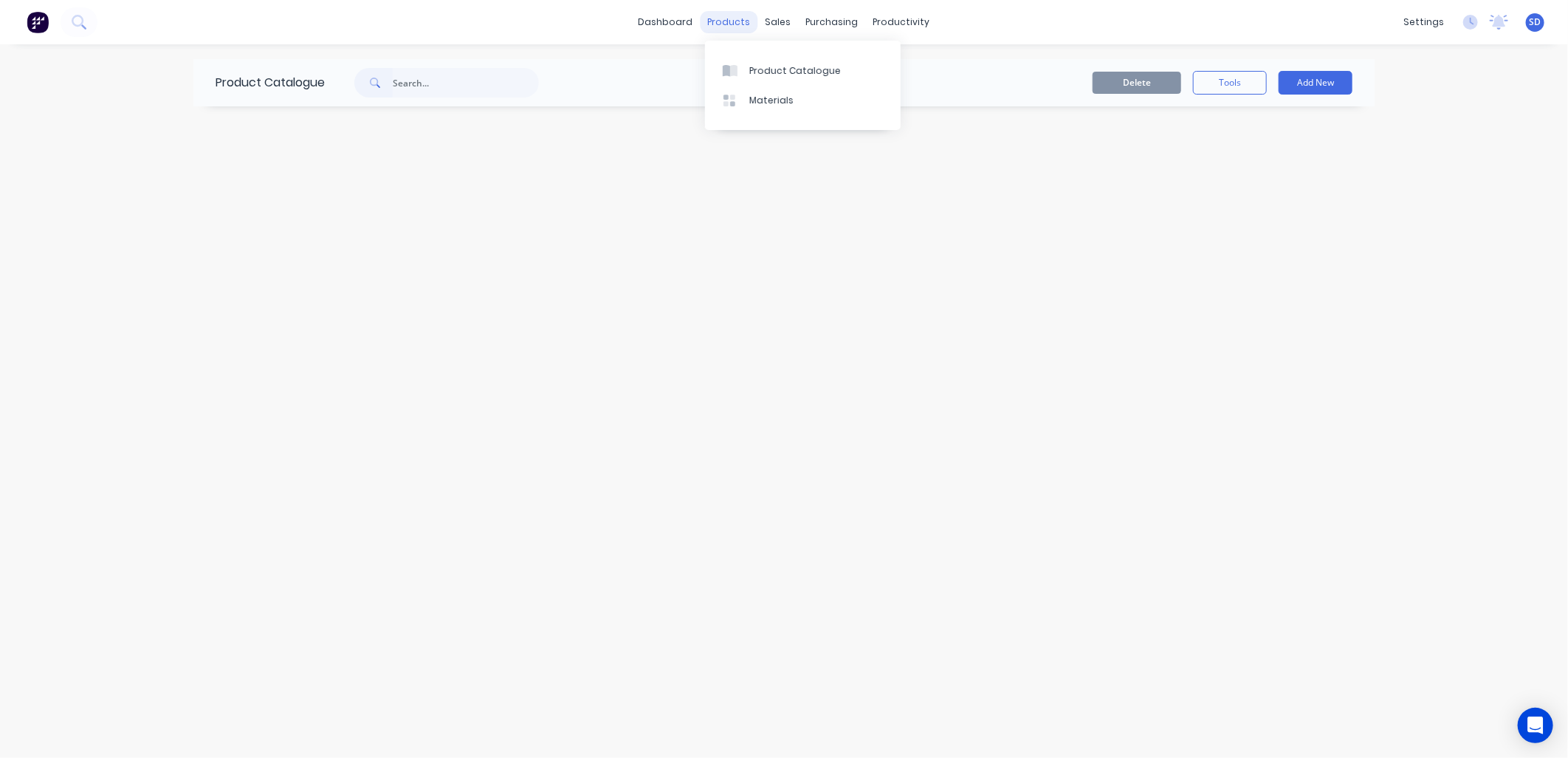
click at [717, 30] on div "products" at bounding box center [730, 22] width 58 height 22
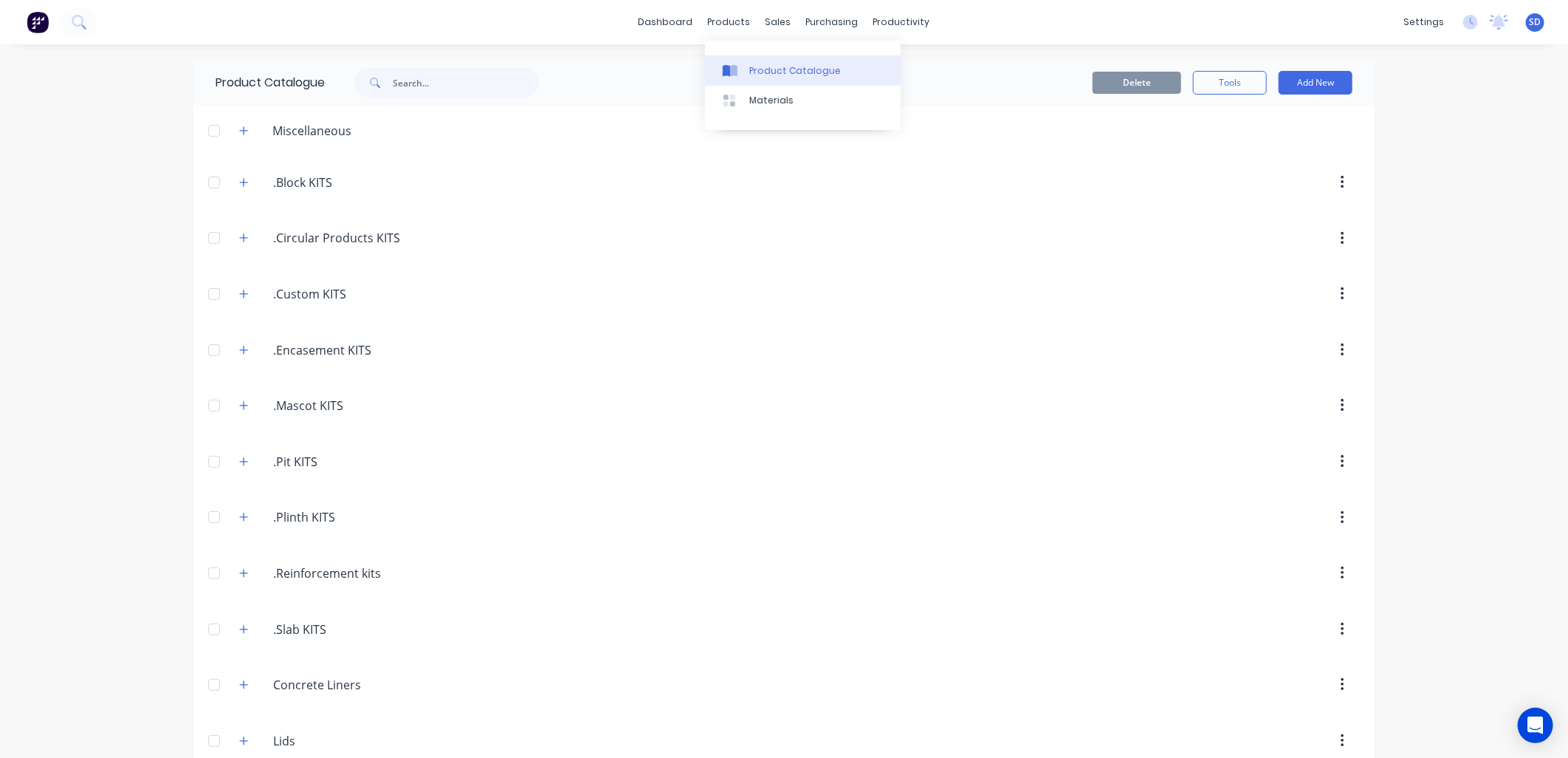
click at [744, 69] on div at bounding box center [733, 70] width 22 height 13
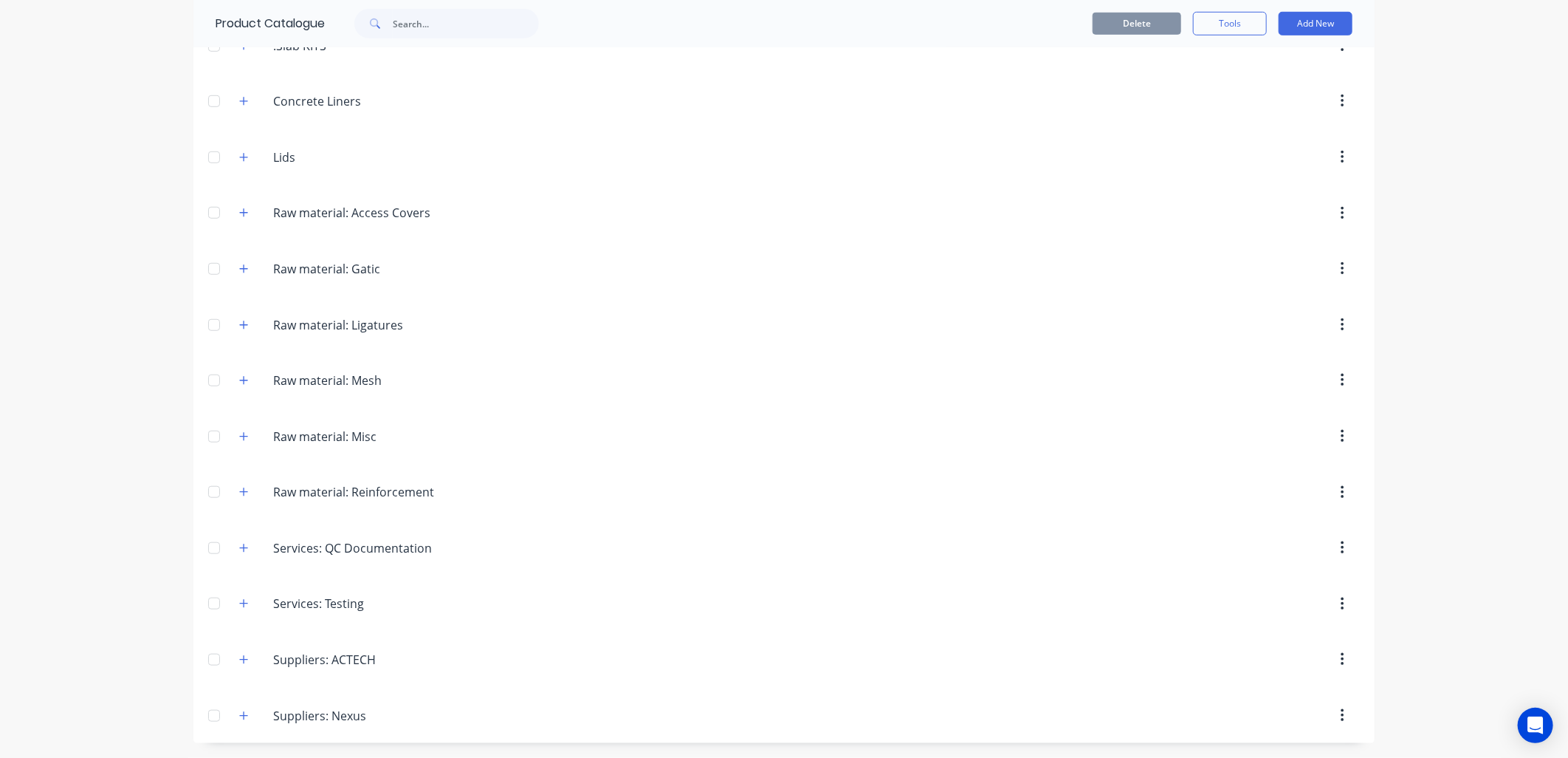
scroll to position [587, 0]
click at [240, 211] on icon "button" at bounding box center [243, 213] width 8 height 8
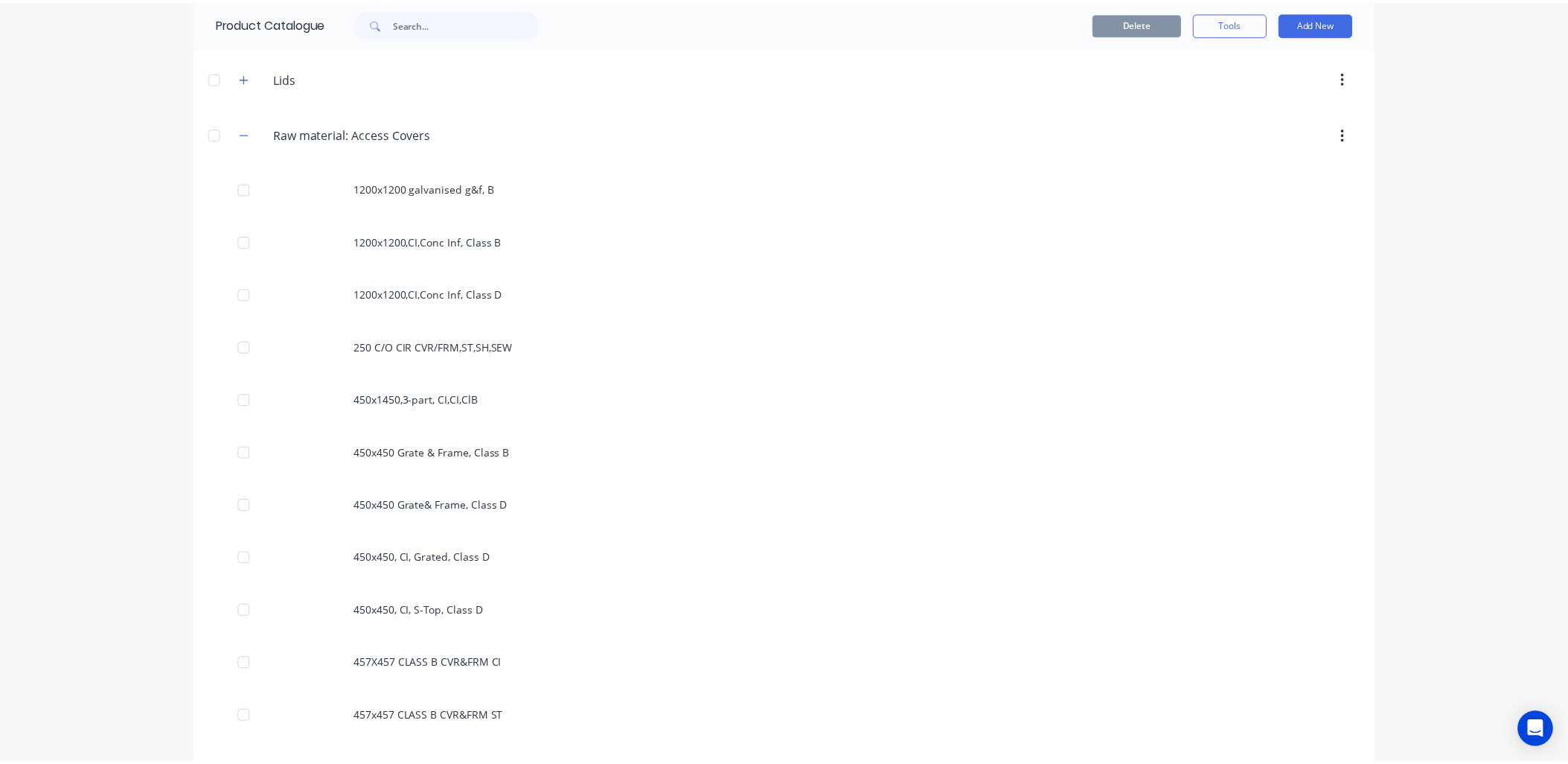
scroll to position [343, 0]
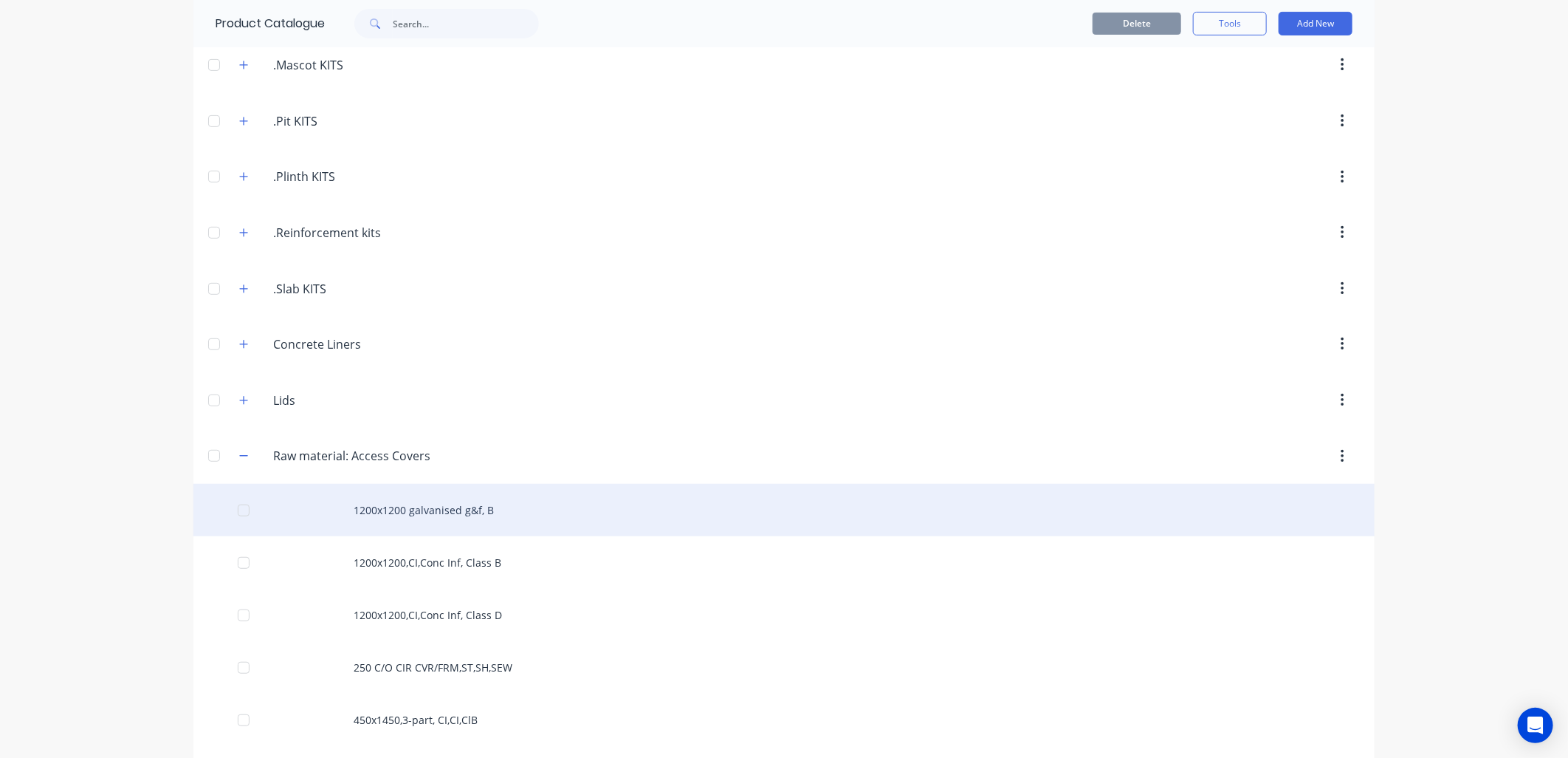
click at [425, 510] on div "1200x1200 galvanised g&f, B" at bounding box center [784, 510] width 1182 height 53
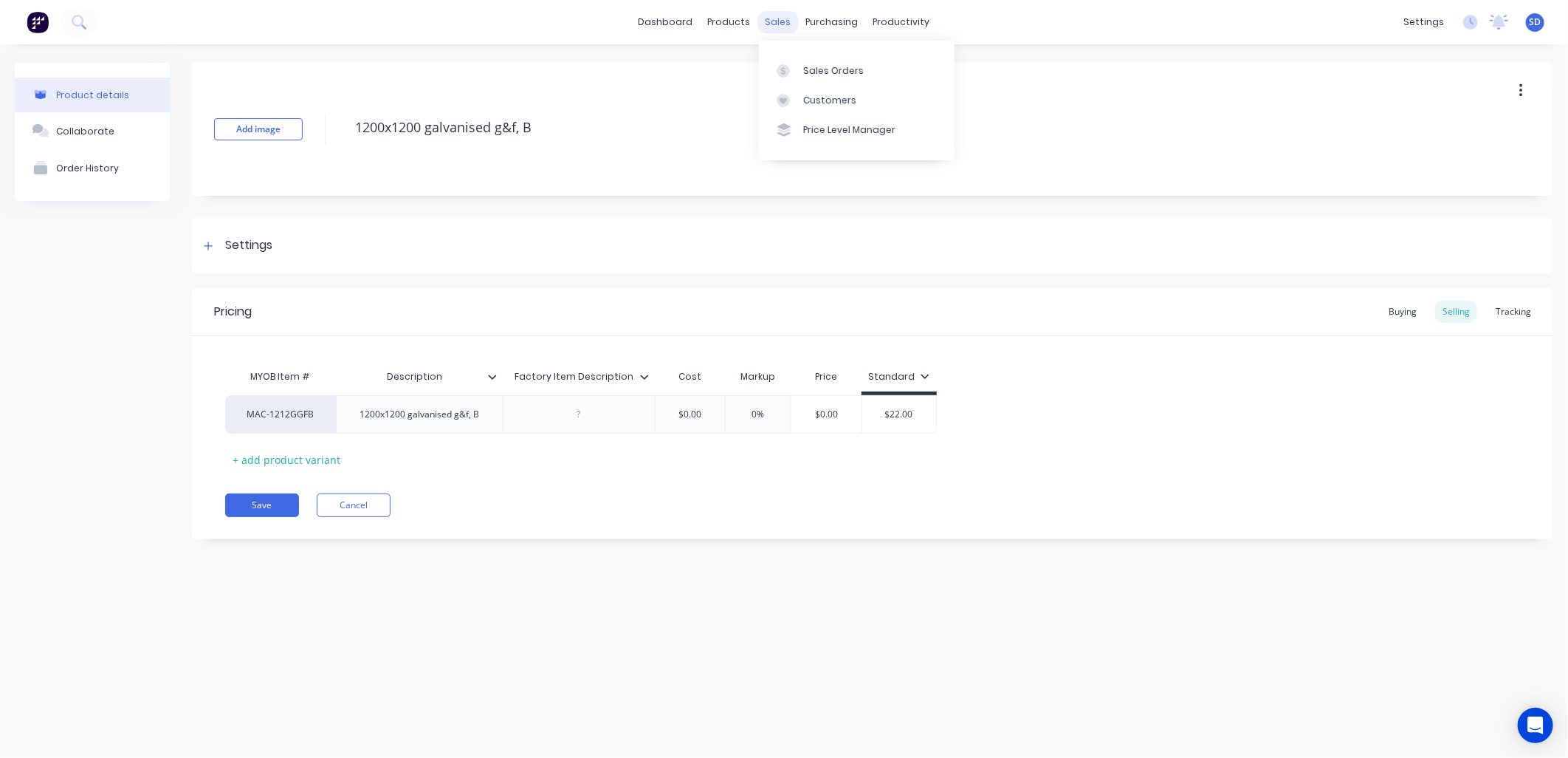
click at [780, 20] on div "sales" at bounding box center [779, 22] width 40 height 22
click at [808, 64] on div "Sales Orders" at bounding box center [833, 70] width 61 height 13
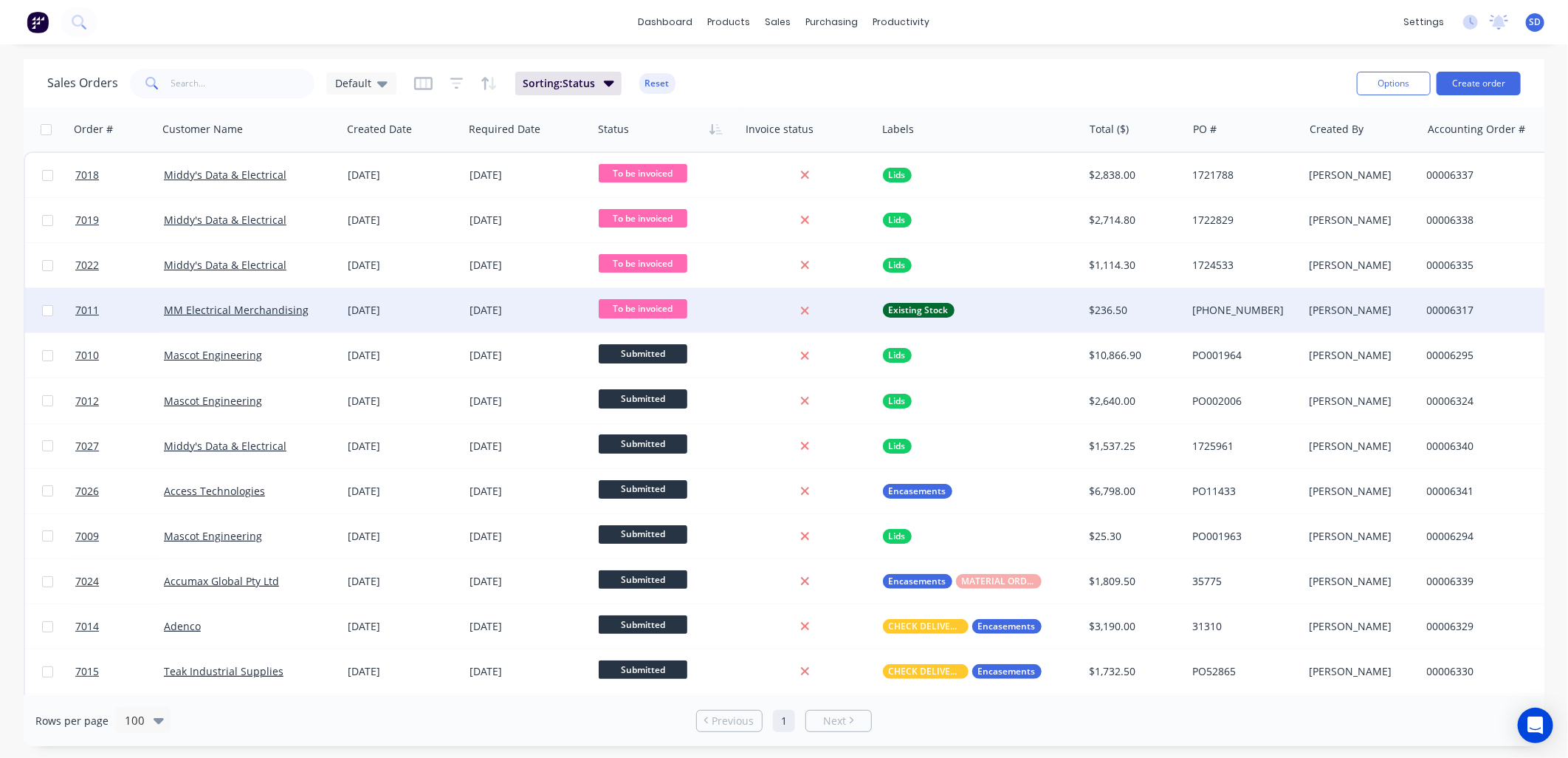
click at [322, 314] on div "MM Electrical Merchandising" at bounding box center [246, 310] width 164 height 15
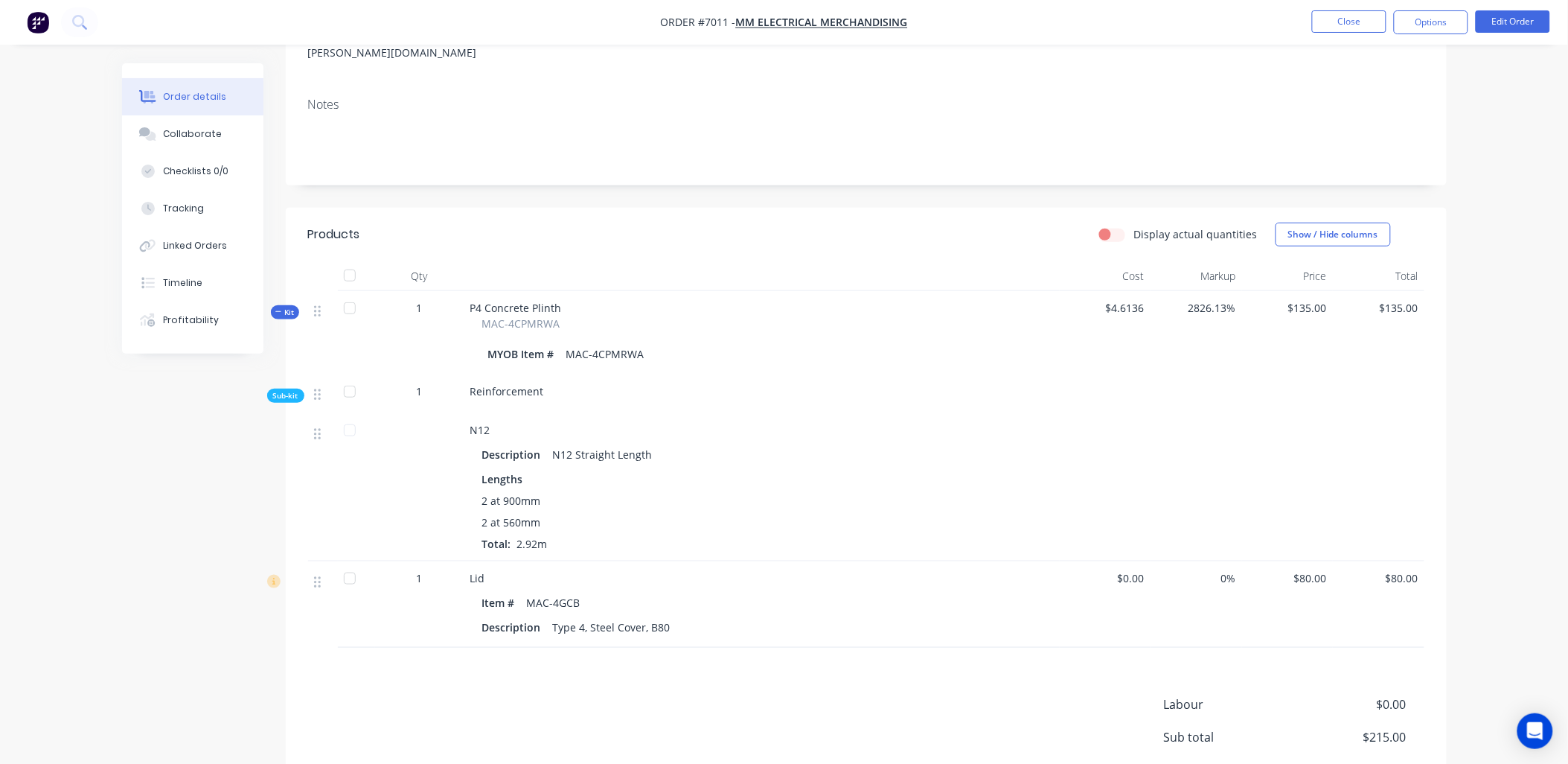
click at [276, 308] on icon at bounding box center [279, 312] width 7 height 7
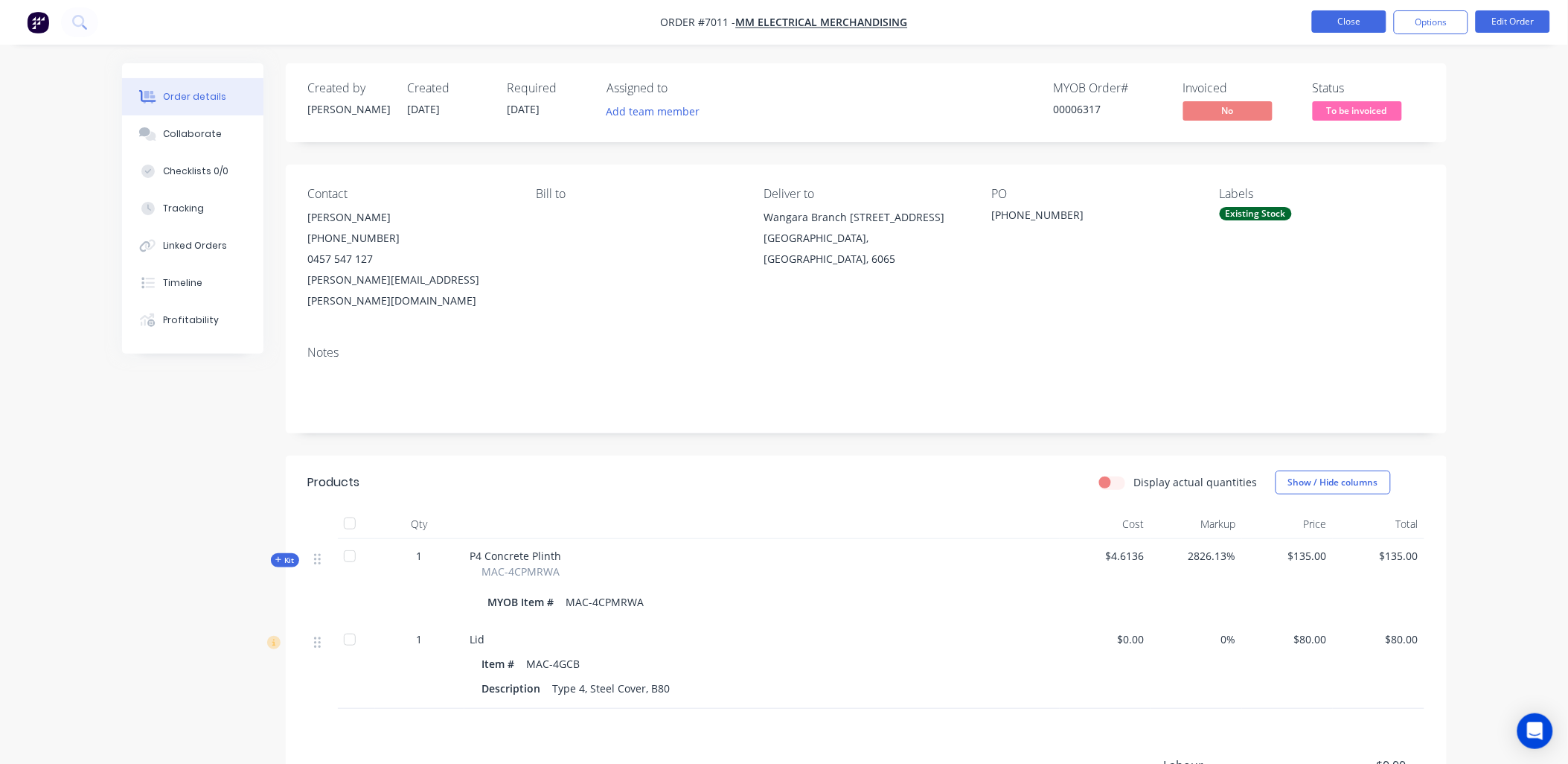
click at [1357, 17] on button "Close" at bounding box center [1349, 21] width 74 height 22
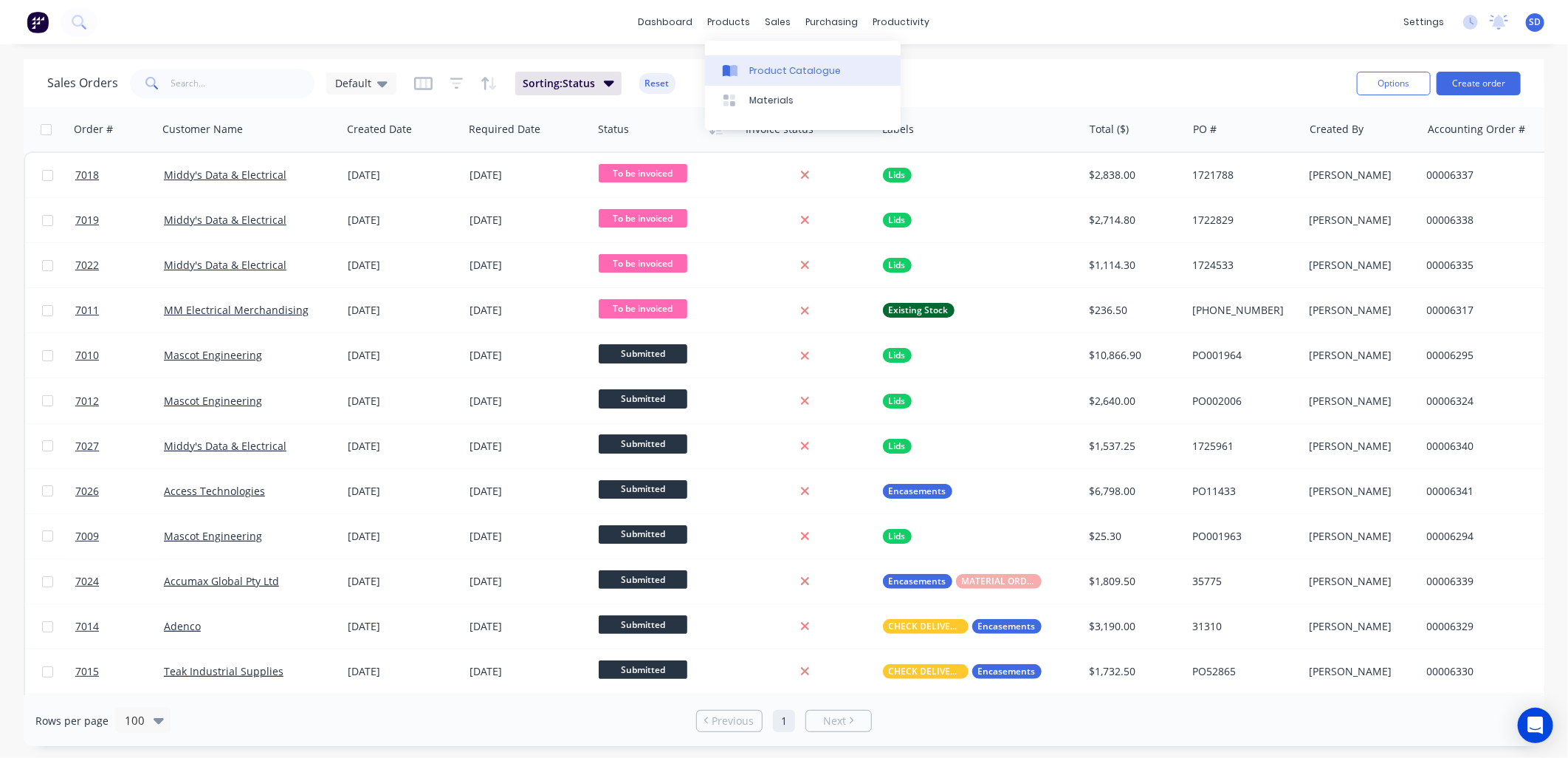
click at [769, 71] on div "Product Catalogue" at bounding box center [795, 70] width 91 height 13
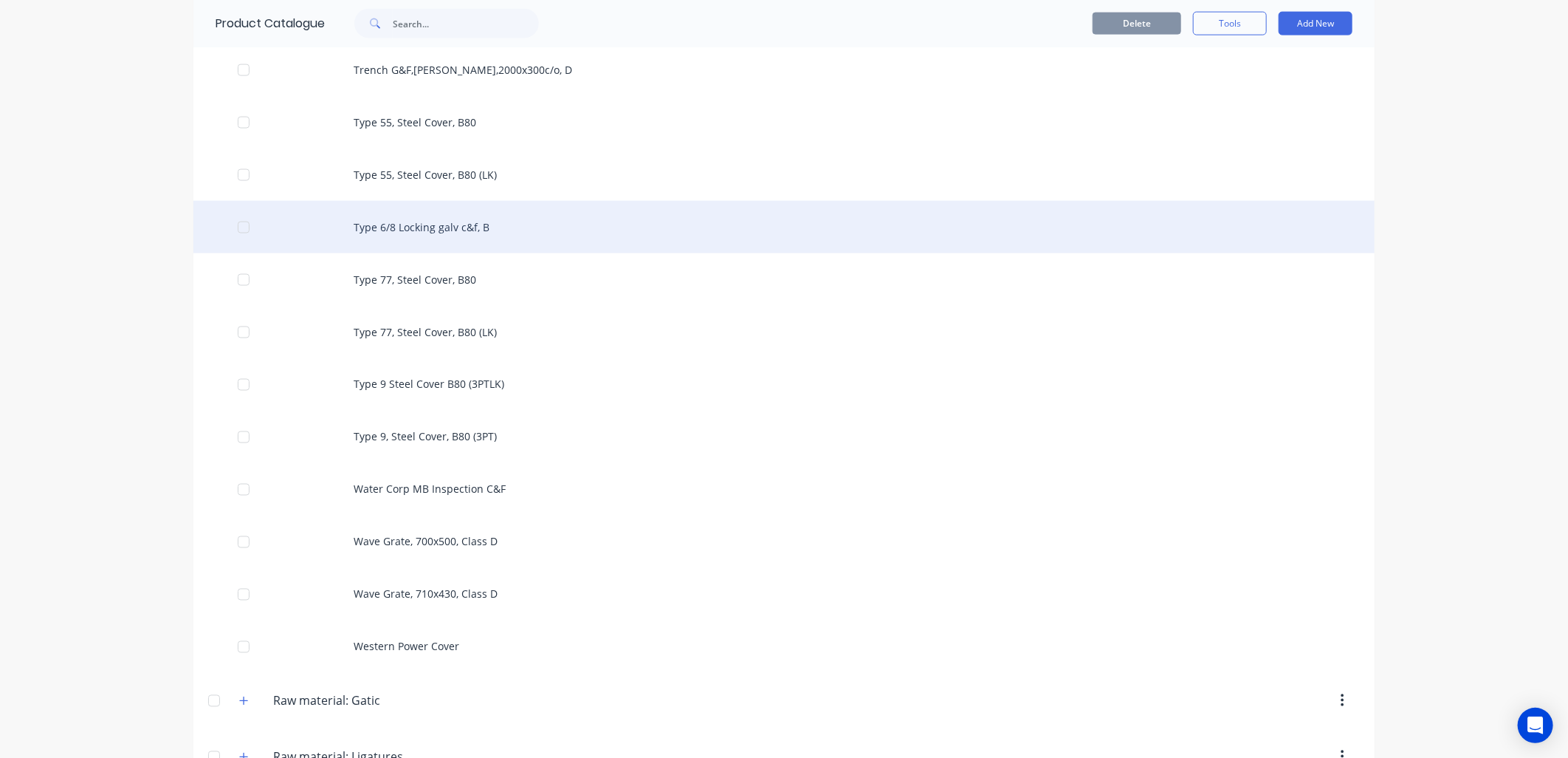
scroll to position [5335, 0]
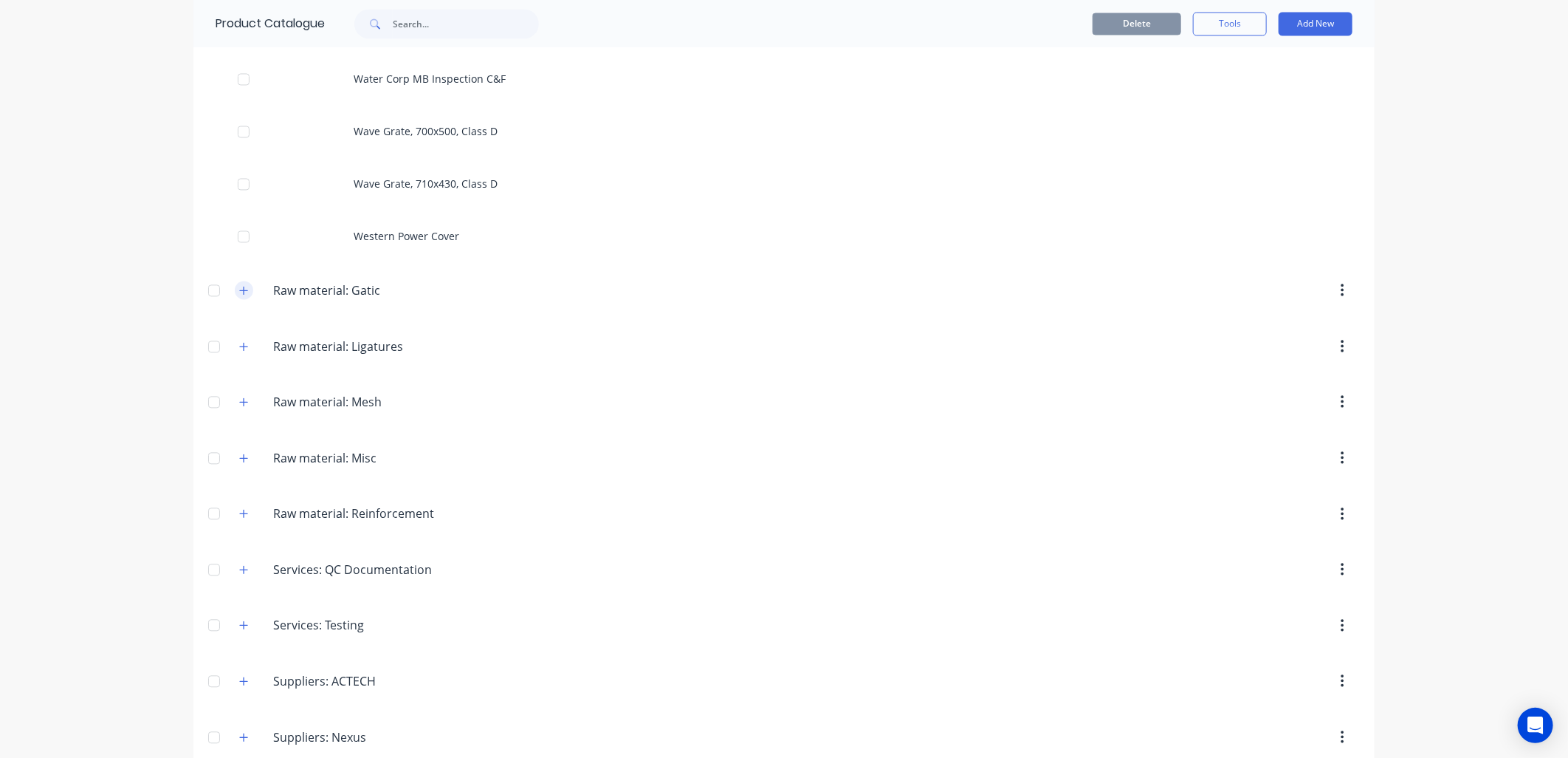
click at [239, 285] on icon "button" at bounding box center [243, 291] width 9 height 11
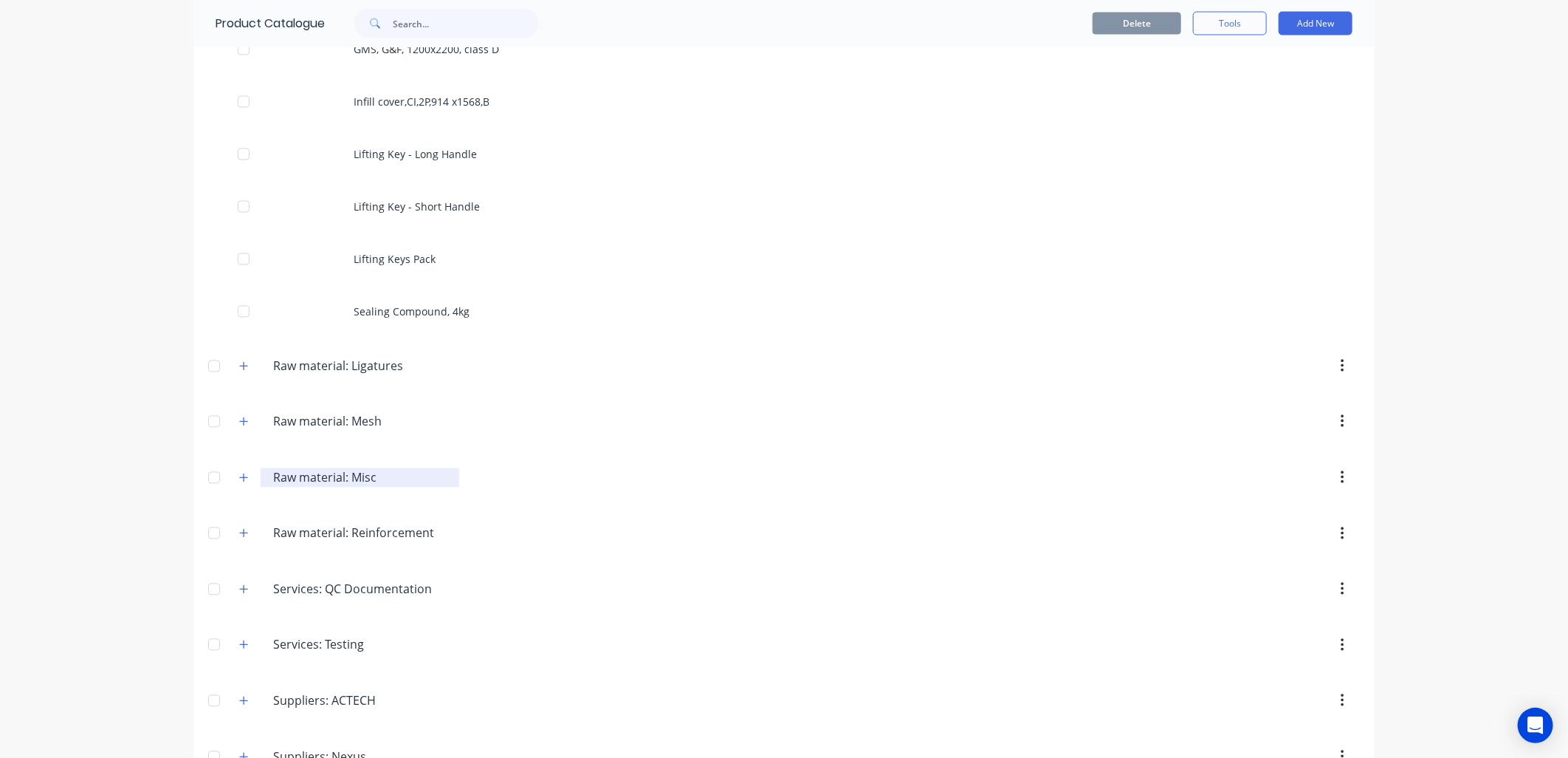
scroll to position [8818, 0]
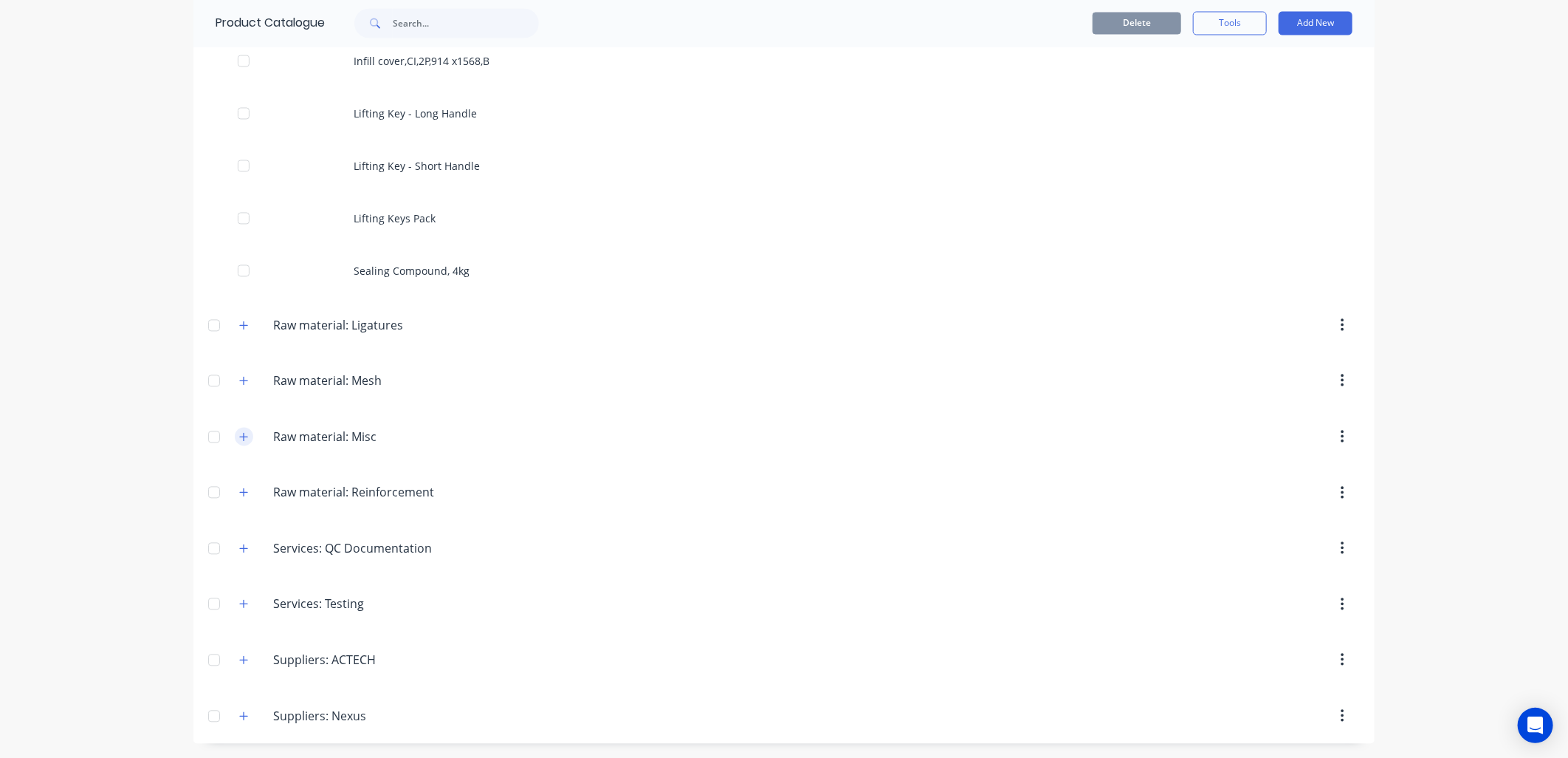
click at [244, 432] on button "button" at bounding box center [243, 437] width 18 height 18
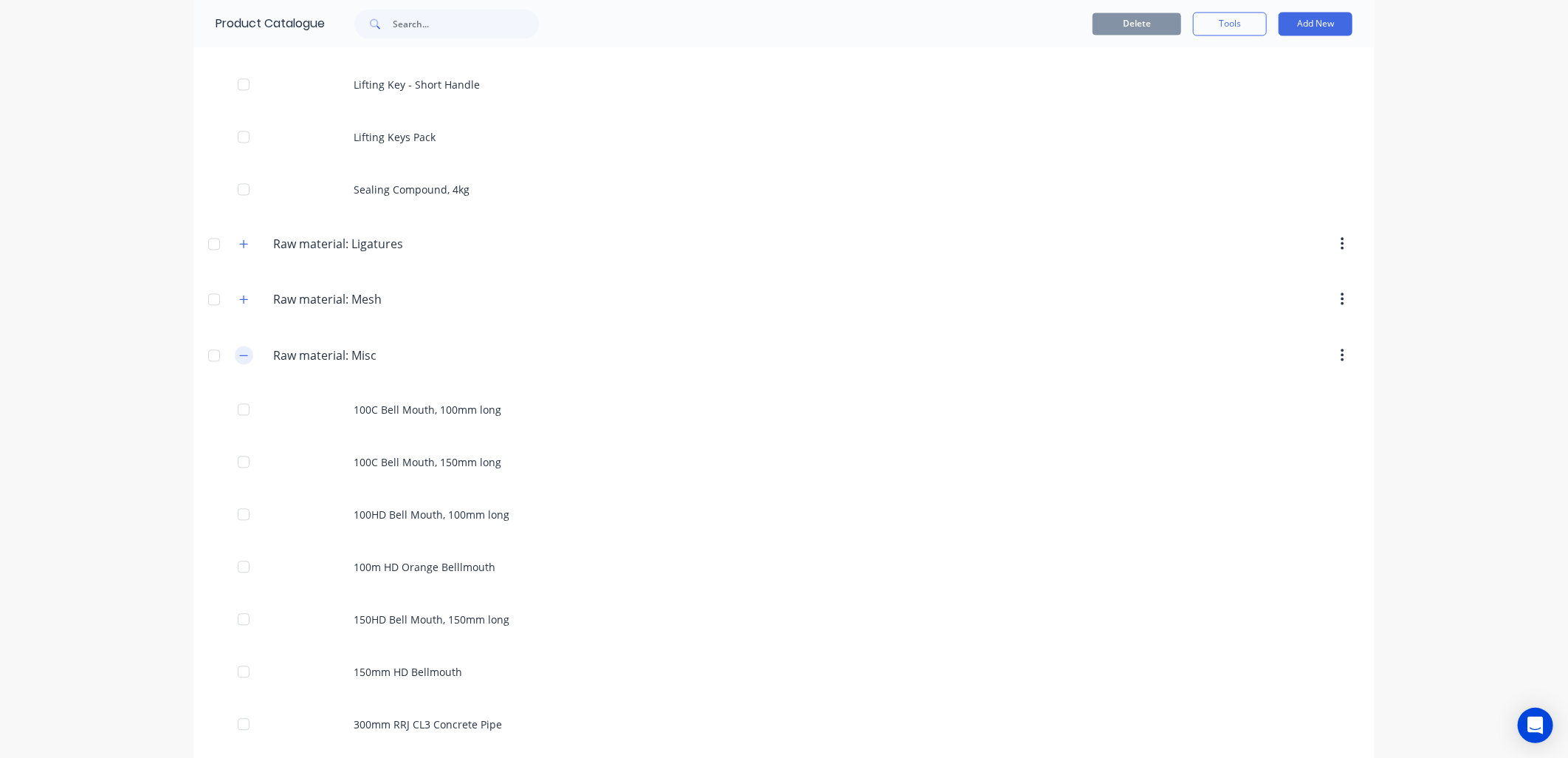
click at [234, 353] on button "button" at bounding box center [243, 355] width 18 height 18
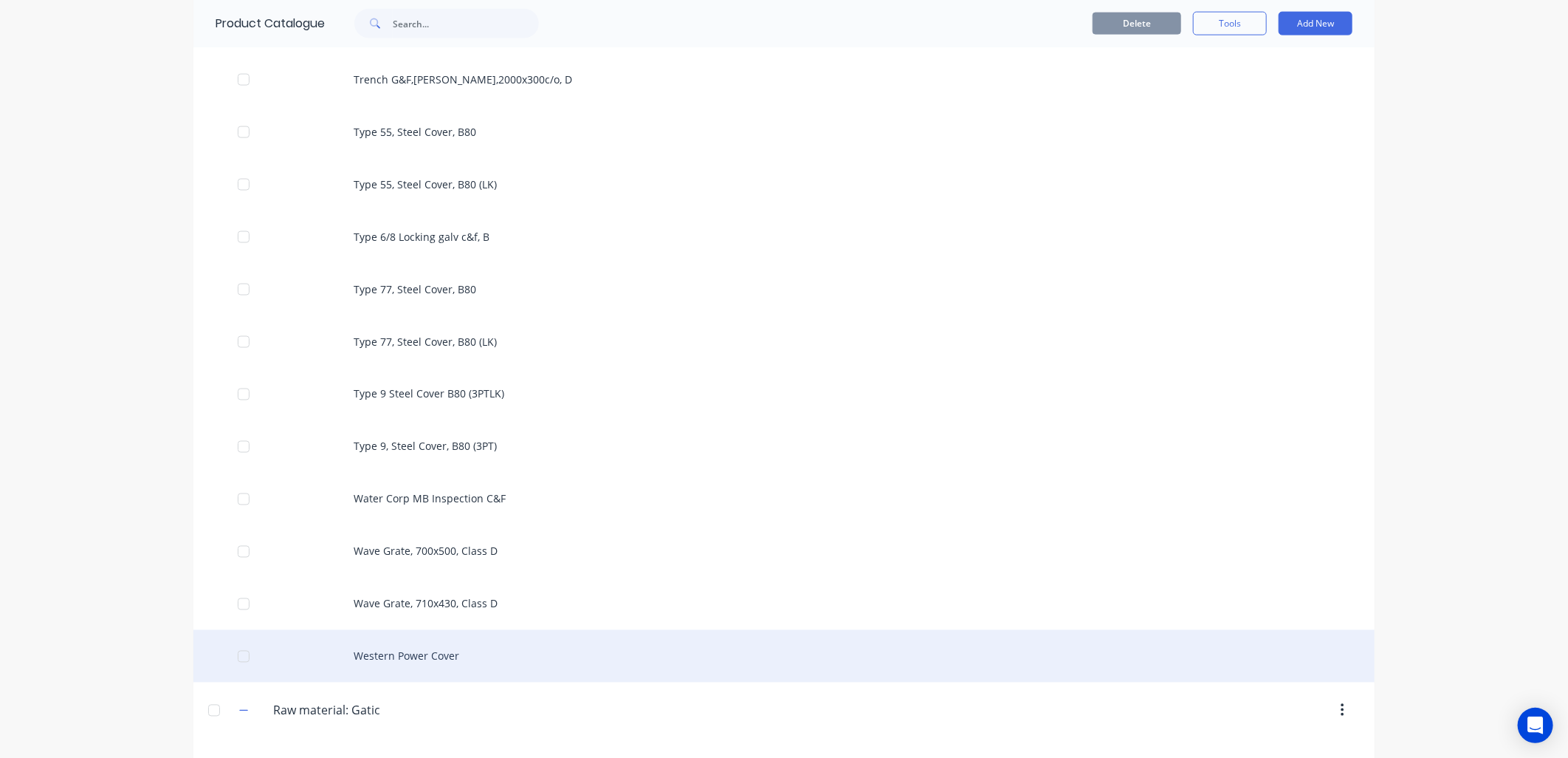
scroll to position [5042, 0]
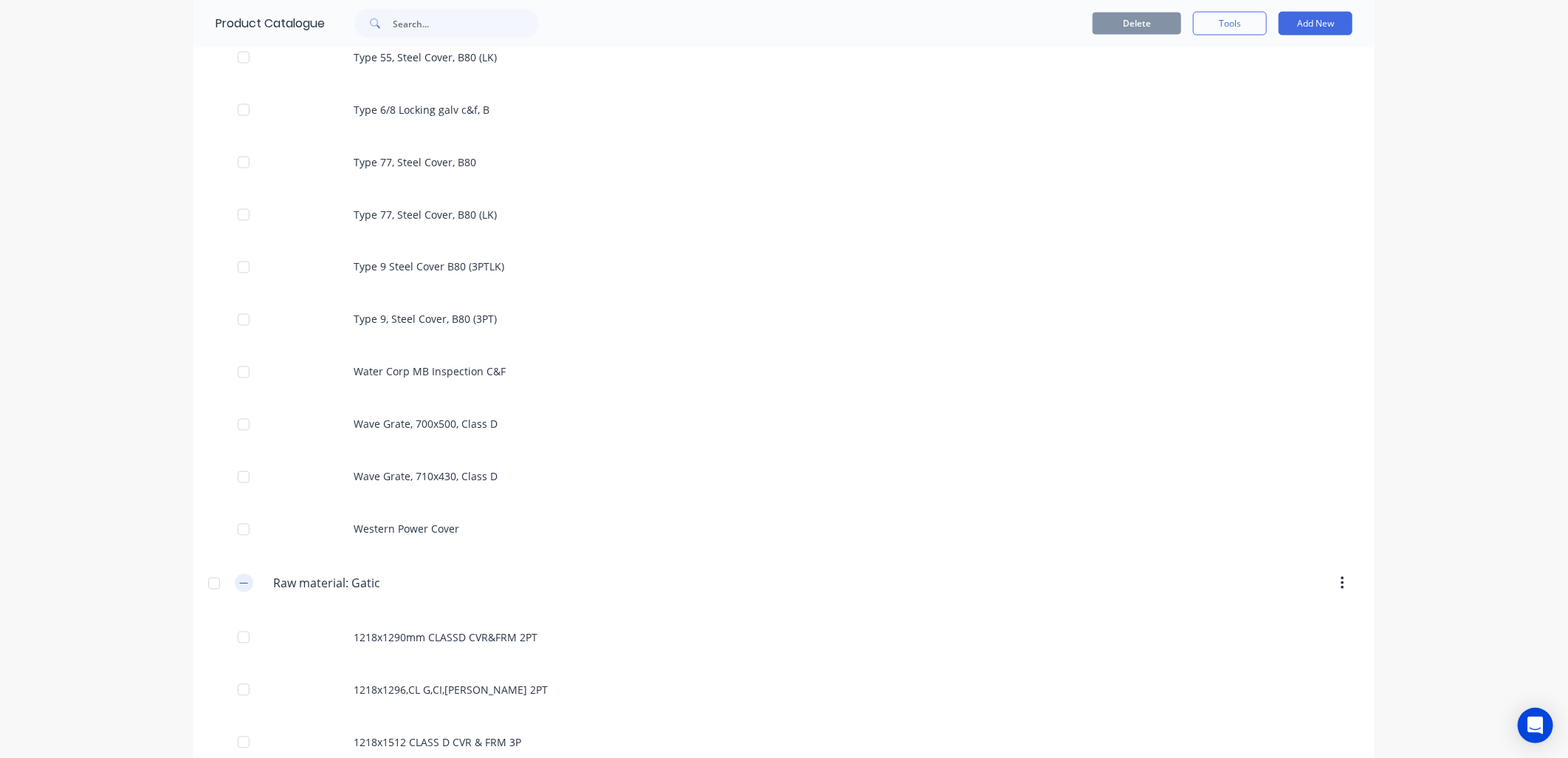
click at [239, 580] on icon "button" at bounding box center [243, 584] width 9 height 11
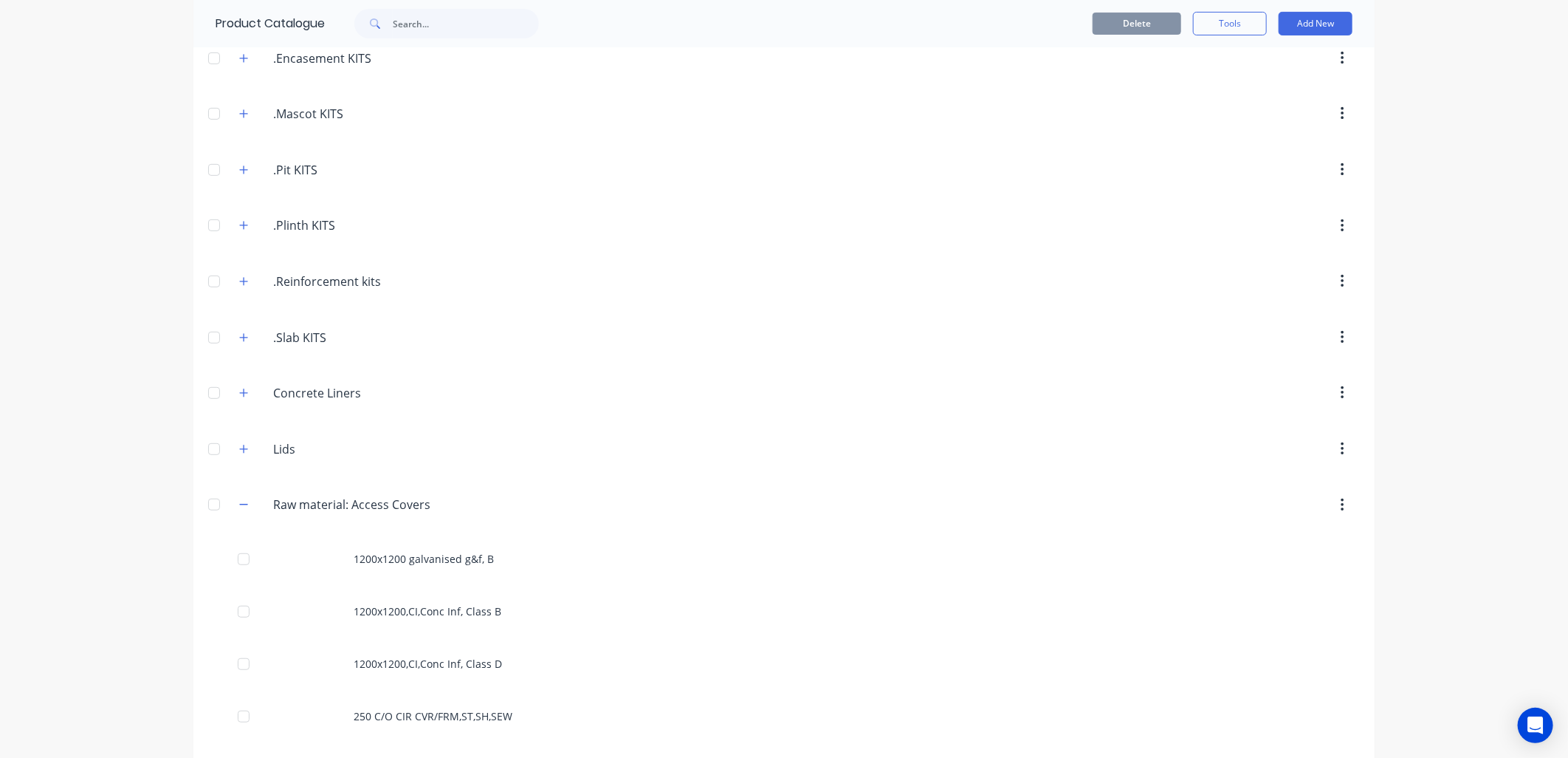
scroll to position [281, 0]
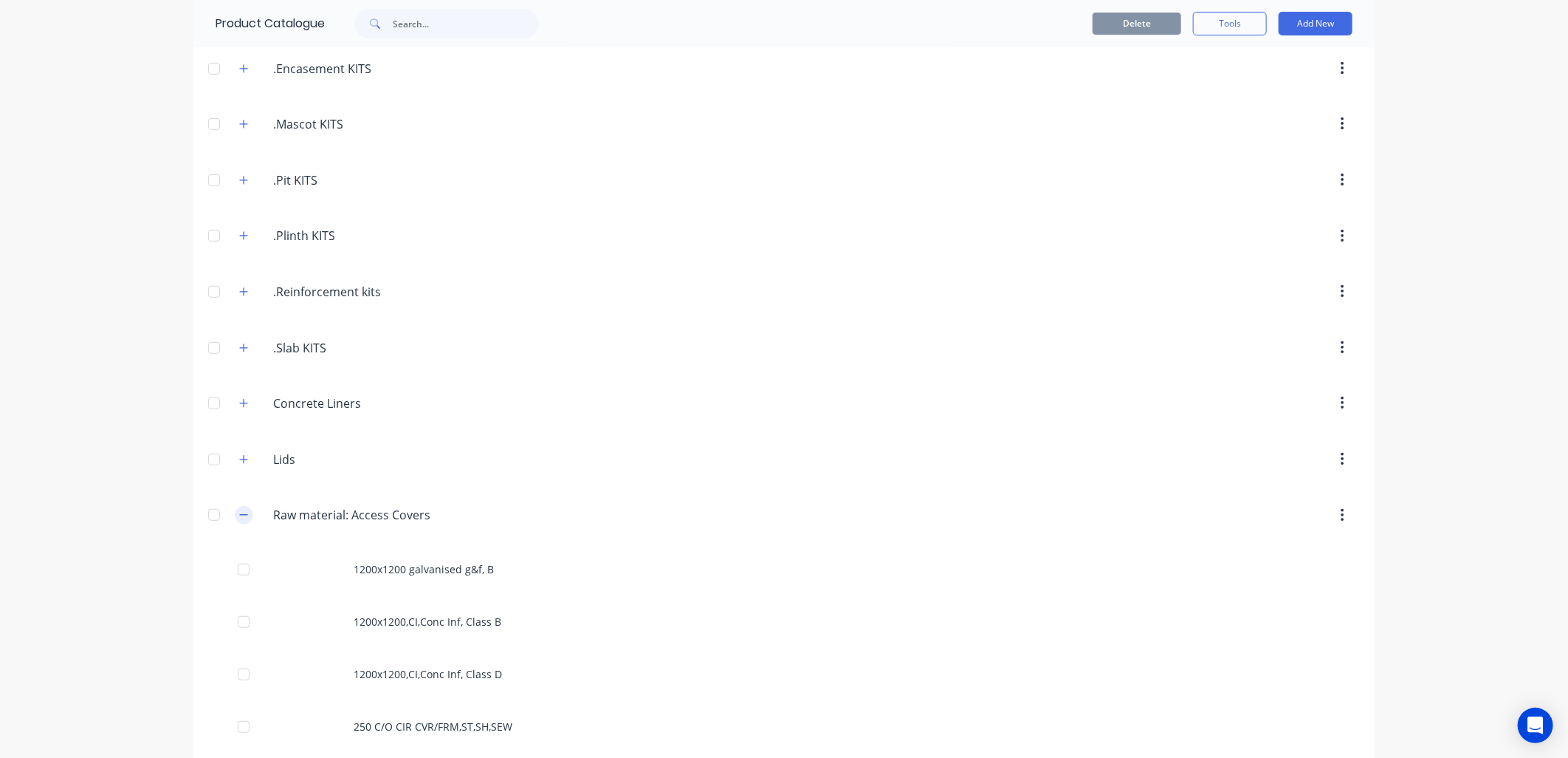
click at [239, 514] on icon "button" at bounding box center [243, 515] width 9 height 11
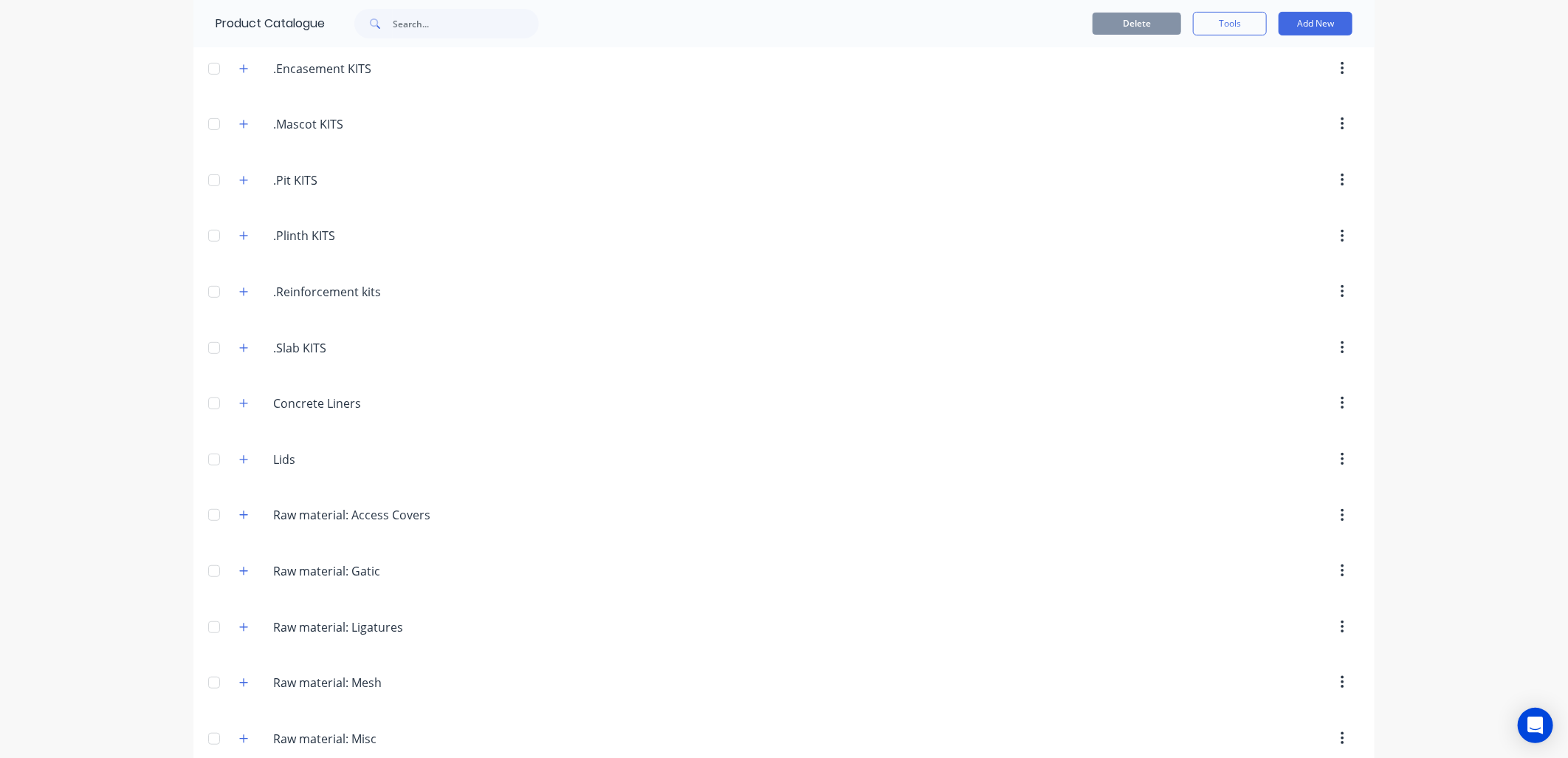
scroll to position [0, 0]
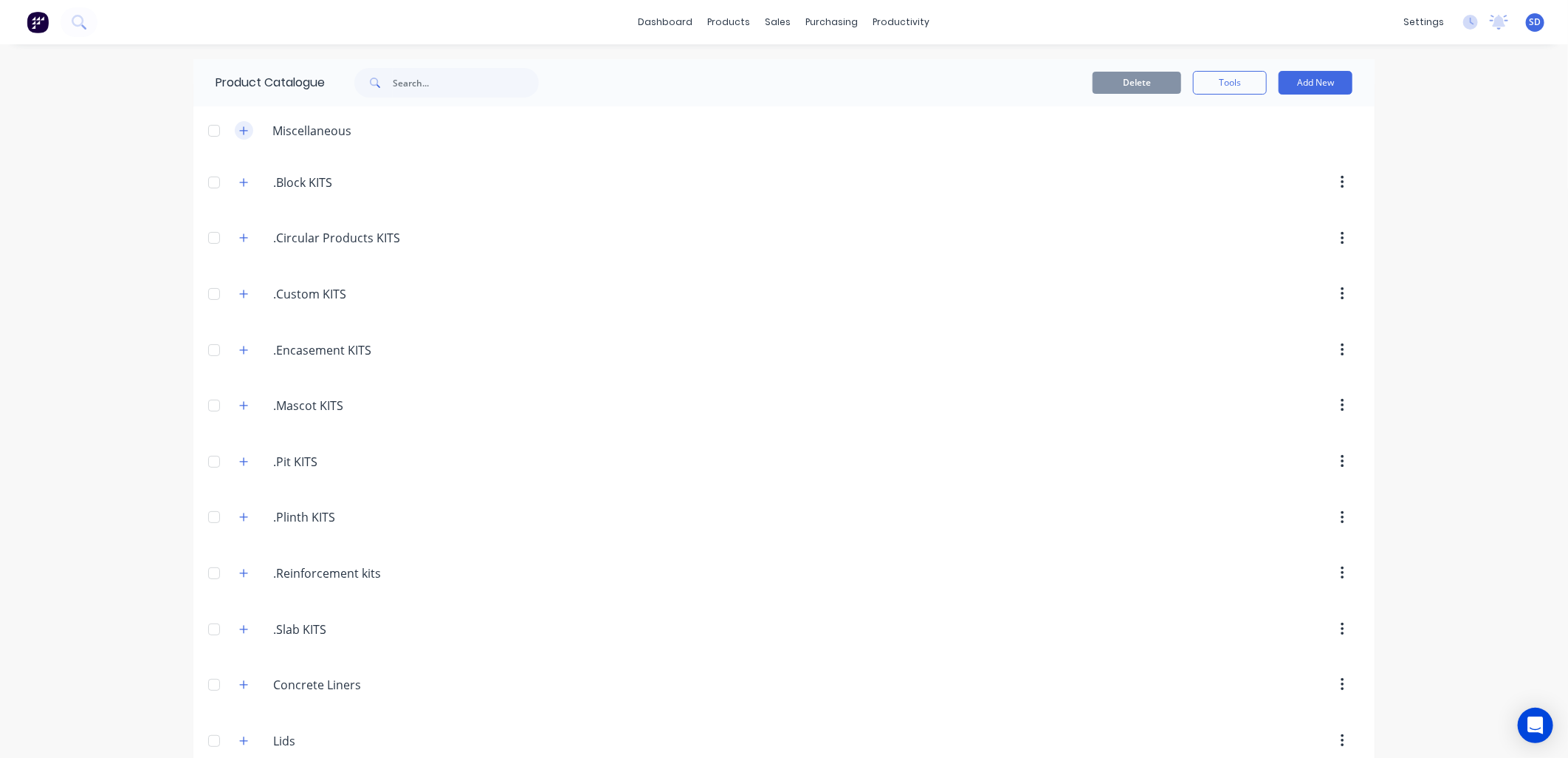
click at [239, 128] on icon "button" at bounding box center [243, 131] width 9 height 11
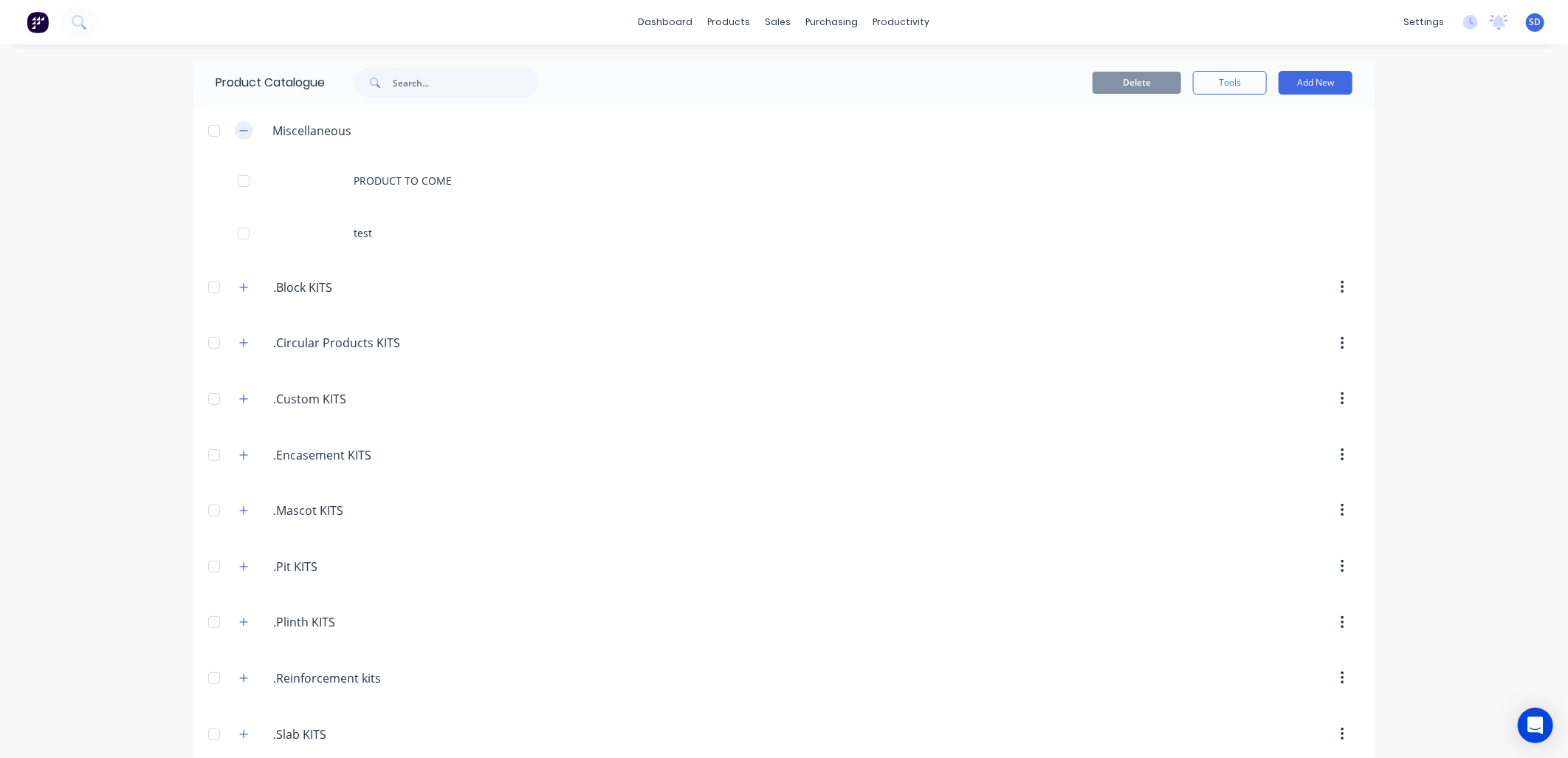
click at [239, 128] on icon "button" at bounding box center [243, 131] width 9 height 11
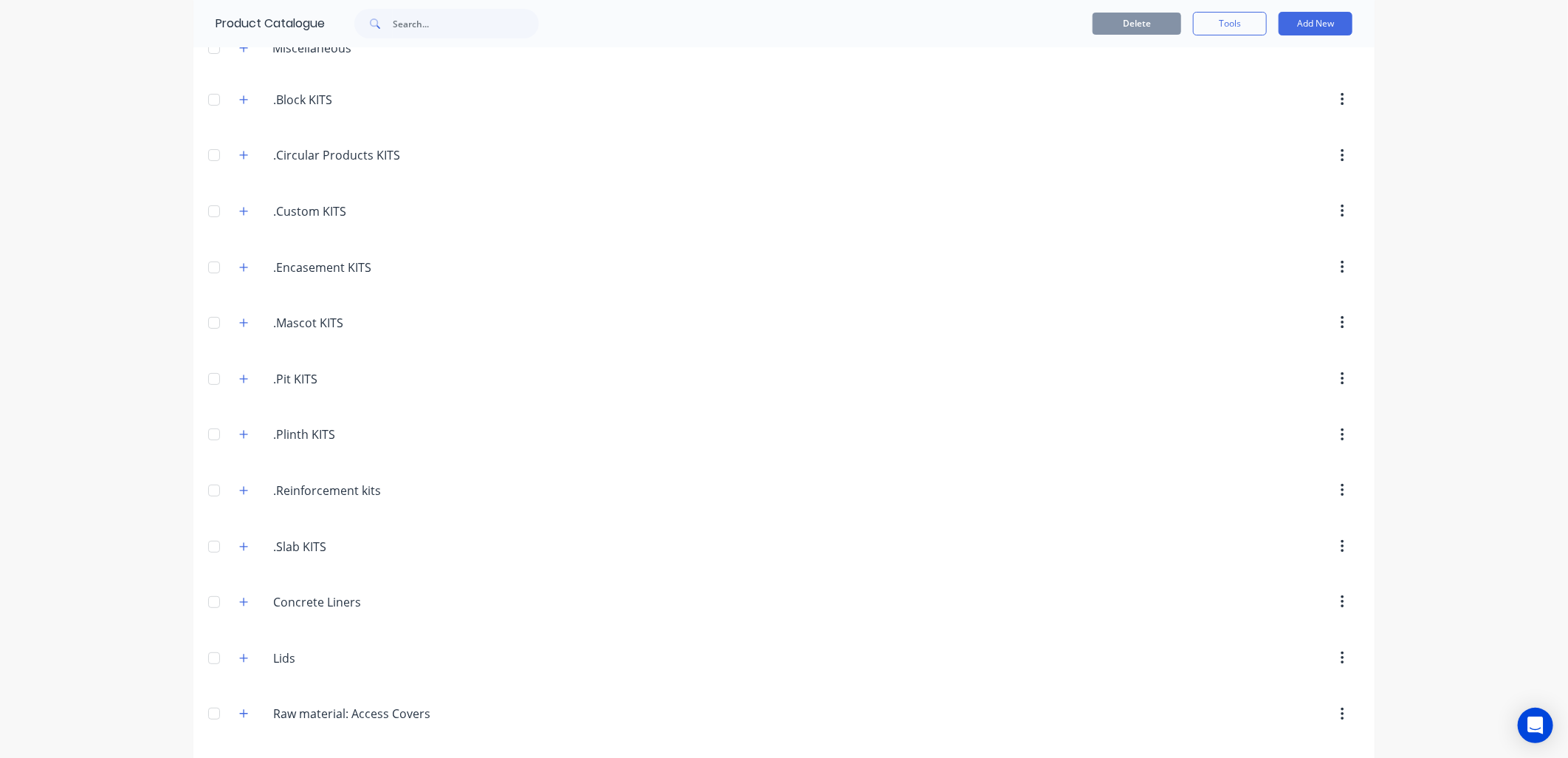
scroll to position [328, 0]
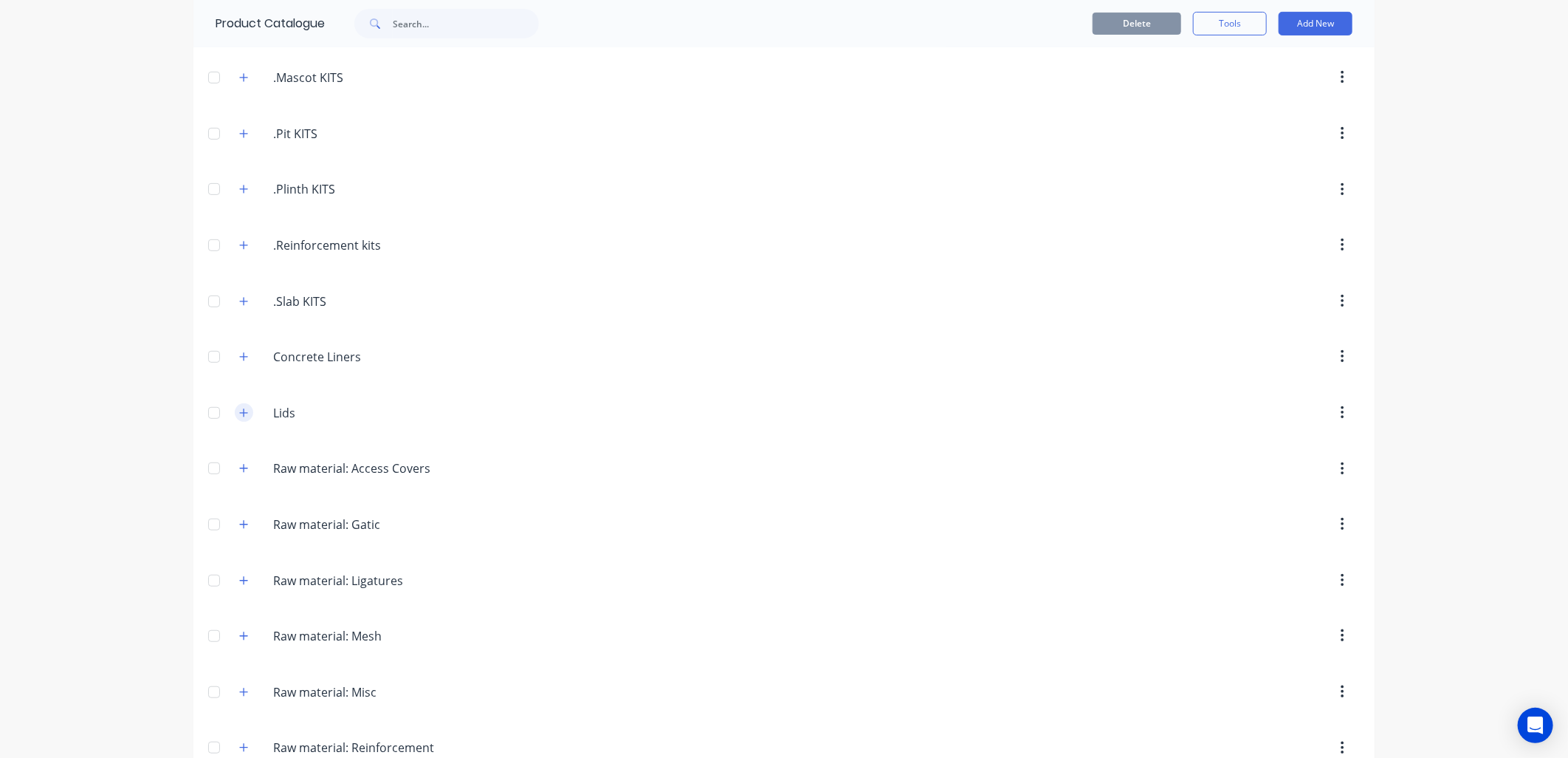
click at [239, 415] on icon "button" at bounding box center [243, 413] width 9 height 11
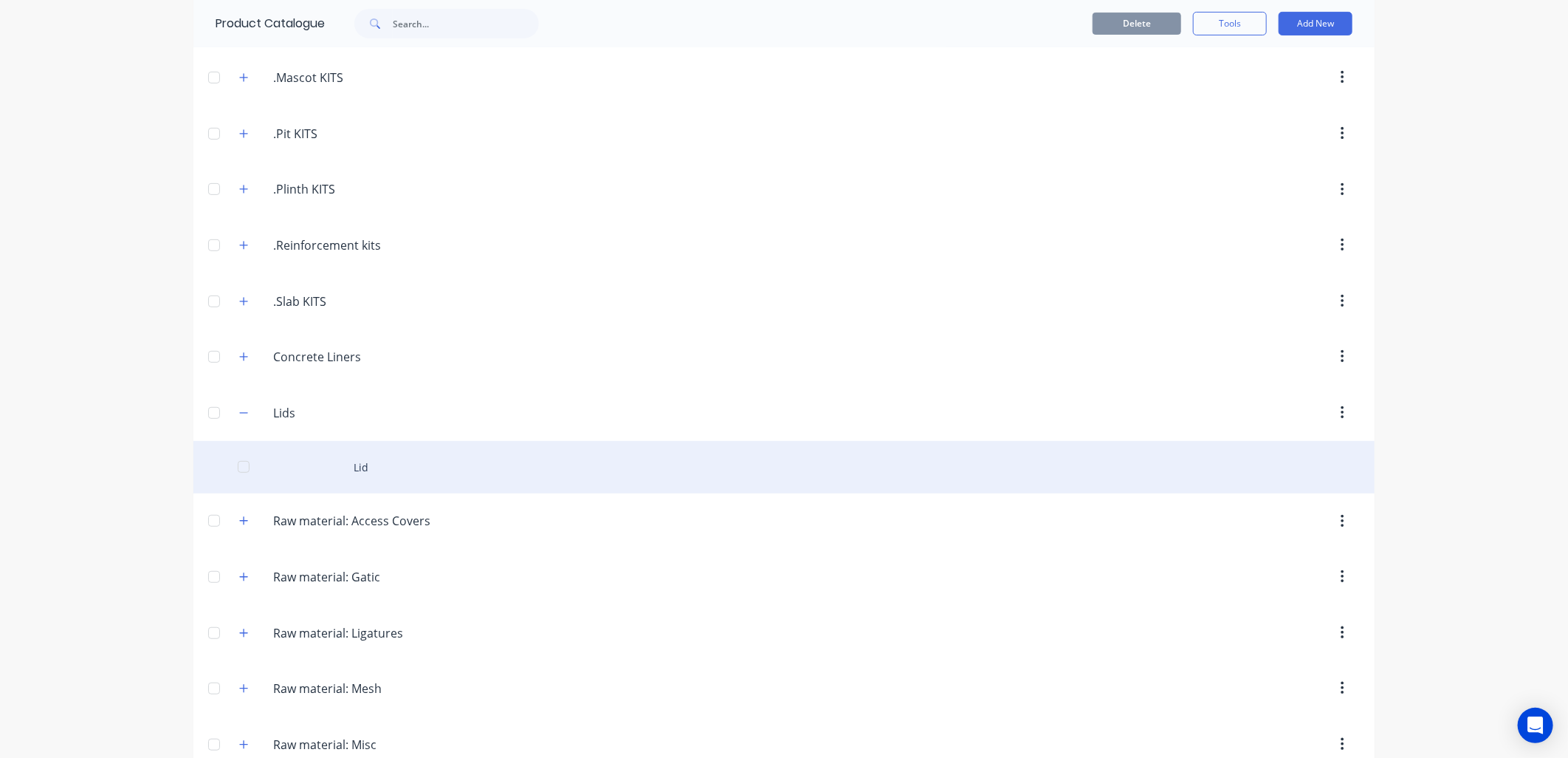
click at [379, 477] on div "Lid" at bounding box center [784, 467] width 1182 height 53
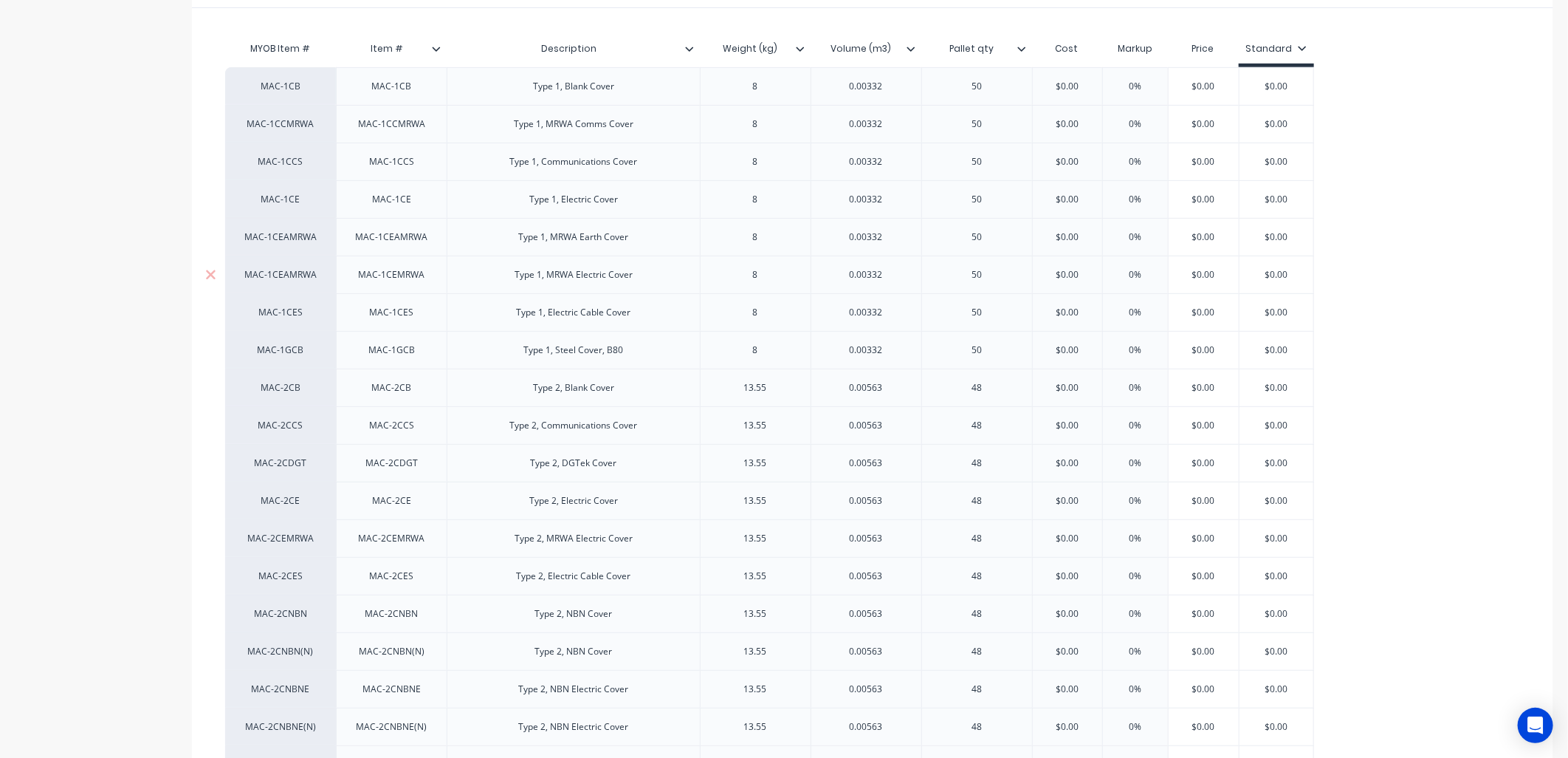
type textarea "x"
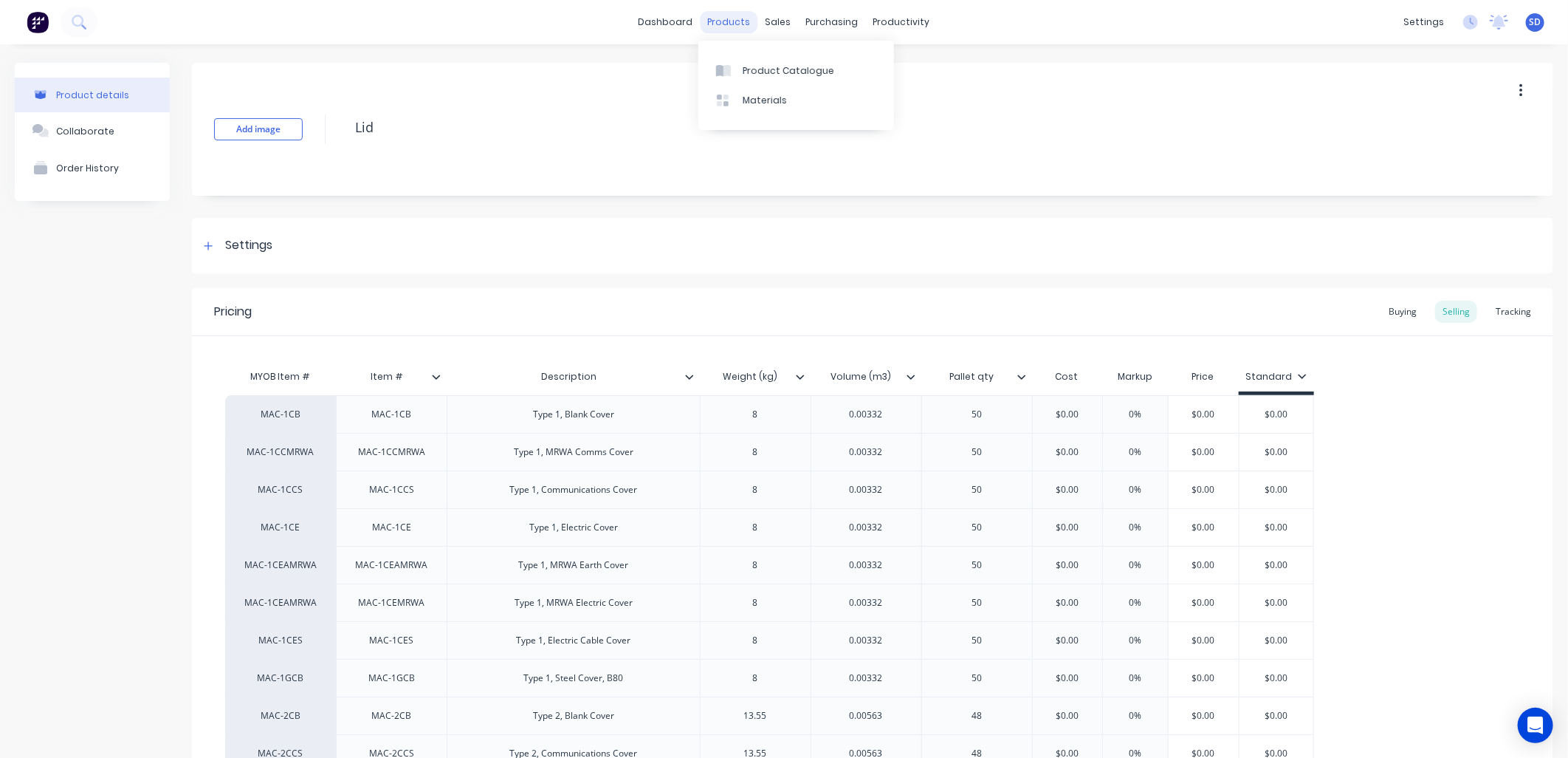
click at [722, 26] on div "products" at bounding box center [730, 22] width 58 height 22
click at [802, 64] on div "Sales Orders" at bounding box center [826, 70] width 61 height 13
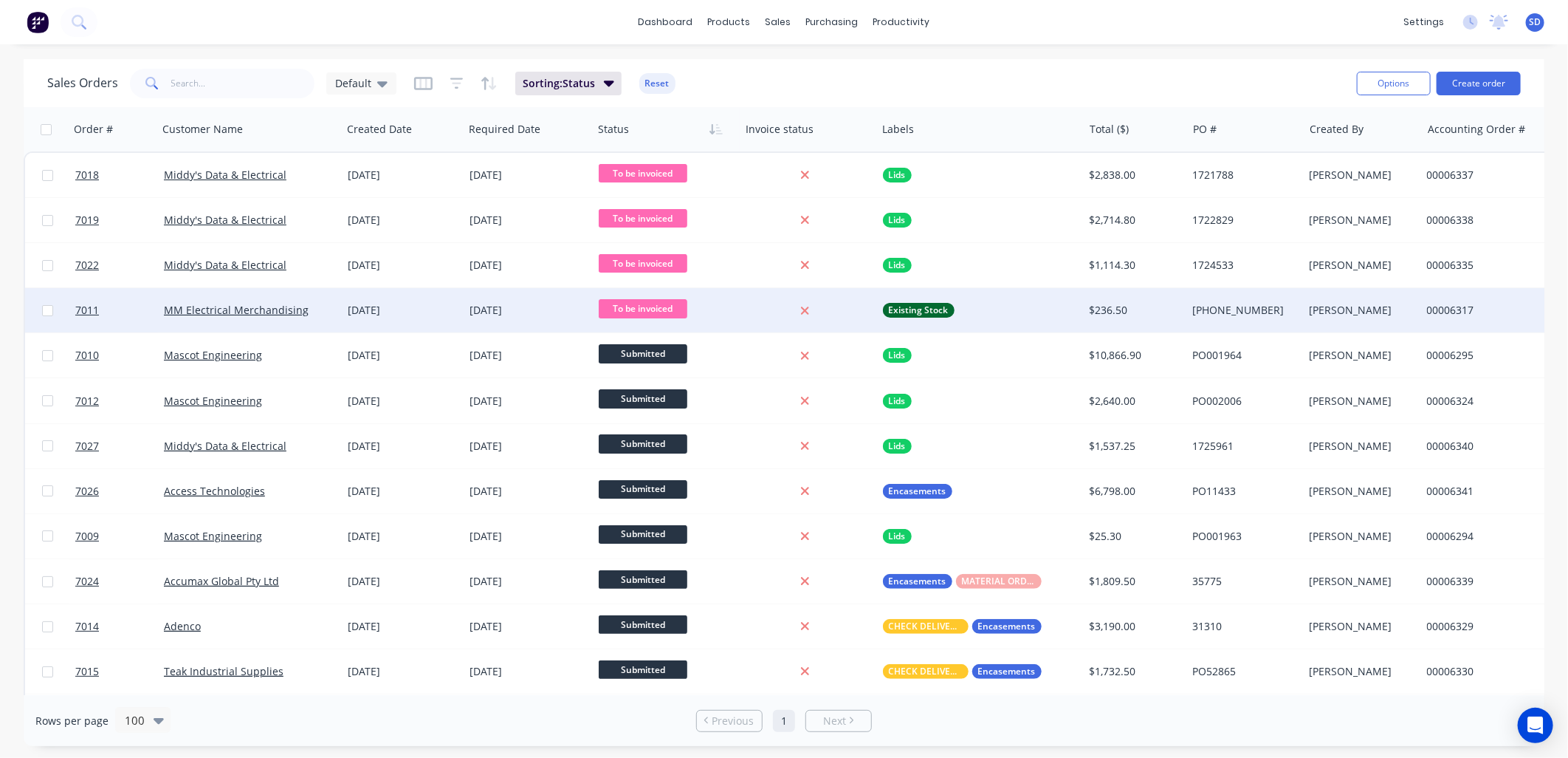
click at [323, 300] on div "MM Electrical Merchandising" at bounding box center [249, 310] width 183 height 44
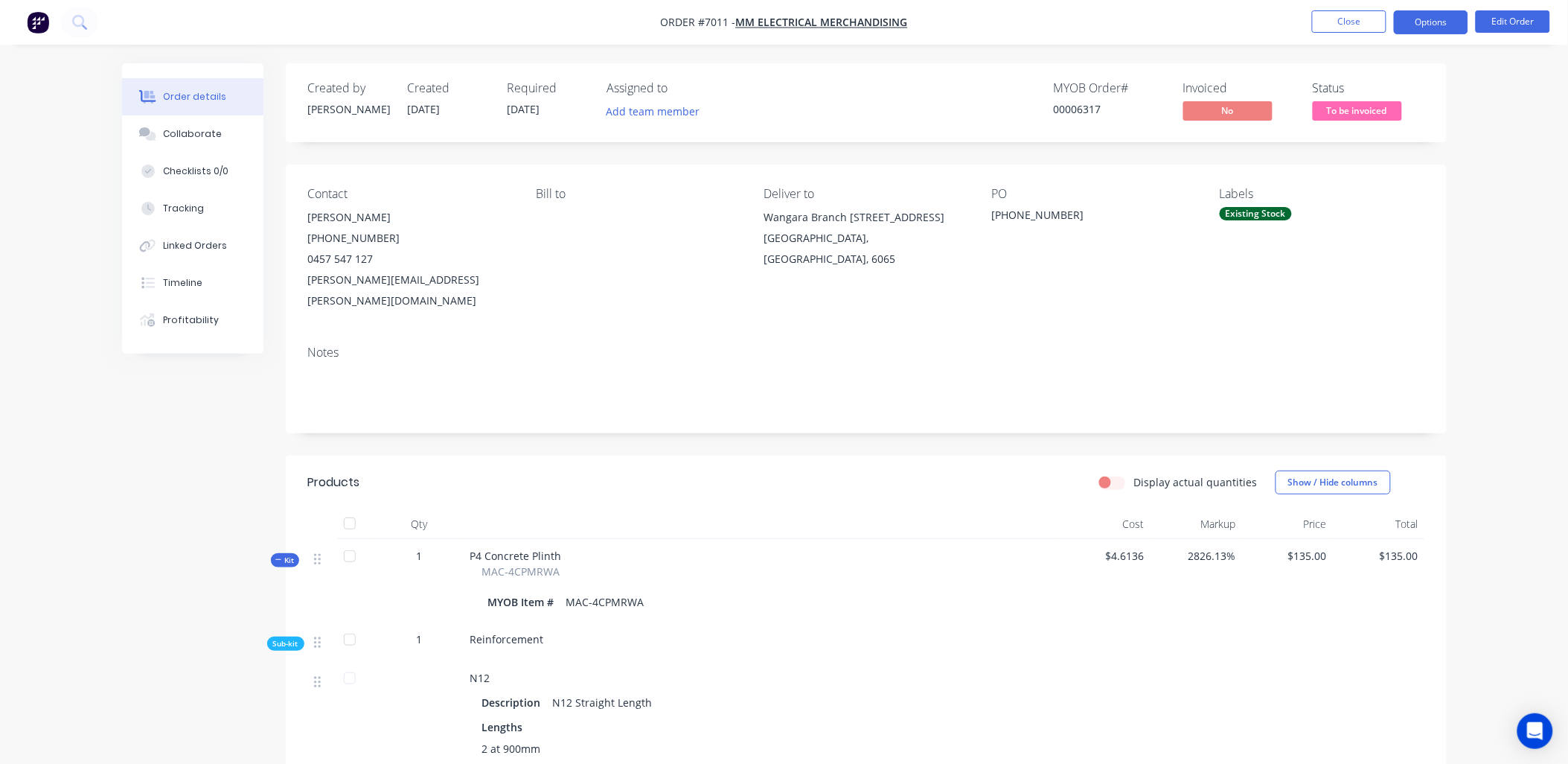
click at [1417, 27] on button "Options" at bounding box center [1431, 22] width 74 height 24
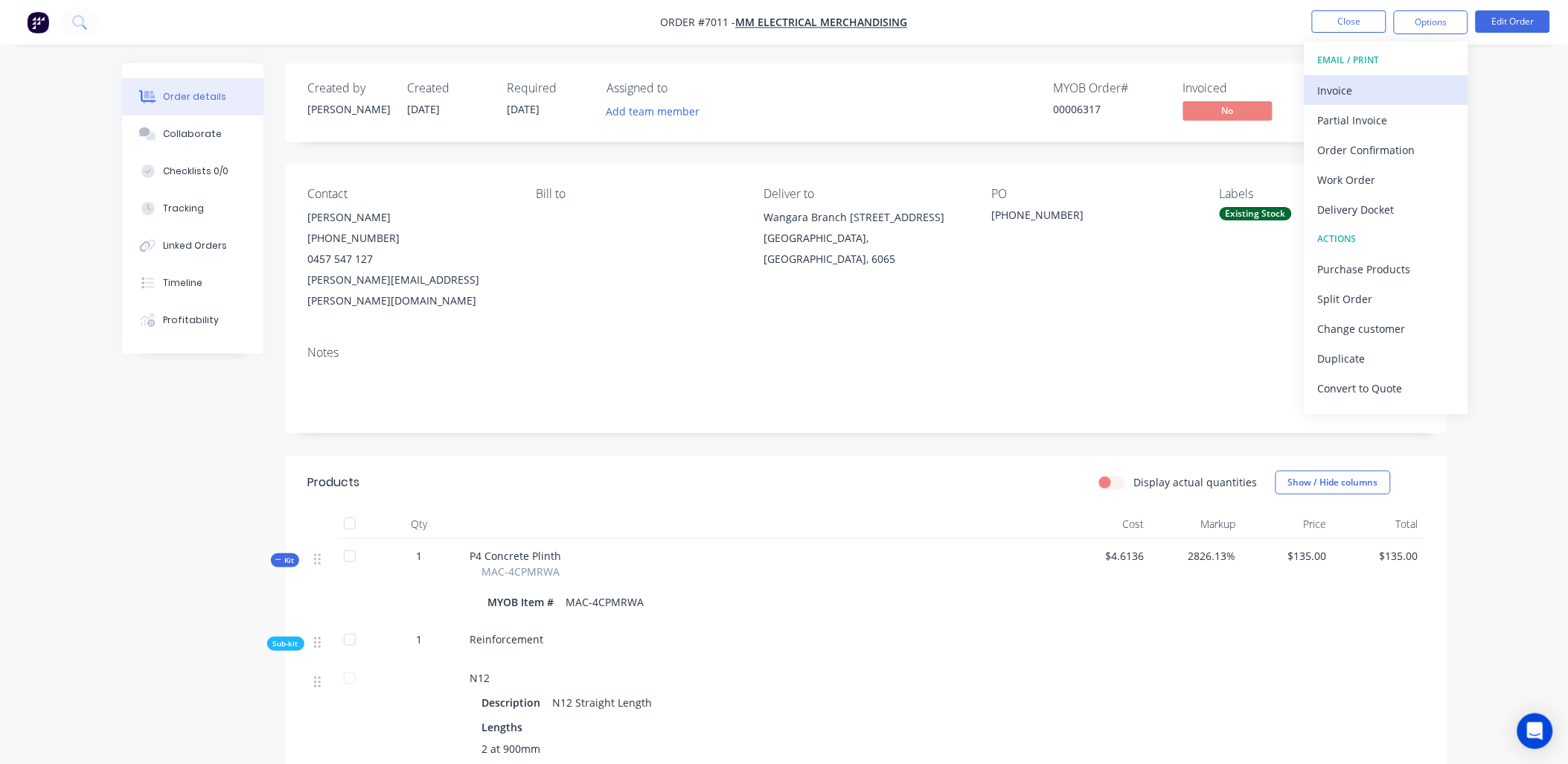
click at [1355, 90] on div "Invoice" at bounding box center [1386, 90] width 137 height 21
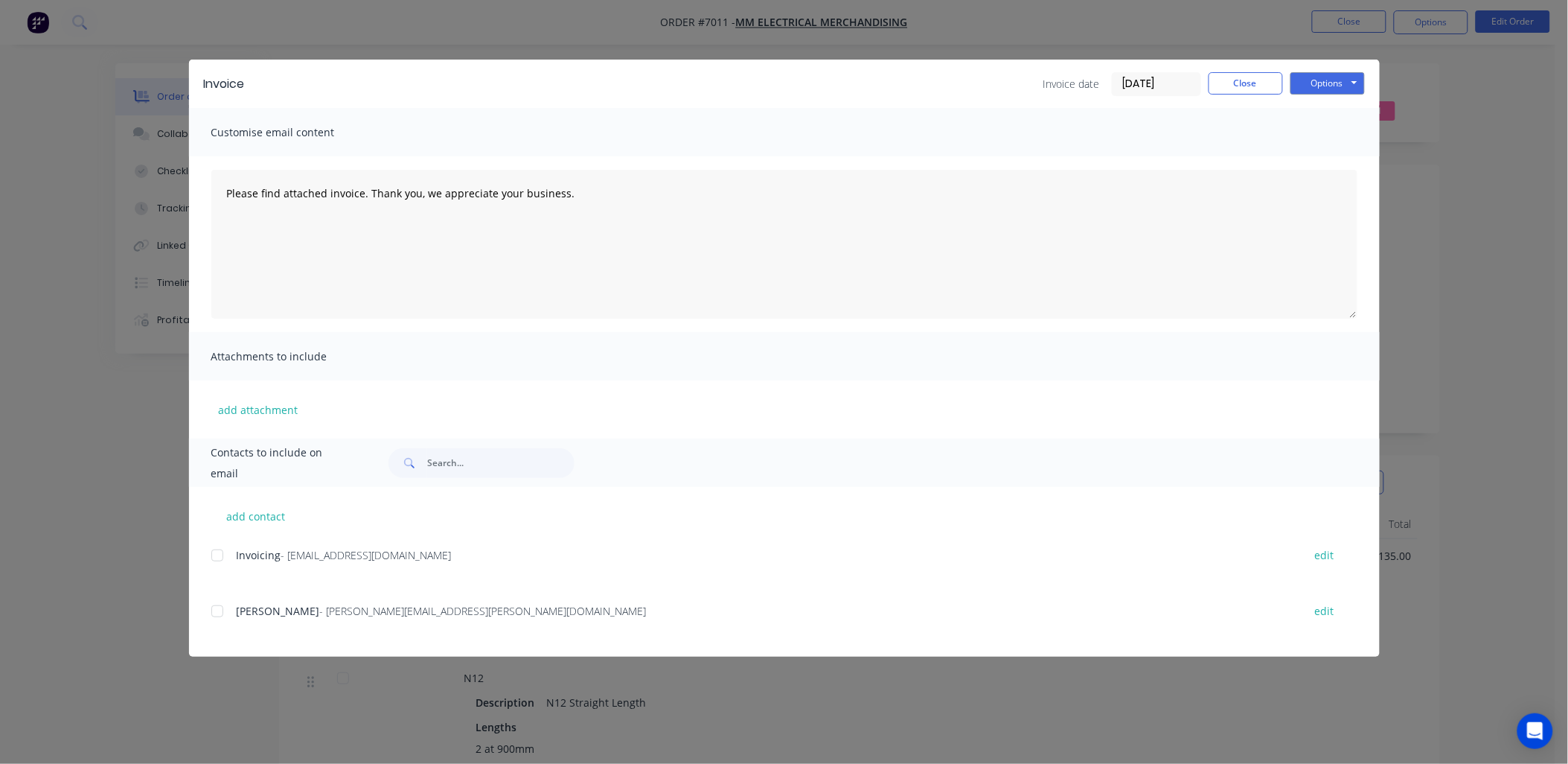
click at [213, 559] on div at bounding box center [218, 556] width 30 height 30
click at [1320, 78] on button "Options" at bounding box center [1327, 83] width 74 height 22
click at [1327, 166] on button "Email" at bounding box center [1338, 159] width 96 height 25
click at [1243, 83] on button "Close" at bounding box center [1246, 83] width 74 height 22
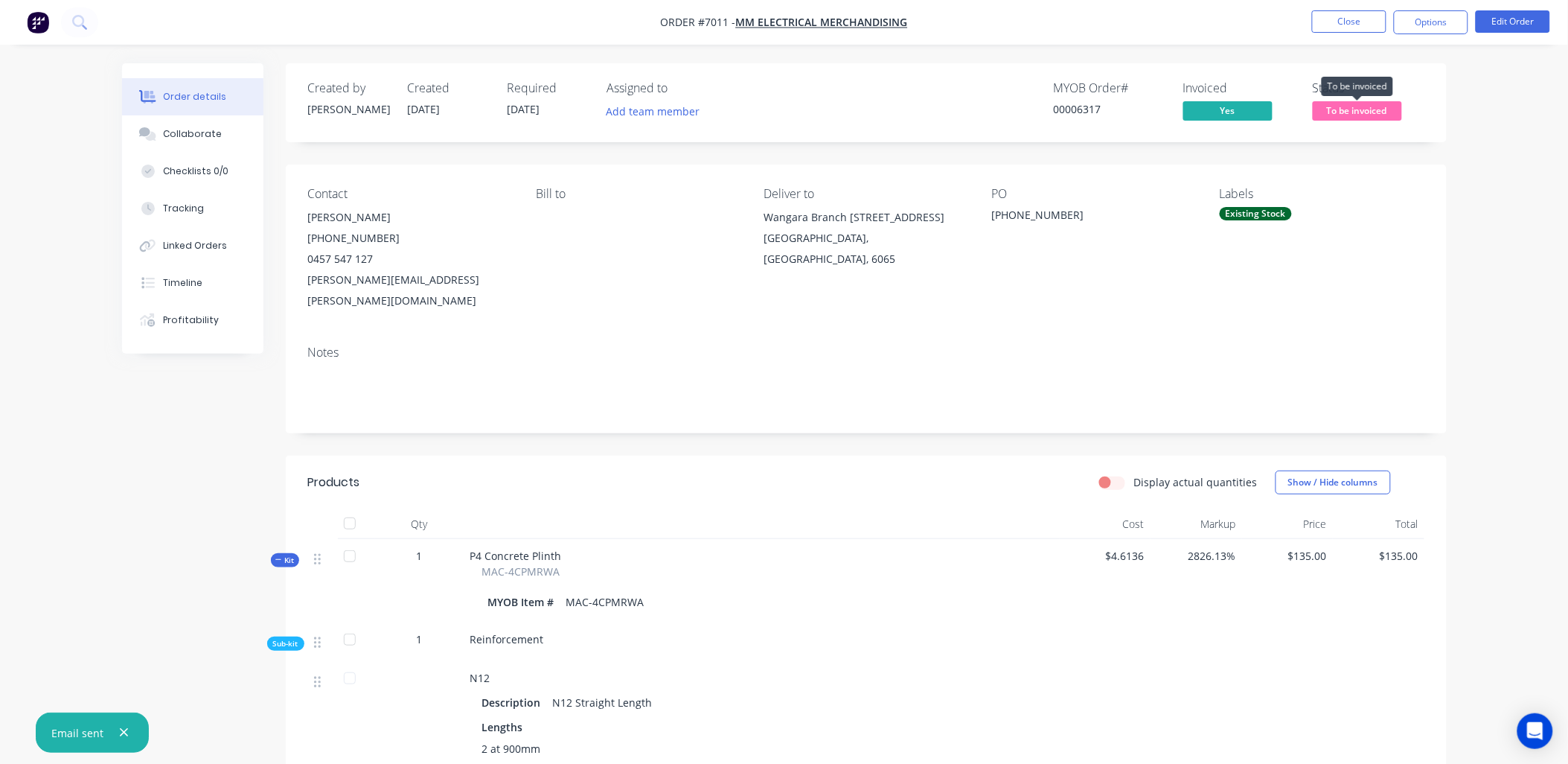
click at [1349, 110] on span "To be invoiced" at bounding box center [1357, 110] width 89 height 19
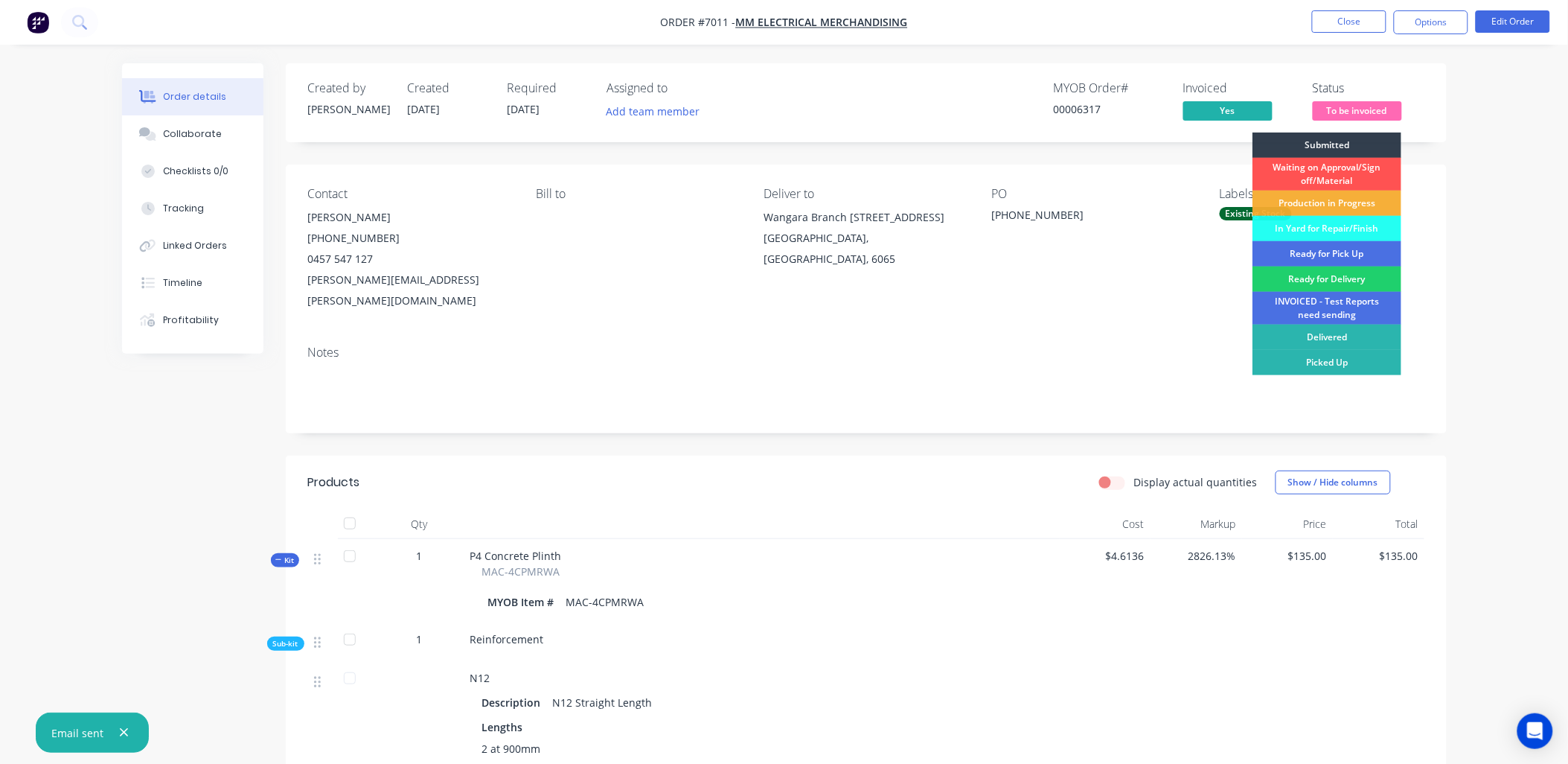
click at [1357, 110] on span "To be invoiced" at bounding box center [1357, 110] width 89 height 19
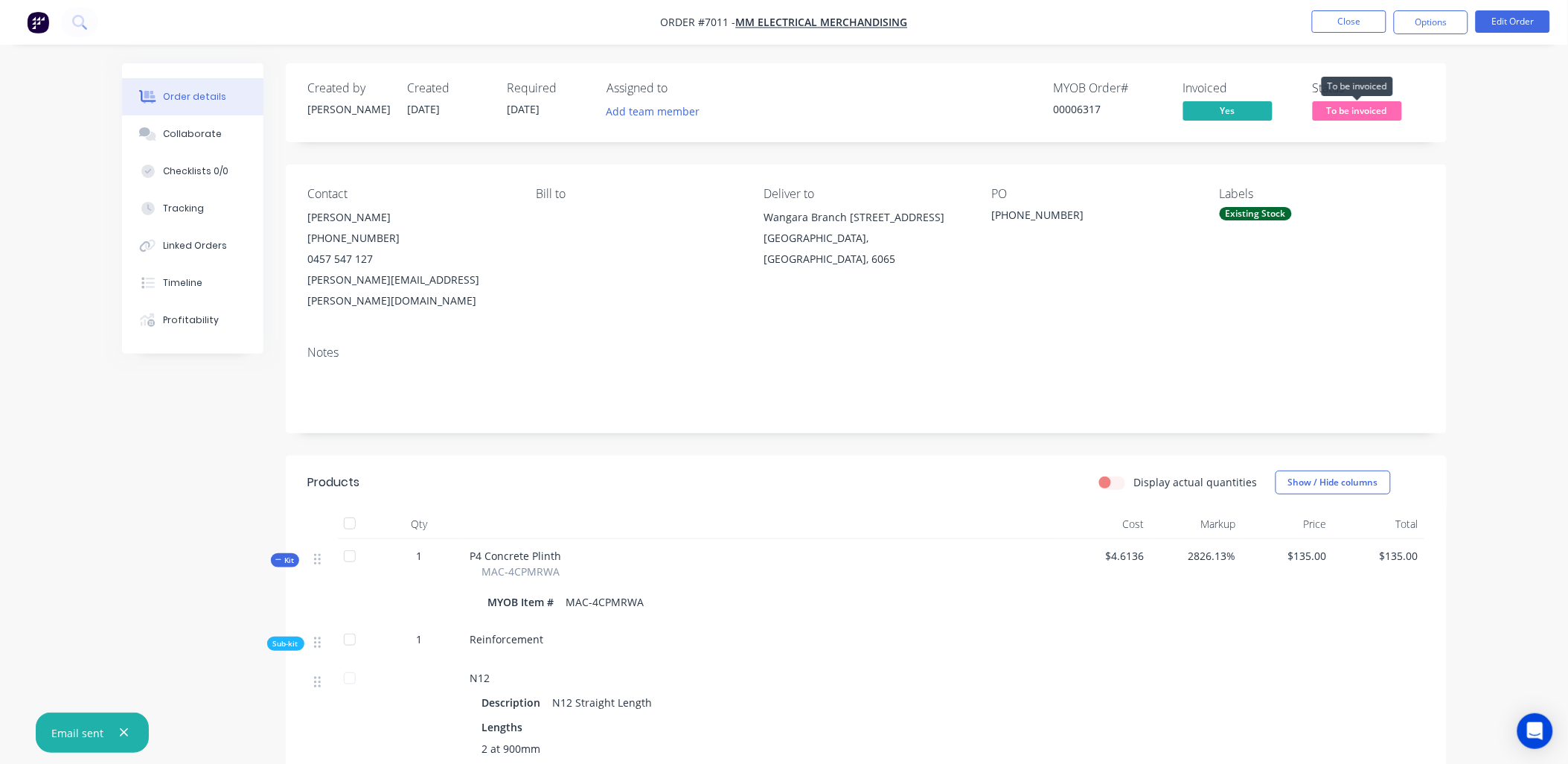
click at [1388, 105] on span "To be invoiced" at bounding box center [1357, 110] width 89 height 19
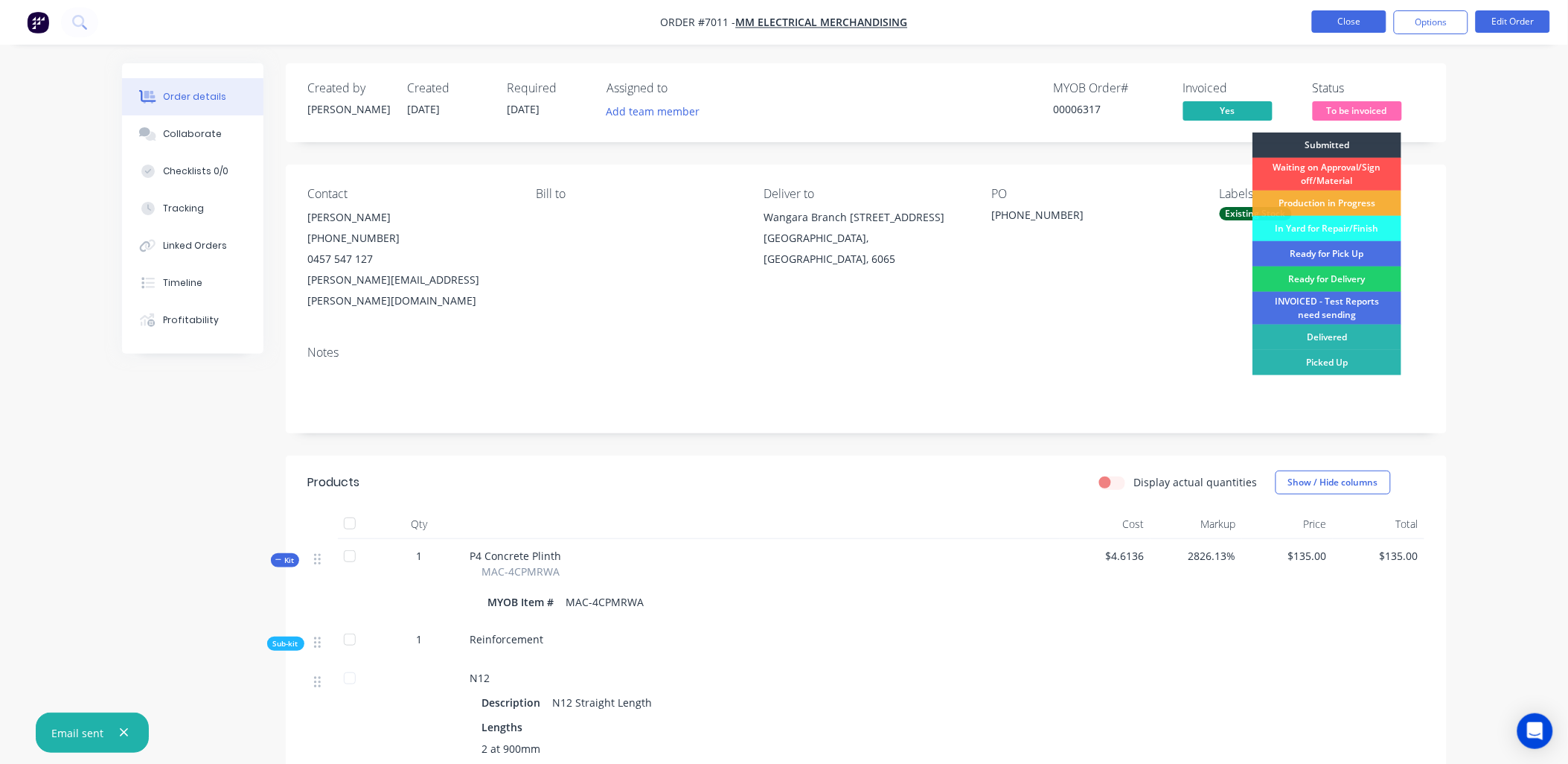
click at [1346, 19] on button "Close" at bounding box center [1349, 21] width 74 height 22
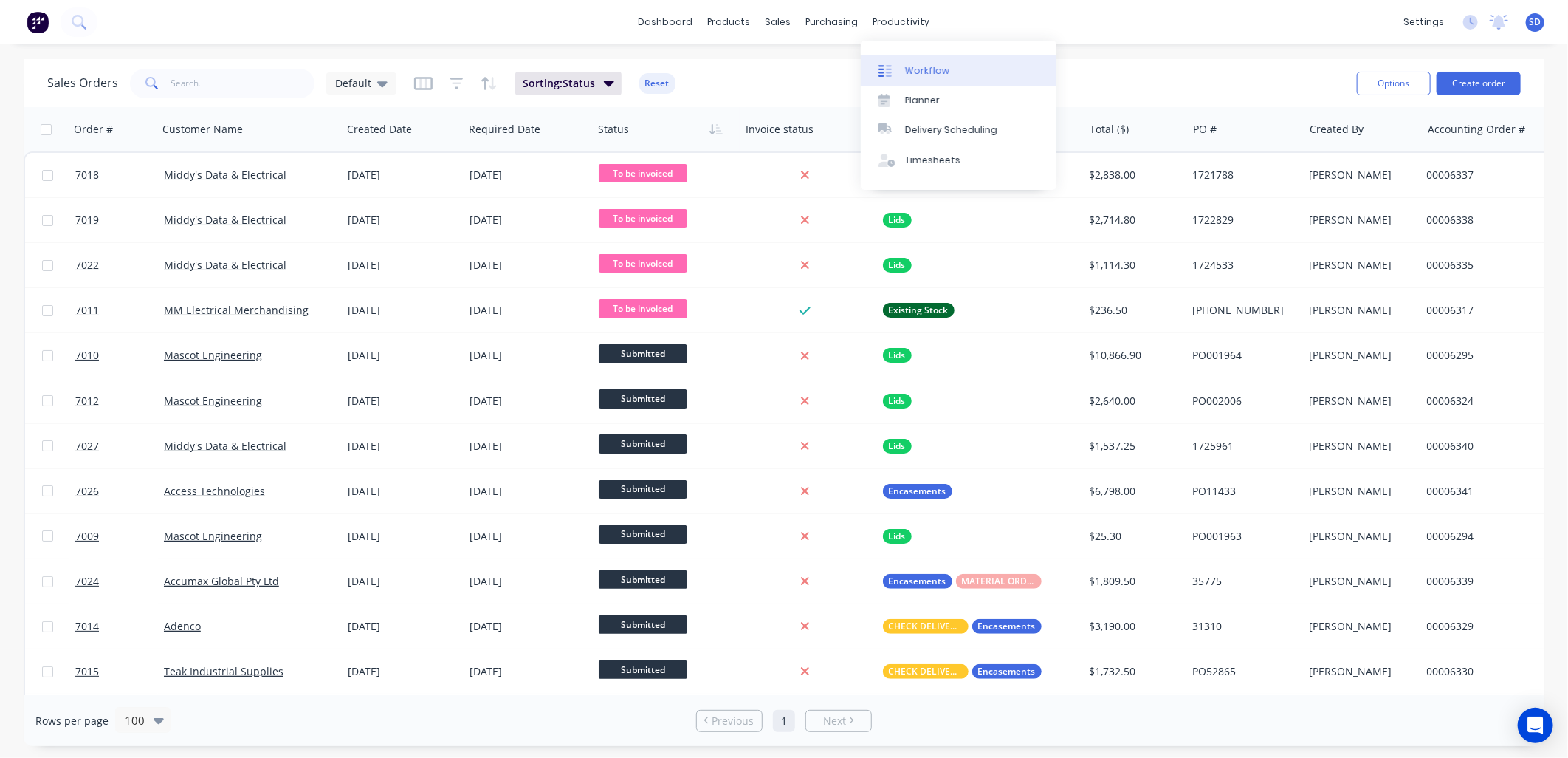
click at [939, 76] on div "Workflow" at bounding box center [927, 70] width 44 height 13
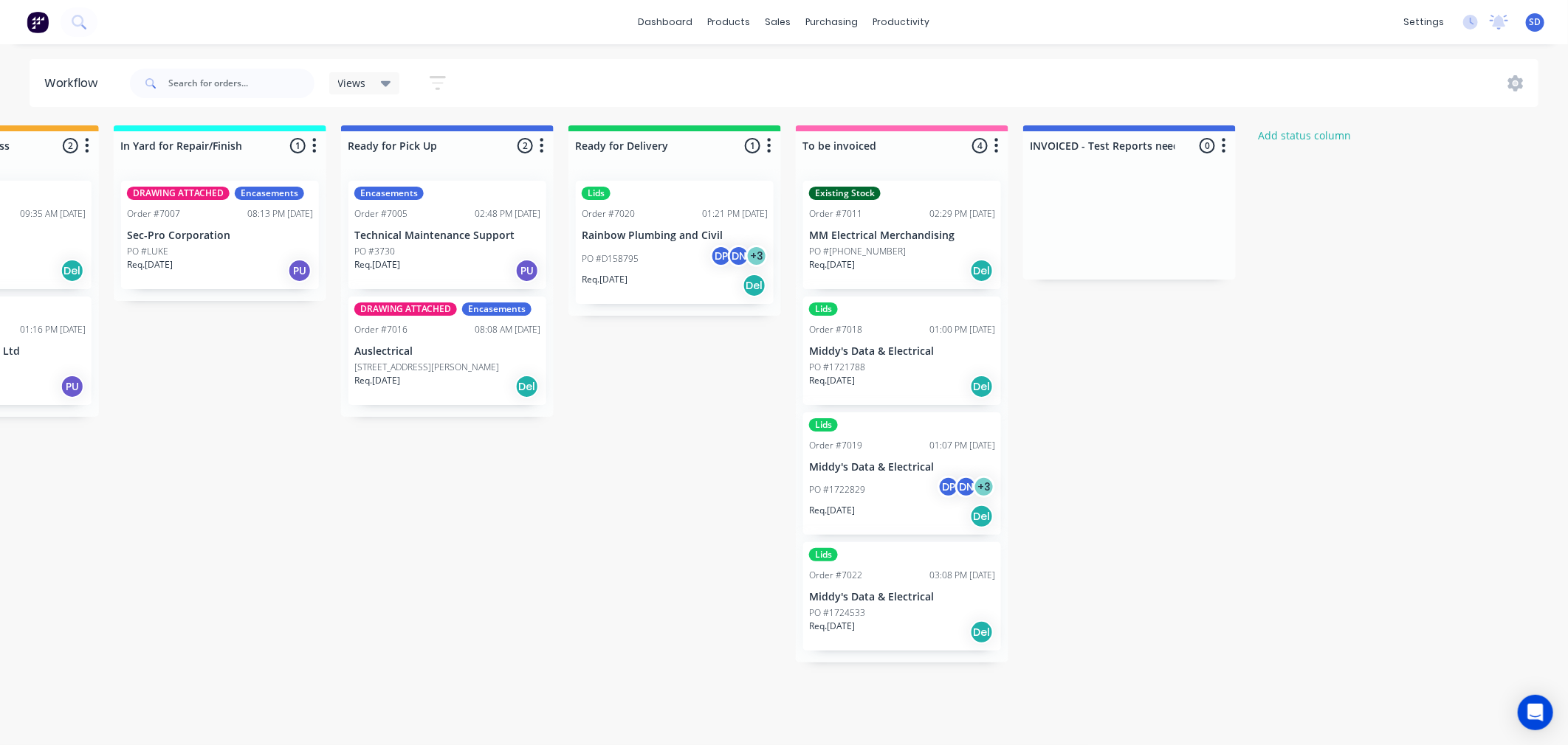
scroll to position [0, 637]
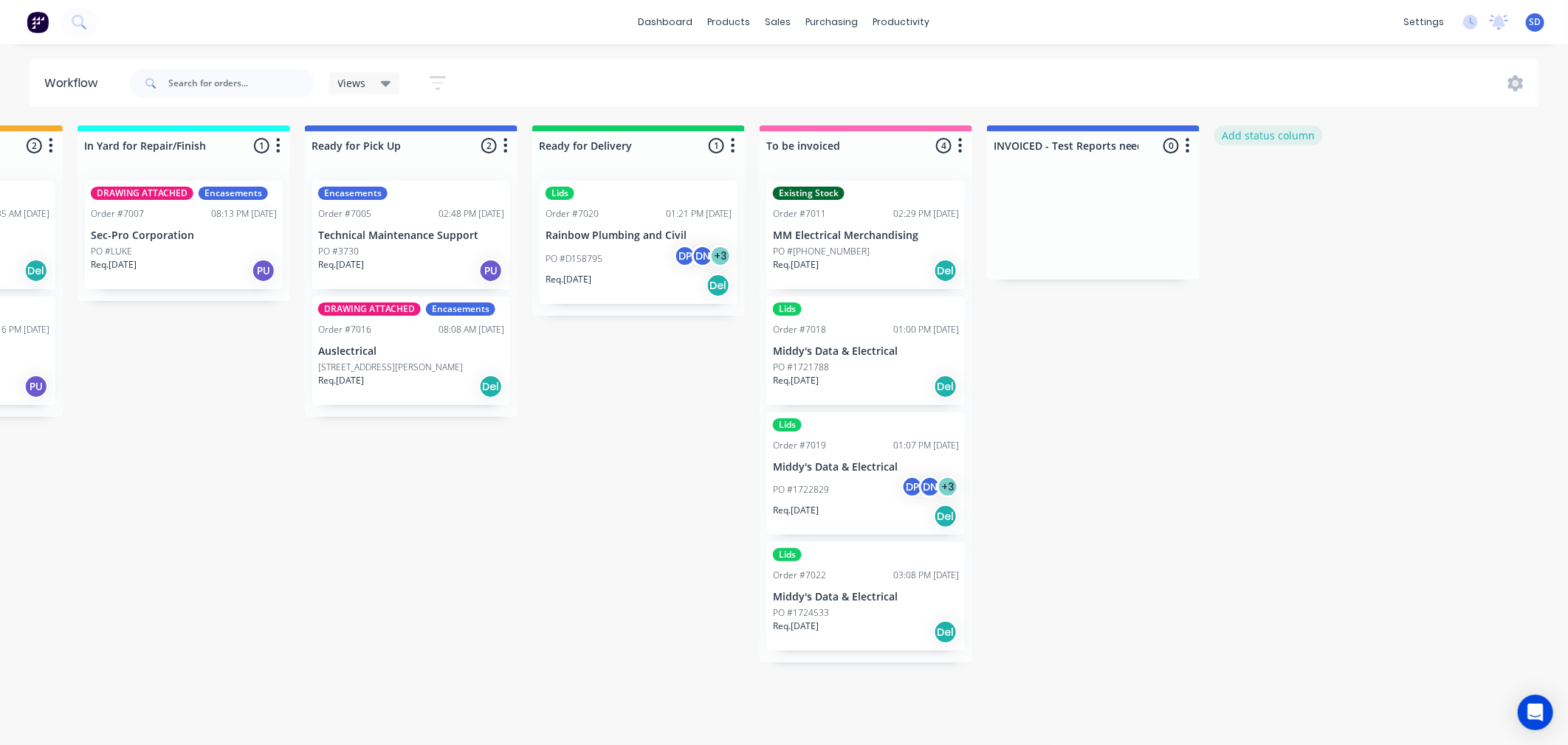
click at [1247, 132] on button "Add status column" at bounding box center [1270, 135] width 109 height 20
type input "I"
click at [1281, 179] on button "Add" at bounding box center [1264, 180] width 82 height 24
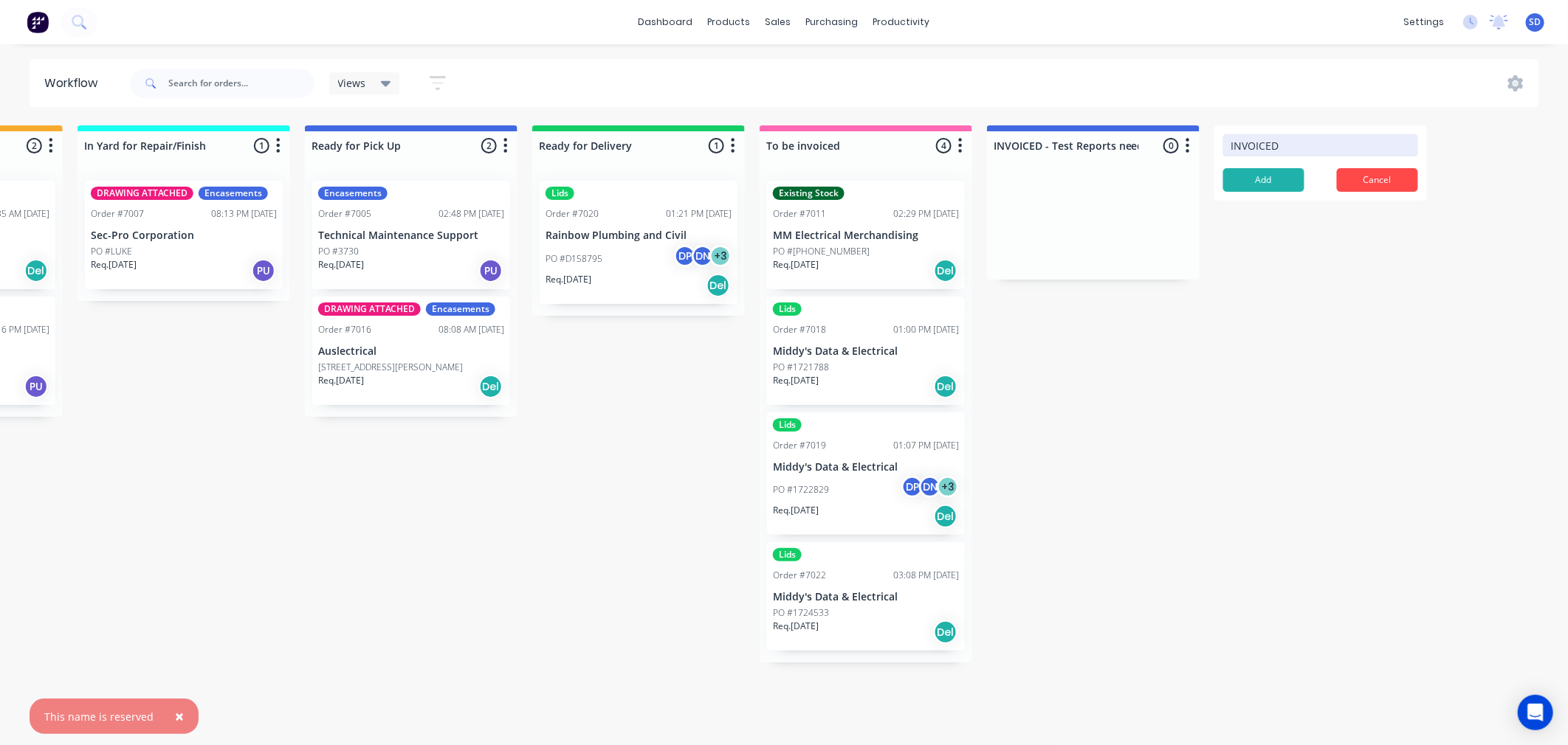
drag, startPoint x: 1294, startPoint y: 147, endPoint x: 1214, endPoint y: 148, distance: 80.0
click at [1215, 148] on form "INVOICED Add Cancel" at bounding box center [1321, 163] width 212 height 75
type input "c"
click at [1260, 147] on input "COMNPLETE" at bounding box center [1321, 145] width 195 height 22
type input "COMPLETE"
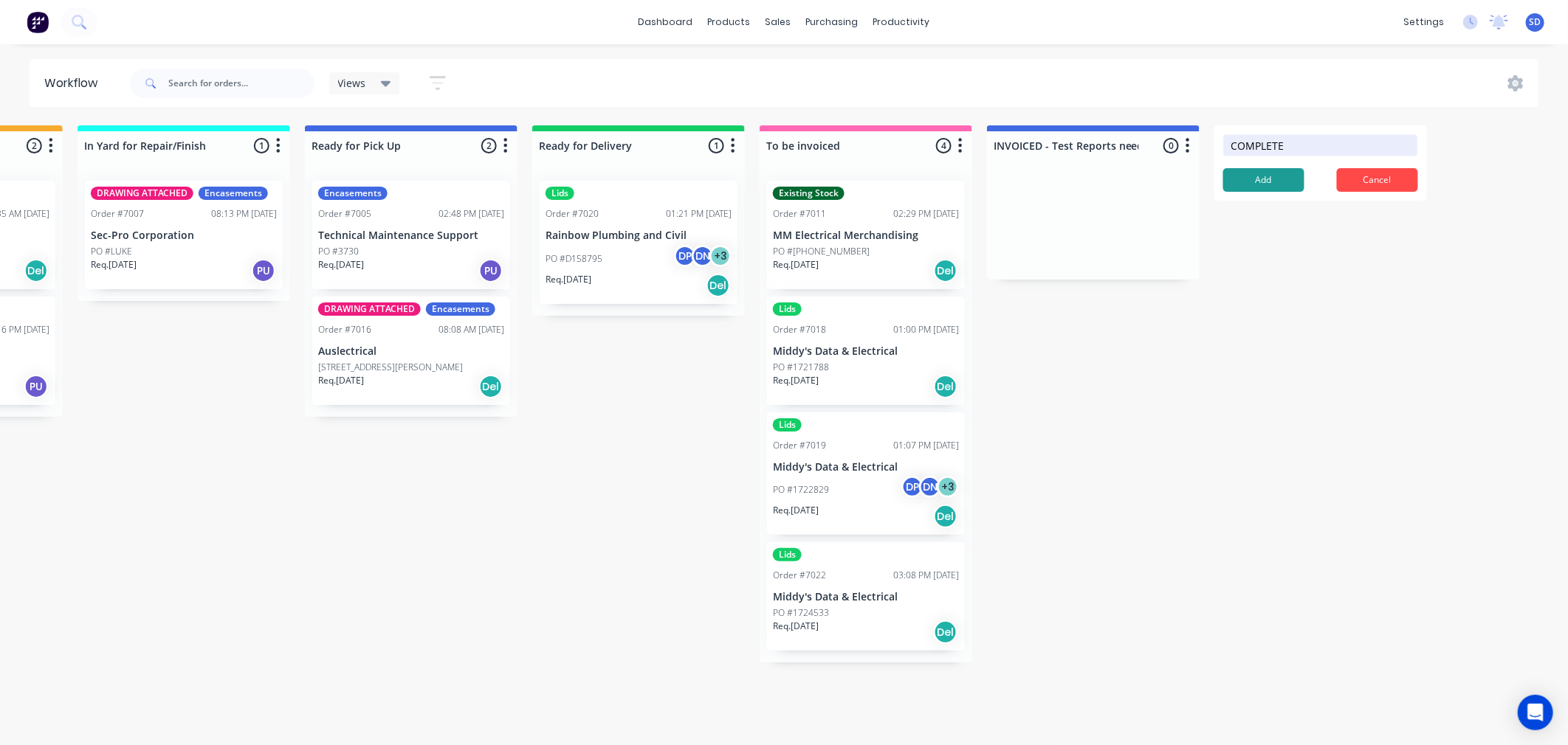
click at [1292, 175] on button "Add" at bounding box center [1264, 180] width 82 height 24
drag, startPoint x: 1314, startPoint y: 143, endPoint x: 1230, endPoint y: 143, distance: 84.0
click at [1230, 143] on input "COMPLETE" at bounding box center [1321, 145] width 195 height 22
click at [1362, 289] on div "Submitted 9 Status colour #273444 hex #273444 Save Cancel Summaries Total order…" at bounding box center [476, 428] width 2248 height 606
drag, startPoint x: 1393, startPoint y: 151, endPoint x: 1393, endPoint y: 161, distance: 10.0
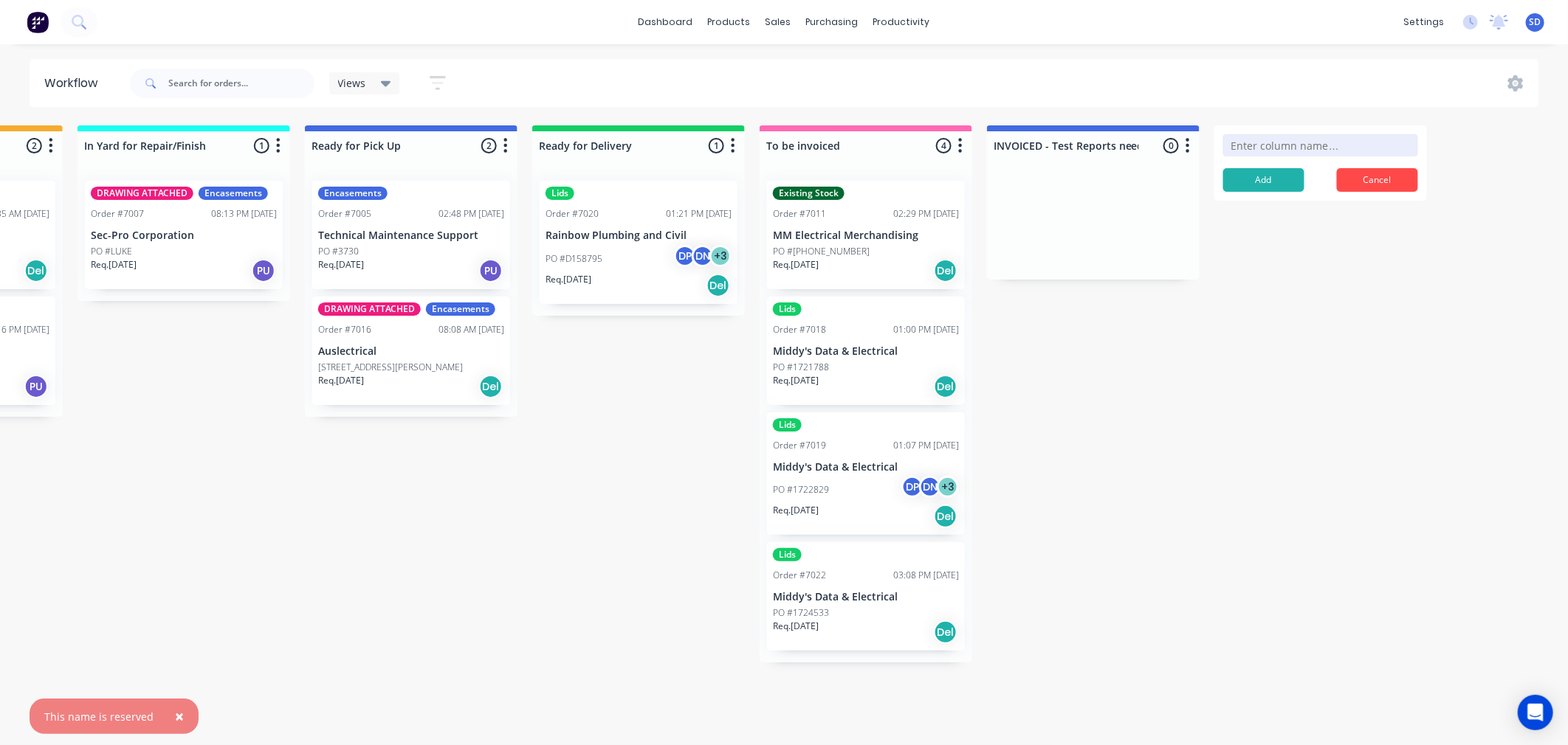
click at [1394, 151] on input at bounding box center [1321, 145] width 195 height 22
click at [1392, 165] on form "Add Cancel" at bounding box center [1321, 163] width 212 height 75
click at [1384, 169] on button "Cancel" at bounding box center [1377, 180] width 82 height 24
click at [1341, 269] on div "Submitted 9 Status colour #273444 hex #273444 Save Cancel Summaries Total order…" at bounding box center [476, 428] width 2248 height 606
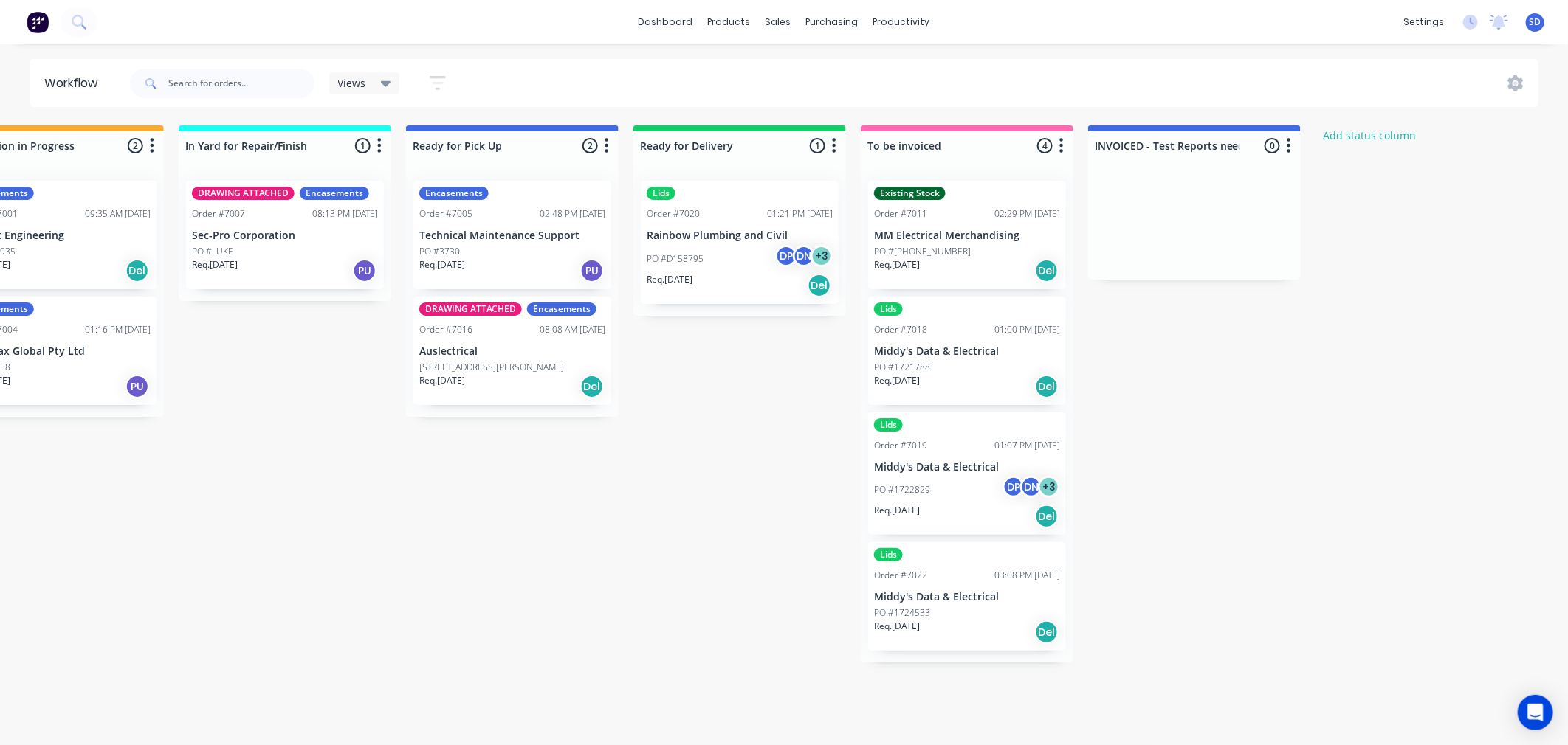
scroll to position [0, 680]
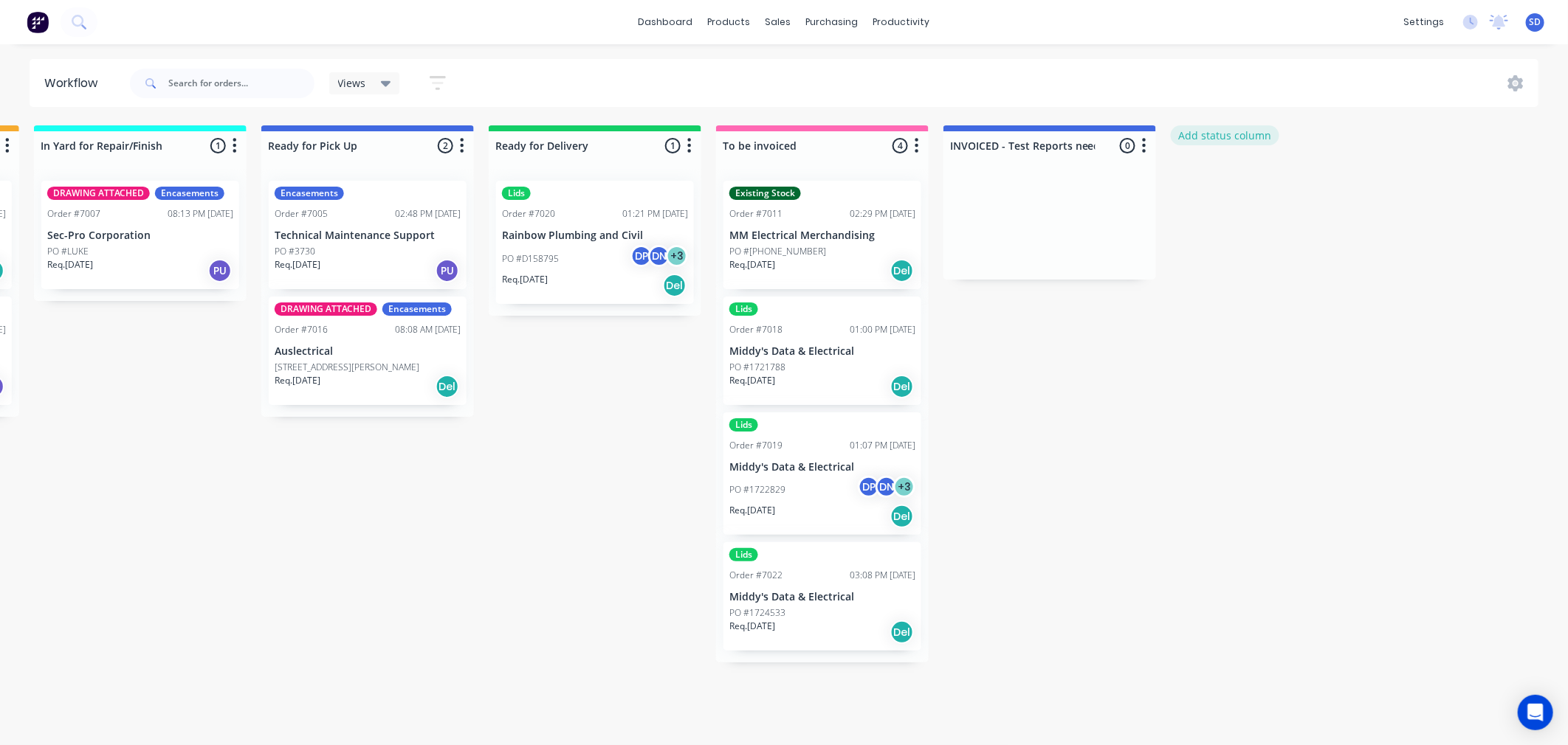
click at [1201, 134] on button "Add status column" at bounding box center [1226, 135] width 109 height 20
type input "INVOICED - complete"
click at [1231, 182] on button "Add" at bounding box center [1220, 180] width 82 height 24
click at [1333, 128] on div "INVOICED - complete 0 Status colour #4169E1 hex #4169E1 Save Cancel Notificatio…" at bounding box center [1277, 143] width 212 height 35
click at [1370, 142] on icon "button" at bounding box center [1371, 146] width 4 height 18
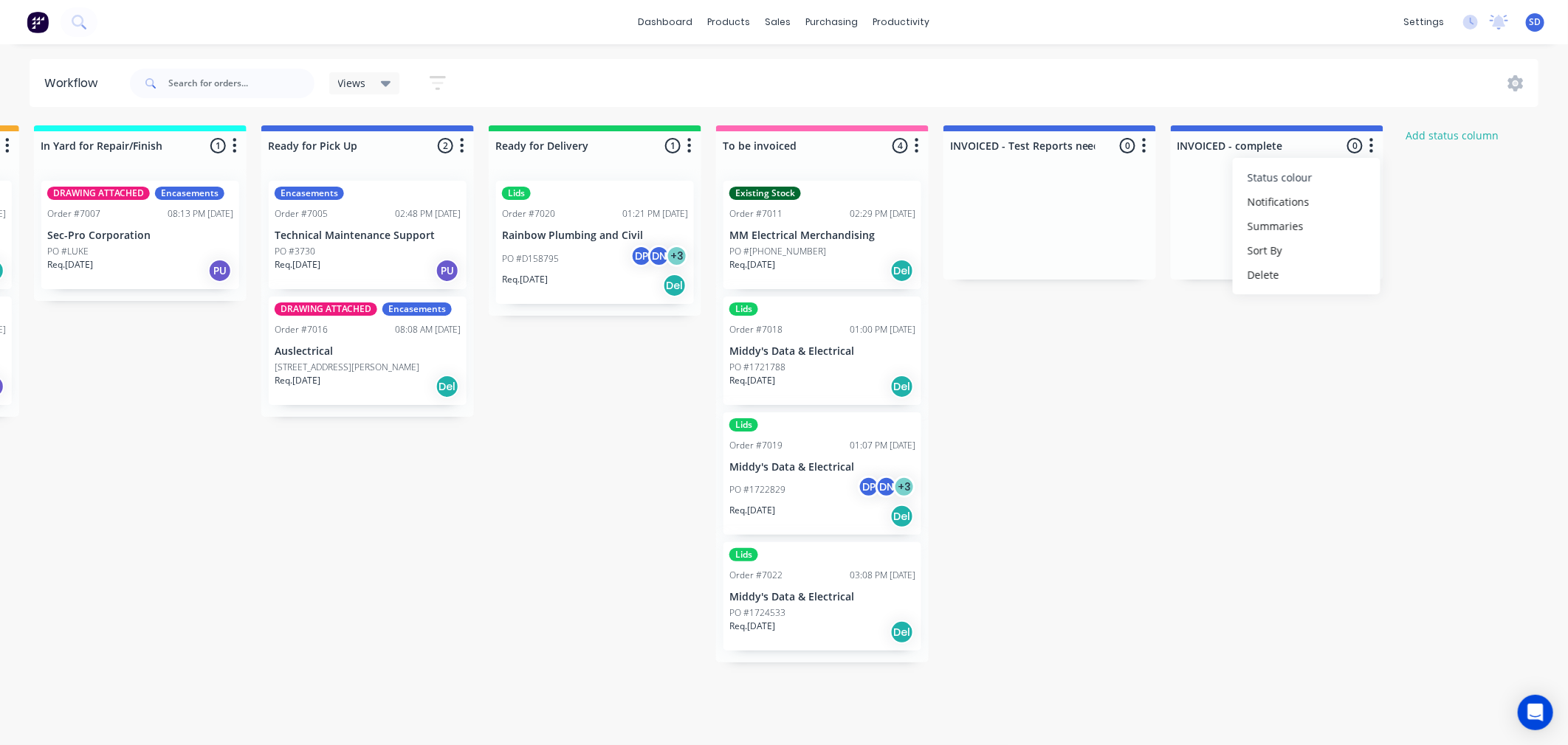
click at [1315, 183] on button "Status colour" at bounding box center [1307, 177] width 147 height 25
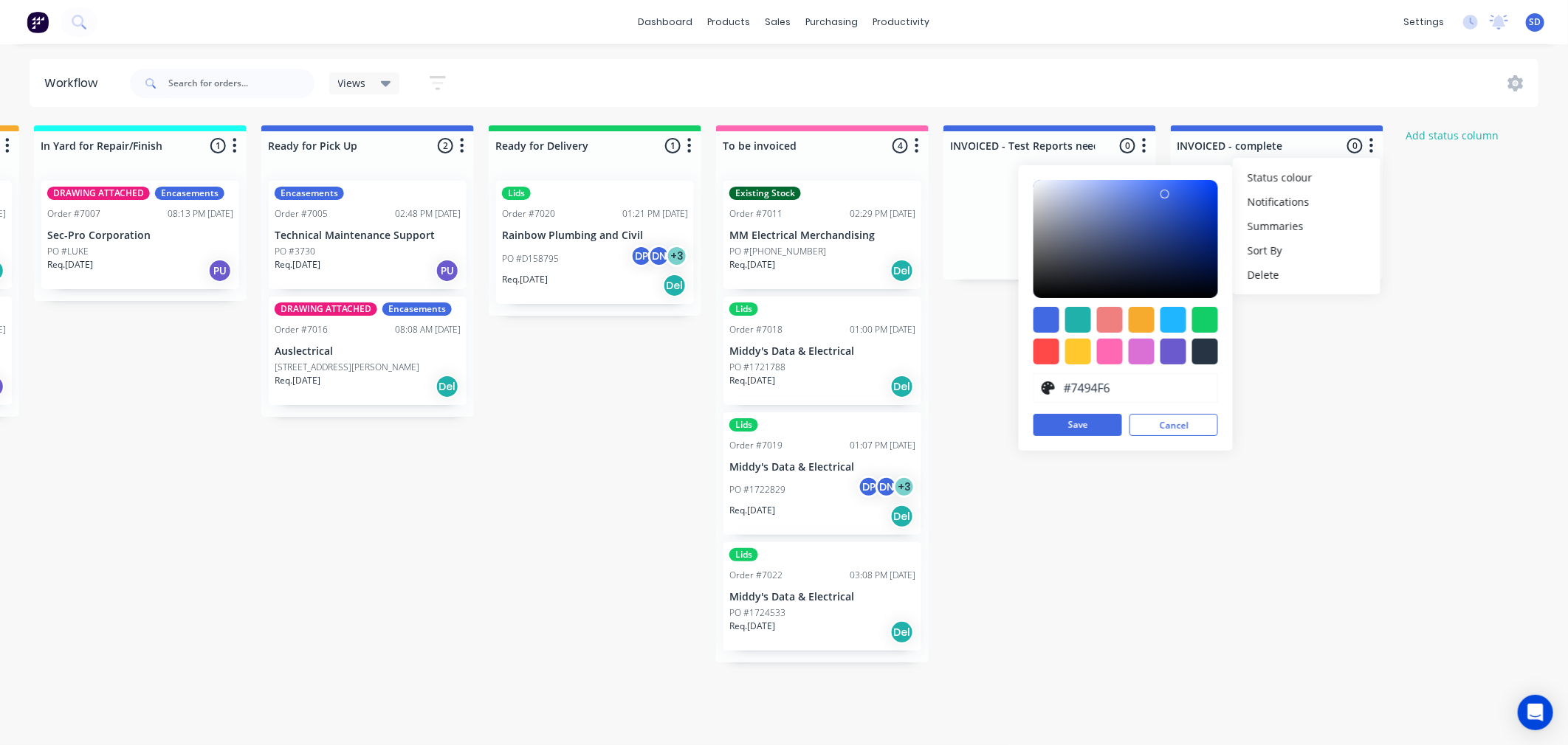
click at [1131, 184] on div at bounding box center [1126, 239] width 184 height 118
click at [1108, 183] on div at bounding box center [1126, 239] width 184 height 118
click at [1053, 183] on div at bounding box center [1126, 239] width 184 height 118
type input "#BCC9F4"
click at [1075, 185] on div at bounding box center [1126, 239] width 184 height 118
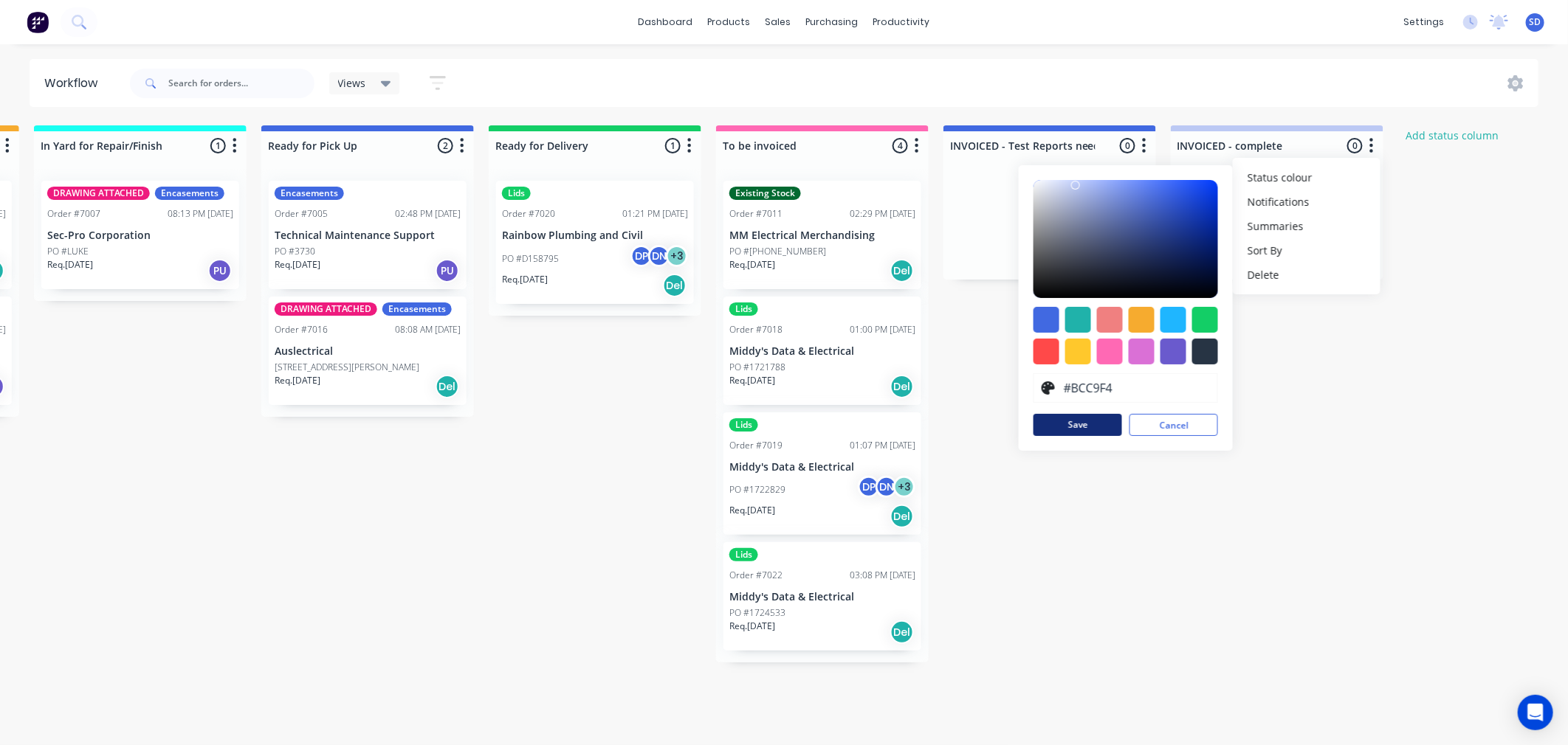
click at [1071, 430] on button "Save" at bounding box center [1077, 425] width 89 height 22
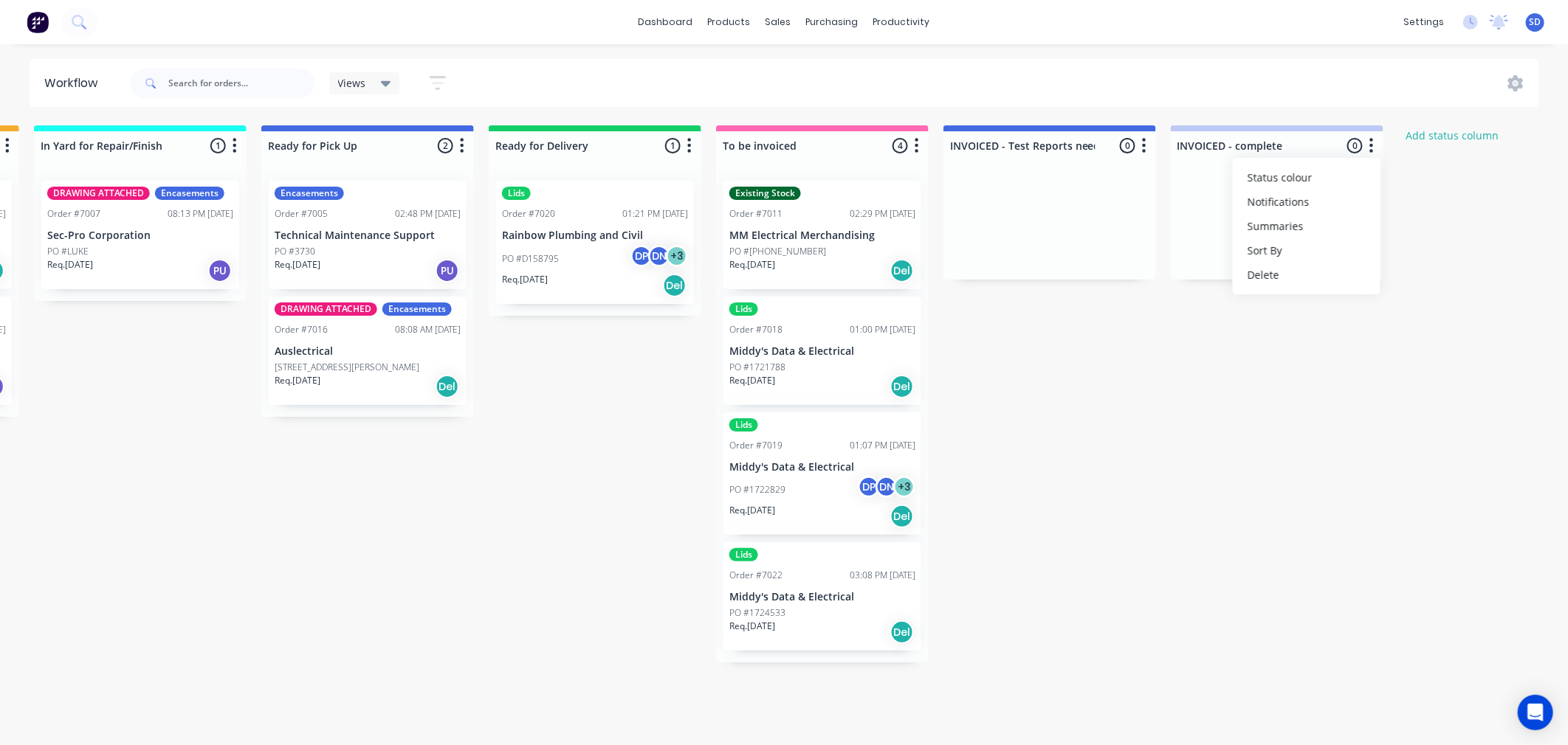
click at [1507, 379] on div "Submitted 9 Status colour #273444 hex #273444 Save Cancel Summaries Total order…" at bounding box center [540, 428] width 2463 height 606
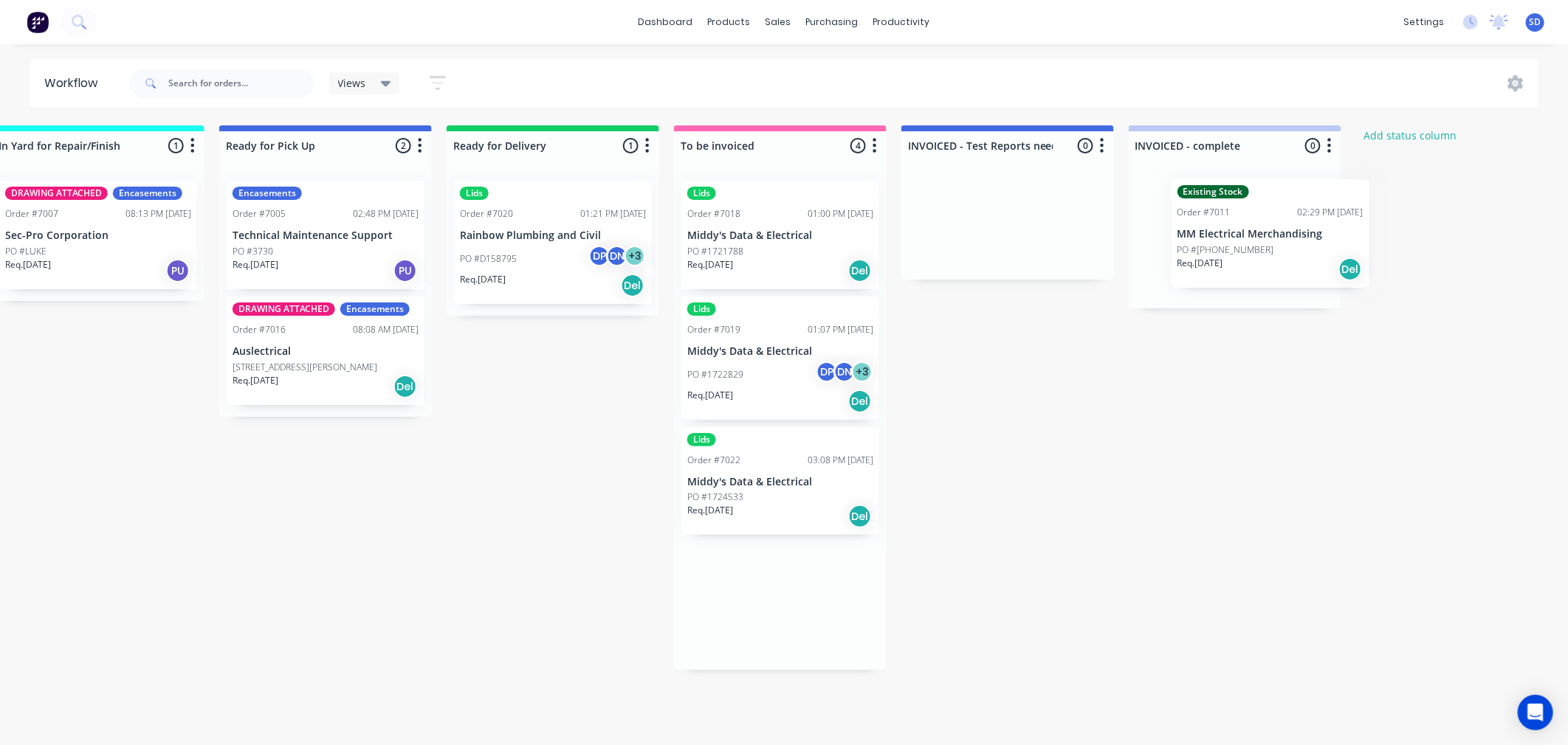
drag, startPoint x: 800, startPoint y: 245, endPoint x: 1278, endPoint y: 237, distance: 478.1
click at [1278, 237] on div "Submitted 9 Status colour #273444 hex #273444 Save Cancel Summaries Total order…" at bounding box center [498, 428] width 2463 height 606
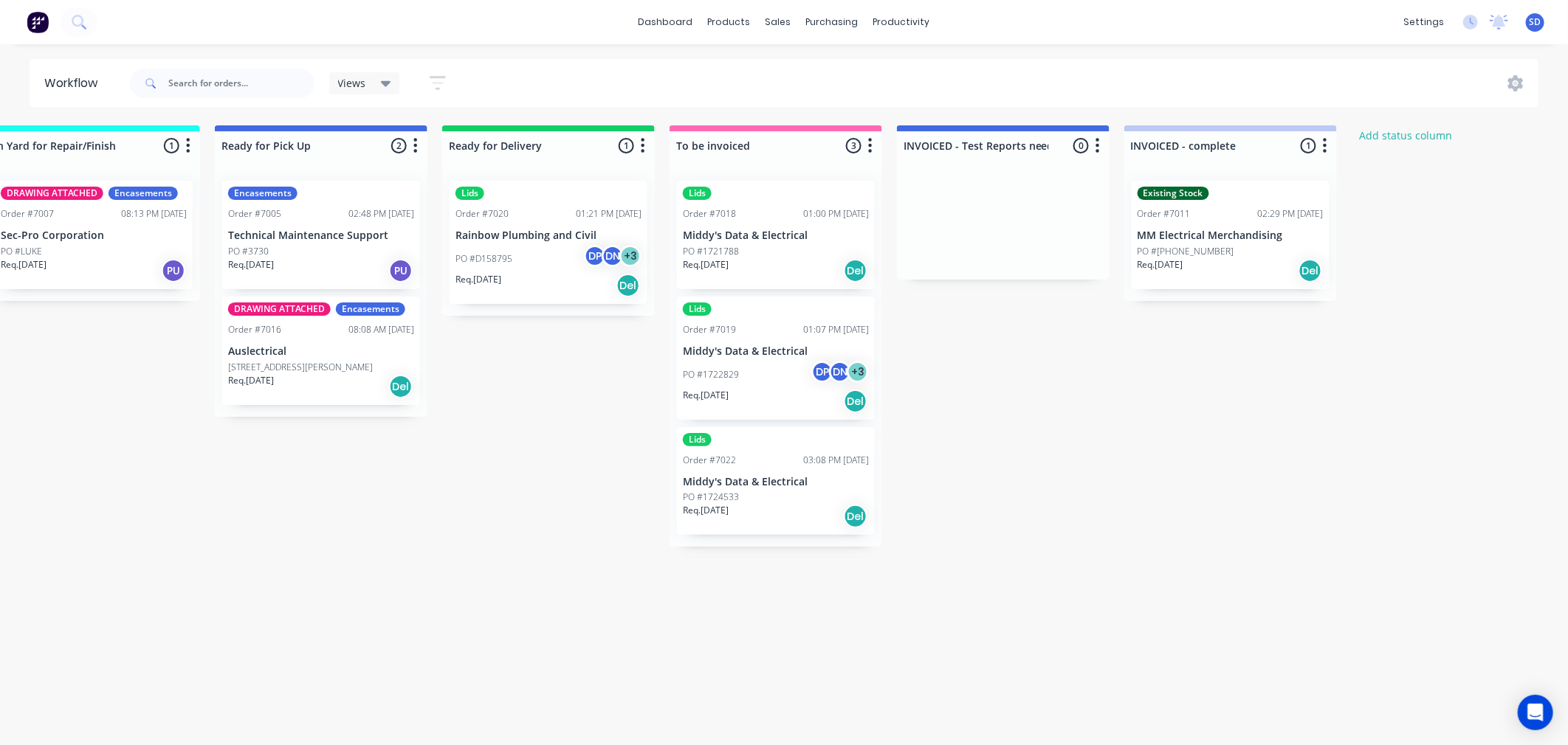
click at [1187, 398] on div "Submitted 9 Status colour #273444 hex #273444 Save Cancel Summaries Total order…" at bounding box center [493, 428] width 2463 height 606
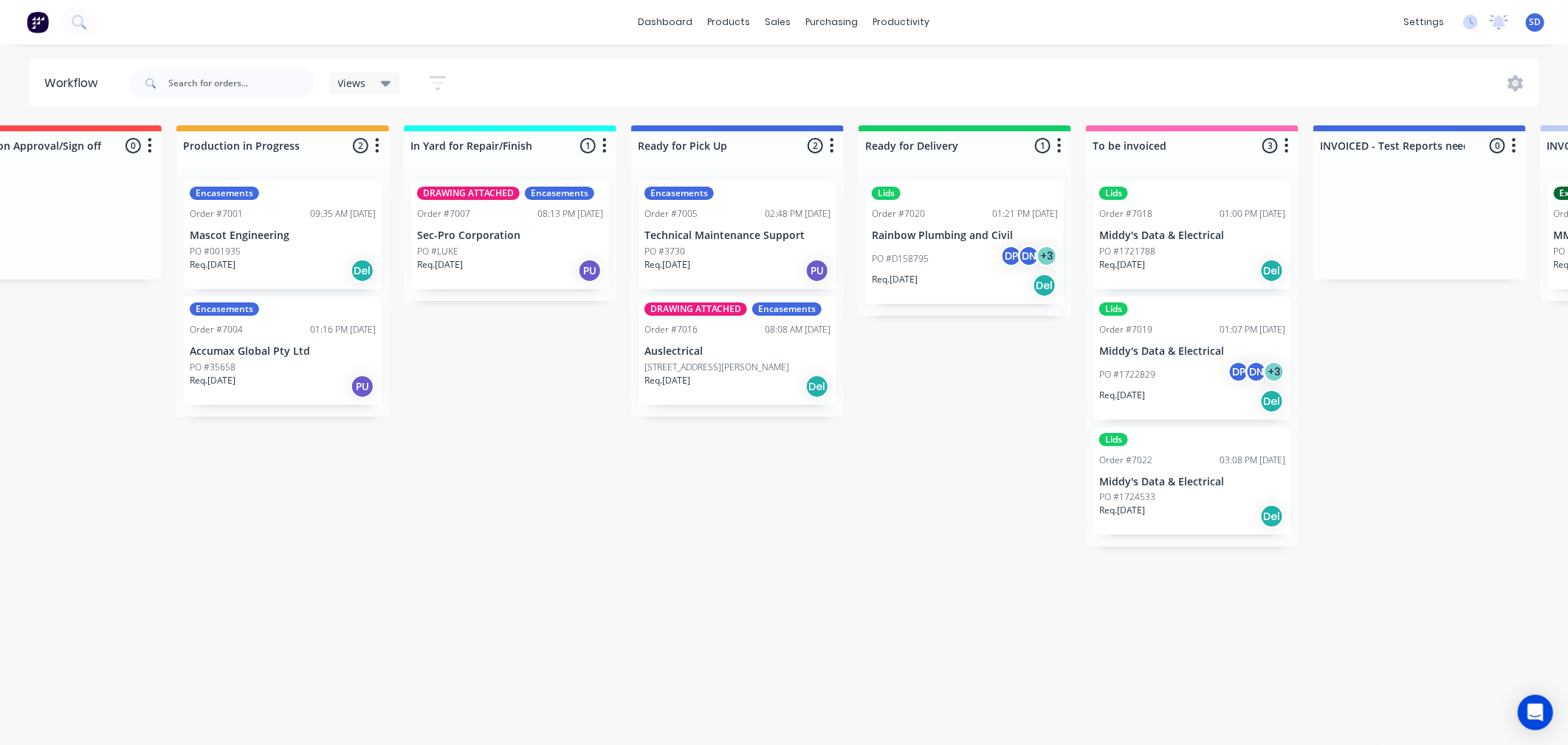
scroll to position [0, 197]
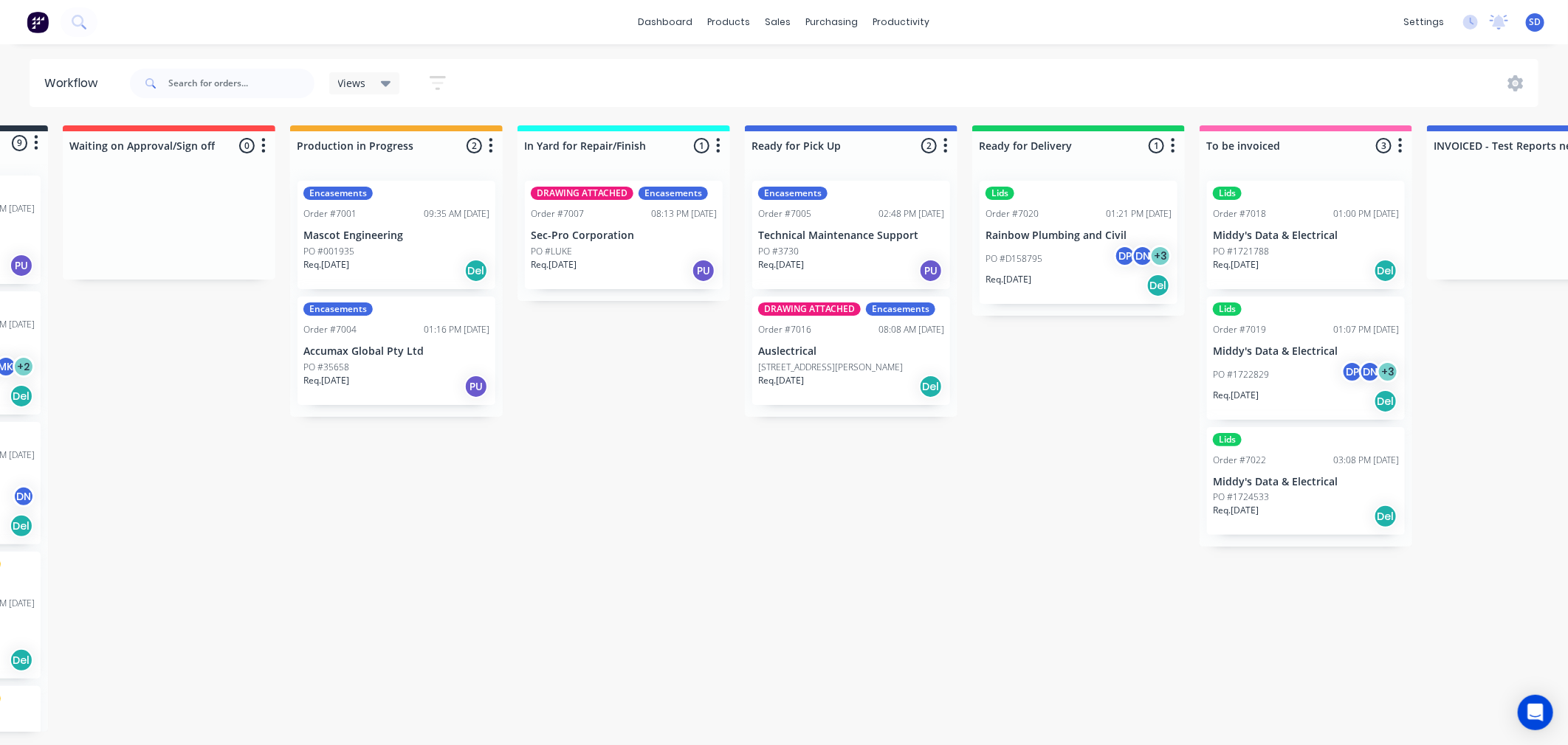
click at [1295, 256] on div "PO #1721788" at bounding box center [1306, 251] width 186 height 13
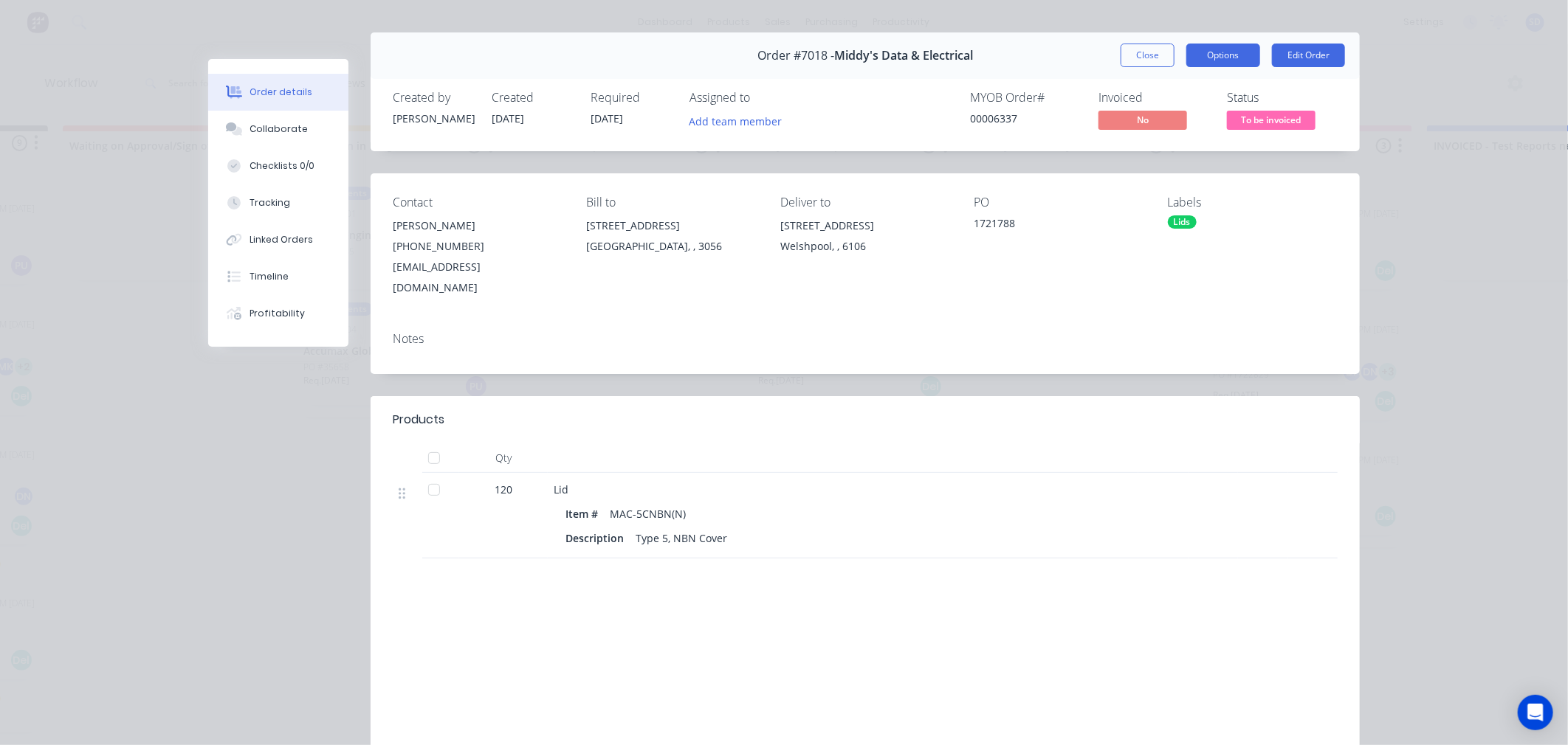
scroll to position [0, 0]
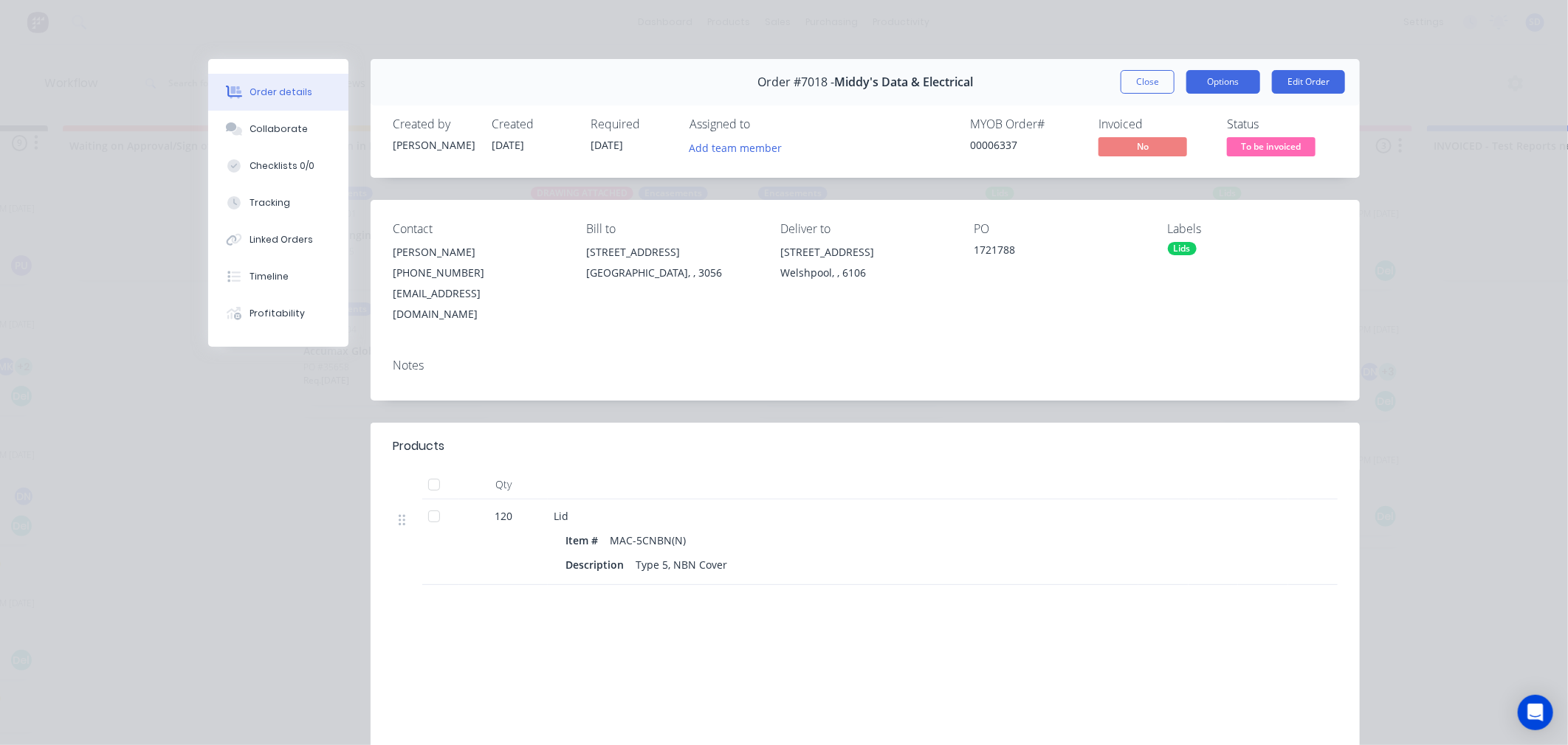
click at [1229, 80] on button "Options" at bounding box center [1224, 82] width 74 height 24
click at [1349, 165] on div "Created by Charles Created 18/09/25 Required 19/09/25 Assigned to Add team memb…" at bounding box center [865, 139] width 989 height 78
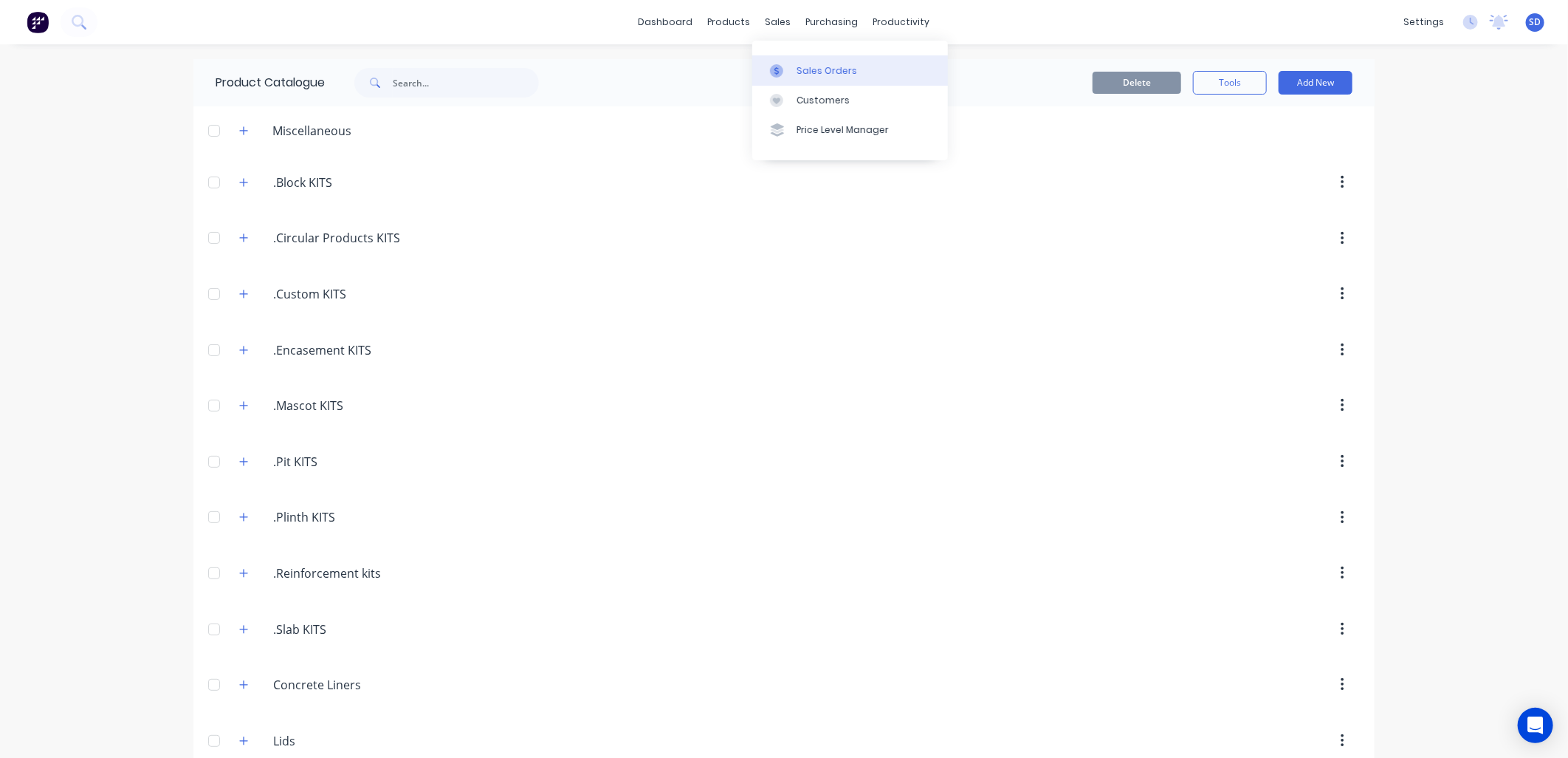
click at [797, 67] on div "Sales Orders" at bounding box center [826, 70] width 61 height 13
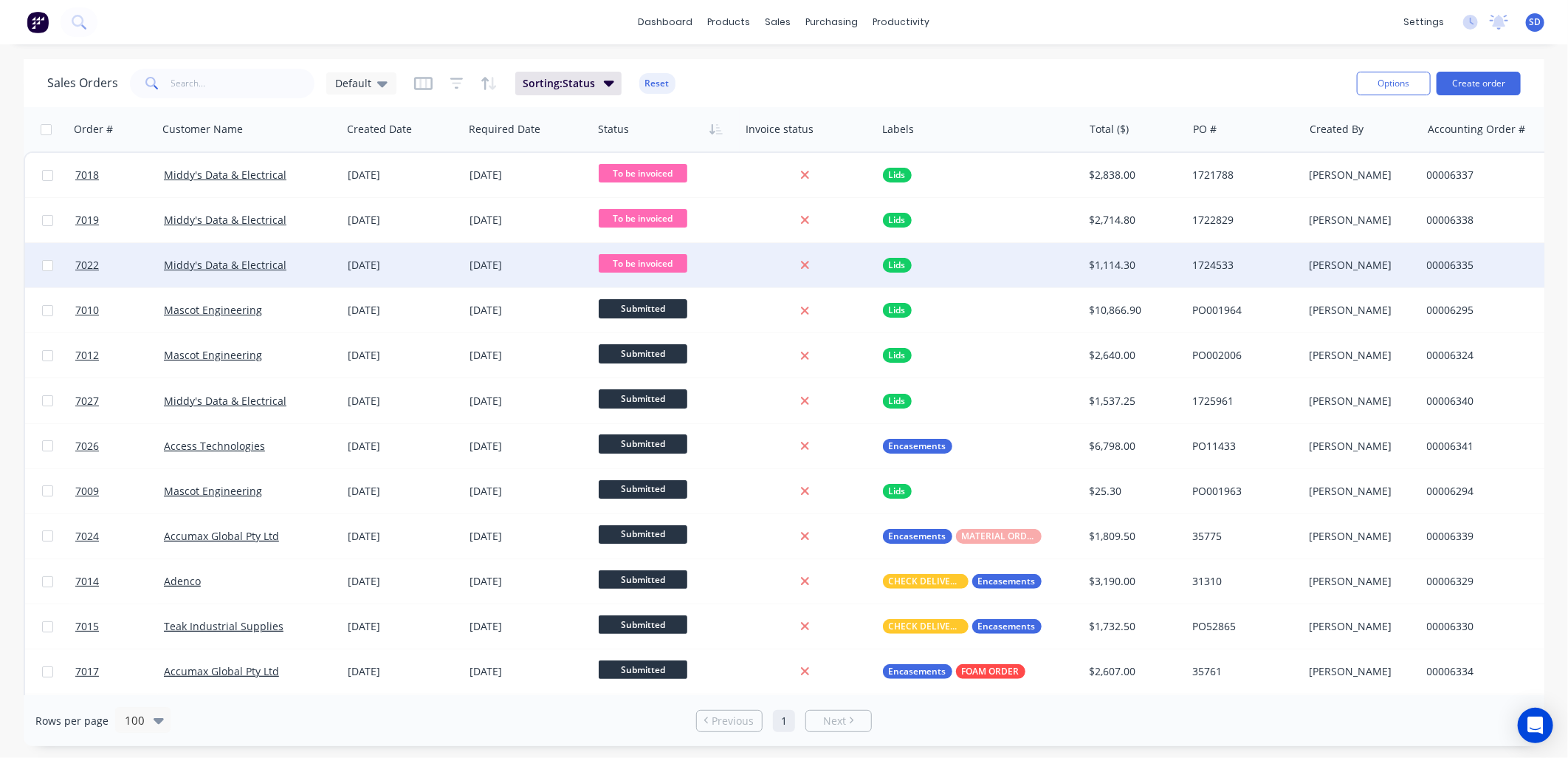
click at [321, 266] on div "Middy's Data & Electrical" at bounding box center [246, 265] width 164 height 15
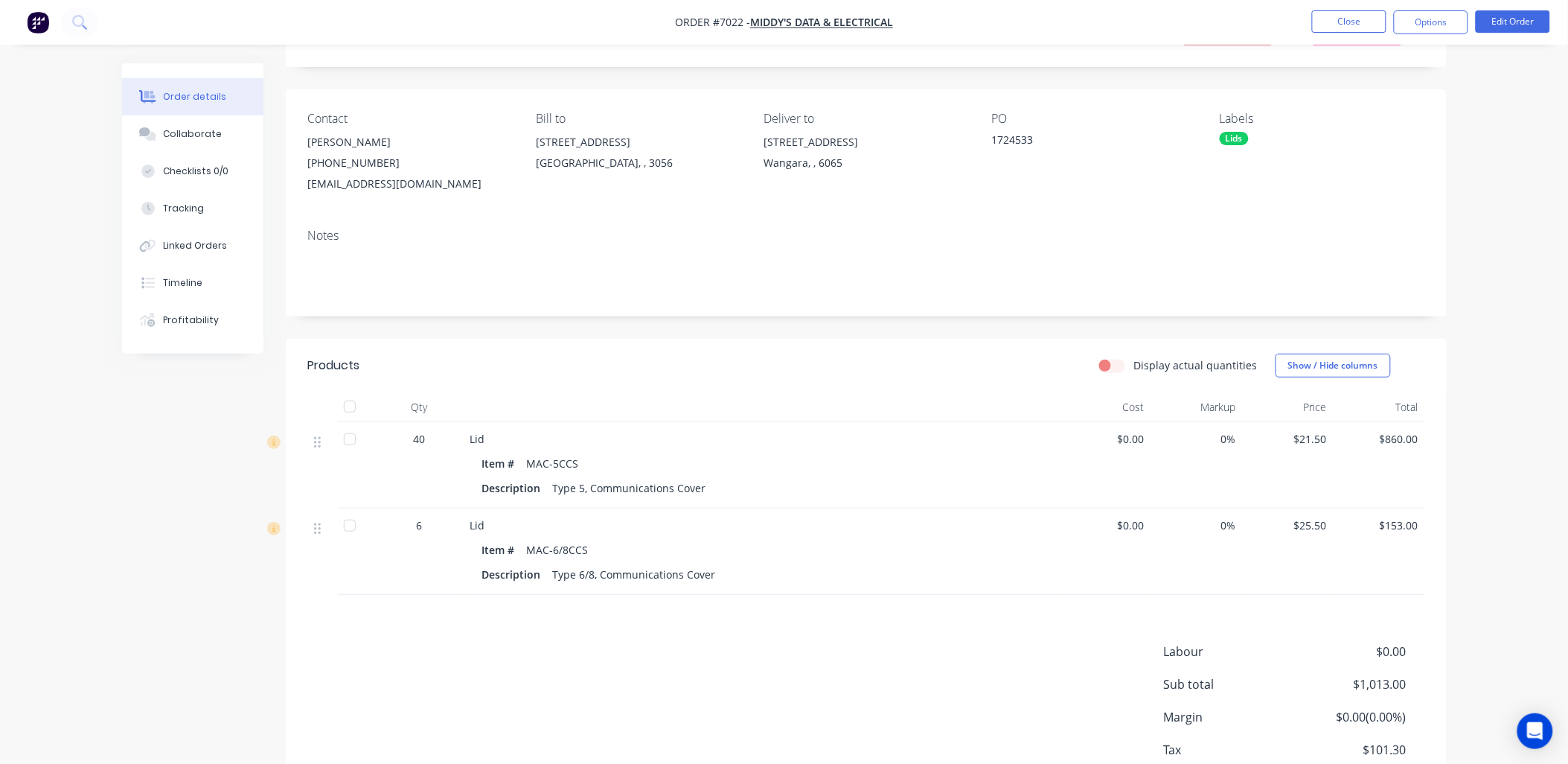
scroll to position [172, 0]
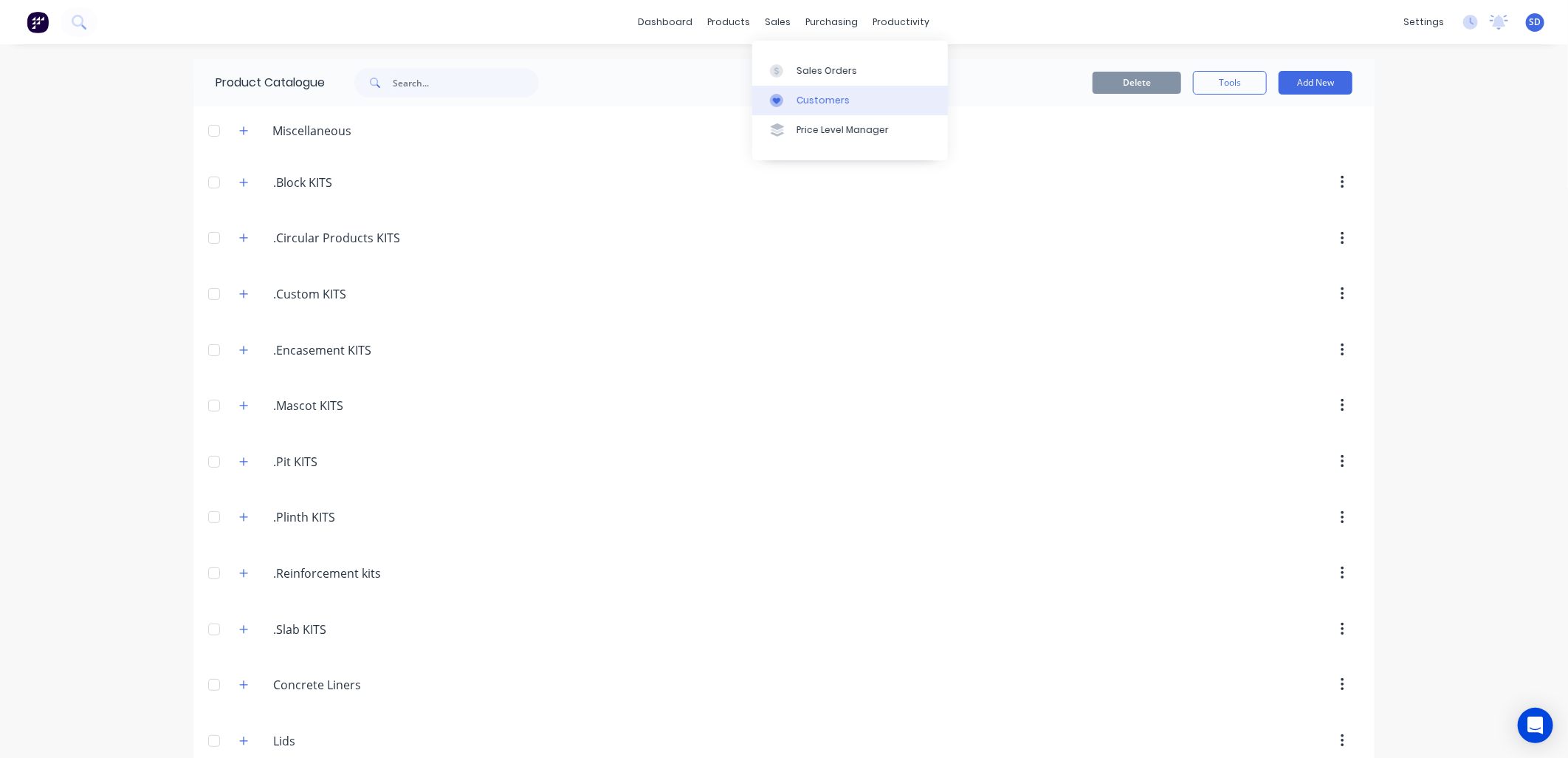
click at [801, 97] on div "Customers" at bounding box center [823, 100] width 54 height 13
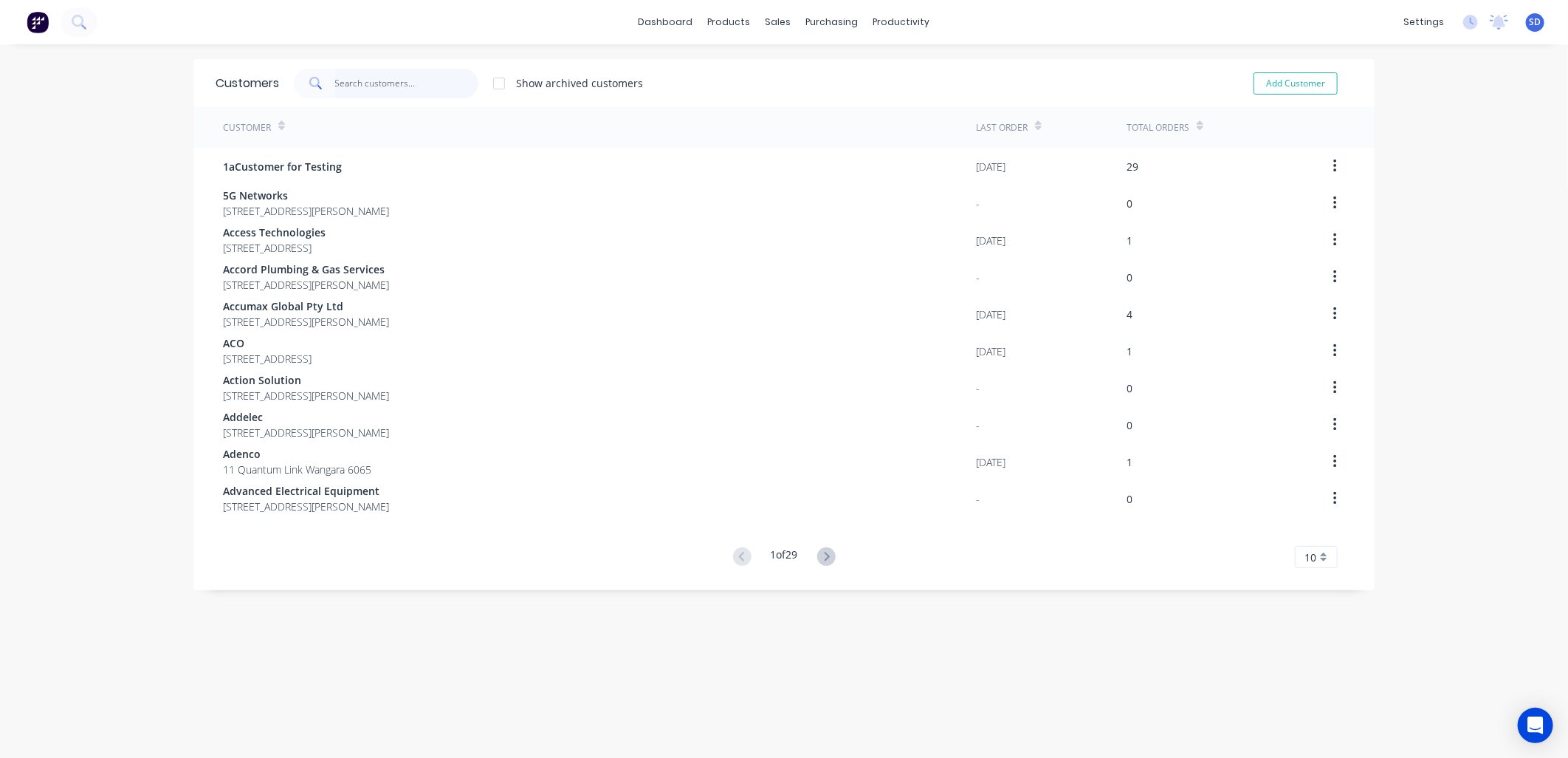
click at [365, 80] on input "text" at bounding box center [407, 83] width 144 height 30
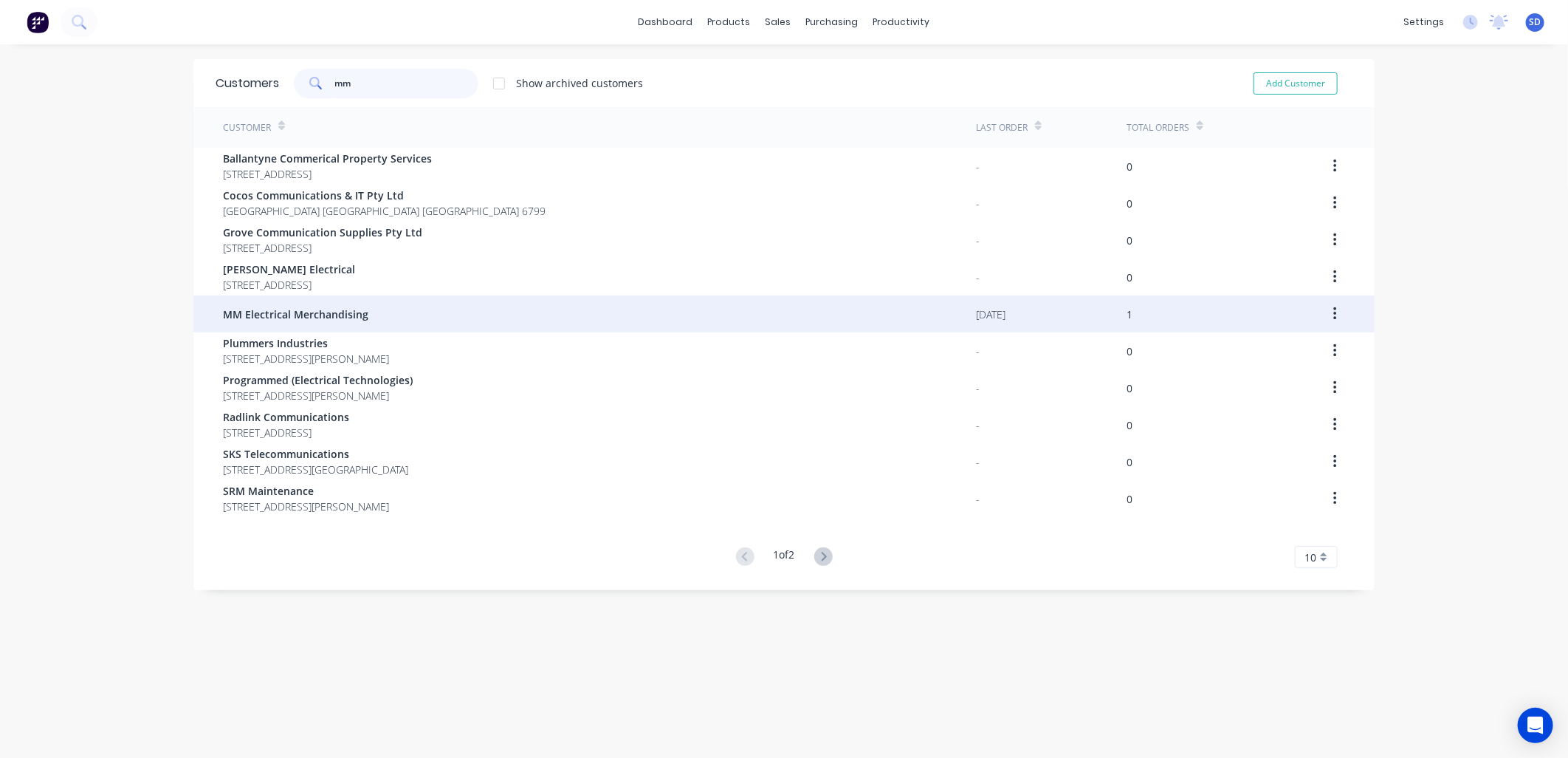
type input "mm"
click at [325, 308] on span "MM Electrical Merchandising" at bounding box center [296, 314] width 146 height 16
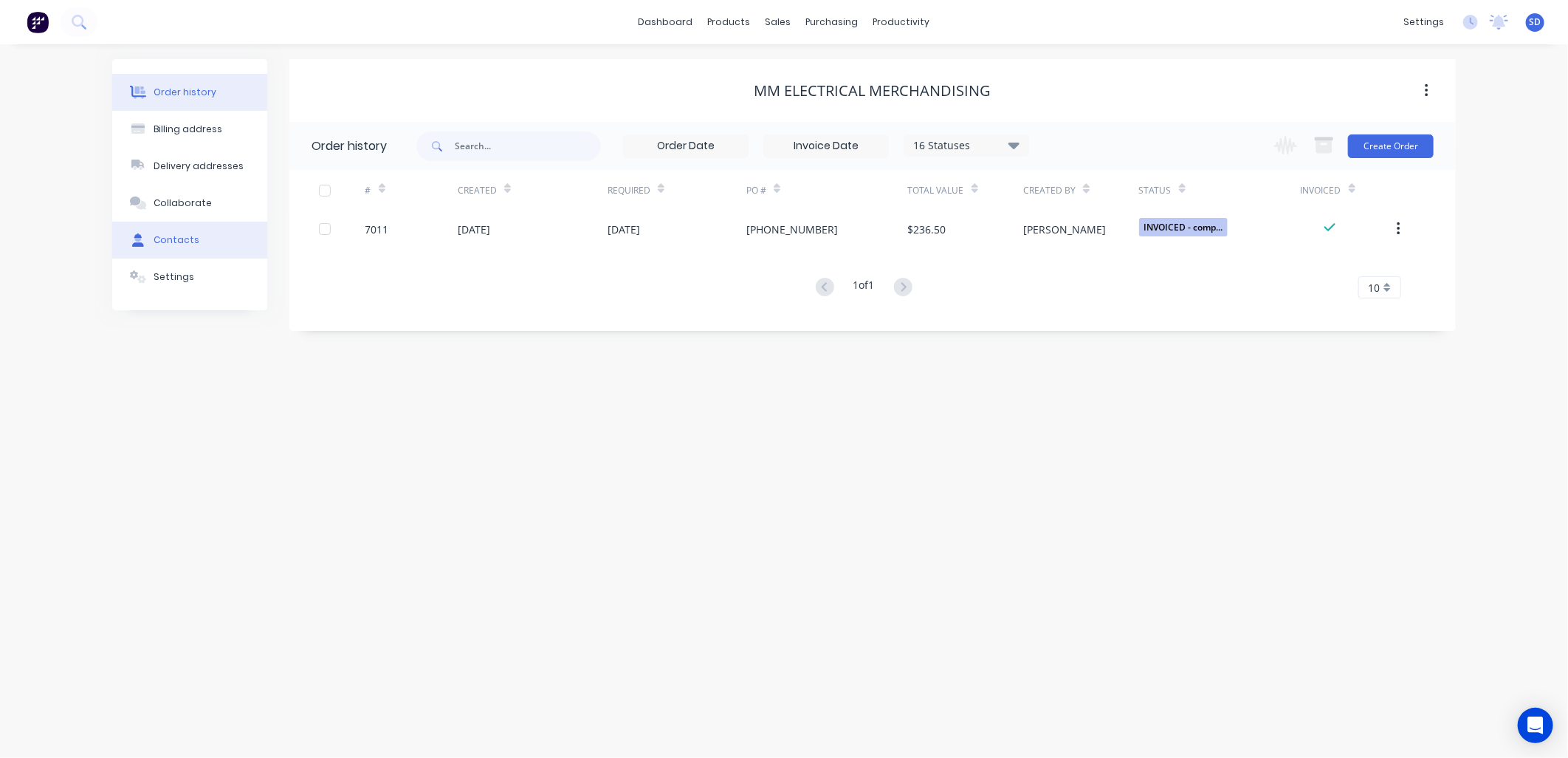
click at [191, 237] on div "Contacts" at bounding box center [176, 240] width 46 height 13
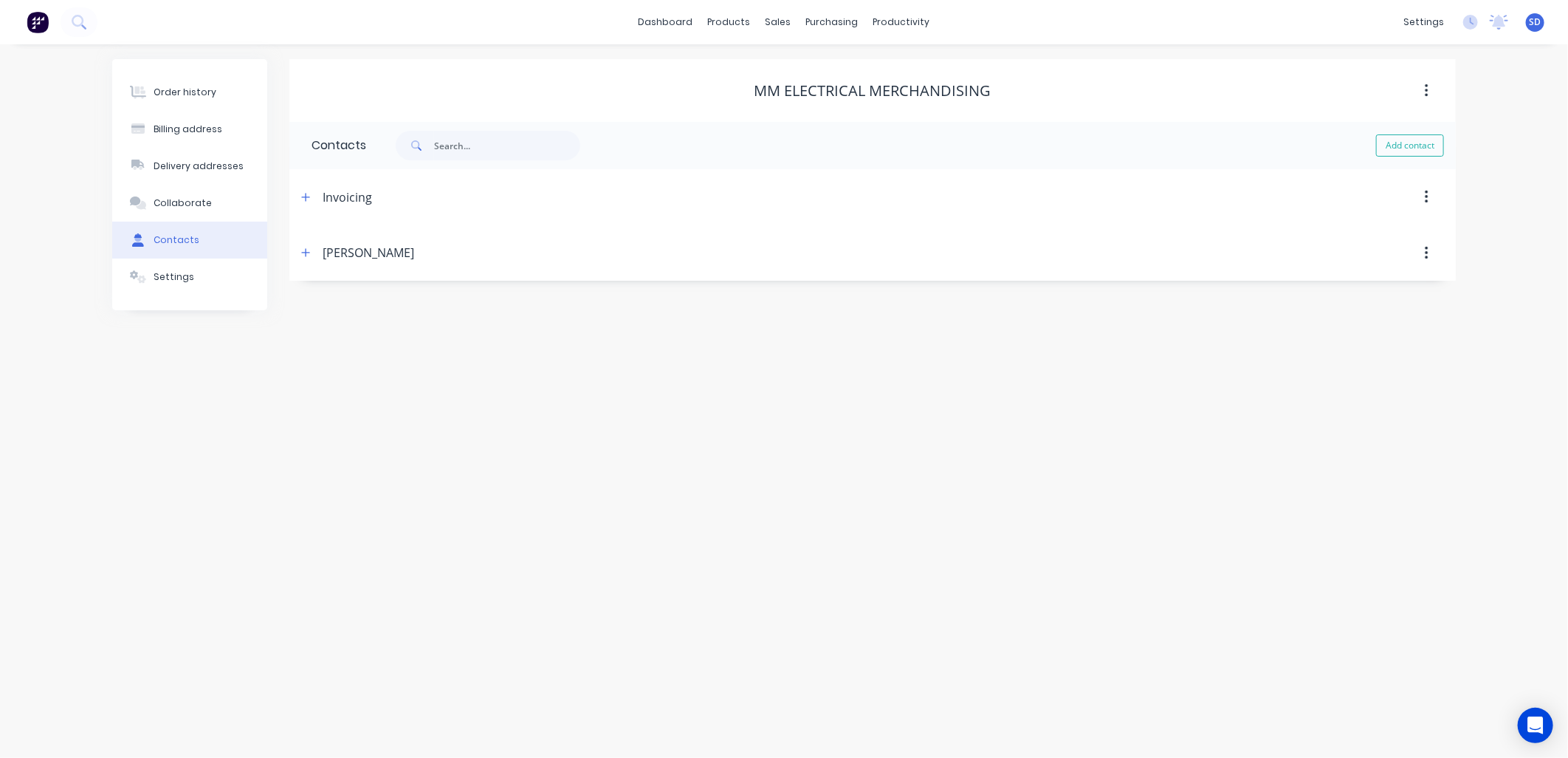
click at [1431, 195] on button "button" at bounding box center [1428, 197] width 35 height 26
click at [346, 202] on div "Invoicing" at bounding box center [348, 197] width 49 height 18
click at [301, 196] on icon "button" at bounding box center [306, 198] width 9 height 11
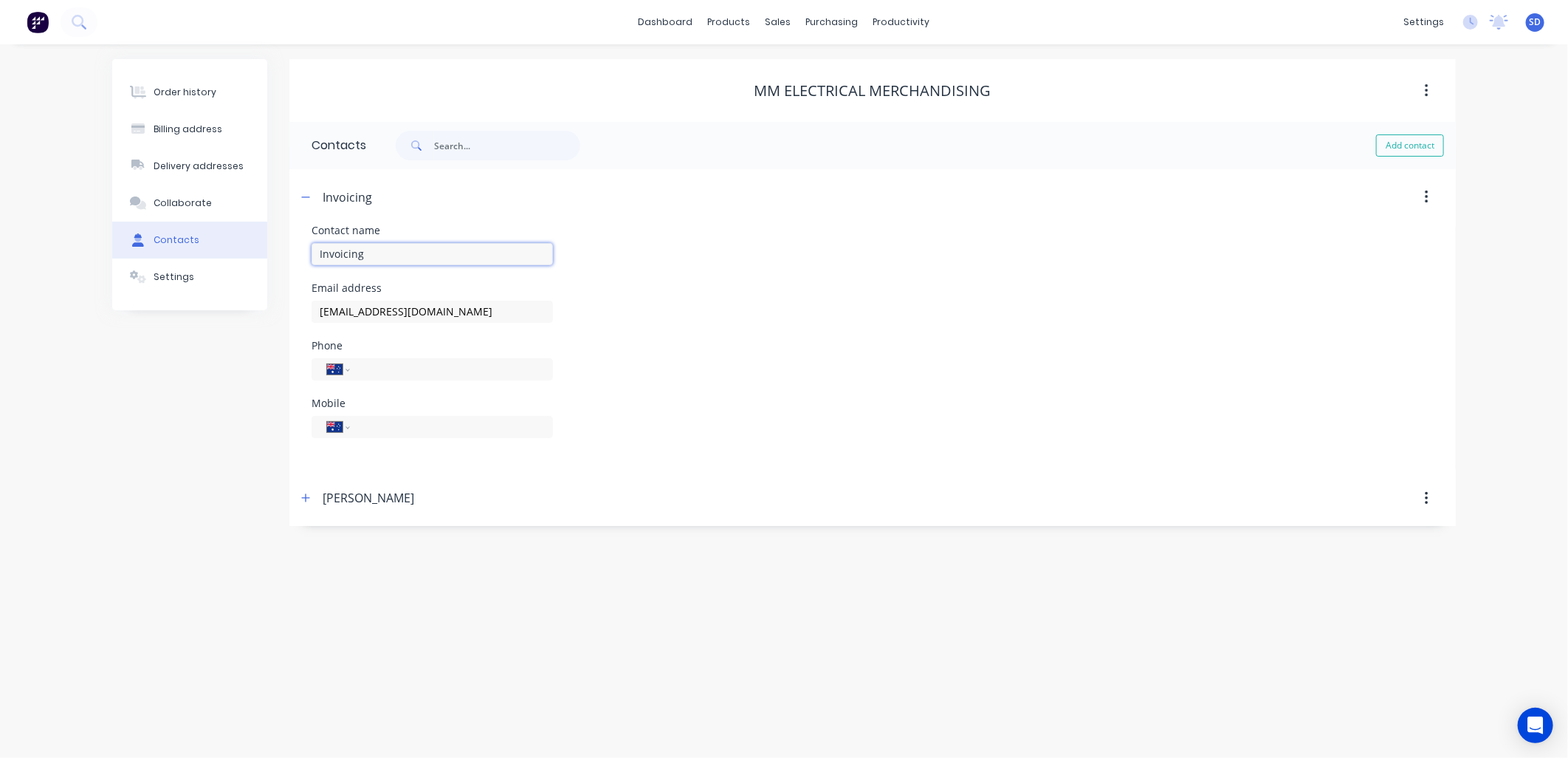
click at [378, 252] on input "Invoicing" at bounding box center [432, 254] width 241 height 22
type input "Invoicing Wangara"
click at [1482, 189] on div "Order history Billing address Delivery addresses Collaborate Contacts Settings …" at bounding box center [784, 401] width 1568 height 713
click at [821, 70] on div "Sales Orders" at bounding box center [833, 70] width 61 height 13
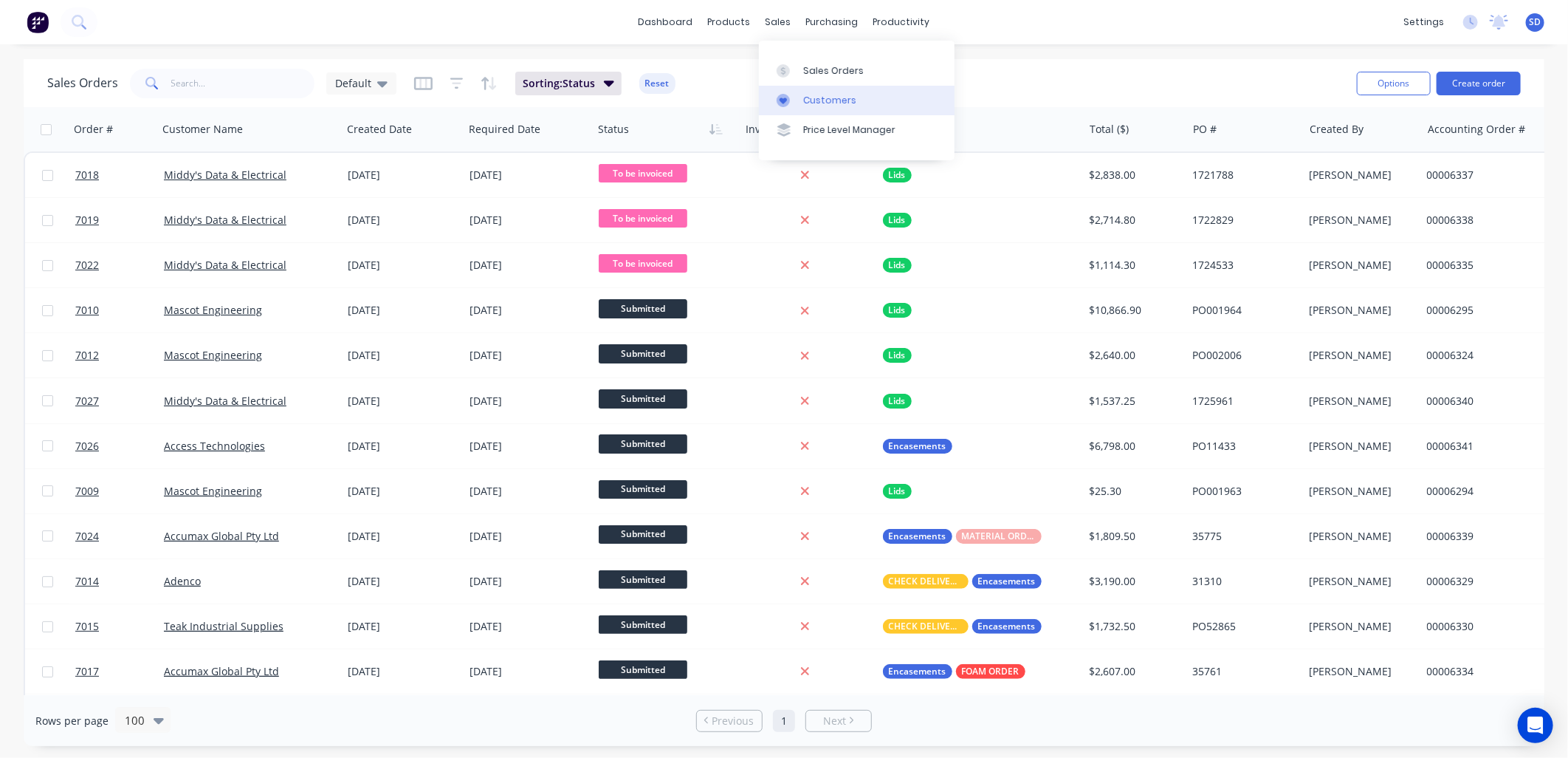
click at [824, 107] on link "Customers" at bounding box center [857, 101] width 196 height 30
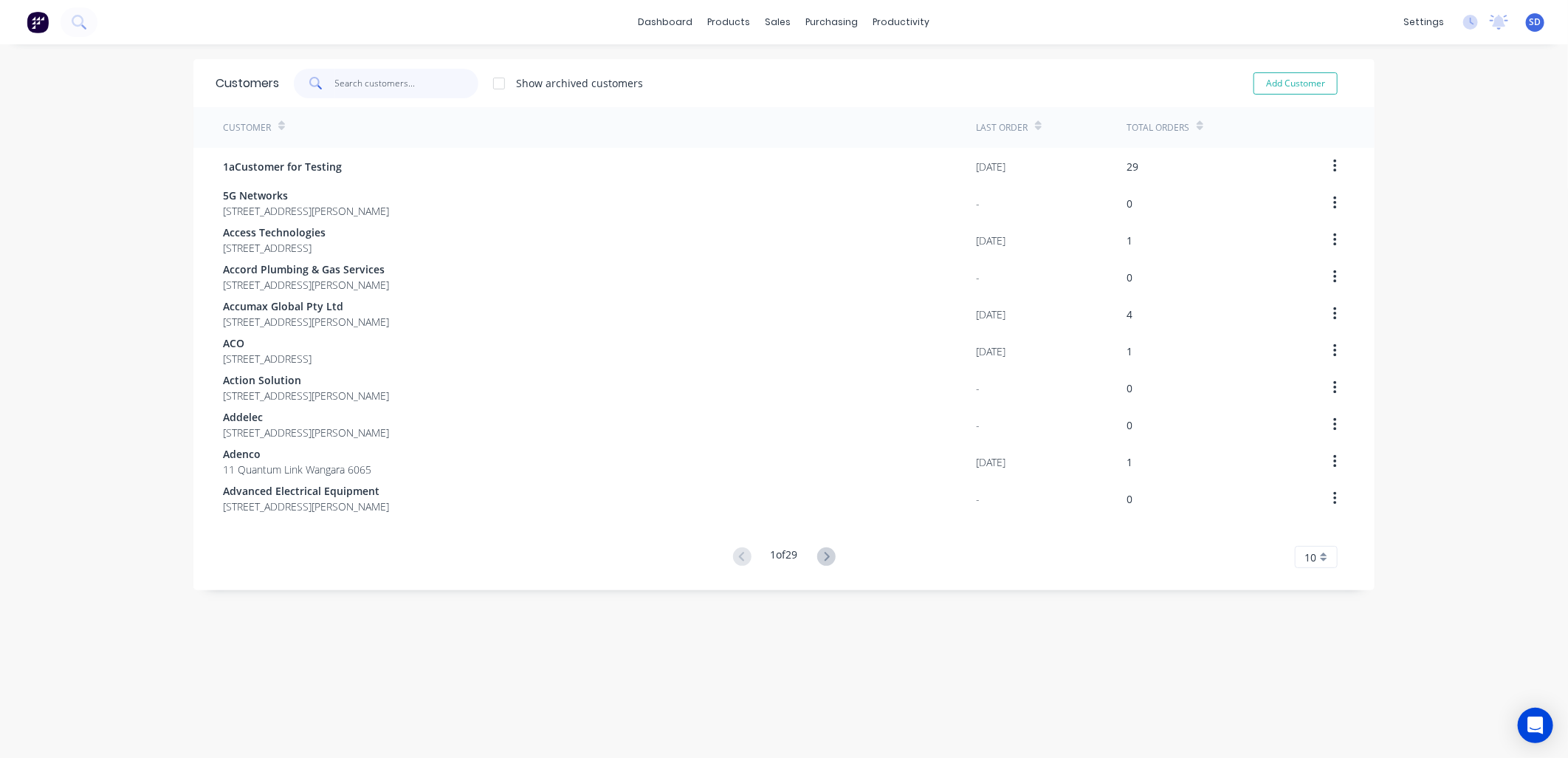
click at [342, 86] on input "text" at bounding box center [407, 83] width 144 height 30
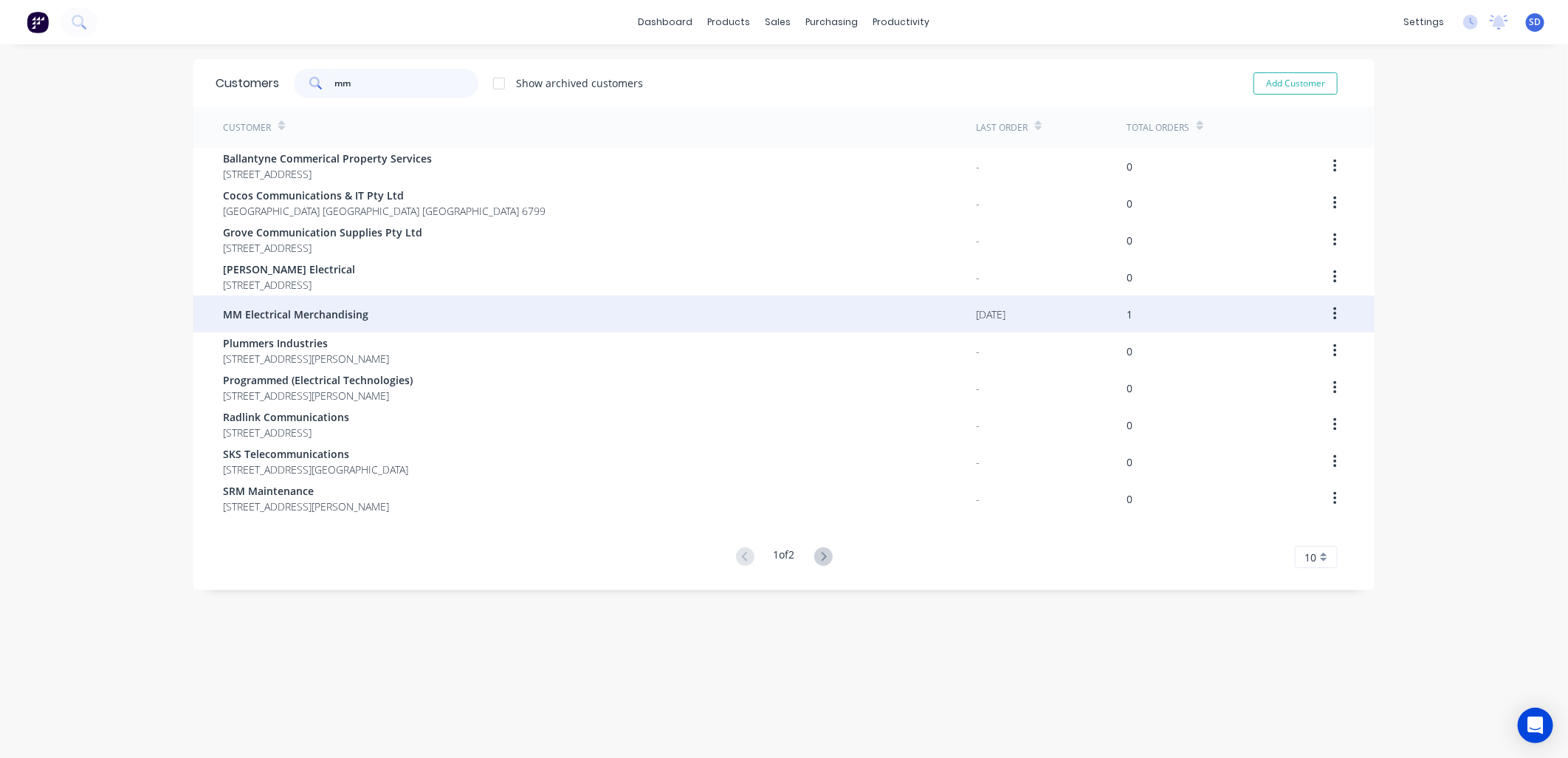
type input "mm"
click at [300, 319] on span "MM Electrical Merchandising" at bounding box center [296, 314] width 146 height 16
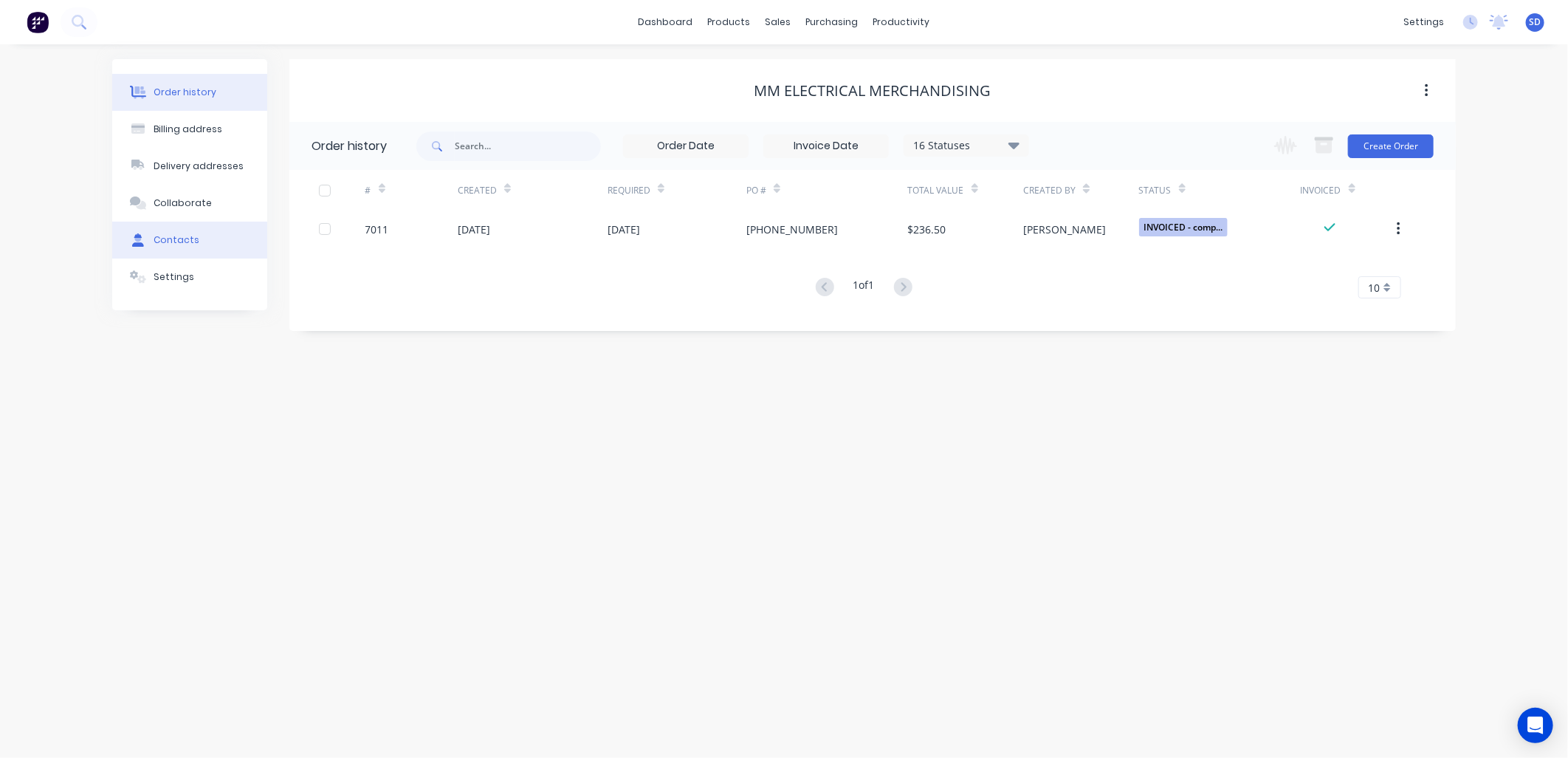
click at [179, 239] on div "Contacts" at bounding box center [176, 240] width 46 height 13
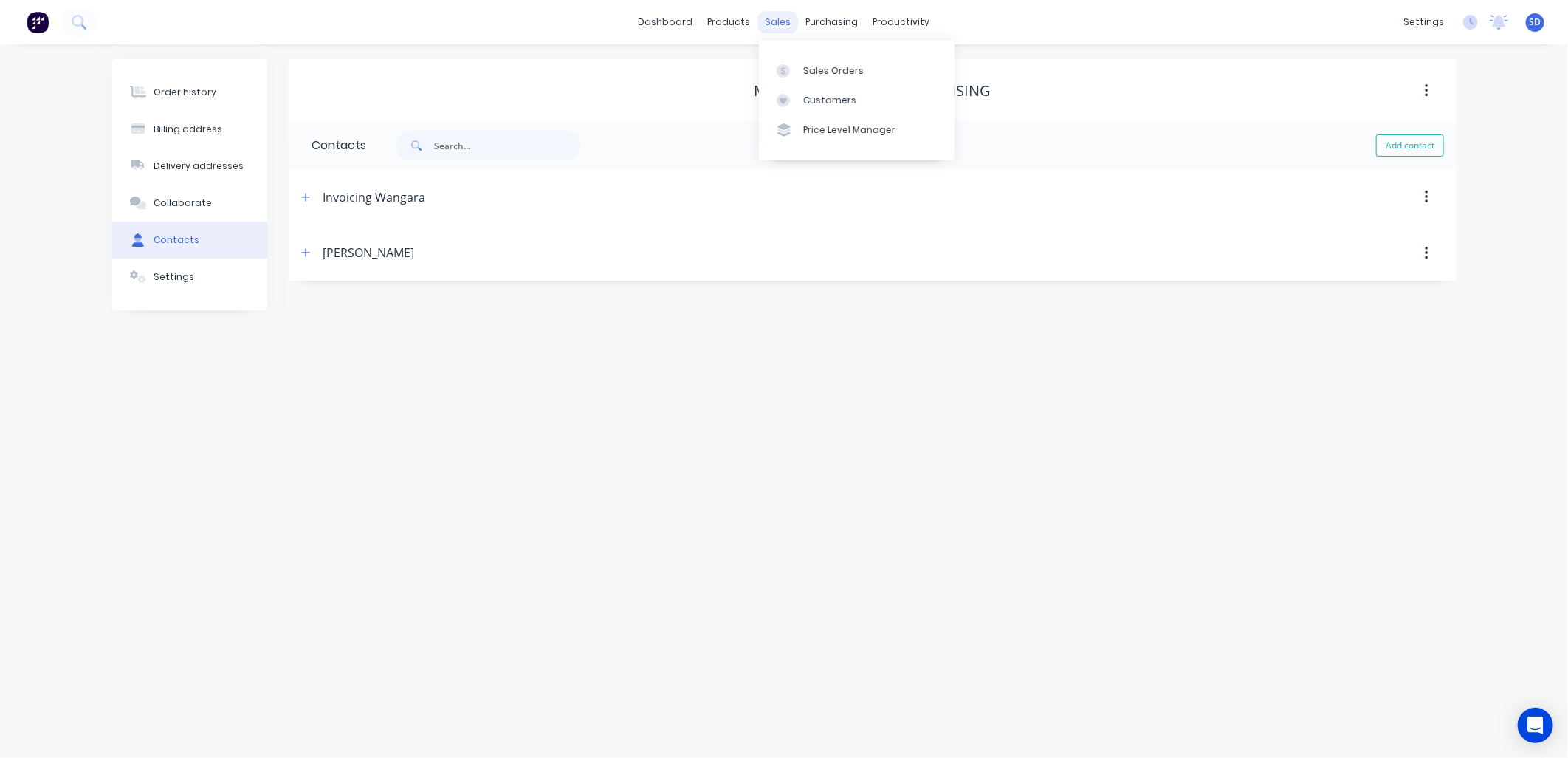
click at [768, 15] on div "sales" at bounding box center [779, 22] width 40 height 22
click at [762, 61] on link "Product Catalogue" at bounding box center [802, 70] width 196 height 30
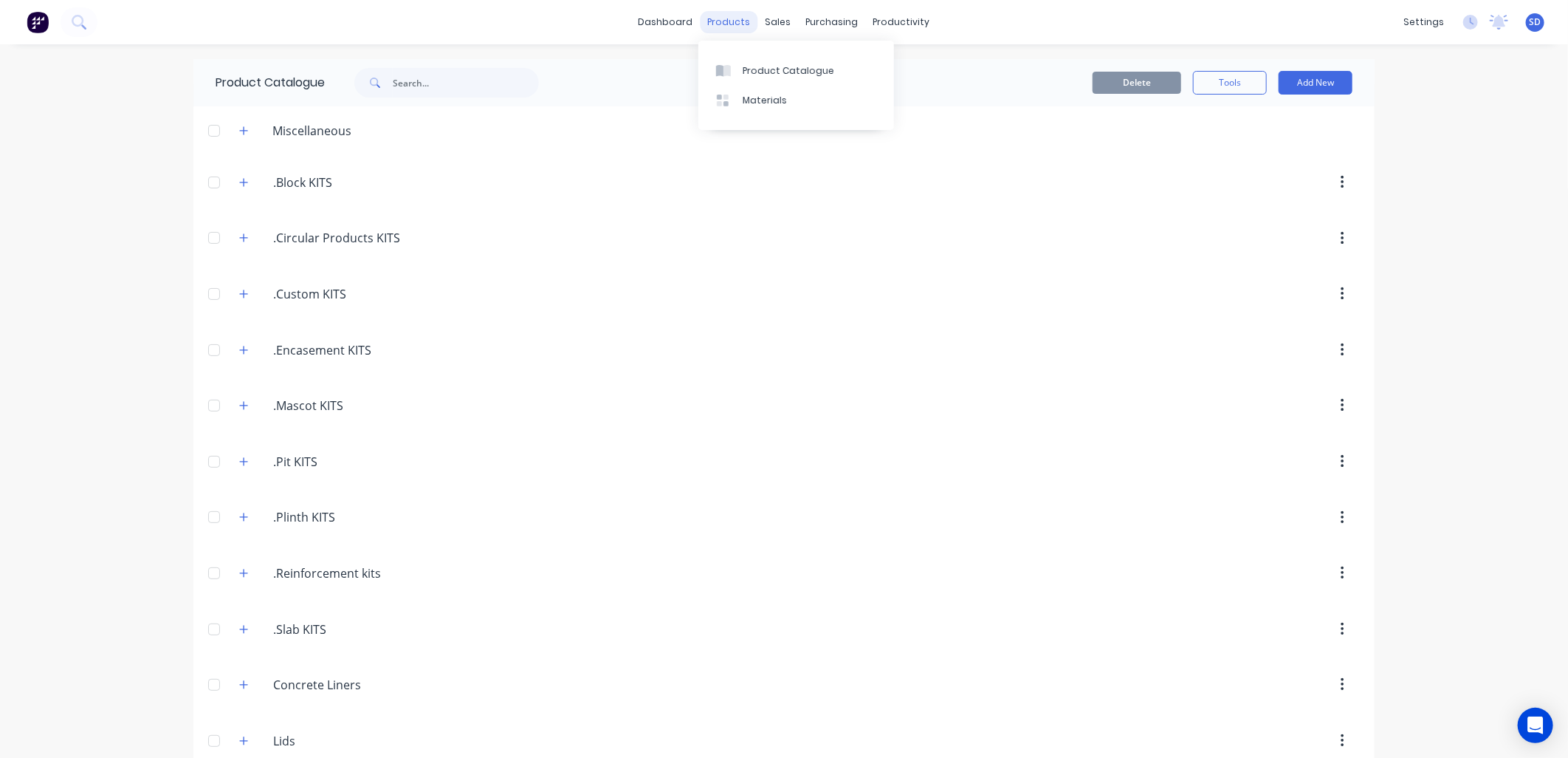
click at [709, 18] on div "products" at bounding box center [730, 22] width 58 height 22
click at [766, 72] on div "Product Catalogue" at bounding box center [788, 70] width 91 height 13
click at [779, 25] on div "sales" at bounding box center [779, 22] width 40 height 22
click at [834, 68] on div "Sales Orders" at bounding box center [826, 70] width 61 height 13
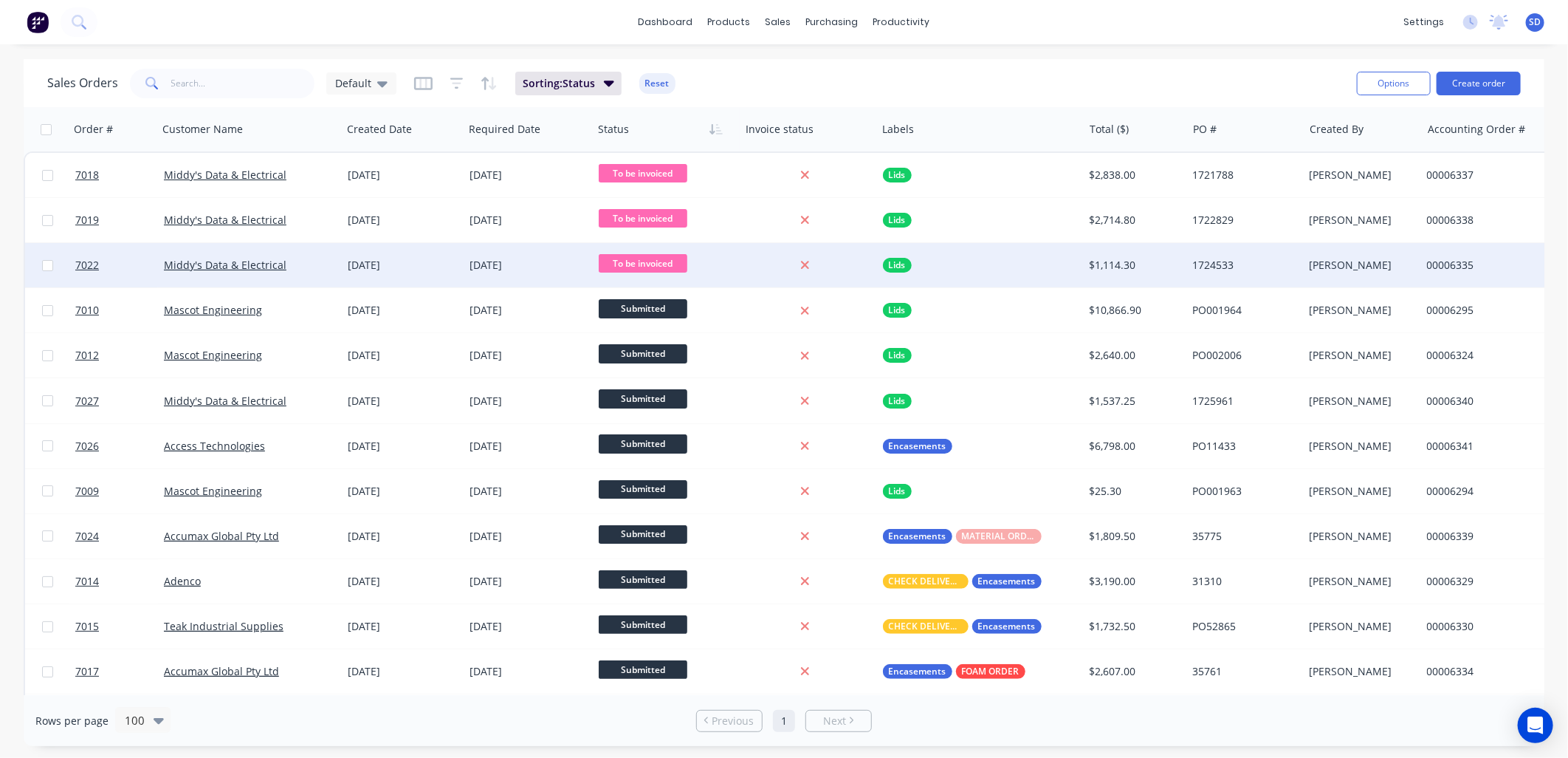
click at [314, 267] on div "Middy's Data & Electrical" at bounding box center [246, 265] width 164 height 15
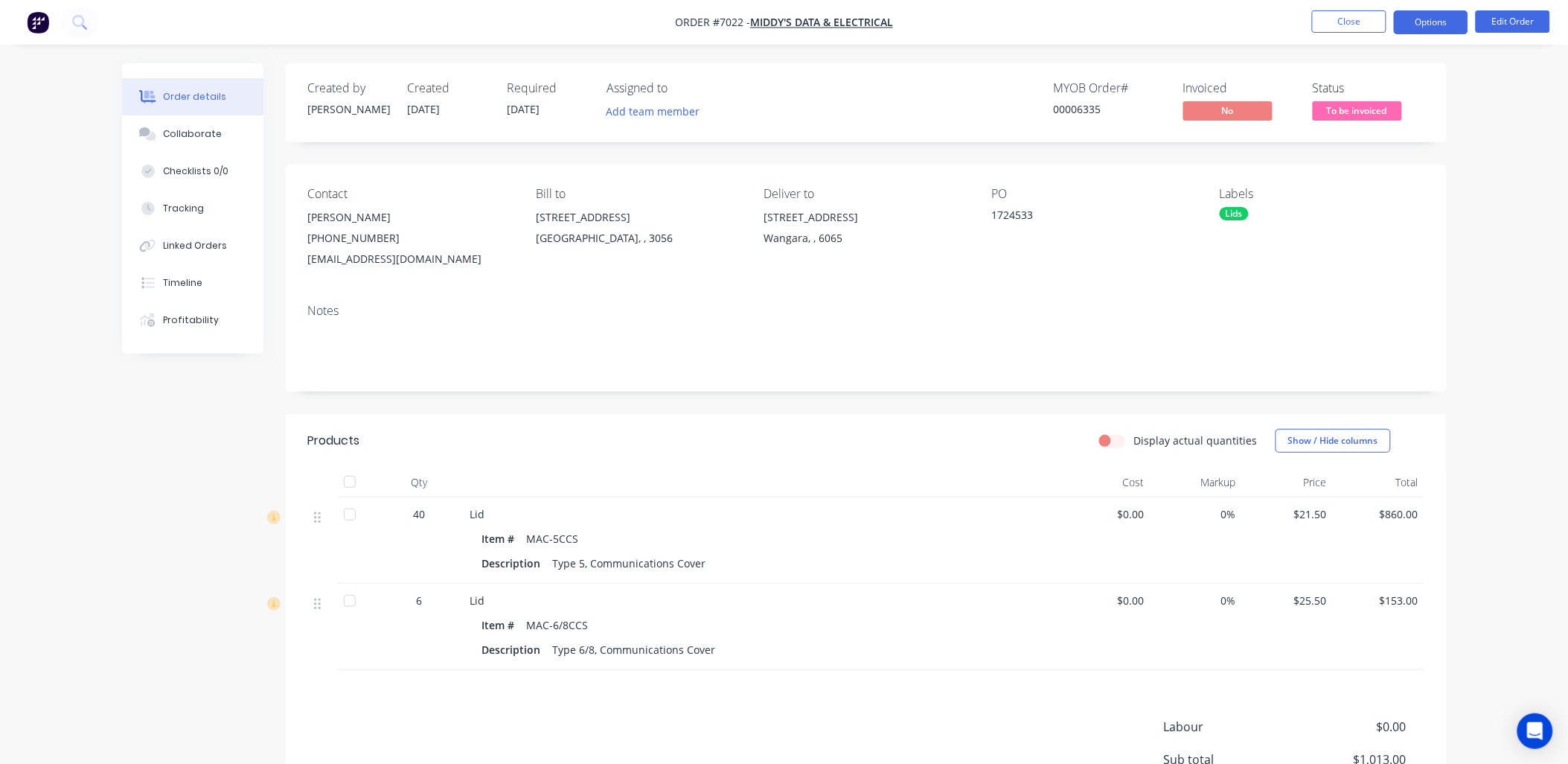
click at [1449, 26] on button "Options" at bounding box center [1431, 22] width 74 height 24
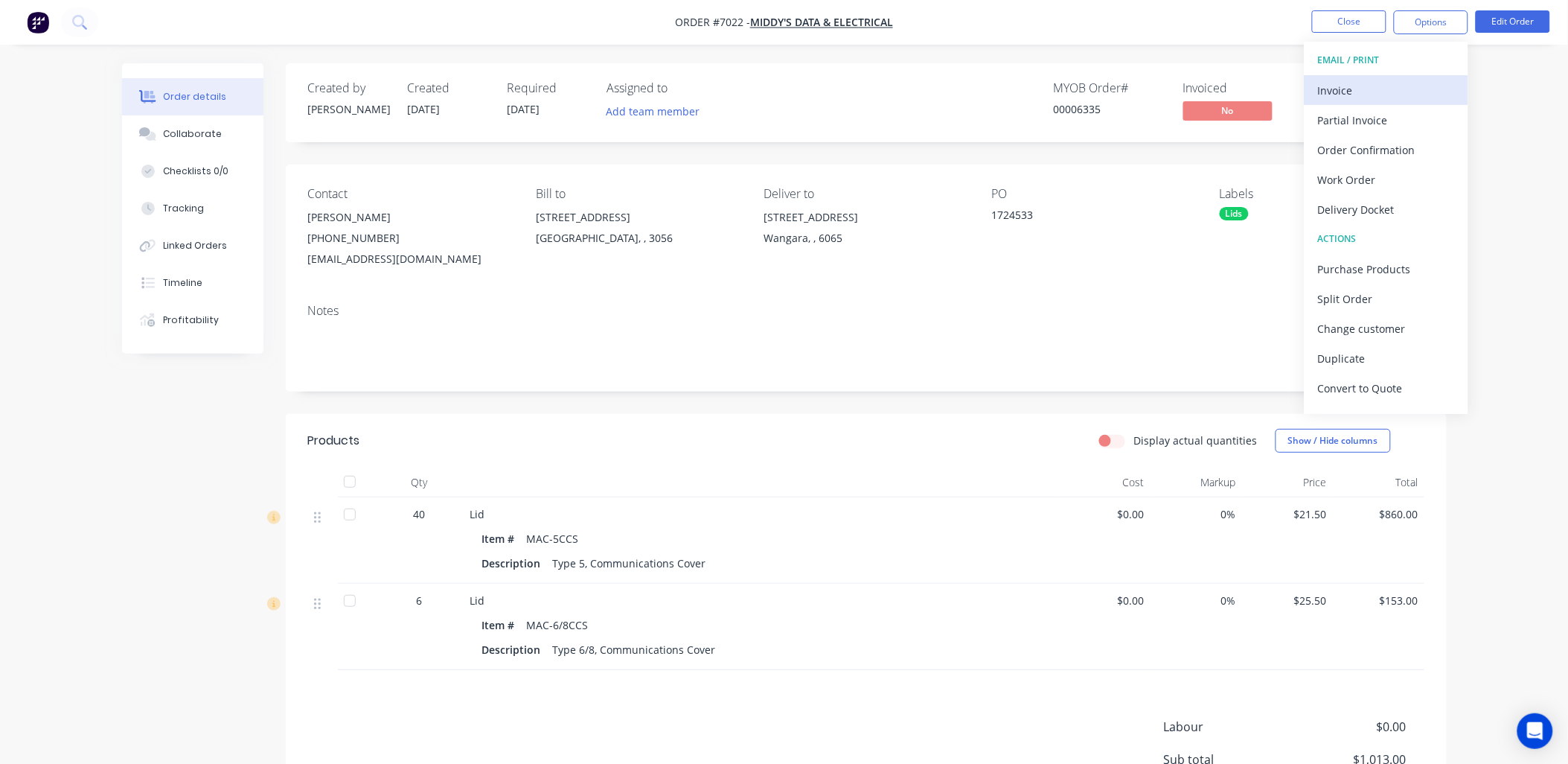
click at [1357, 95] on div "Invoice" at bounding box center [1386, 90] width 137 height 21
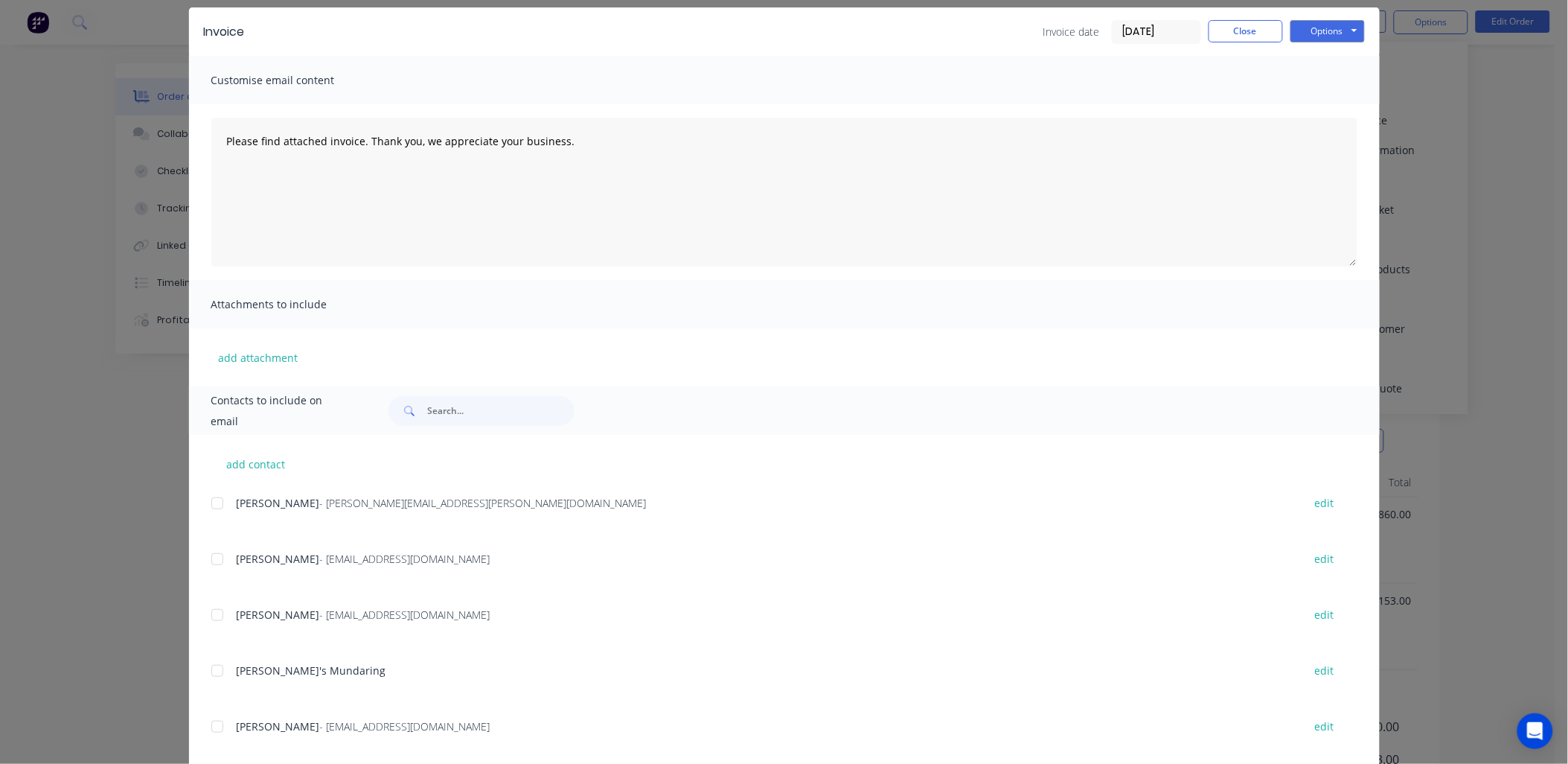
scroll to position [80, 0]
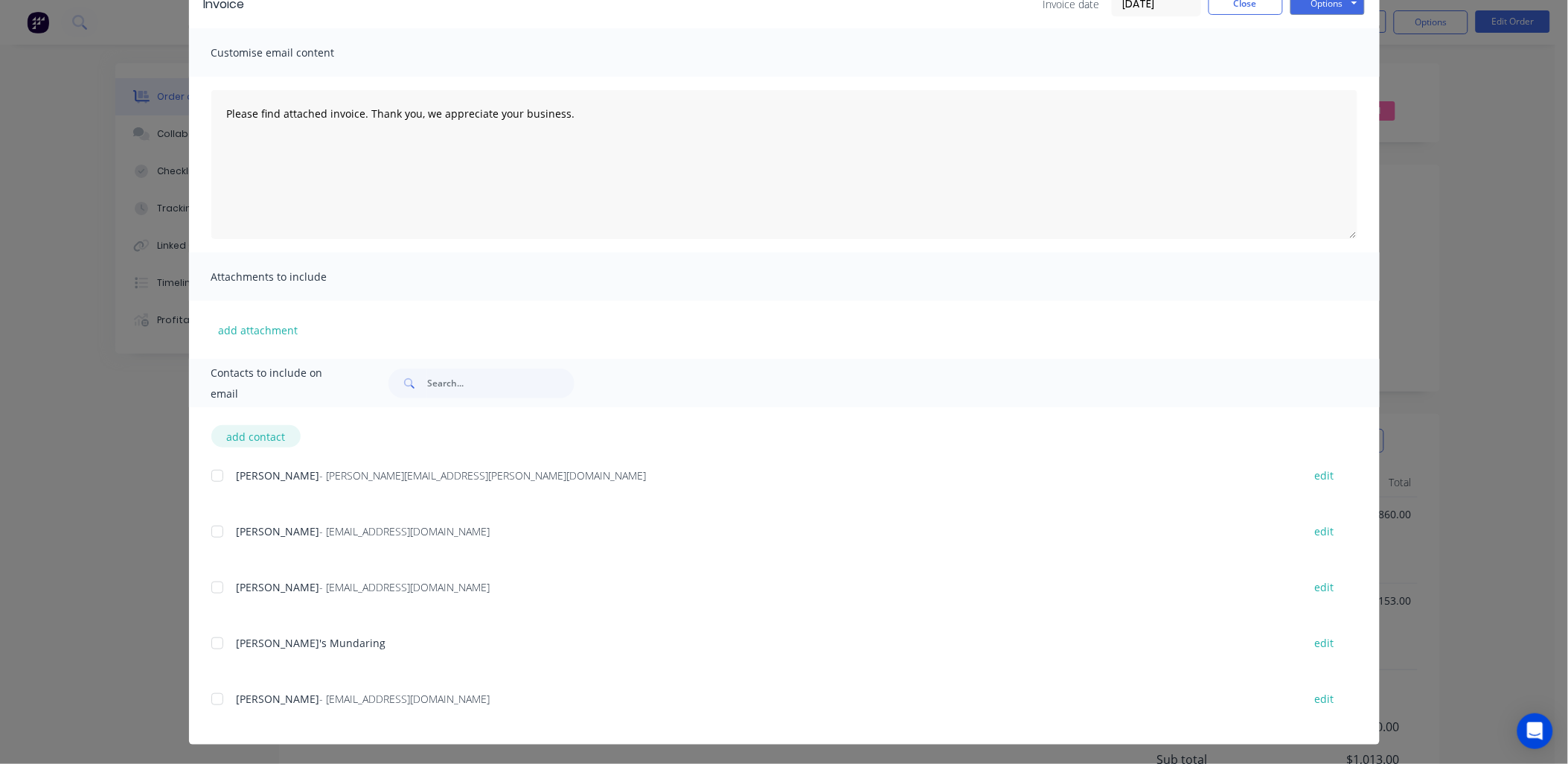
click at [242, 437] on button "add contact" at bounding box center [256, 436] width 89 height 22
select select "AU"
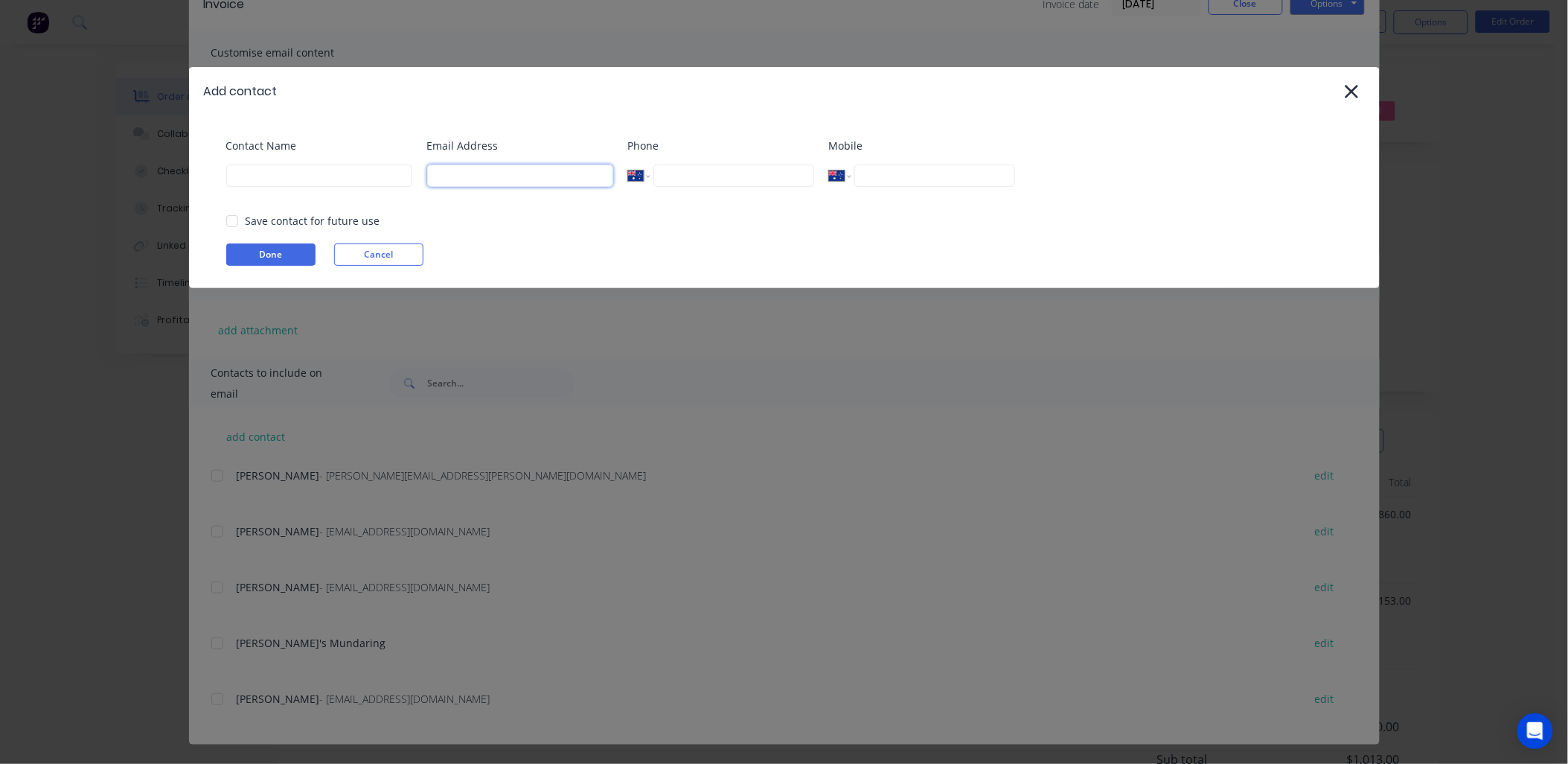
click at [484, 169] on input at bounding box center [520, 175] width 186 height 22
type input "ap@middys.com.au"
click at [363, 180] on input at bounding box center [319, 175] width 186 height 22
type input "Invoicing"
drag, startPoint x: 1189, startPoint y: 138, endPoint x: 1172, endPoint y: 142, distance: 17.5
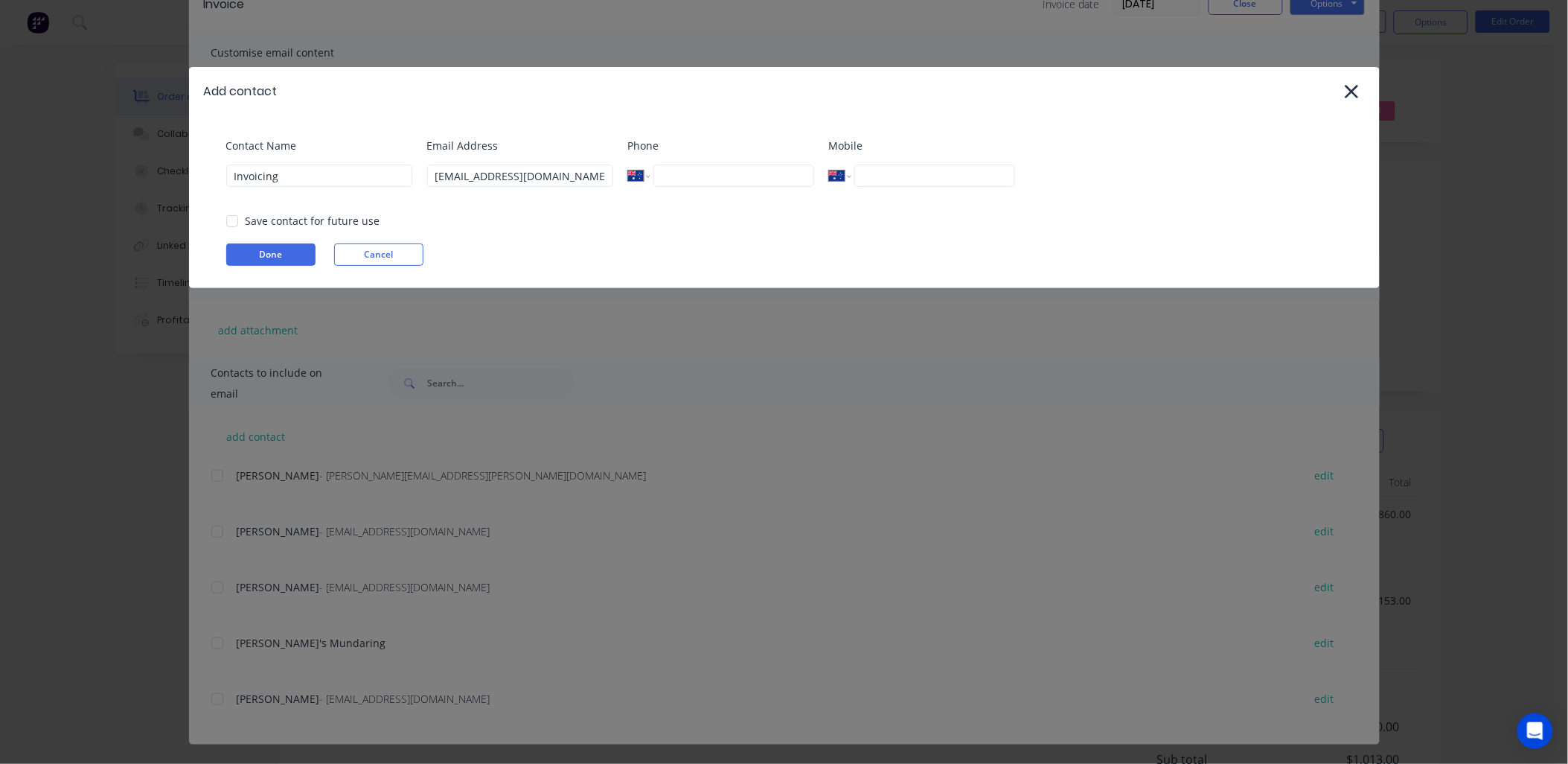
click at [1189, 138] on div "Contact Name Invoicing Email Address ap@middys.com.au Phone International Afgha…" at bounding box center [792, 168] width 1131 height 60
click at [320, 181] on input "Invoicing" at bounding box center [319, 175] width 186 height 22
click at [1126, 120] on div "Contact Name Invoicing Email Address ap@middys.com.au Phone International Afgha…" at bounding box center [785, 201] width 1191 height 173
click at [229, 220] on div at bounding box center [233, 221] width 30 height 30
click at [268, 249] on button "Done" at bounding box center [271, 254] width 89 height 22
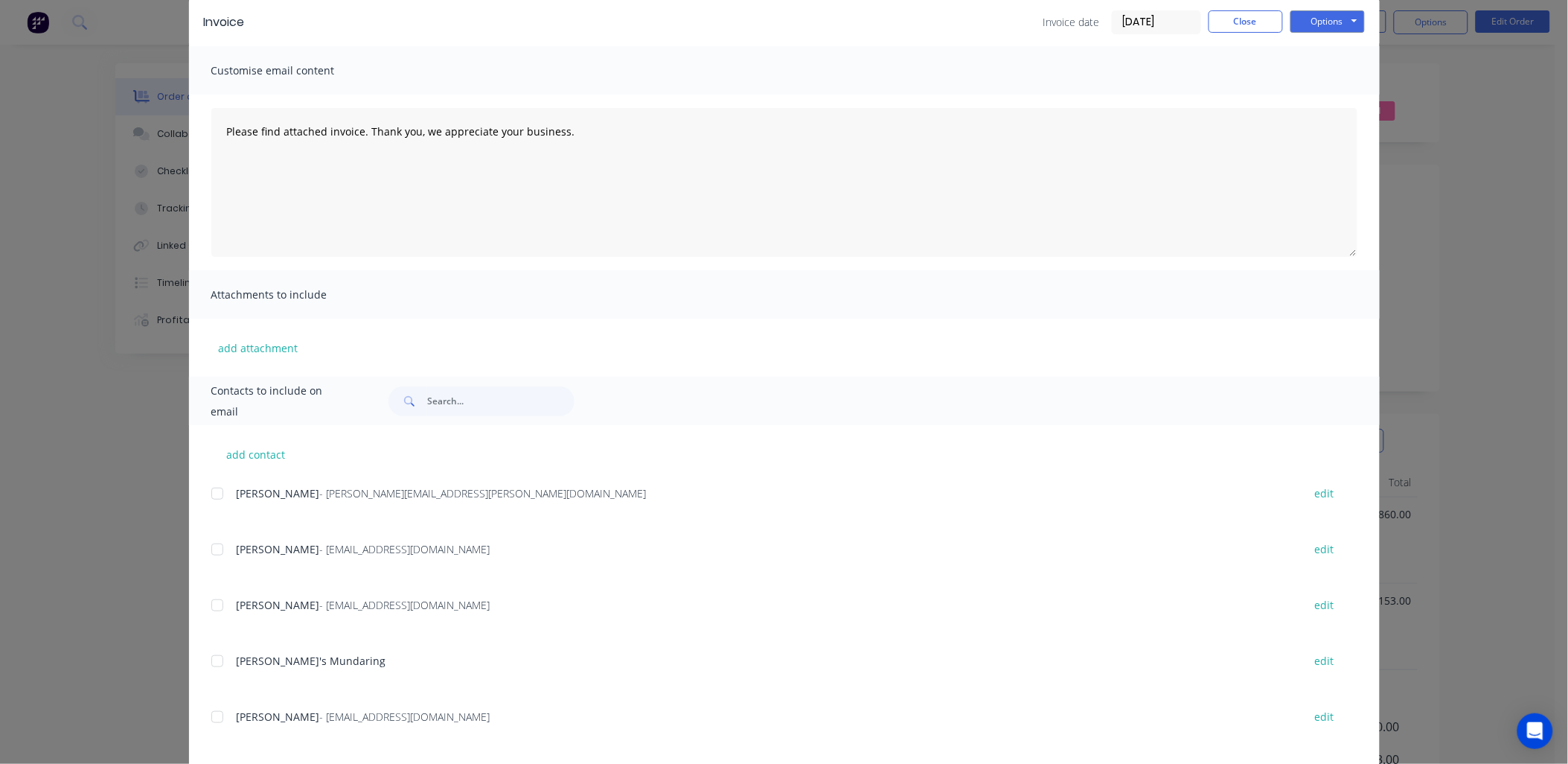
scroll to position [136, 0]
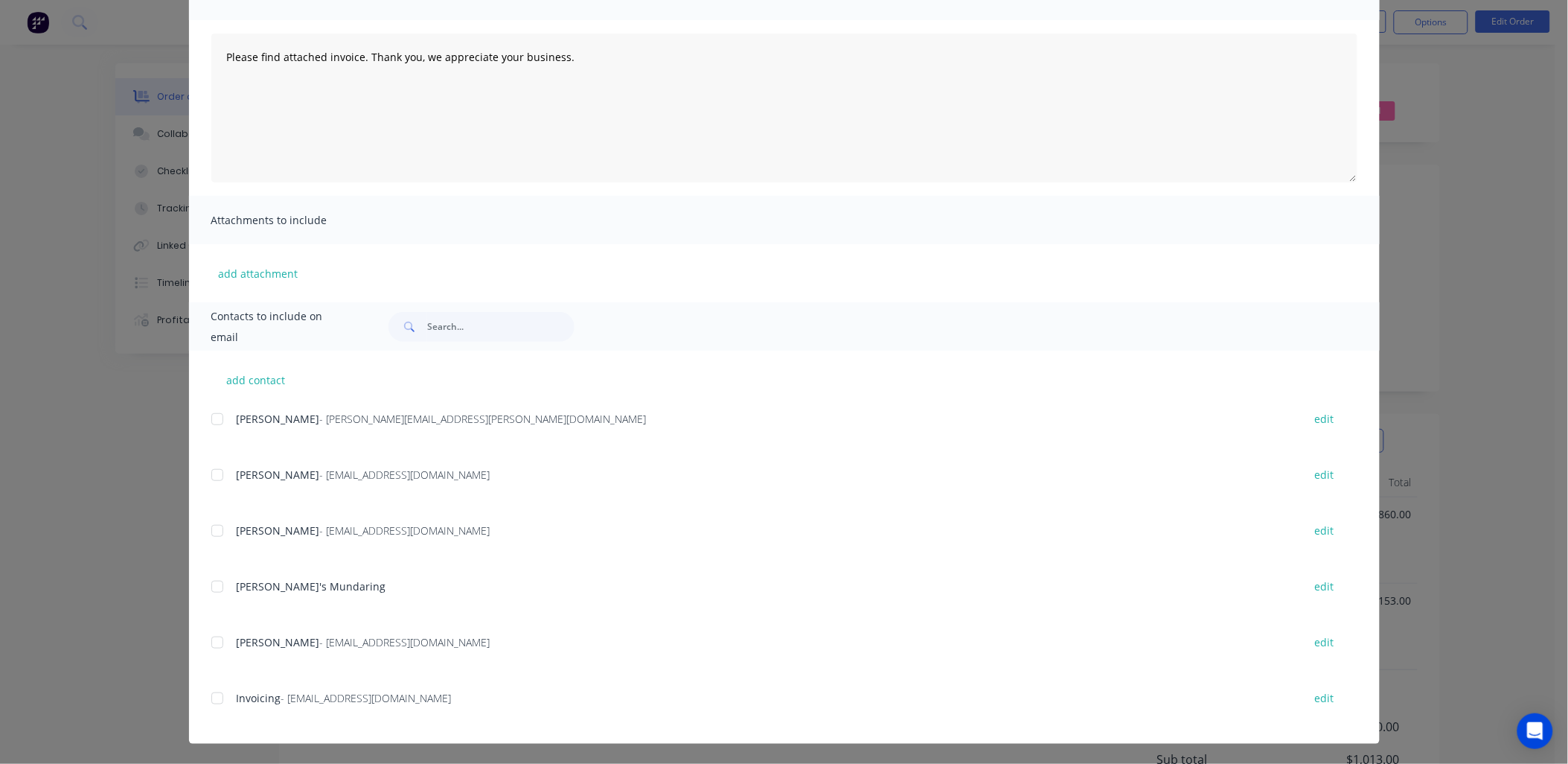
click at [206, 696] on div at bounding box center [218, 698] width 30 height 30
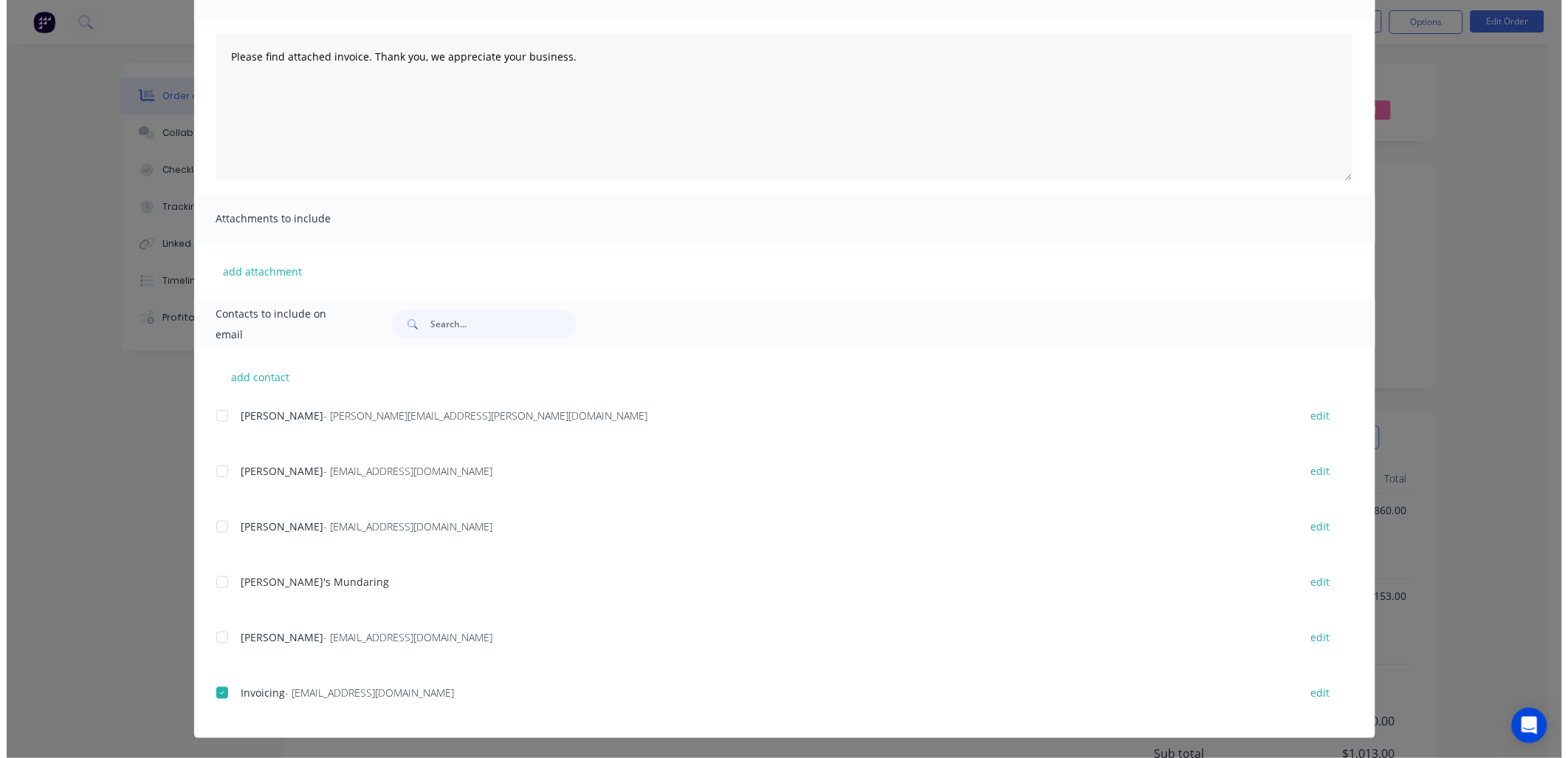
scroll to position [0, 0]
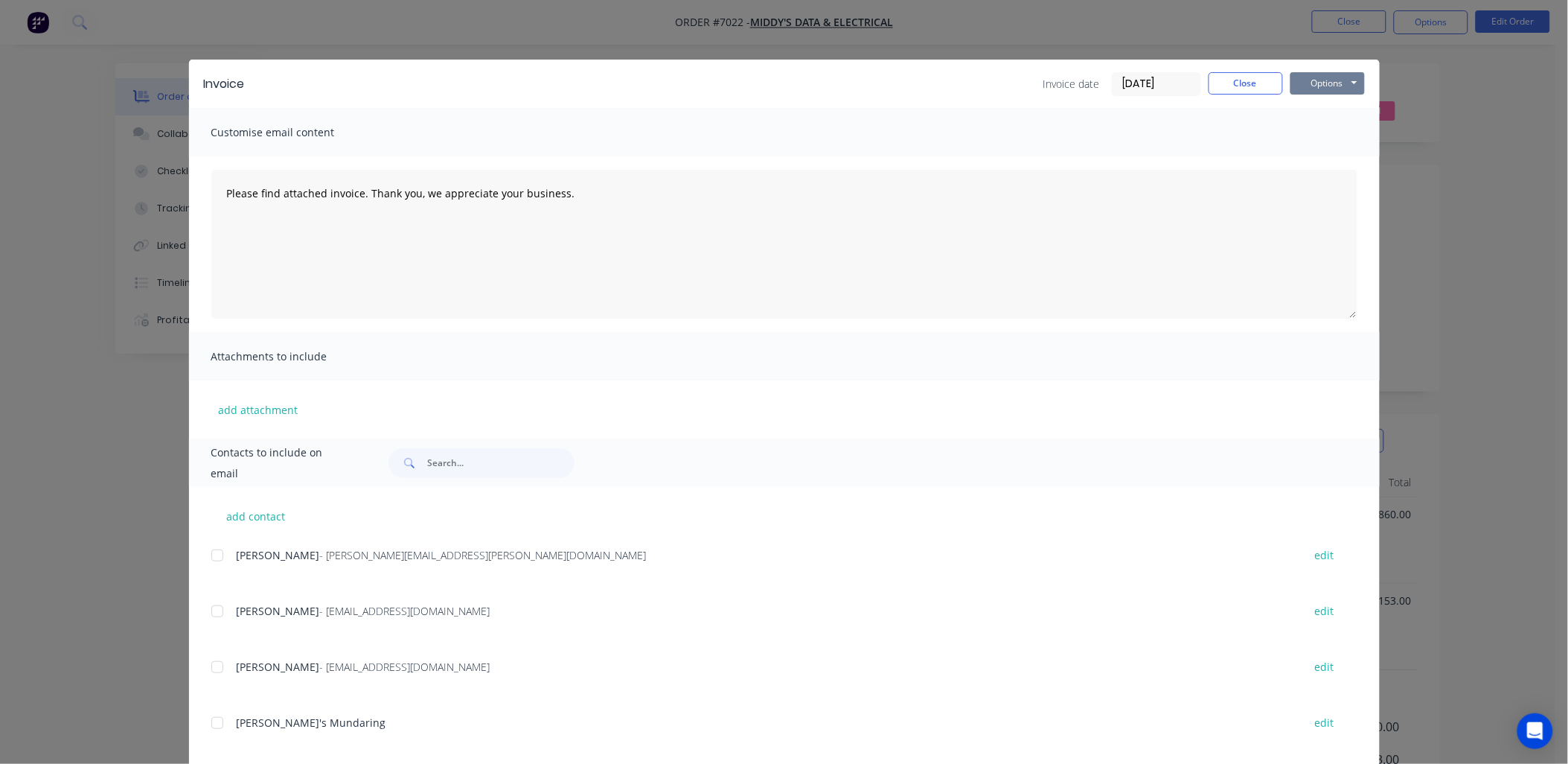
click at [1313, 87] on button "Options" at bounding box center [1327, 83] width 74 height 22
click at [1330, 166] on button "Email" at bounding box center [1338, 159] width 96 height 25
click at [1229, 77] on button "Close" at bounding box center [1246, 83] width 74 height 22
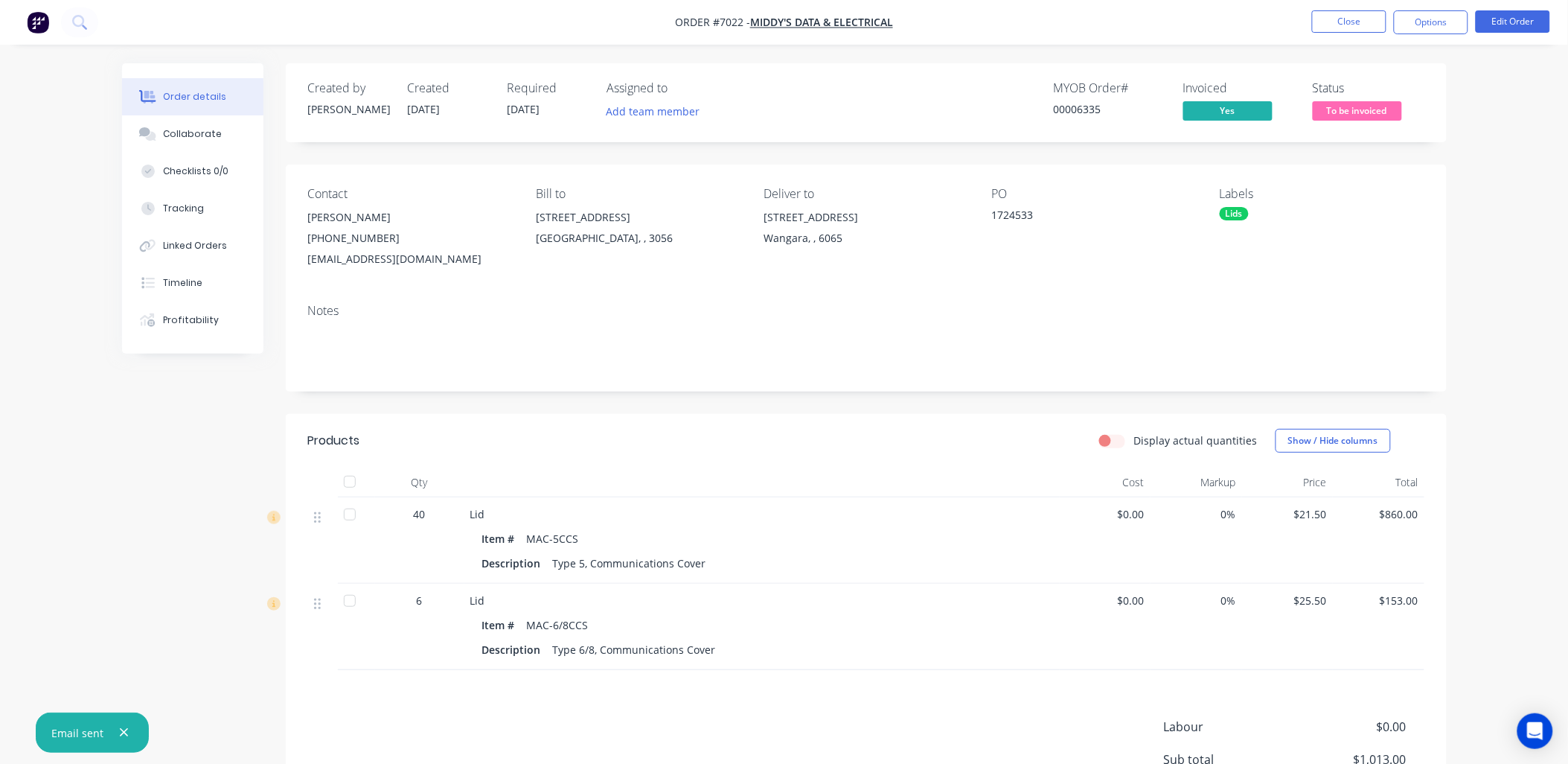
click at [1343, 113] on span "To be invoiced" at bounding box center [1357, 110] width 89 height 19
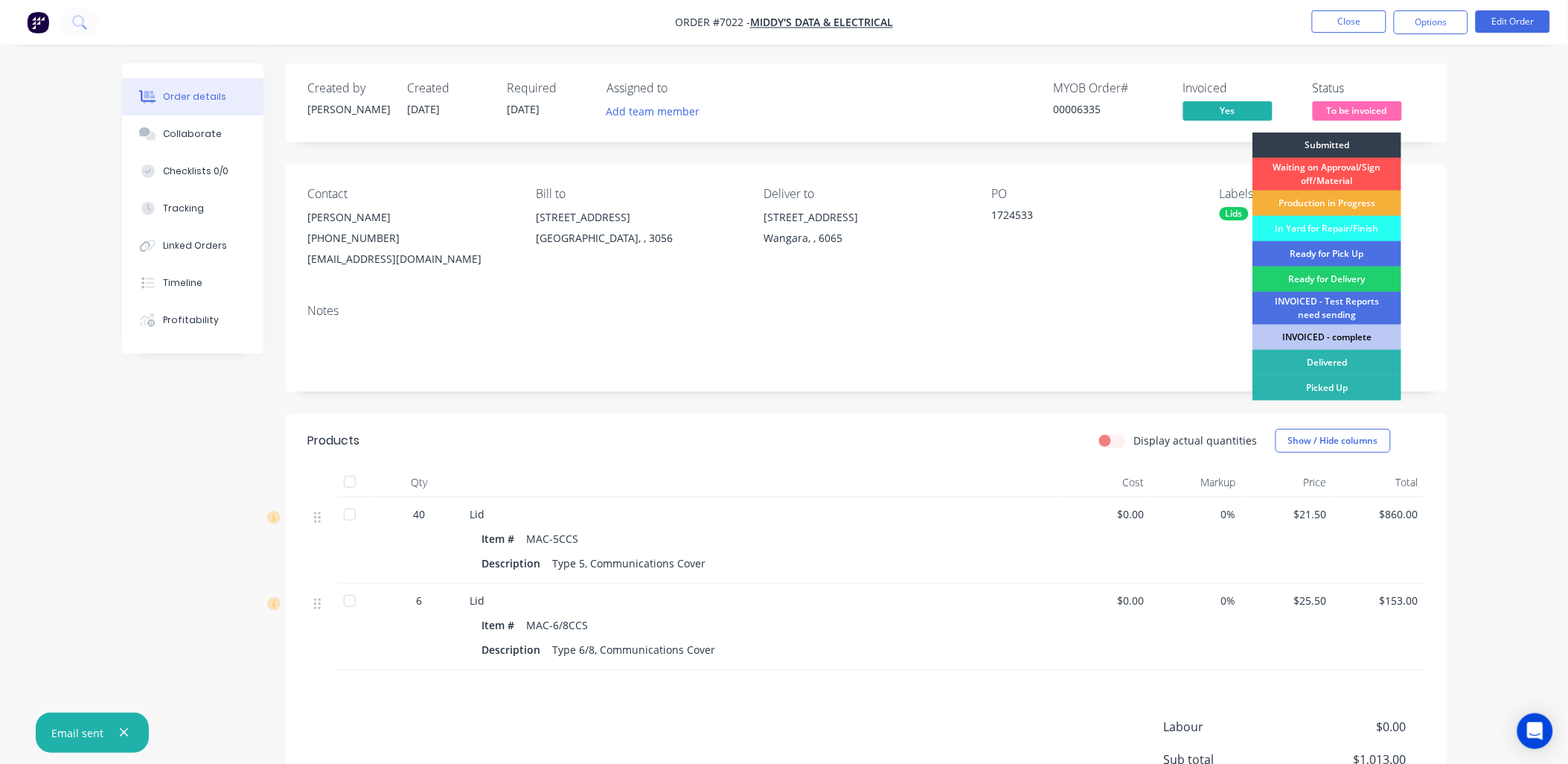
click at [1325, 332] on div "INVOICED - complete" at bounding box center [1326, 337] width 149 height 26
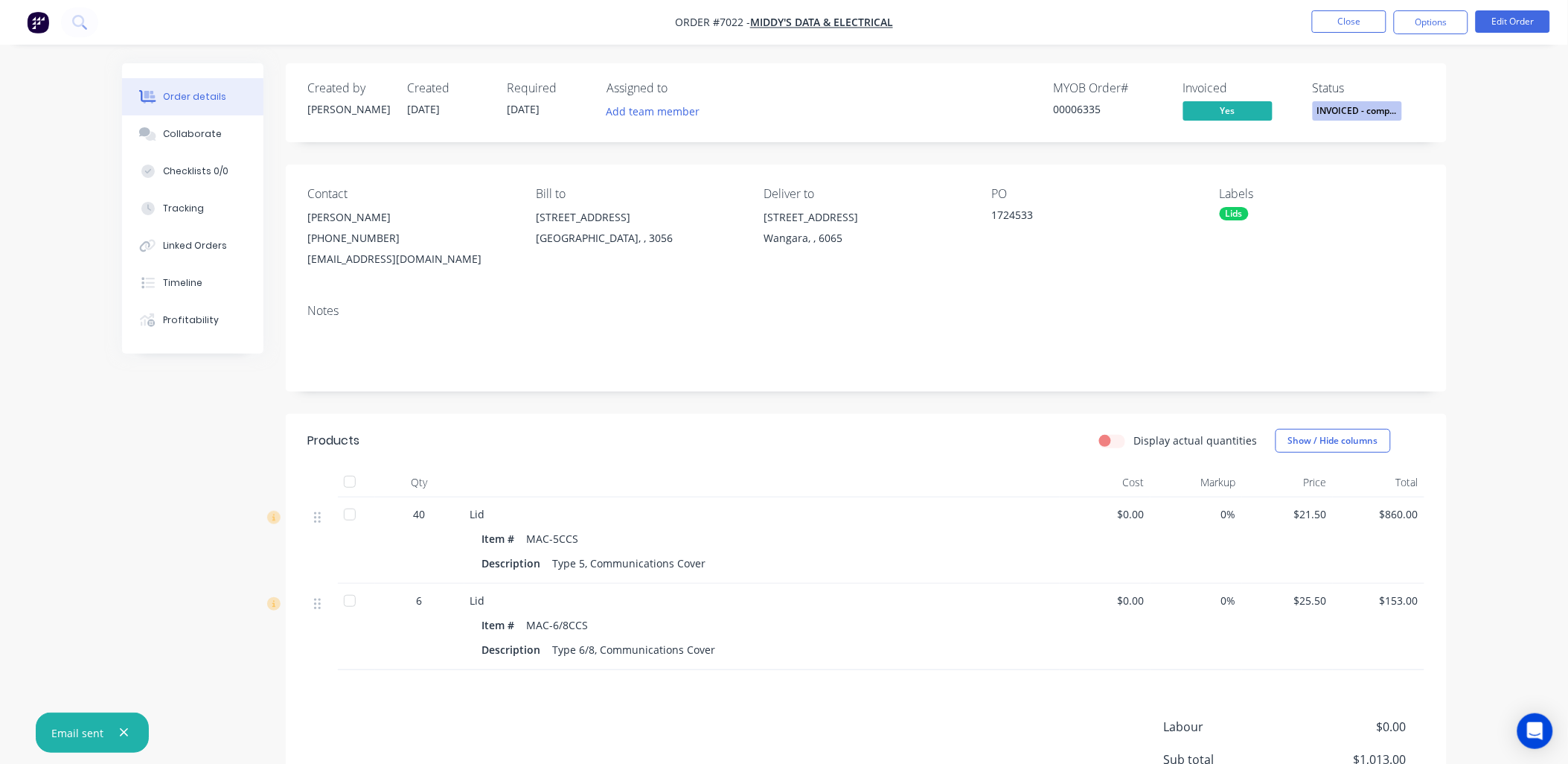
click at [1482, 310] on div "Order details Collaborate Checklists 0/0 Tracking Linked Orders Timeline Profit…" at bounding box center [784, 467] width 1568 height 935
click at [1439, 26] on button "Options" at bounding box center [1431, 22] width 74 height 24
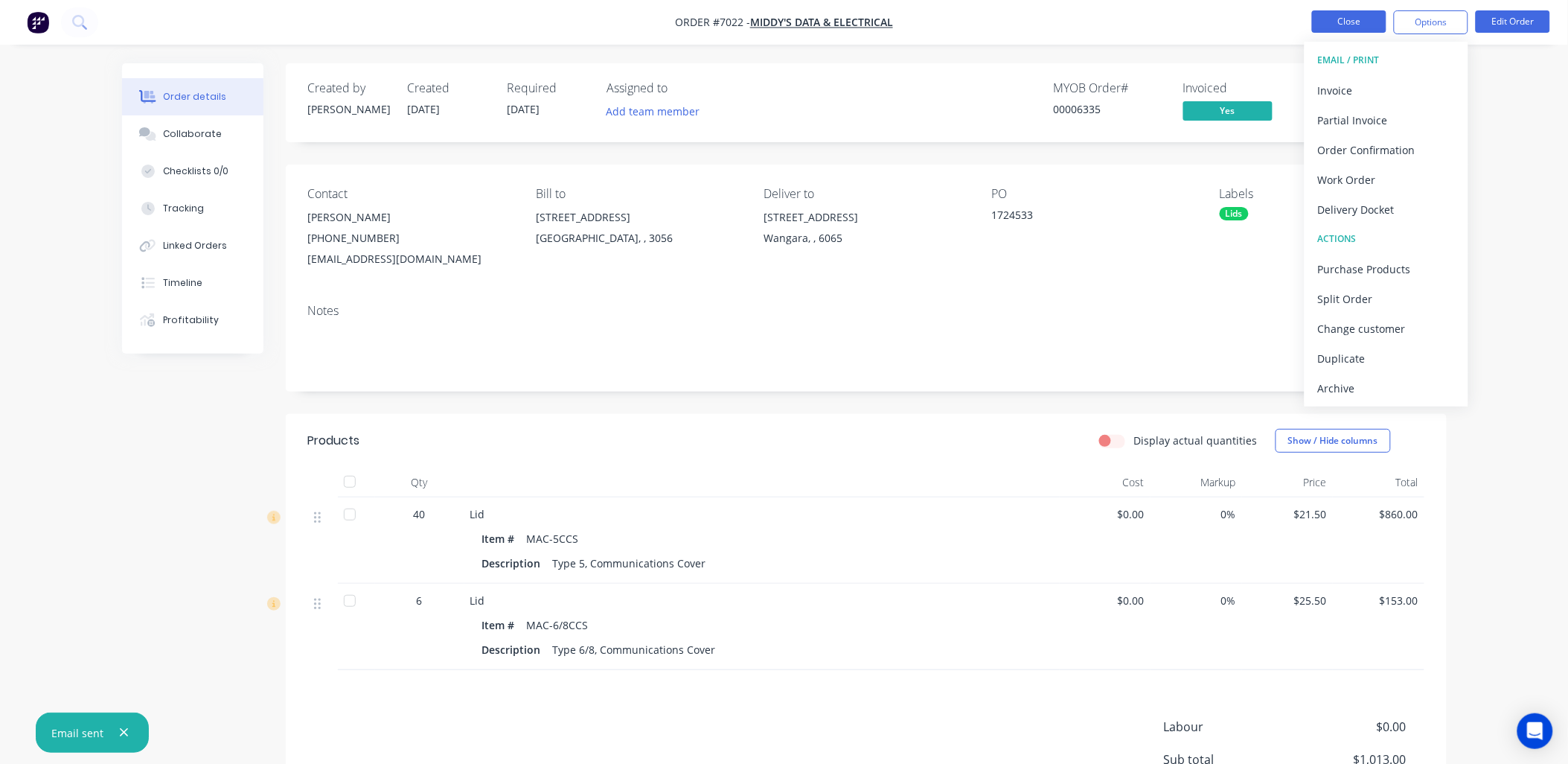
click at [1360, 19] on button "Close" at bounding box center [1349, 21] width 74 height 22
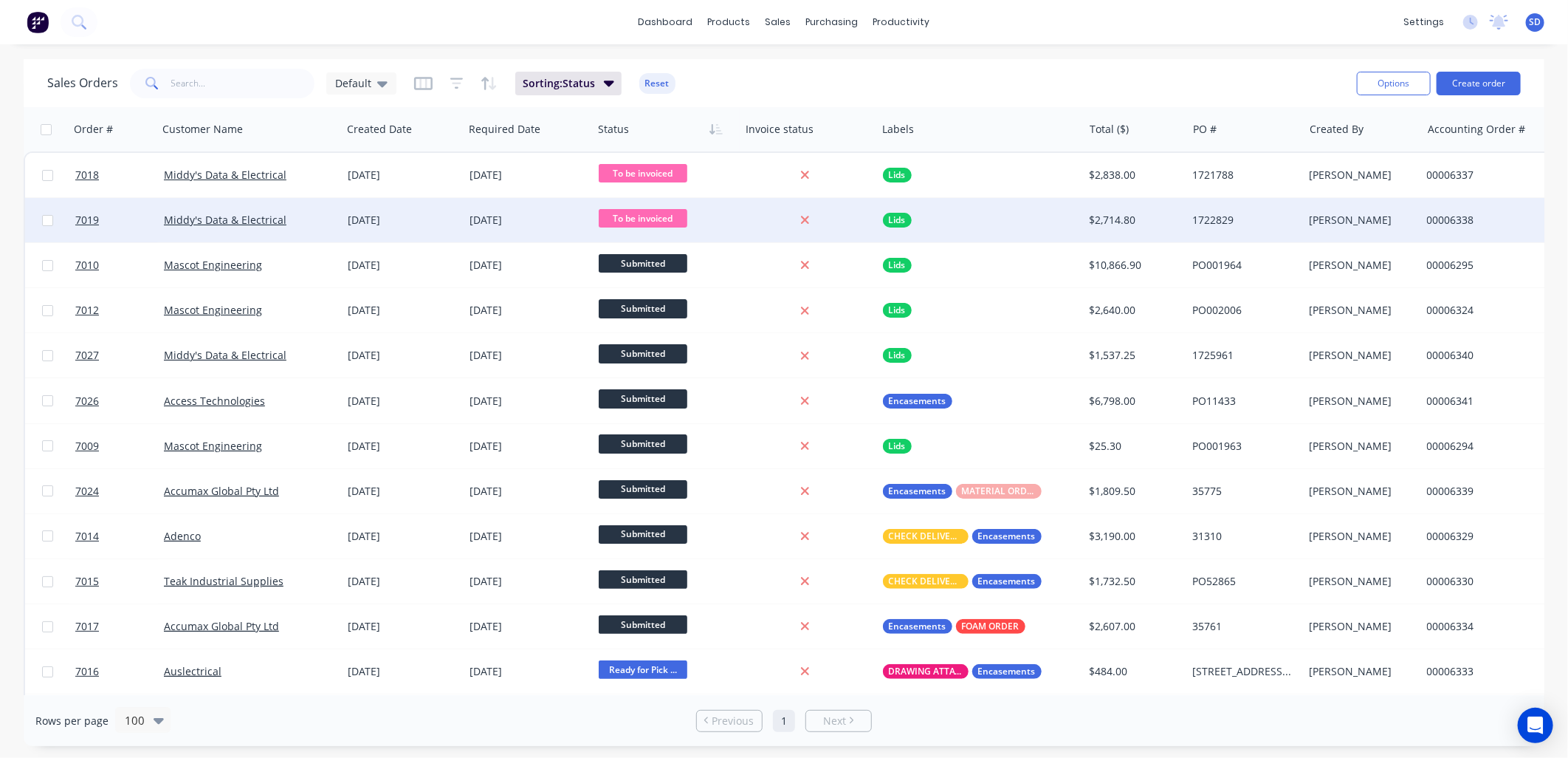
click at [329, 216] on div "Middy's Data & Electrical" at bounding box center [250, 220] width 172 height 15
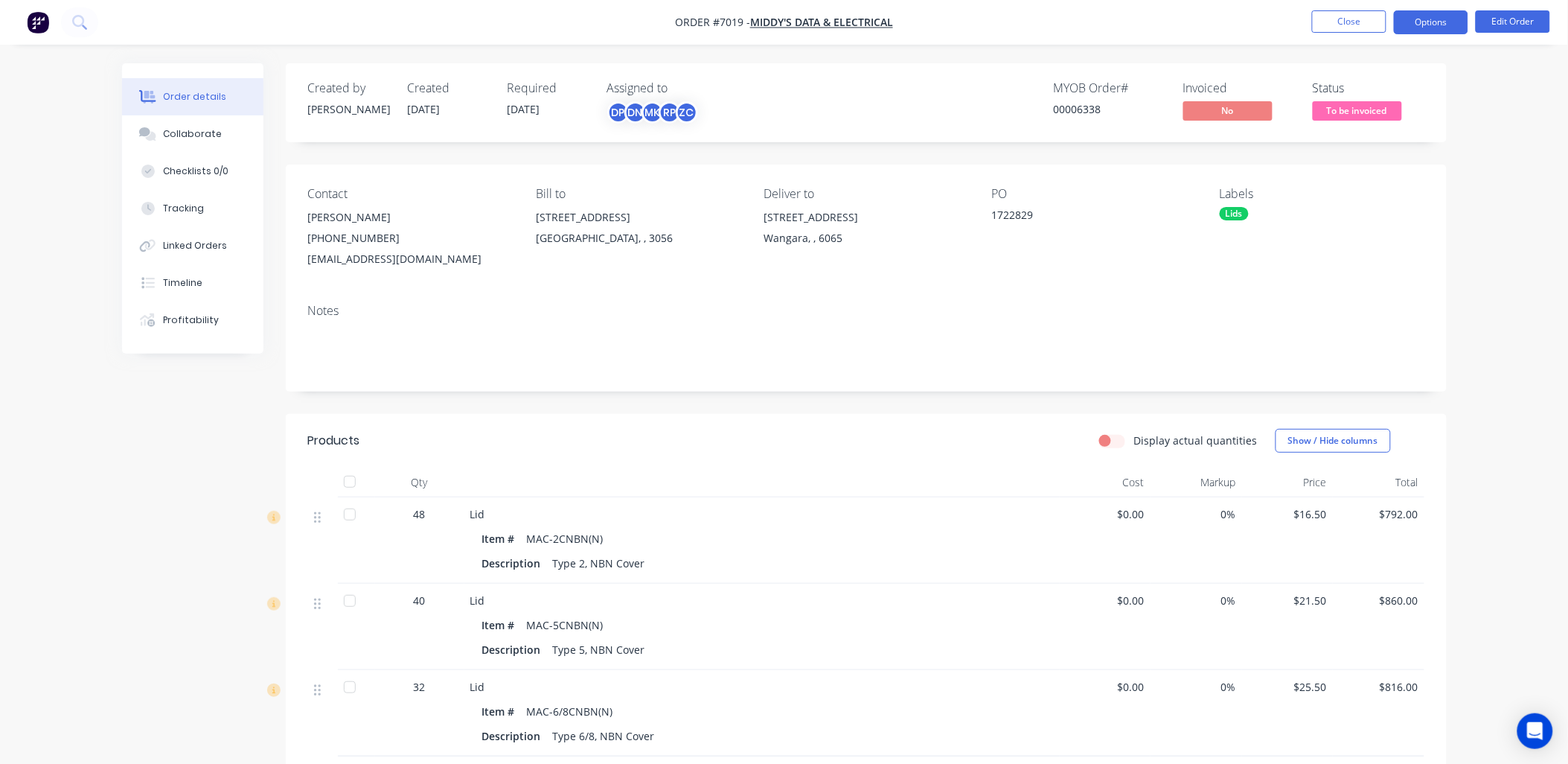
click at [1437, 23] on button "Options" at bounding box center [1431, 22] width 74 height 24
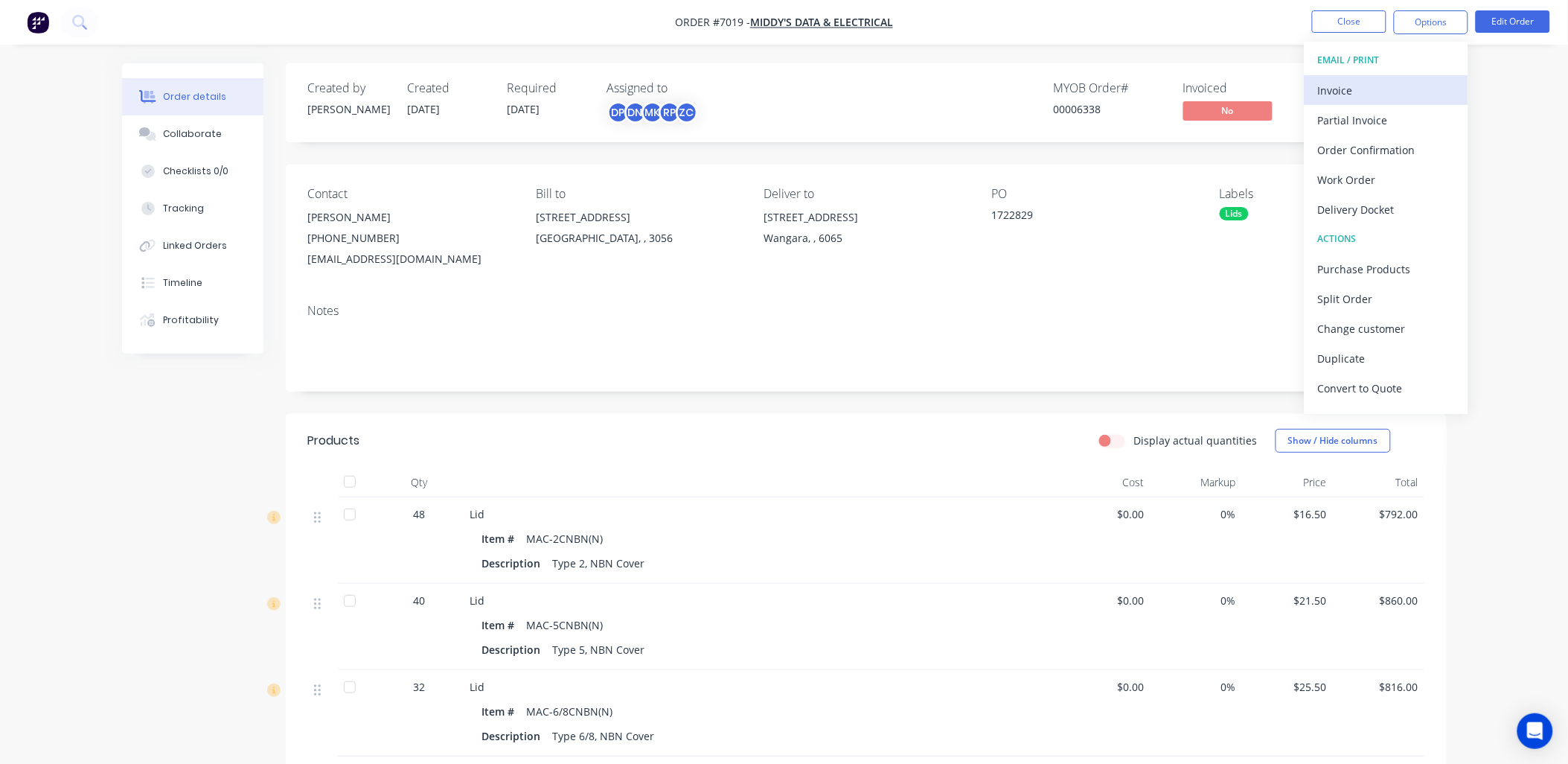
click at [1368, 87] on div "Invoice" at bounding box center [1386, 90] width 137 height 21
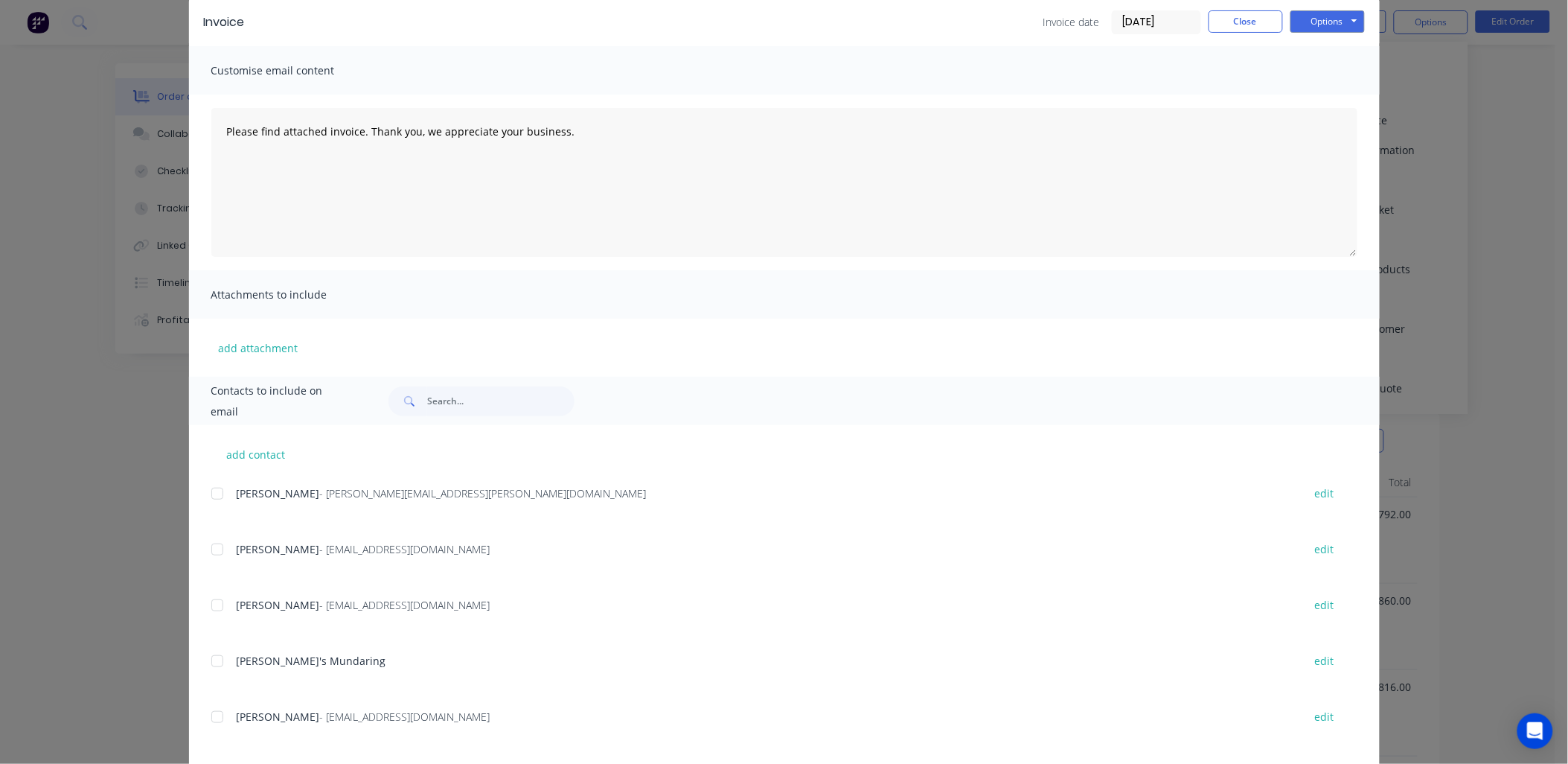
scroll to position [136, 0]
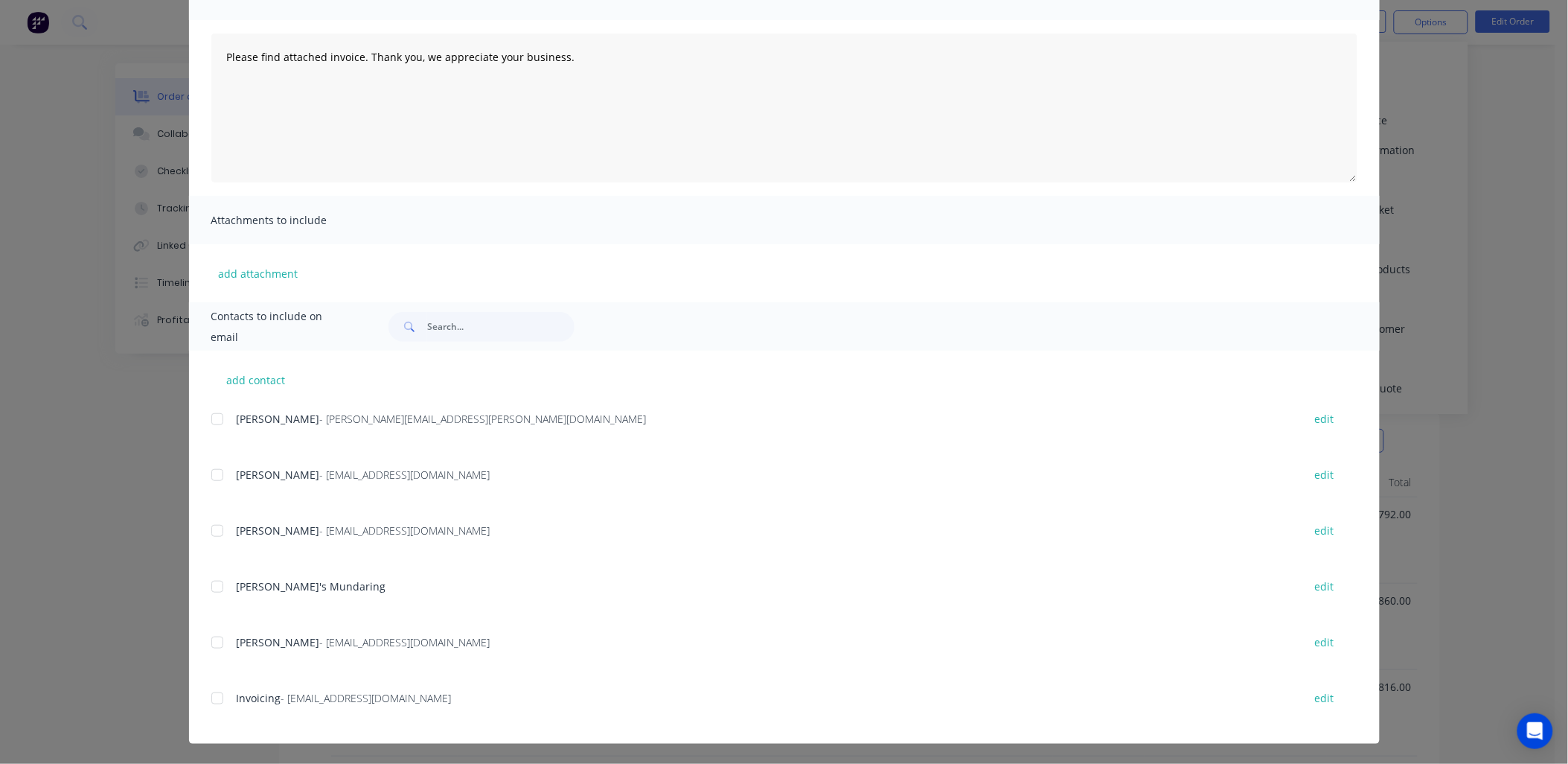
click at [211, 701] on div at bounding box center [218, 698] width 30 height 30
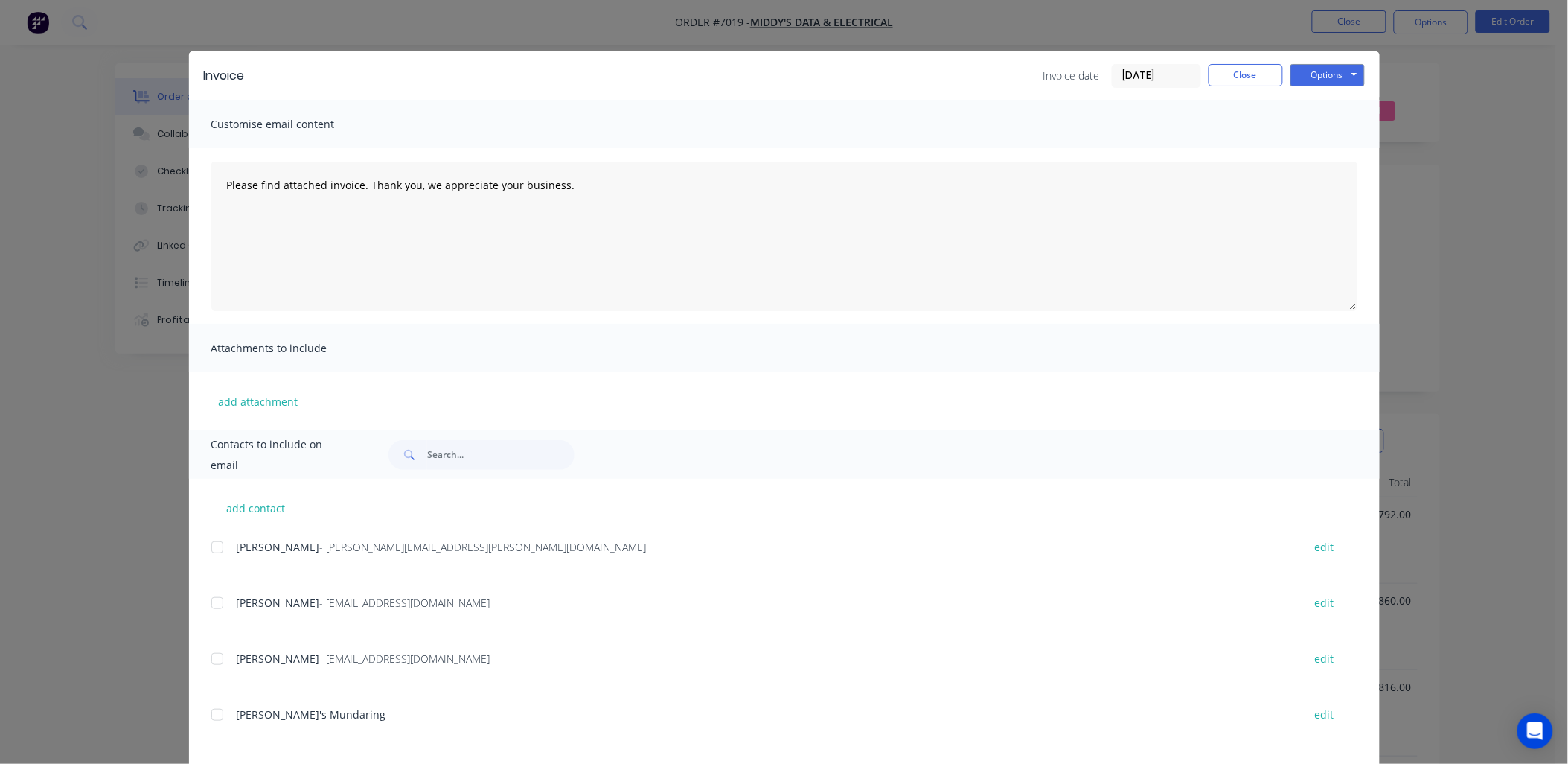
scroll to position [0, 0]
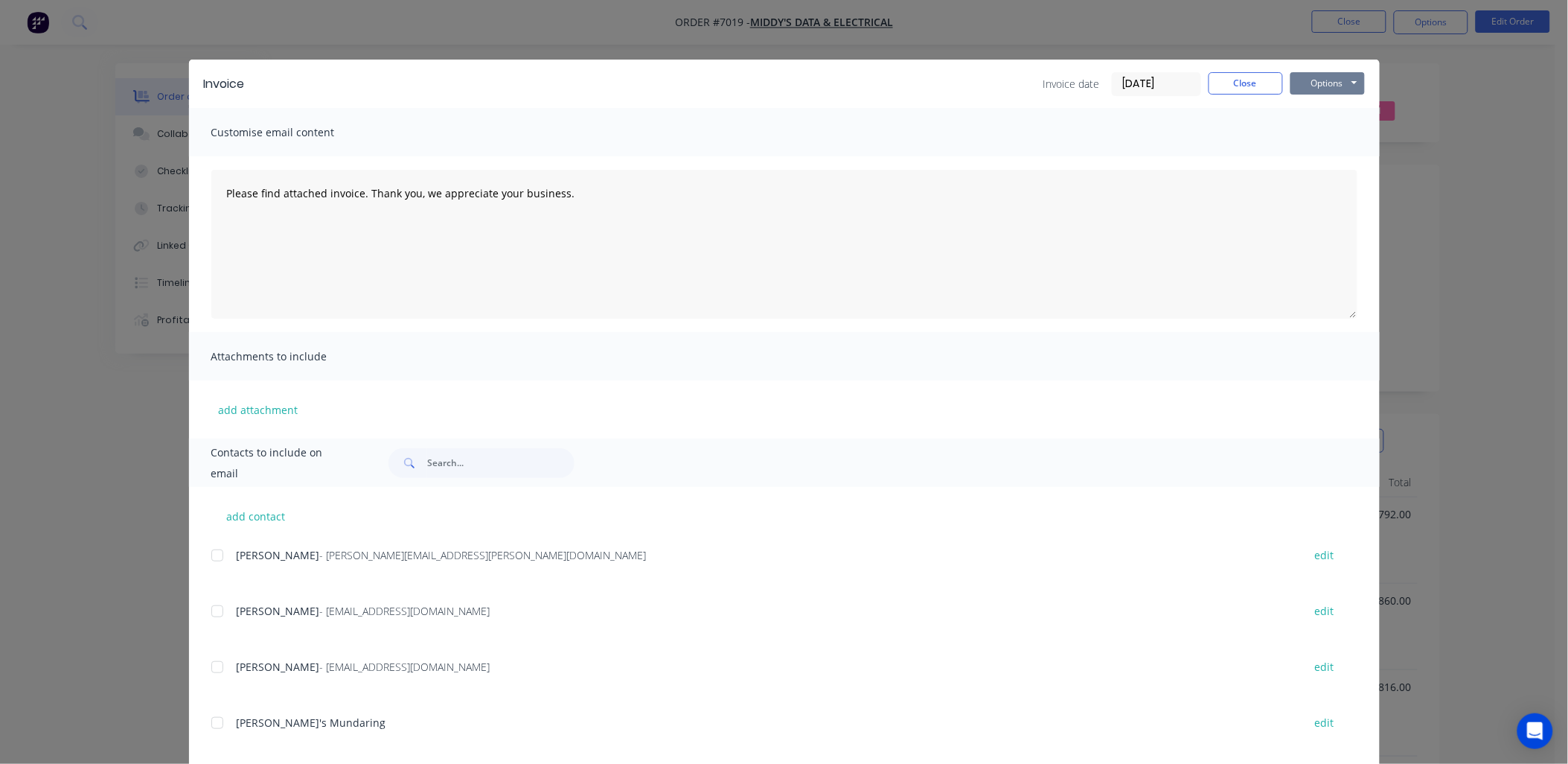
click at [1332, 83] on button "Options" at bounding box center [1327, 83] width 74 height 22
click at [1329, 150] on button "Email" at bounding box center [1338, 159] width 96 height 25
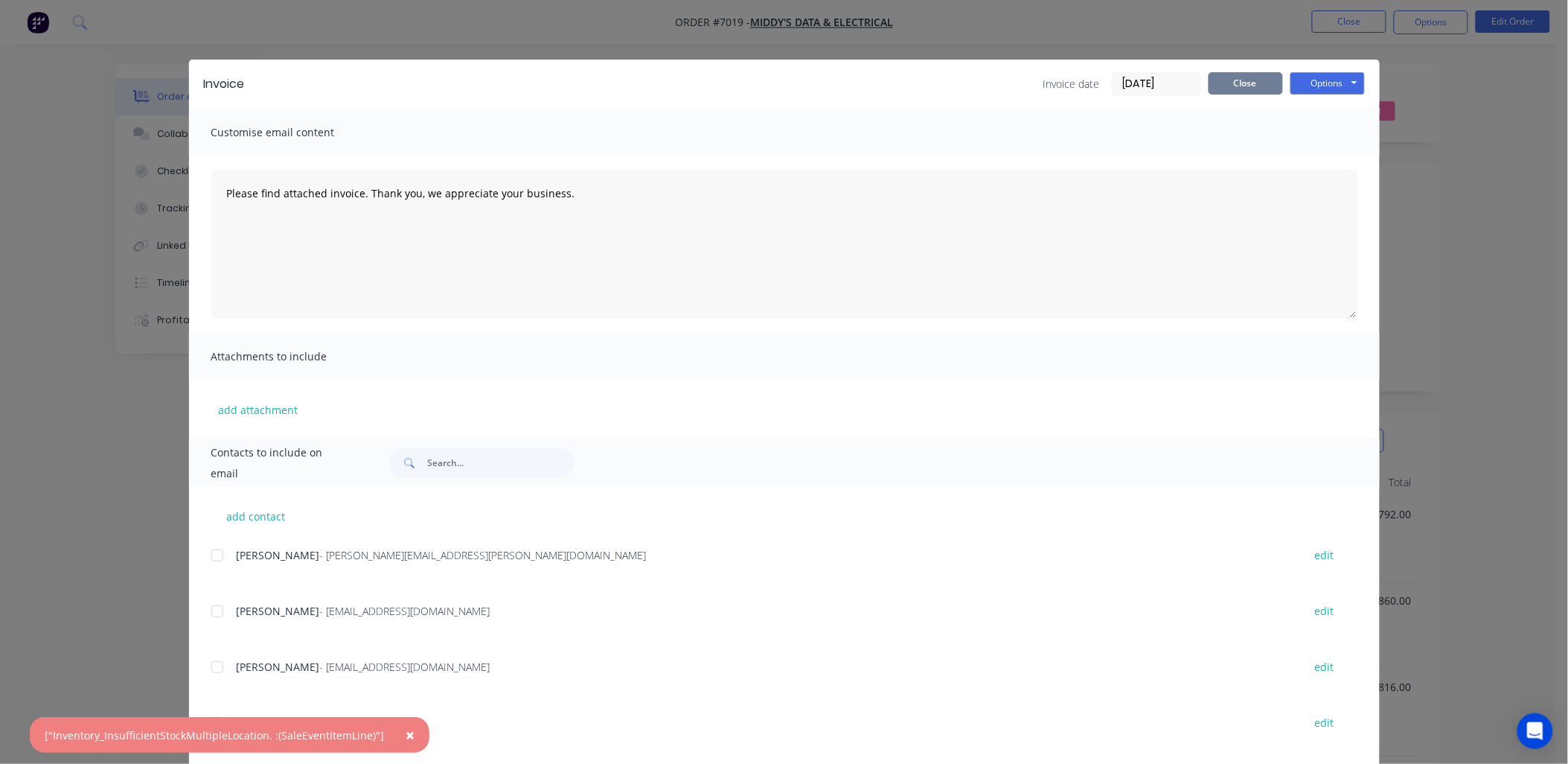
click at [1239, 87] on button "Close" at bounding box center [1246, 83] width 74 height 22
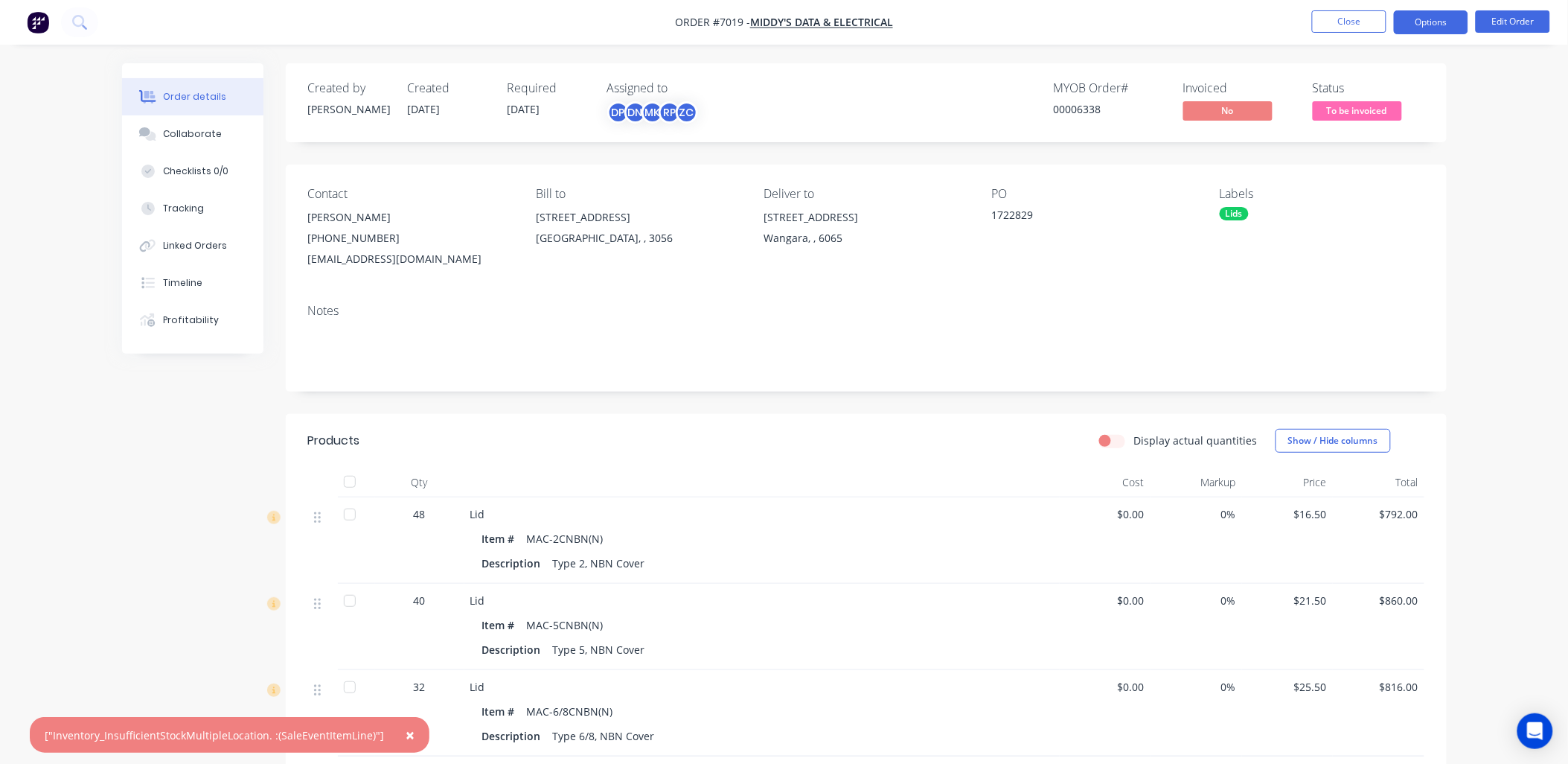
click at [1425, 17] on button "Options" at bounding box center [1431, 22] width 74 height 24
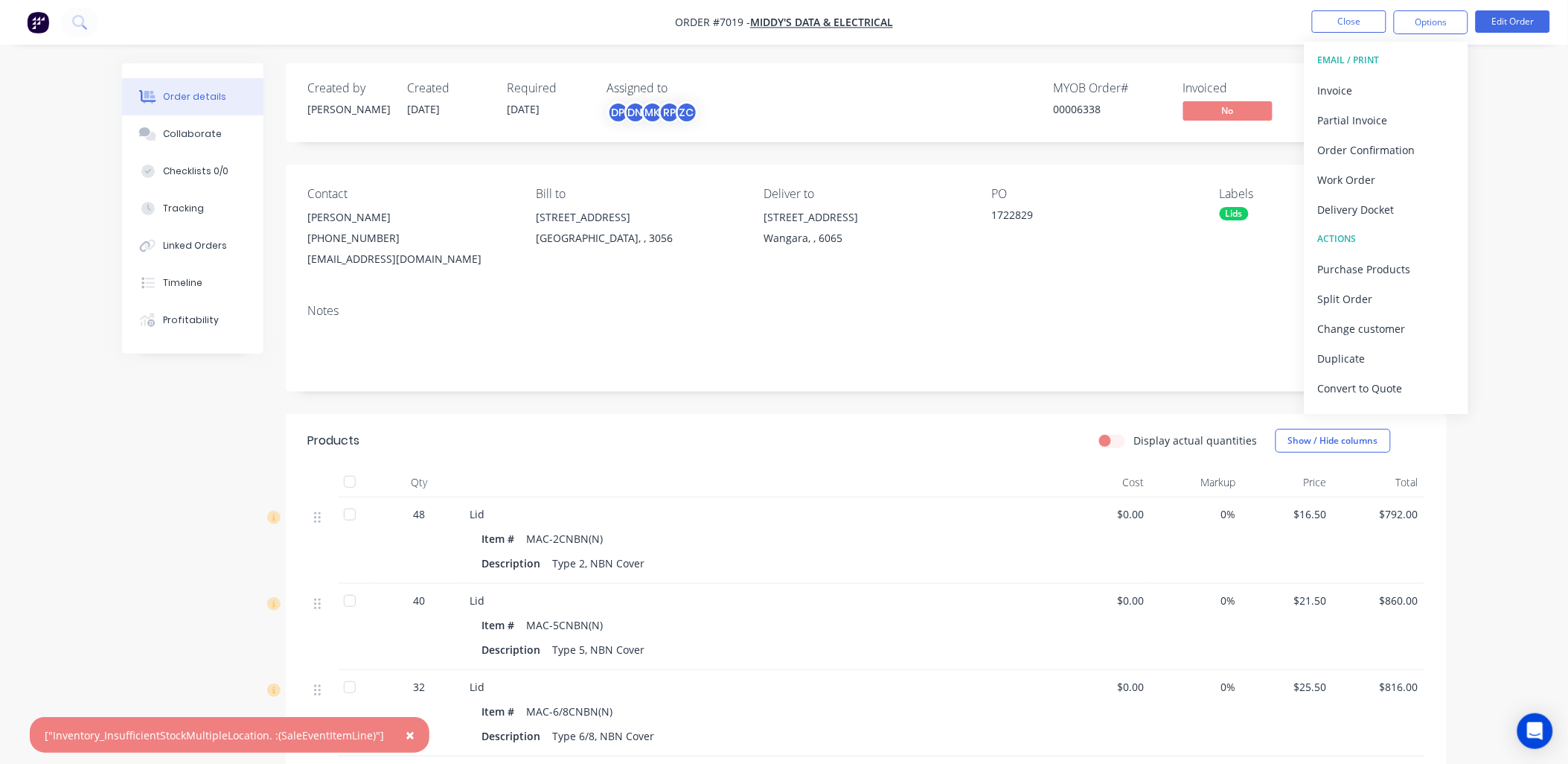
click at [927, 15] on nav "Order #7019 - Middy's Data & Electrical Close Options EMAIL / PRINT Invoice Par…" at bounding box center [784, 22] width 1568 height 44
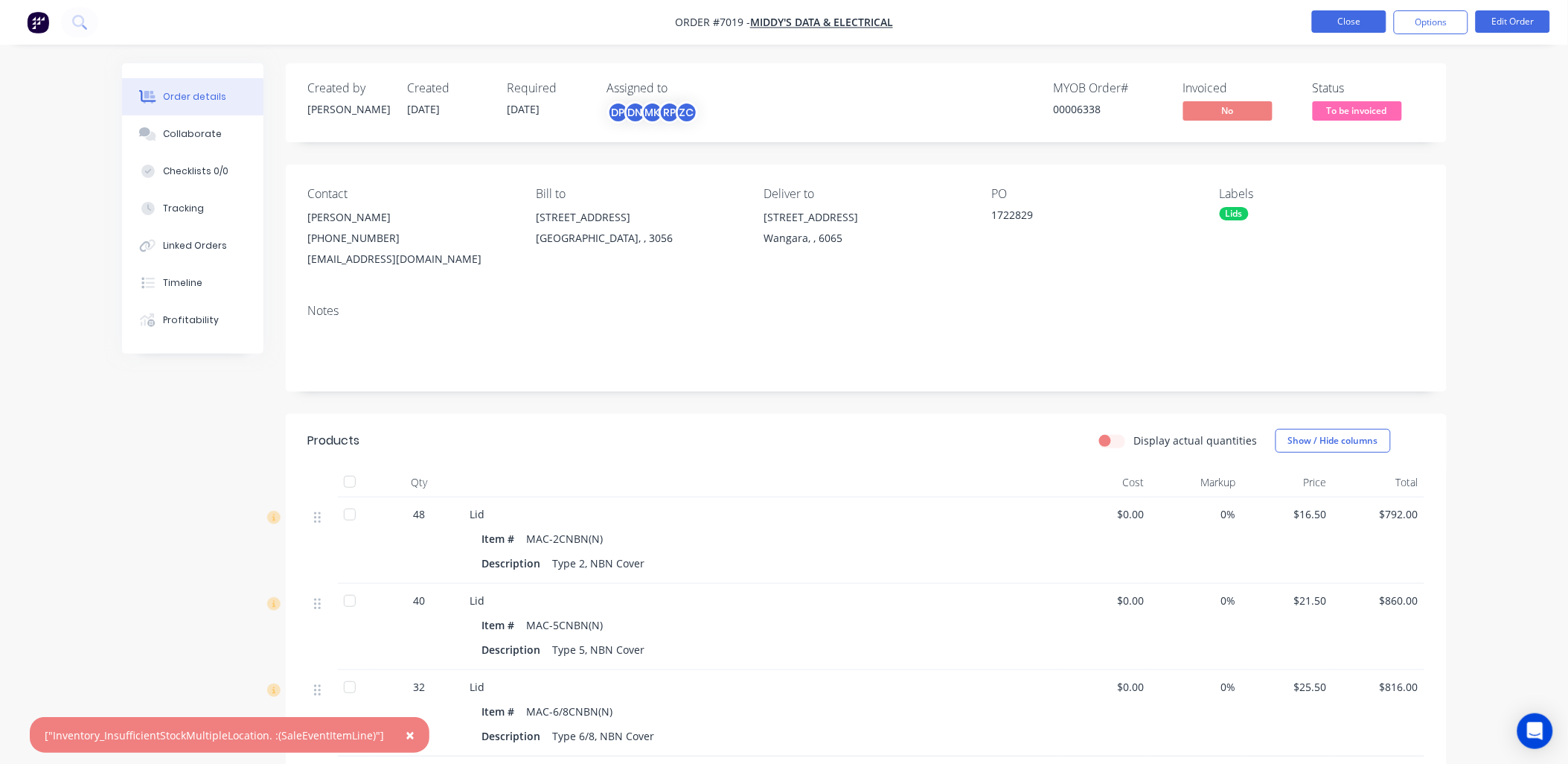
click at [1364, 26] on button "Close" at bounding box center [1349, 21] width 74 height 22
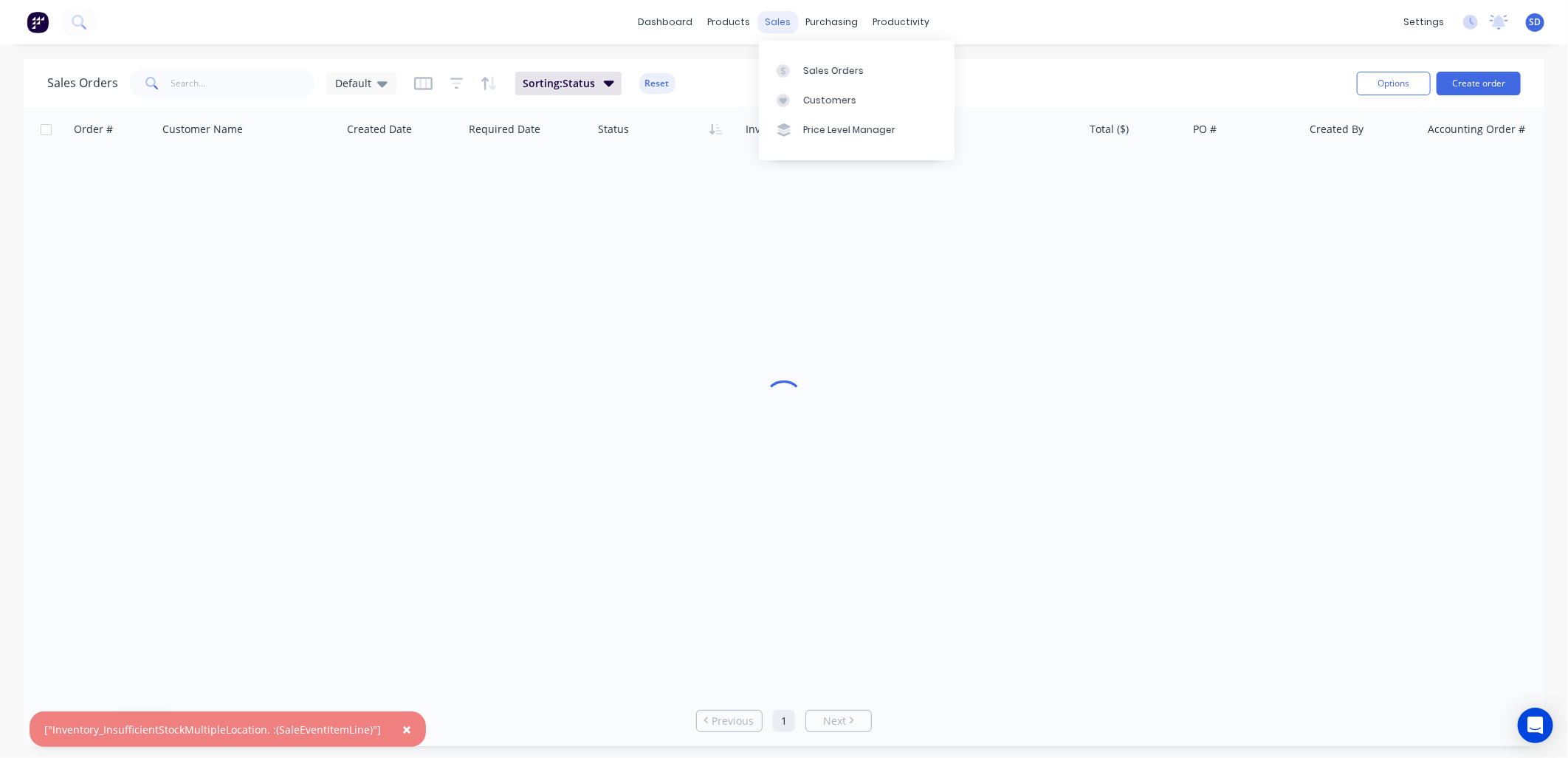
click at [779, 18] on div "sales" at bounding box center [779, 22] width 40 height 22
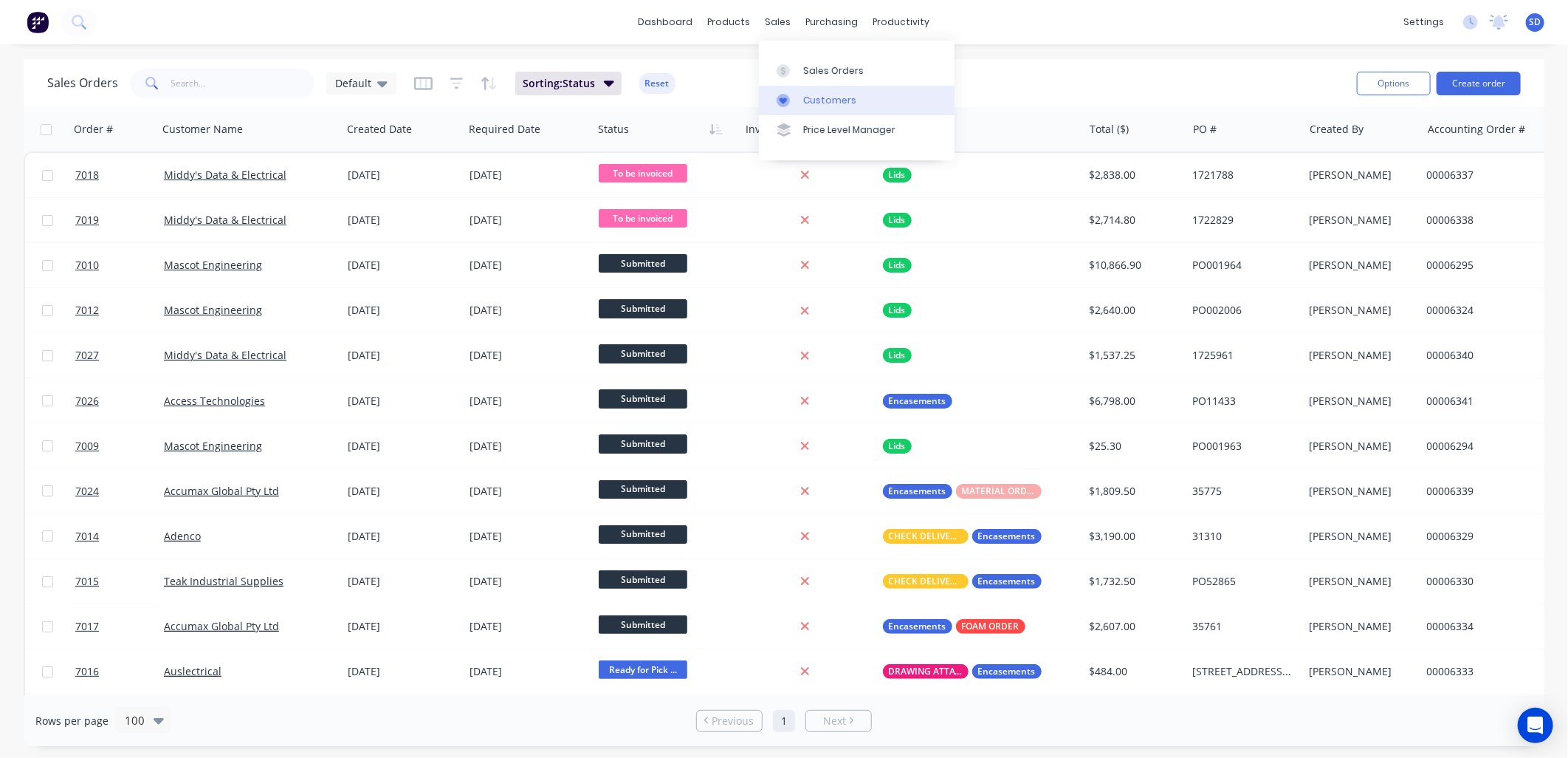
click at [810, 102] on div "Customers" at bounding box center [830, 100] width 54 height 13
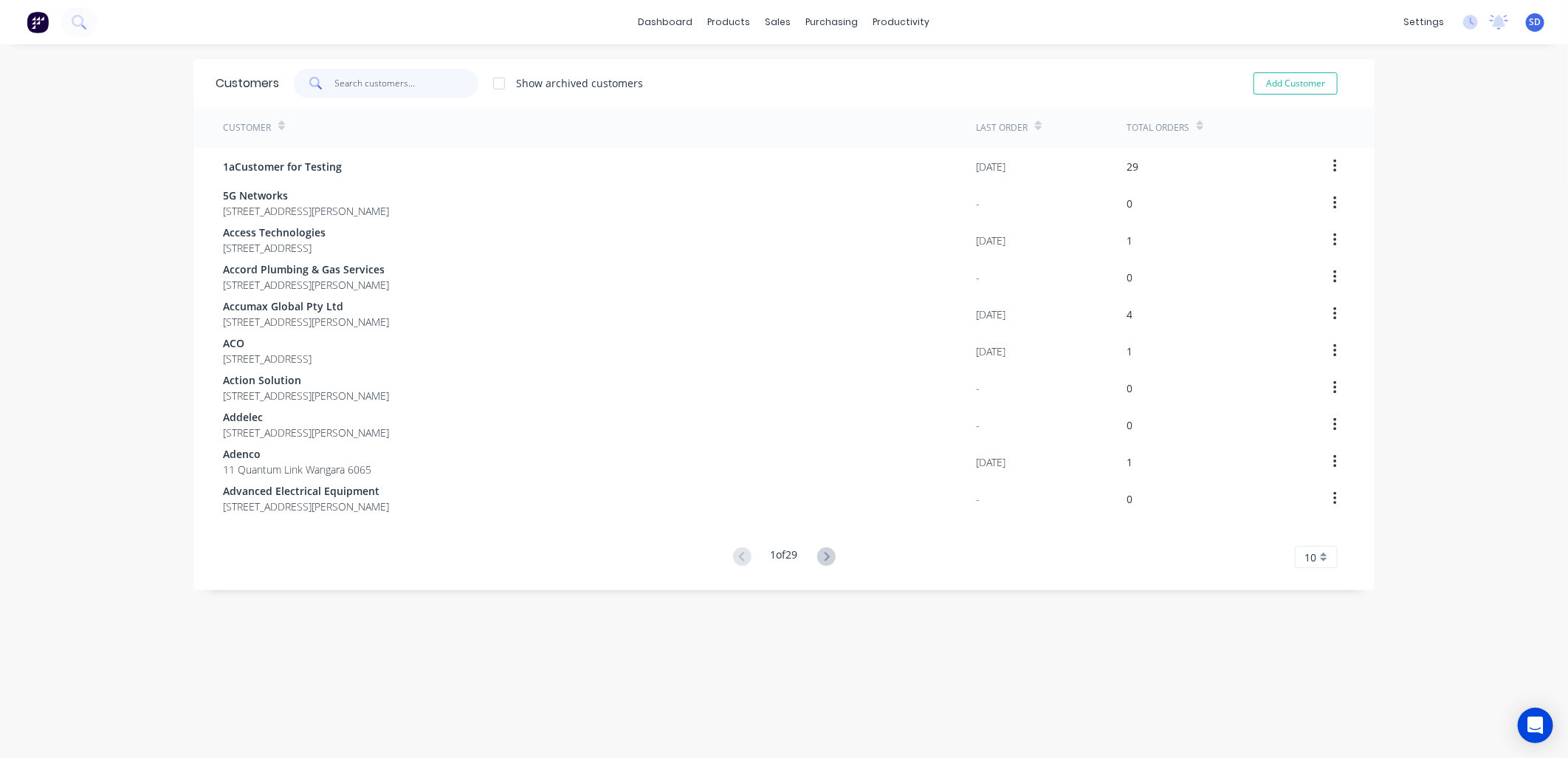
click at [356, 85] on input "text" at bounding box center [407, 83] width 144 height 30
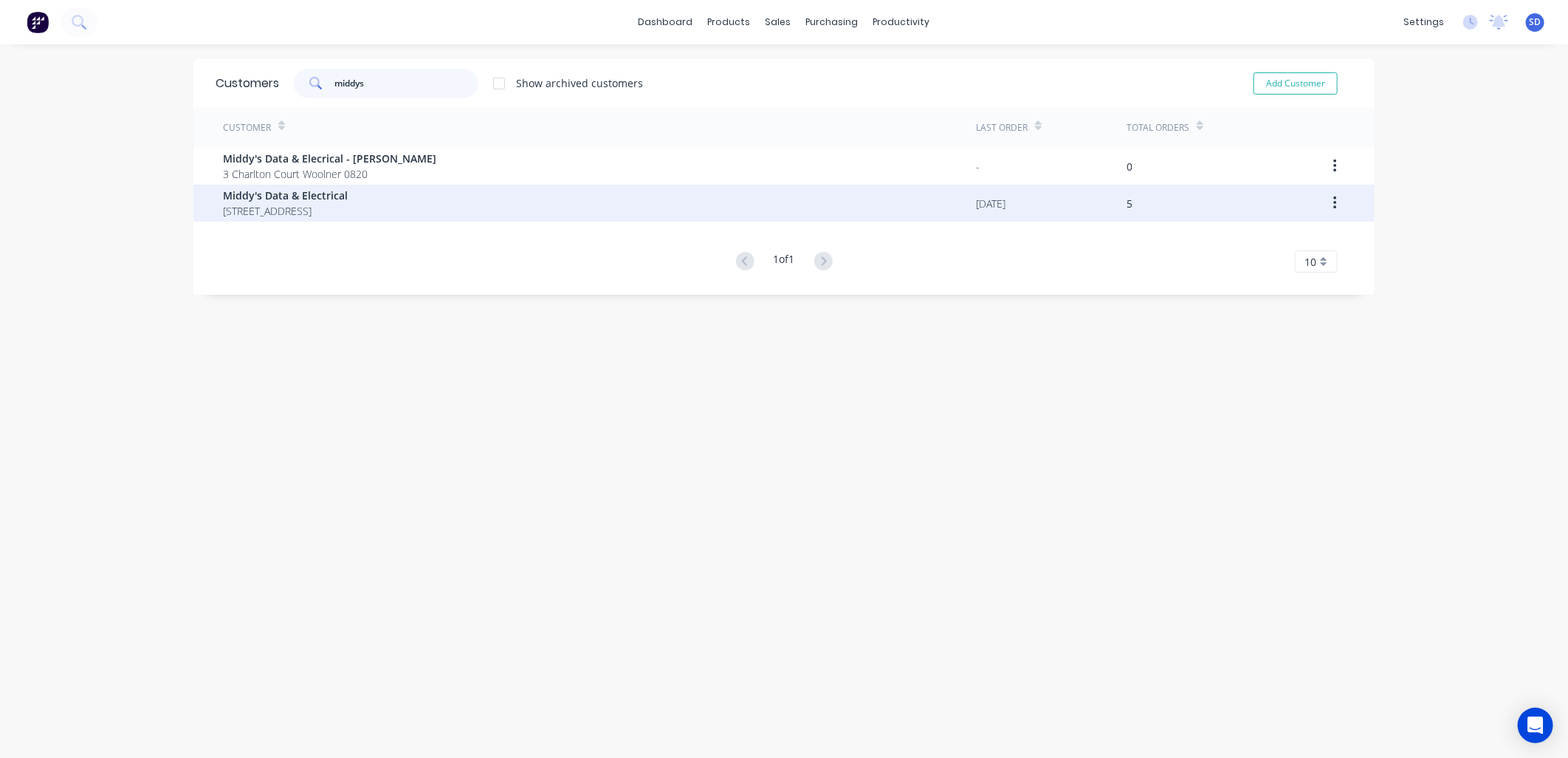
type input "middys"
click at [316, 210] on span "372 Victoria Street Brunswick 3056" at bounding box center [285, 211] width 125 height 16
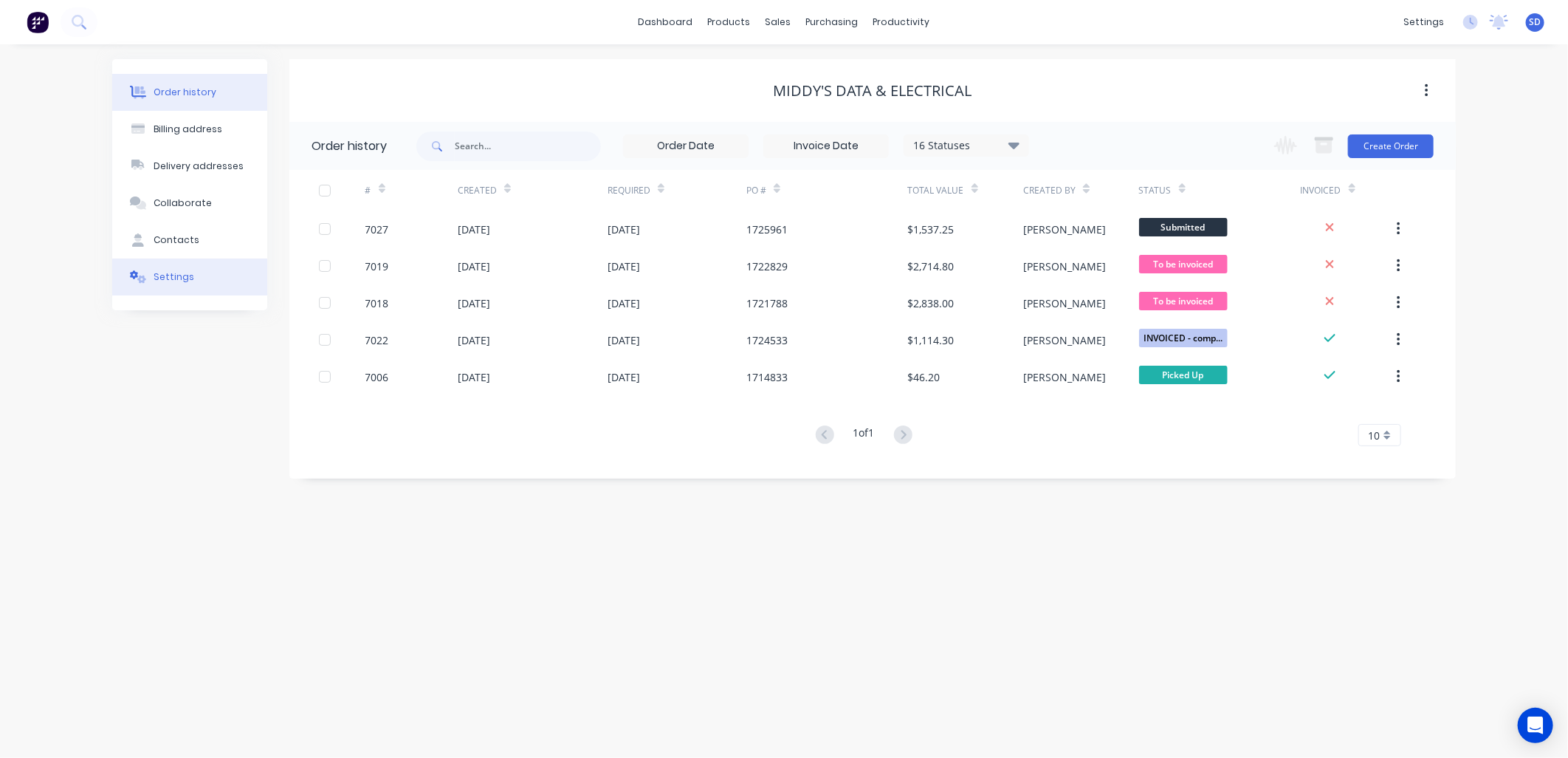
click at [188, 274] on div "Settings" at bounding box center [174, 277] width 40 height 13
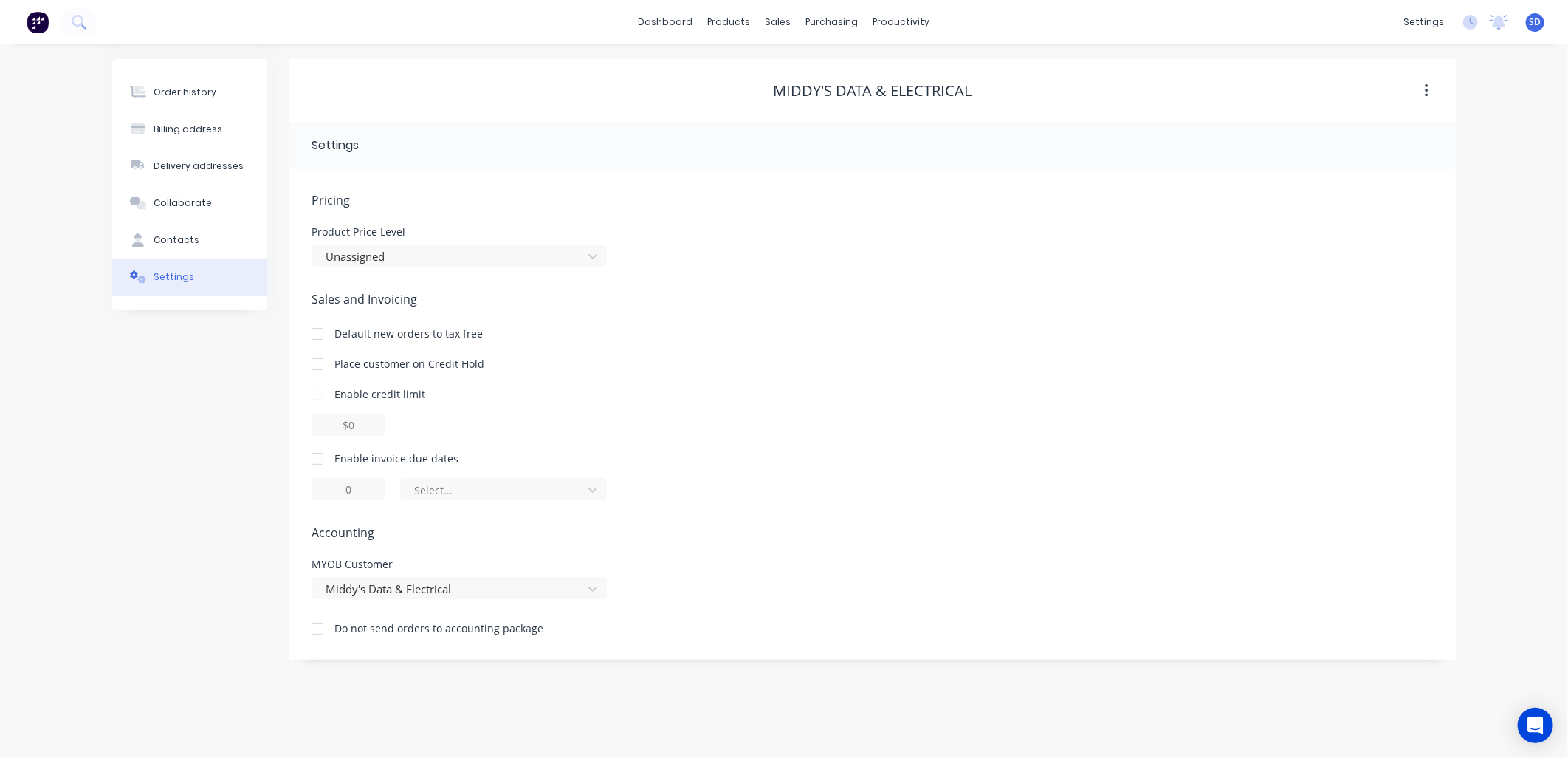
click at [321, 459] on div at bounding box center [318, 458] width 30 height 30
drag, startPoint x: 352, startPoint y: 481, endPoint x: 288, endPoint y: 476, distance: 64.2
click at [288, 476] on div "Order history Billing address Delivery addresses Collaborate Contacts Settings …" at bounding box center [784, 359] width 1344 height 601
type input "30"
click at [492, 483] on div at bounding box center [493, 490] width 162 height 18
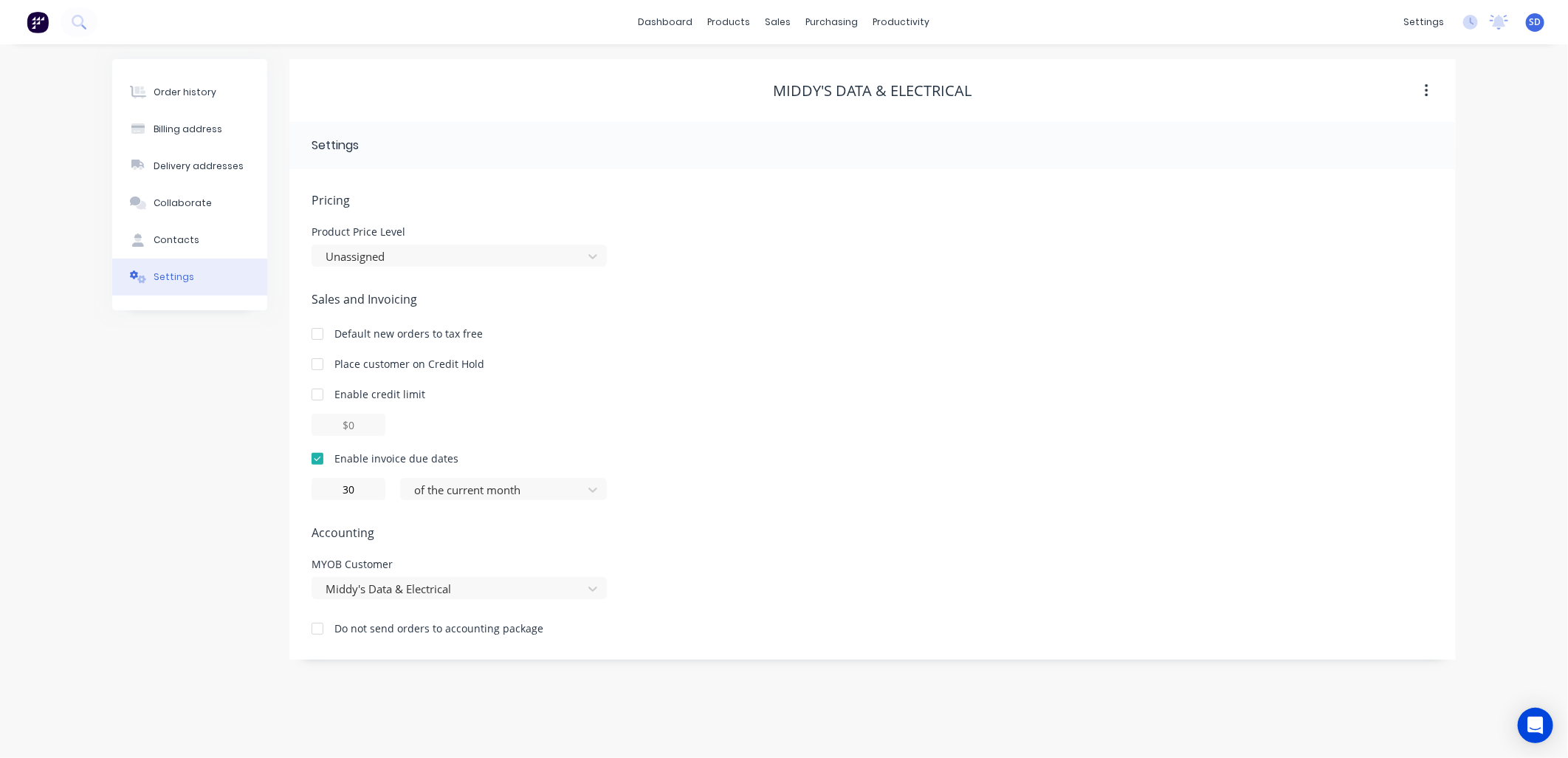
click at [793, 444] on div "Sales and Invoicing Default new orders to tax free Place customer on Credit Hol…" at bounding box center [873, 395] width 1122 height 210
click at [555, 495] on div at bounding box center [493, 490] width 162 height 18
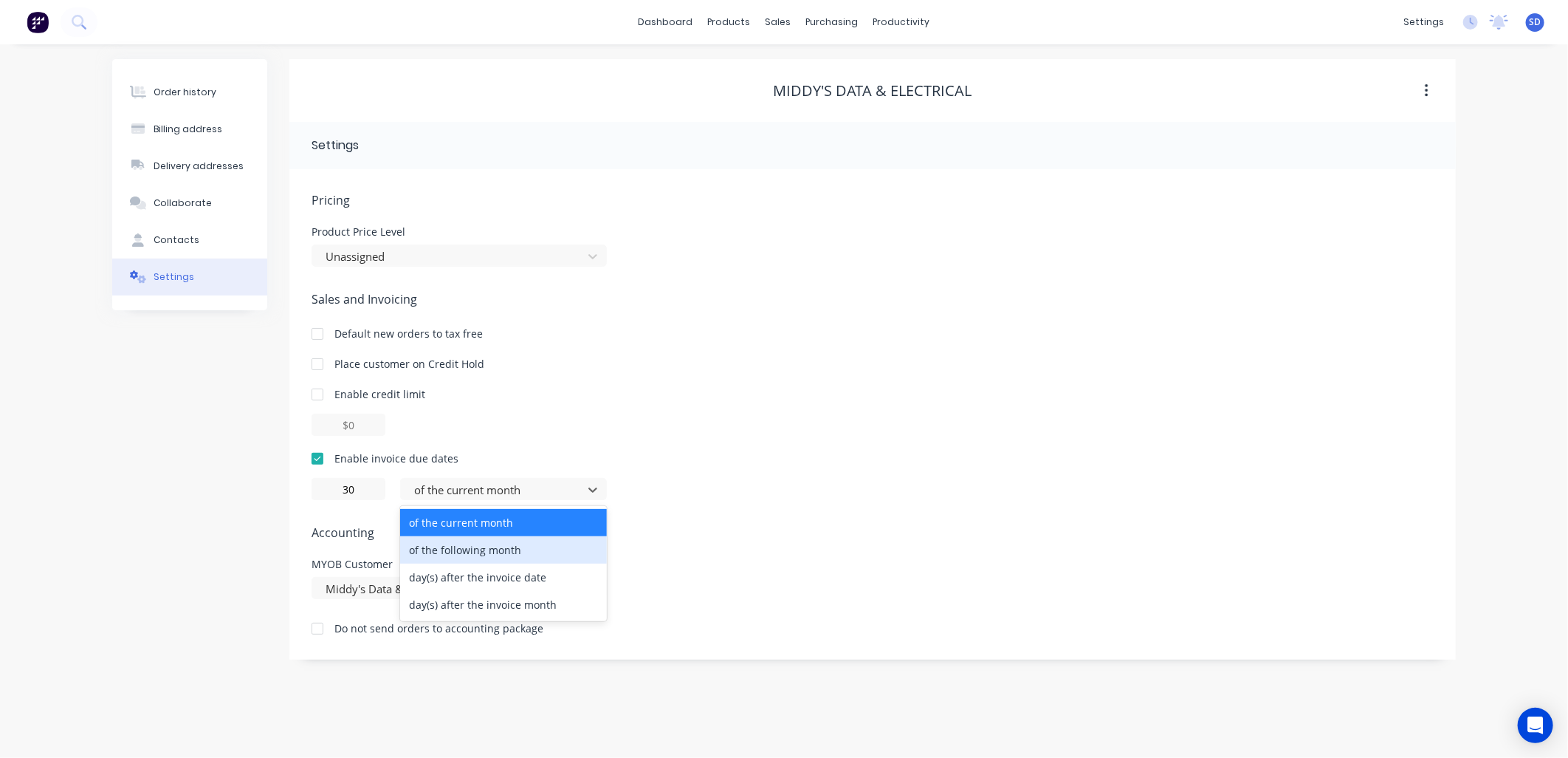
click at [507, 547] on div "of the following month" at bounding box center [503, 550] width 206 height 27
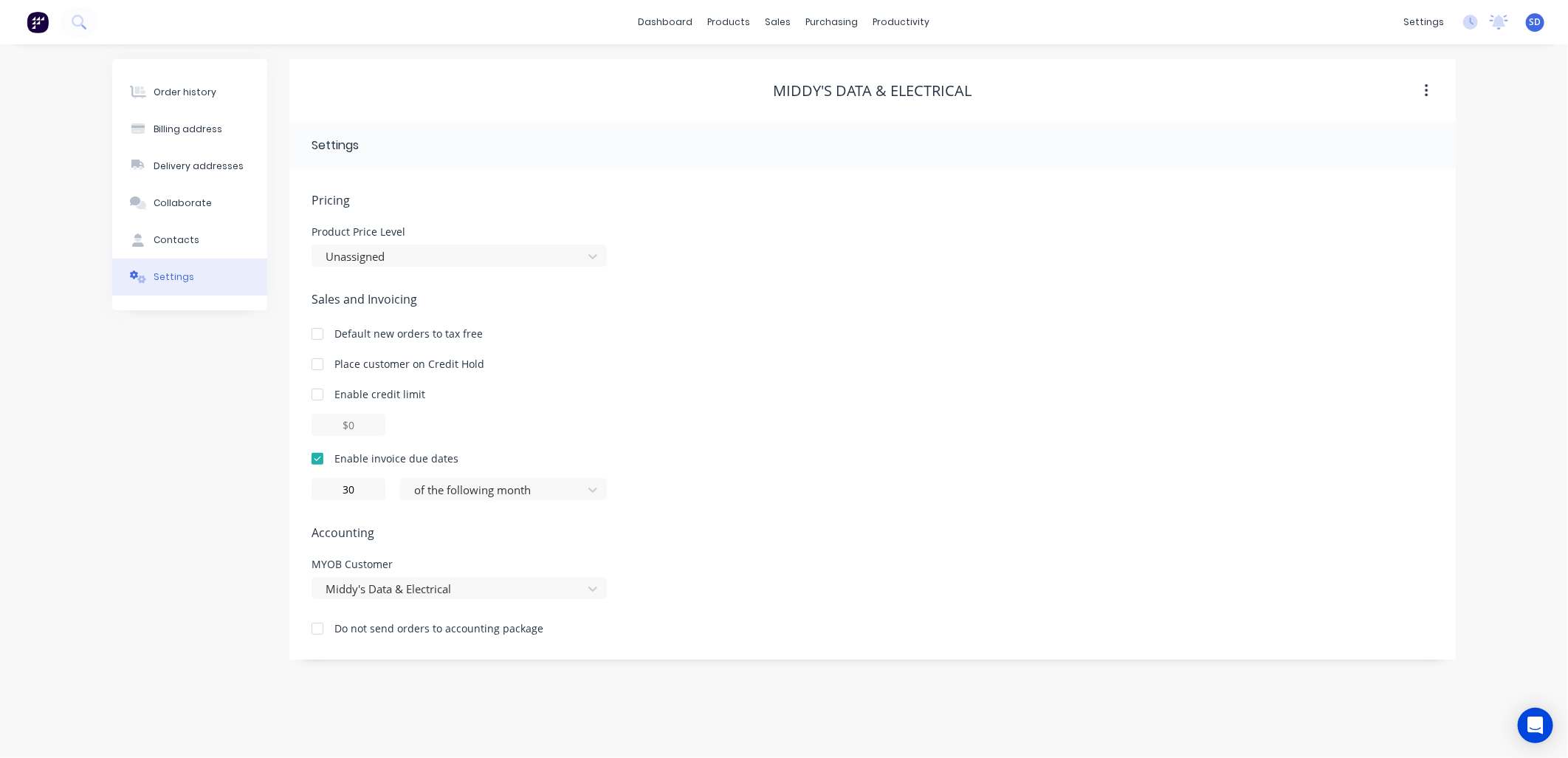
click at [843, 503] on div "Pricing Product Price Level Unassigned Sales and Invoicing Default new orders t…" at bounding box center [873, 425] width 1122 height 468
drag, startPoint x: 775, startPoint y: 23, endPoint x: 813, endPoint y: 54, distance: 49.0
click at [775, 24] on div "sales" at bounding box center [779, 22] width 40 height 22
click at [824, 69] on div "Sales Orders" at bounding box center [833, 70] width 61 height 13
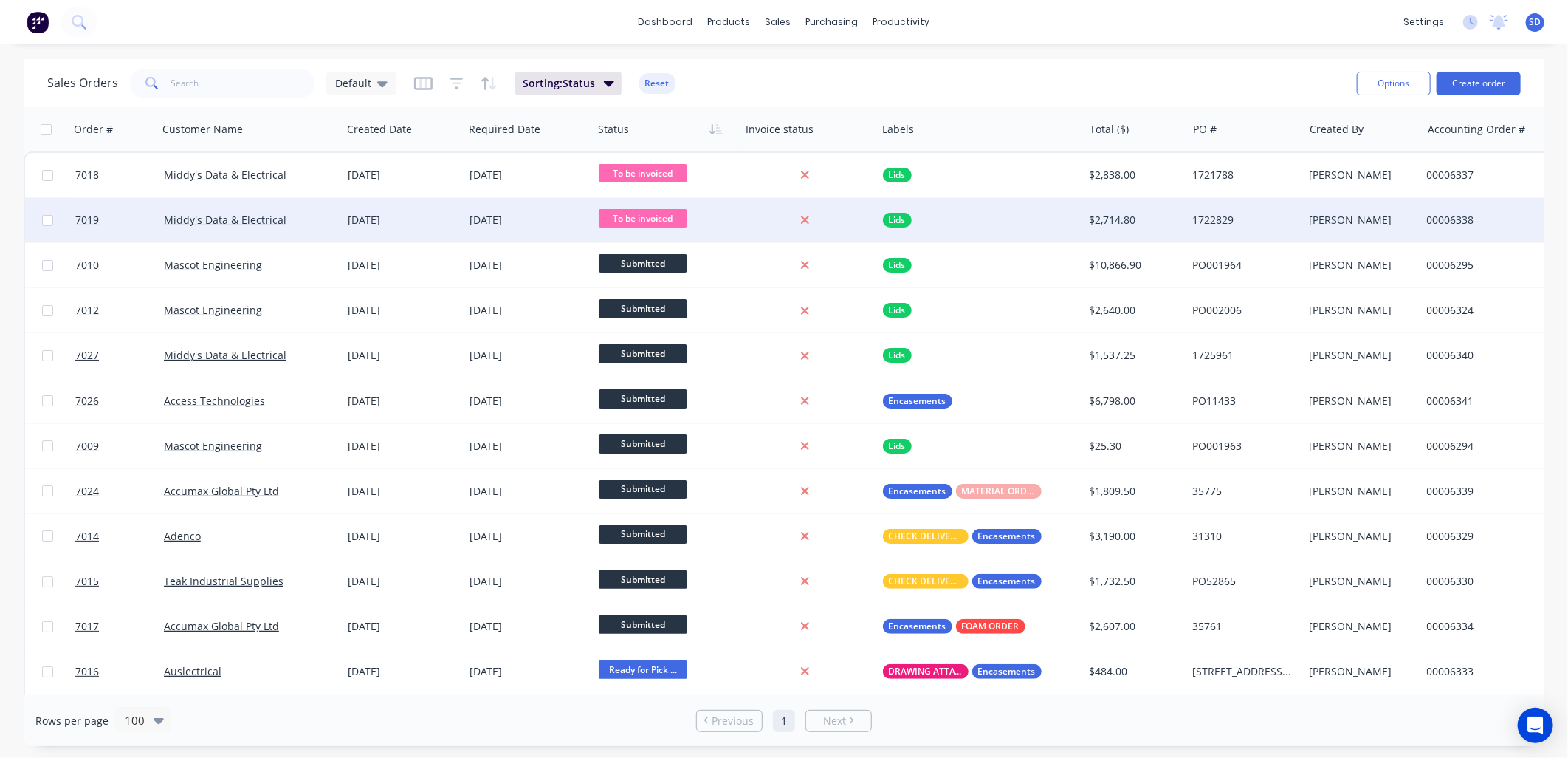
click at [301, 224] on div "Middy's Data & Electrical" at bounding box center [246, 220] width 164 height 15
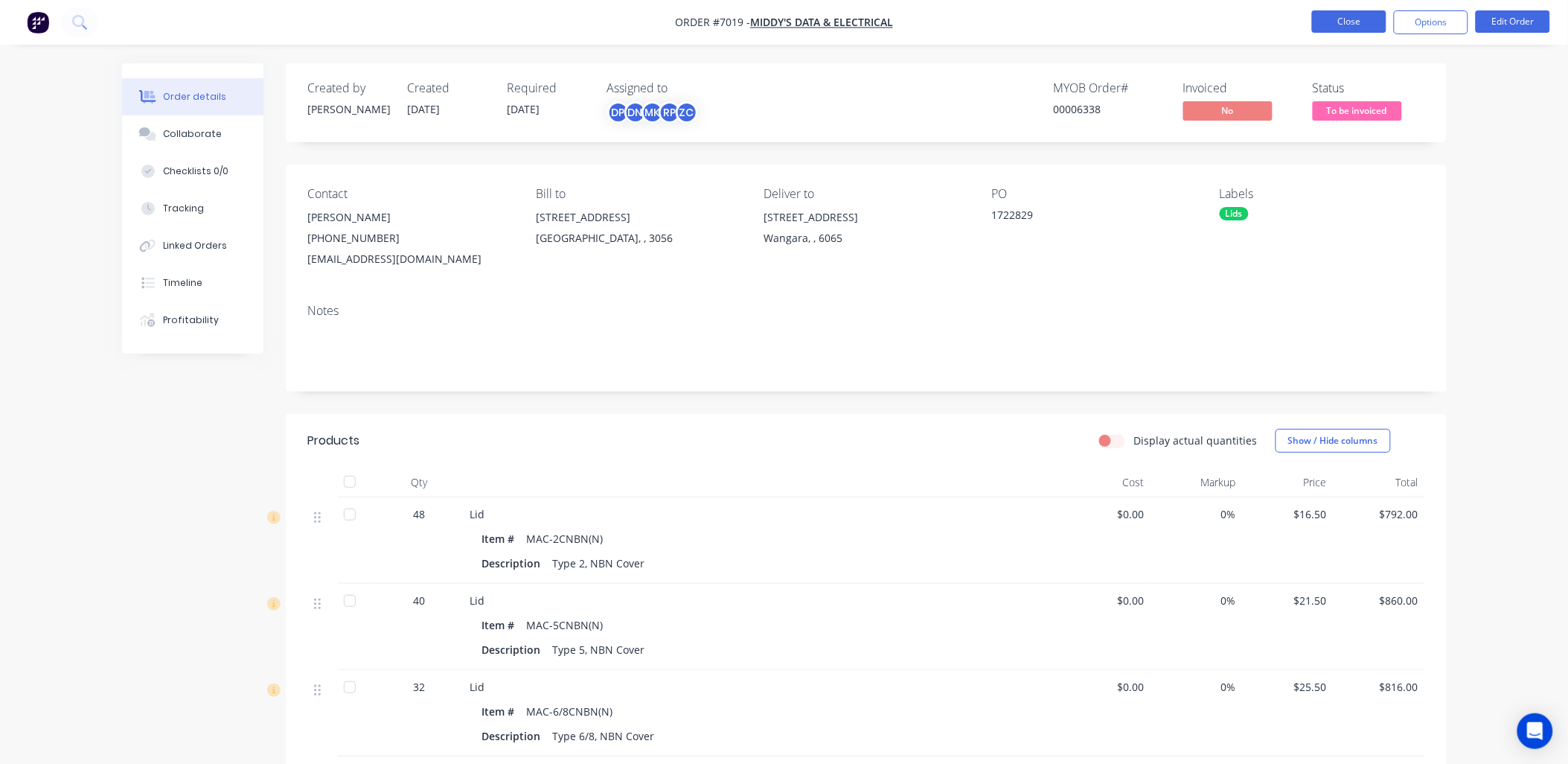
click at [1345, 18] on button "Close" at bounding box center [1349, 21] width 74 height 22
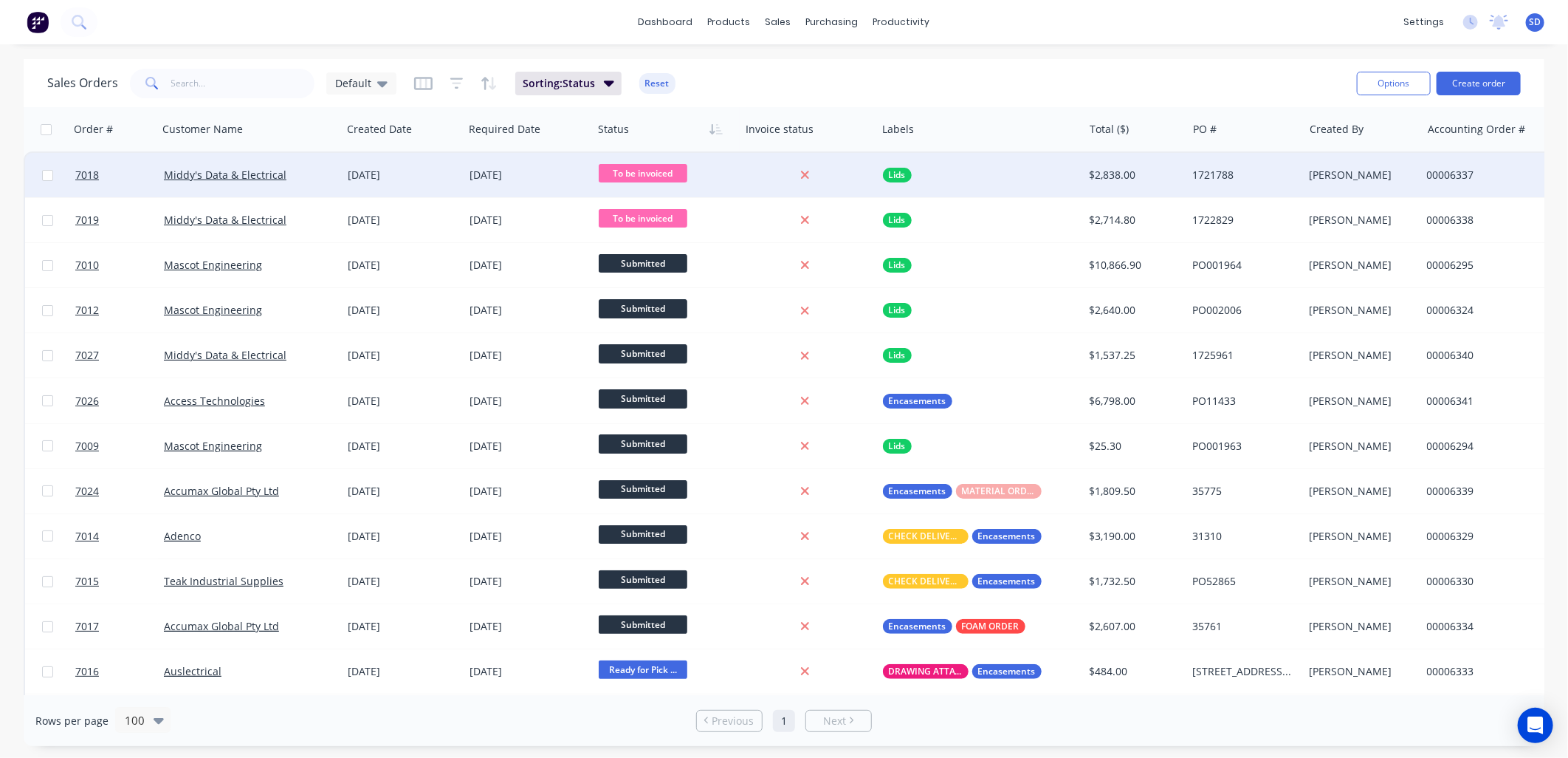
click at [293, 173] on div "Middy's Data & Electrical" at bounding box center [246, 175] width 164 height 15
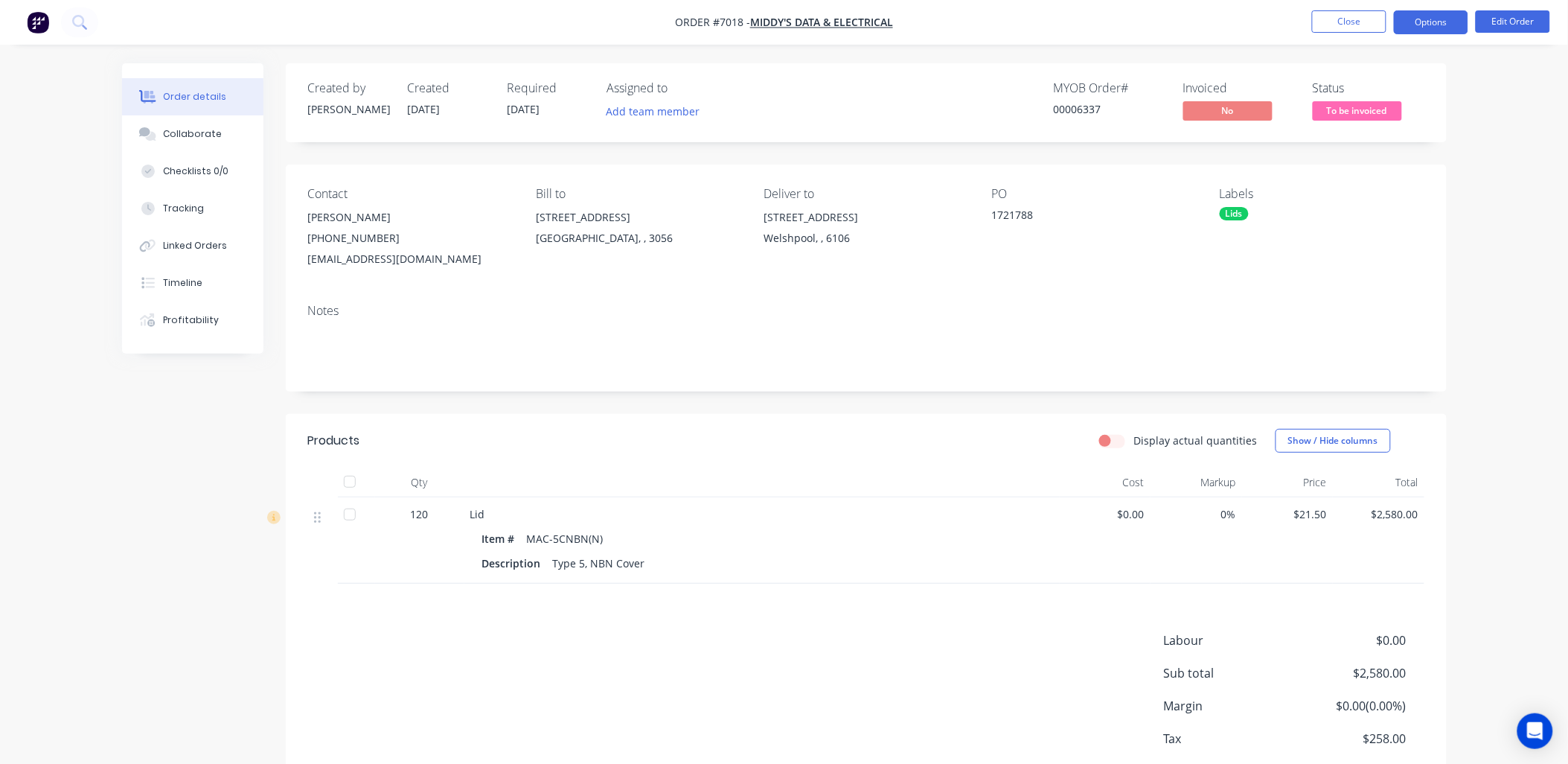
click at [1431, 13] on button "Options" at bounding box center [1431, 22] width 74 height 24
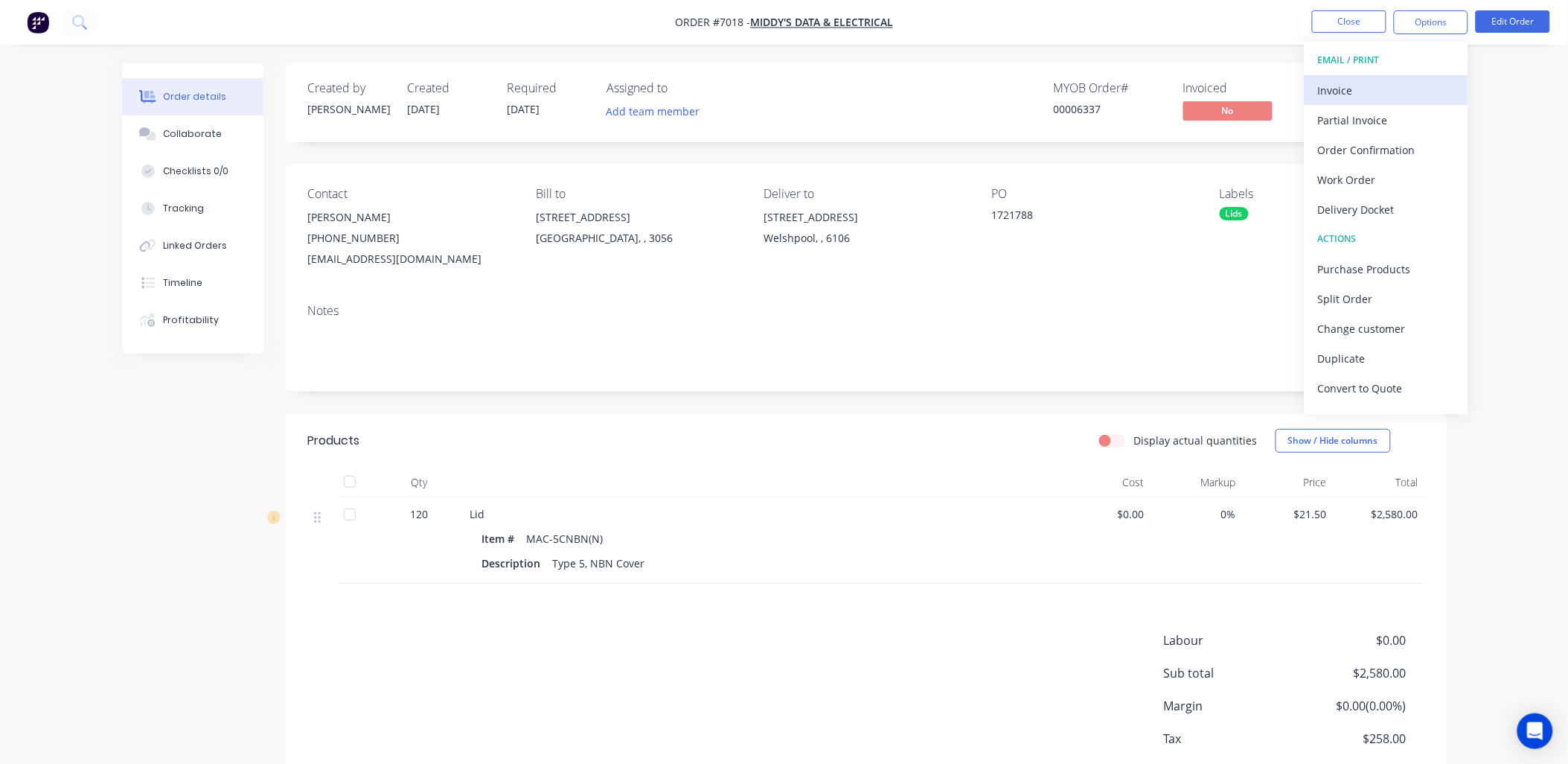
click at [1357, 93] on div "Invoice" at bounding box center [1386, 90] width 137 height 21
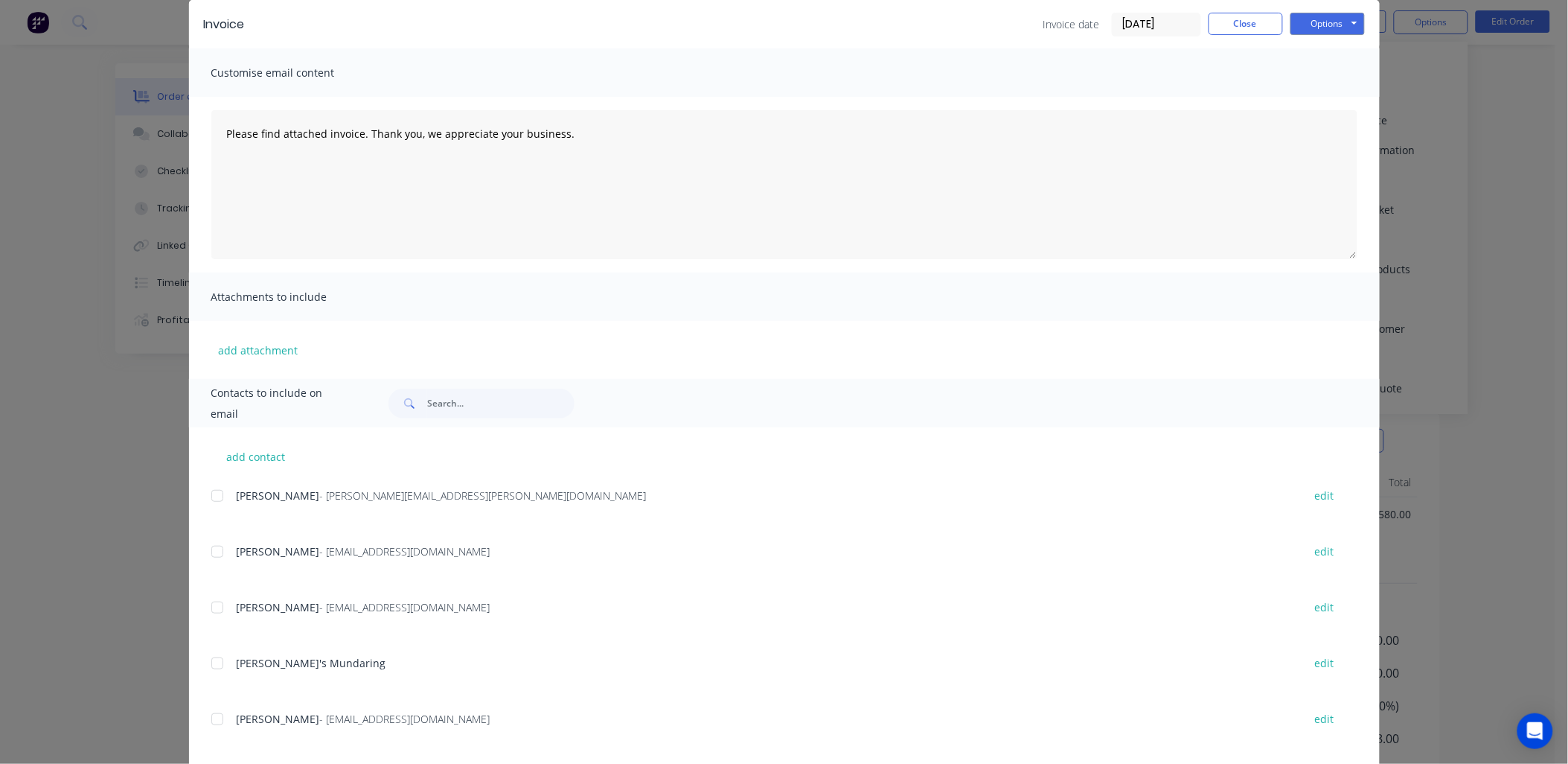
scroll to position [136, 0]
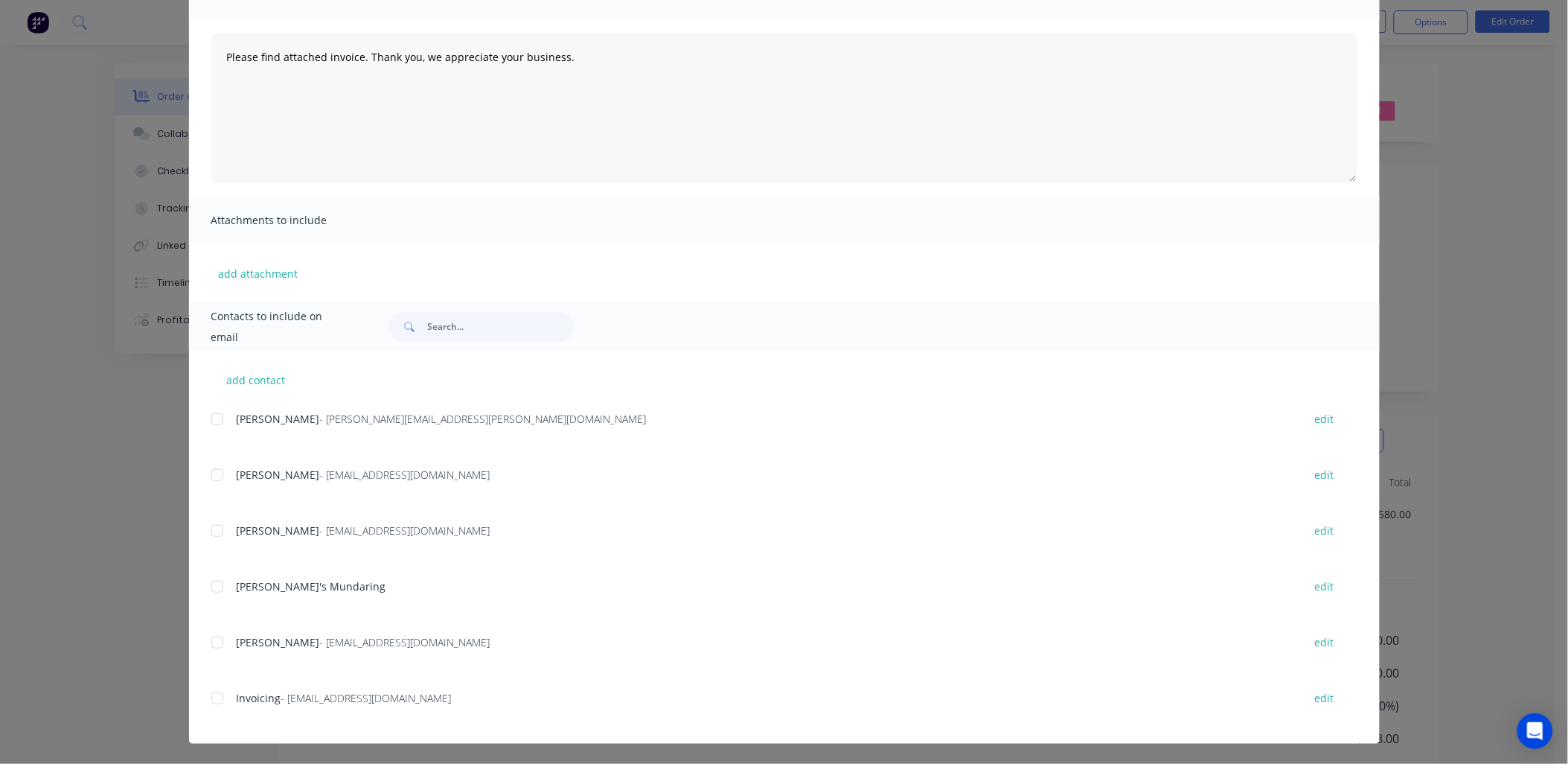
click at [207, 698] on div at bounding box center [218, 698] width 30 height 30
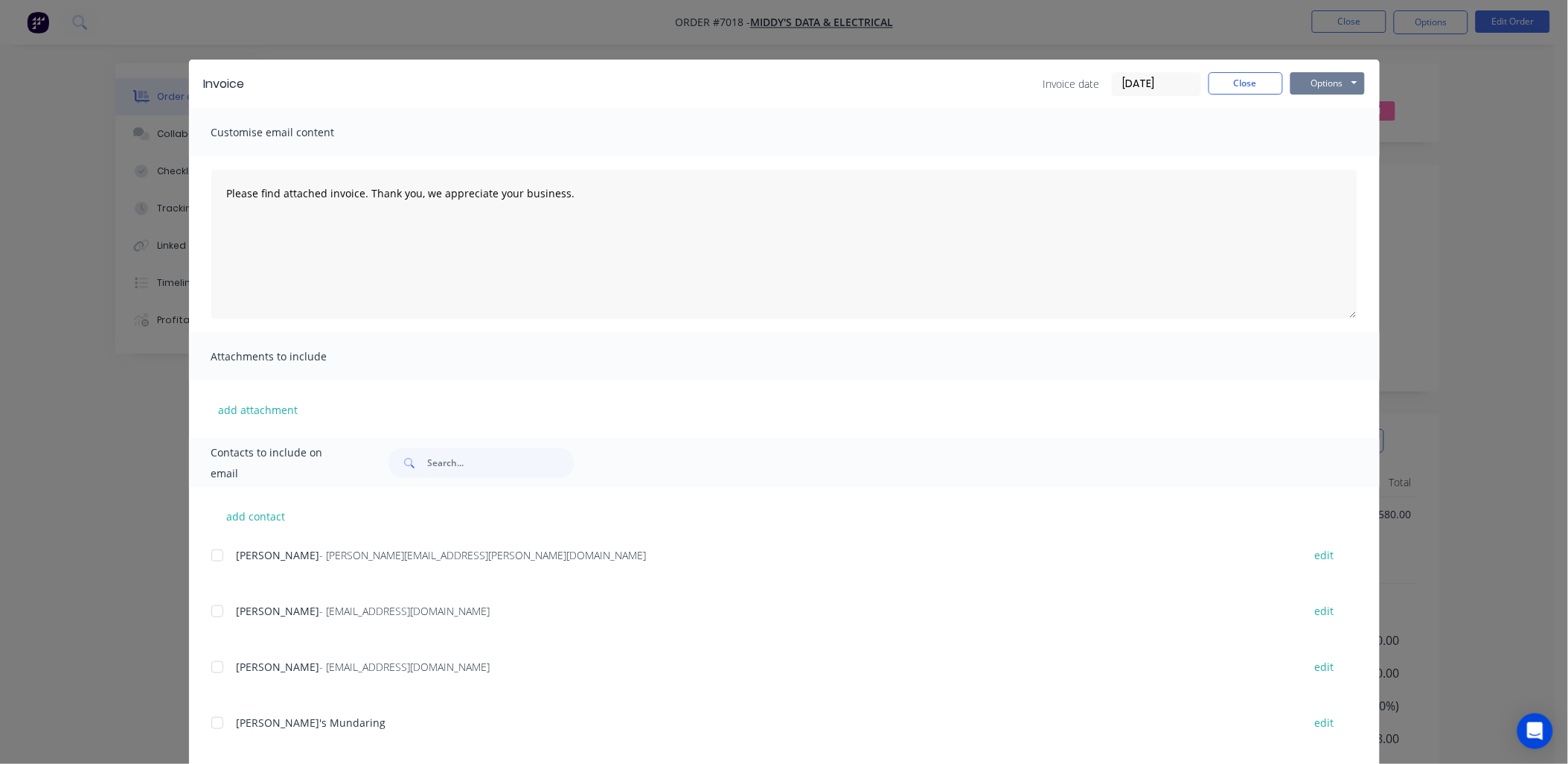
click at [1348, 75] on button "Options" at bounding box center [1327, 83] width 74 height 22
click at [1333, 114] on button "Preview" at bounding box center [1338, 110] width 96 height 25
click at [1326, 78] on button "Options" at bounding box center [1327, 83] width 74 height 22
click at [1318, 157] on button "Email" at bounding box center [1338, 159] width 96 height 25
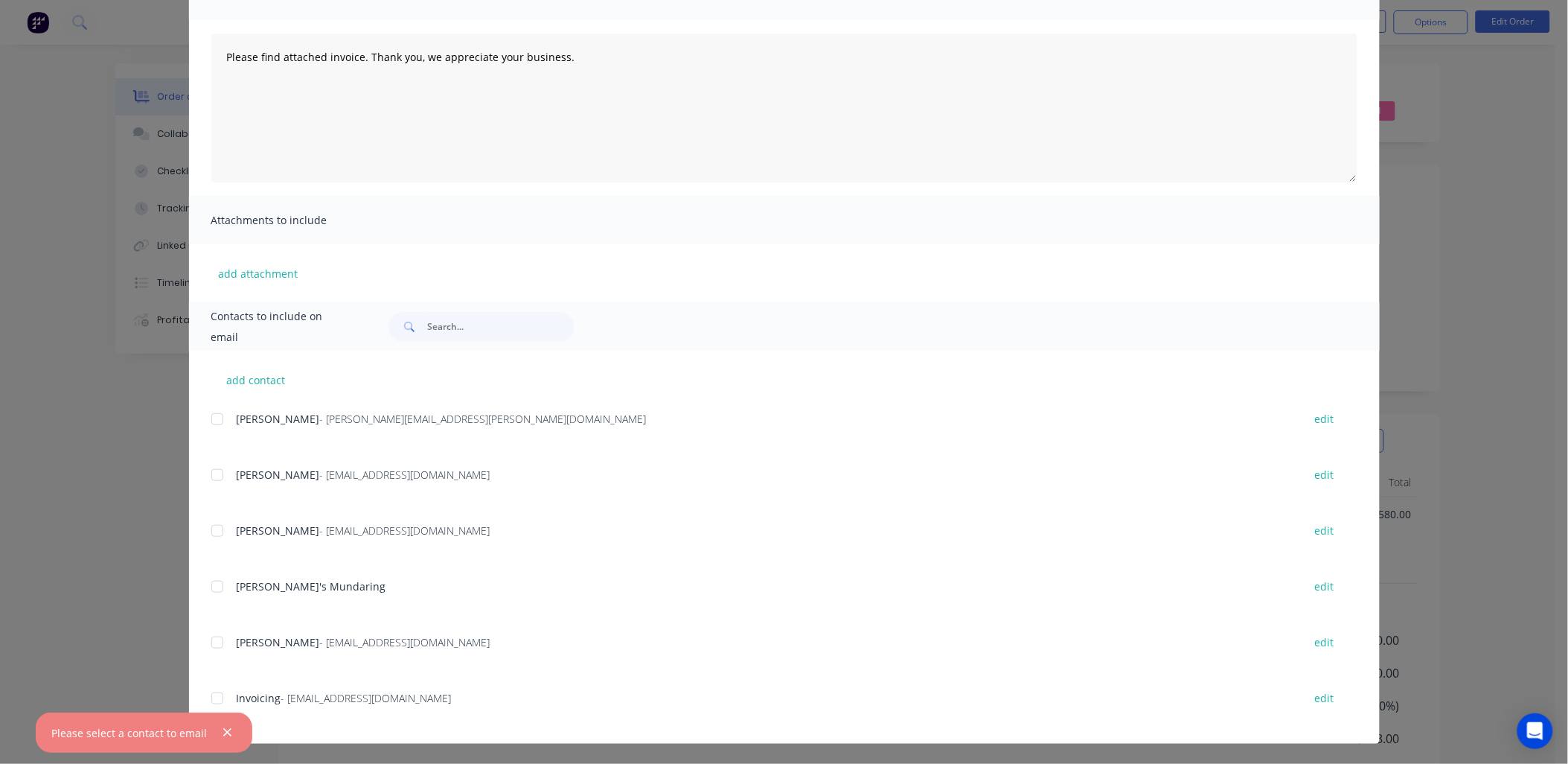
click at [217, 697] on div at bounding box center [218, 698] width 30 height 30
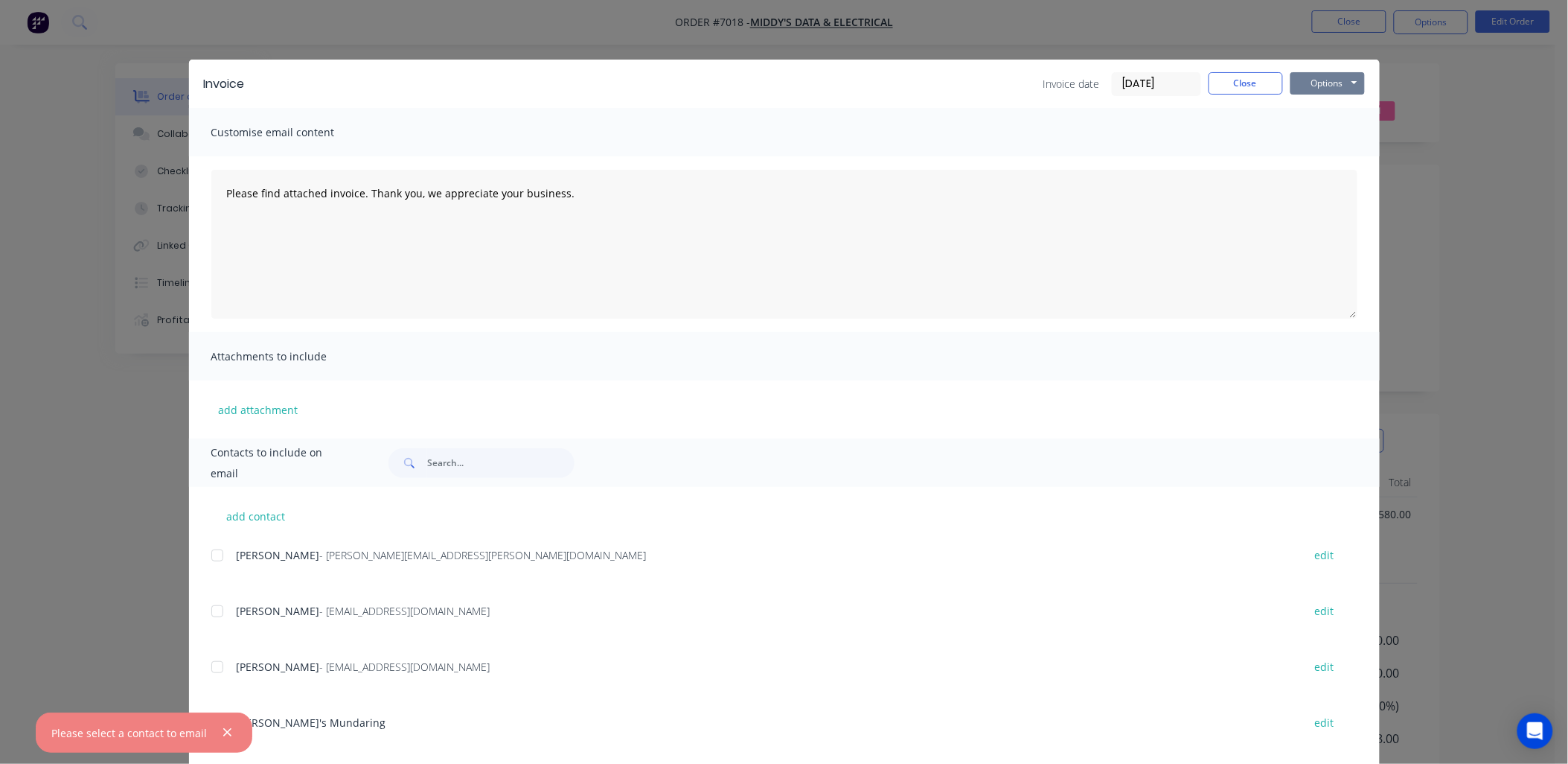
click at [1307, 84] on button "Options" at bounding box center [1327, 83] width 74 height 22
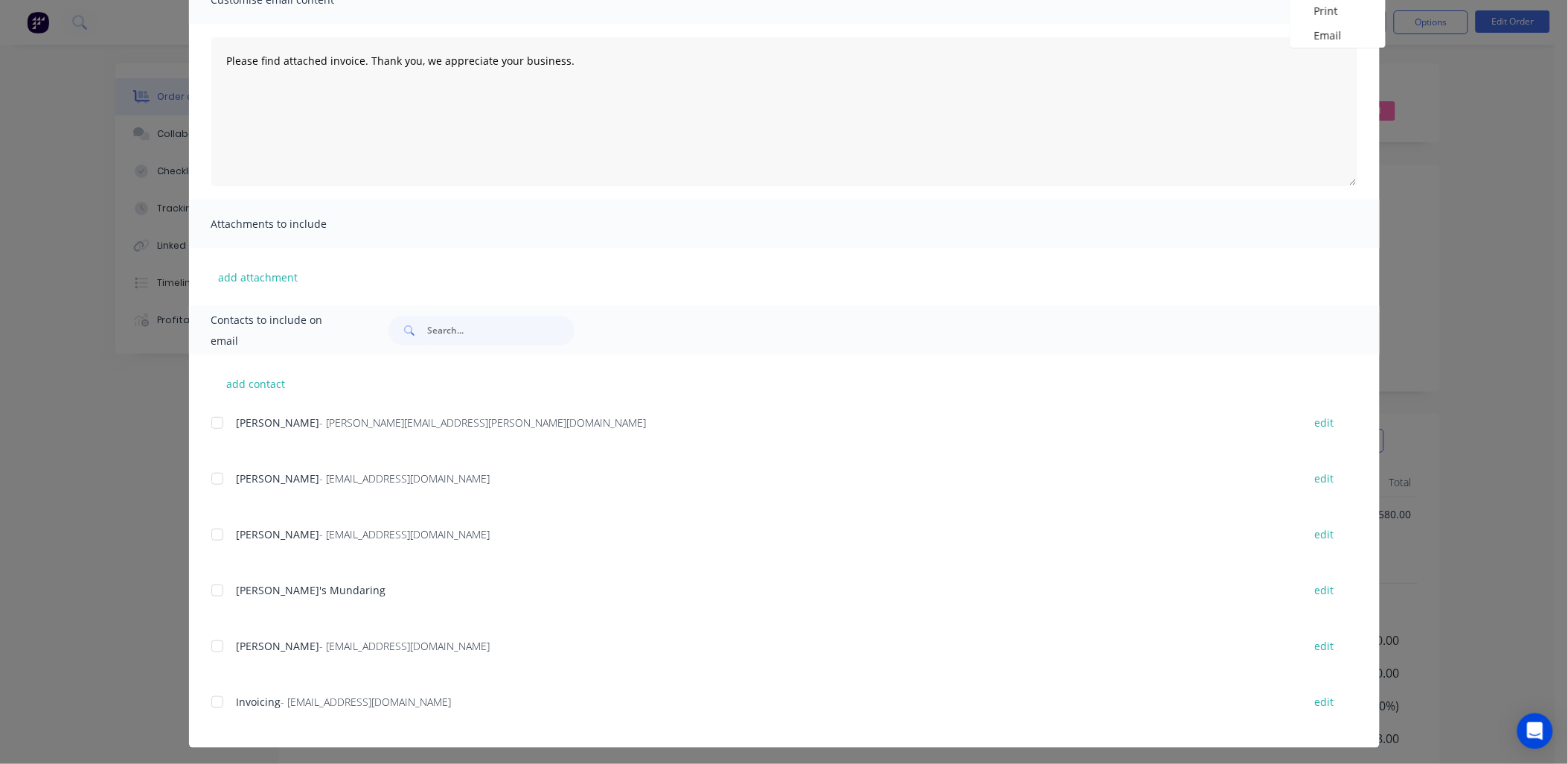
scroll to position [136, 0]
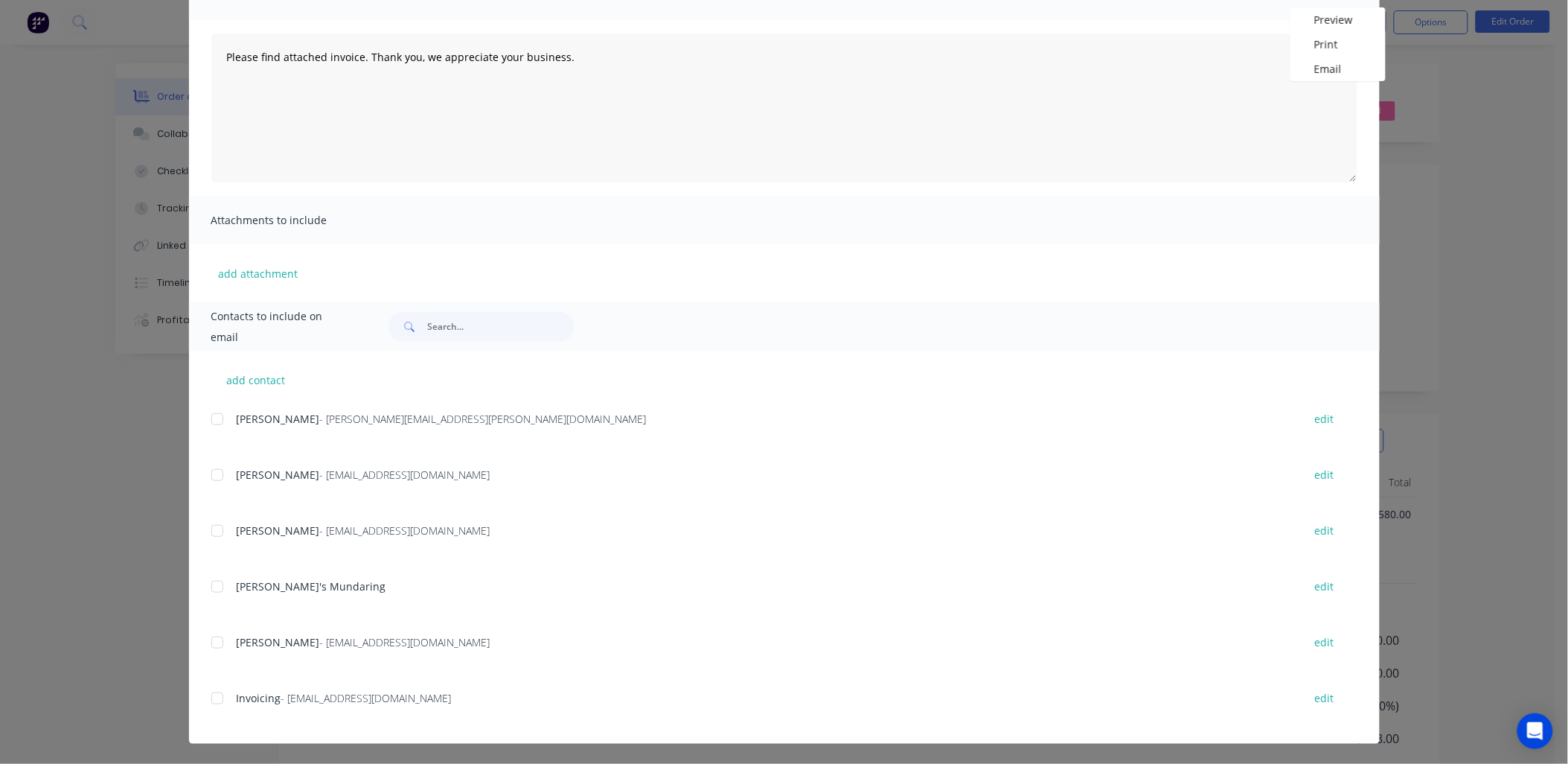
click at [207, 702] on div at bounding box center [218, 698] width 30 height 30
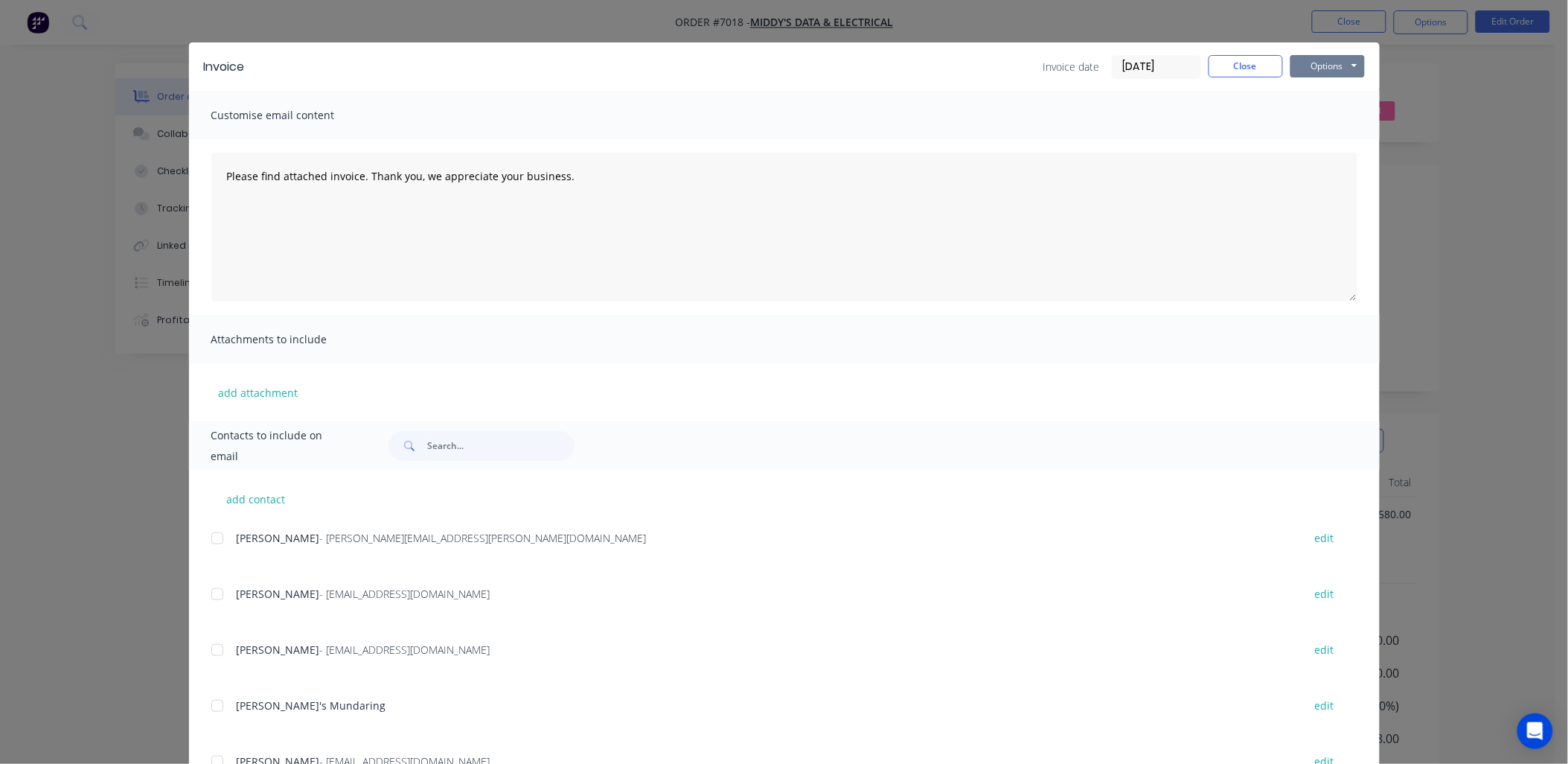
scroll to position [0, 0]
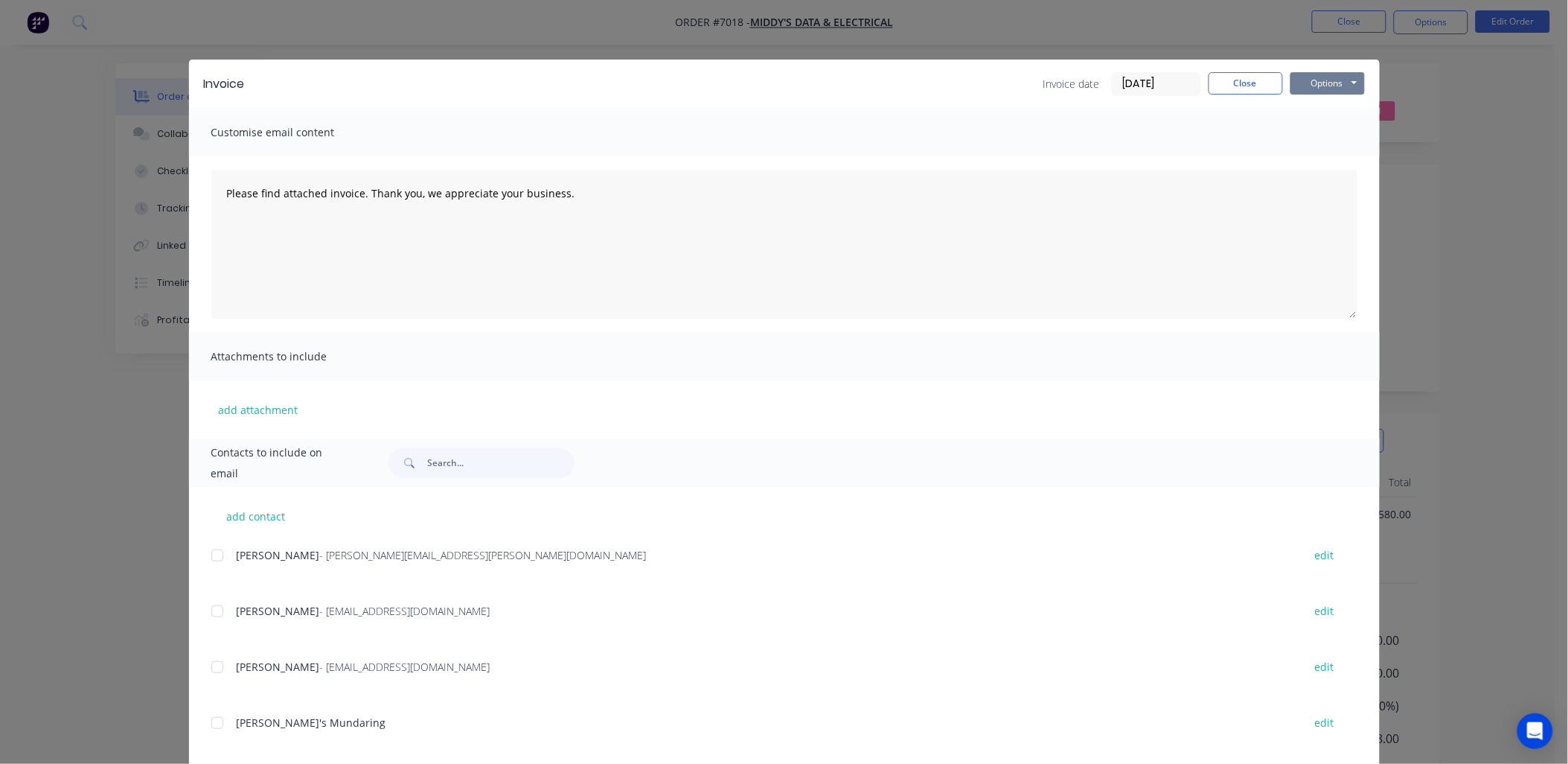
click at [1332, 81] on button "Options" at bounding box center [1327, 83] width 74 height 22
click at [1328, 157] on button "Email" at bounding box center [1338, 159] width 96 height 25
click at [1246, 89] on button "Close" at bounding box center [1246, 83] width 74 height 22
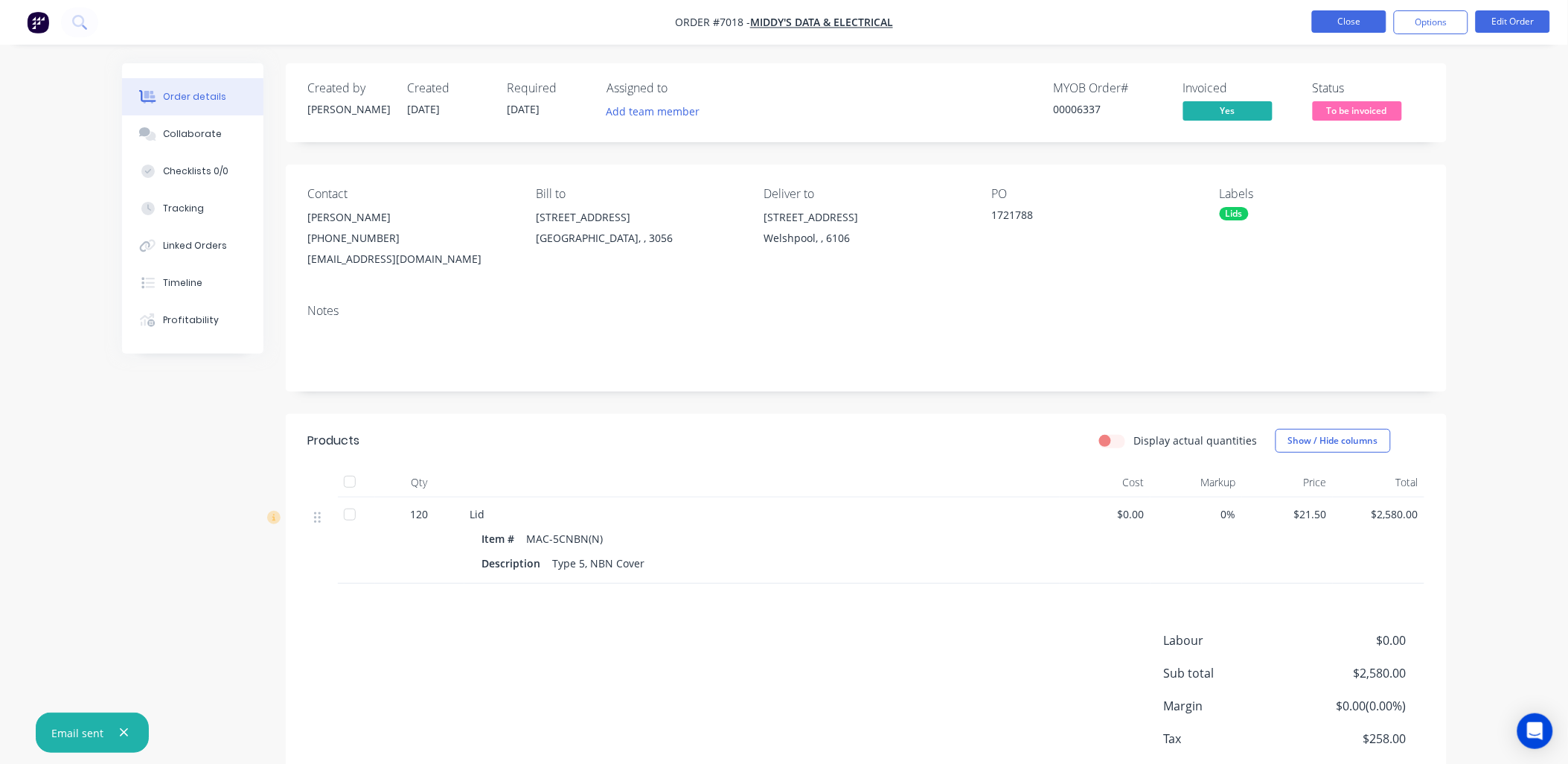
click at [1329, 20] on button "Close" at bounding box center [1349, 21] width 74 height 22
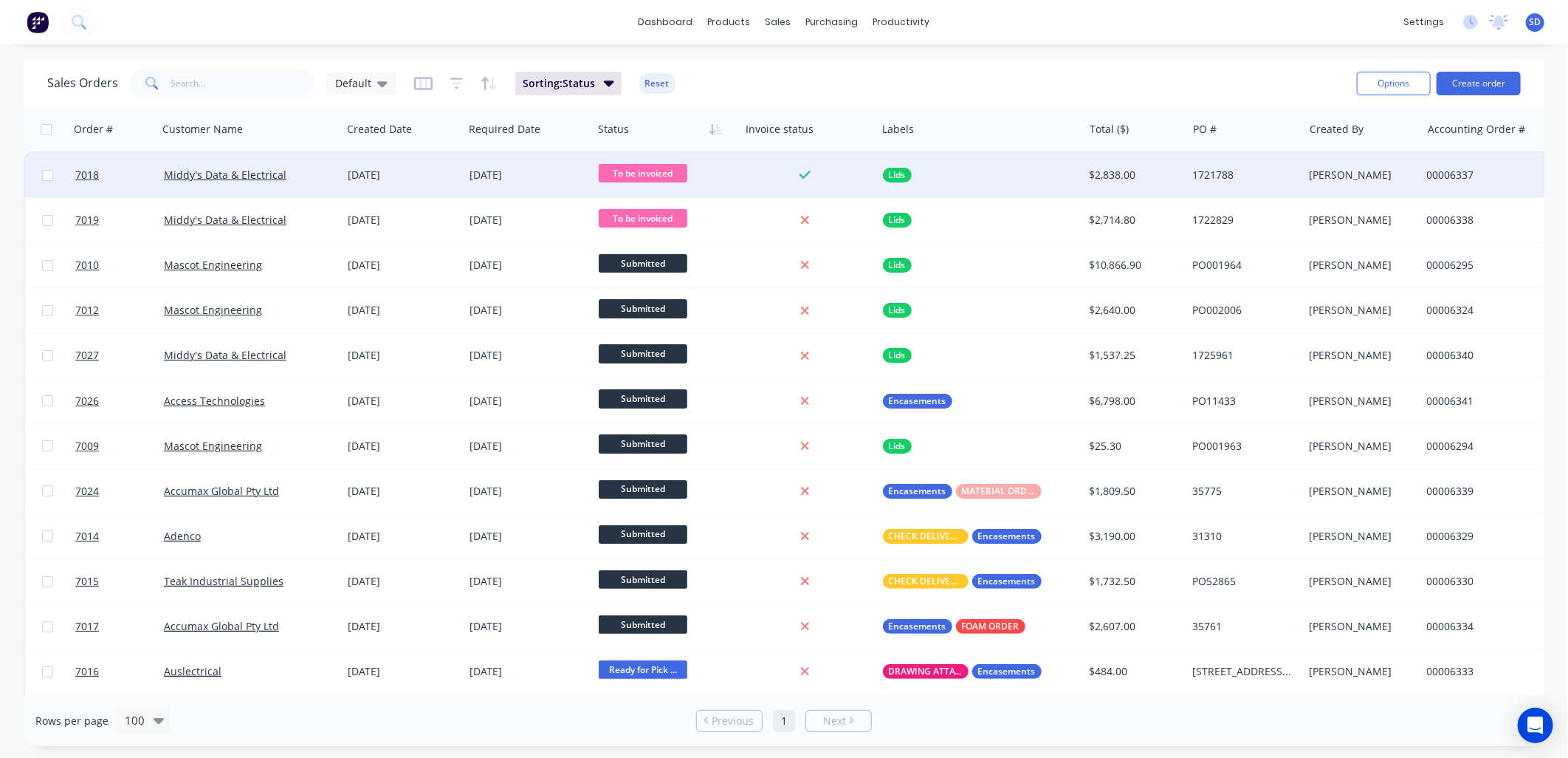
click at [666, 174] on span "To be invoiced" at bounding box center [643, 173] width 89 height 18
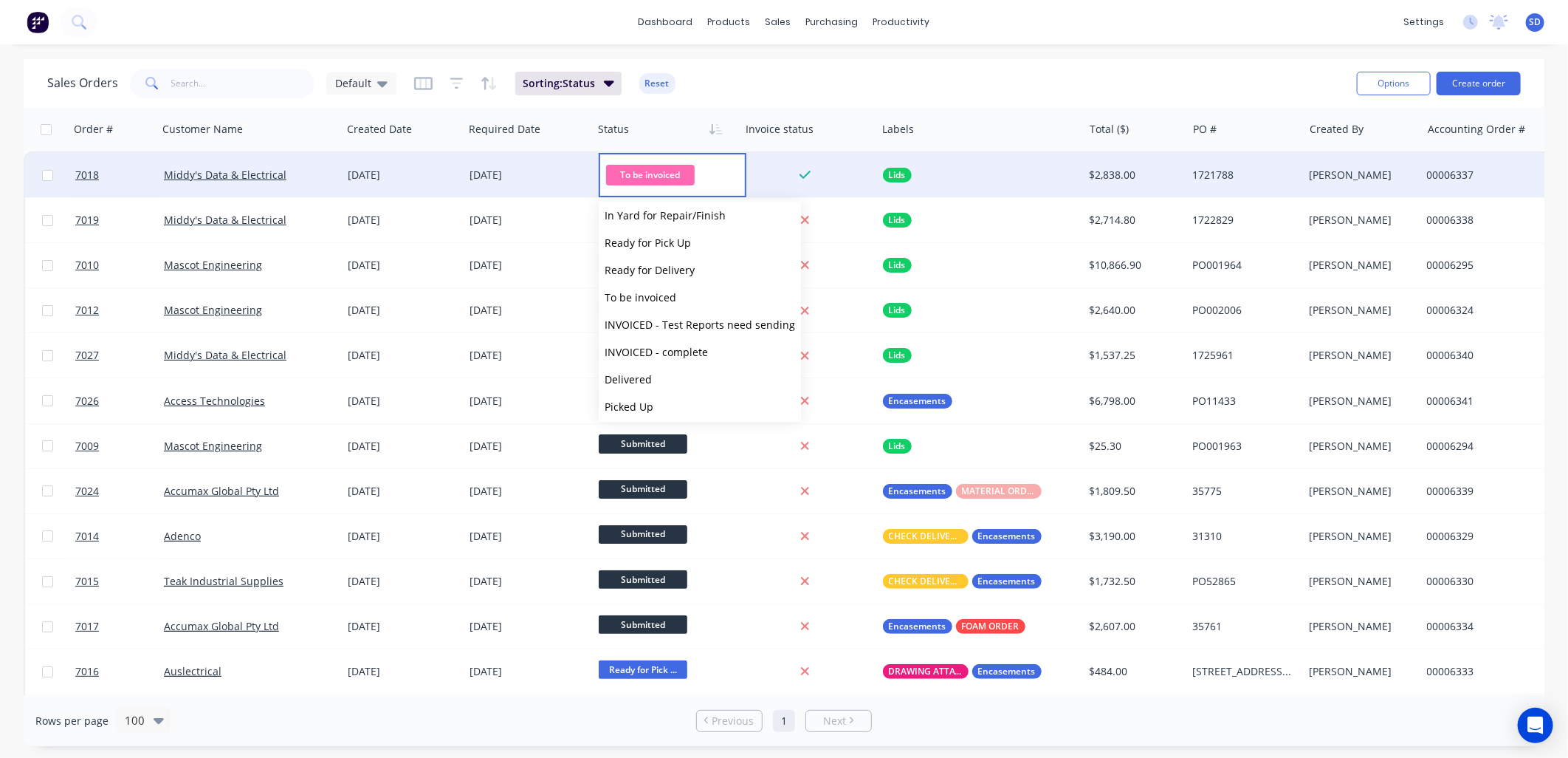
scroll to position [90, 0]
click at [655, 350] on span "INVOICED - complete" at bounding box center [657, 349] width 104 height 14
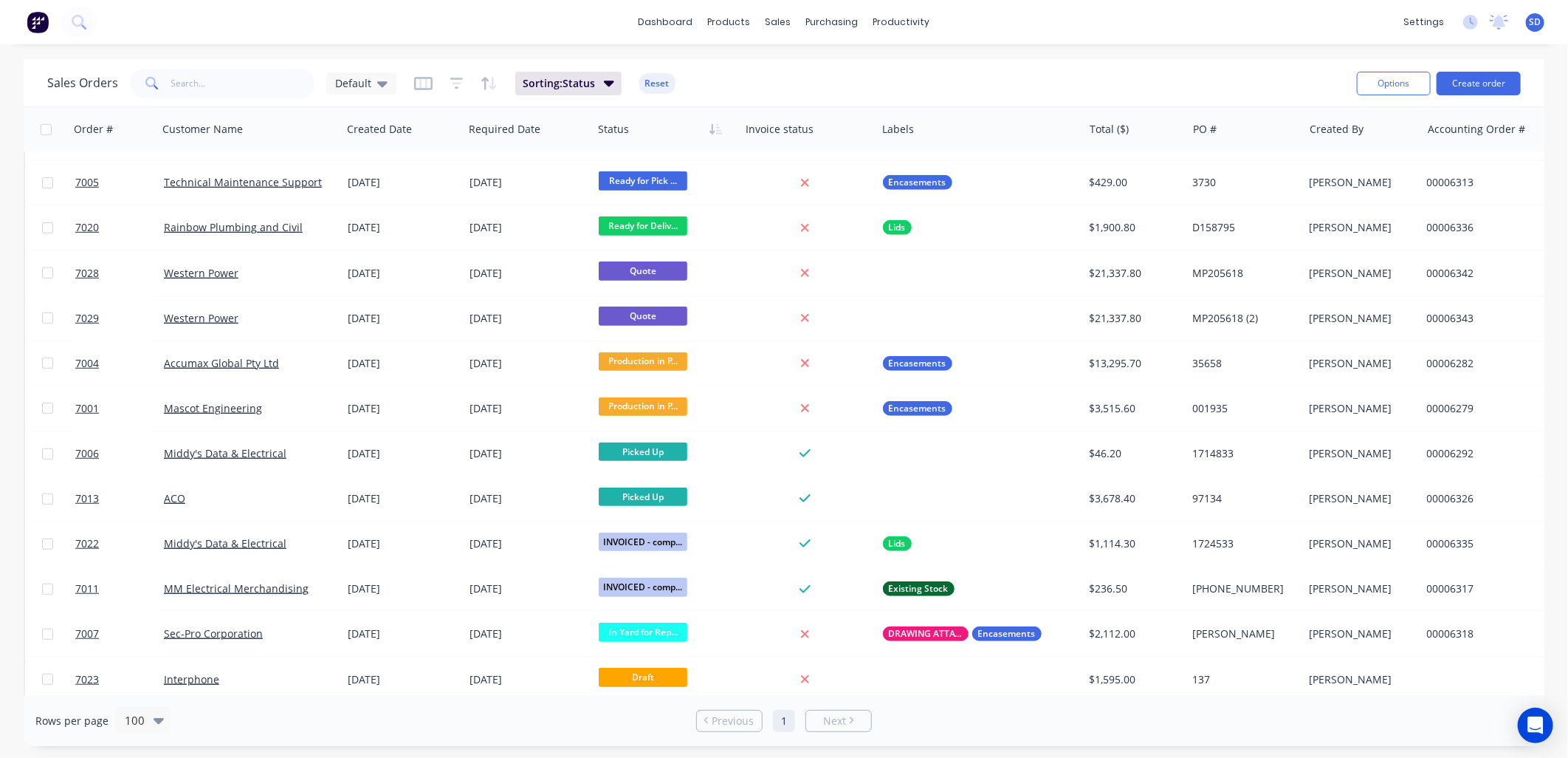
scroll to position [727, 0]
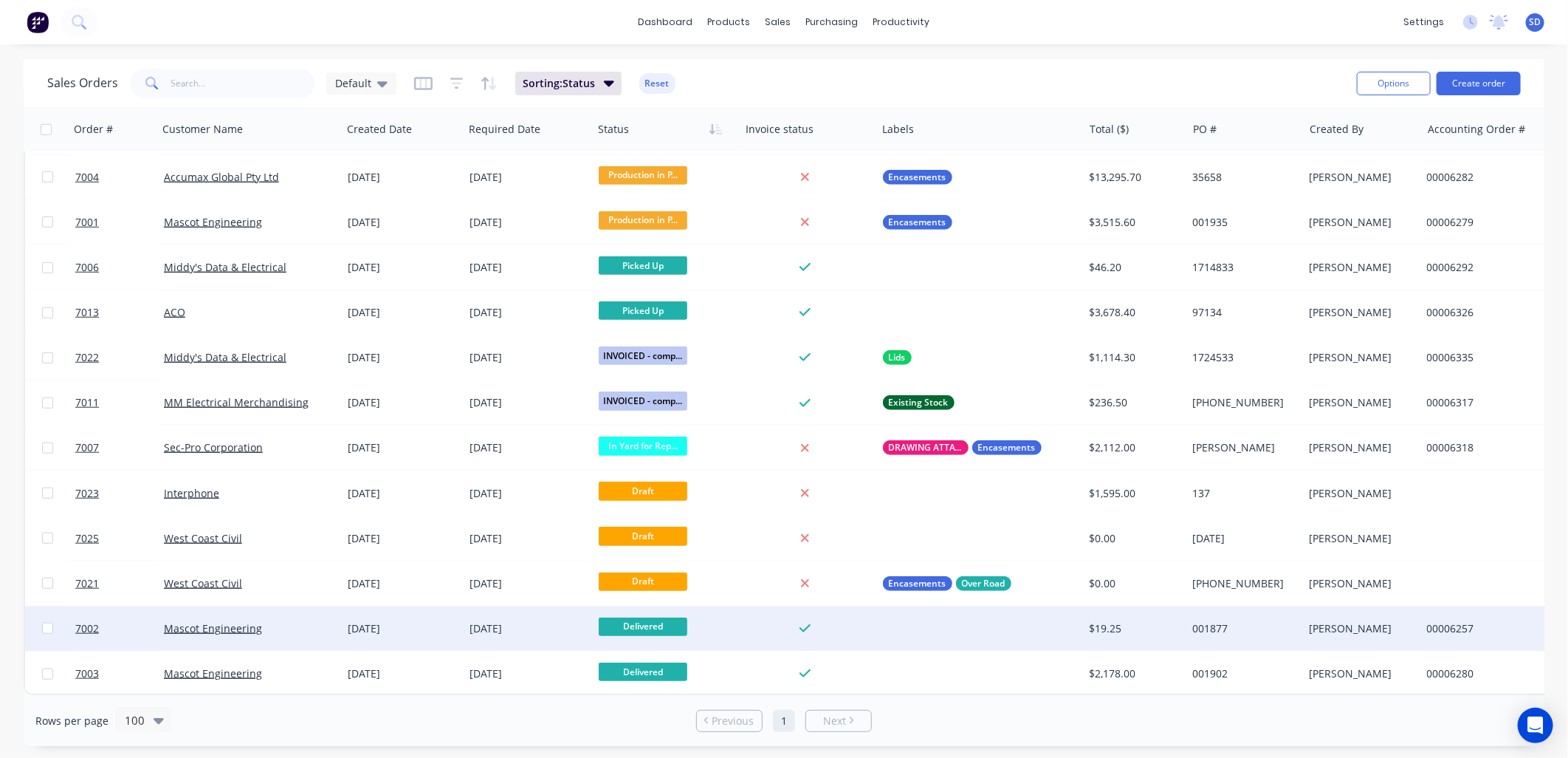
click at [629, 621] on span "Delivered" at bounding box center [643, 626] width 89 height 18
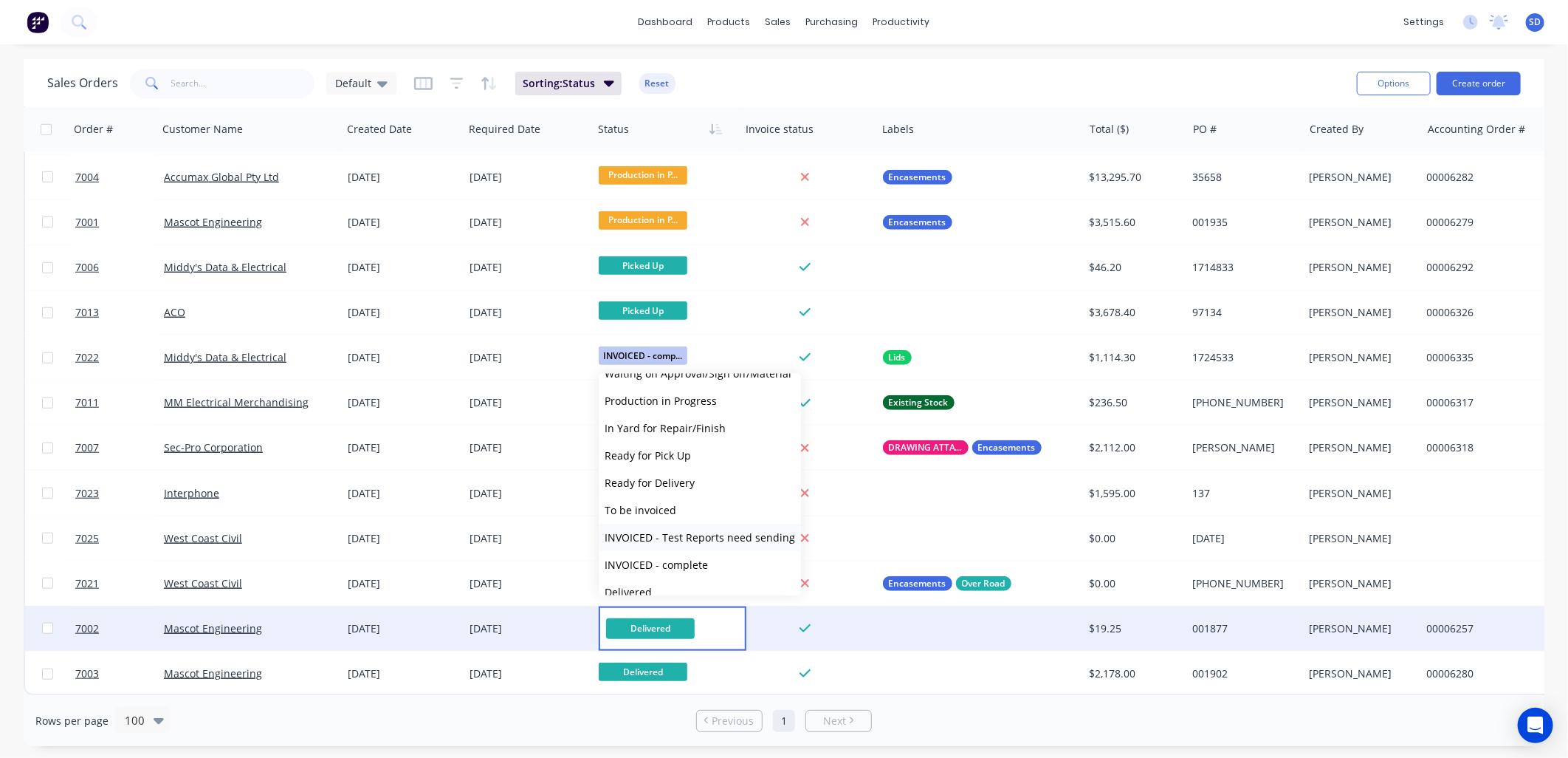
scroll to position [90, 0]
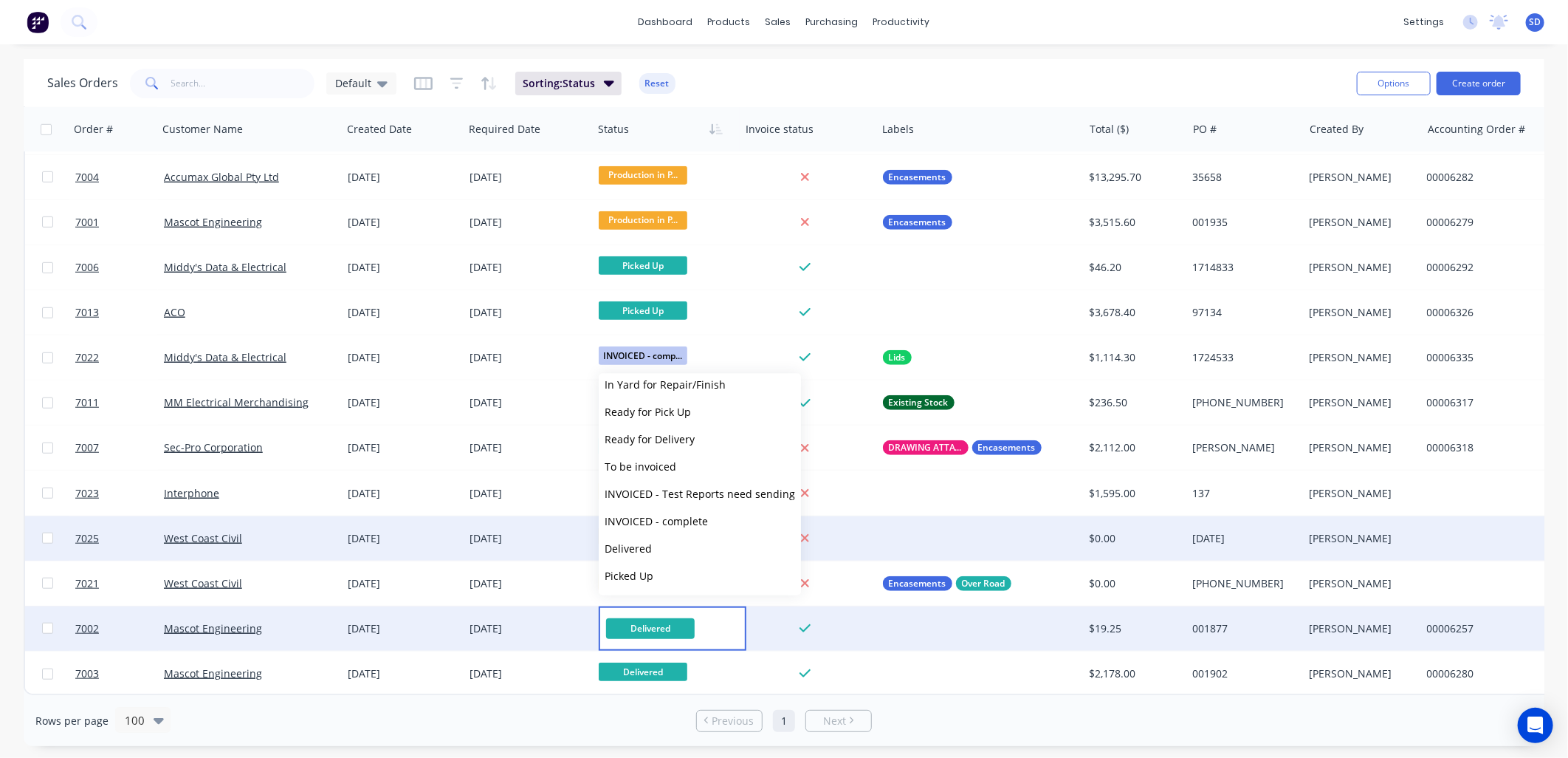
click at [659, 528] on button "INVOICED - complete" at bounding box center [700, 522] width 202 height 27
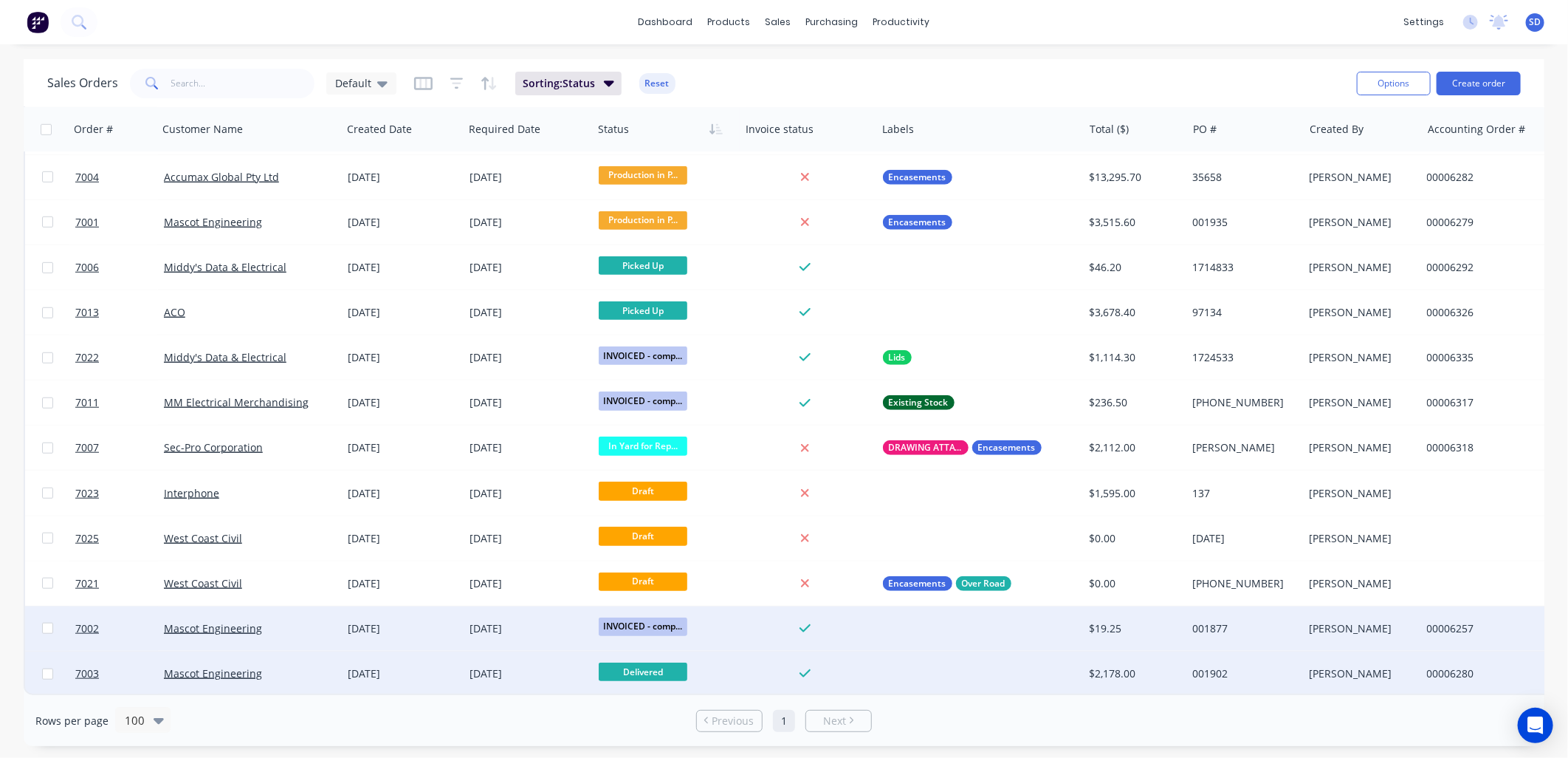
click at [648, 662] on span "Delivered" at bounding box center [643, 671] width 89 height 18
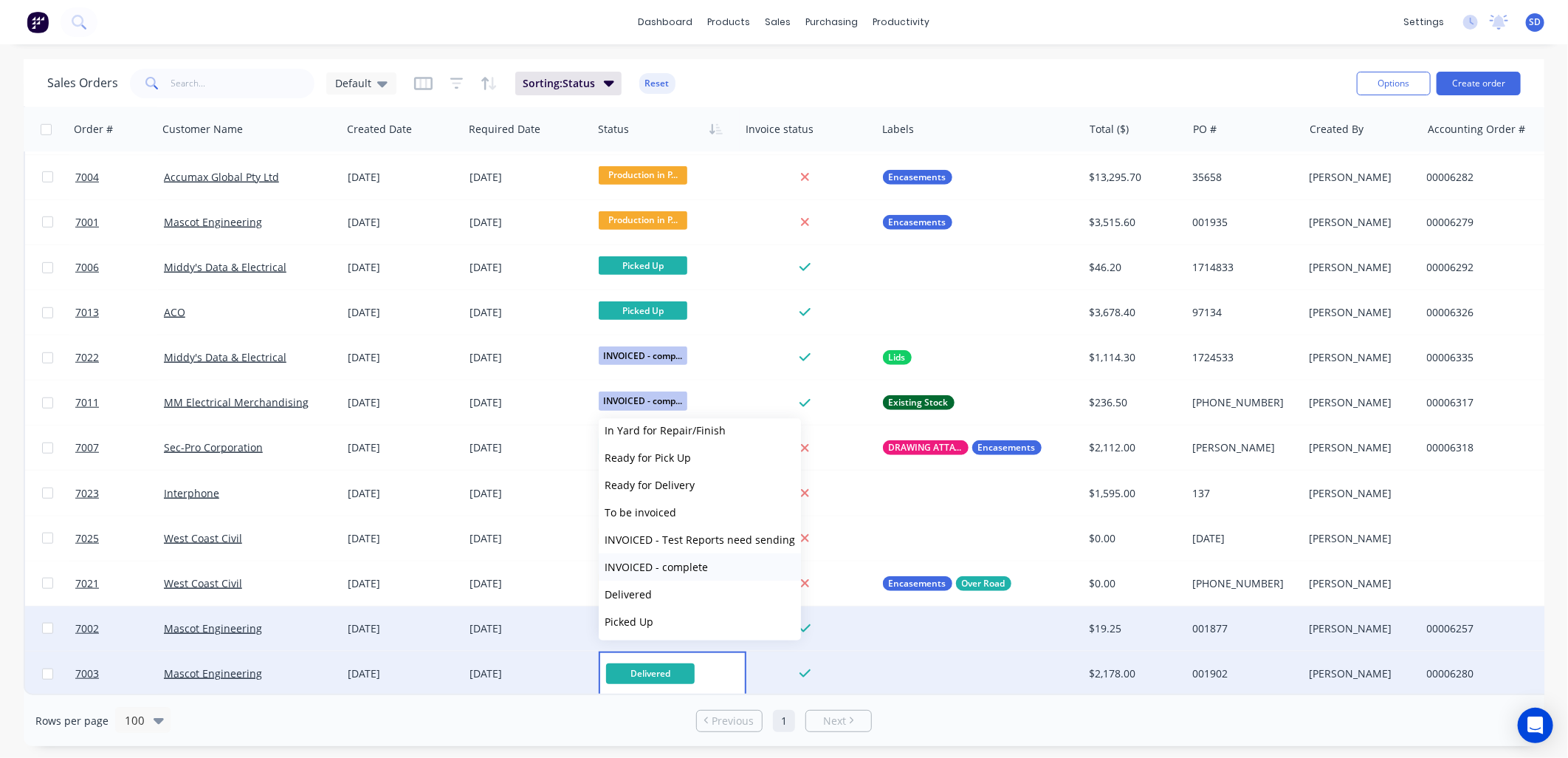
click at [670, 564] on span "INVOICED - complete" at bounding box center [657, 567] width 104 height 14
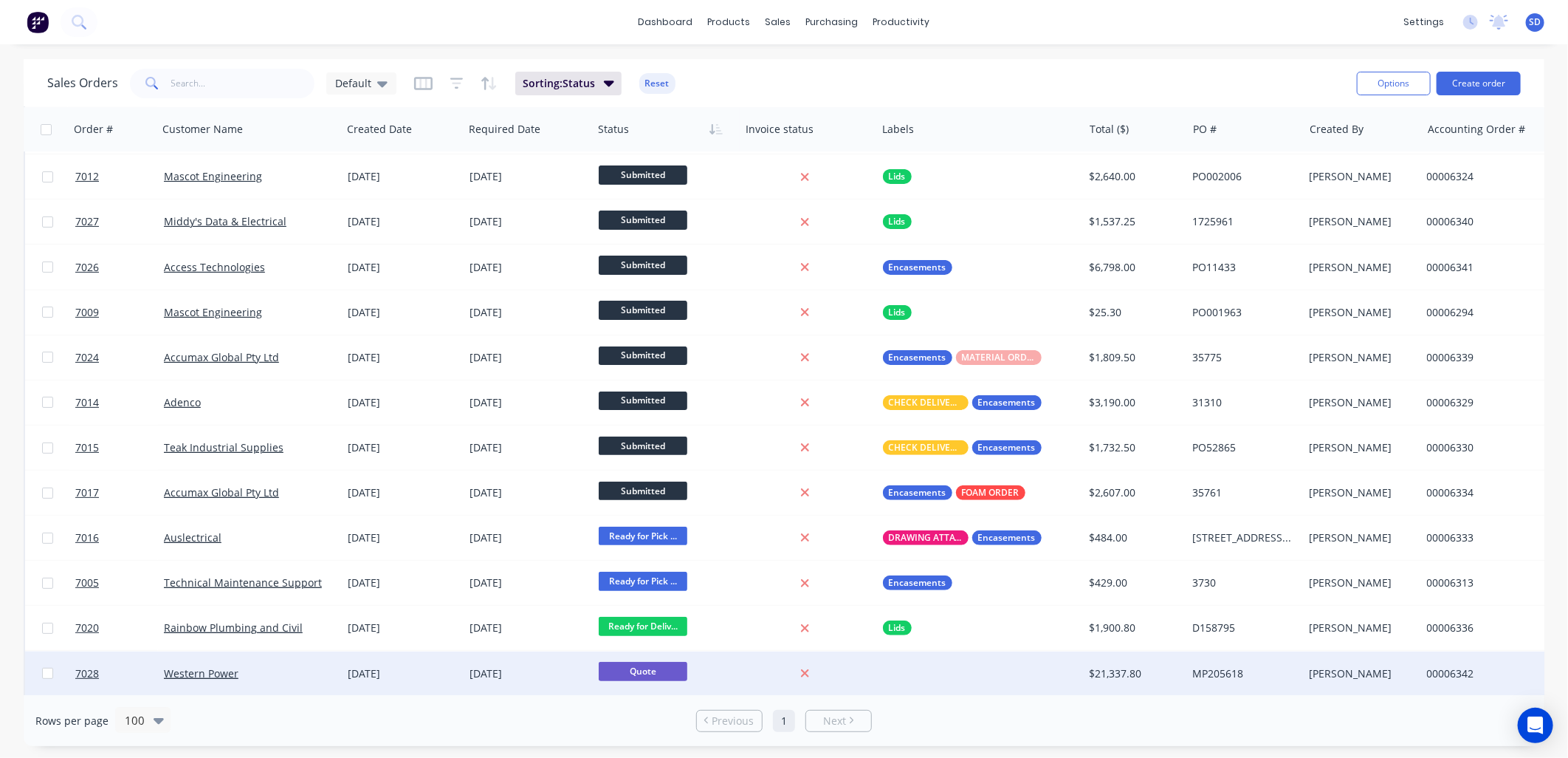
scroll to position [0, 0]
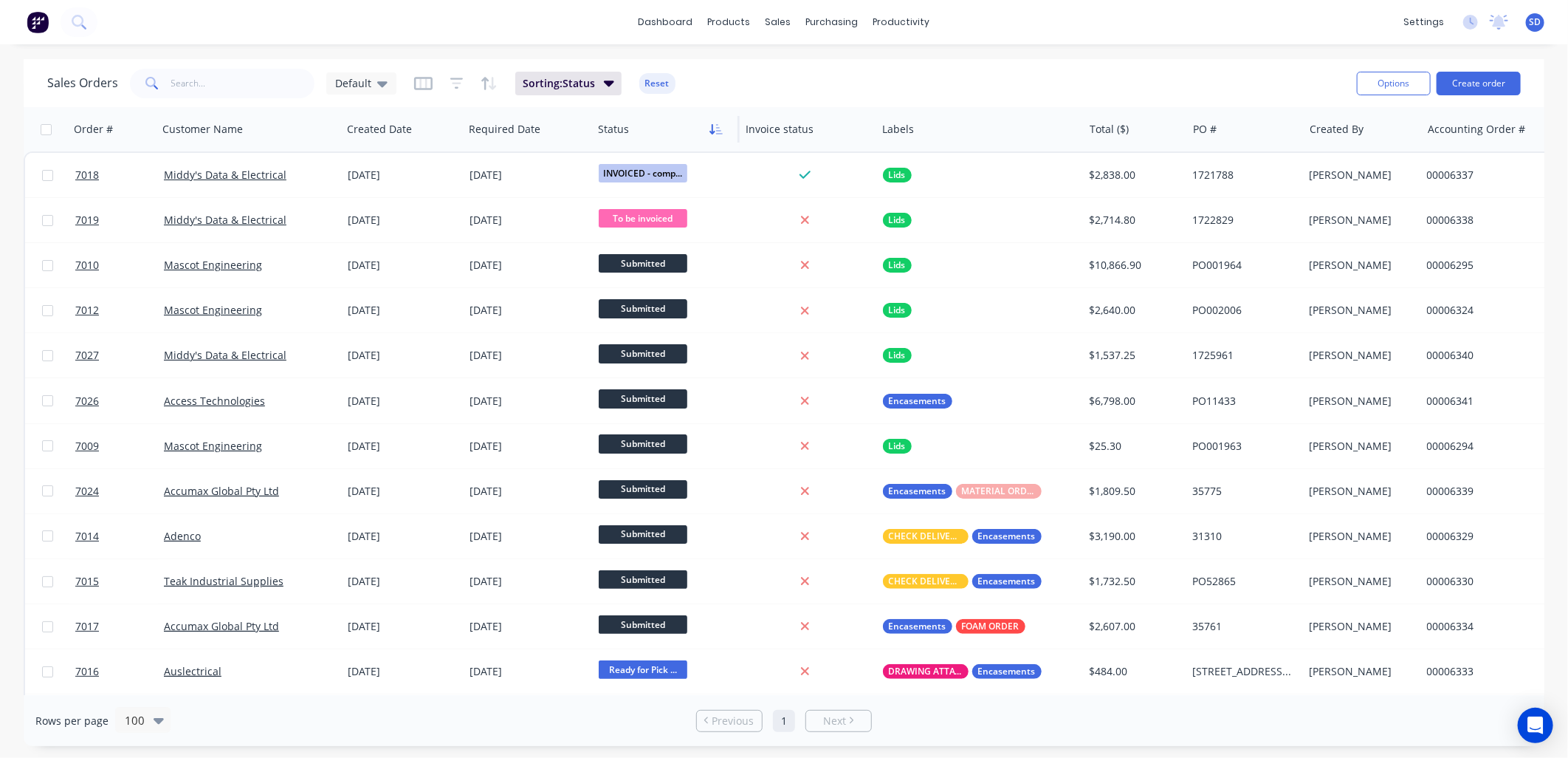
click at [717, 124] on icon "button" at bounding box center [720, 129] width 7 height 11
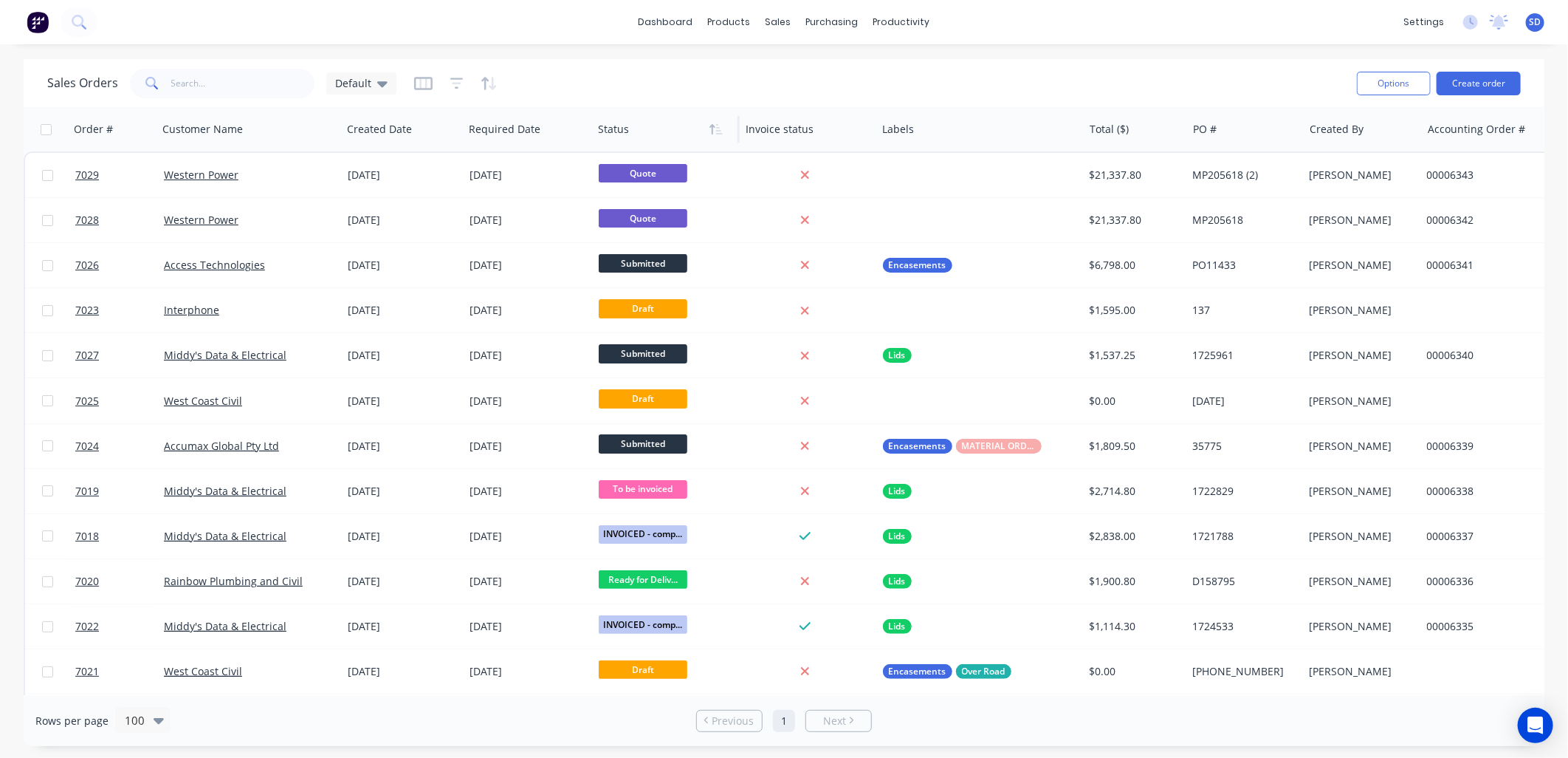
click at [717, 124] on icon "button" at bounding box center [720, 129] width 7 height 11
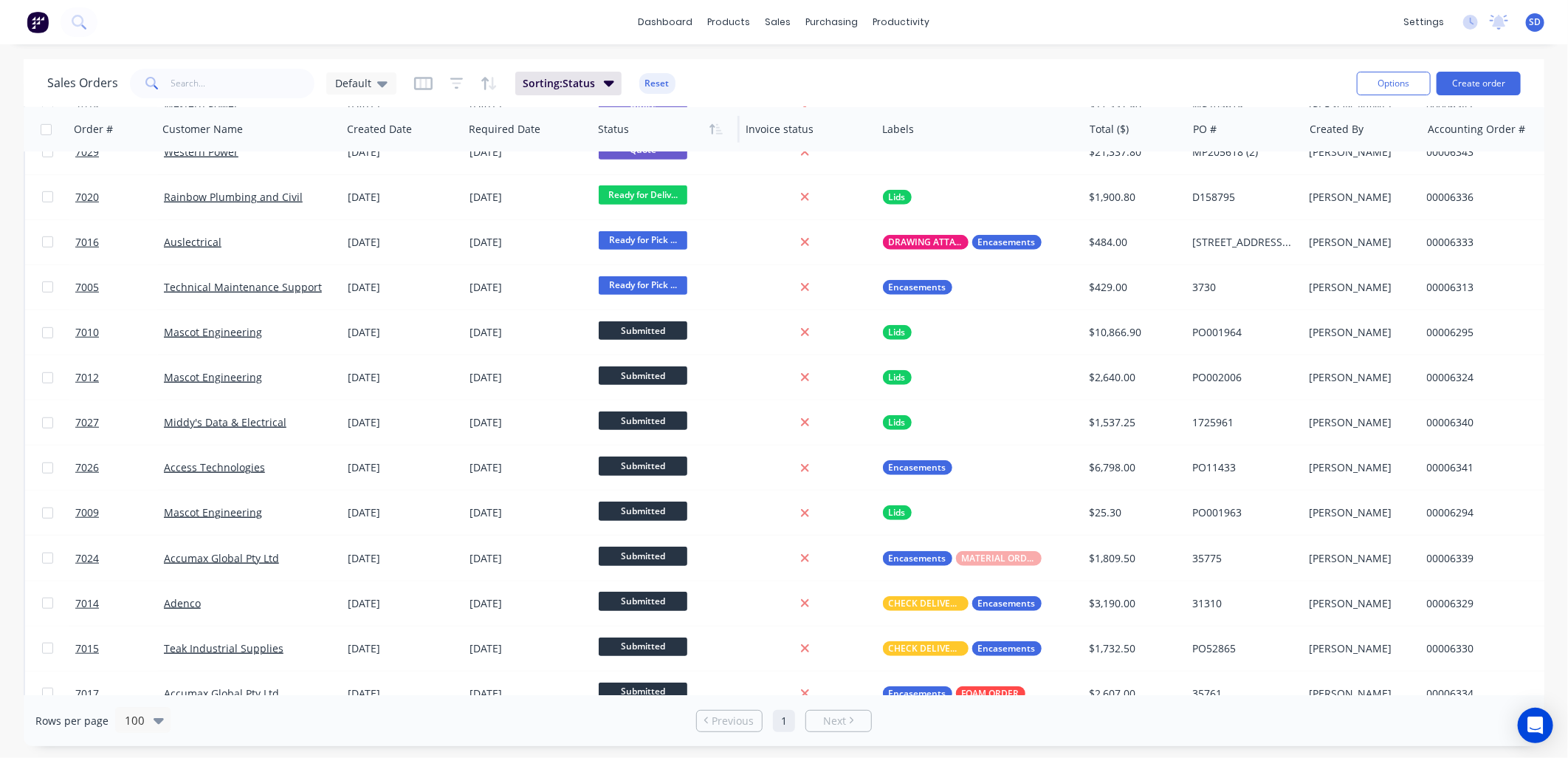
scroll to position [656, 0]
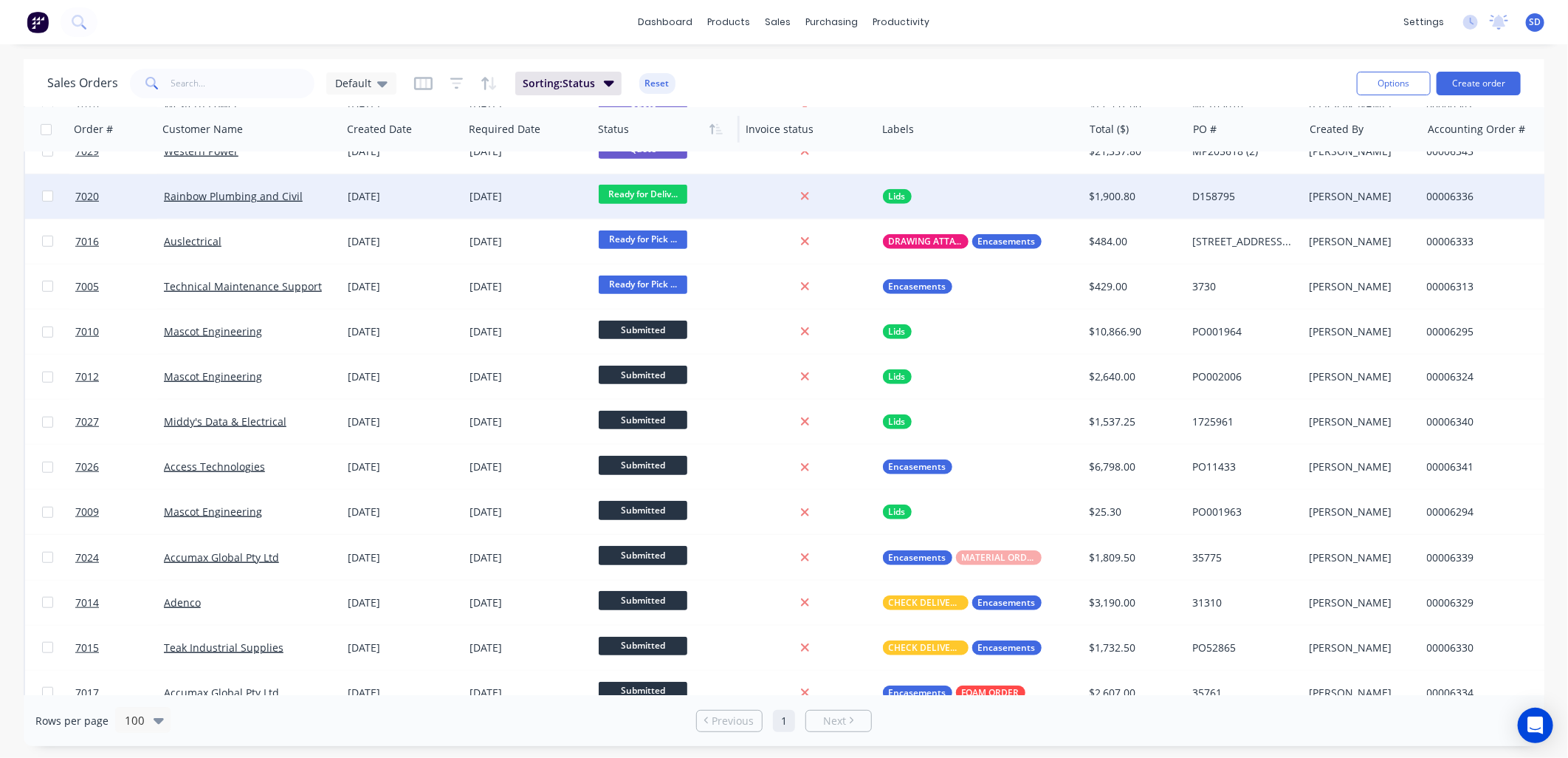
click at [673, 190] on span "Ready for Deliv..." at bounding box center [643, 193] width 89 height 18
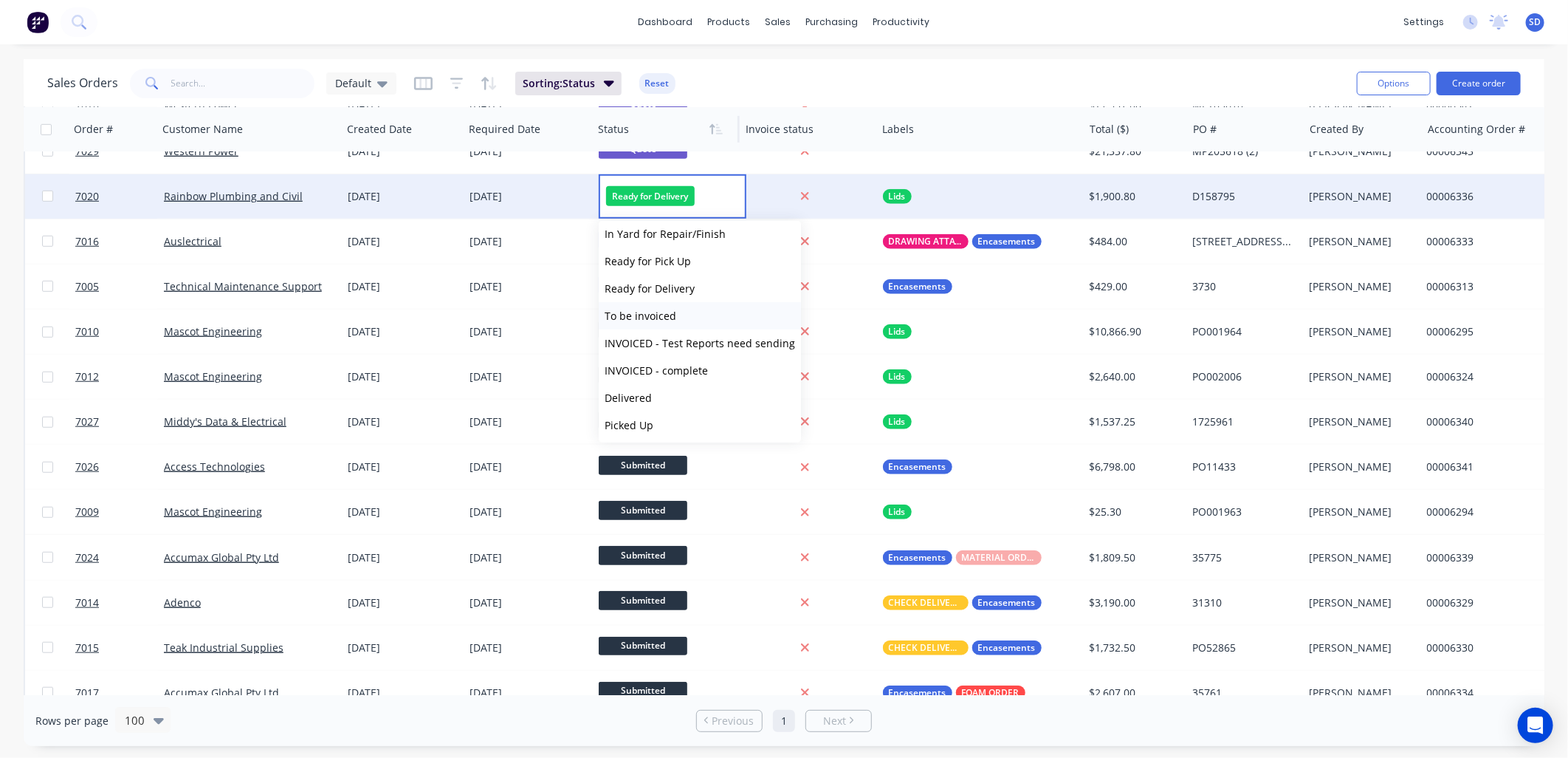
scroll to position [90, 0]
click at [639, 397] on span "Delivered" at bounding box center [629, 396] width 47 height 14
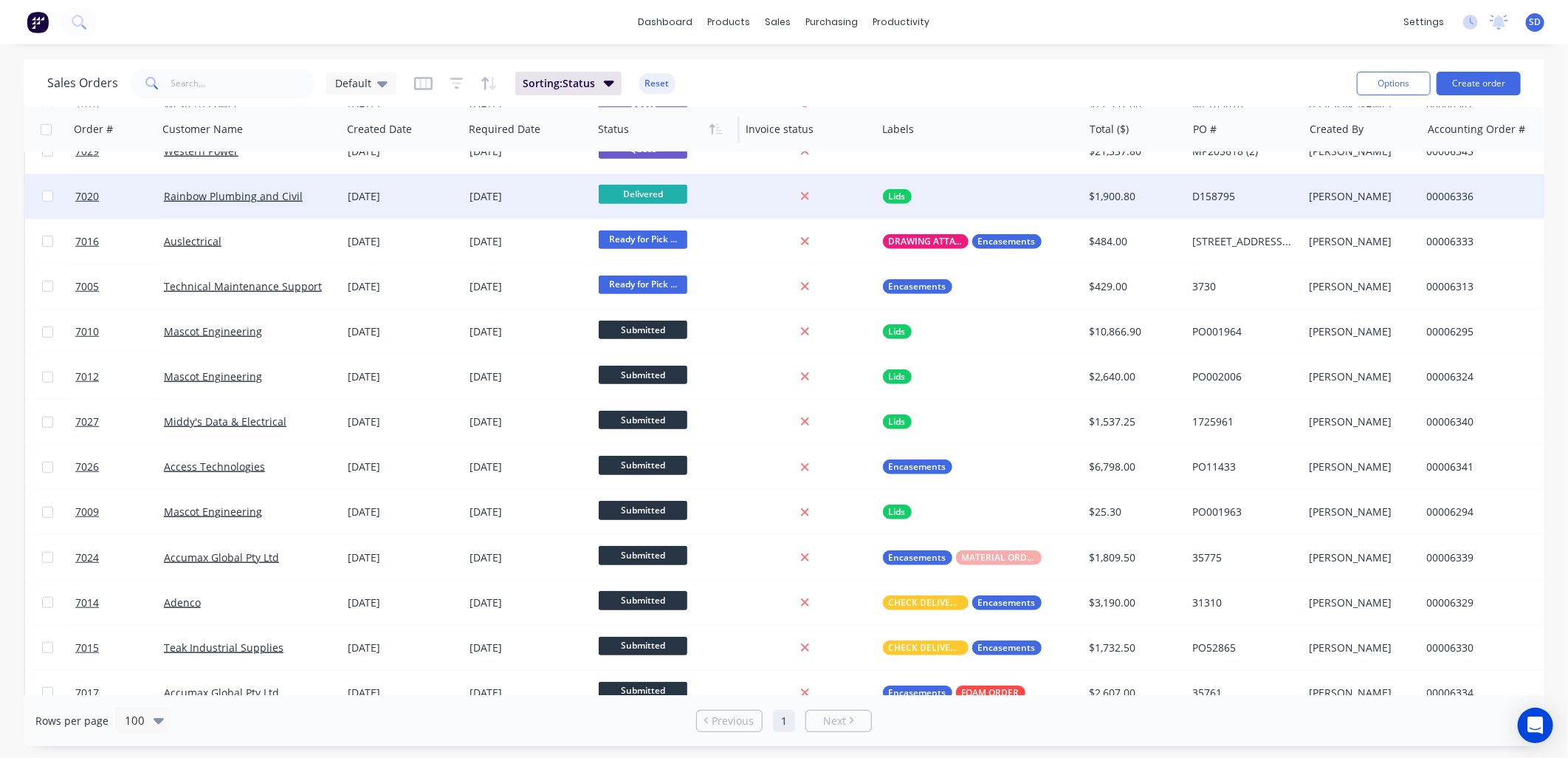
click at [658, 192] on span "Delivered" at bounding box center [643, 193] width 89 height 18
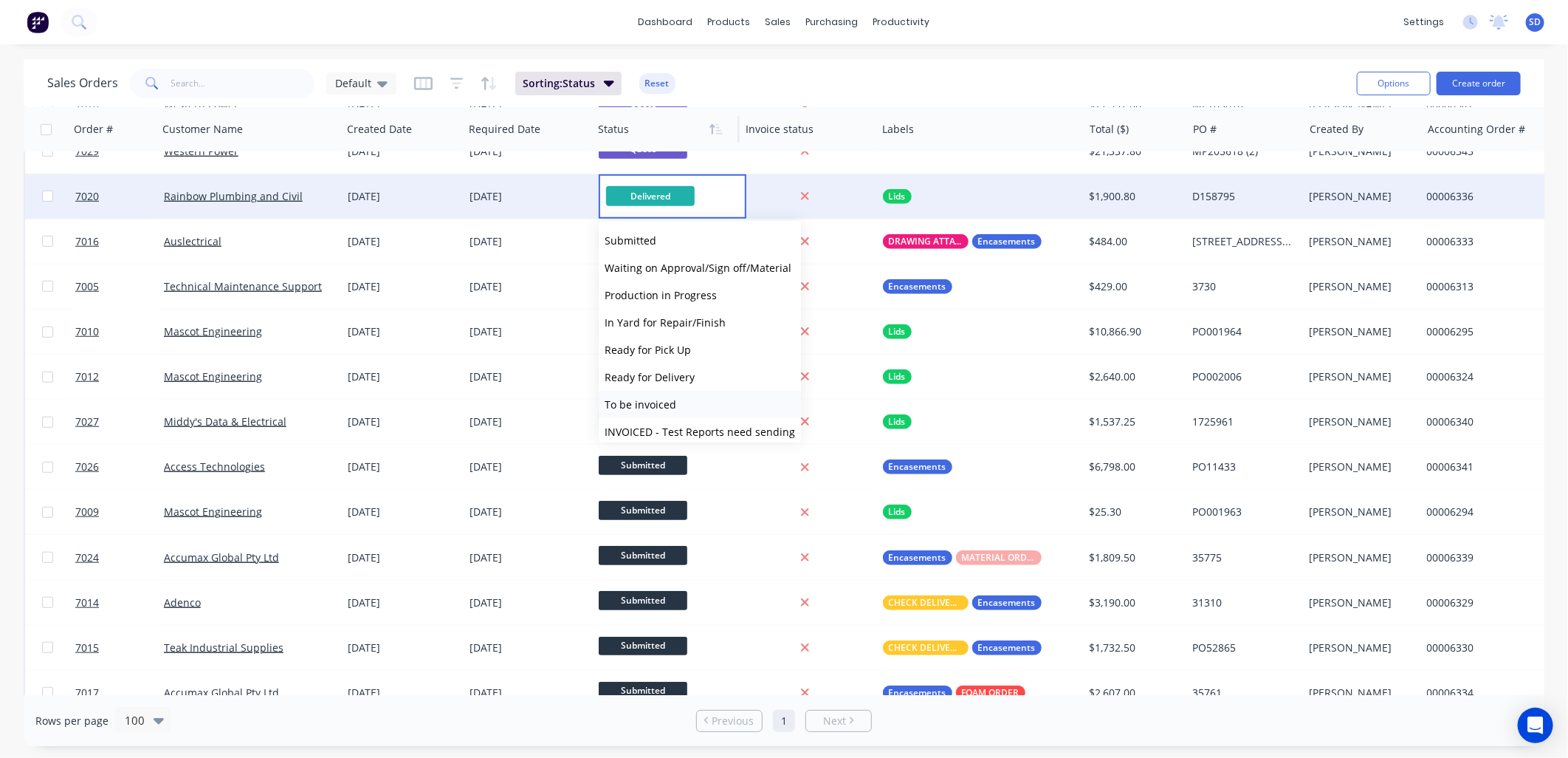
click at [667, 407] on span "To be invoiced" at bounding box center [641, 404] width 72 height 14
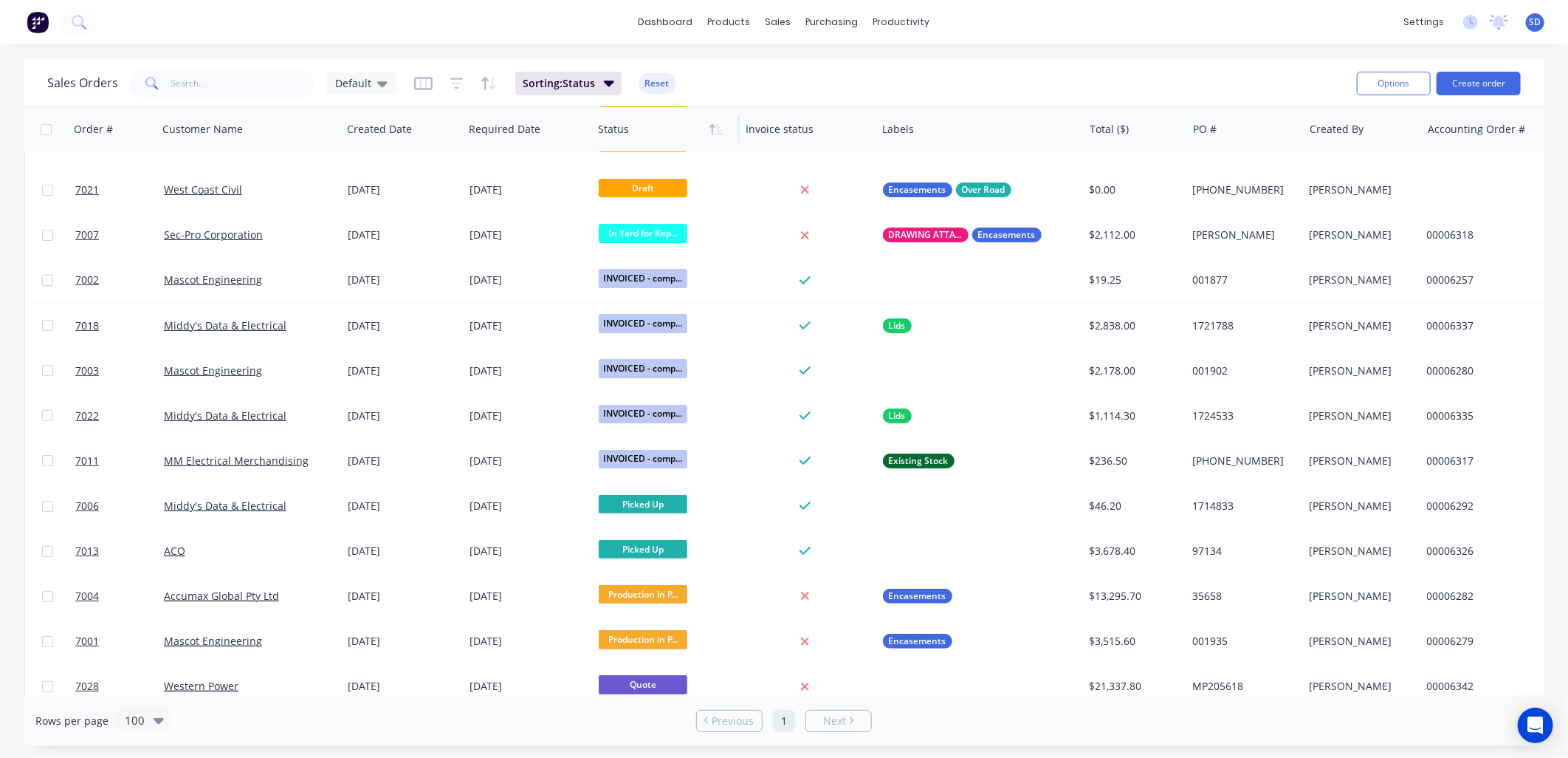
scroll to position [0, 0]
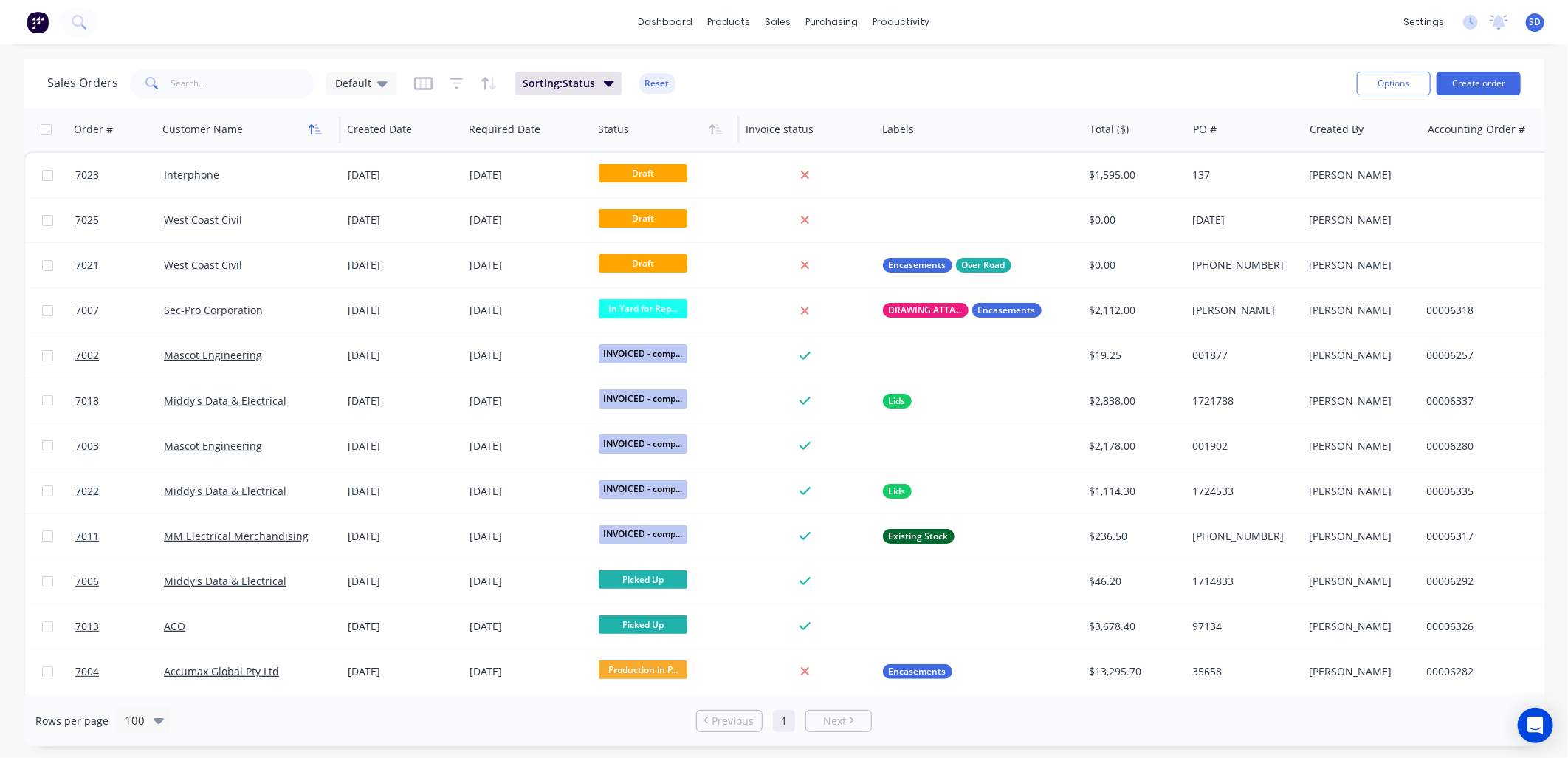
click at [316, 128] on icon "button" at bounding box center [315, 128] width 13 height 11
click at [315, 138] on button "button" at bounding box center [315, 129] width 22 height 22
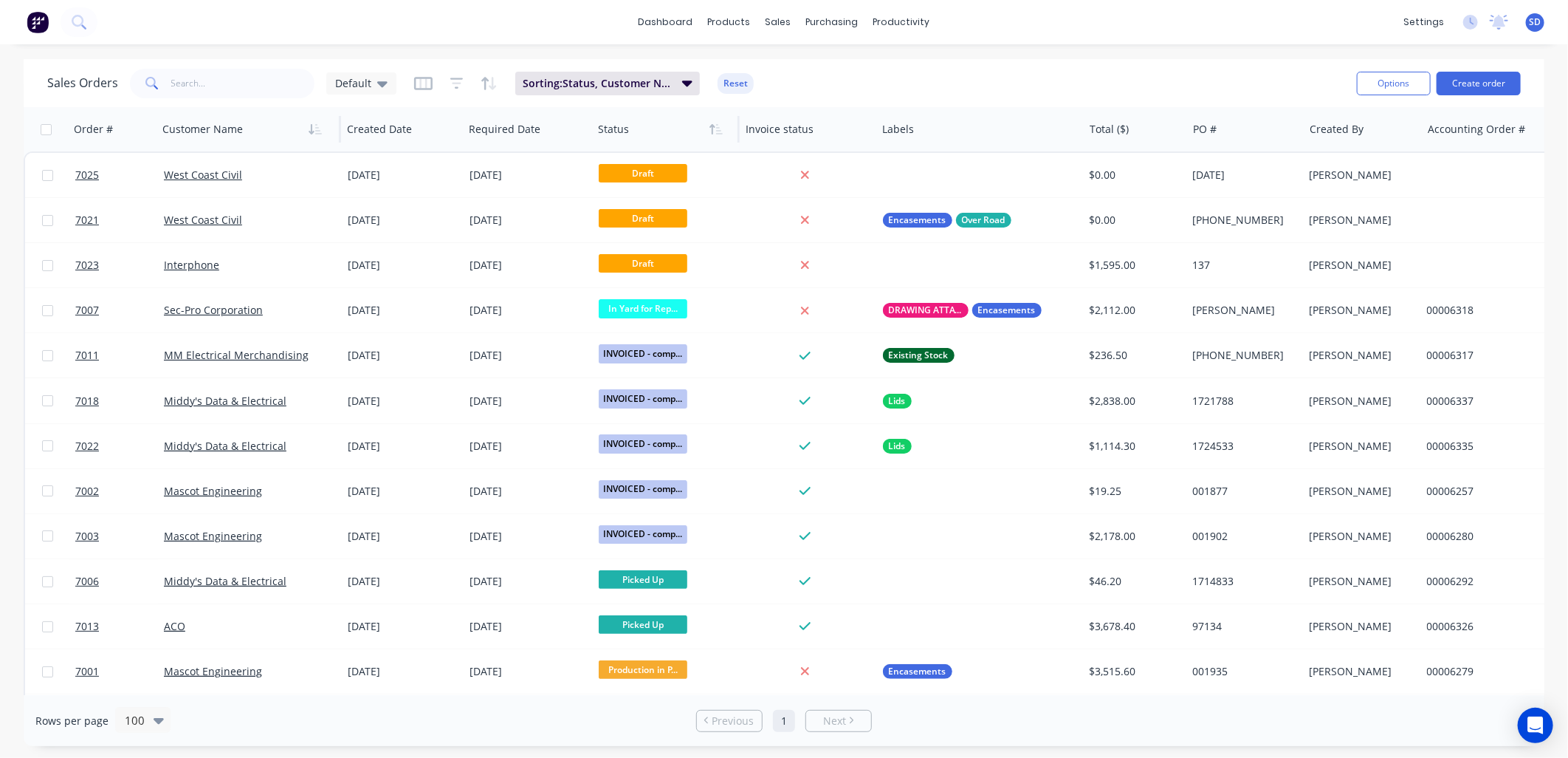
click at [315, 138] on button "button" at bounding box center [315, 129] width 22 height 22
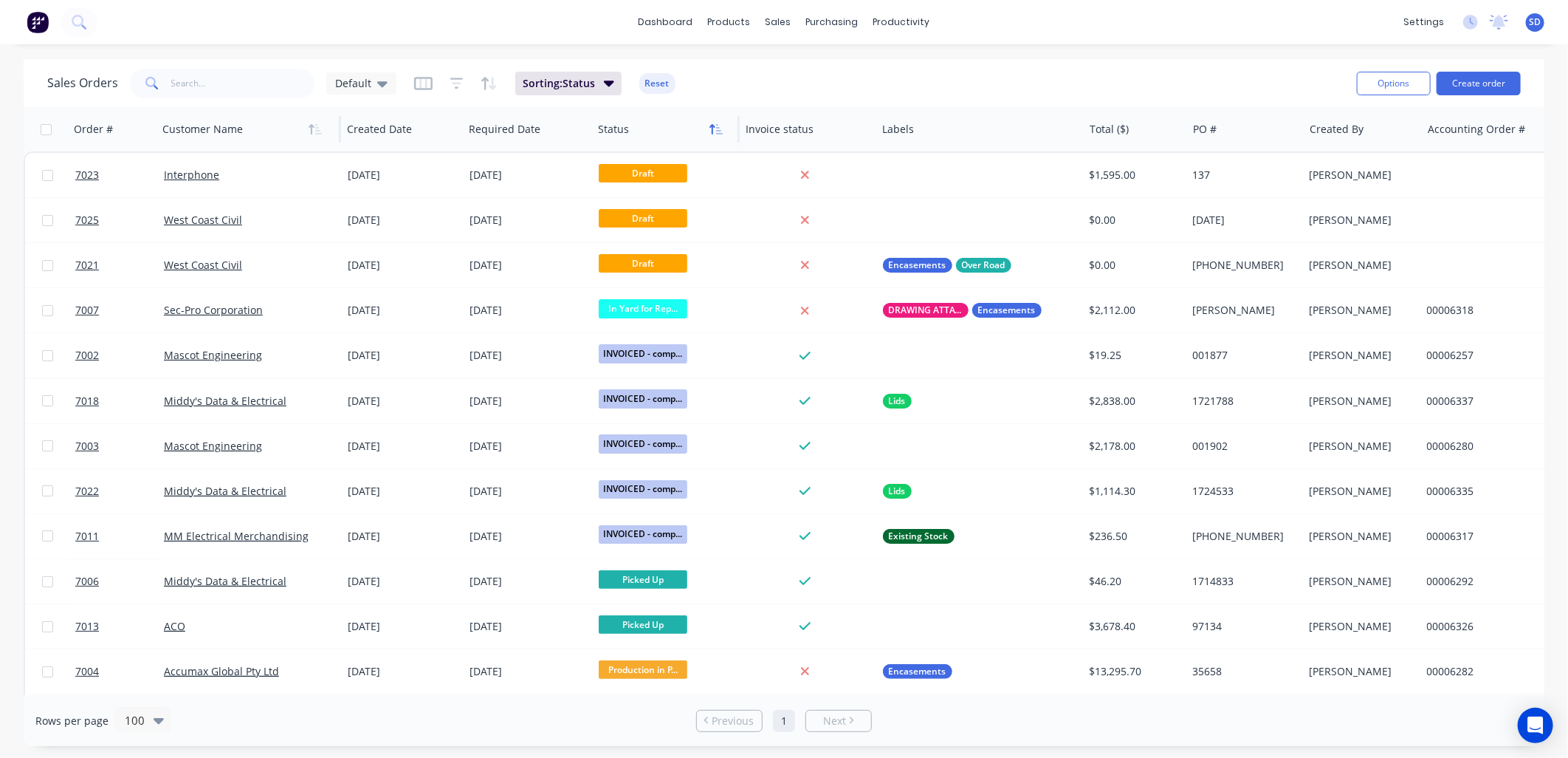
click at [719, 136] on button "button" at bounding box center [716, 129] width 22 height 22
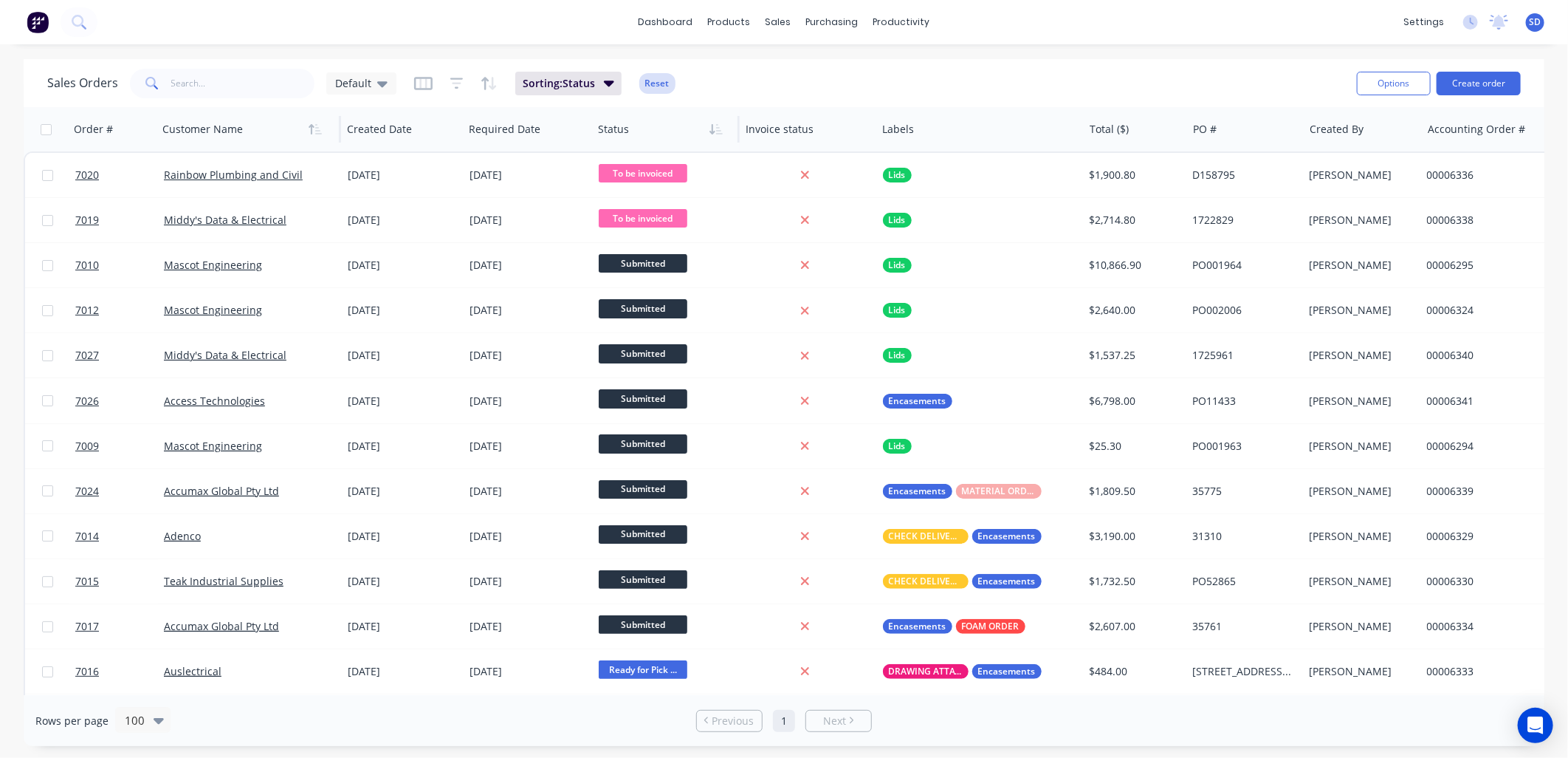
click at [660, 85] on button "Reset" at bounding box center [657, 83] width 36 height 21
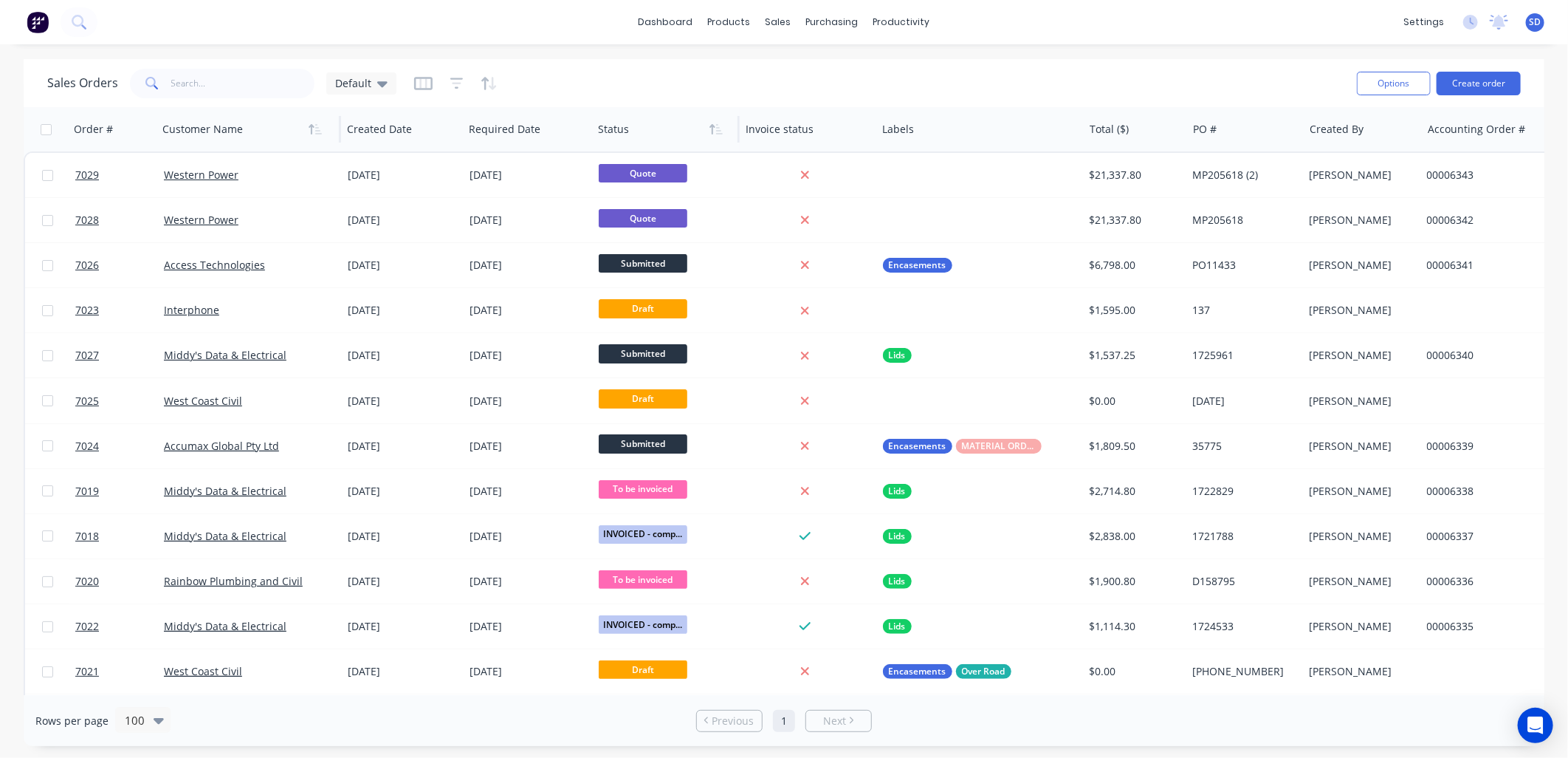
click at [267, 128] on div at bounding box center [244, 129] width 164 height 30
click at [318, 130] on icon "button" at bounding box center [319, 129] width 7 height 11
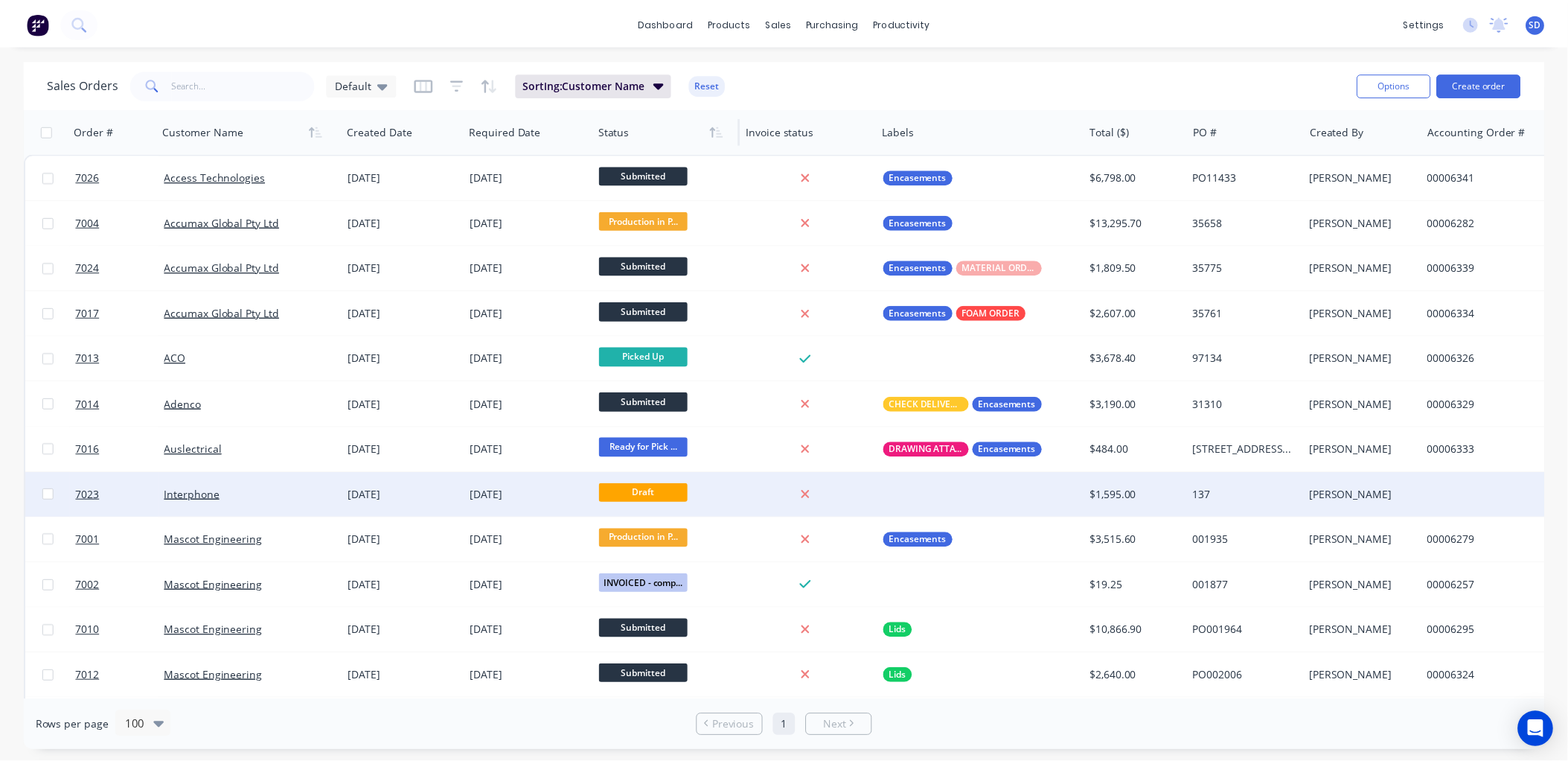
scroll to position [82, 0]
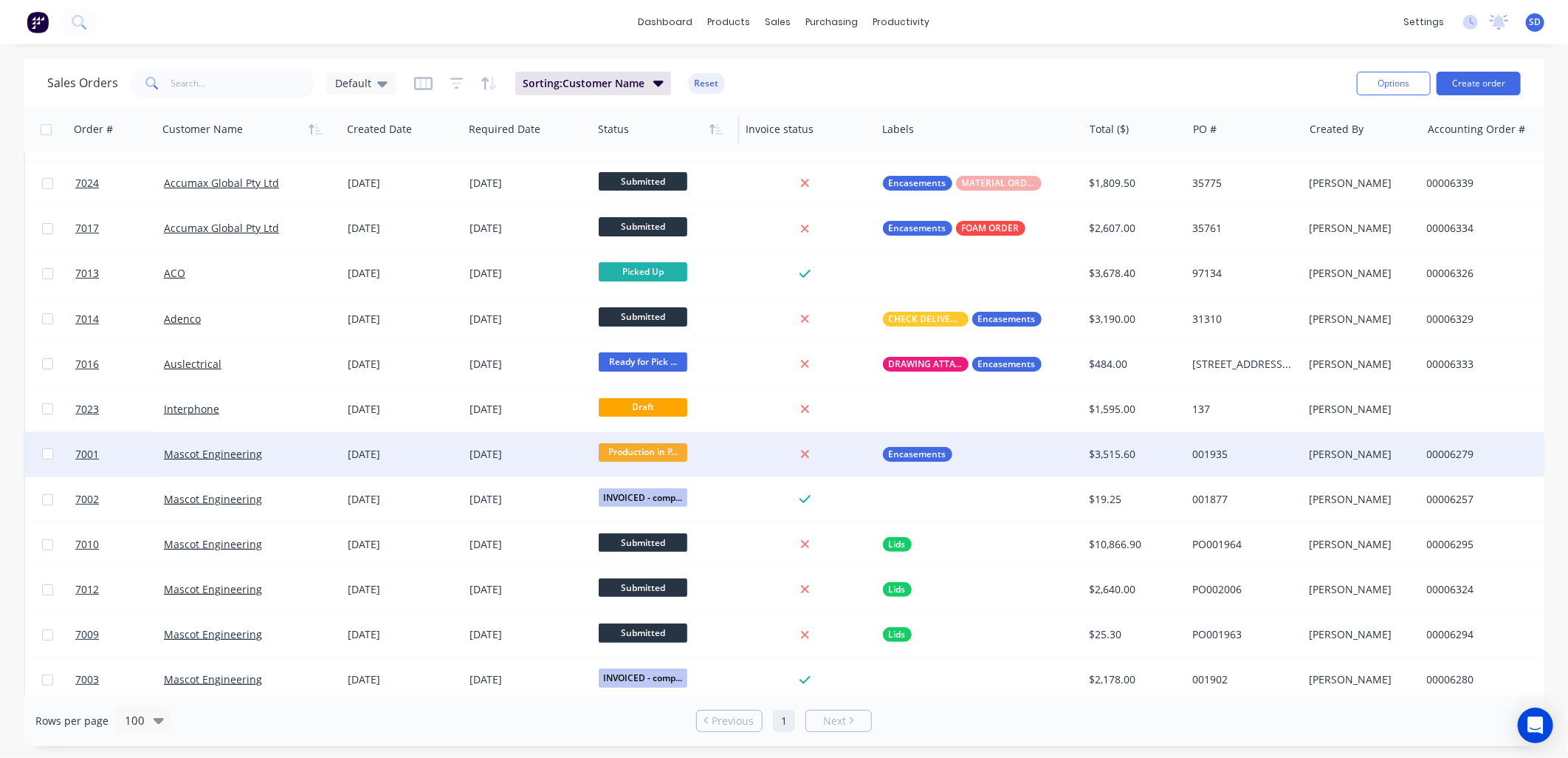
click at [285, 462] on div "Mascot Engineering" at bounding box center [249, 454] width 183 height 44
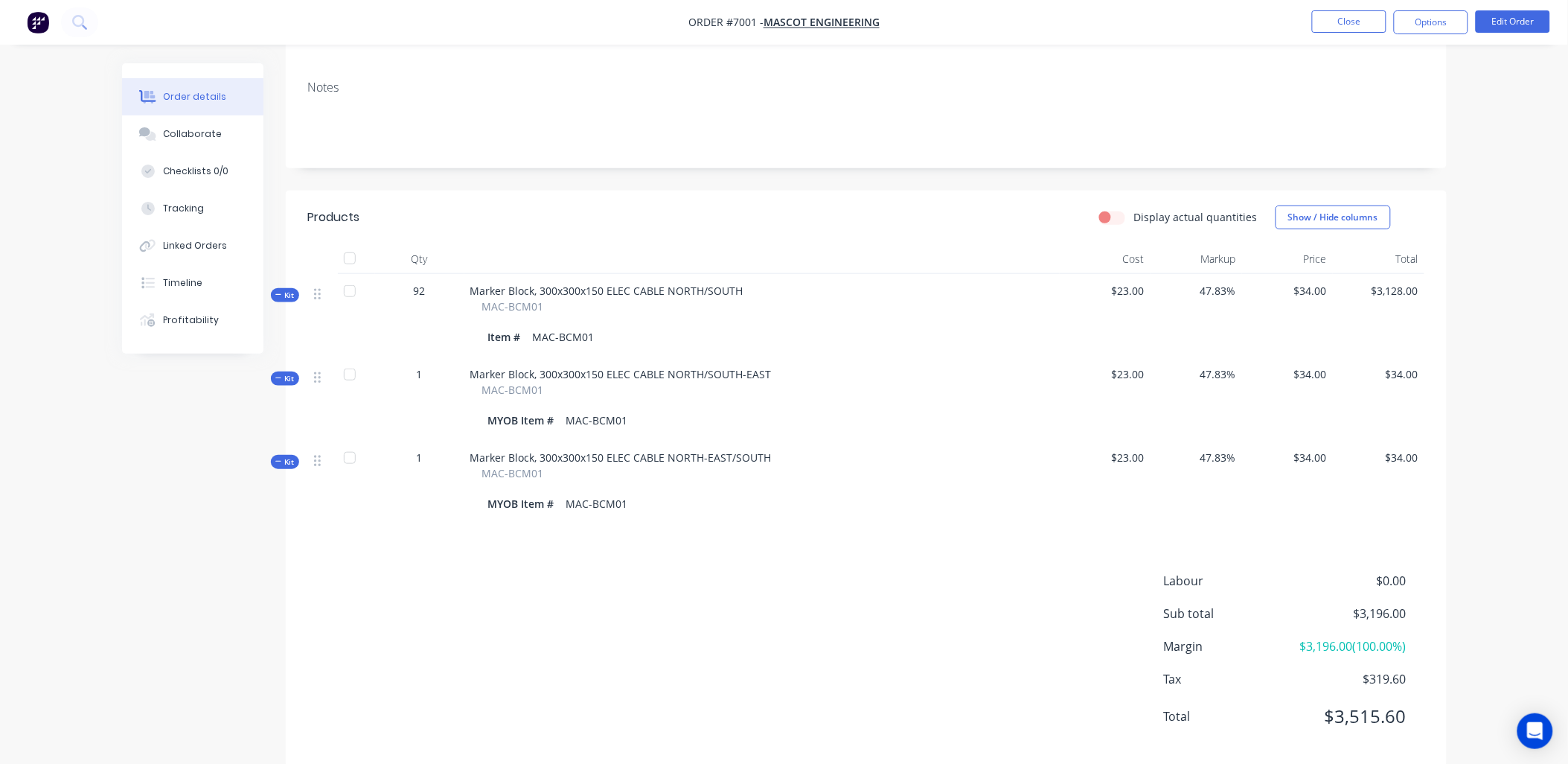
scroll to position [248, 0]
click at [1356, 24] on button "Close" at bounding box center [1349, 21] width 74 height 22
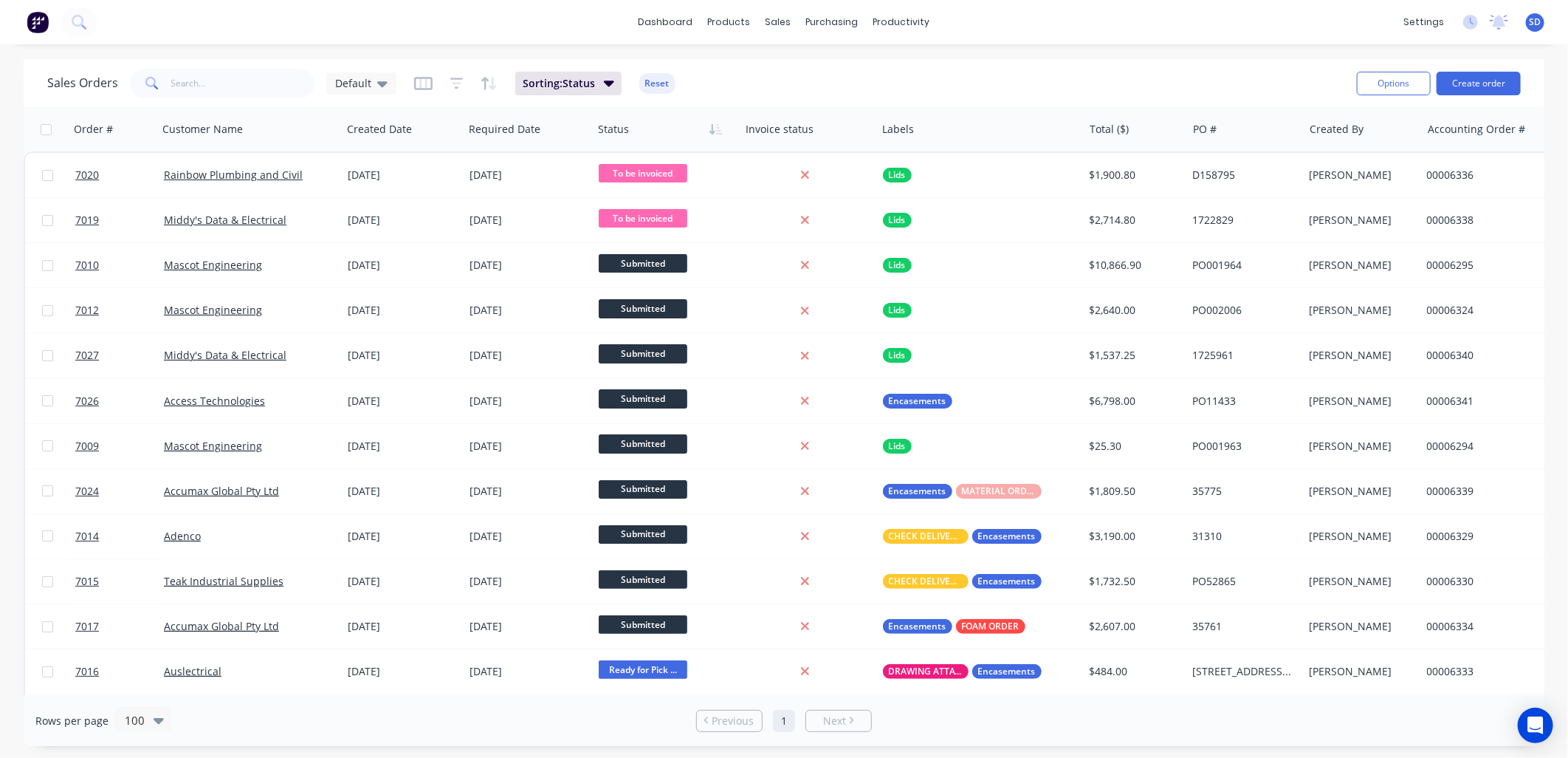
drag, startPoint x: 1131, startPoint y: 49, endPoint x: 1143, endPoint y: 46, distance: 12.4
click at [1131, 49] on div "dashboard products sales purchasing productivity dashboard products Product Cat…" at bounding box center [784, 379] width 1568 height 758
click at [766, 68] on div "Product Catalogue" at bounding box center [795, 70] width 91 height 13
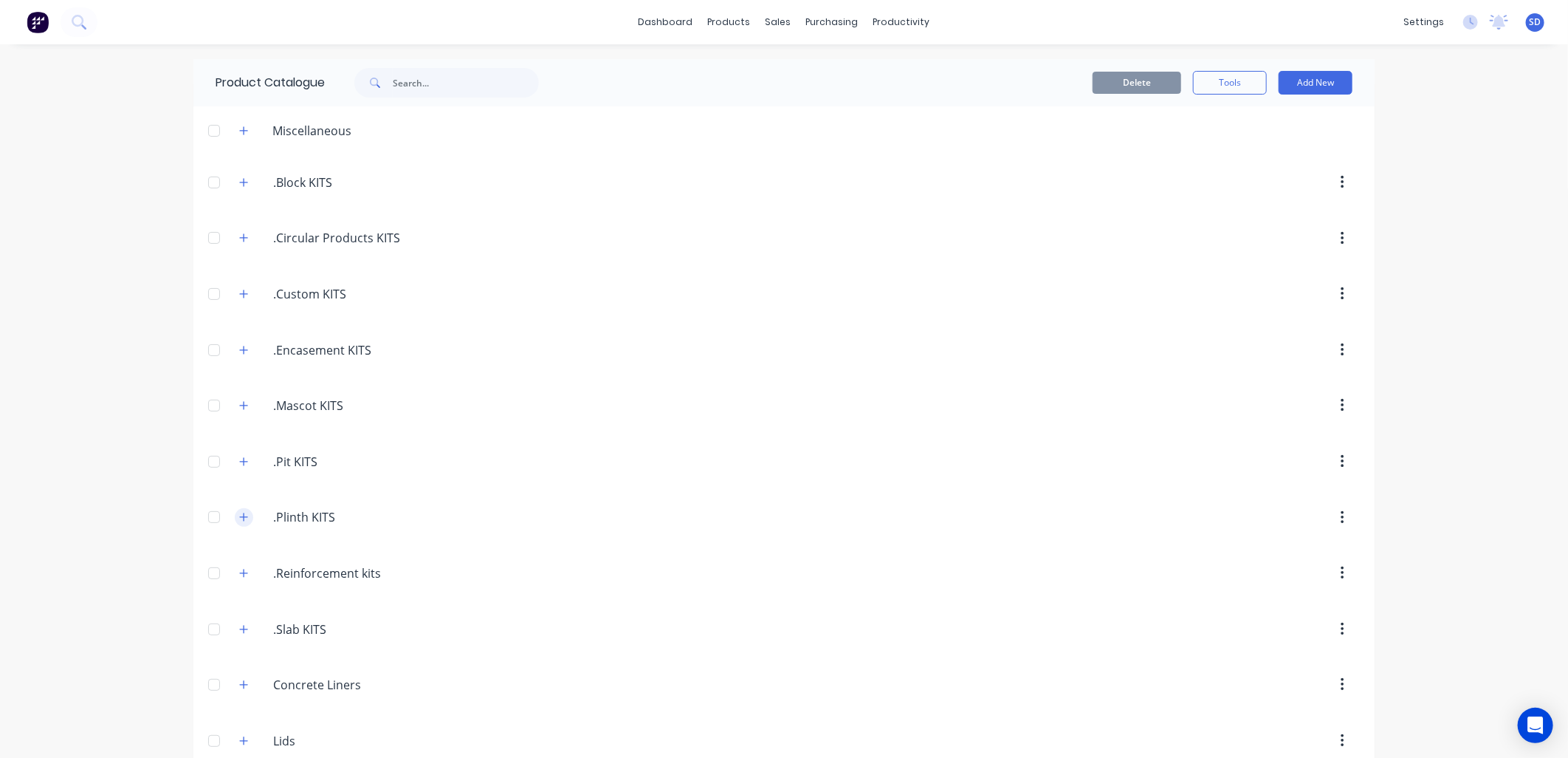
click at [239, 519] on icon "button" at bounding box center [243, 517] width 9 height 11
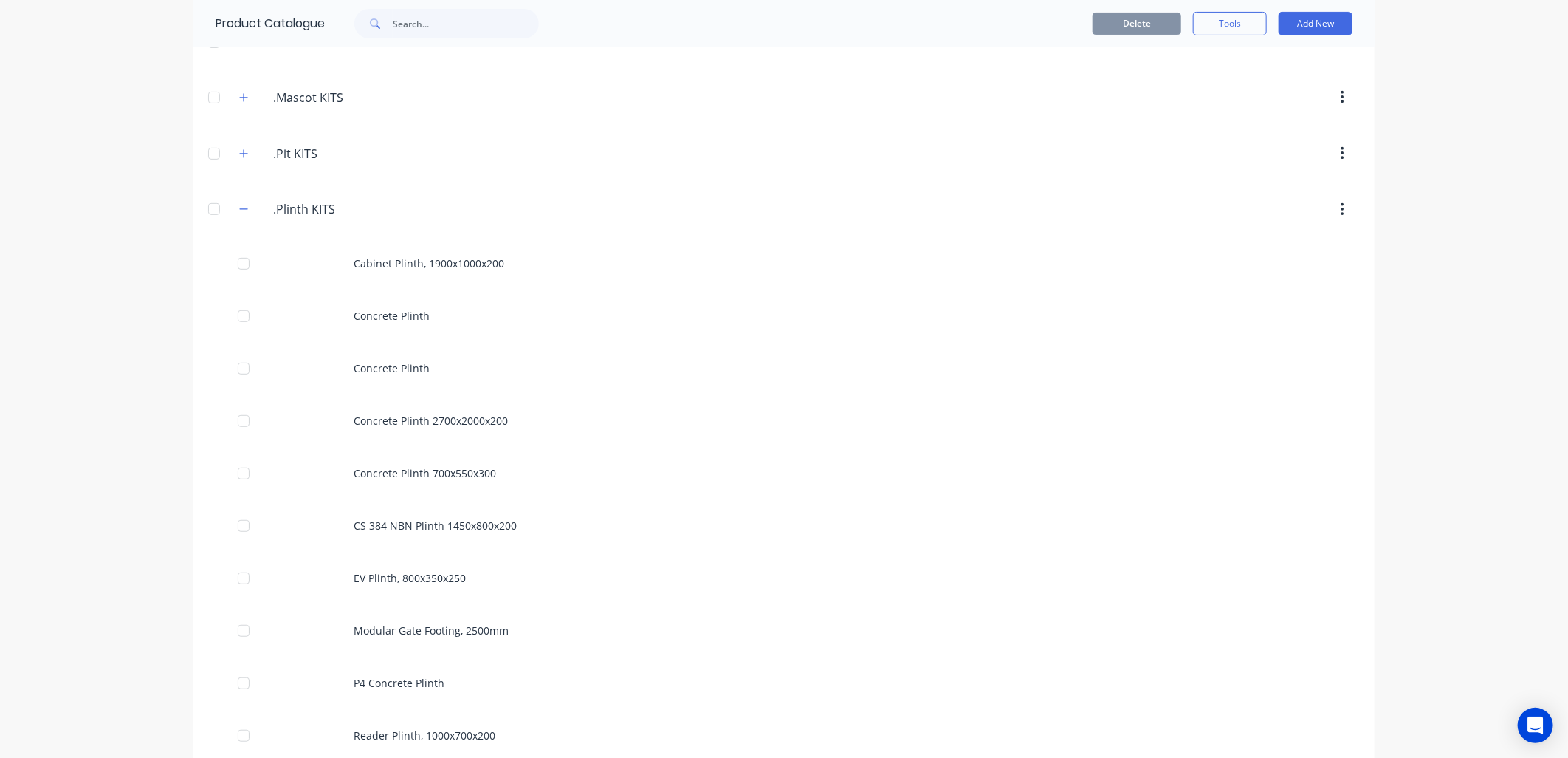
scroll to position [328, 0]
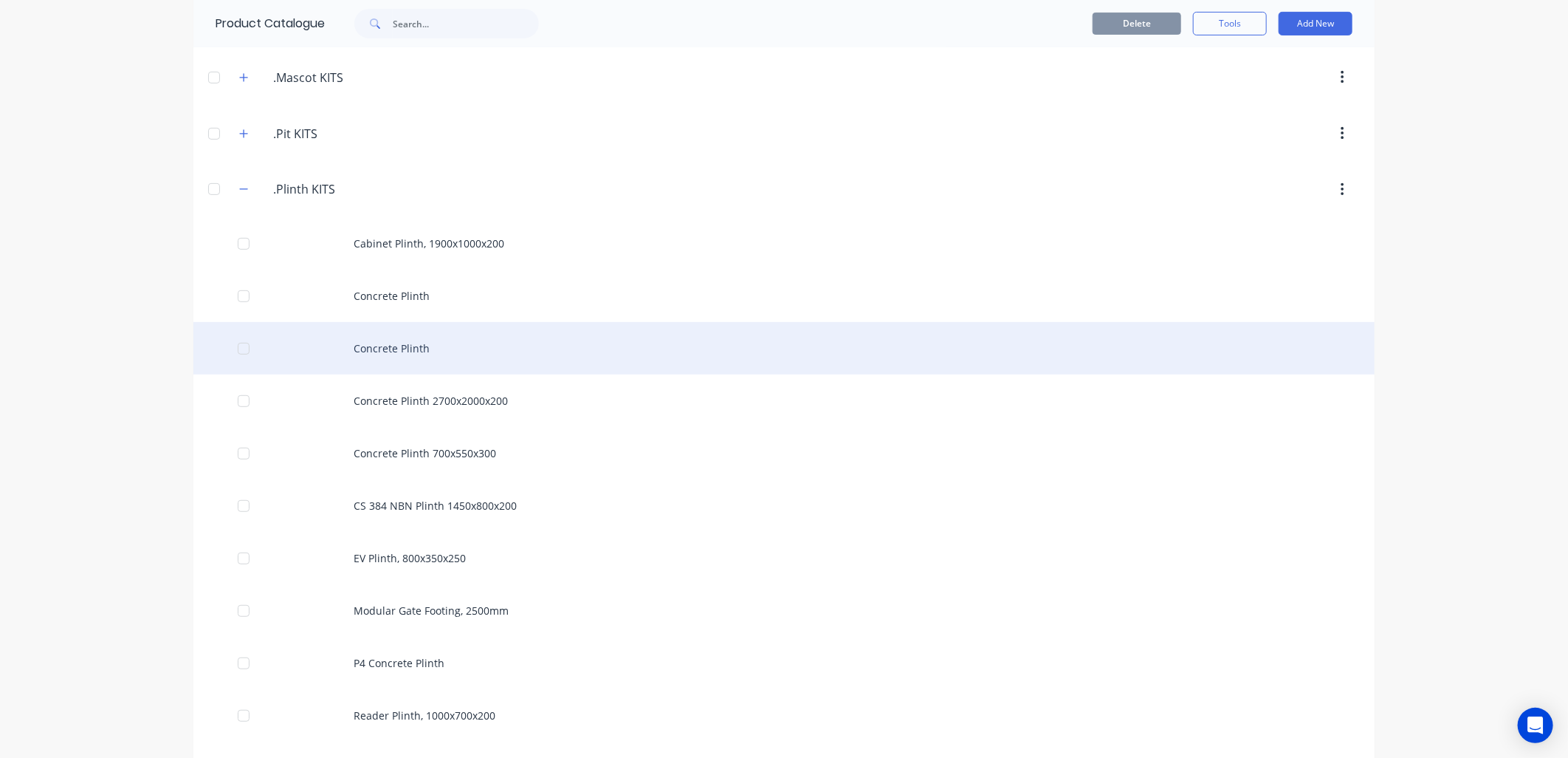
click at [401, 349] on div "Concrete Plinth" at bounding box center [784, 349] width 1182 height 53
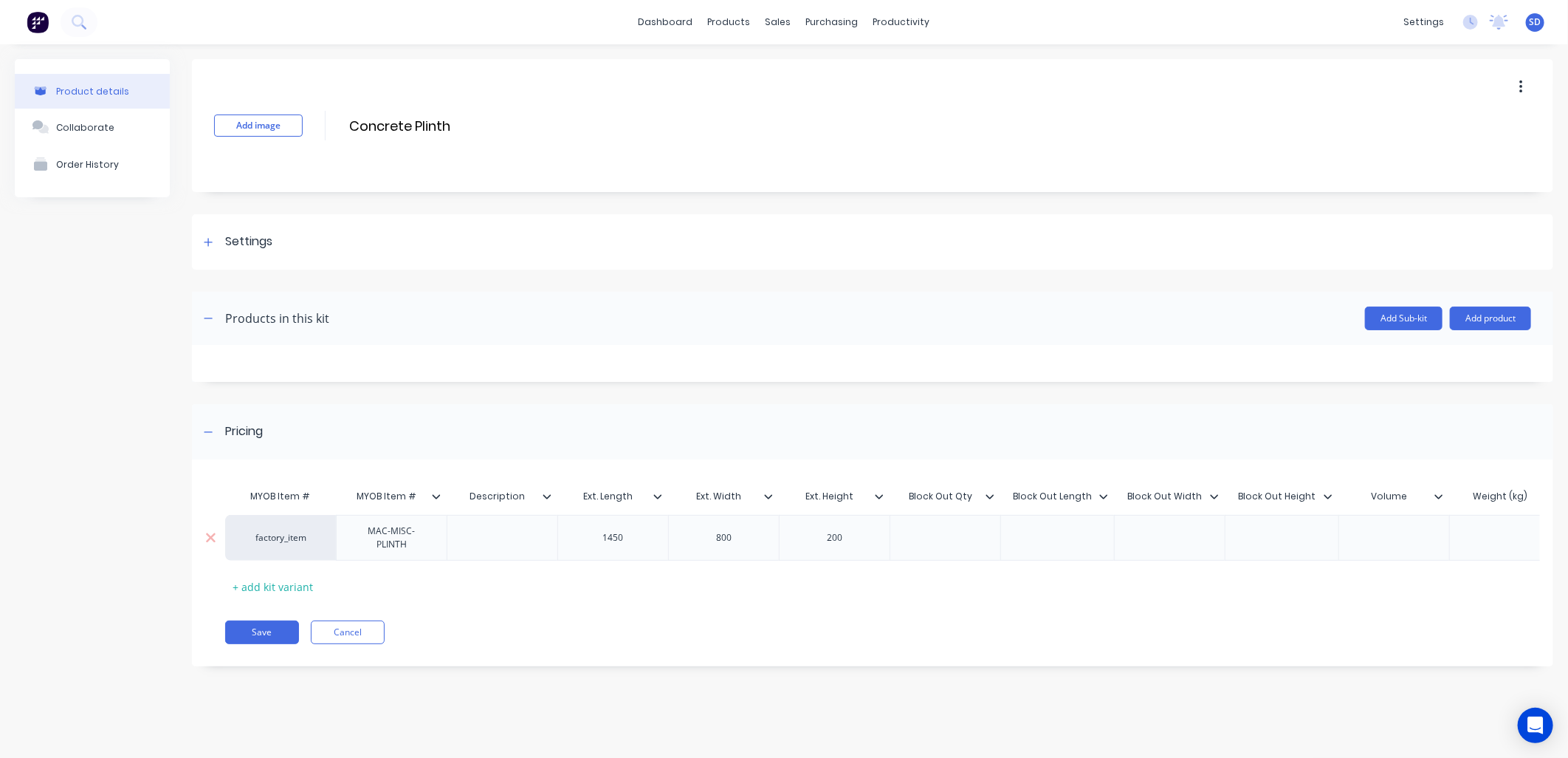
click at [629, 537] on div "1450" at bounding box center [614, 538] width 74 height 19
drag, startPoint x: 637, startPoint y: 541, endPoint x: 593, endPoint y: 539, distance: 44.0
click at [593, 539] on div "1450" at bounding box center [614, 538] width 74 height 19
click at [458, 122] on input "Concrete Plinth" at bounding box center [478, 126] width 262 height 21
type input "Concrete Plinth MISC"
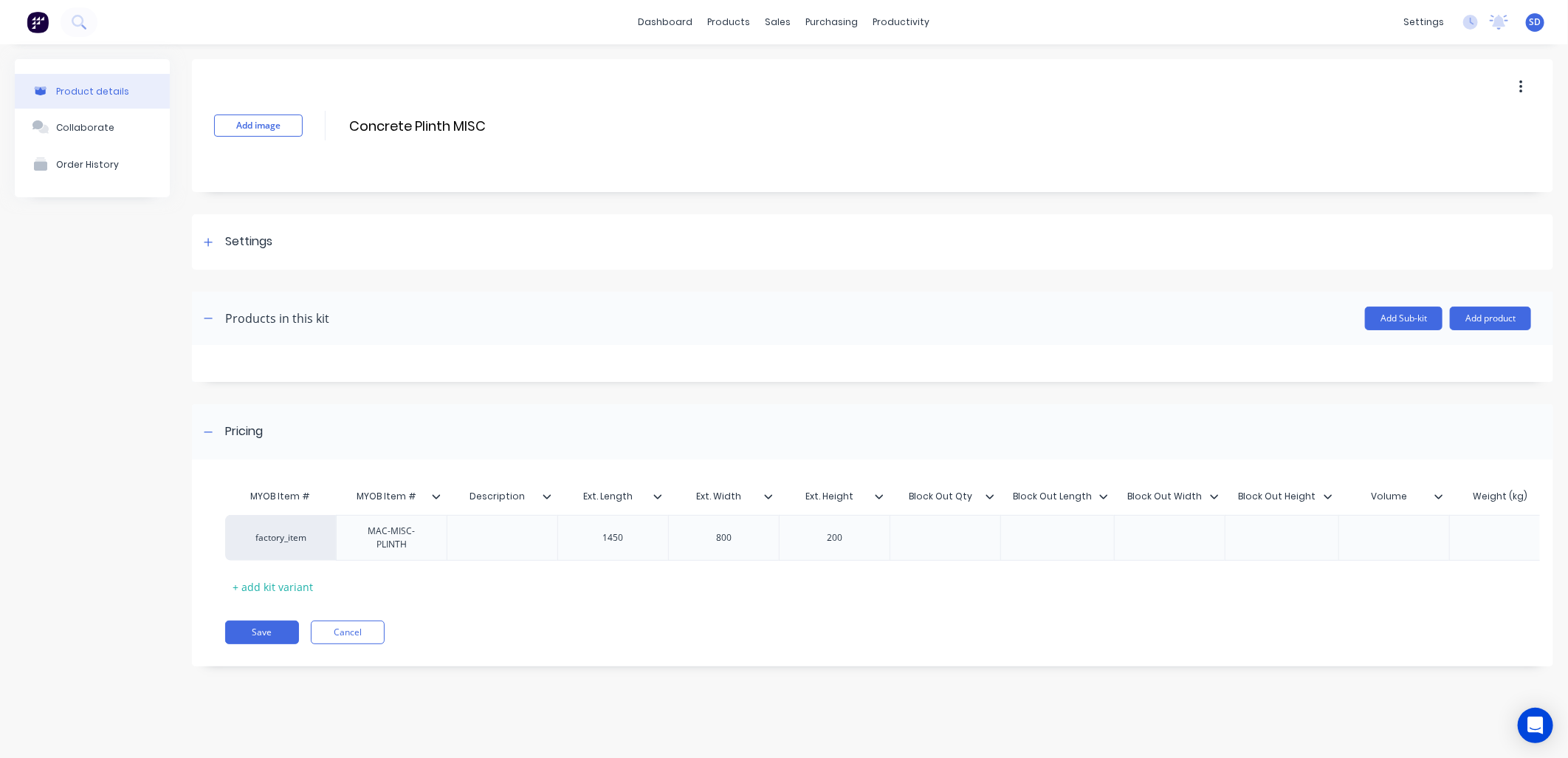
click at [749, 108] on div "Add image Concrete Plinth MISC Concrete Plinth MISC Enter kit name" at bounding box center [873, 125] width 1362 height 133
click at [256, 641] on button "Save" at bounding box center [263, 632] width 74 height 24
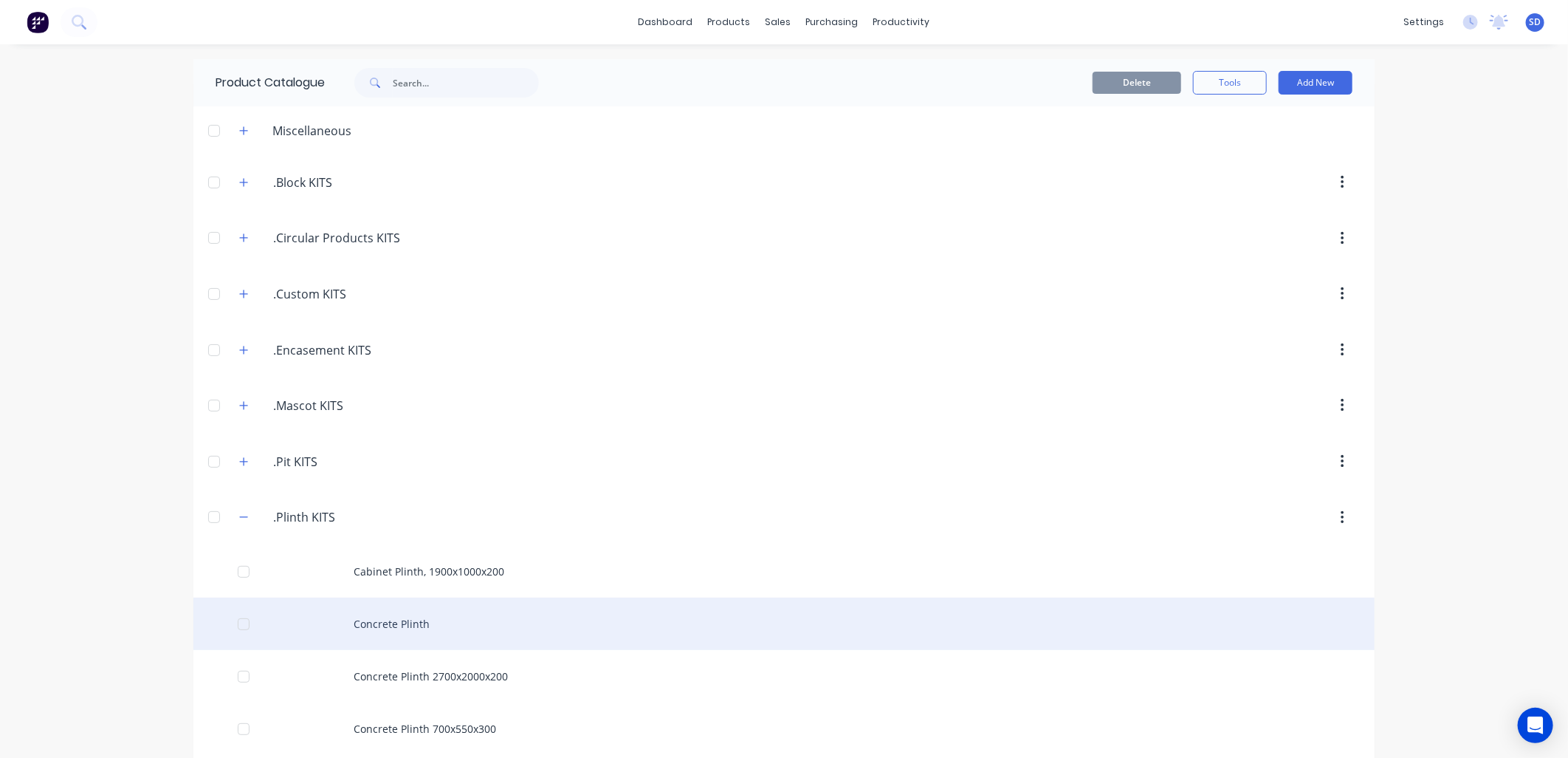
click at [402, 620] on div "Concrete Plinth" at bounding box center [784, 624] width 1182 height 53
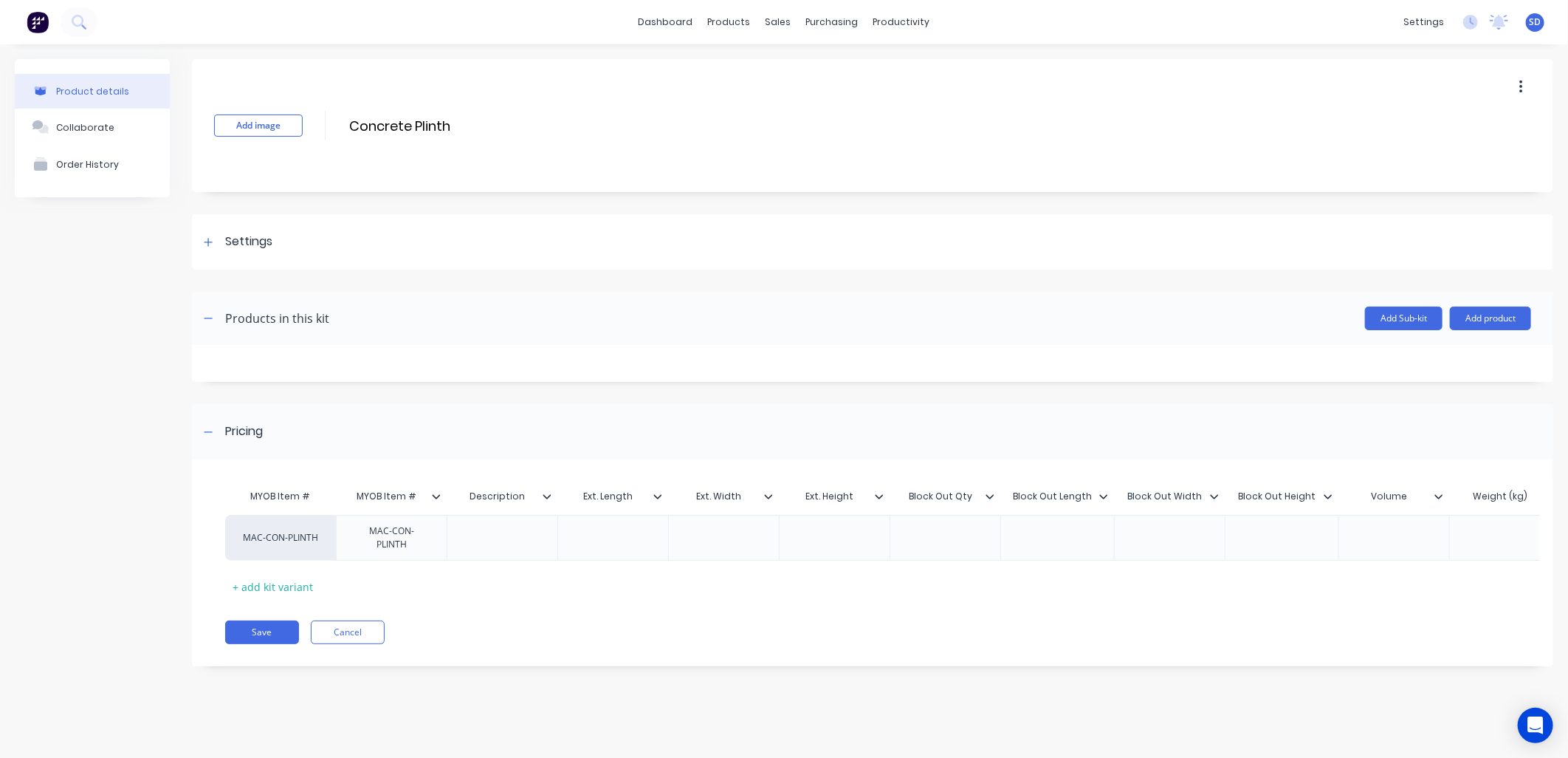
click at [1520, 83] on icon "button" at bounding box center [1521, 87] width 4 height 17
click at [1421, 128] on span "Duplicate" at bounding box center [1467, 126] width 111 height 16
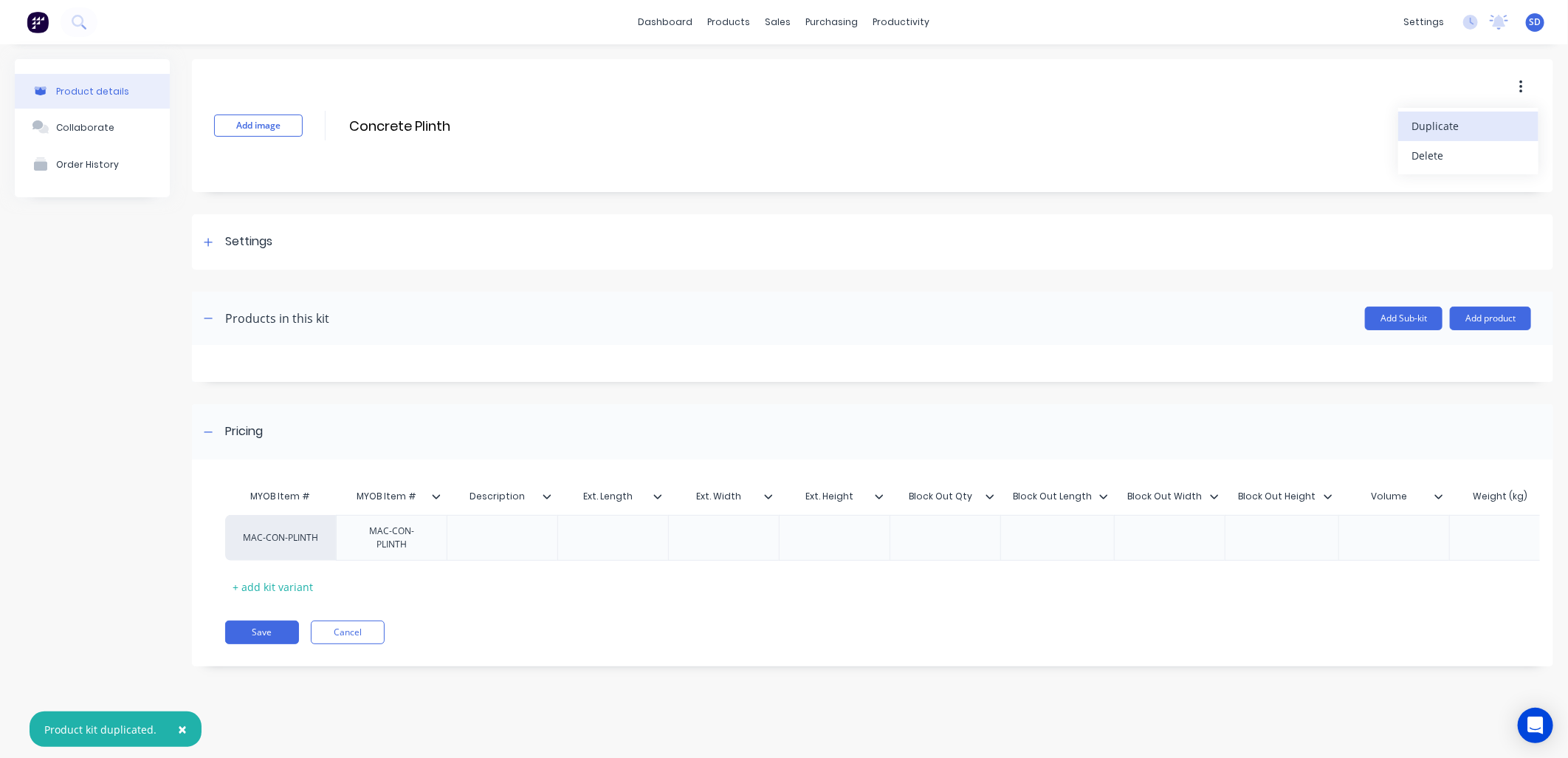
click at [1467, 119] on span "Duplicate" at bounding box center [1467, 126] width 111 height 16
click at [1440, 126] on span "Duplicate" at bounding box center [1467, 126] width 111 height 16
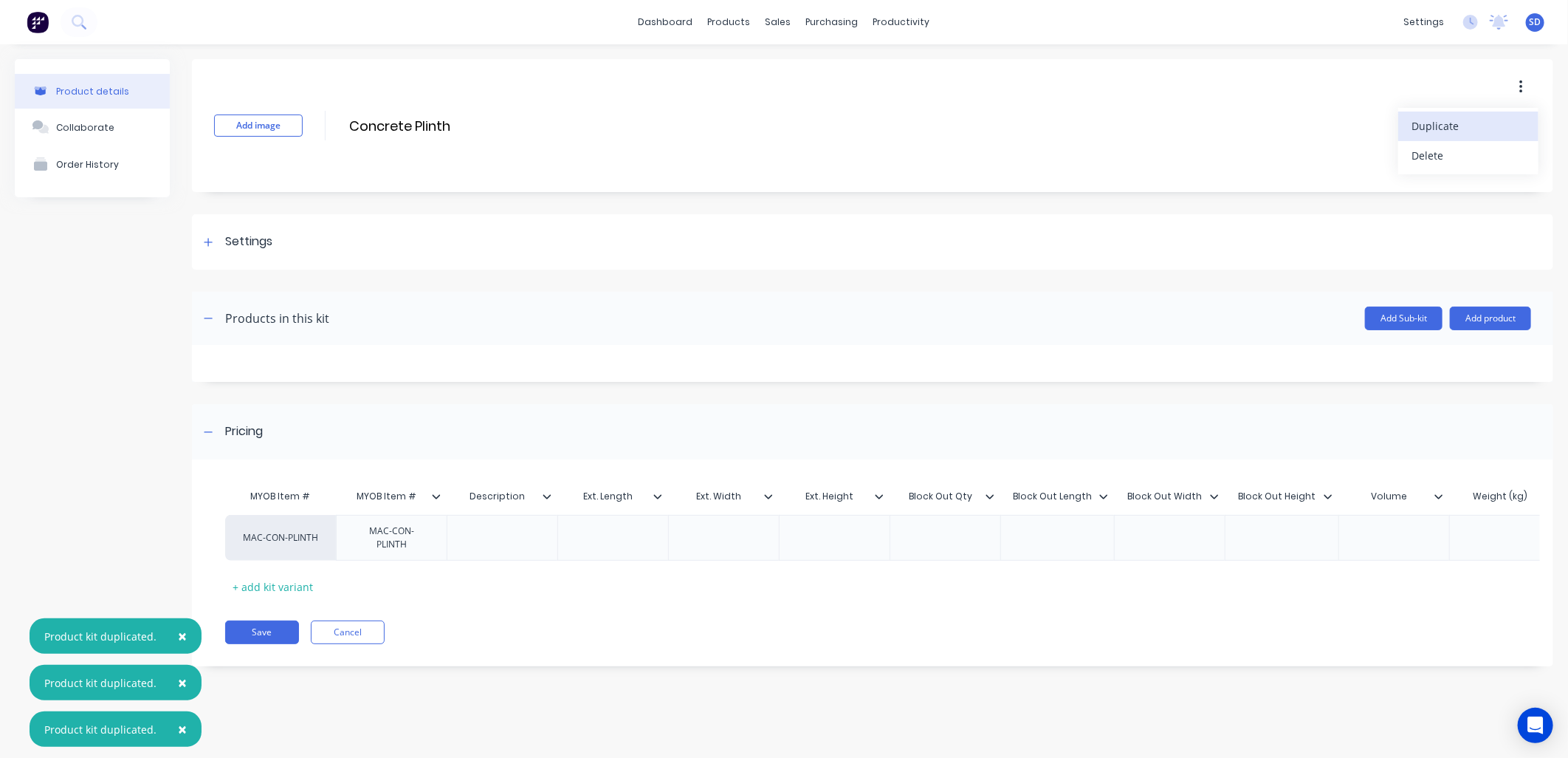
click at [1430, 127] on span "Duplicate" at bounding box center [1467, 126] width 111 height 16
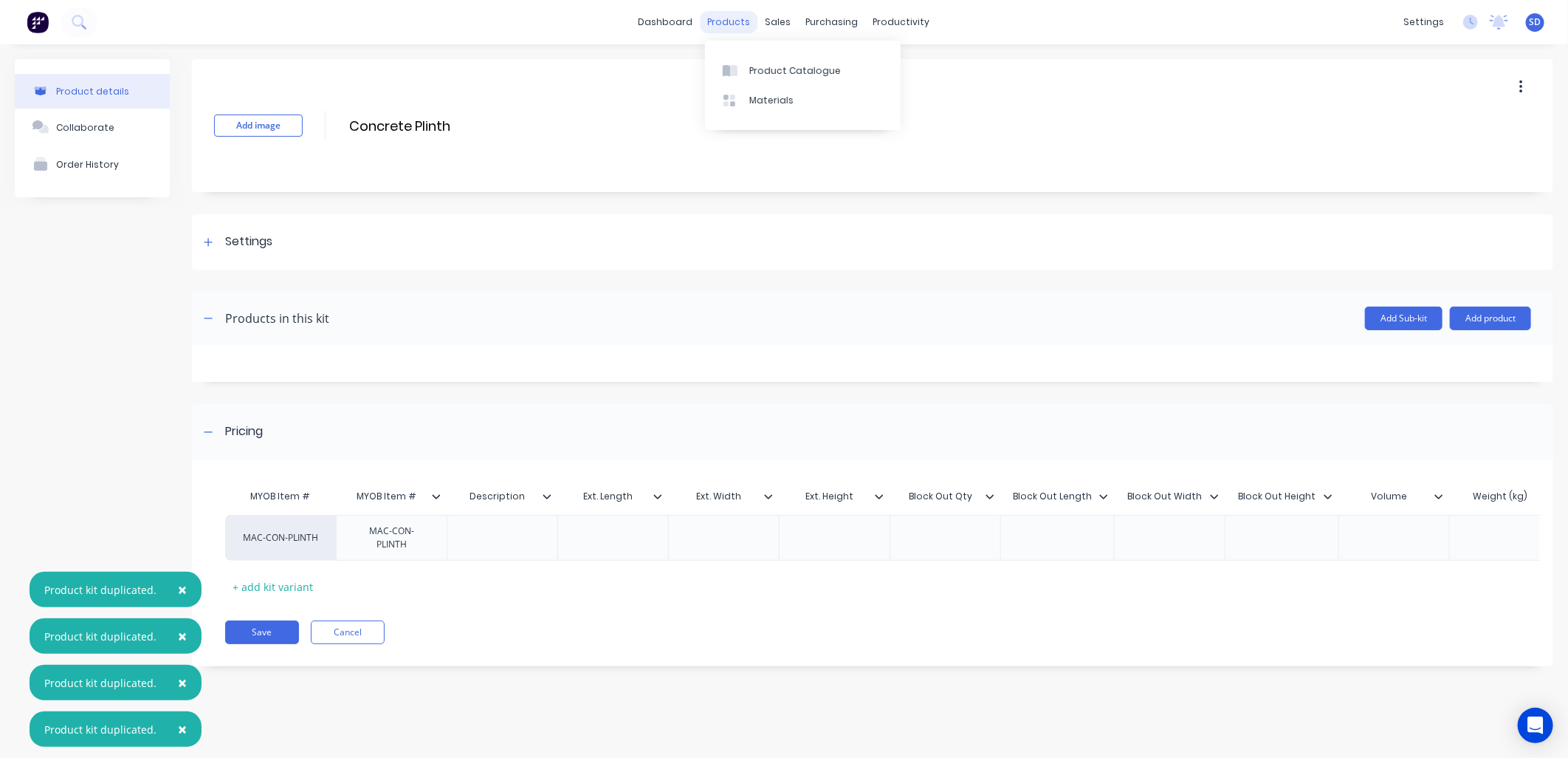
click at [731, 15] on div "products" at bounding box center [730, 22] width 58 height 22
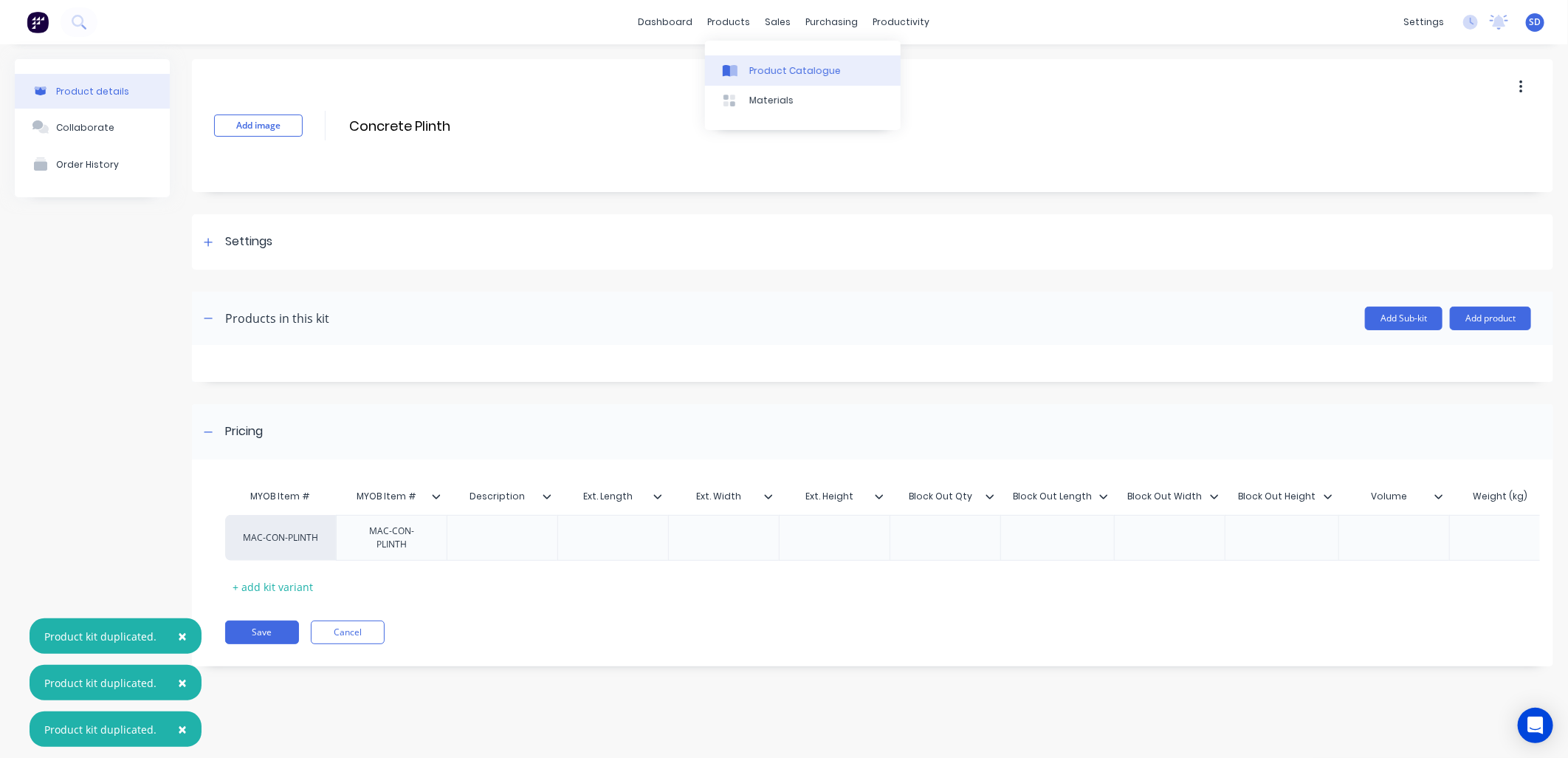
click at [759, 64] on div "Product Catalogue" at bounding box center [795, 70] width 91 height 13
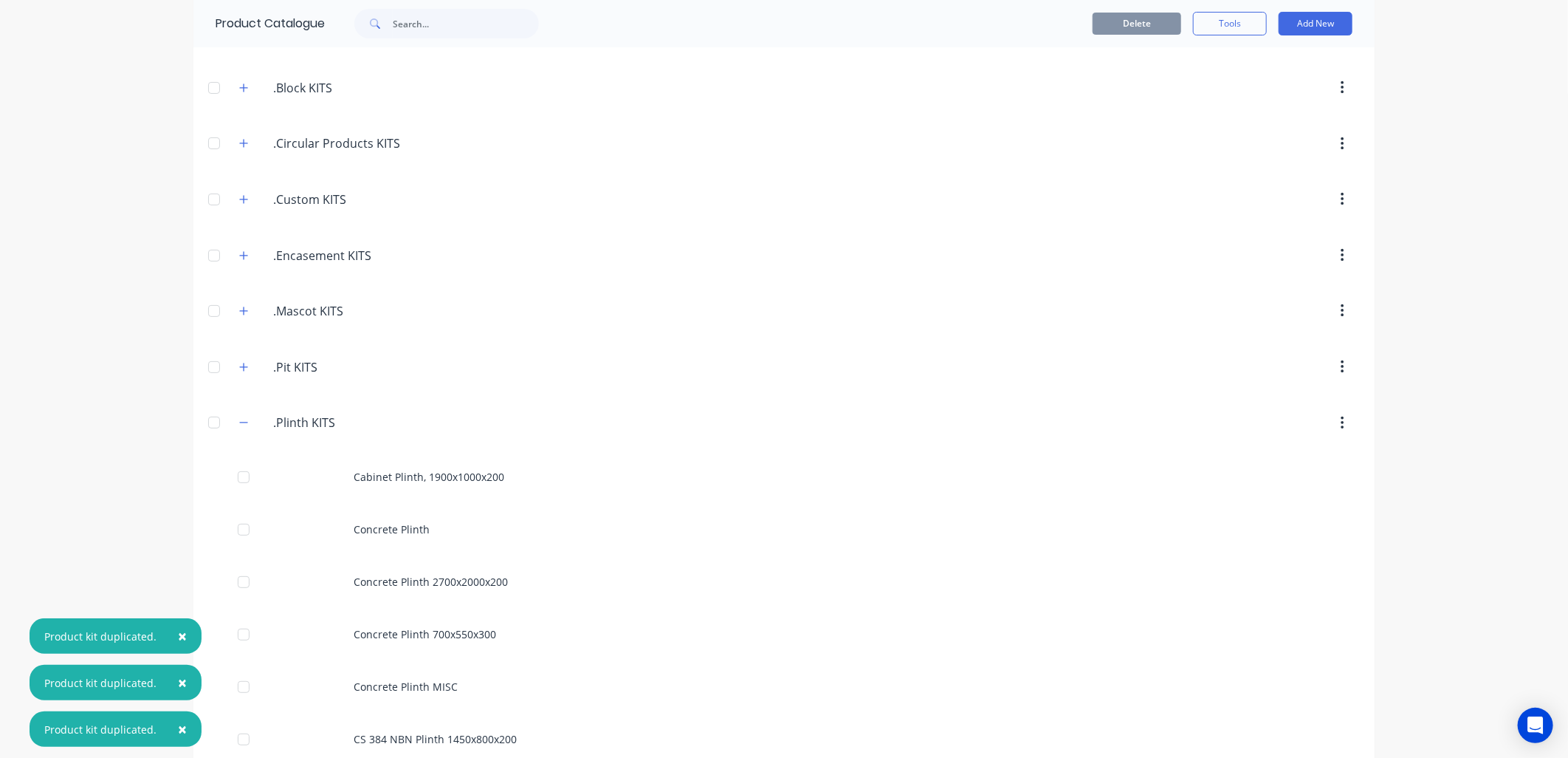
scroll to position [410, 0]
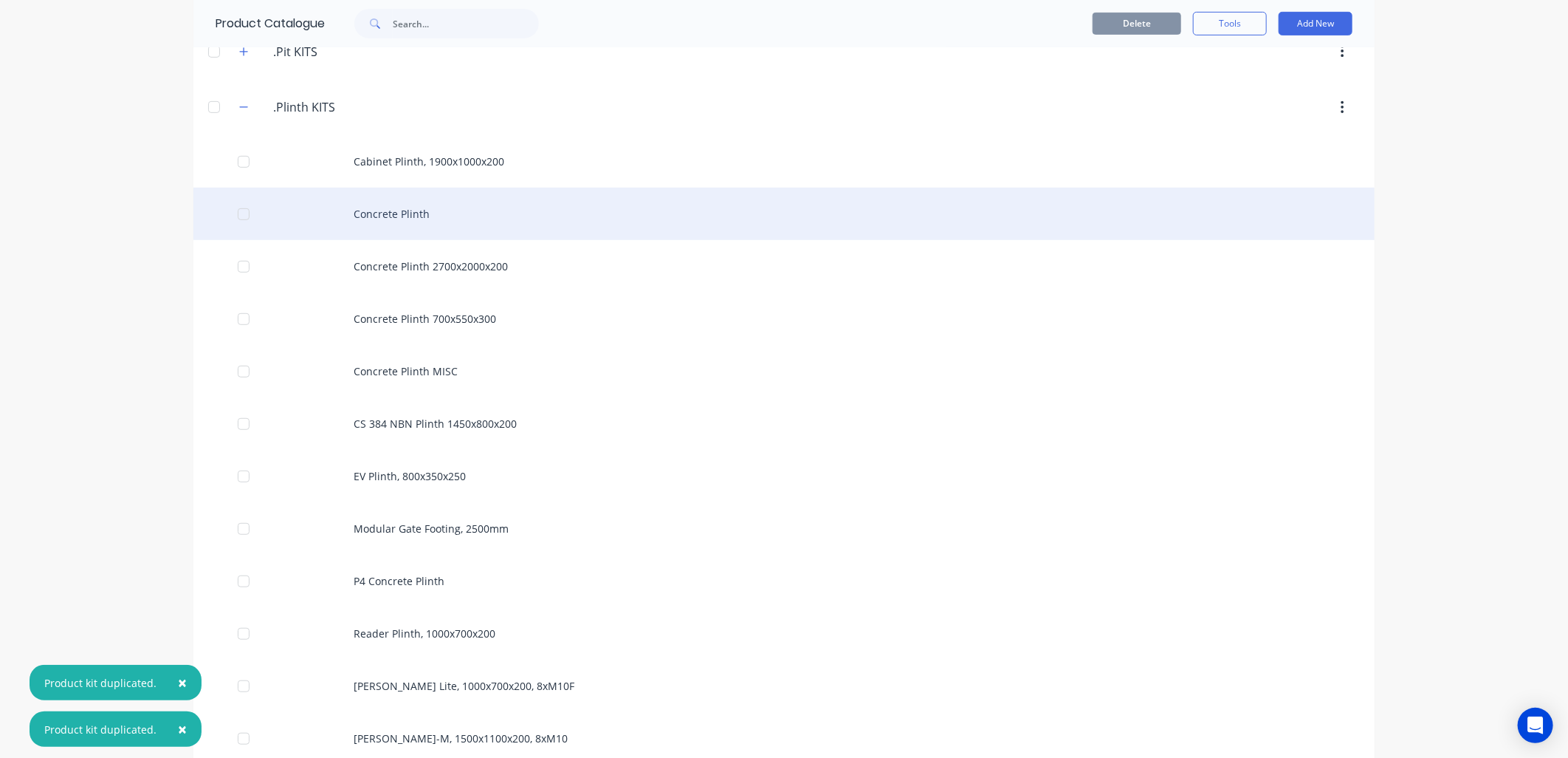
click at [403, 220] on div "Concrete Plinth" at bounding box center [784, 214] width 1182 height 53
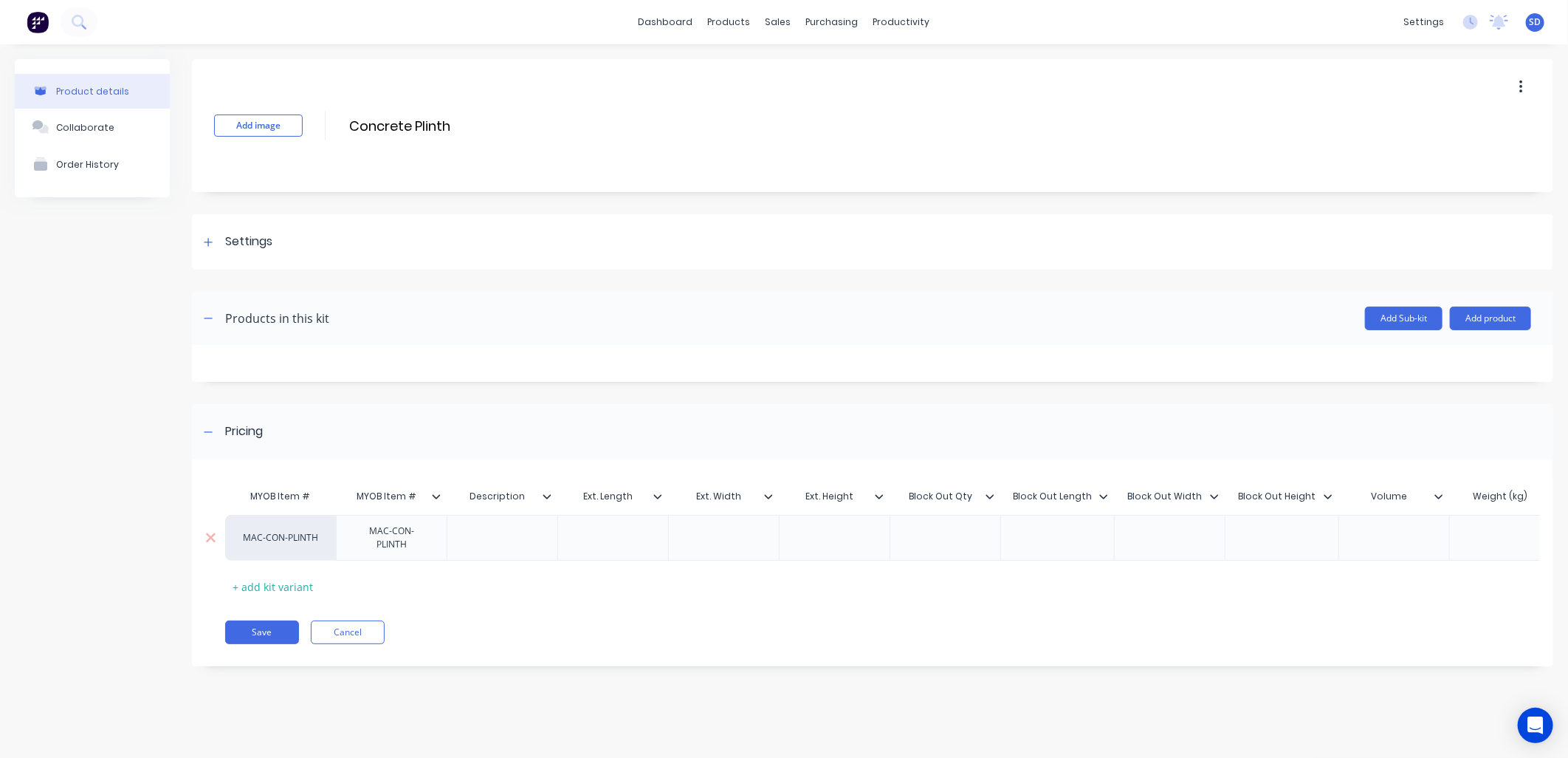
click at [490, 532] on div at bounding box center [503, 538] width 74 height 19
click at [484, 123] on input "Concrete Plinth" at bounding box center [478, 126] width 262 height 21
click at [763, 24] on div "sales" at bounding box center [779, 22] width 40 height 22
click at [712, 16] on div "products" at bounding box center [730, 22] width 58 height 22
click at [764, 72] on div "Product Catalogue" at bounding box center [795, 70] width 91 height 13
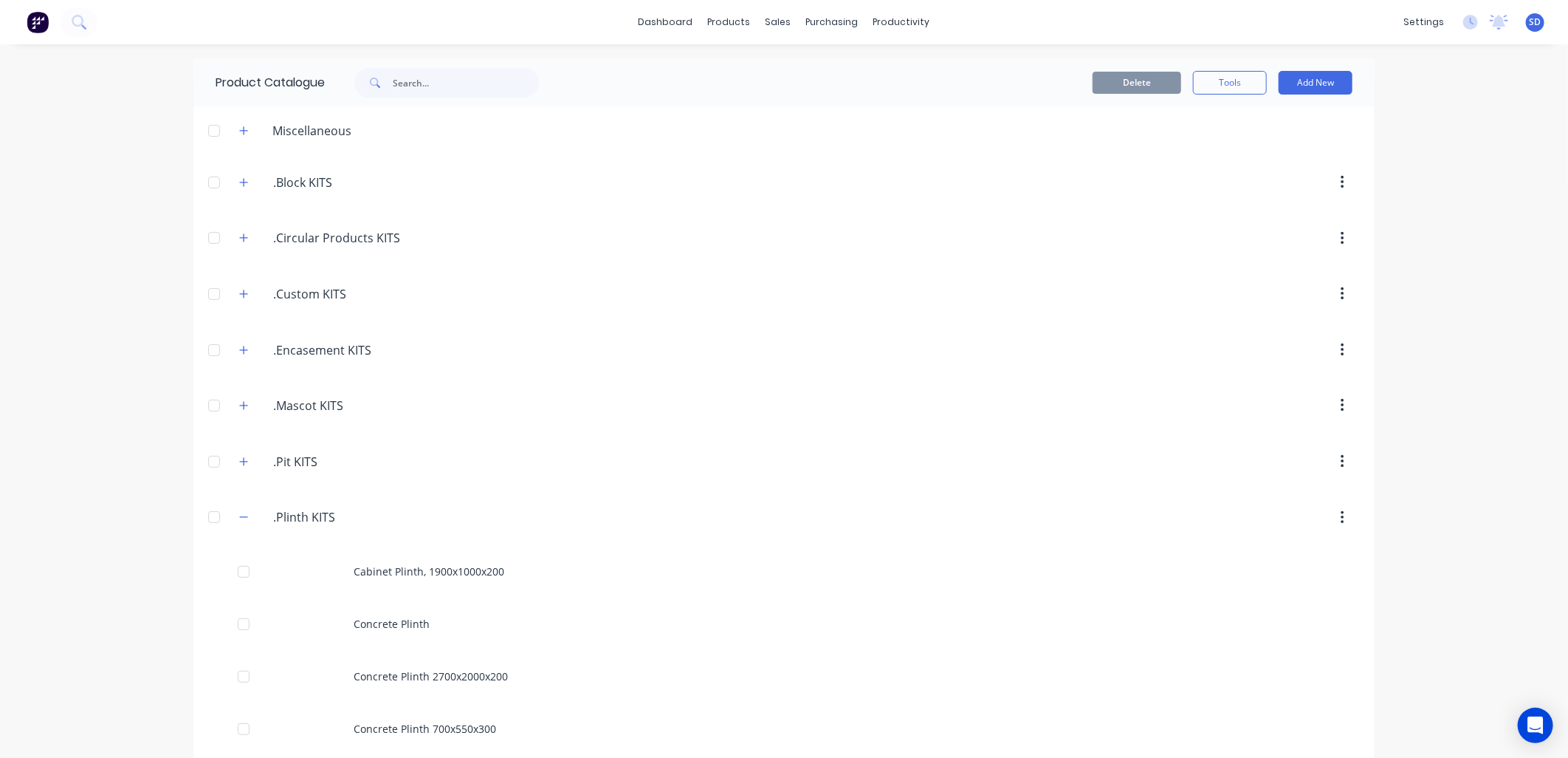
drag, startPoint x: 234, startPoint y: 520, endPoint x: 234, endPoint y: 529, distance: 9.0
click at [239, 520] on icon "button" at bounding box center [243, 517] width 9 height 11
click at [241, 511] on button "button" at bounding box center [243, 517] width 18 height 18
click at [239, 515] on icon "button" at bounding box center [243, 517] width 9 height 11
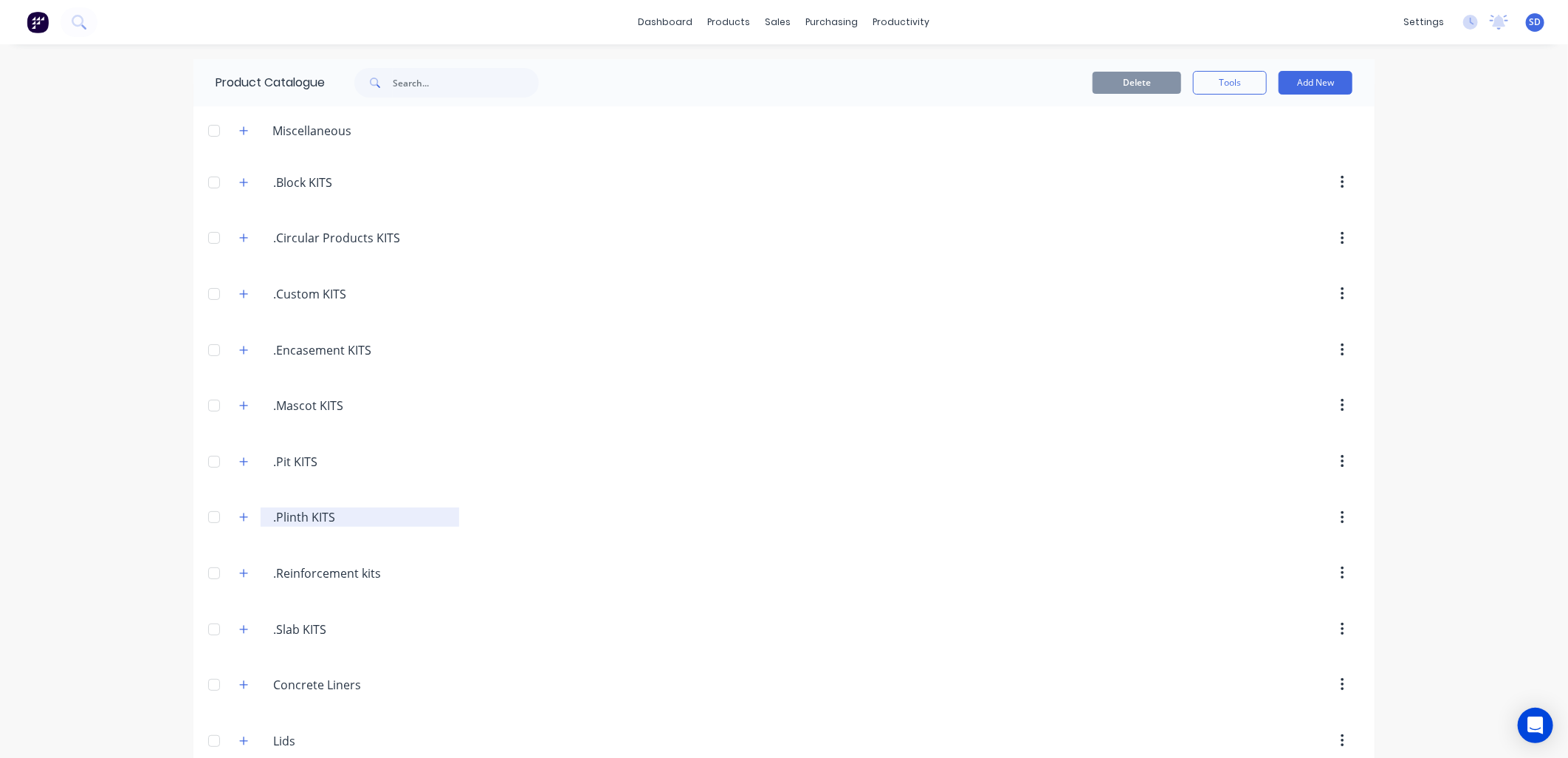
click at [291, 517] on input ".Plinth KITS" at bounding box center [360, 517] width 175 height 18
click at [239, 516] on icon "button" at bounding box center [243, 517] width 9 height 11
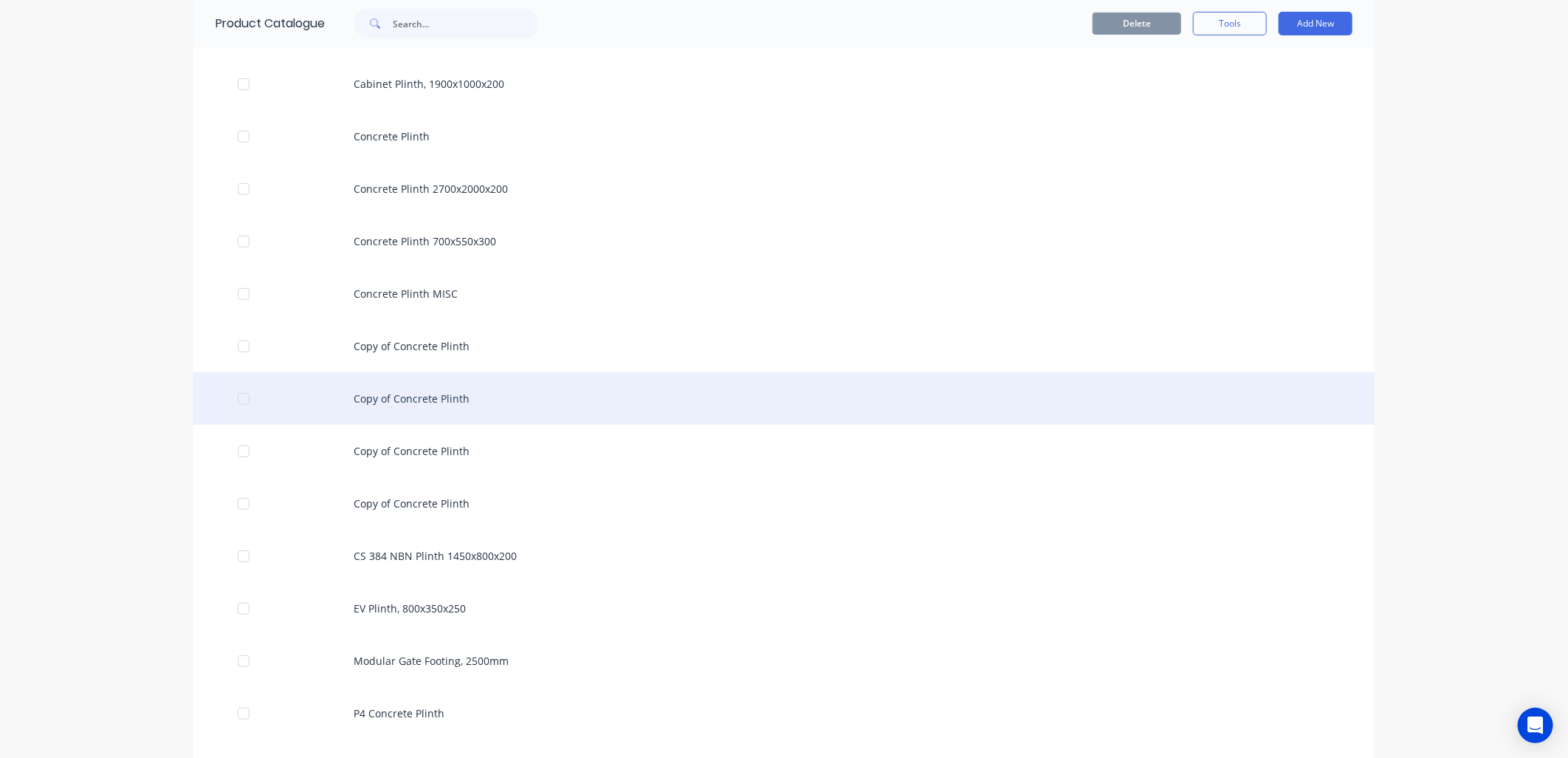
scroll to position [492, 0]
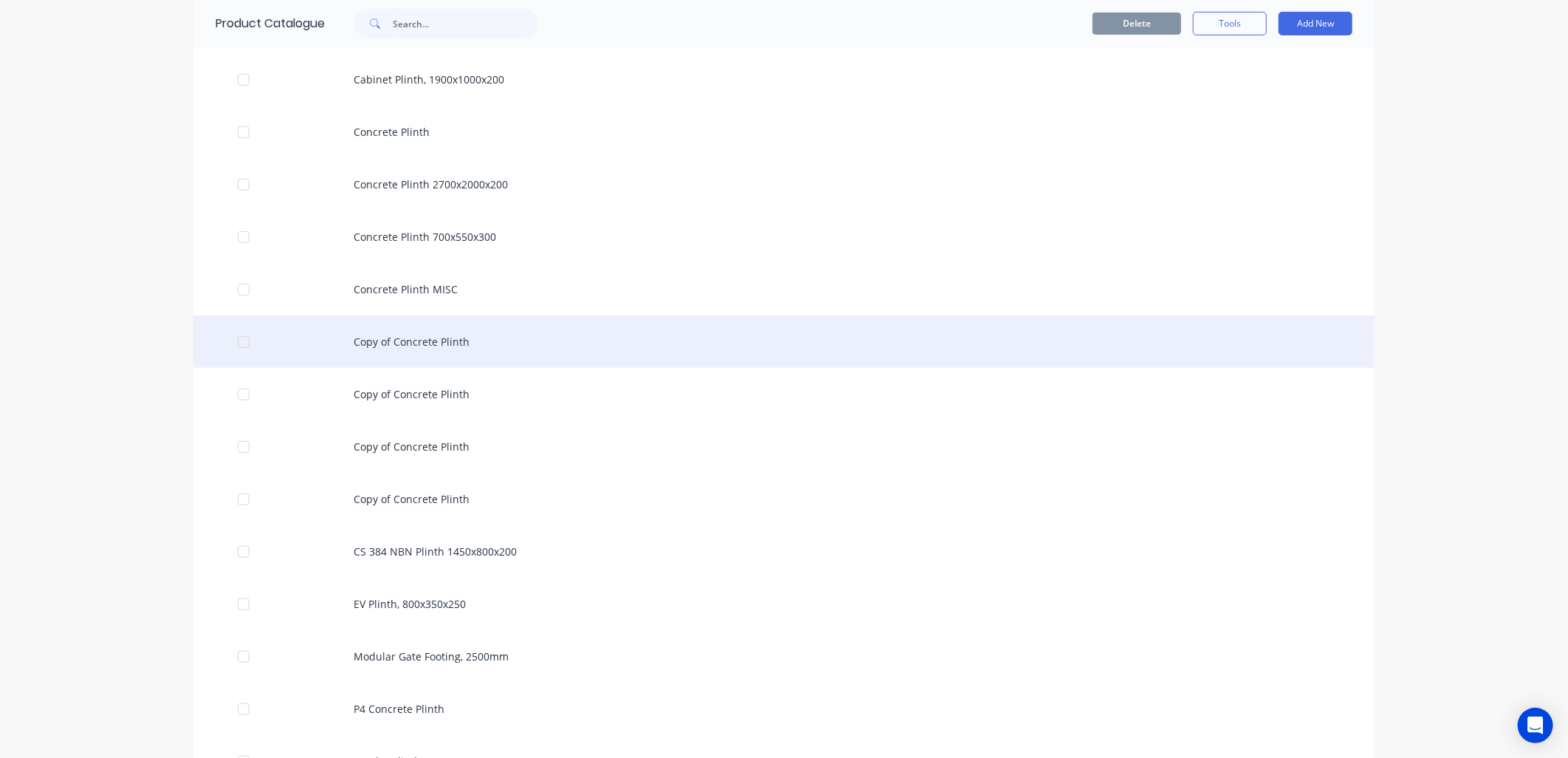
click at [234, 345] on div at bounding box center [244, 343] width 30 height 30
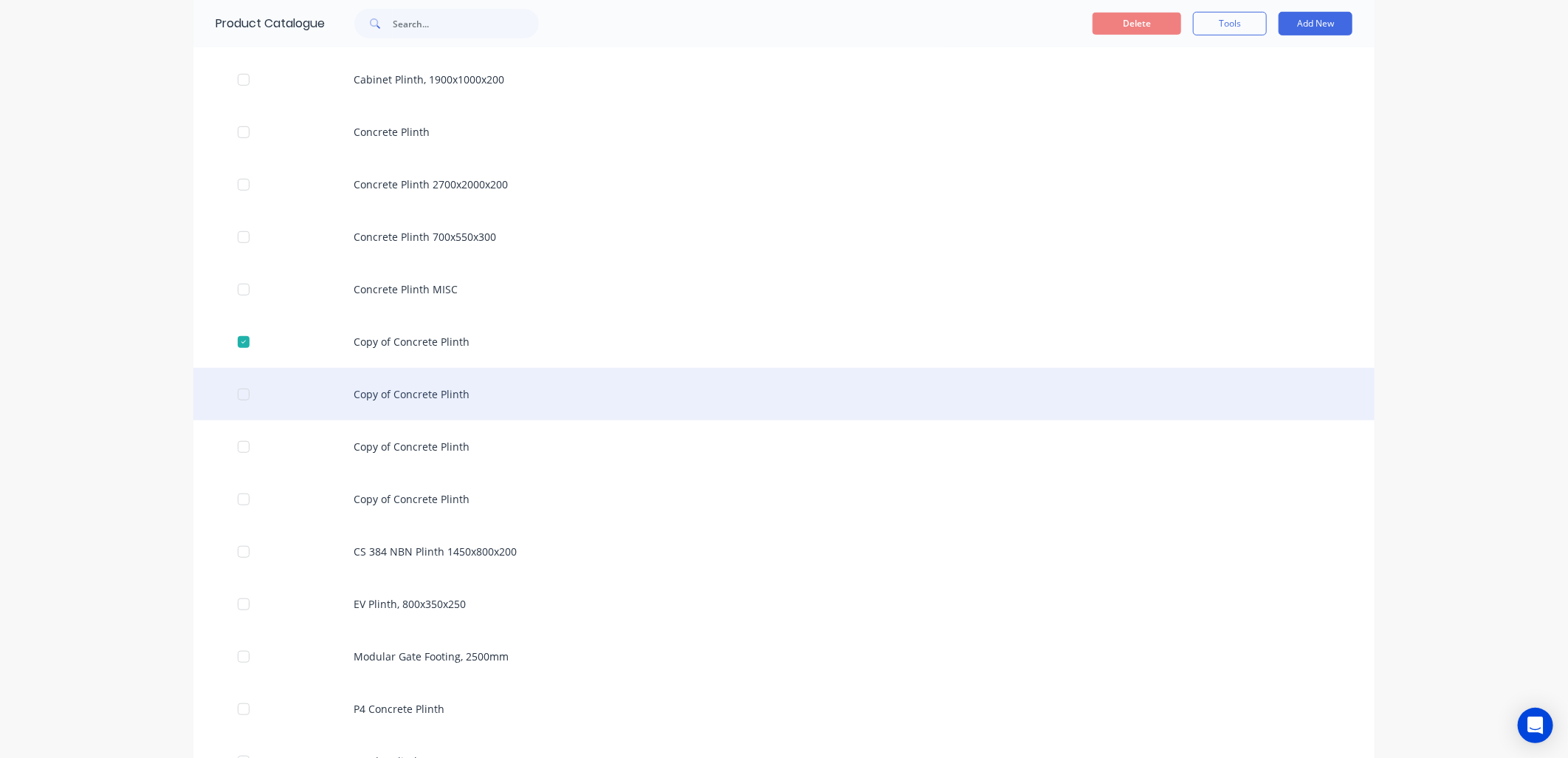
click at [236, 386] on div at bounding box center [244, 394] width 30 height 30
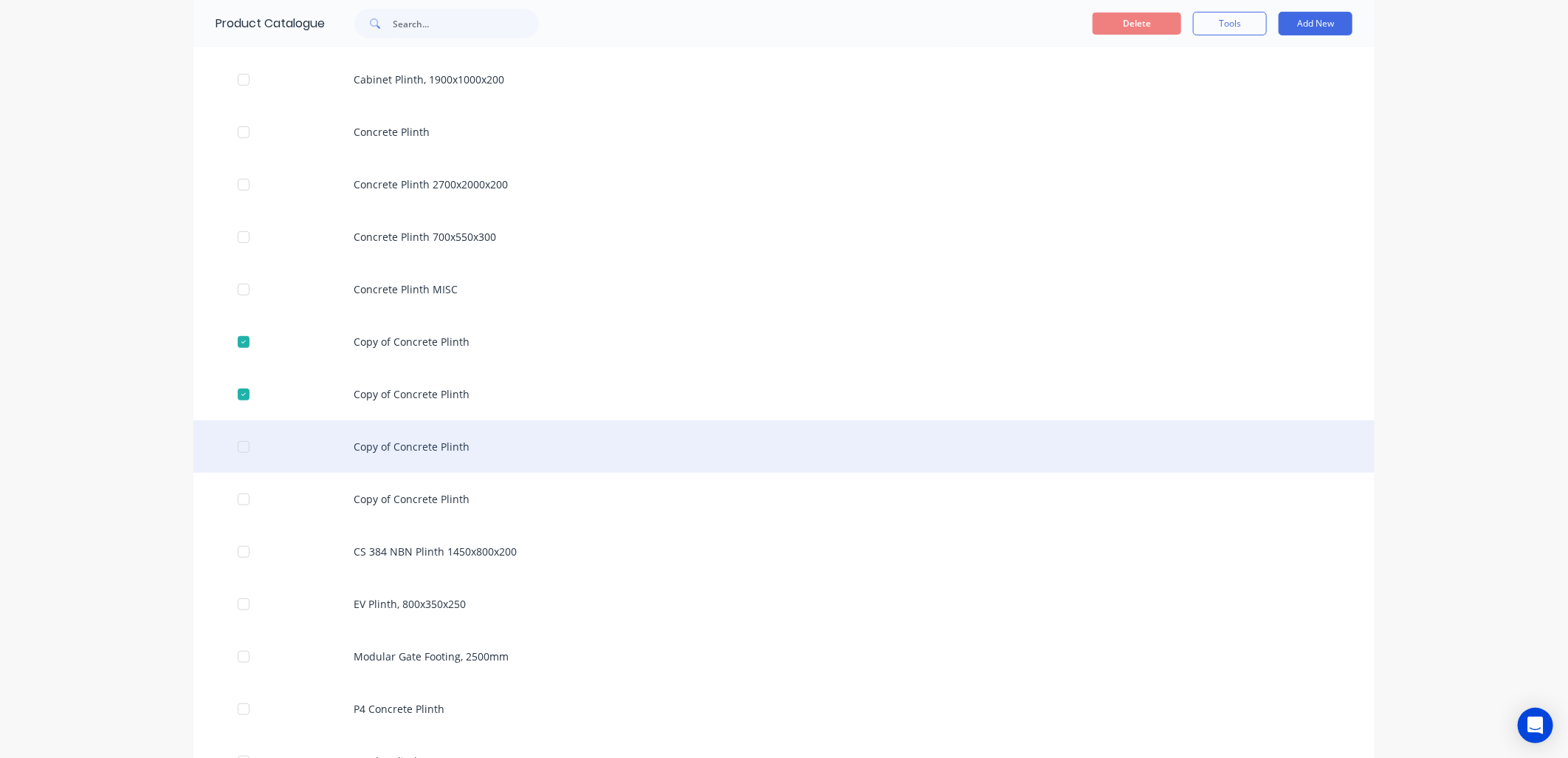
click at [234, 447] on div at bounding box center [244, 447] width 30 height 30
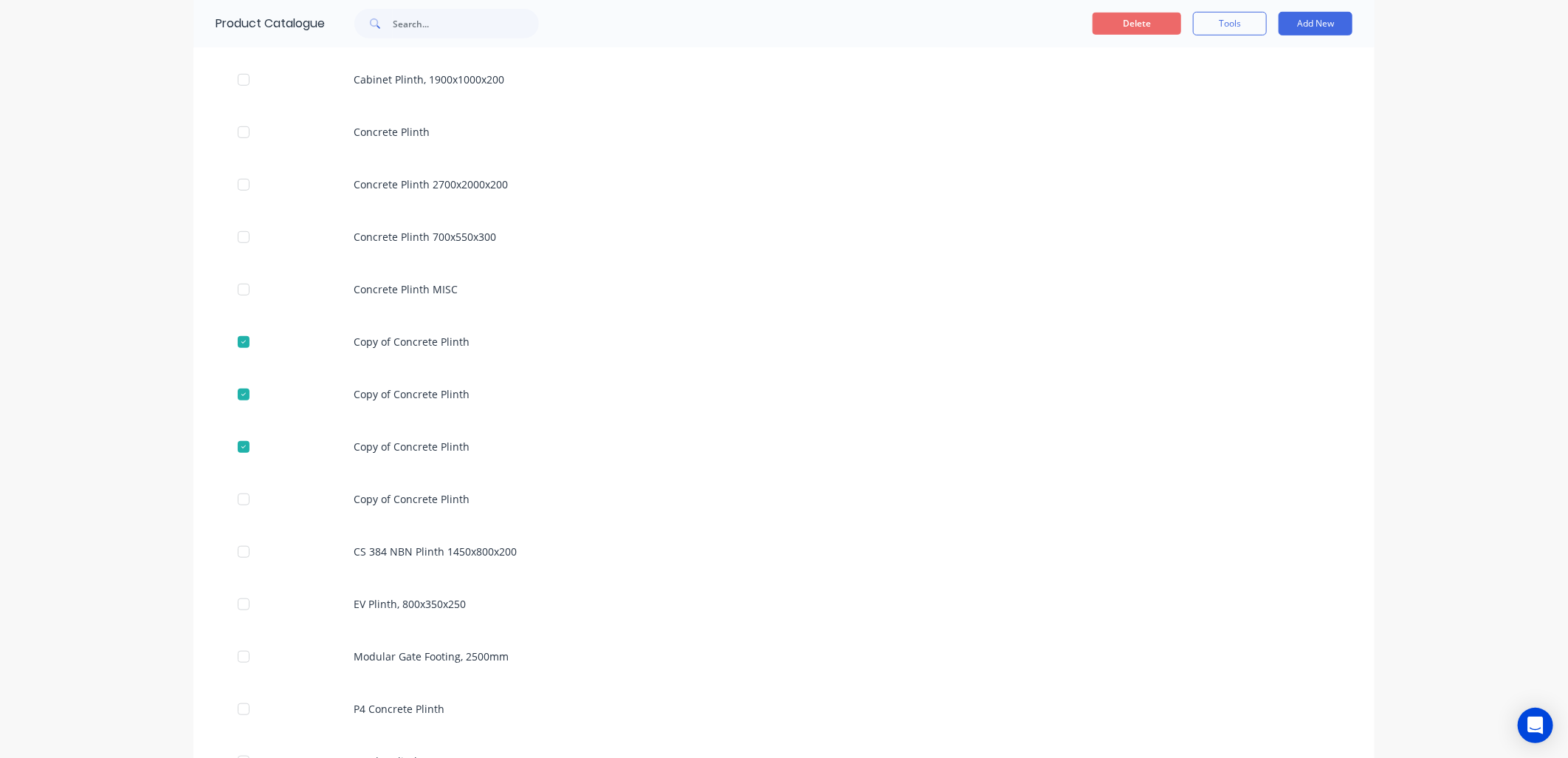
click at [1131, 32] on button "Delete" at bounding box center [1137, 23] width 89 height 22
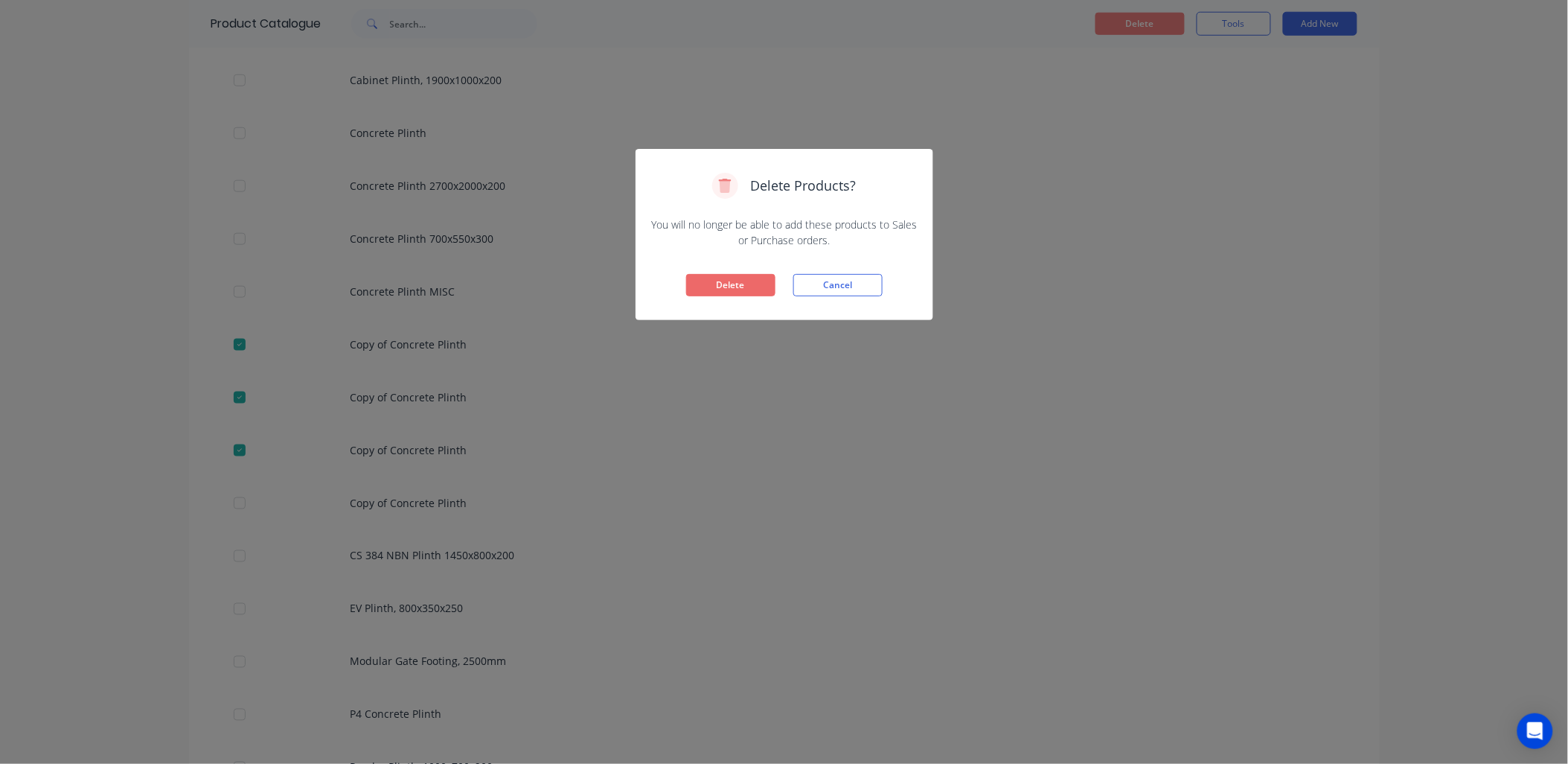
click at [737, 289] on button "Delete" at bounding box center [730, 285] width 89 height 22
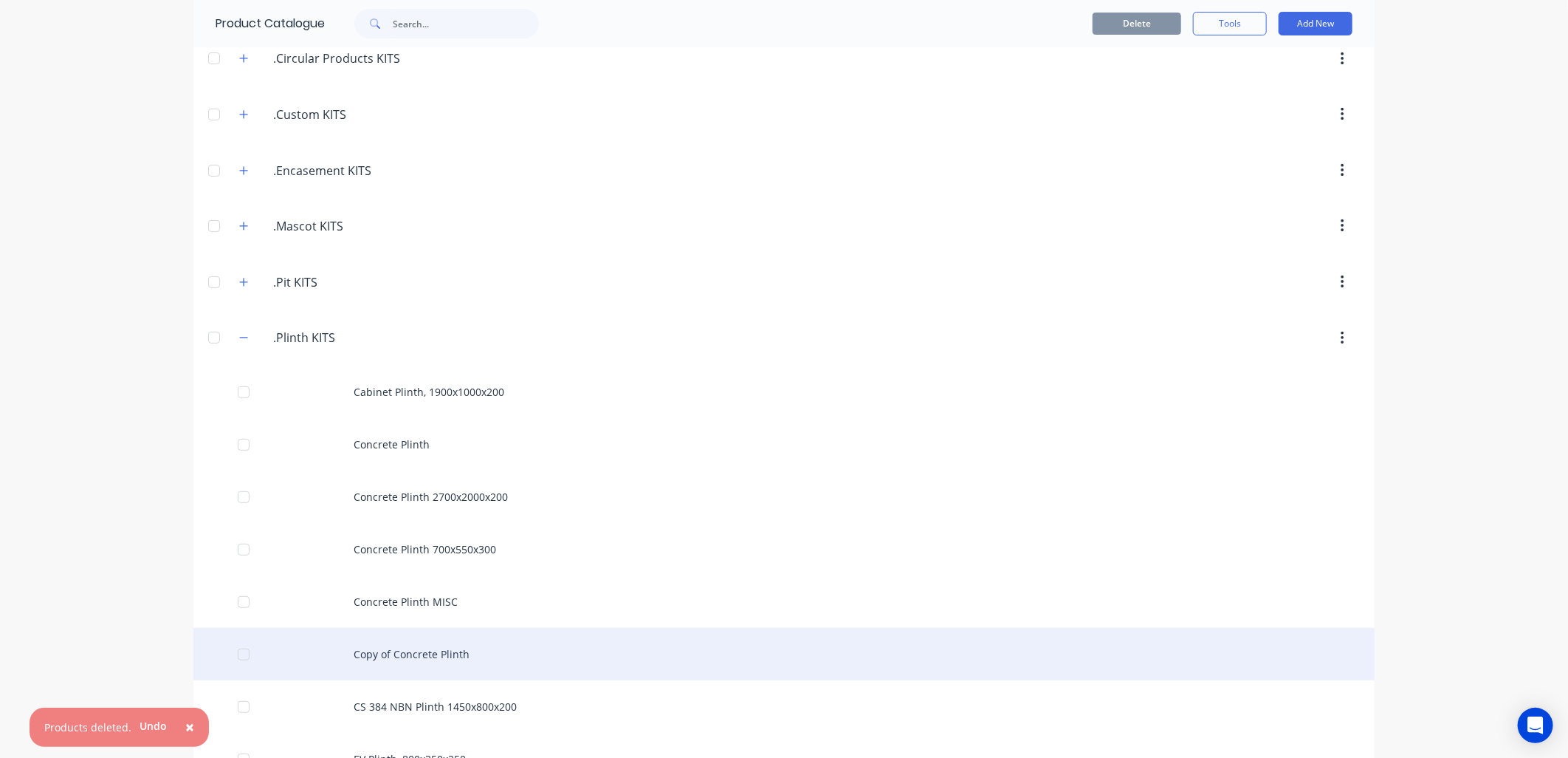
scroll to position [164, 0]
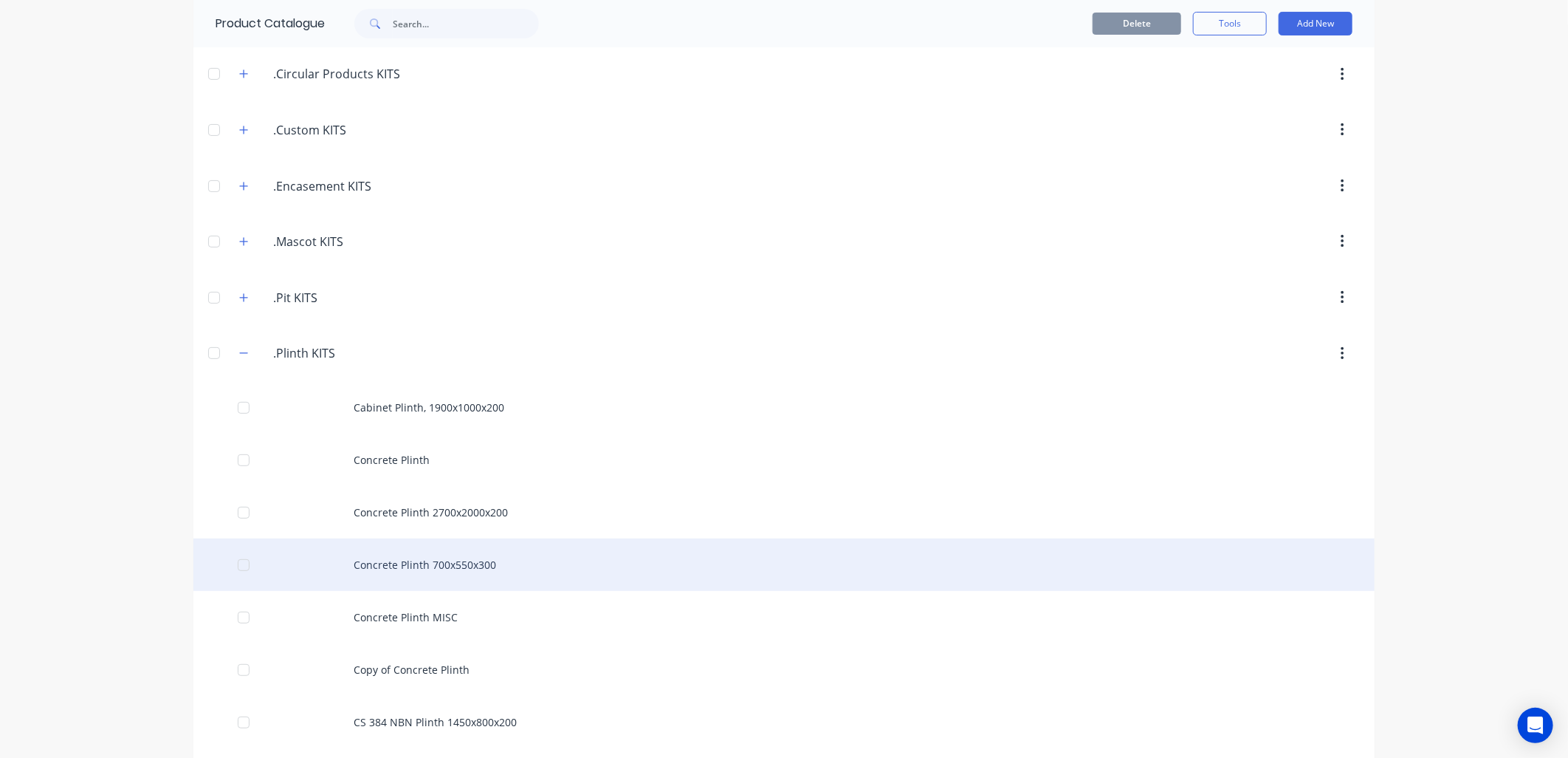
click at [452, 569] on div "Concrete Plinth 700x550x300" at bounding box center [784, 565] width 1182 height 53
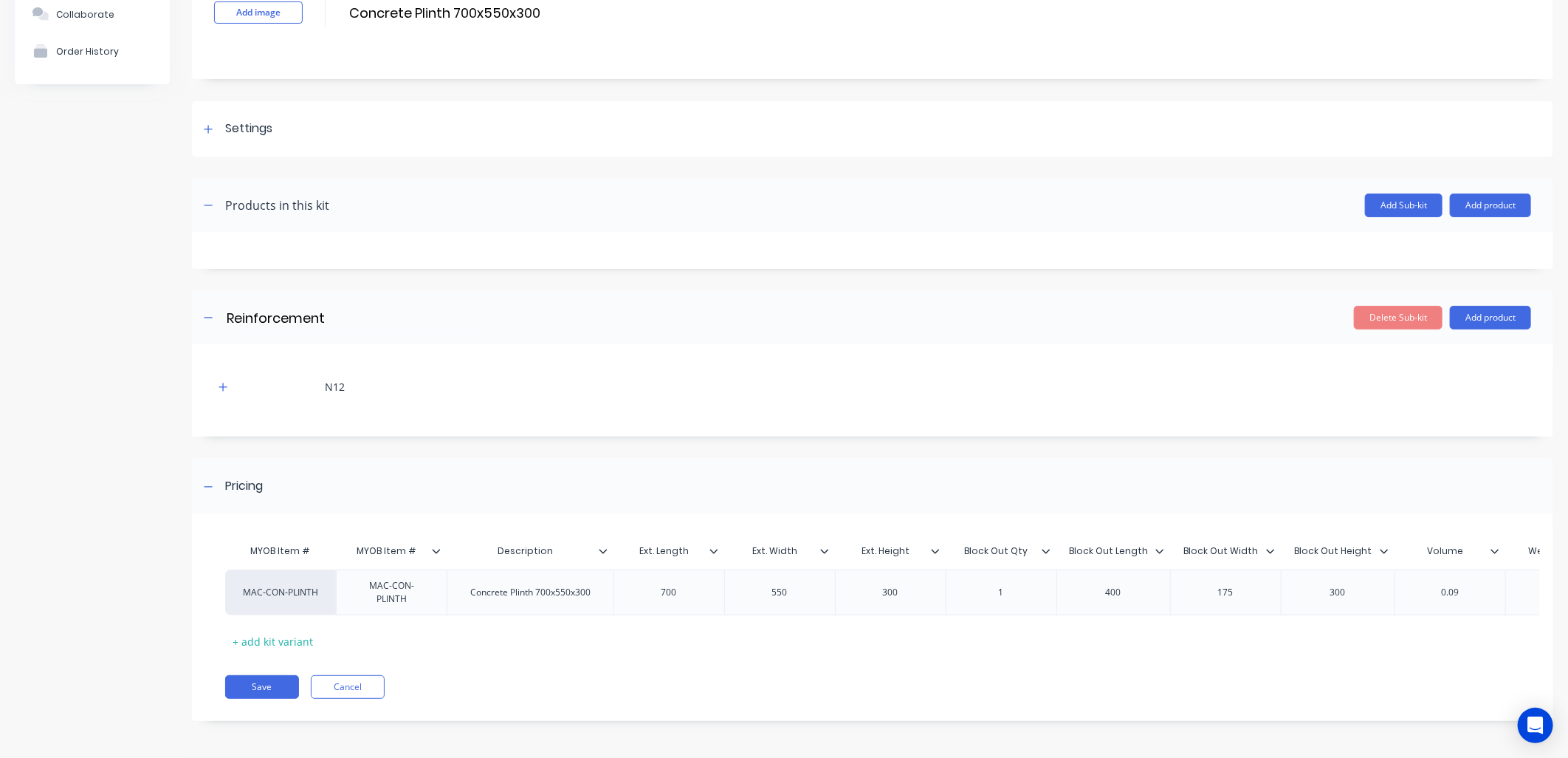
scroll to position [119, 0]
click at [225, 383] on icon "button" at bounding box center [223, 387] width 9 height 11
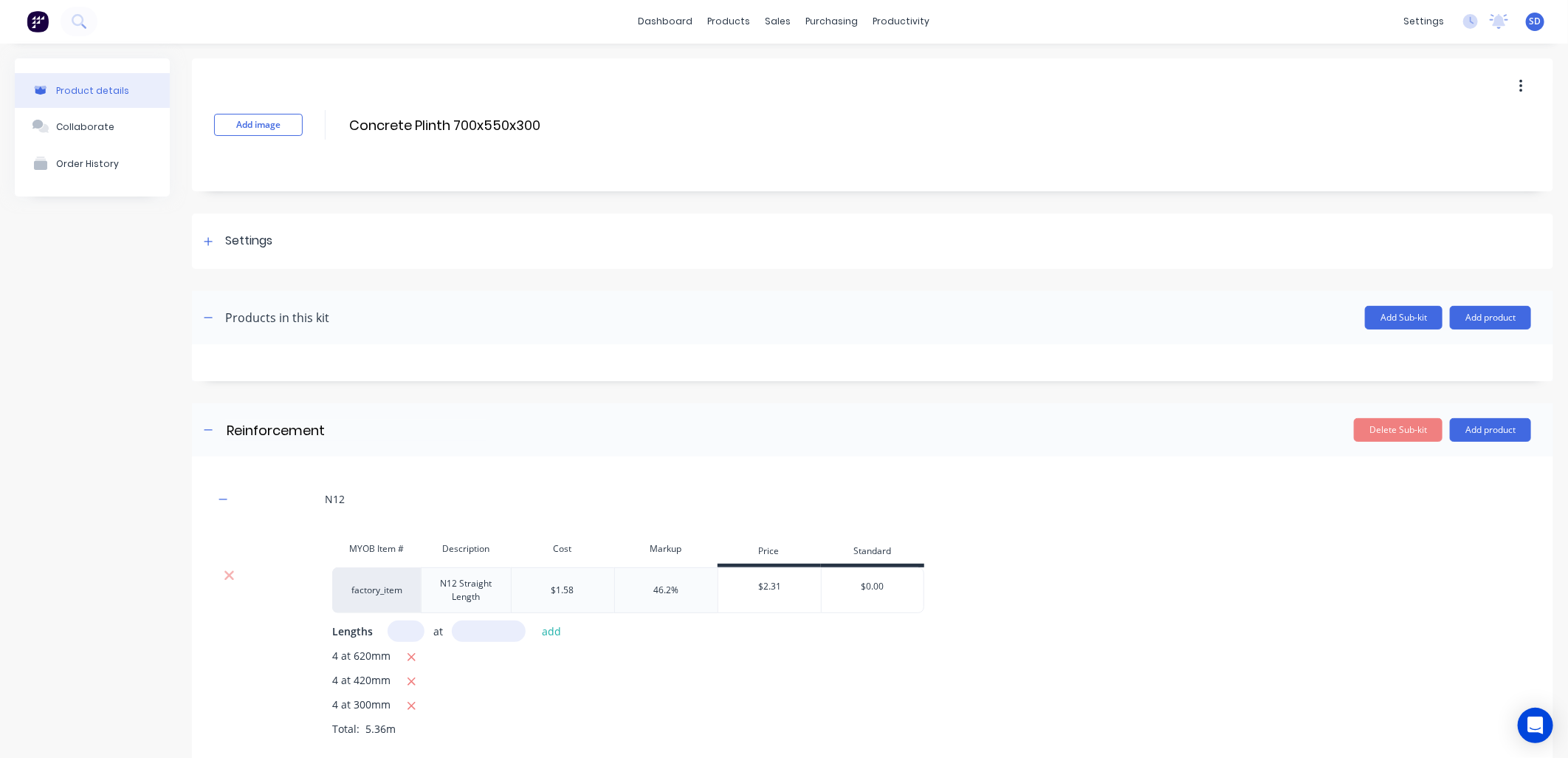
scroll to position [0, 0]
click at [1511, 85] on button "button" at bounding box center [1521, 87] width 35 height 26
click at [1540, 76] on div "Add image Concrete Plinth 700x550x300 Concrete Plinth 700x550x300 Enter kit nam…" at bounding box center [873, 125] width 1362 height 133
click at [209, 244] on icon at bounding box center [208, 242] width 9 height 11
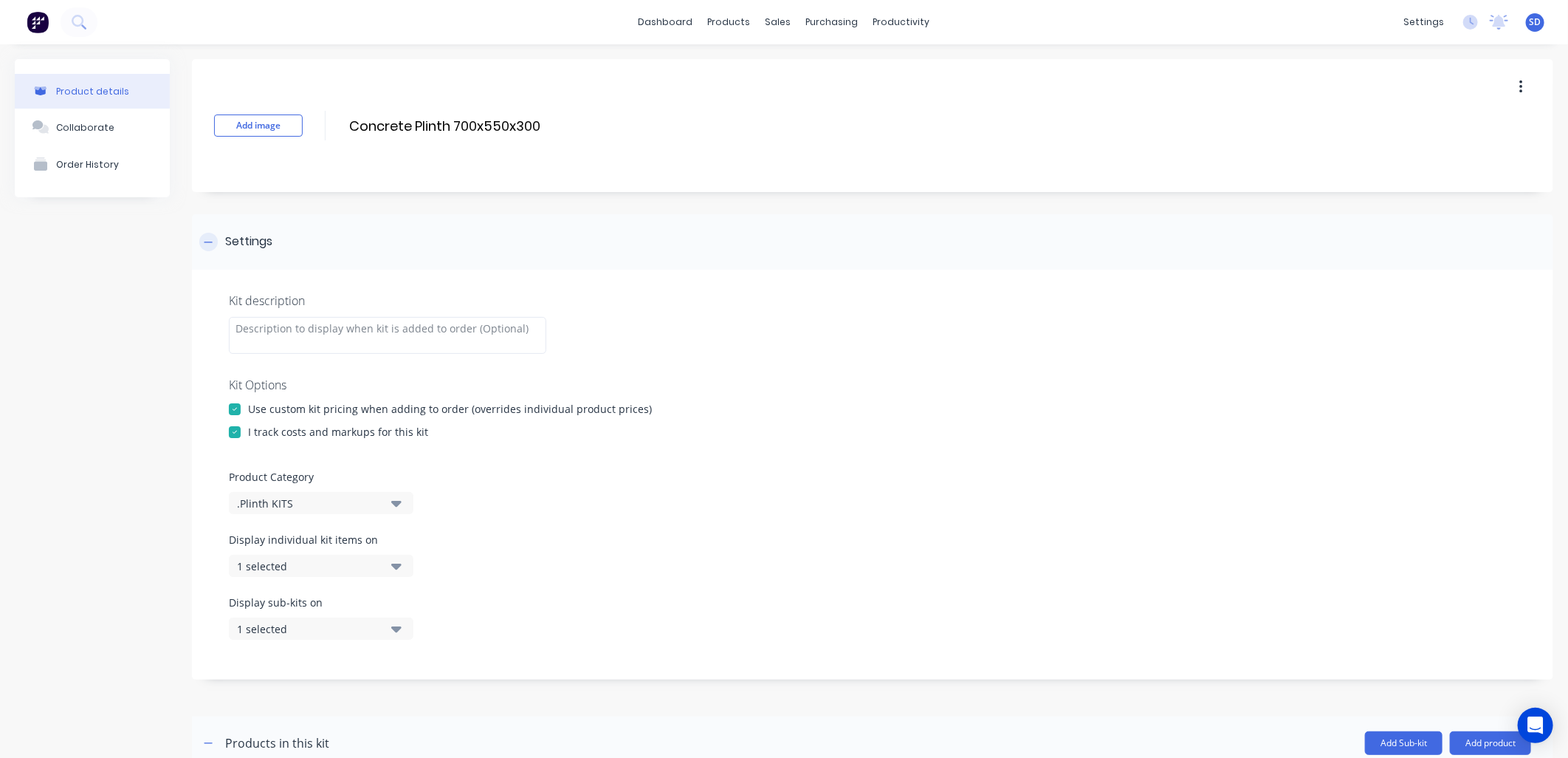
click at [207, 244] on icon at bounding box center [208, 242] width 9 height 11
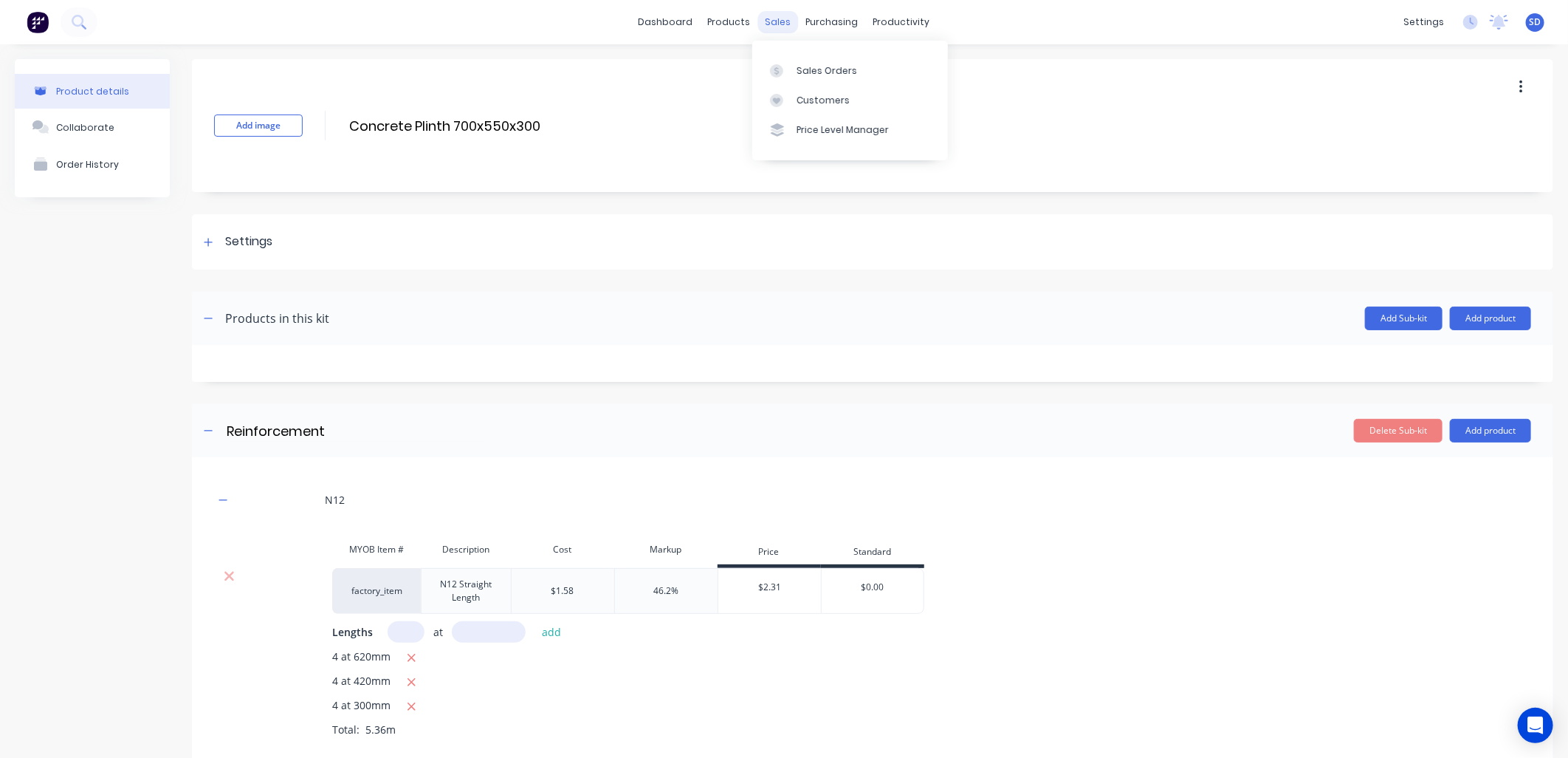
click at [764, 19] on div "sales" at bounding box center [779, 22] width 40 height 22
click at [802, 64] on div "Sales Orders" at bounding box center [826, 70] width 61 height 13
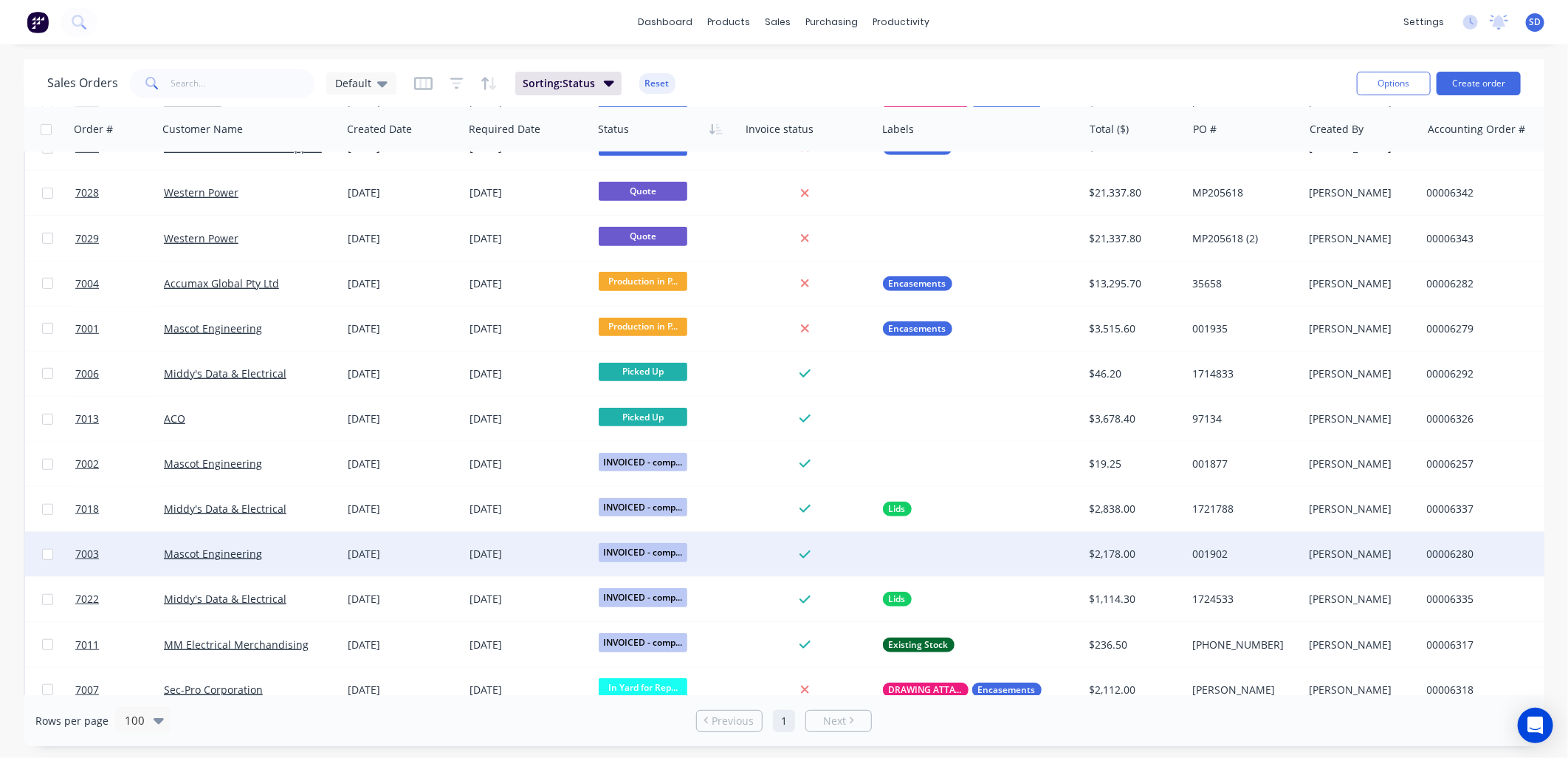
scroll to position [772, 0]
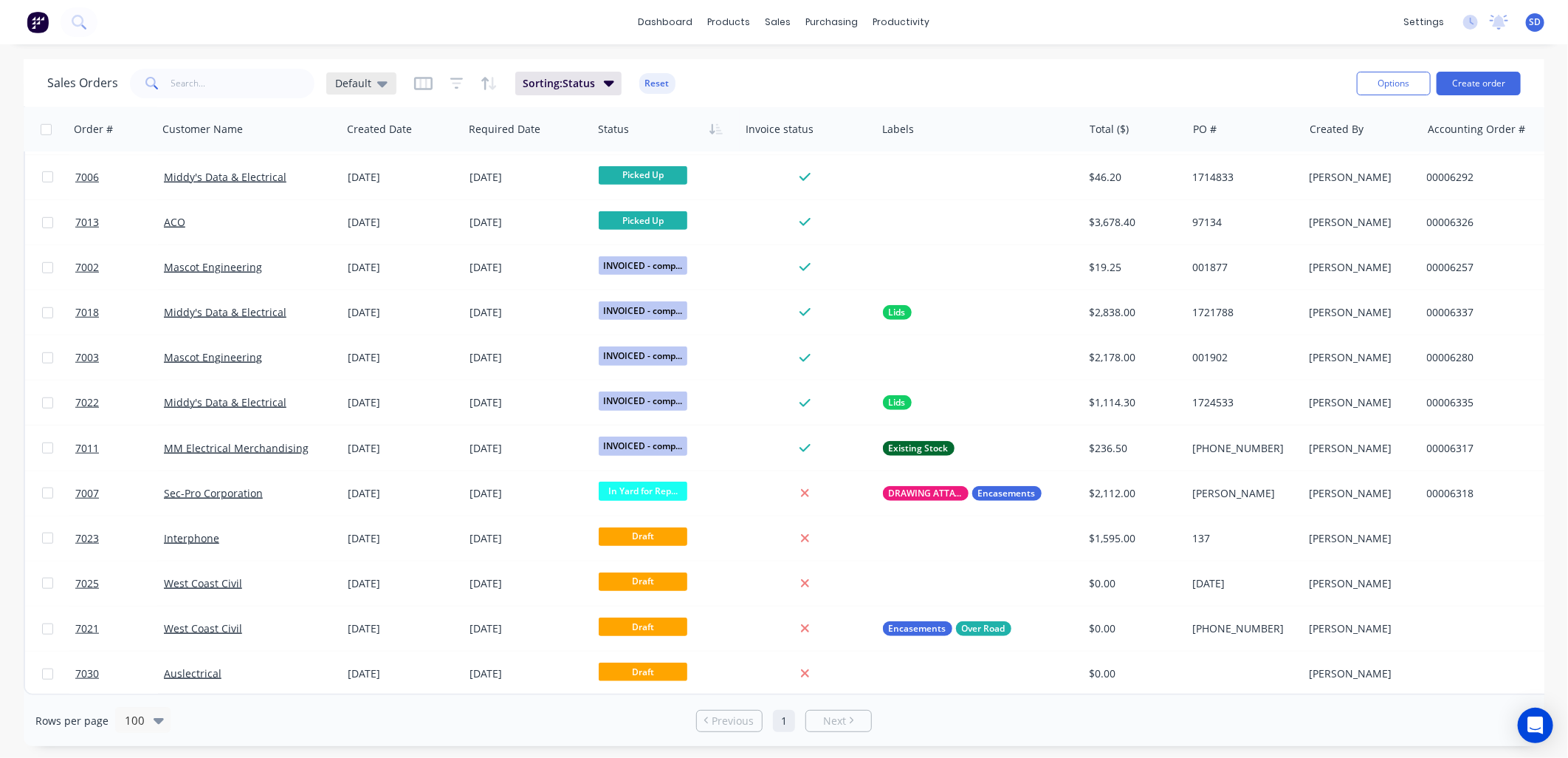
click at [387, 86] on div "Default" at bounding box center [362, 83] width 70 height 22
click at [510, 235] on button "edit" at bounding box center [515, 238] width 19 height 16
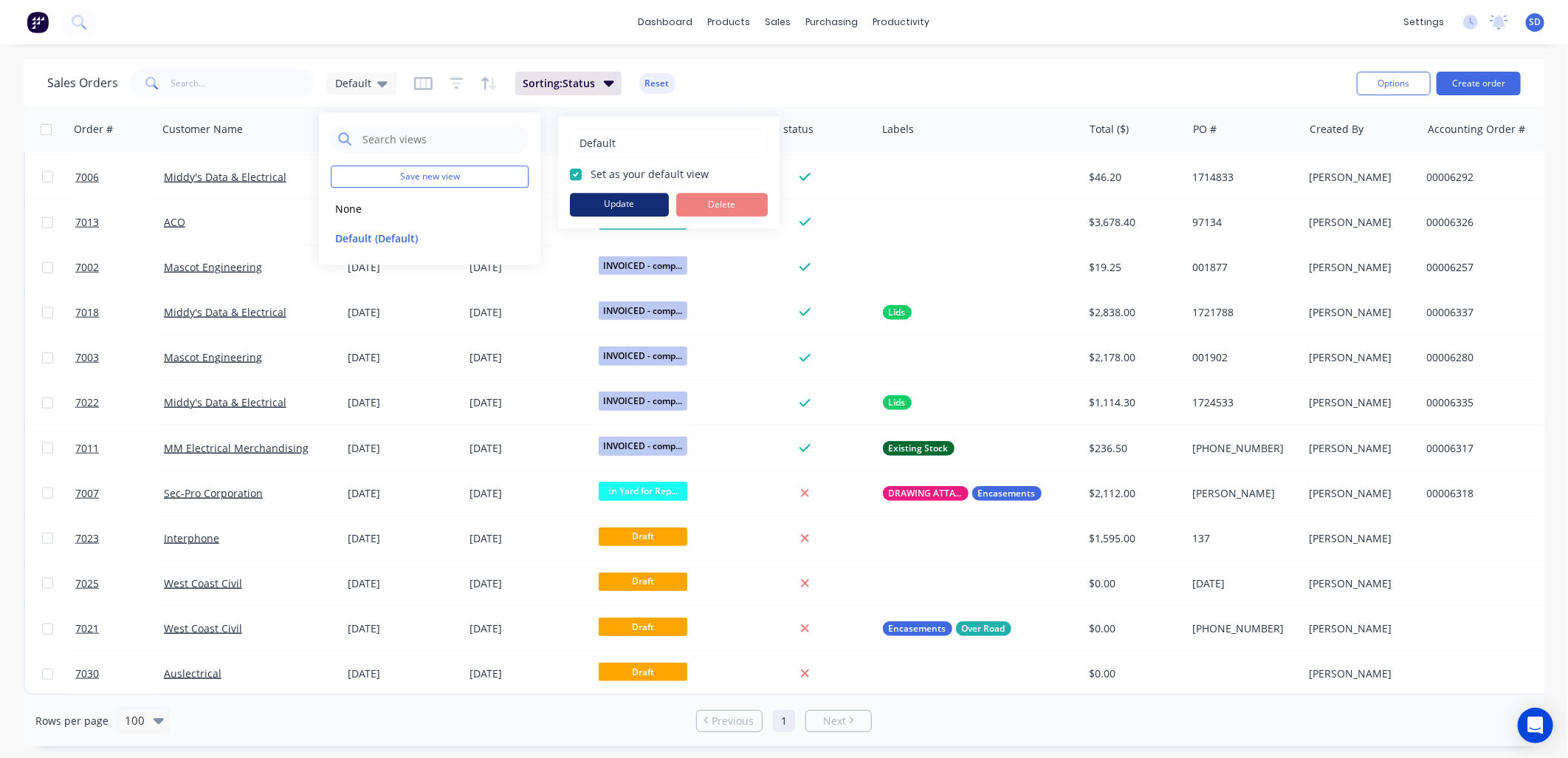
click at [644, 206] on button "Update" at bounding box center [619, 205] width 99 height 24
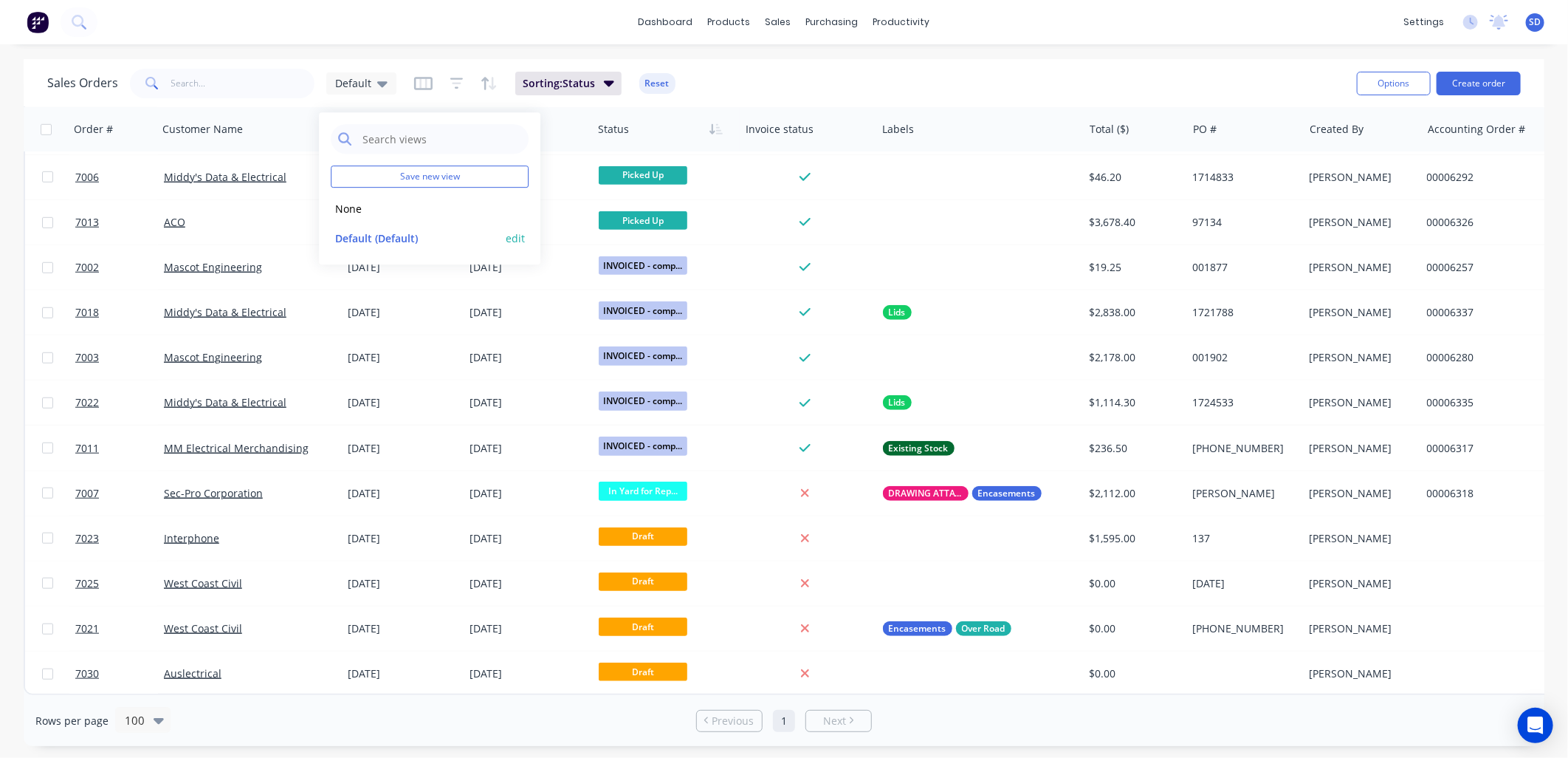
click at [429, 238] on button "Default (Default)" at bounding box center [415, 238] width 169 height 17
click at [773, 72] on div "Sales Orders Default Sorting: Status Reset" at bounding box center [696, 83] width 1298 height 36
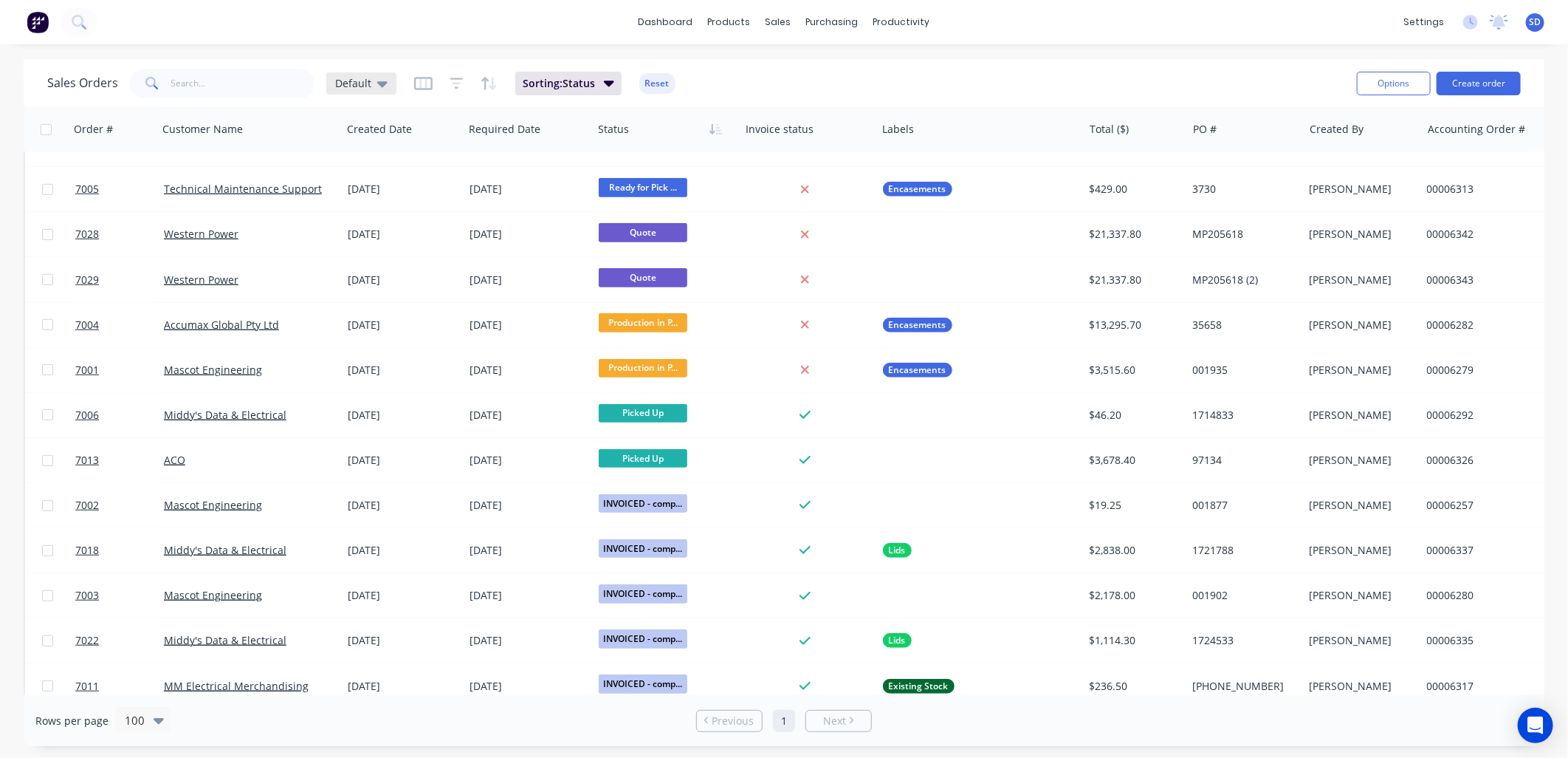
scroll to position [526, 0]
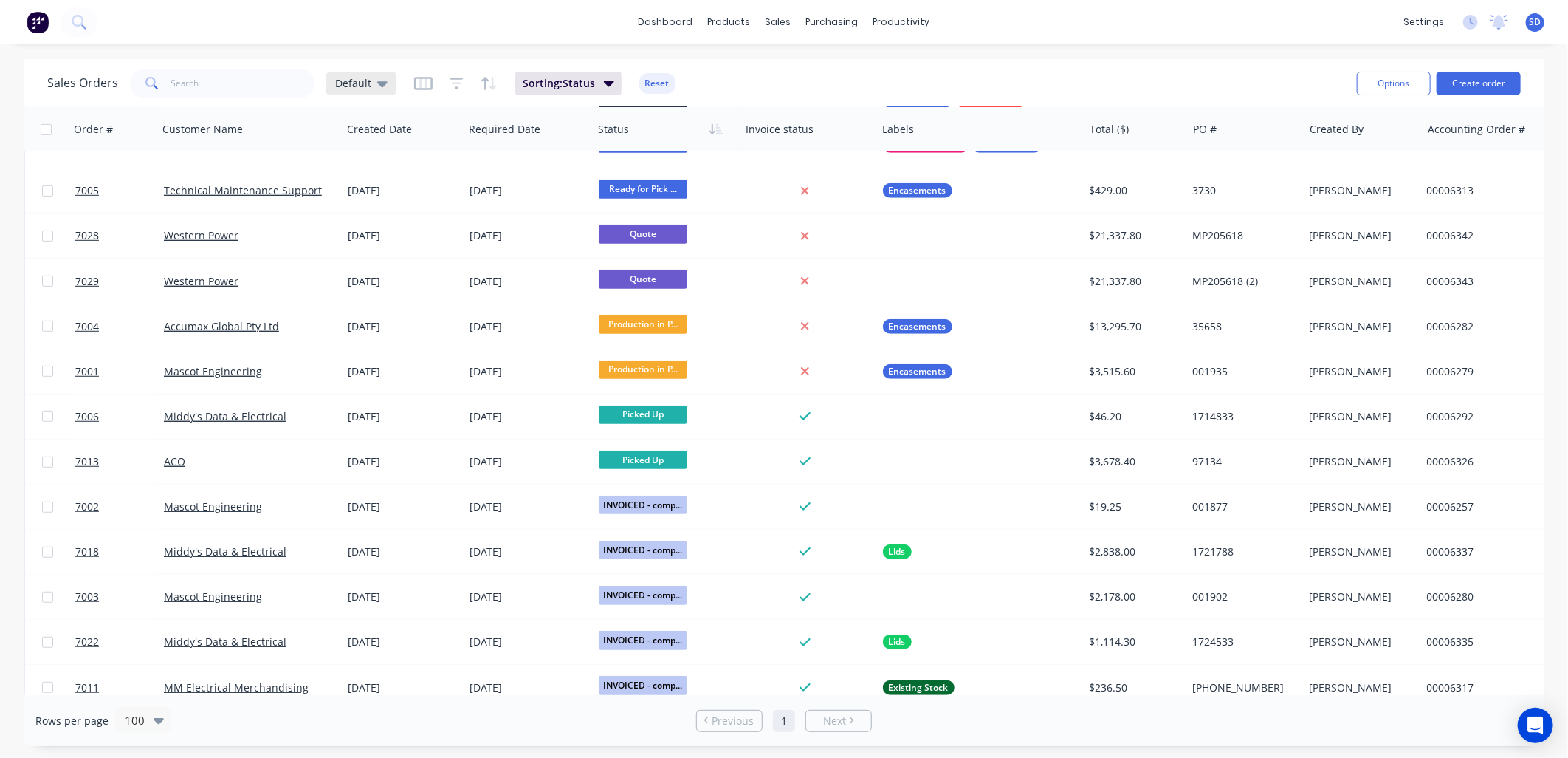
click at [385, 86] on div "Default" at bounding box center [362, 83] width 70 height 22
click at [514, 236] on button "edit" at bounding box center [515, 238] width 19 height 16
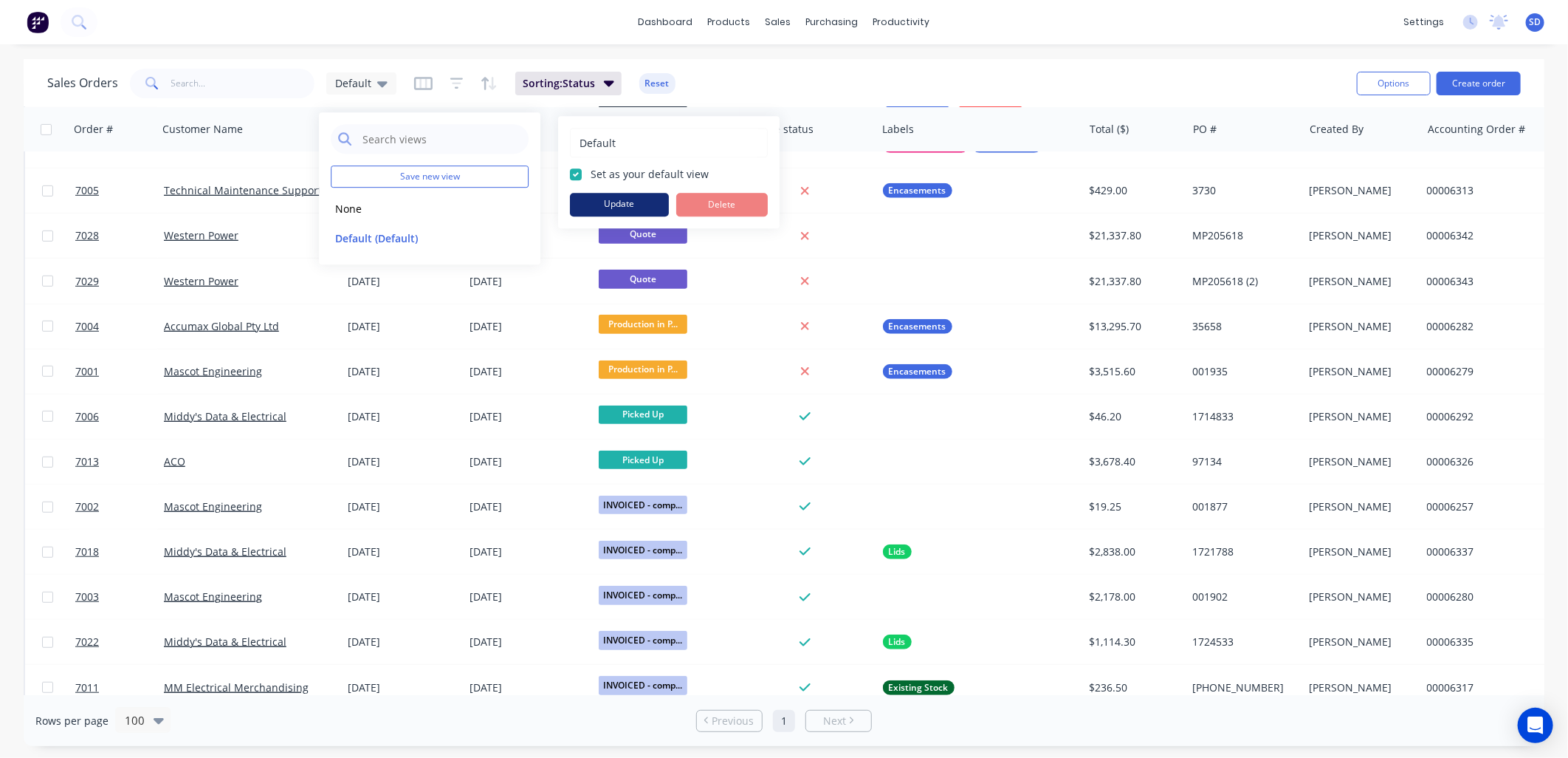
click at [611, 208] on button "Update" at bounding box center [619, 205] width 99 height 24
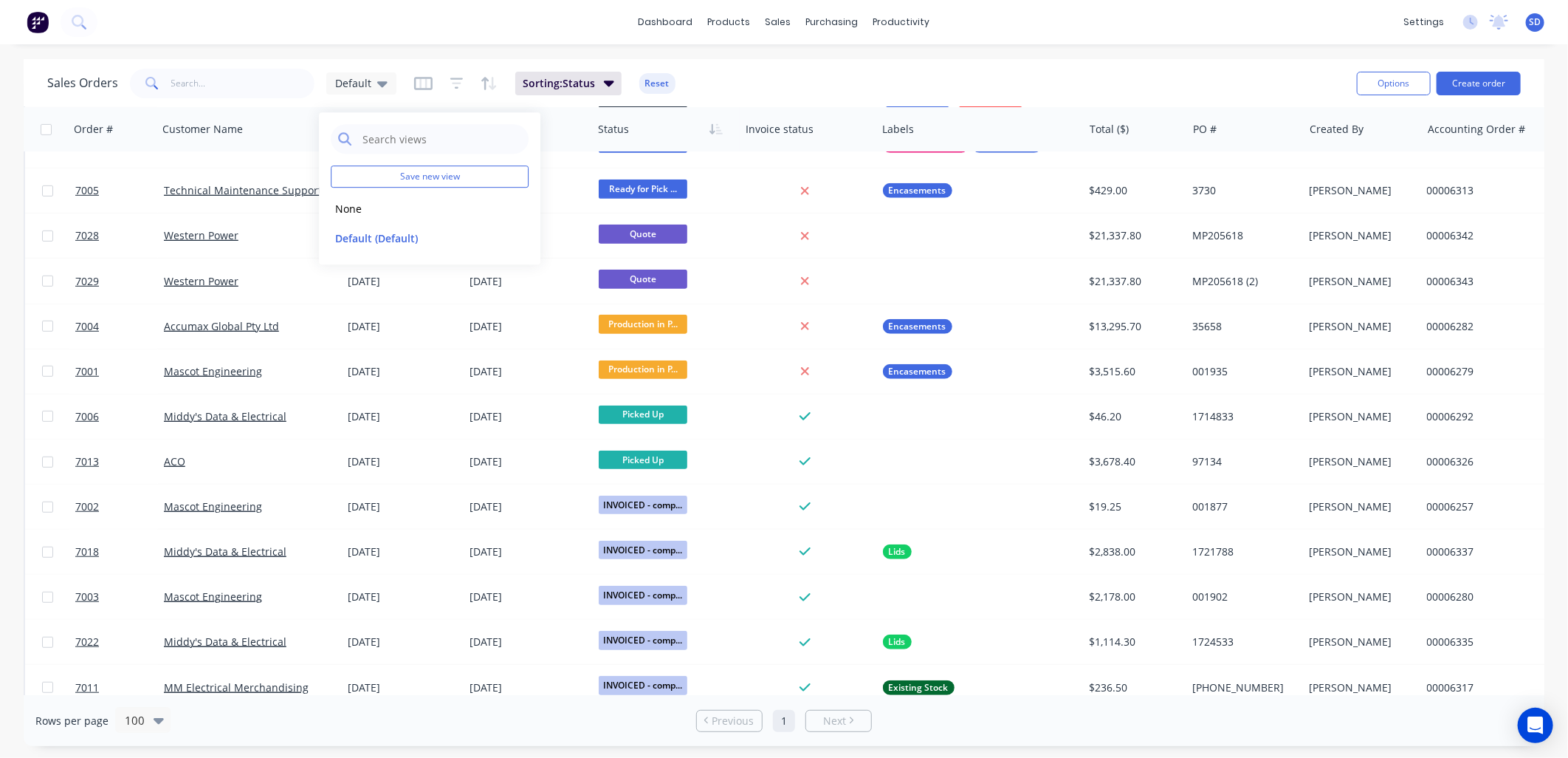
click at [1078, 82] on div "Sales Orders Default Sorting: Status Reset" at bounding box center [696, 83] width 1298 height 36
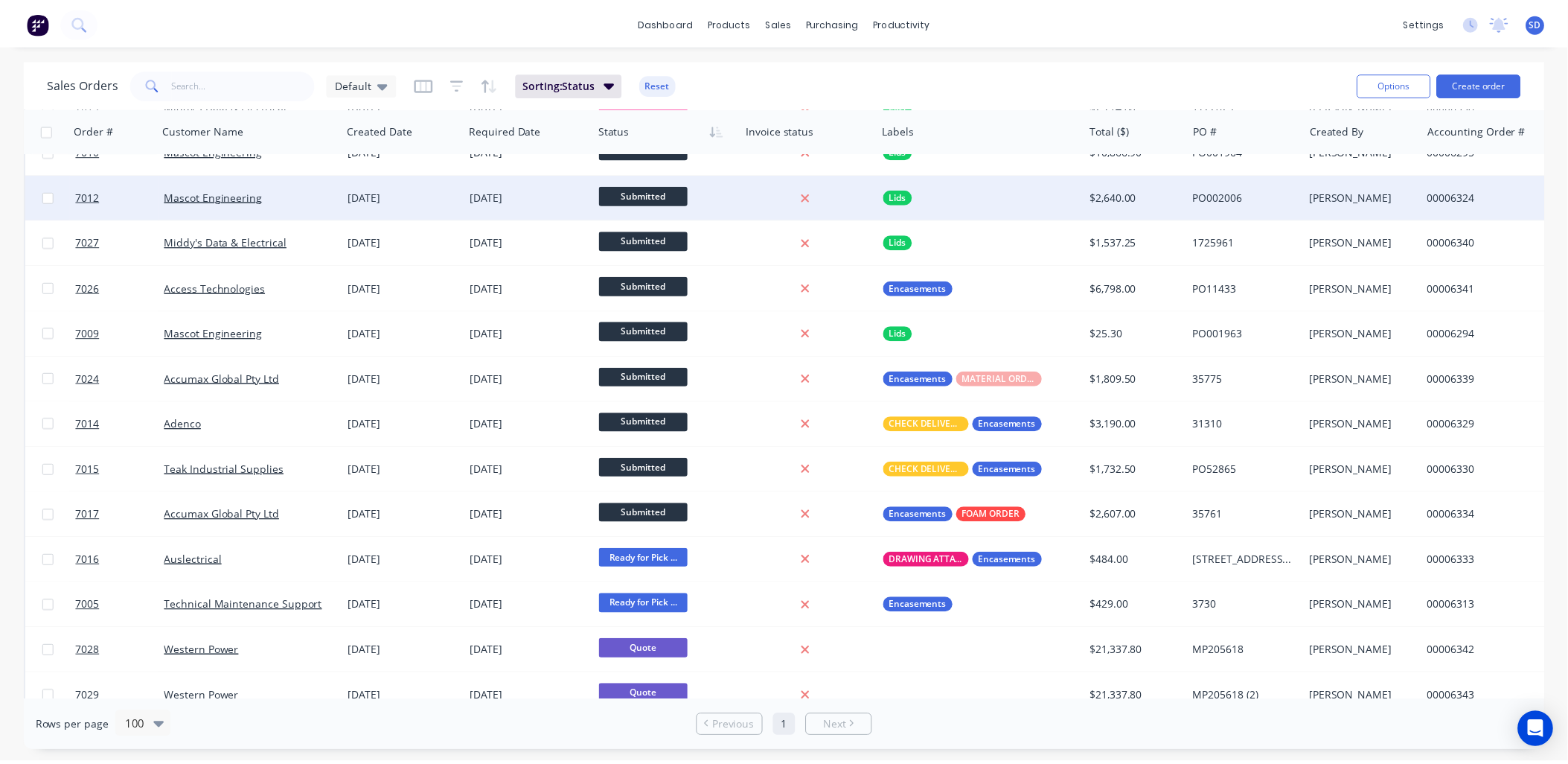
scroll to position [0, 0]
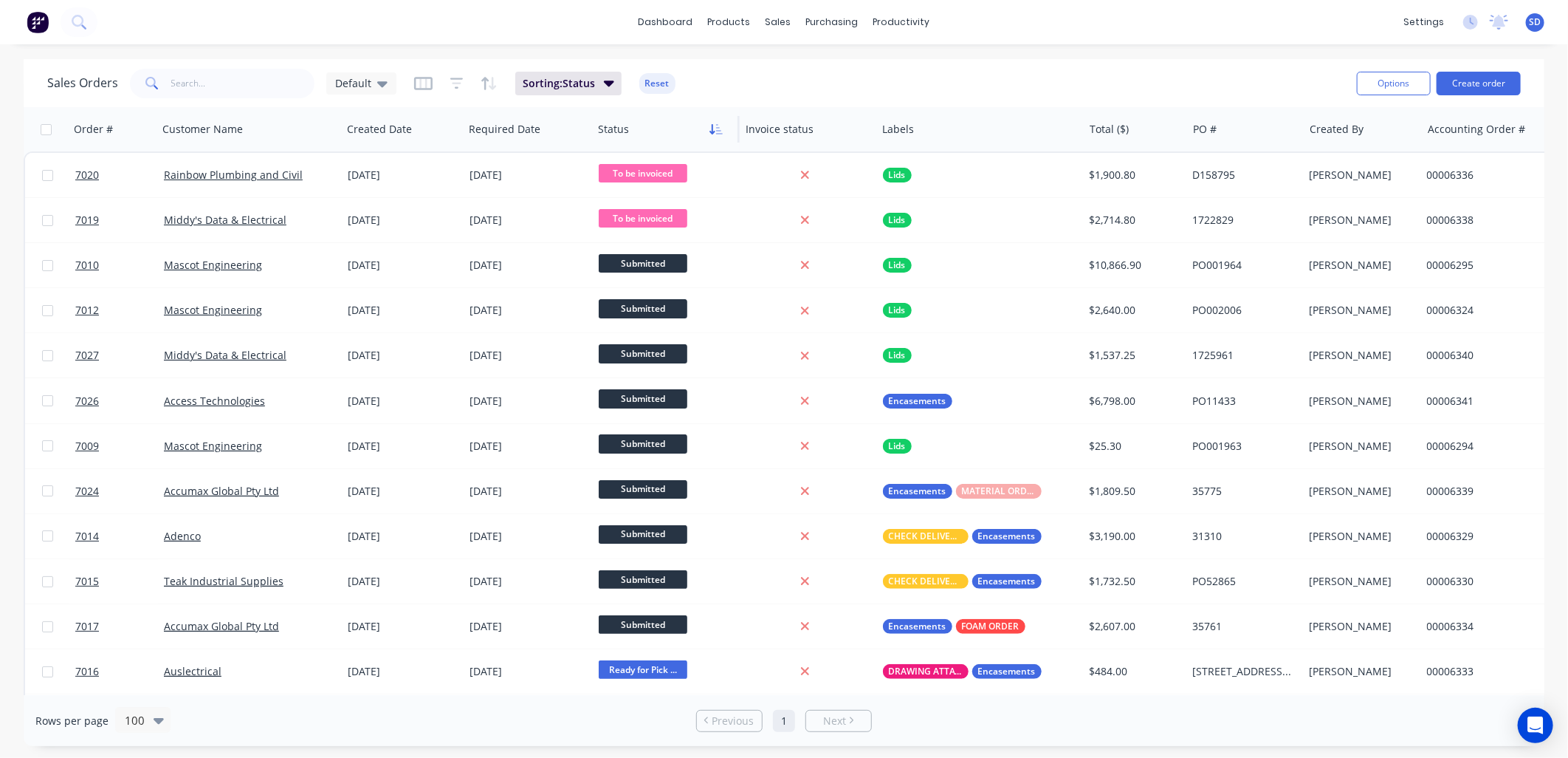
click at [714, 134] on icon "button" at bounding box center [716, 128] width 13 height 11
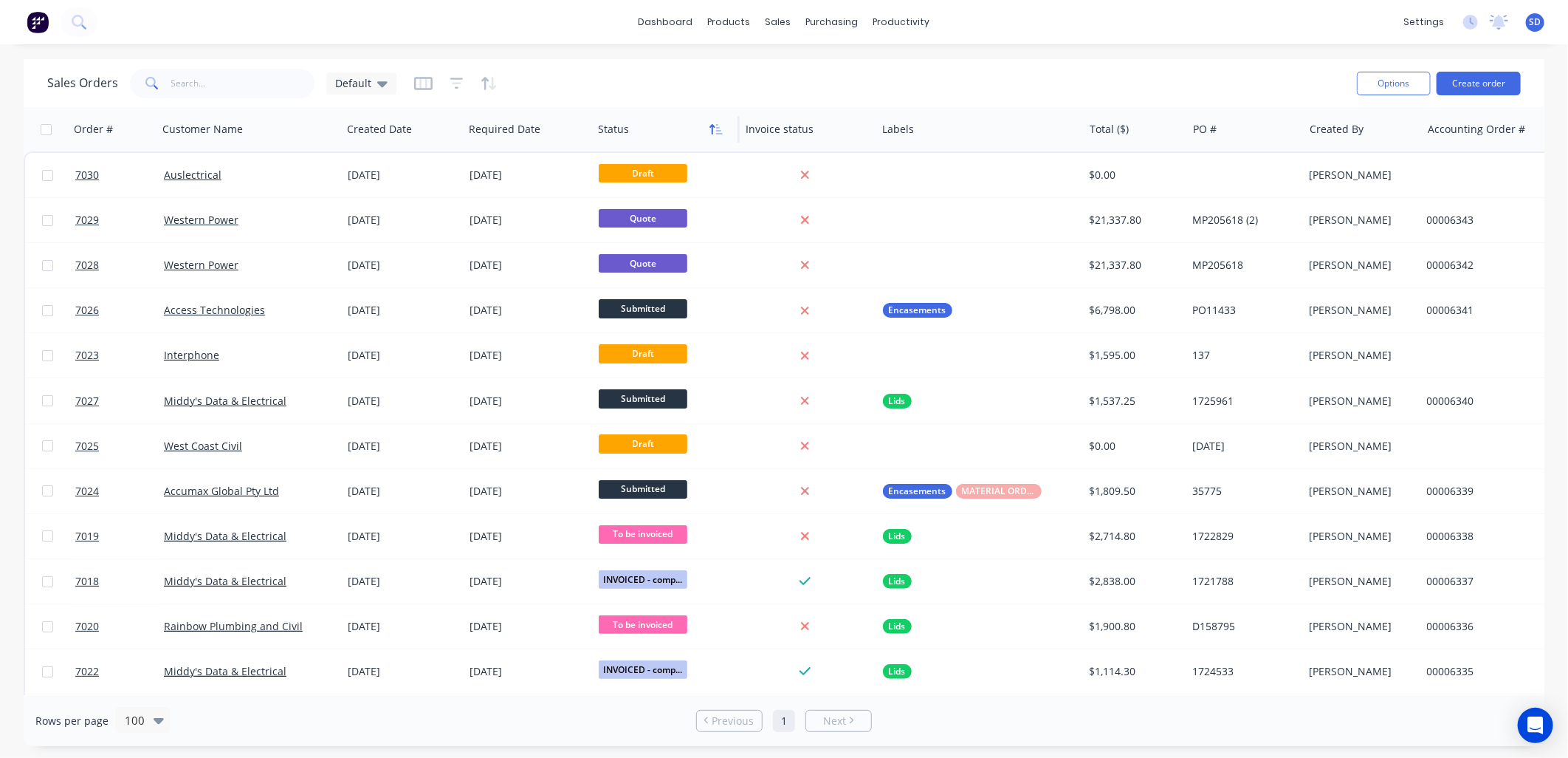
click at [715, 127] on icon "button" at bounding box center [716, 128] width 13 height 11
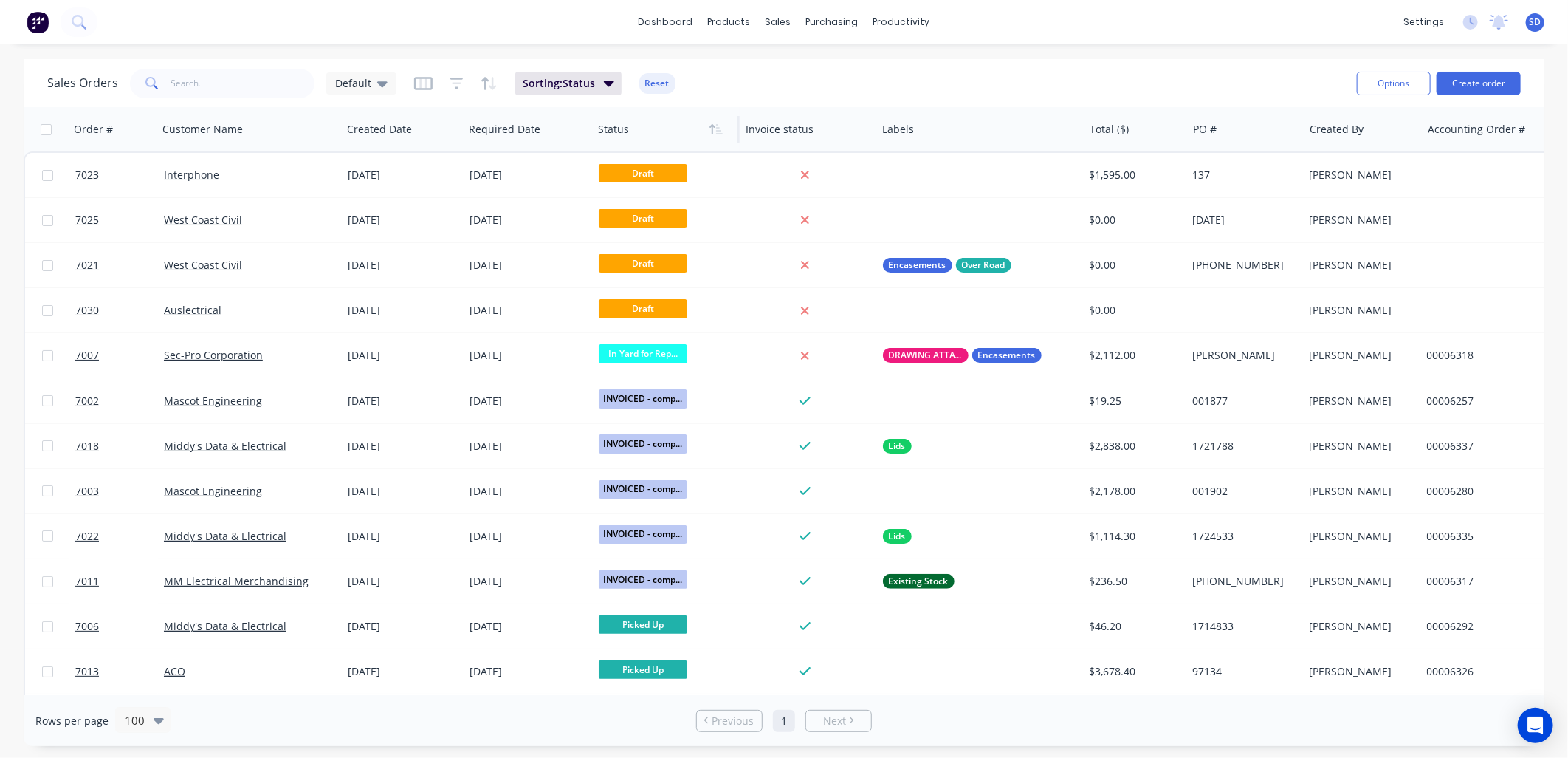
click at [644, 134] on div at bounding box center [662, 129] width 129 height 30
click at [1379, 87] on button "Options" at bounding box center [1394, 83] width 74 height 24
click at [1122, 84] on div "Sales Orders Default Sorting: Status Reset" at bounding box center [696, 83] width 1298 height 36
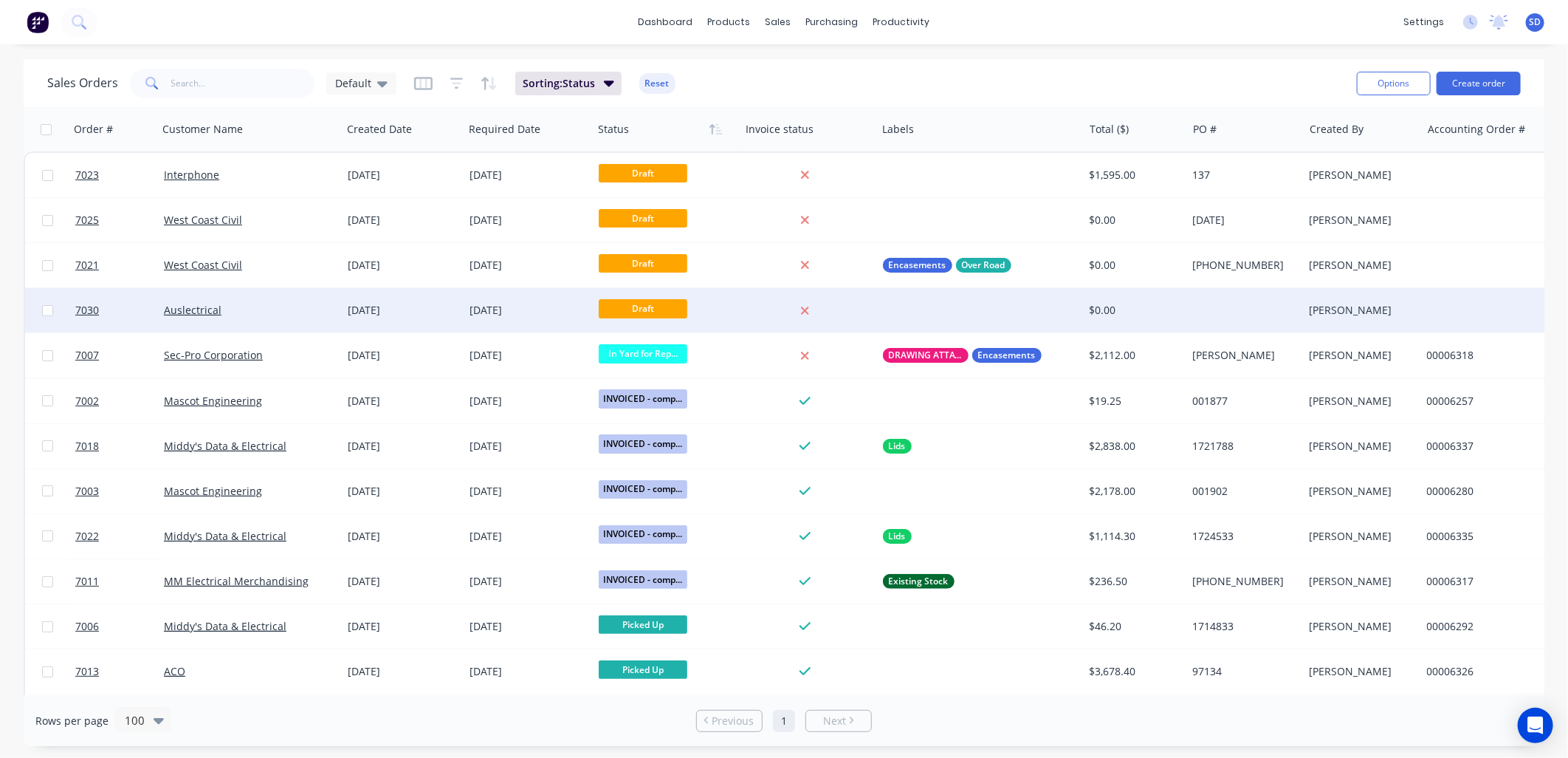
click at [240, 321] on div "Auslectrical" at bounding box center [249, 310] width 183 height 44
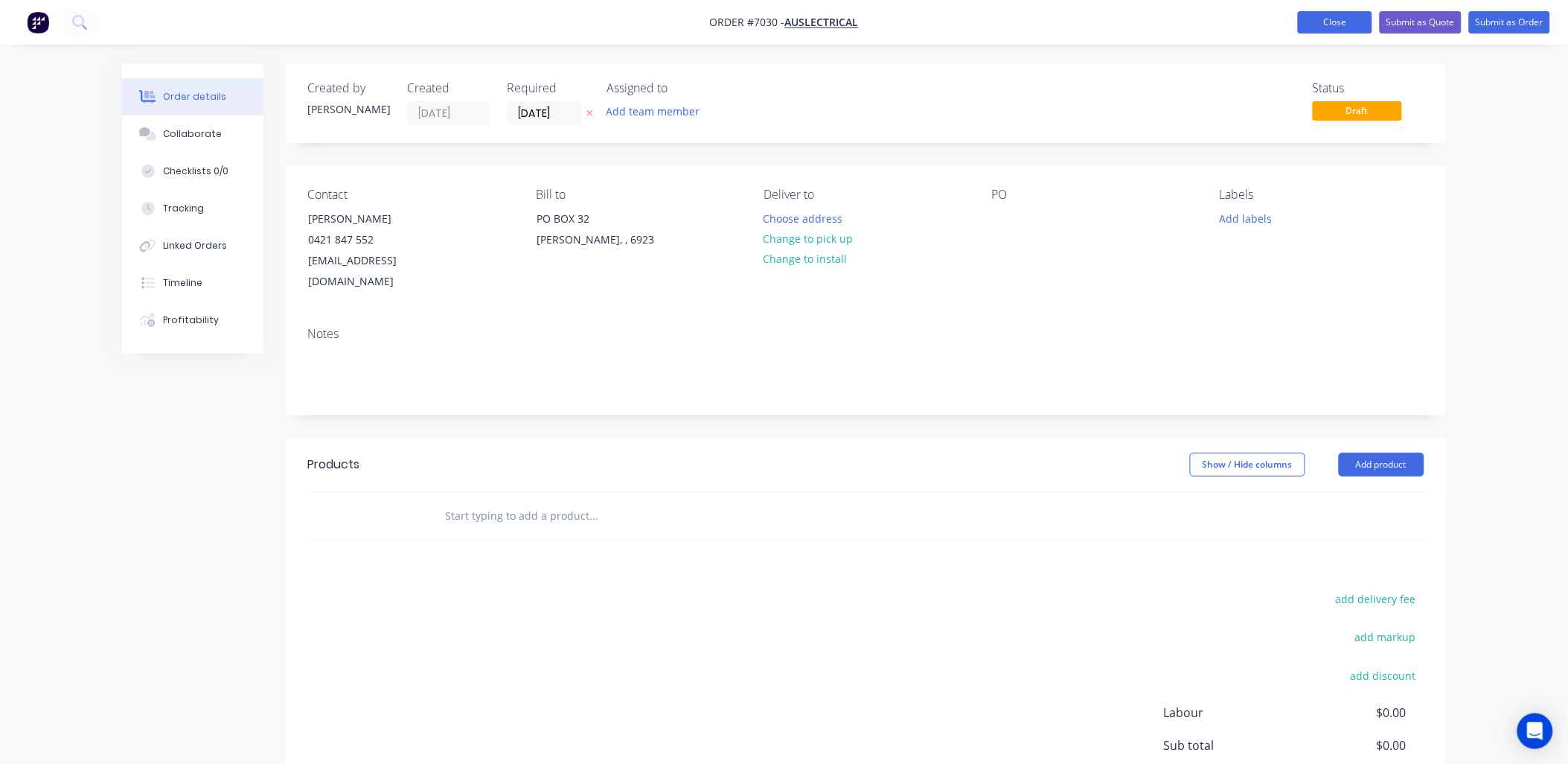
click at [1337, 24] on button "Close" at bounding box center [1335, 22] width 74 height 22
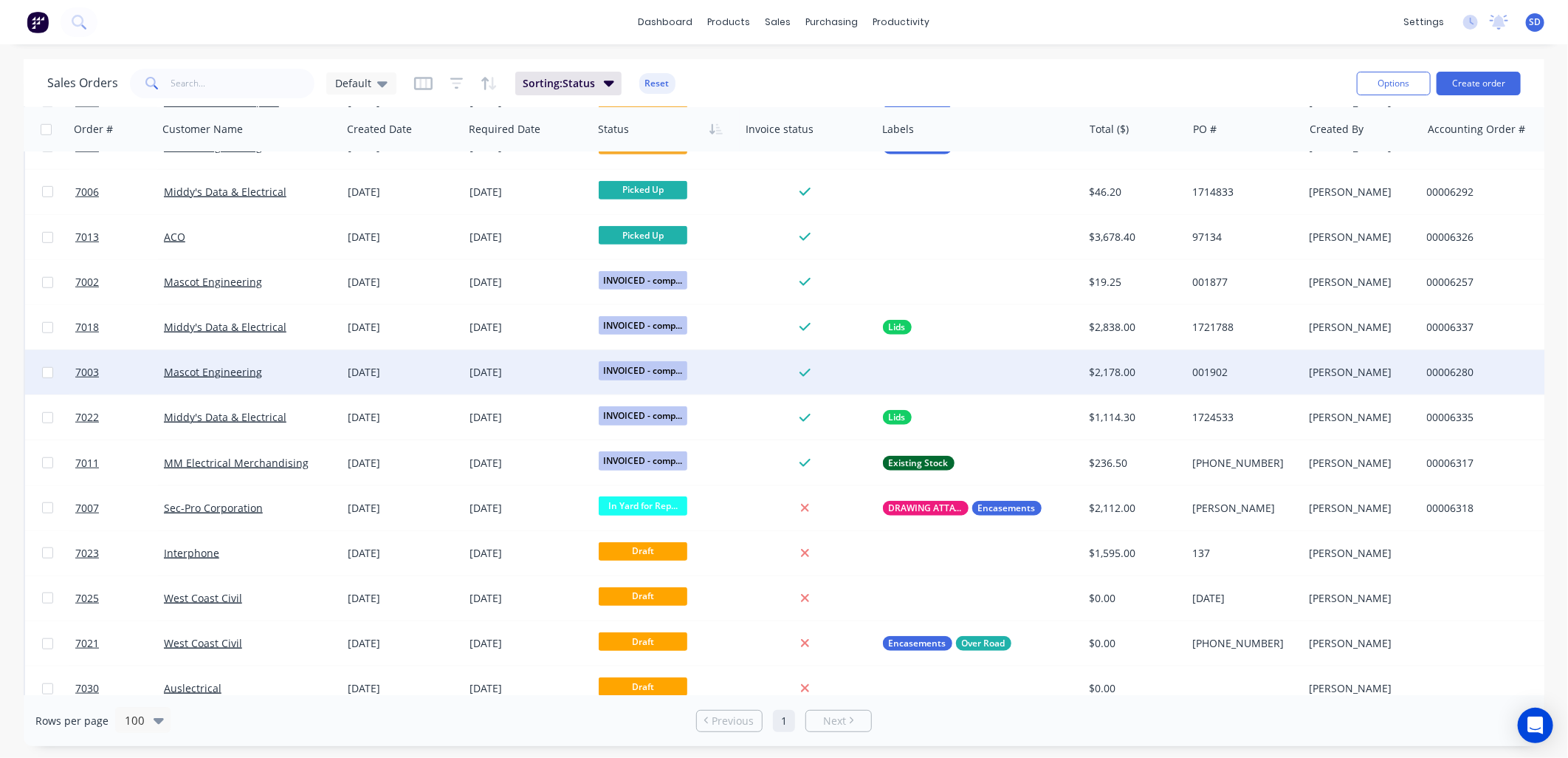
scroll to position [772, 0]
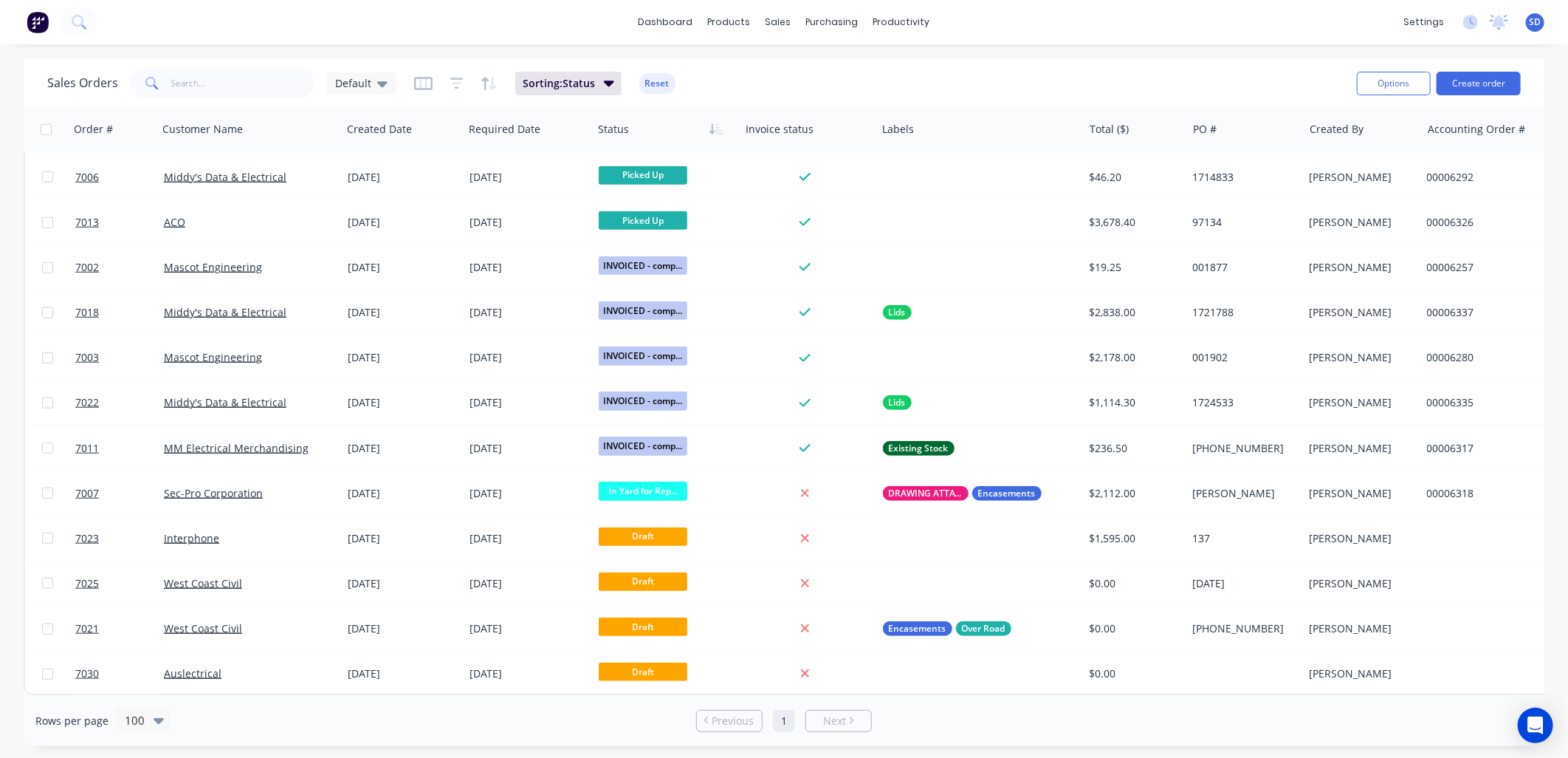
drag, startPoint x: 646, startPoint y: 82, endPoint x: 639, endPoint y: 90, distance: 10.6
click at [646, 82] on button "Reset" at bounding box center [657, 83] width 36 height 21
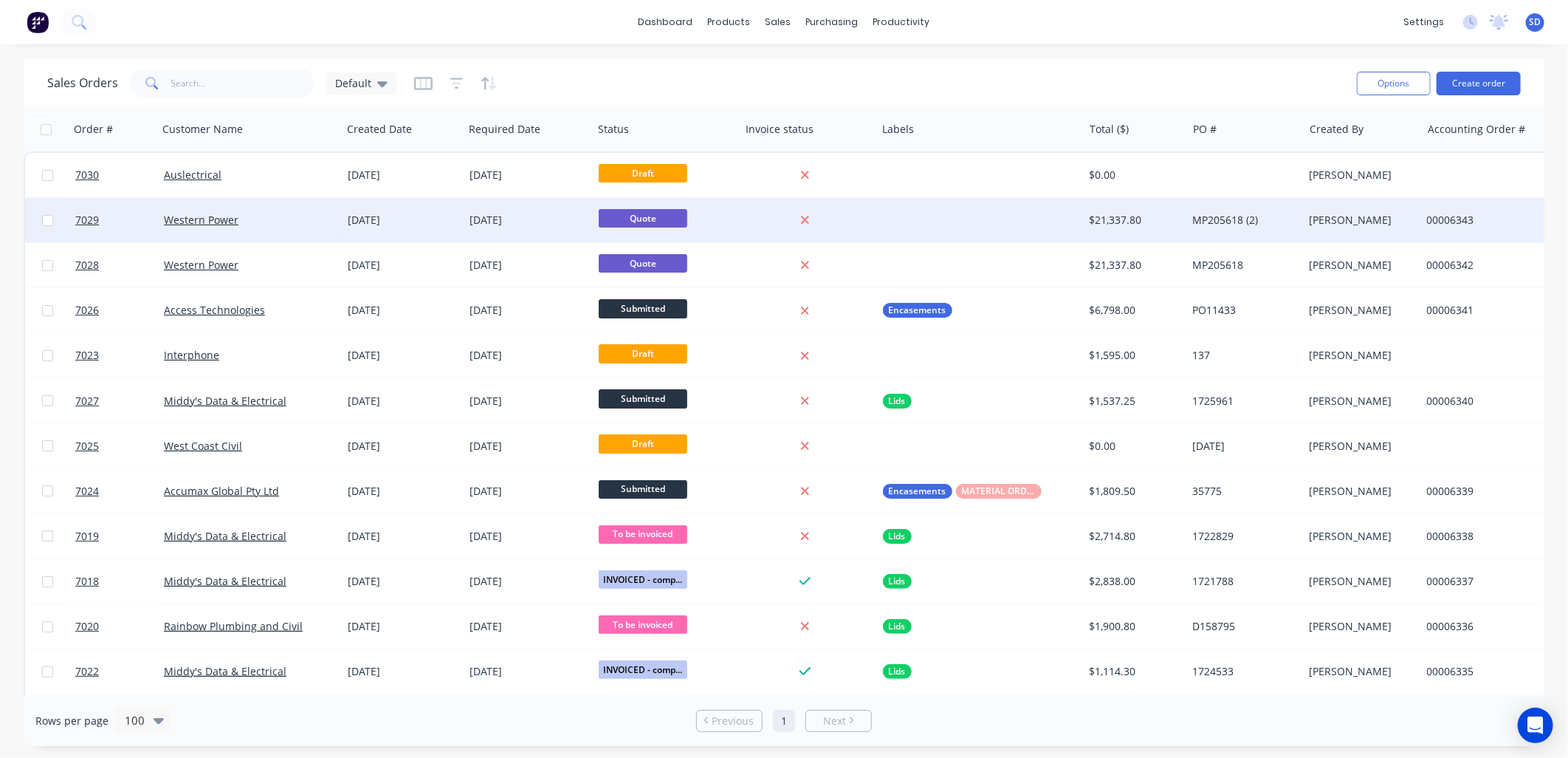
scroll to position [0, 0]
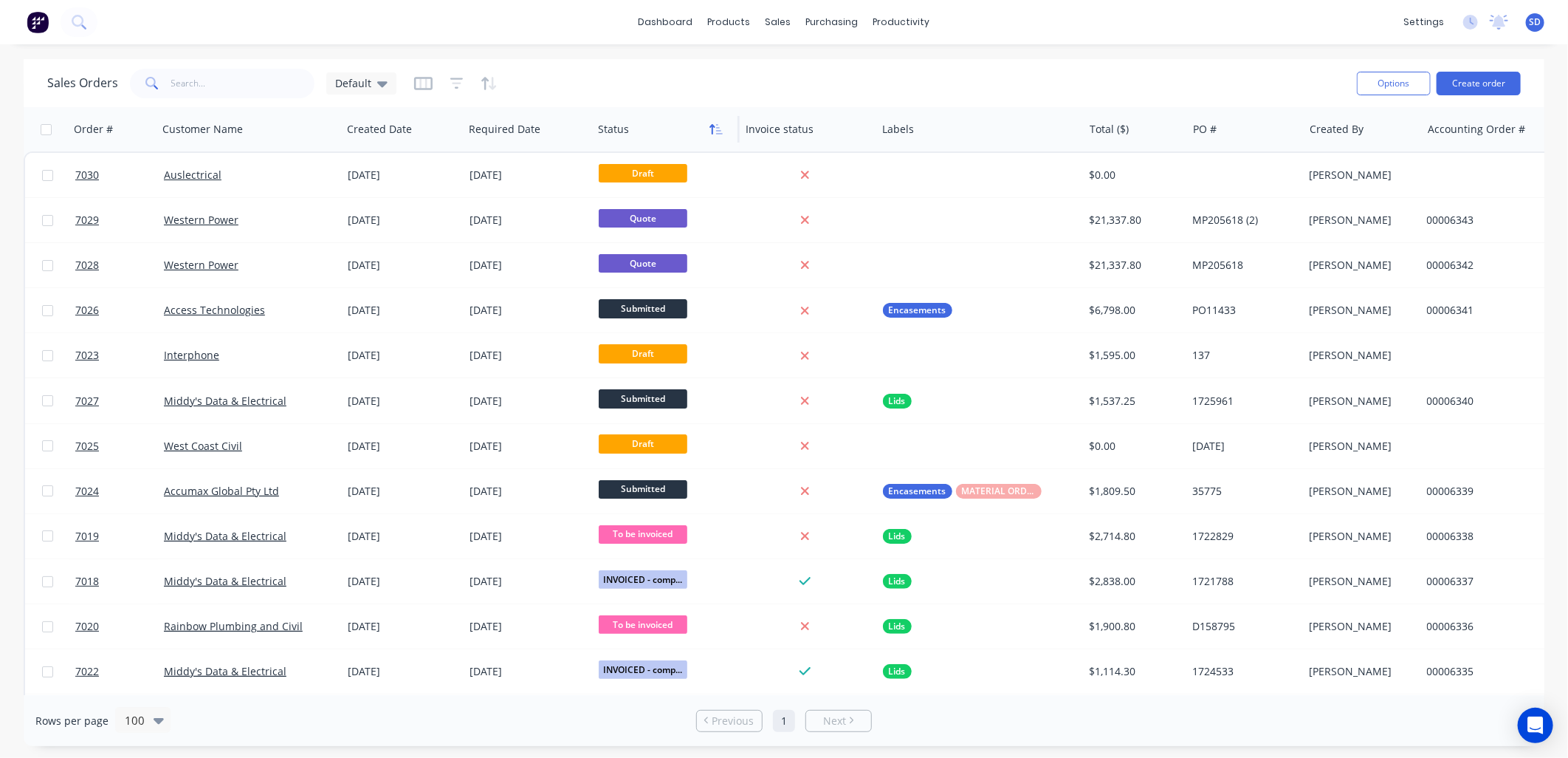
click at [717, 128] on icon "button" at bounding box center [716, 128] width 13 height 11
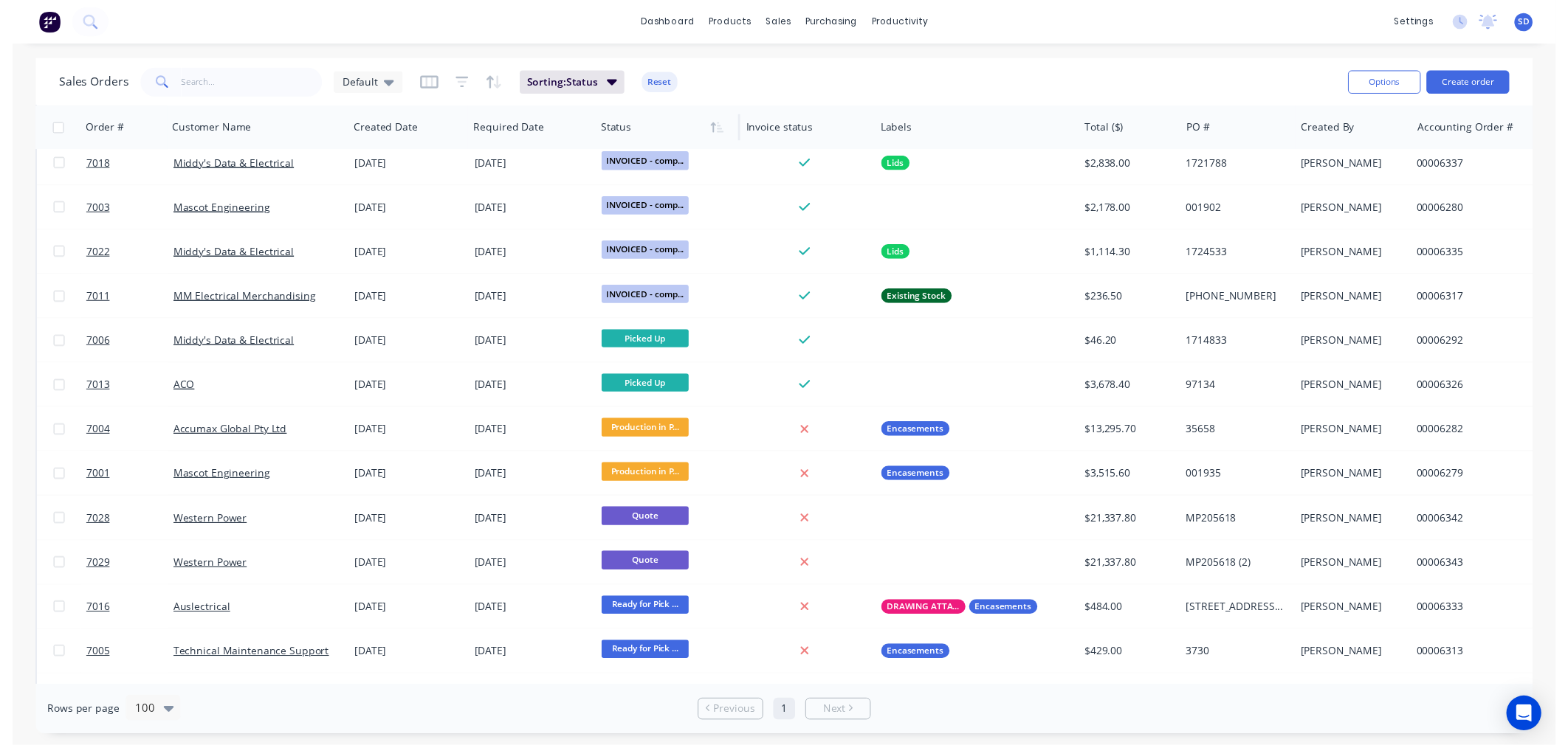
scroll to position [115, 0]
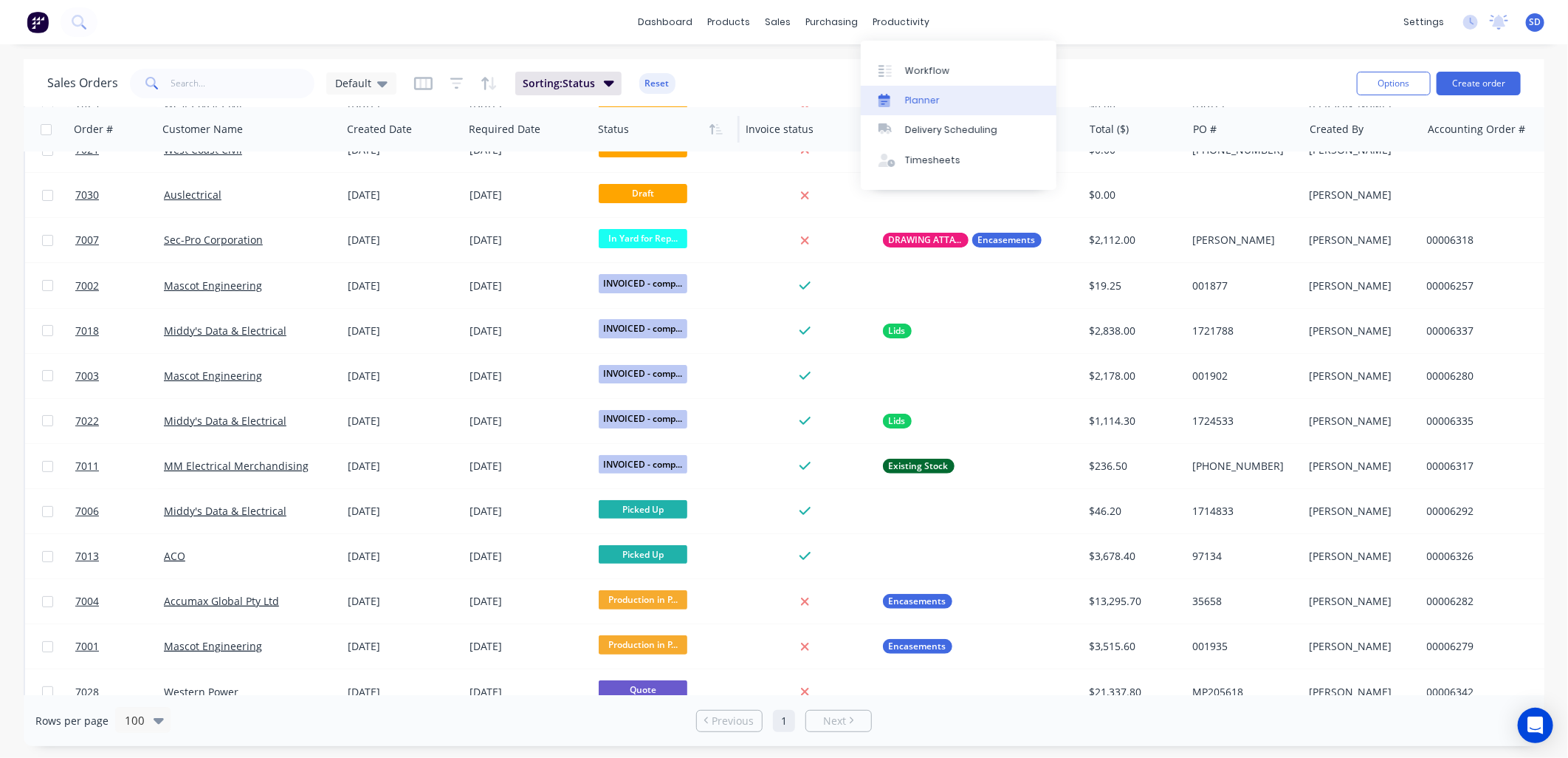
drag, startPoint x: 911, startPoint y: 63, endPoint x: 913, endPoint y: 89, distance: 26.1
click at [911, 64] on div "Workflow" at bounding box center [927, 70] width 44 height 13
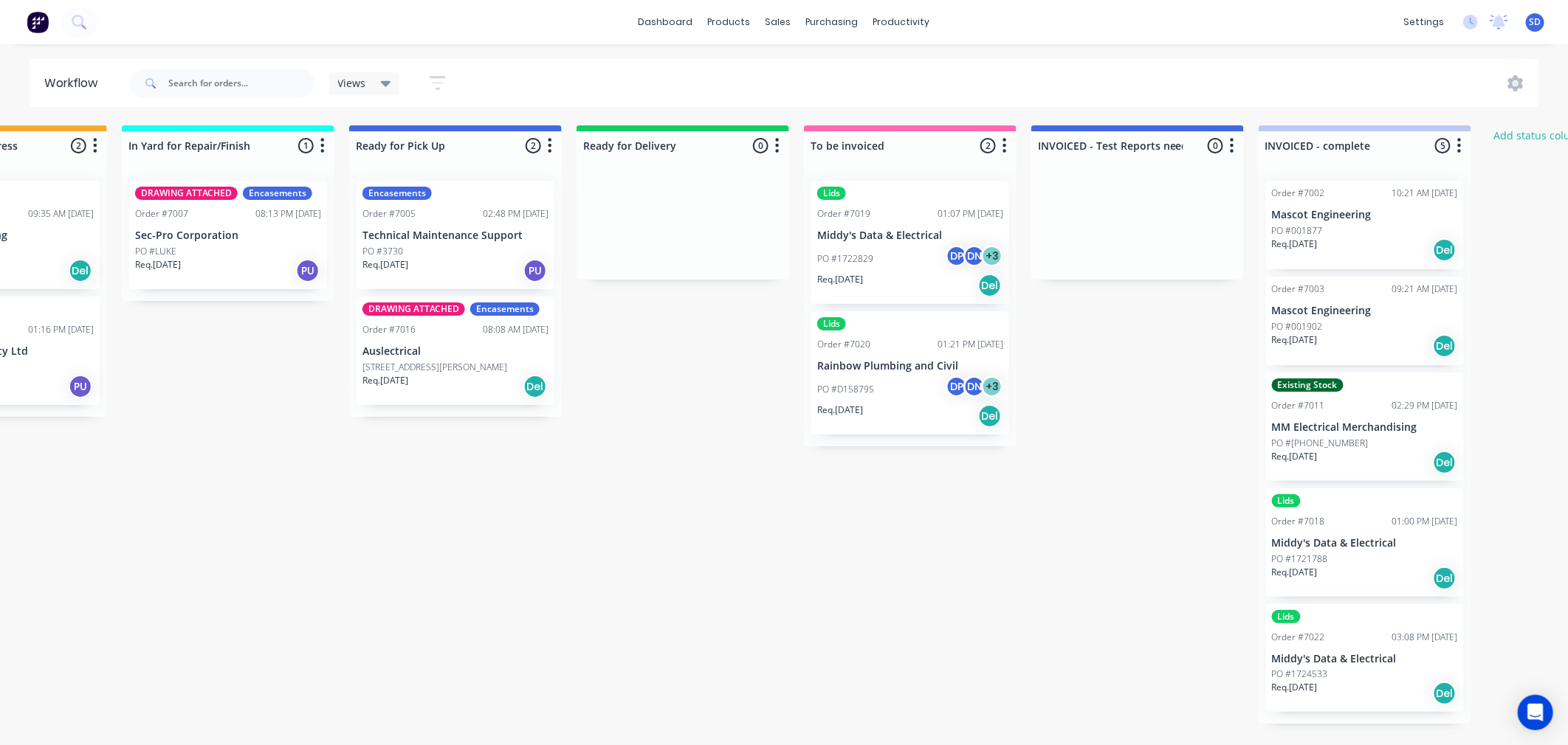
scroll to position [0, 594]
click at [1340, 561] on div "PO #1721788" at bounding box center [1363, 559] width 186 height 13
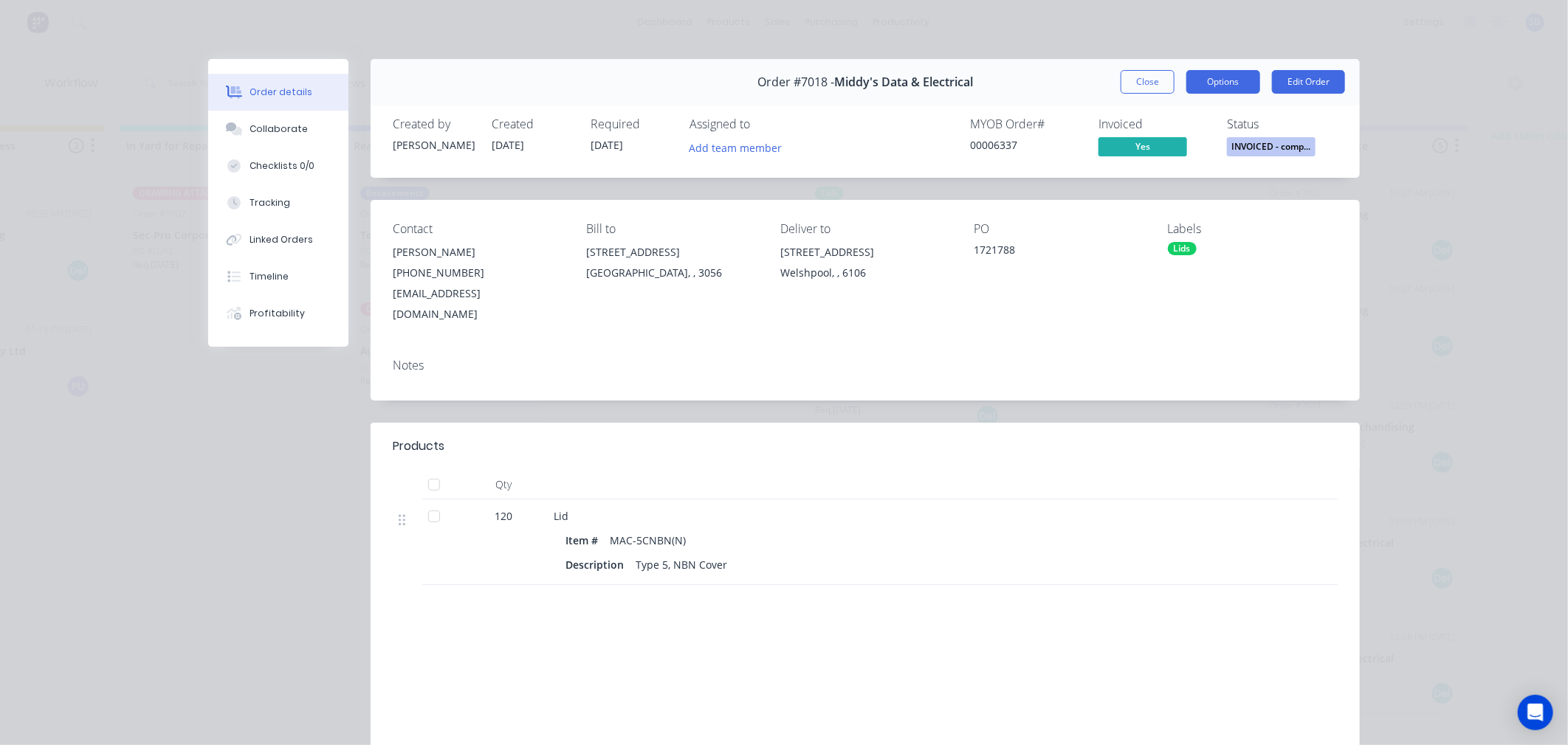
click at [1231, 75] on button "Options" at bounding box center [1224, 82] width 74 height 24
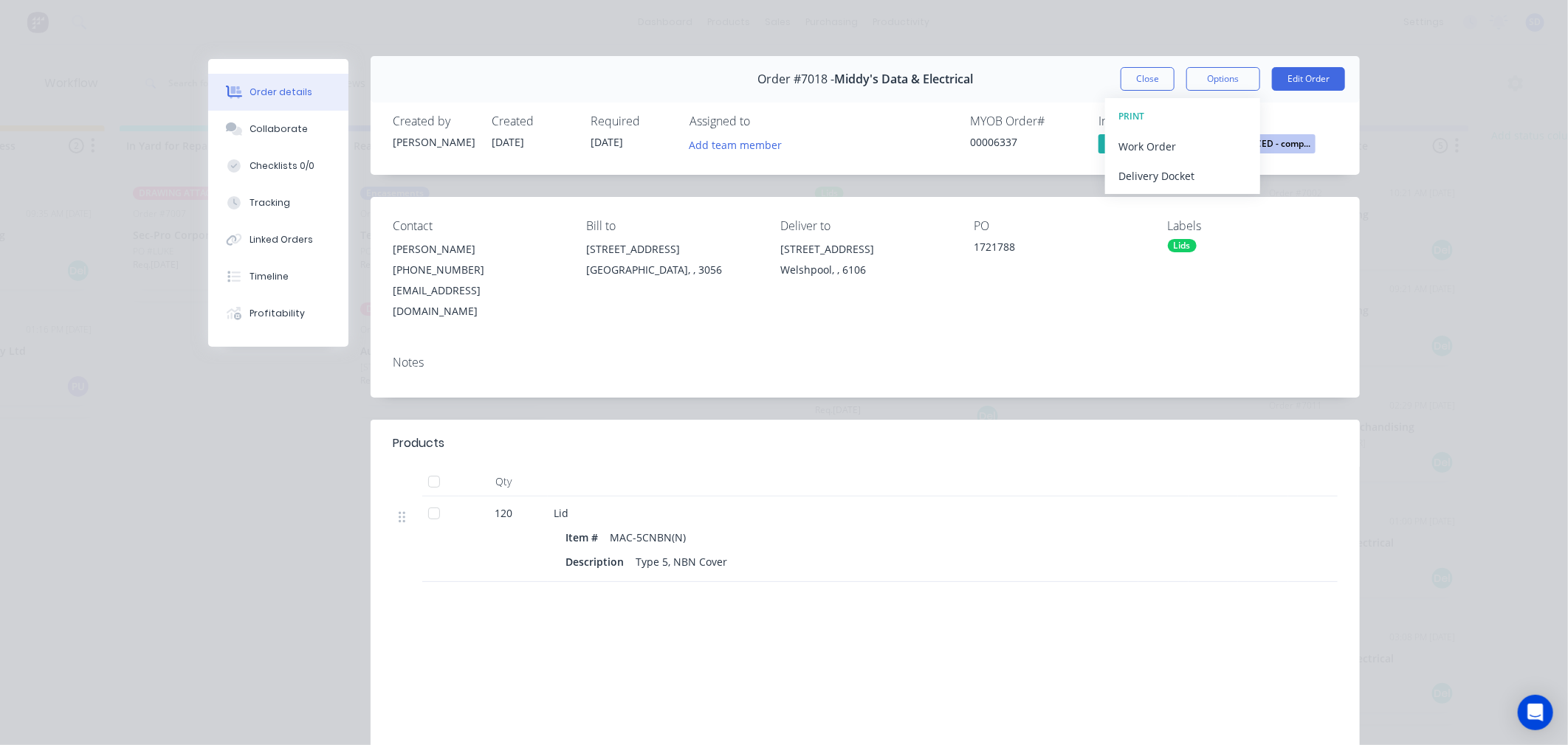
scroll to position [0, 0]
click at [1460, 118] on div "Order details Collaborate Checklists 0/0 Tracking Linked Orders Timeline Profit…" at bounding box center [784, 372] width 1568 height 745
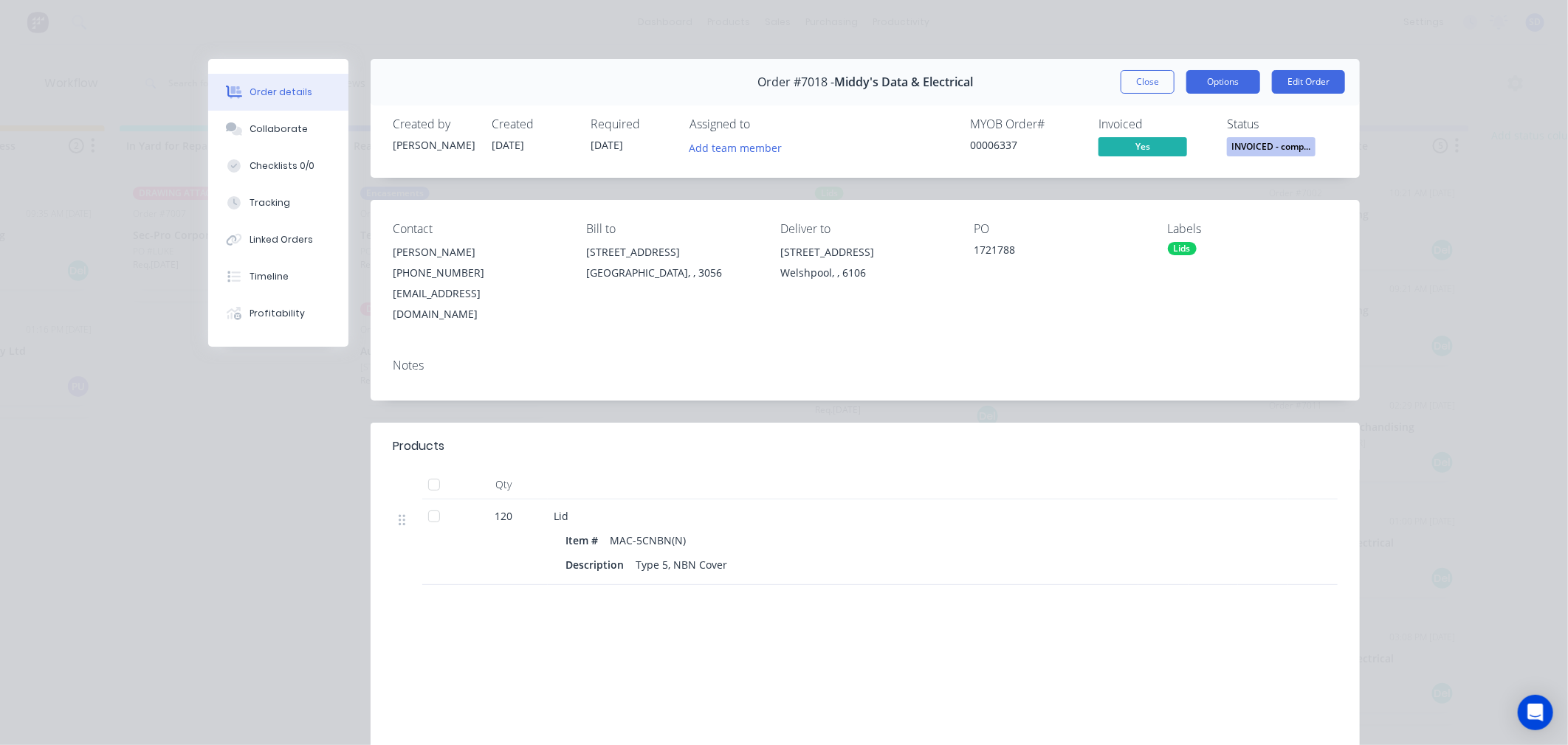
click at [1238, 86] on button "Options" at bounding box center [1224, 82] width 74 height 24
click at [1446, 97] on div "Order details Collaborate Checklists 0/0 Tracking Linked Orders Timeline Profit…" at bounding box center [784, 372] width 1568 height 745
click at [1168, 146] on span "Yes" at bounding box center [1142, 146] width 89 height 18
click at [1228, 79] on button "Options" at bounding box center [1224, 82] width 74 height 24
click at [1364, 145] on div "Order details Collaborate Checklists 0/0 Tracking Linked Orders Timeline Profit…" at bounding box center [784, 453] width 1182 height 789
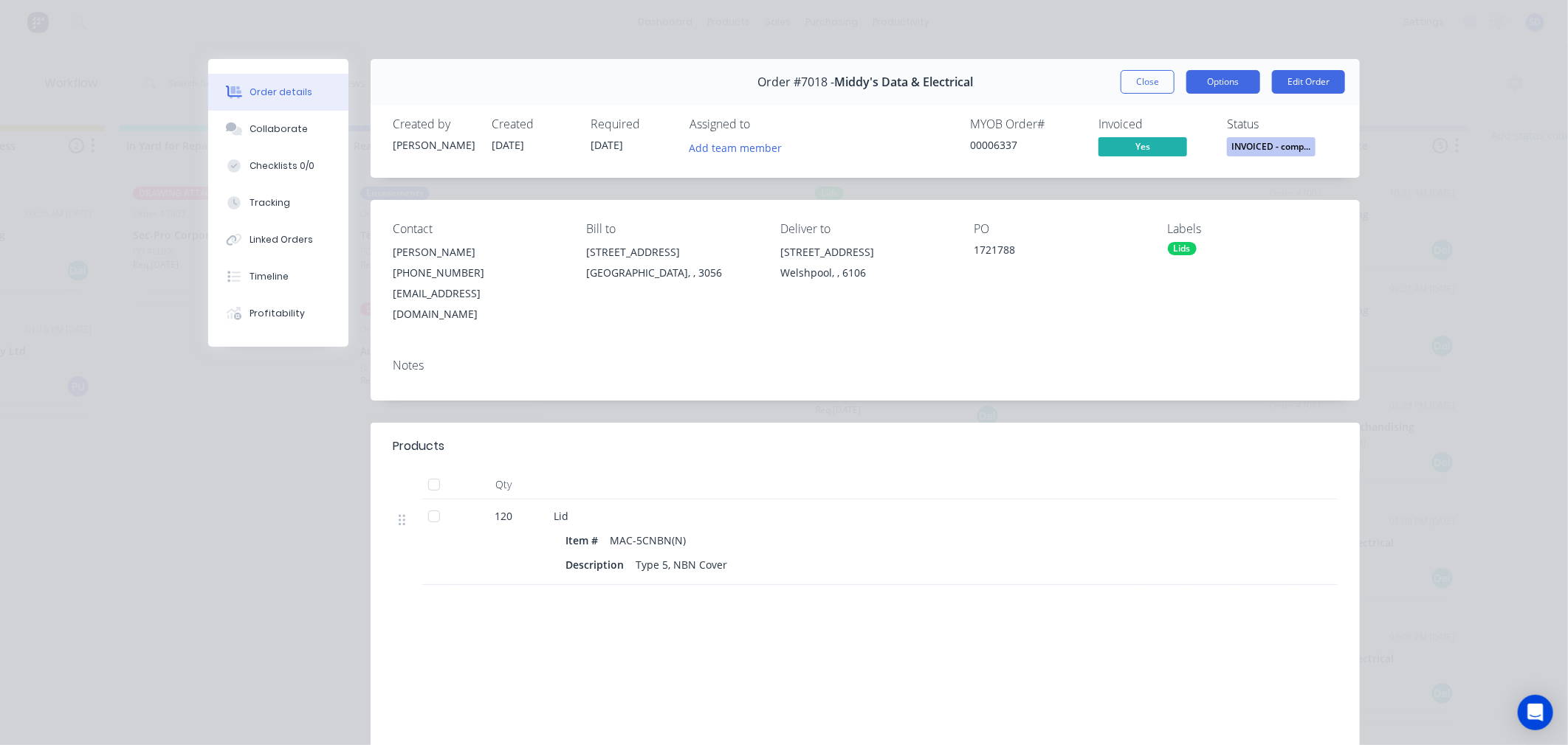
click at [1222, 86] on button "Options" at bounding box center [1224, 82] width 74 height 24
drag, startPoint x: 1433, startPoint y: 178, endPoint x: 1356, endPoint y: 183, distance: 77.2
click at [1433, 178] on div "Order details Collaborate Checklists 0/0 Tracking Linked Orders Timeline Profit…" at bounding box center [784, 372] width 1568 height 745
click at [1220, 86] on button "Options" at bounding box center [1224, 82] width 74 height 24
click at [1385, 163] on div "Order details Collaborate Checklists 0/0 Tracking Linked Orders Timeline Profit…" at bounding box center [784, 372] width 1568 height 745
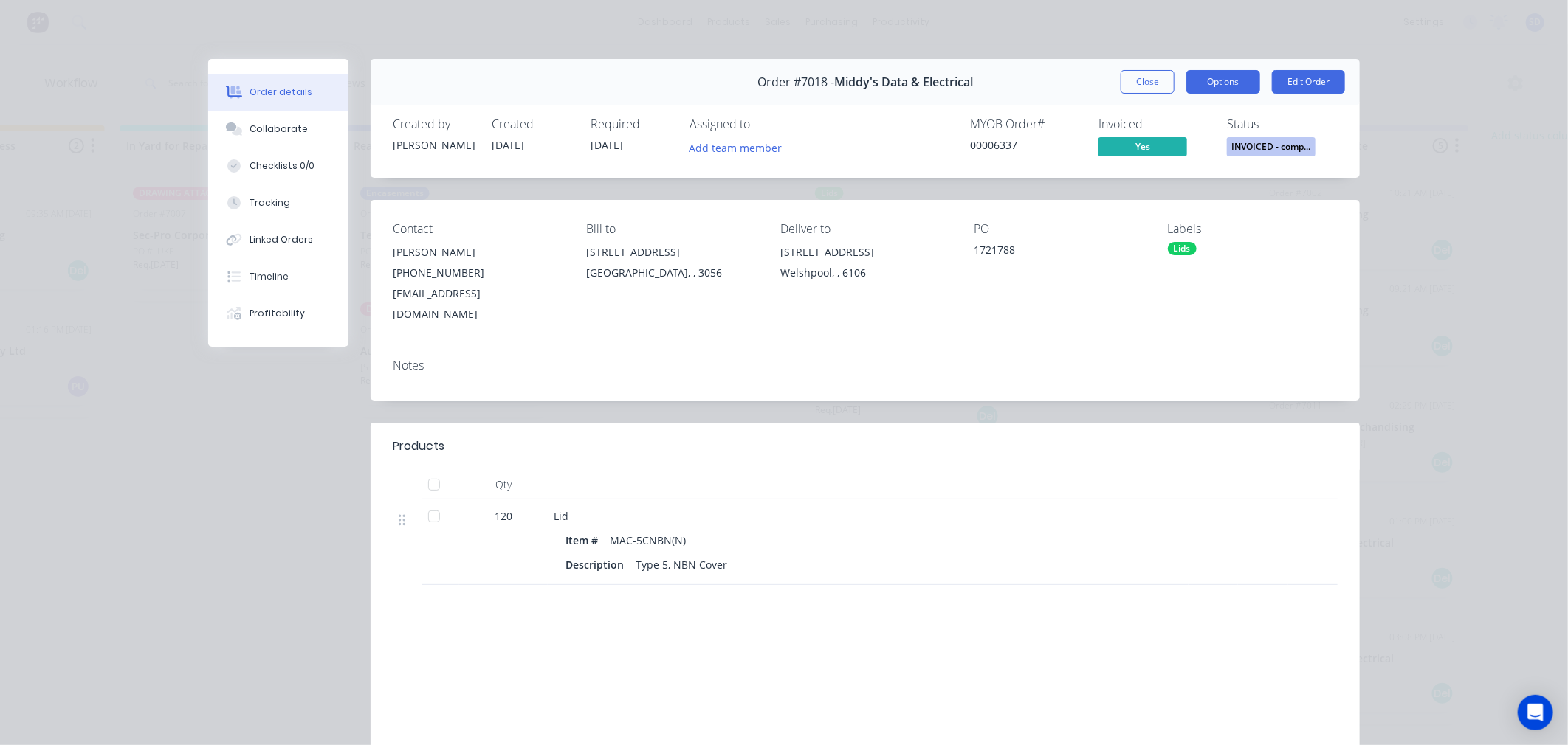
click at [1230, 78] on button "Options" at bounding box center [1224, 82] width 74 height 24
click at [1410, 238] on div "Order details Collaborate Checklists 0/0 Tracking Linked Orders Timeline Profit…" at bounding box center [784, 372] width 1568 height 745
click at [1457, 319] on div "Order details Collaborate Checklists 0/0 Tracking Linked Orders Timeline Profit…" at bounding box center [784, 372] width 1568 height 745
click at [1219, 83] on button "Options" at bounding box center [1224, 82] width 74 height 24
click at [1289, 80] on button "Edit Order" at bounding box center [1308, 82] width 73 height 24
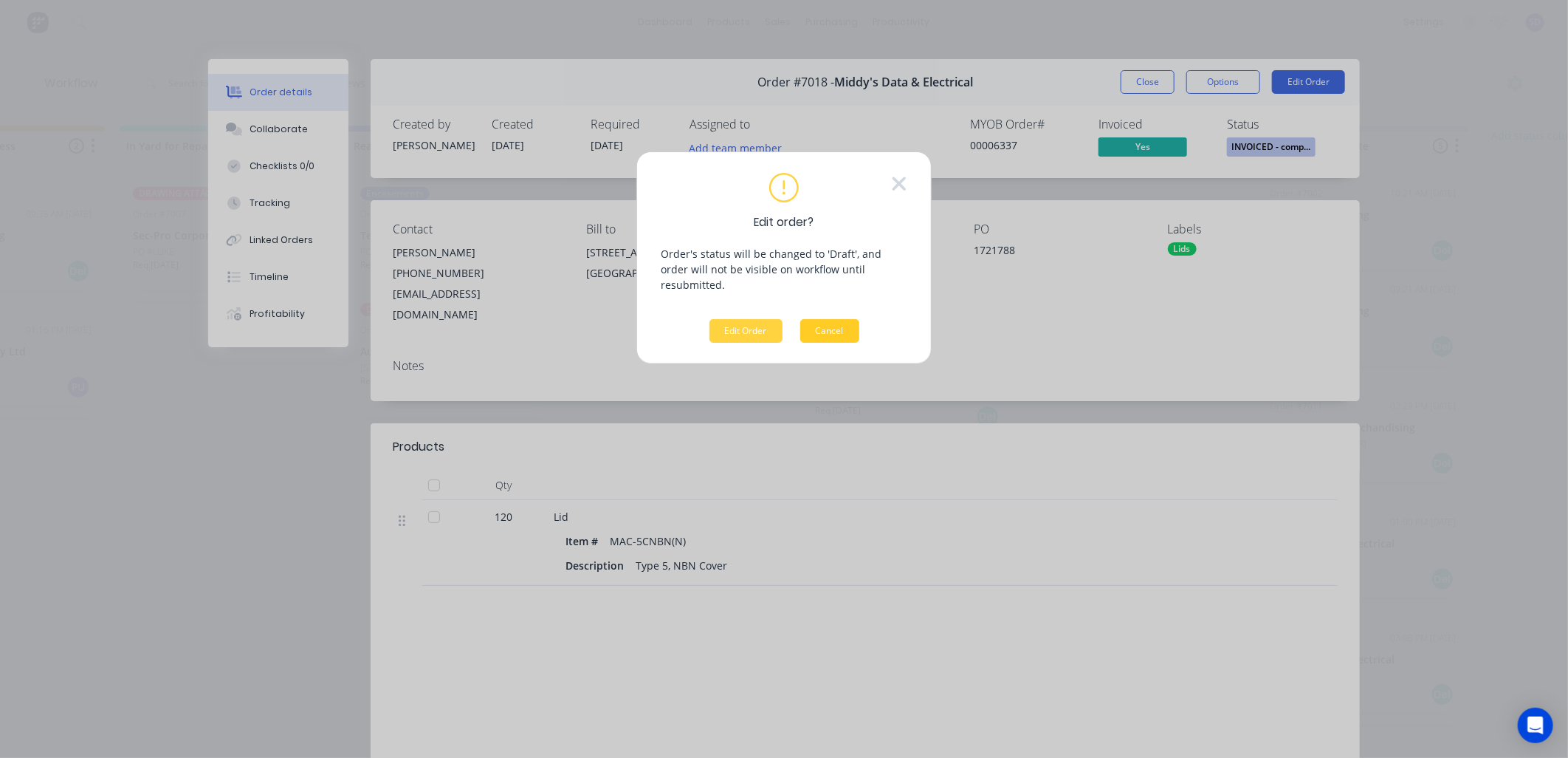
click at [838, 319] on button "Cancel" at bounding box center [830, 330] width 59 height 24
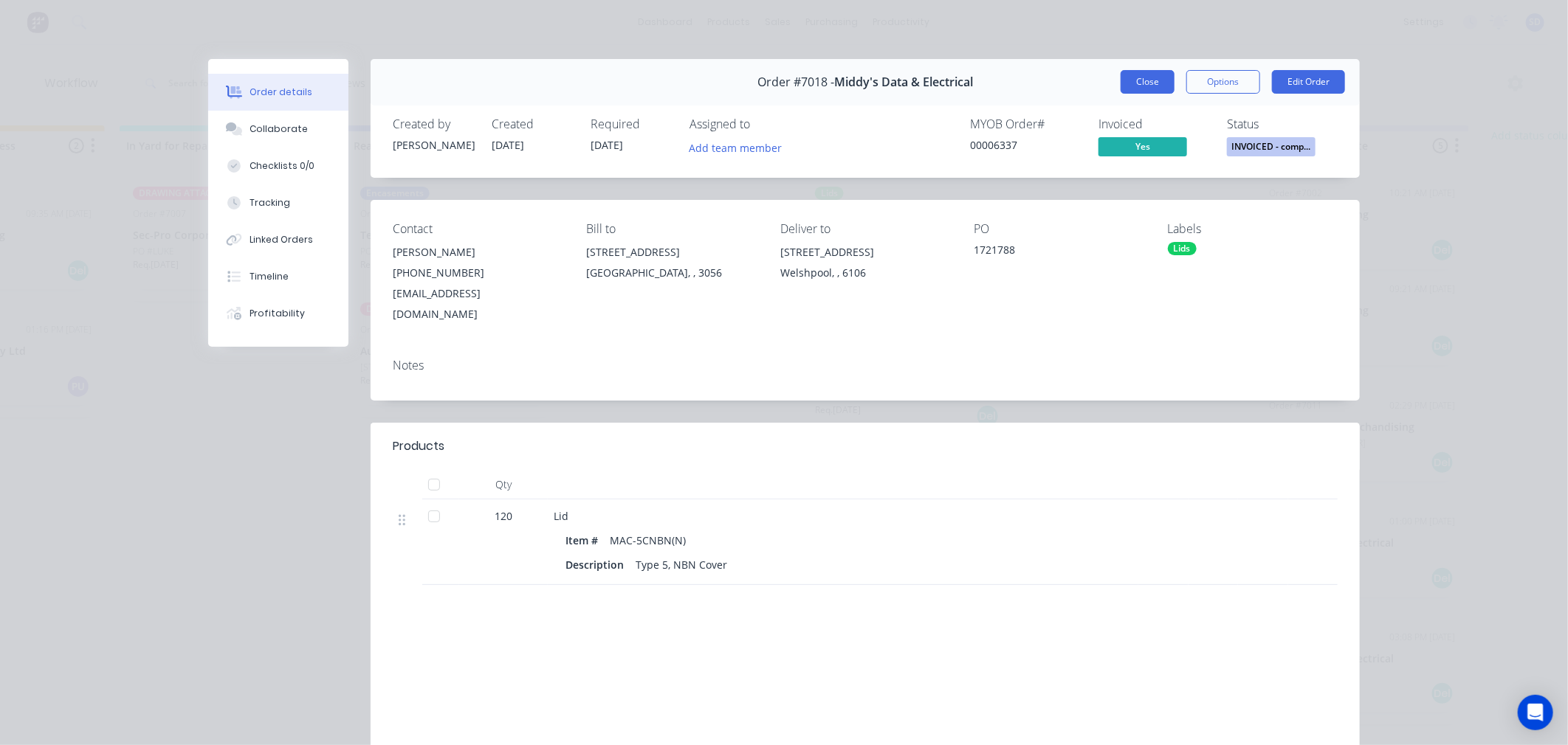
click at [1150, 78] on button "Close" at bounding box center [1147, 82] width 54 height 24
